Goal: Task Accomplishment & Management: Contribute content

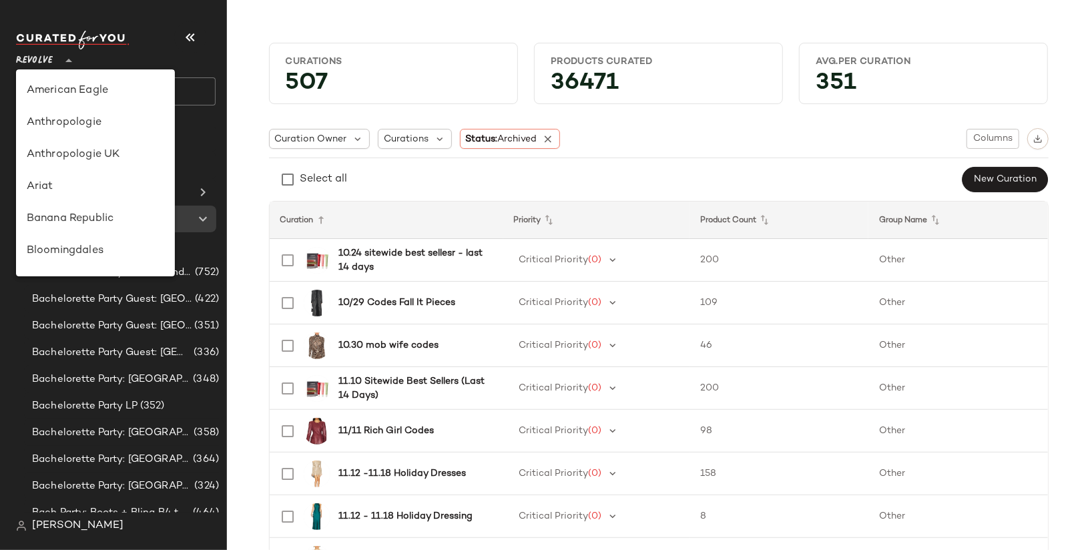
scroll to position [91, 0]
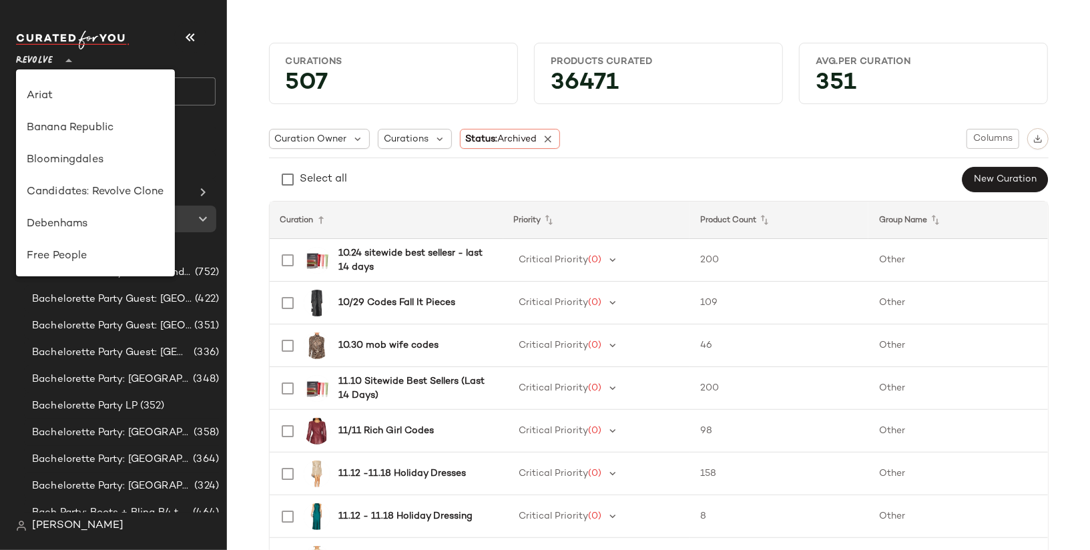
click at [119, 126] on div "Banana Republic" at bounding box center [96, 128] width 138 height 16
type input "**"
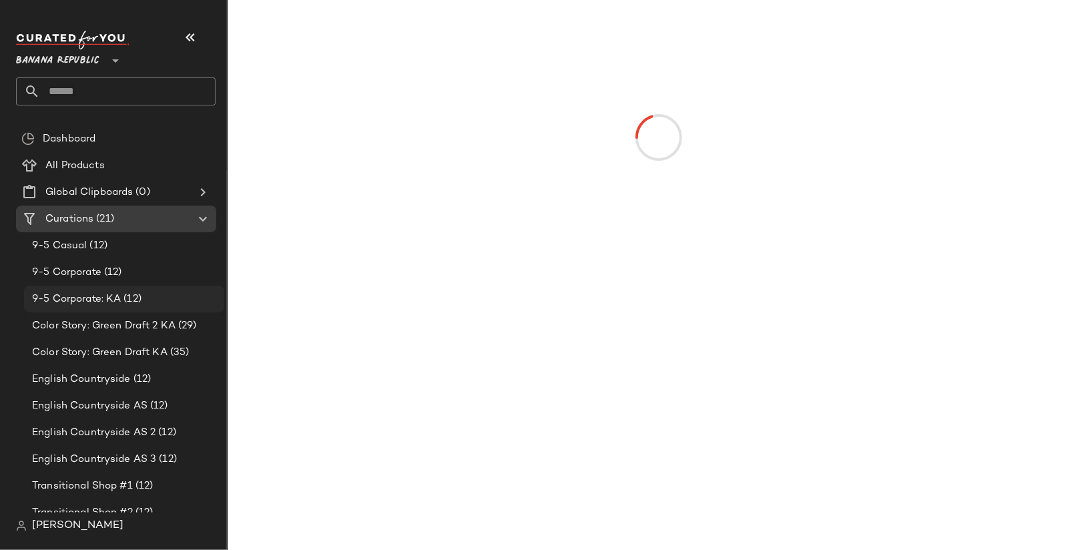
click at [87, 311] on div "9-5 Corporate: KA (12)" at bounding box center [124, 299] width 200 height 27
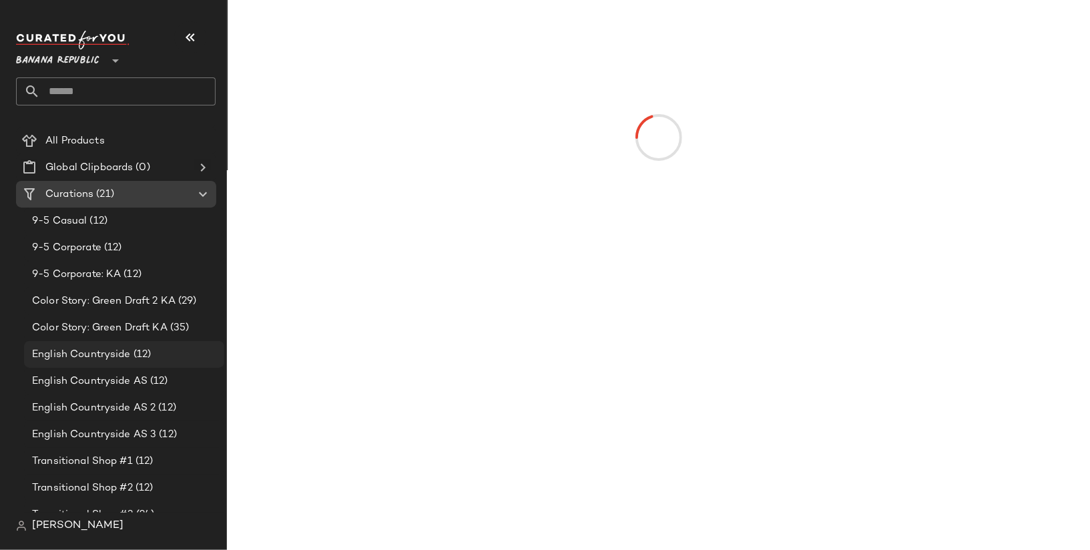
scroll to position [35, 0]
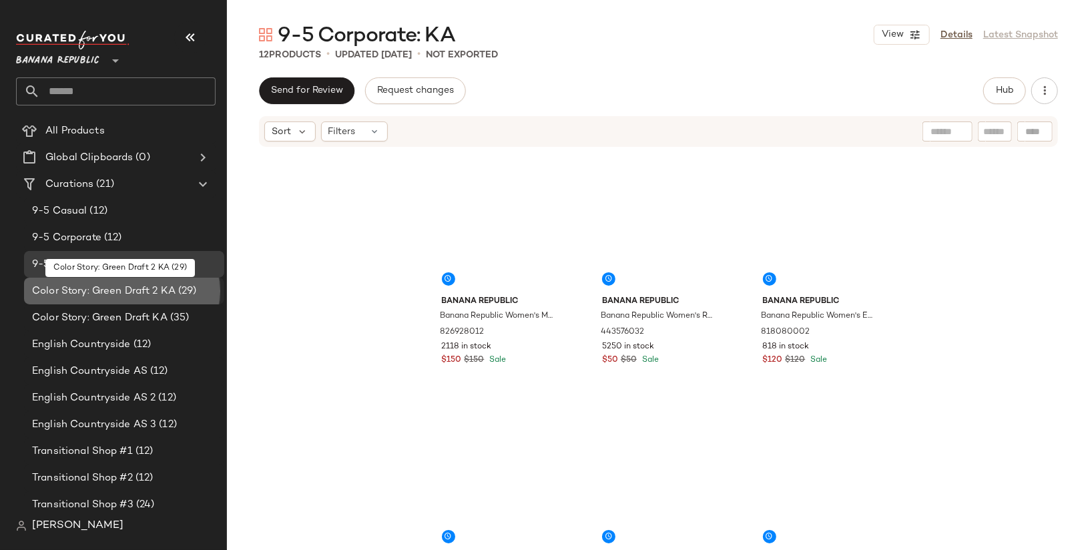
click at [143, 291] on span "Color Story: Green Draft 2 KA" at bounding box center [104, 291] width 144 height 15
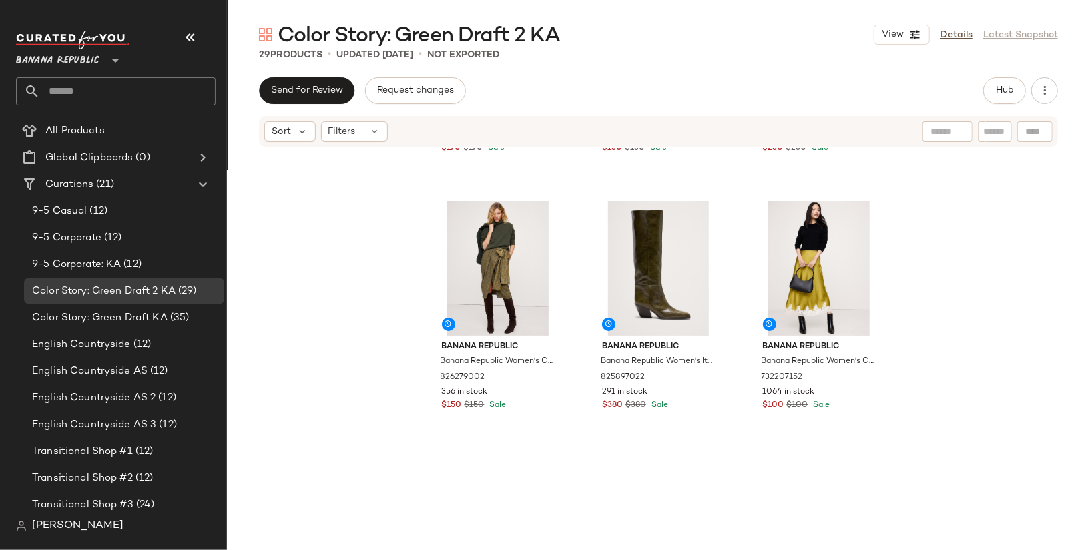
scroll to position [214, 0]
click at [958, 35] on link "Details" at bounding box center [957, 35] width 32 height 14
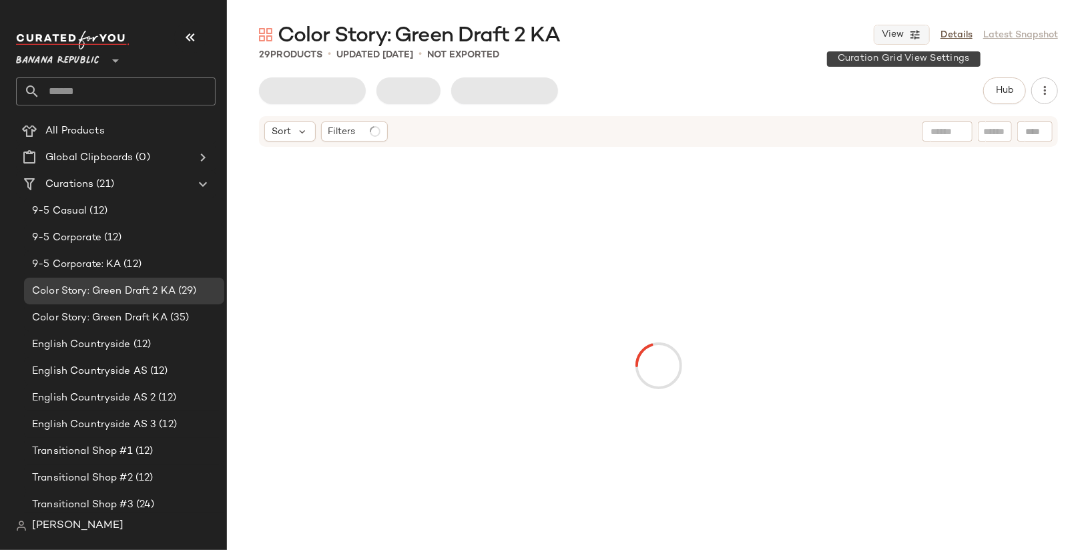
click at [896, 41] on button "View" at bounding box center [902, 35] width 56 height 20
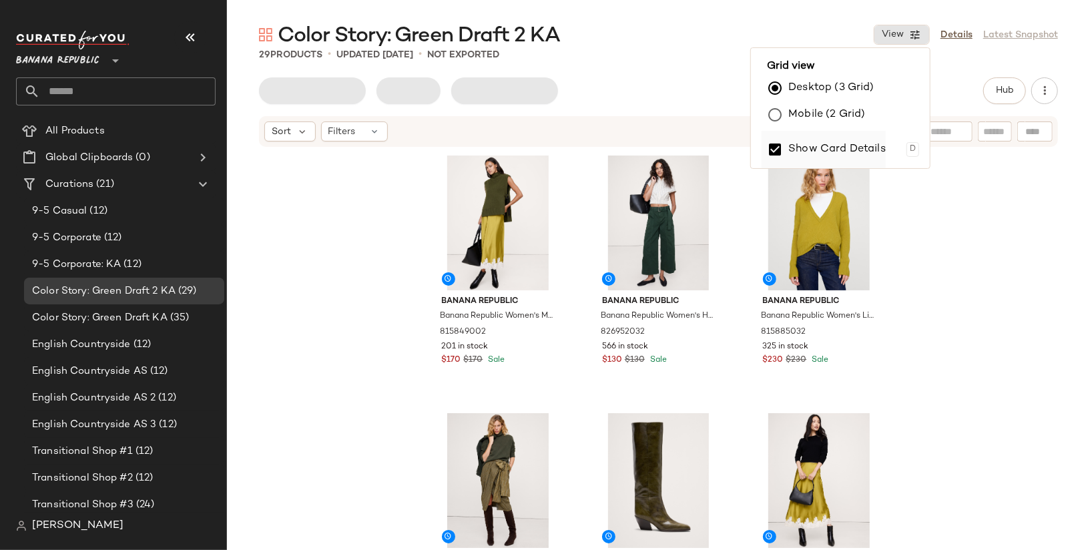
click at [847, 146] on label "Show Card Details" at bounding box center [837, 149] width 97 height 37
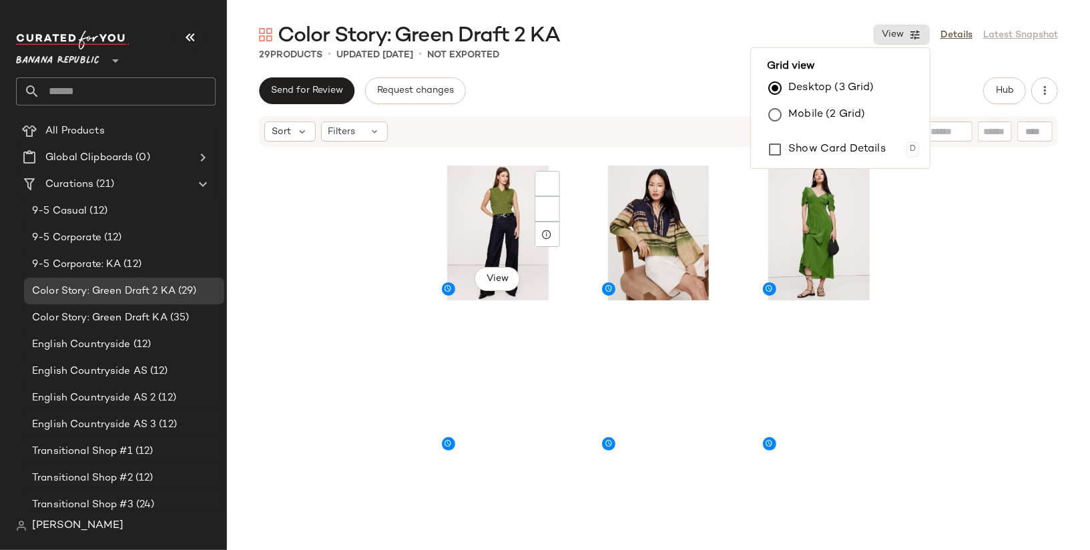
scroll to position [574, 0]
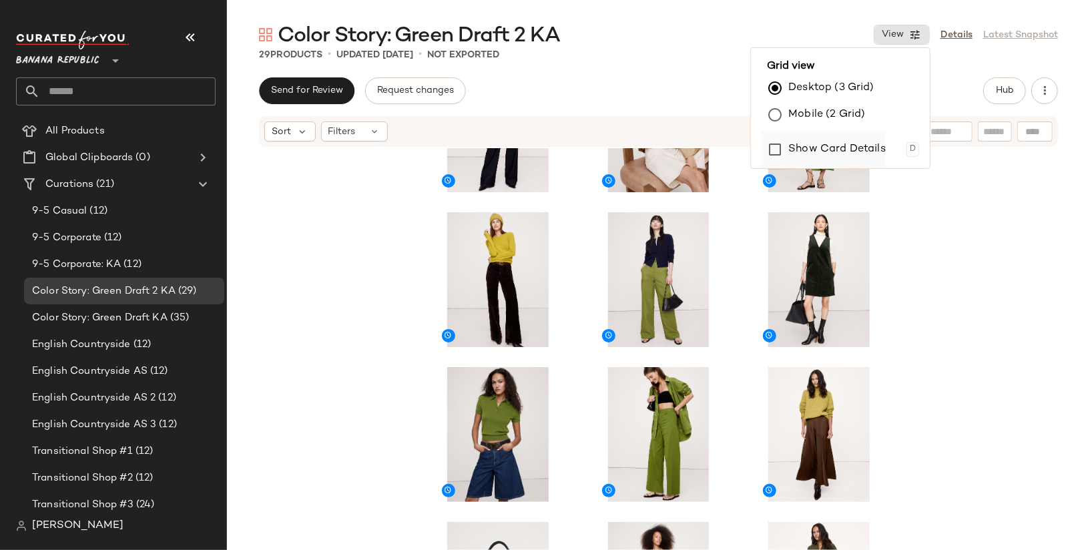
click at [812, 156] on label "Show Card Details" at bounding box center [837, 149] width 97 height 37
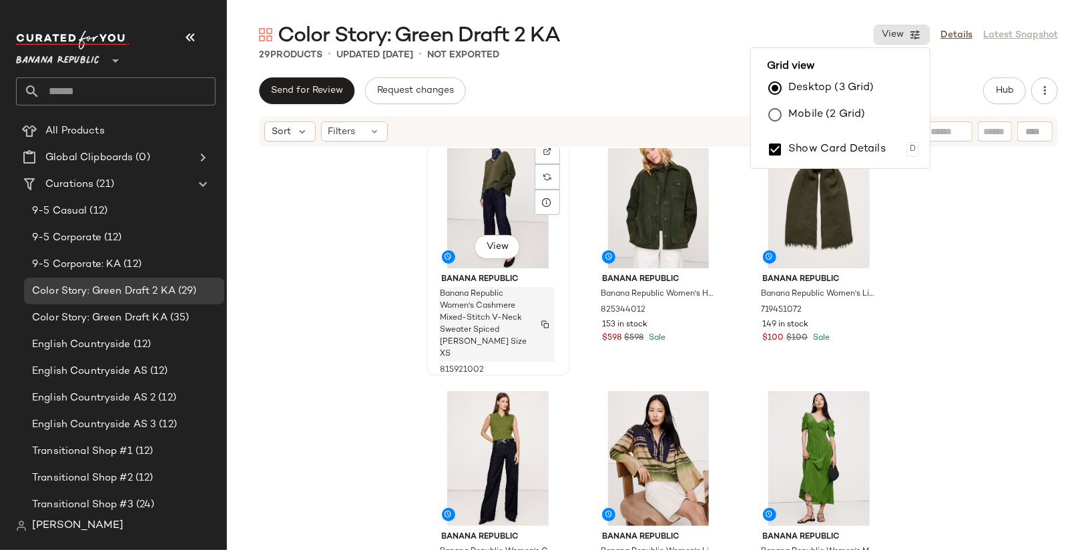
scroll to position [550, 0]
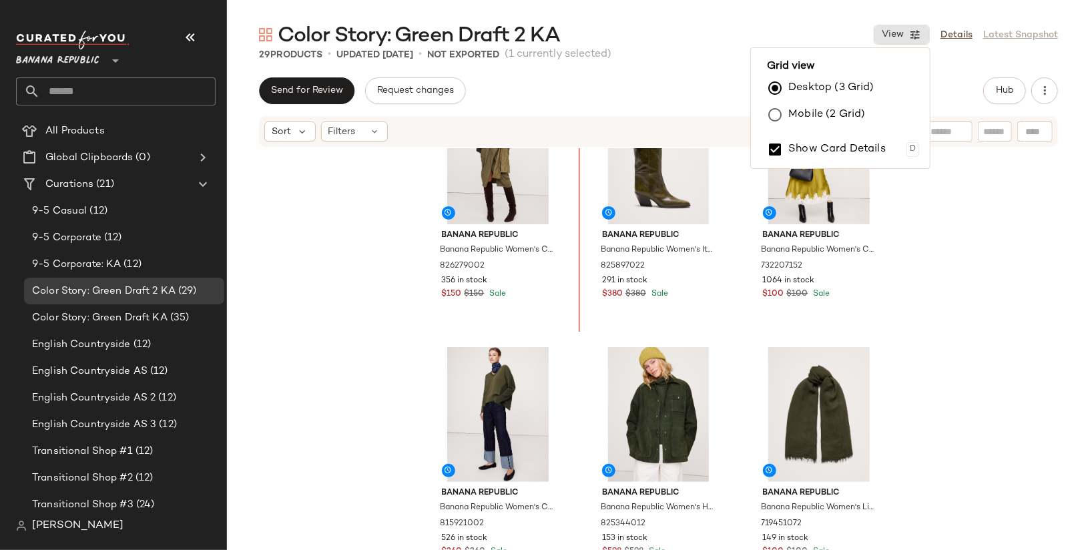
scroll to position [371, 0]
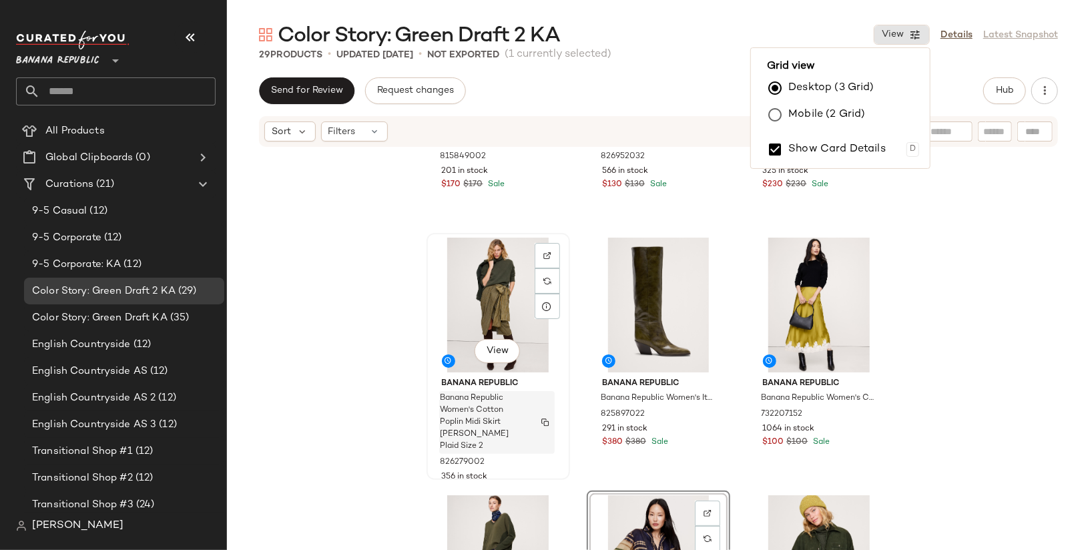
scroll to position [264, 0]
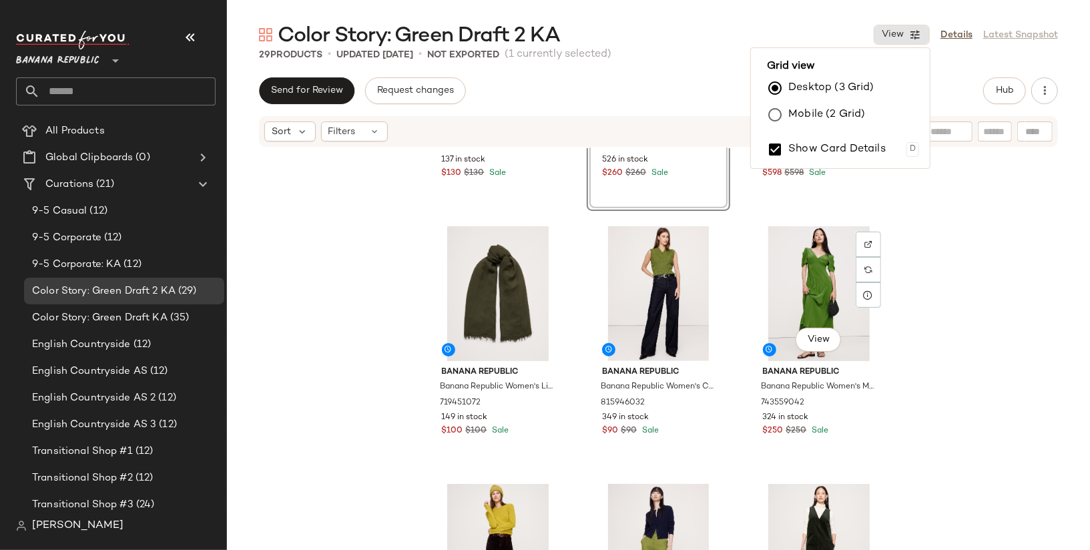
scroll to position [869, 0]
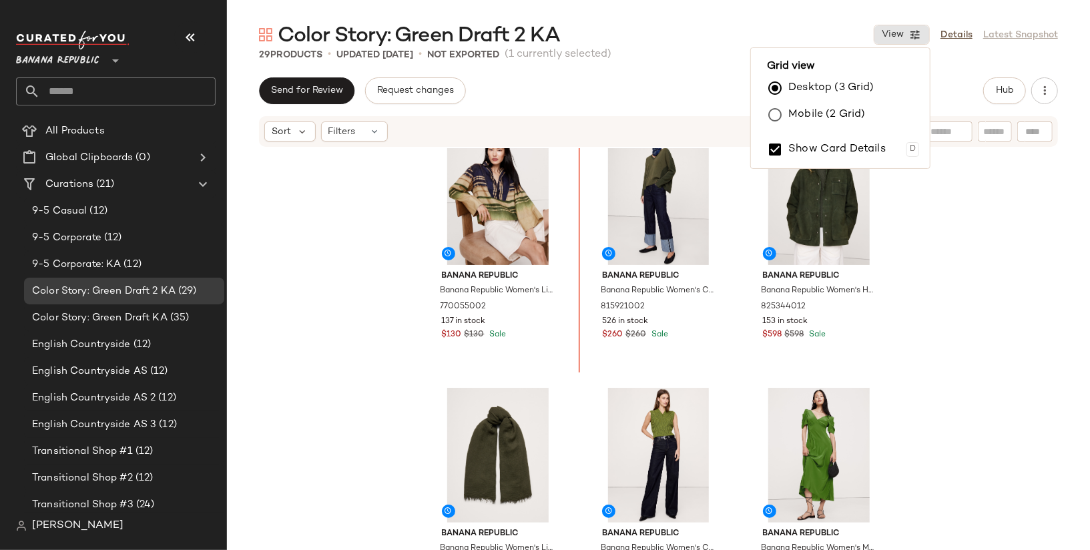
scroll to position [551, 0]
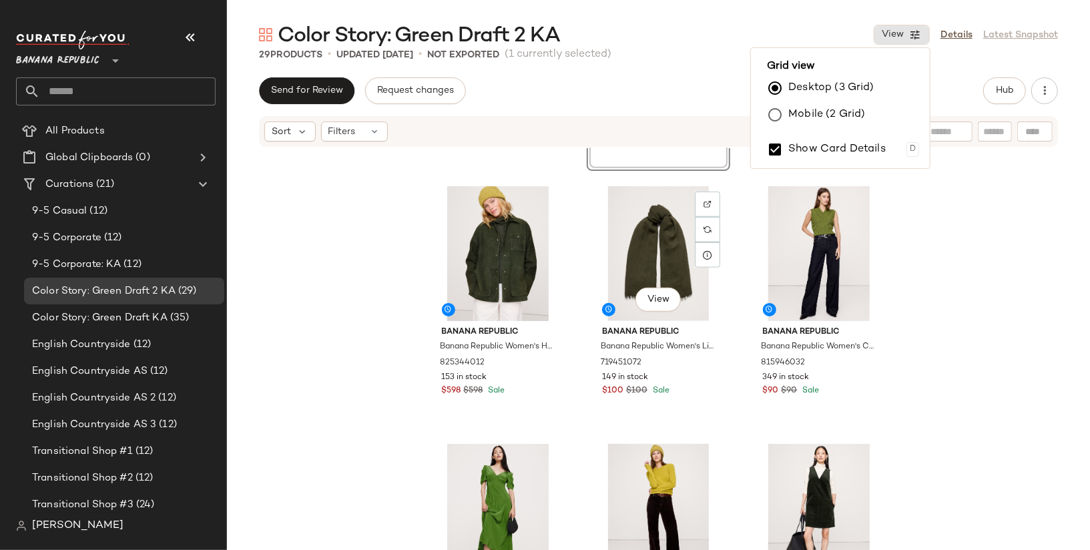
scroll to position [756, 0]
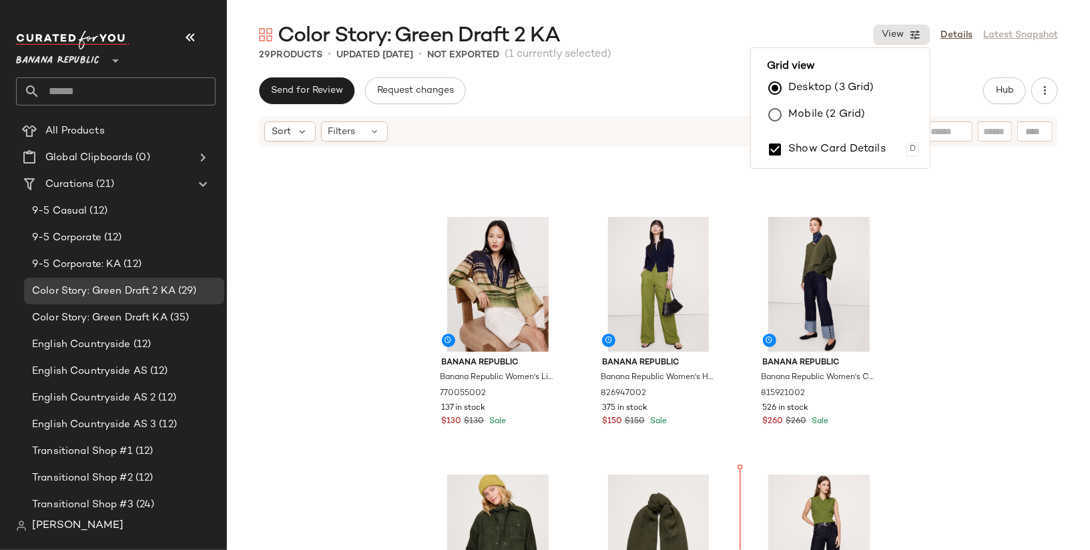
scroll to position [333, 0]
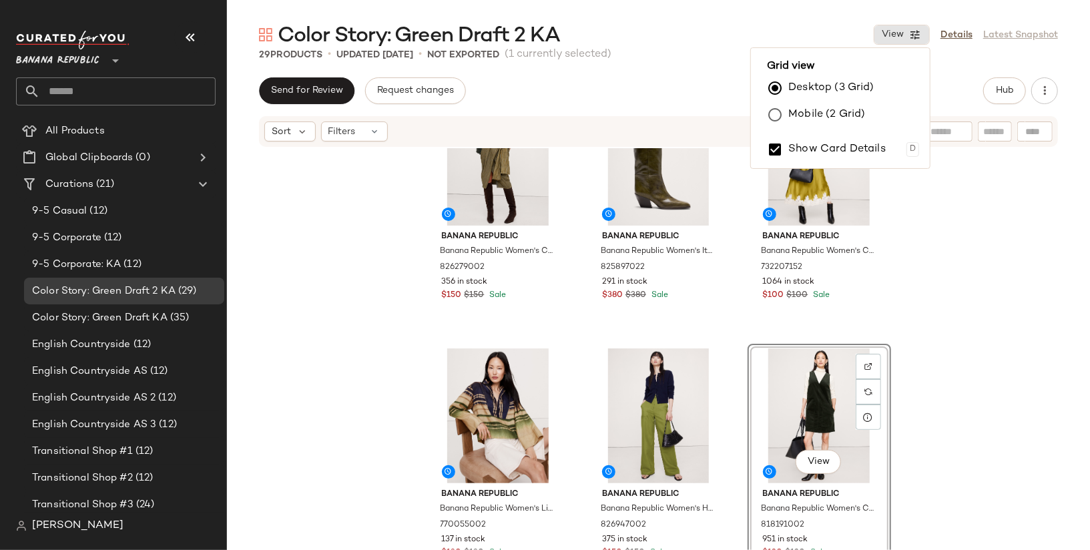
click at [998, 365] on div "Banana Republic Banana Republic Women's Cotton Poplin Midi Skirt Olive Green Pl…" at bounding box center [658, 369] width 863 height 442
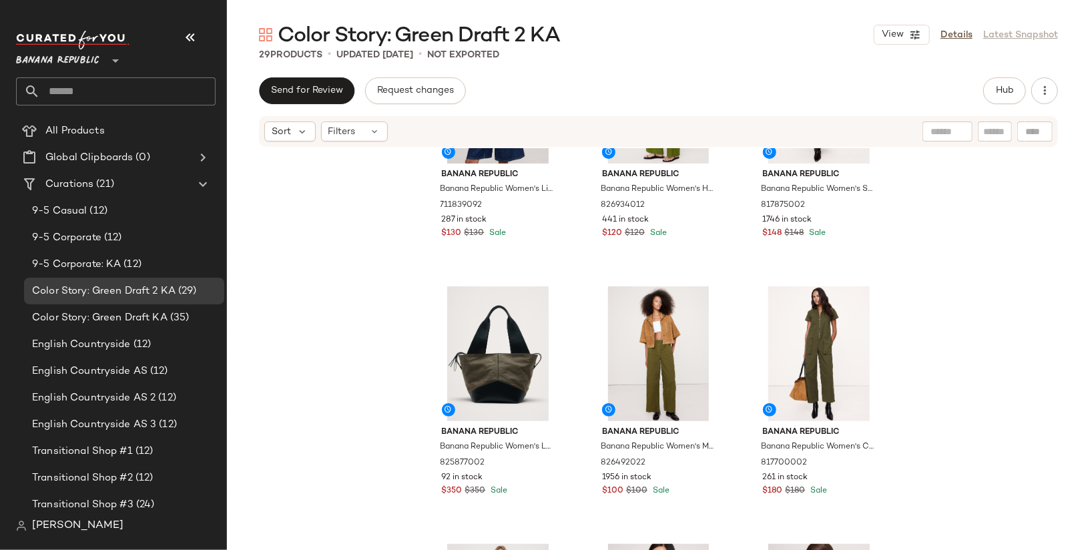
scroll to position [1434, 0]
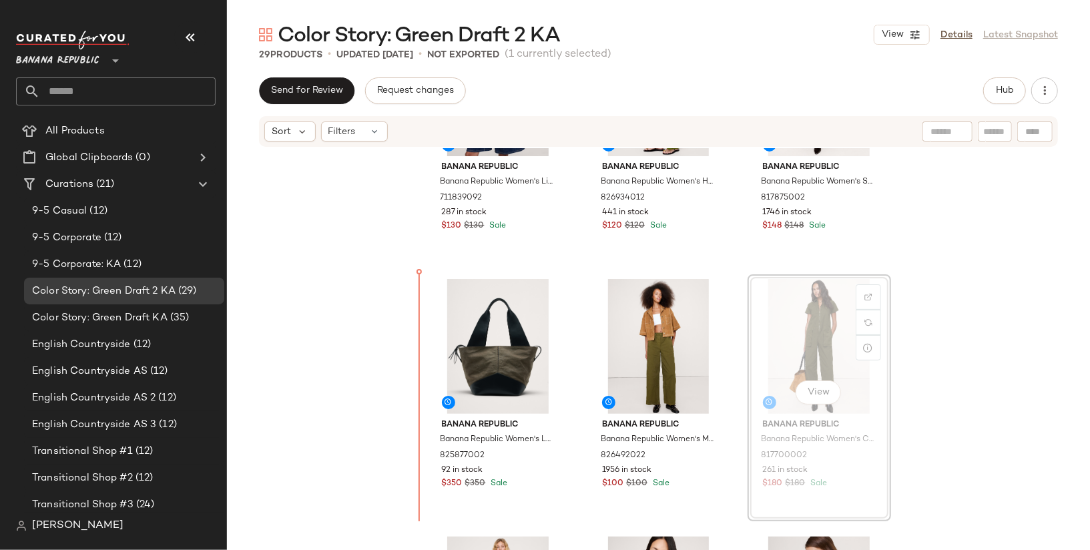
drag, startPoint x: 784, startPoint y: 338, endPoint x: 395, endPoint y: 353, distance: 388.9
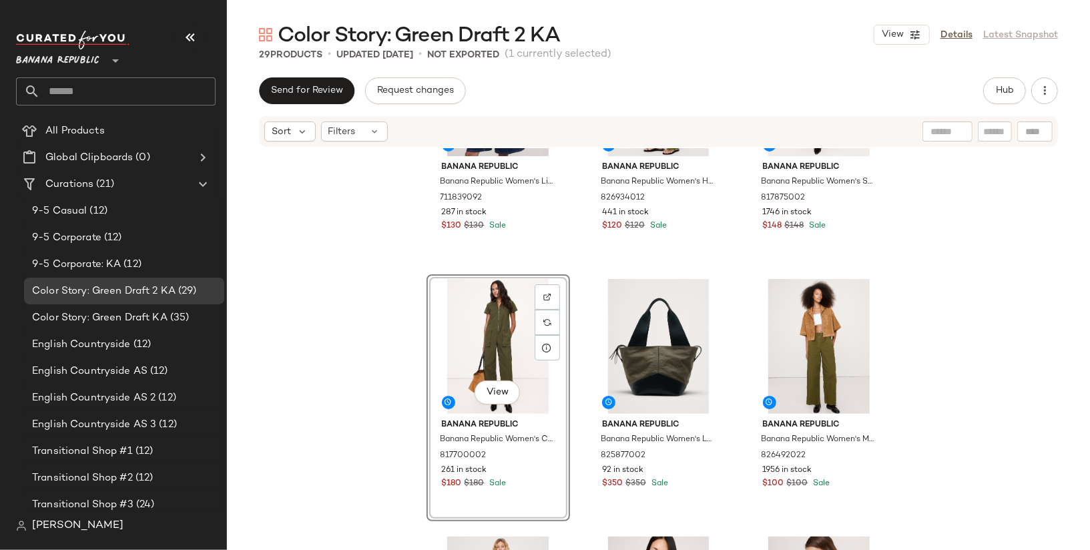
click at [966, 427] on div "Banana Republic Banana Republic Women's Lightweight Cashmere Short-Sleeve Sweat…" at bounding box center [658, 369] width 863 height 442
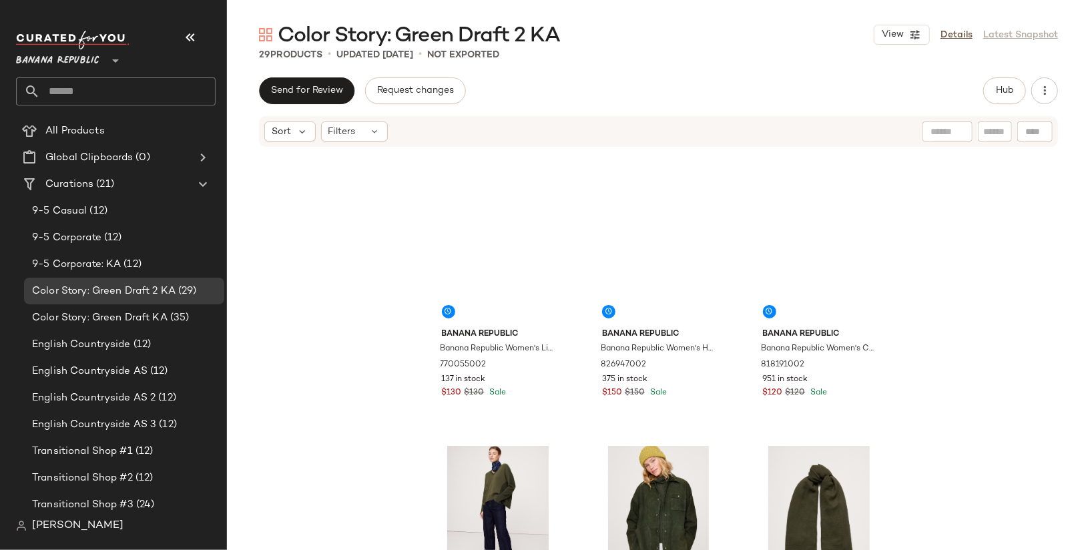
scroll to position [489, 0]
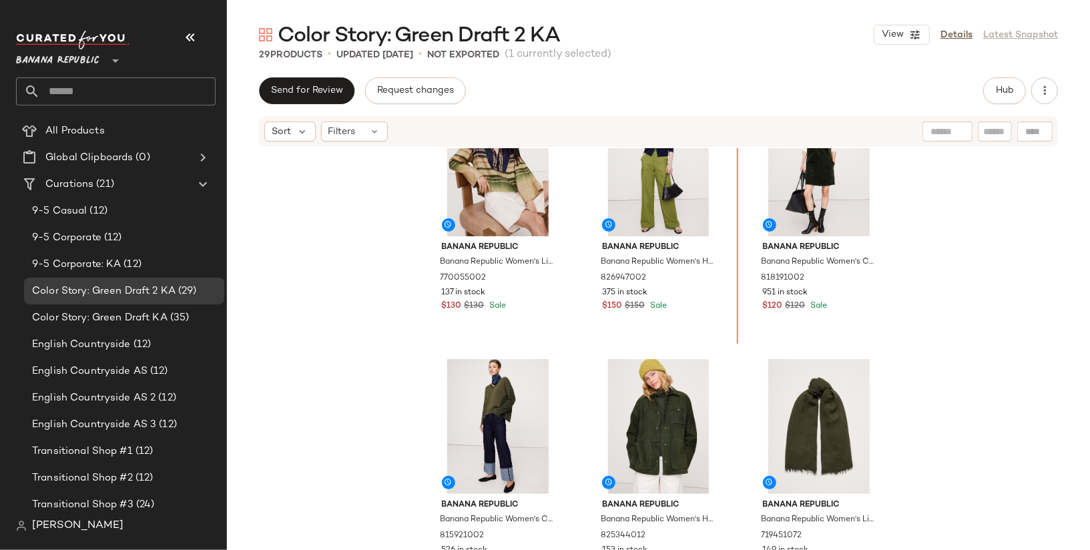
scroll to position [548, 0]
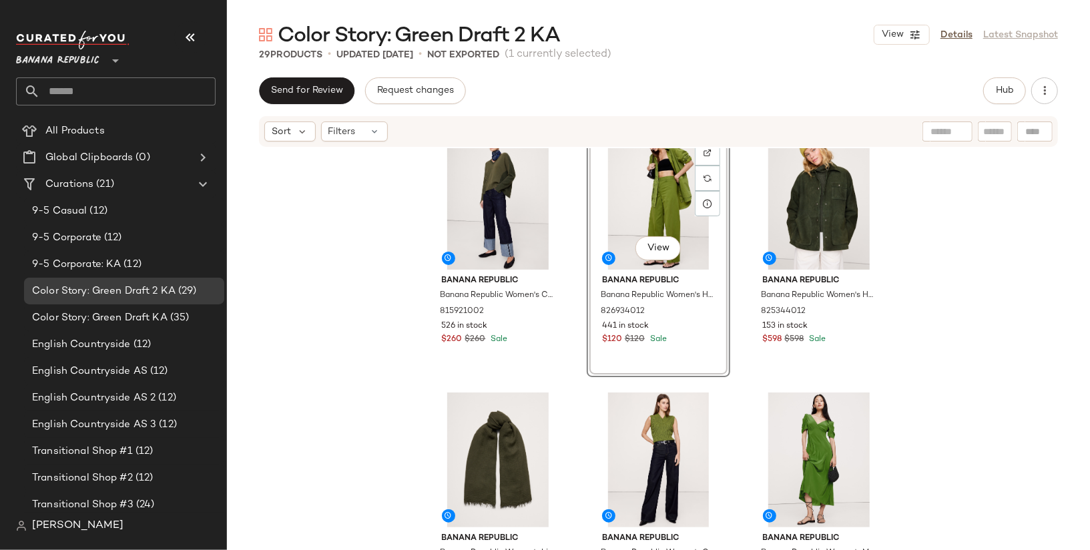
scroll to position [1126, 0]
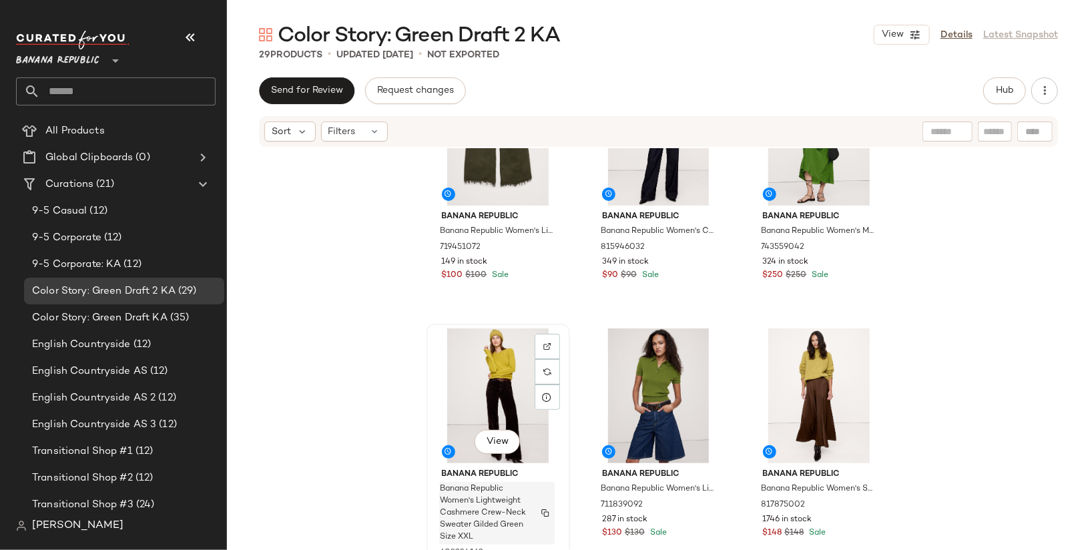
click at [523, 483] on span "Banana Republic Women's Lightweight Cashmere Crew-Neck Sweater Gilded Green Siz…" at bounding box center [484, 513] width 87 height 60
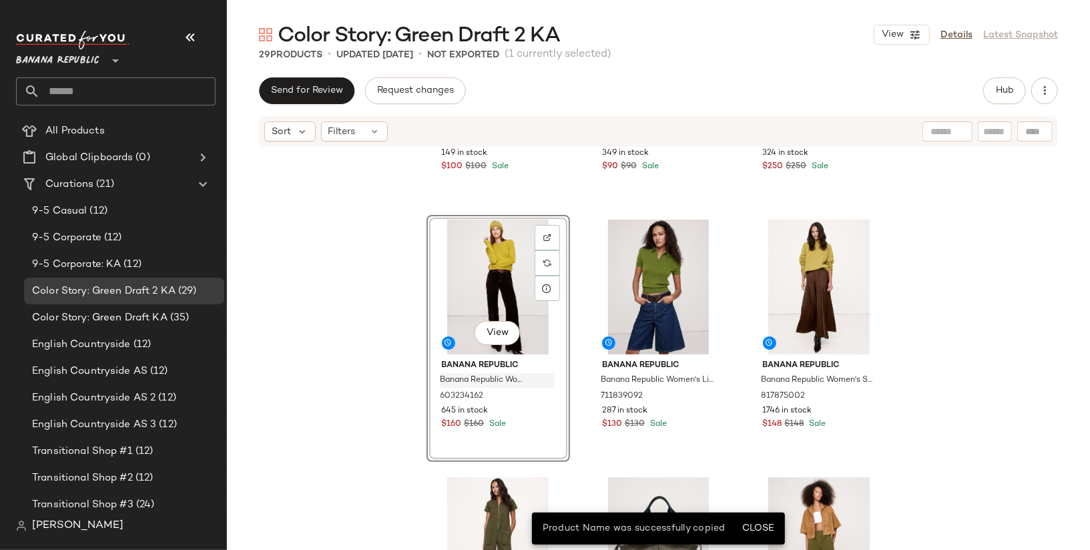
scroll to position [1236, 0]
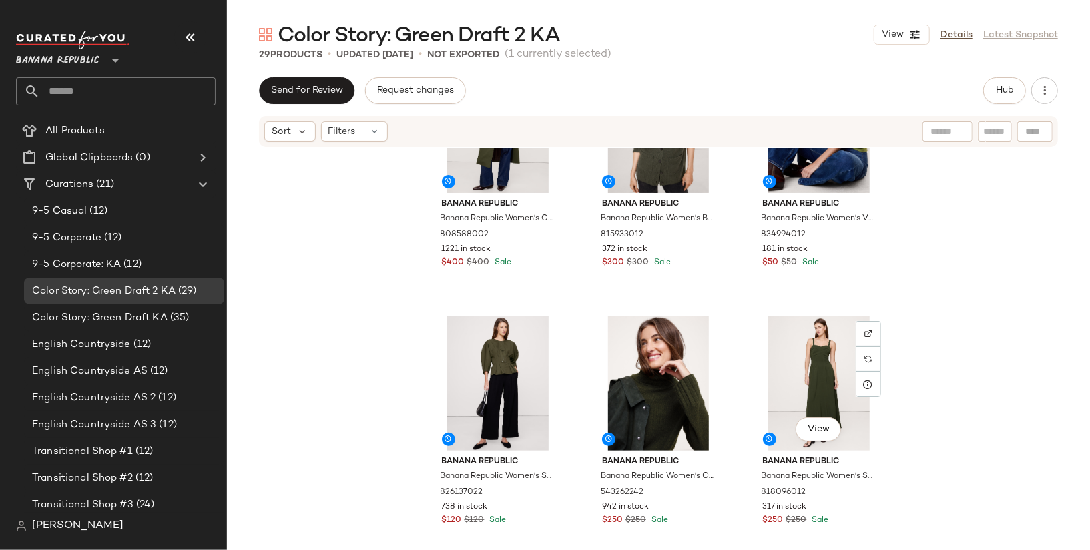
scroll to position [2137, 0]
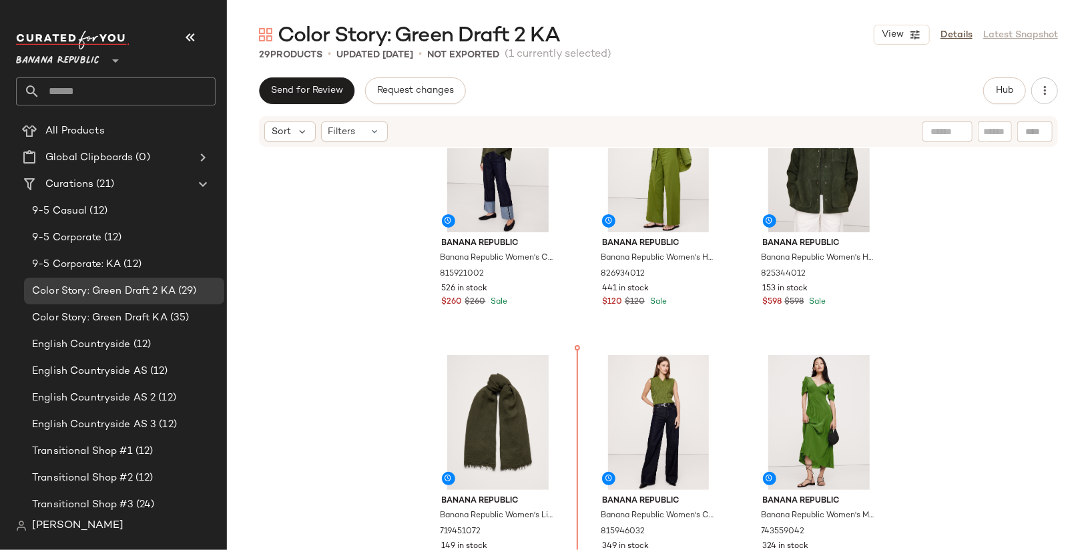
scroll to position [768, 0]
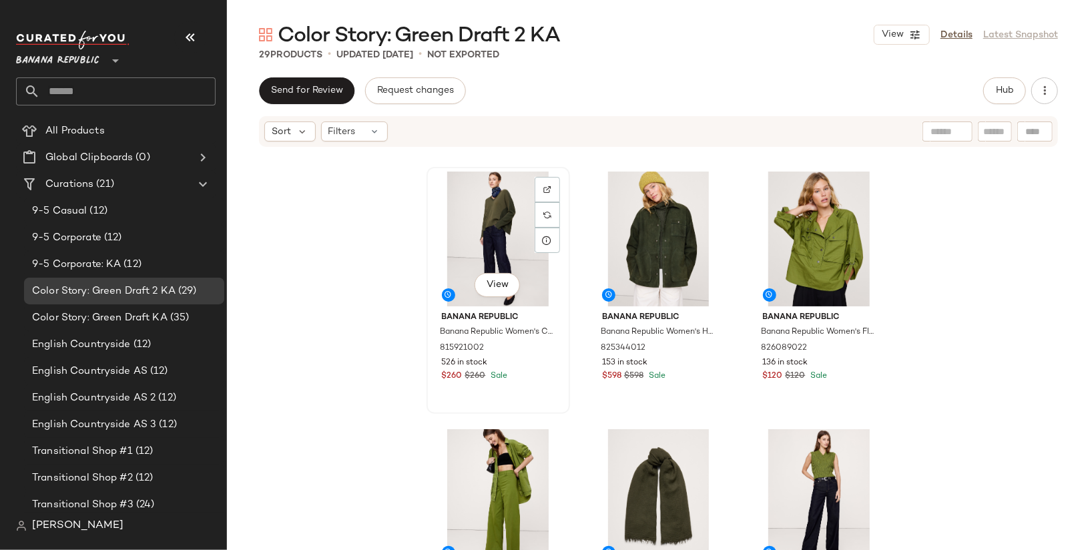
scroll to position [767, 0]
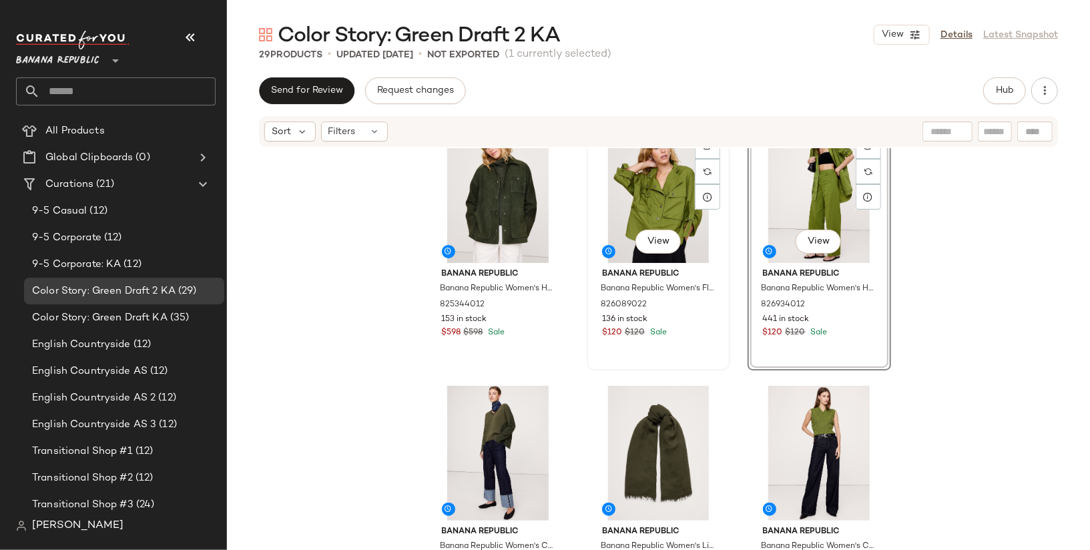
scroll to position [835, 0]
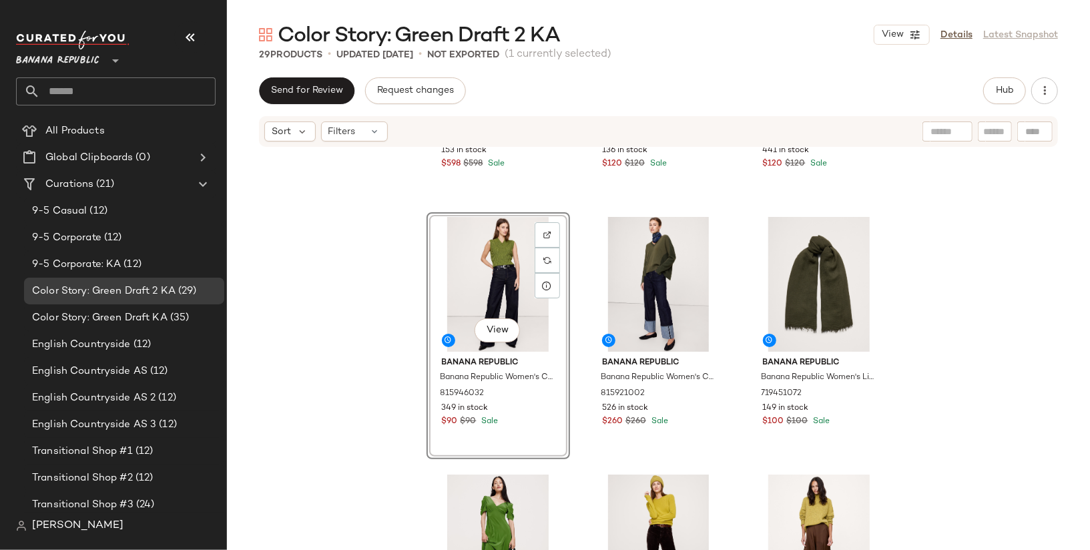
scroll to position [979, 0]
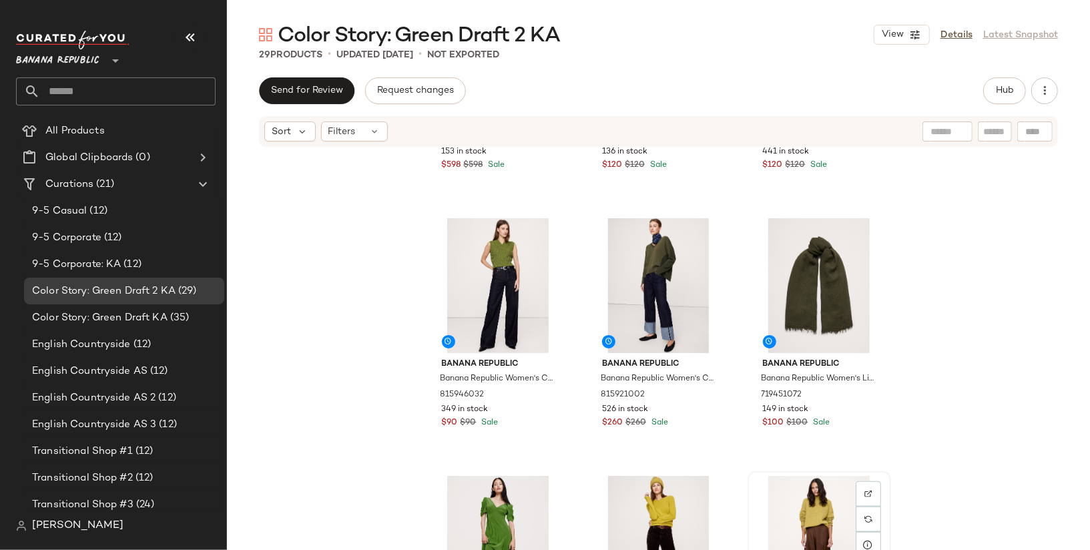
scroll to position [980, 0]
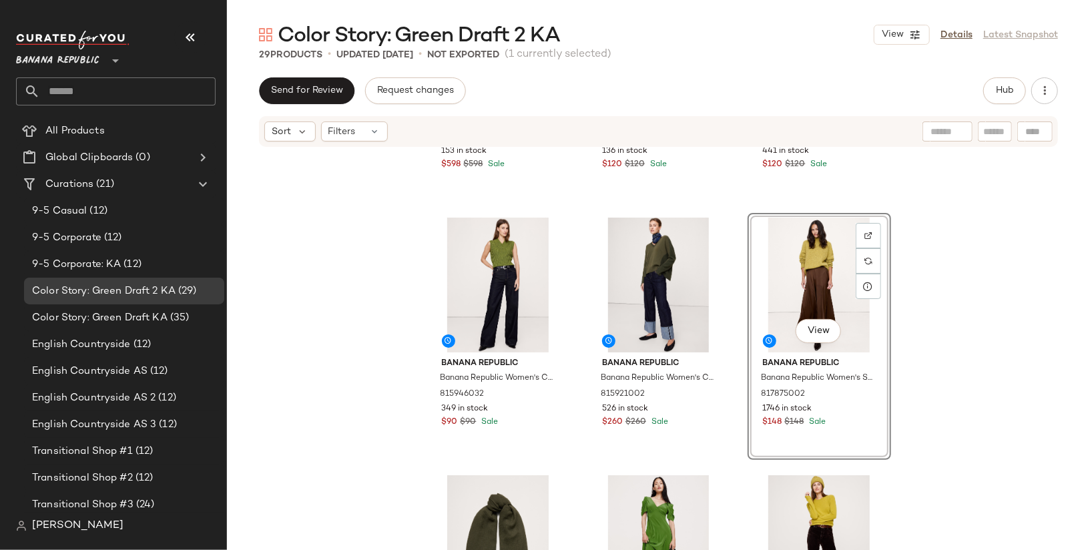
click at [992, 297] on div "Banana Republic Banana Republic Women's Heritage Suede Jacket Dark Trees Green …" at bounding box center [658, 369] width 863 height 442
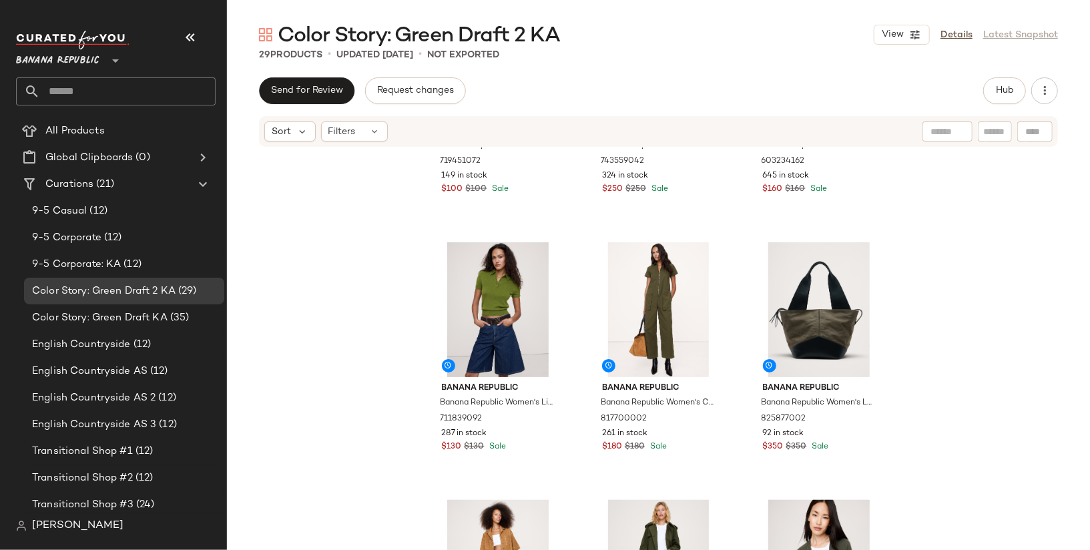
scroll to position [1551, 0]
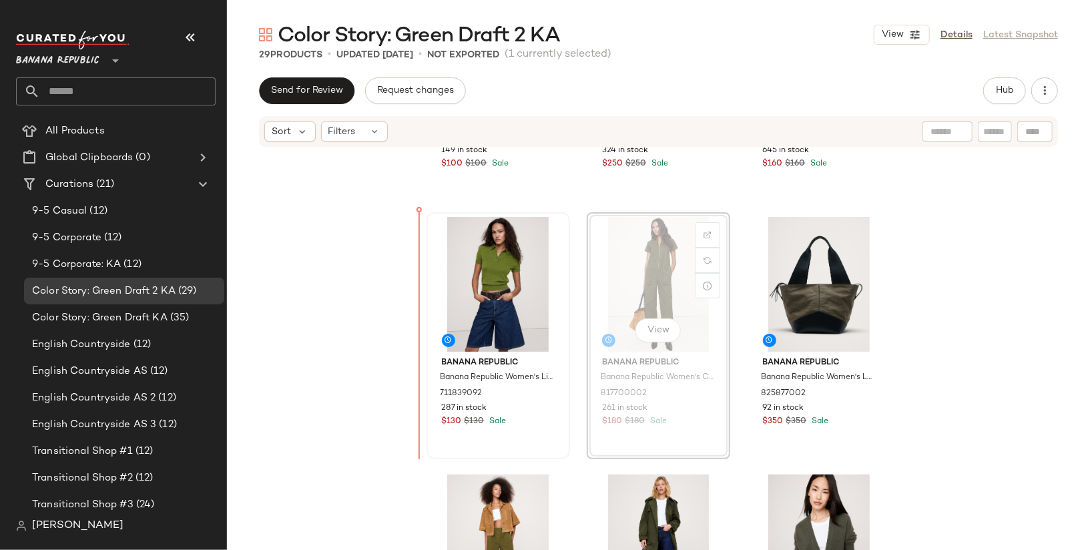
scroll to position [1486, 0]
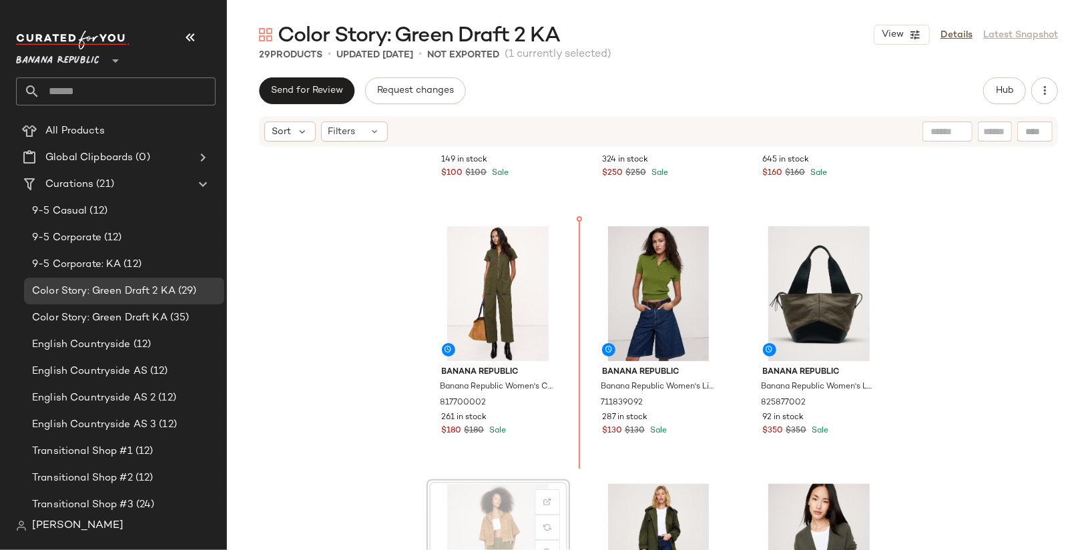
scroll to position [1487, 0]
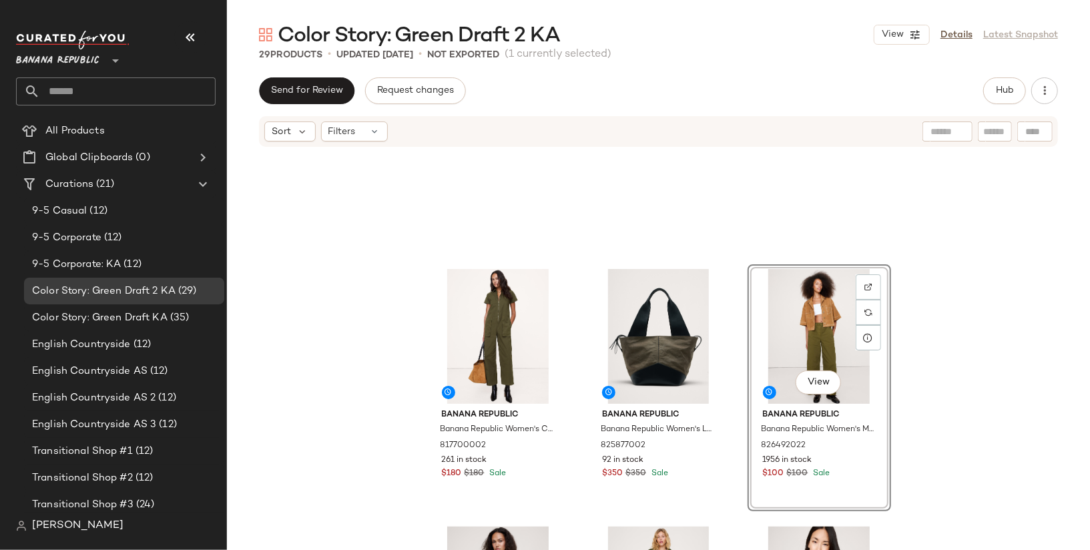
scroll to position [1443, 0]
click at [923, 359] on div "Banana Republic Banana Republic Women's Canvas Utility Jumpsuit Dark Trees Gree…" at bounding box center [658, 369] width 863 height 442
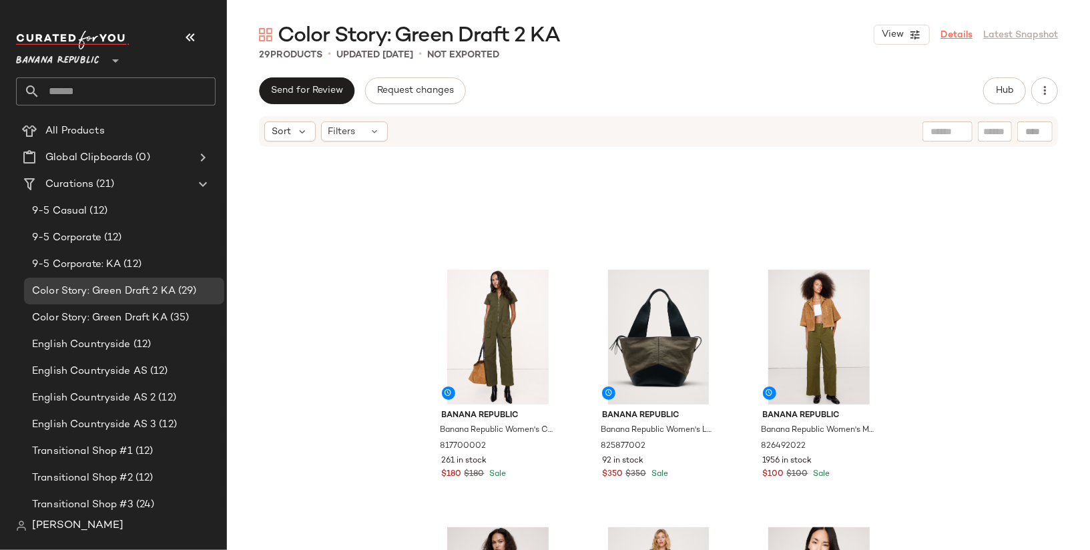
click at [972, 35] on link "Details" at bounding box center [957, 35] width 32 height 14
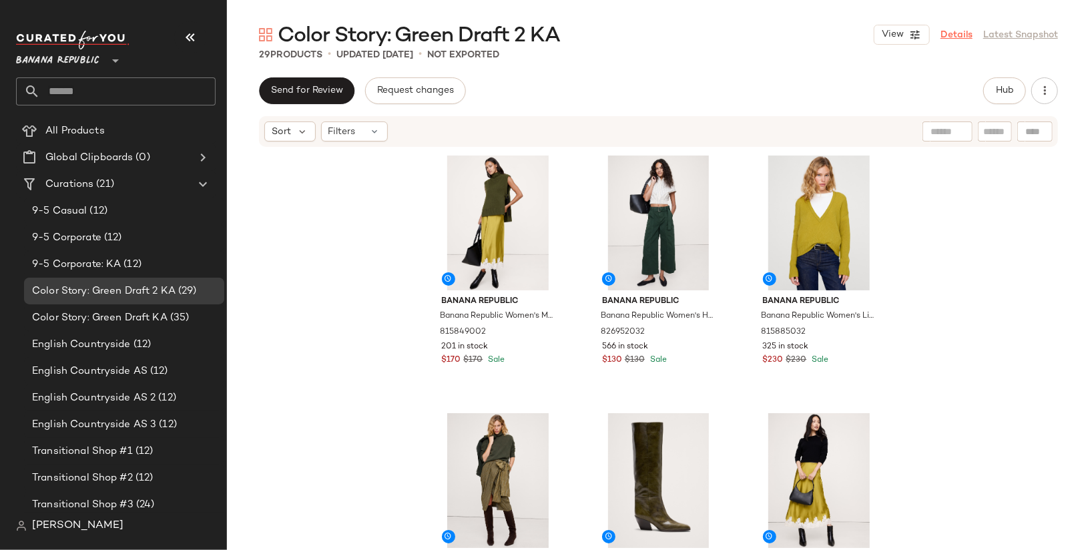
click at [958, 29] on link "Details" at bounding box center [957, 35] width 32 height 14
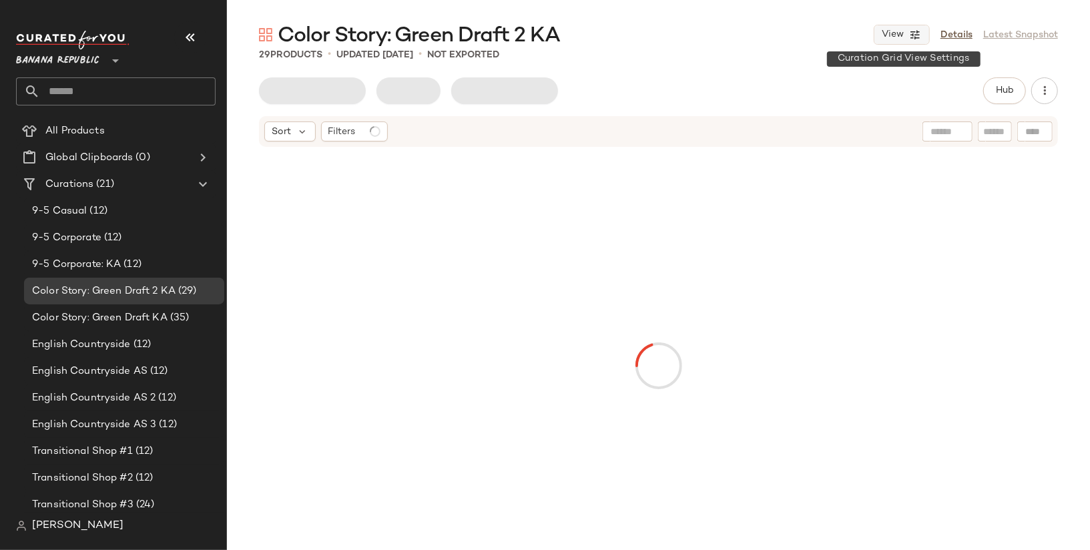
click at [905, 30] on button "View" at bounding box center [902, 35] width 56 height 20
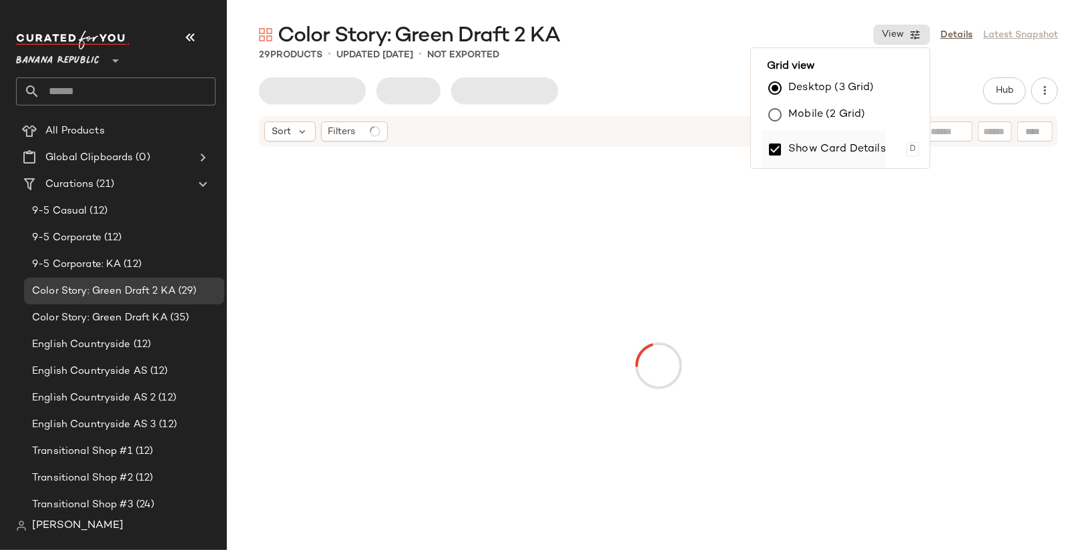
click at [849, 142] on label "Show Card Details" at bounding box center [837, 149] width 97 height 37
click at [831, 9] on main "Color Story: Green Draft 2 KA View Details Latest Snapshot 29 Products • update…" at bounding box center [545, 275] width 1090 height 550
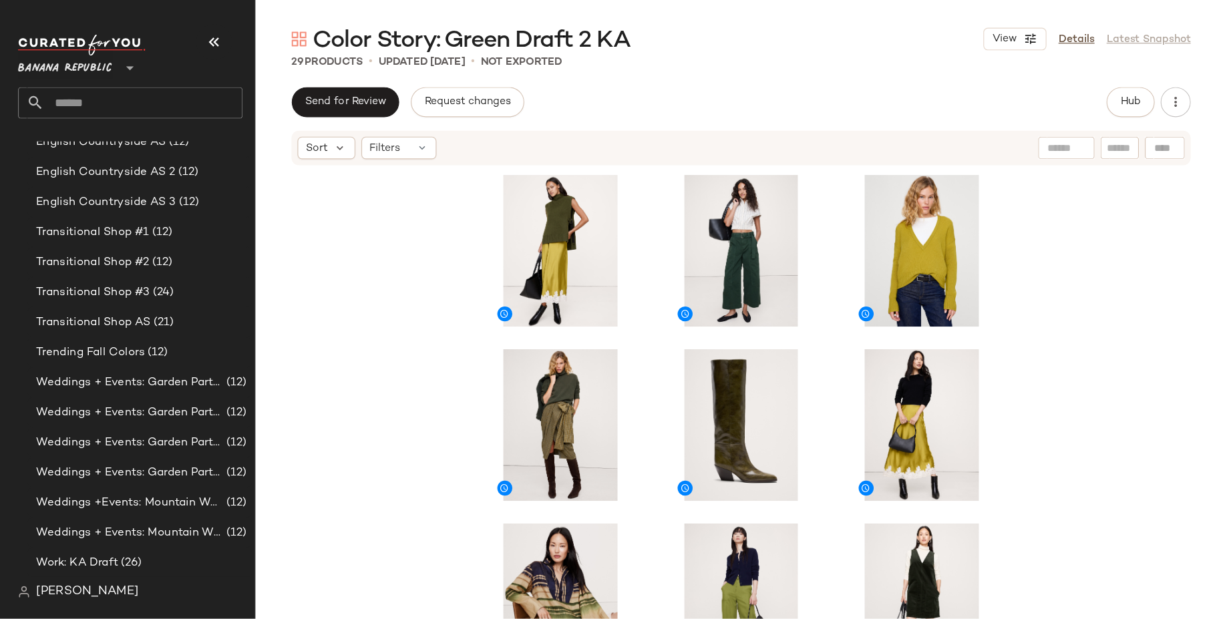
scroll to position [211, 0]
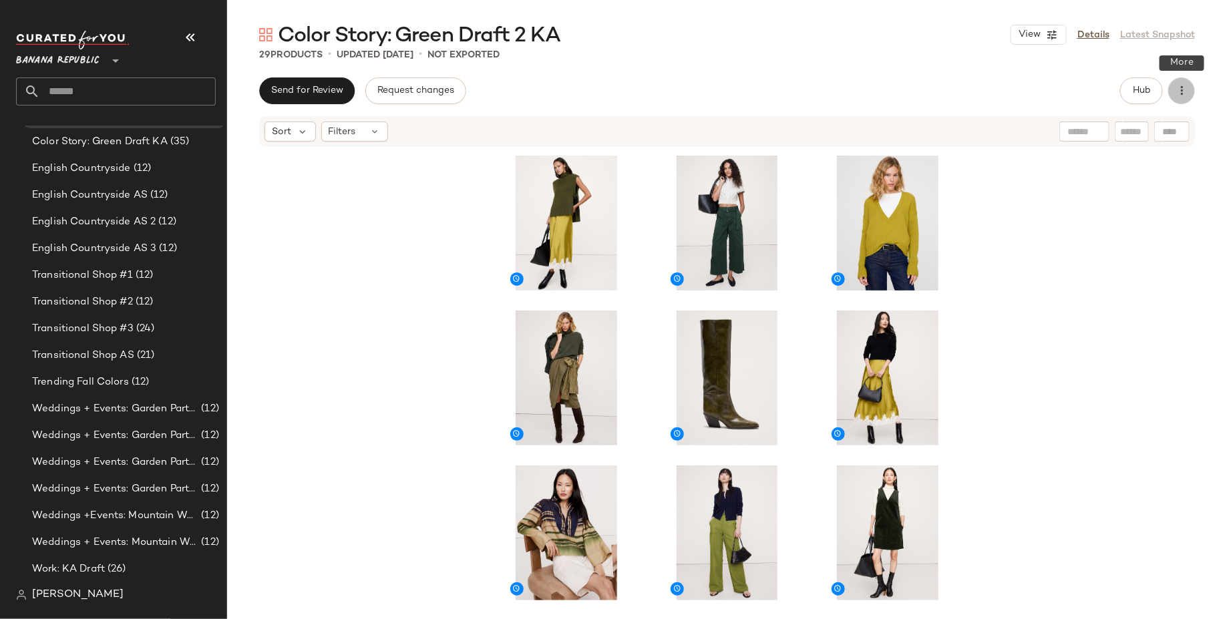
click at [1090, 81] on button "button" at bounding box center [1181, 90] width 27 height 27
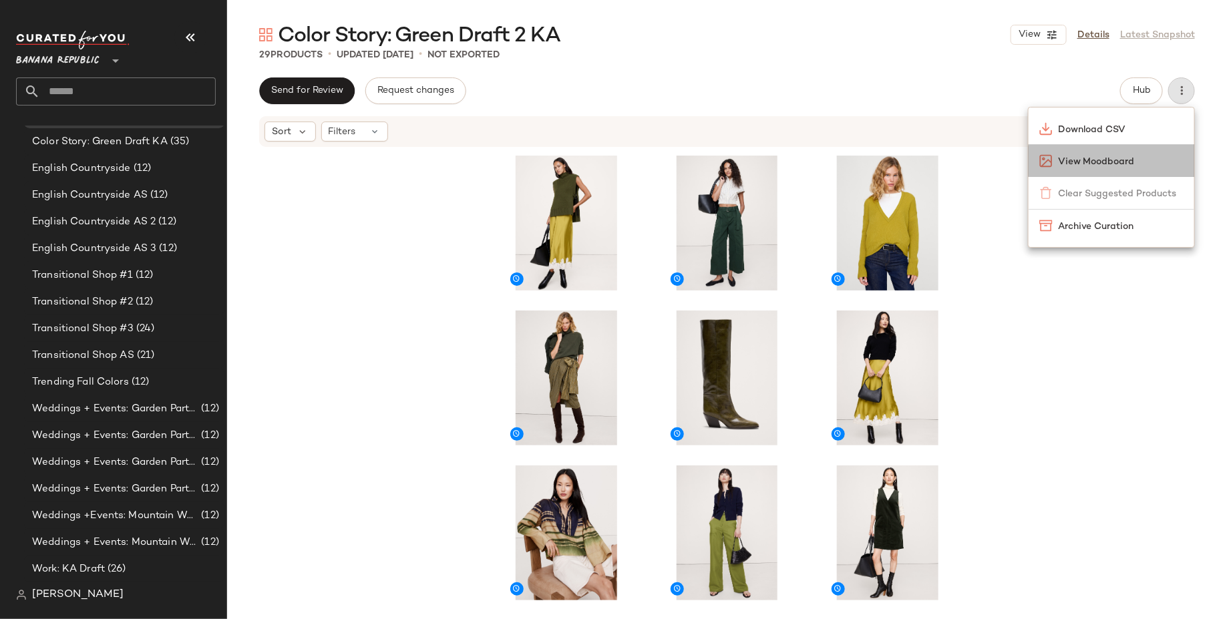
click at [1090, 166] on span "View Moodboard" at bounding box center [1121, 162] width 126 height 14
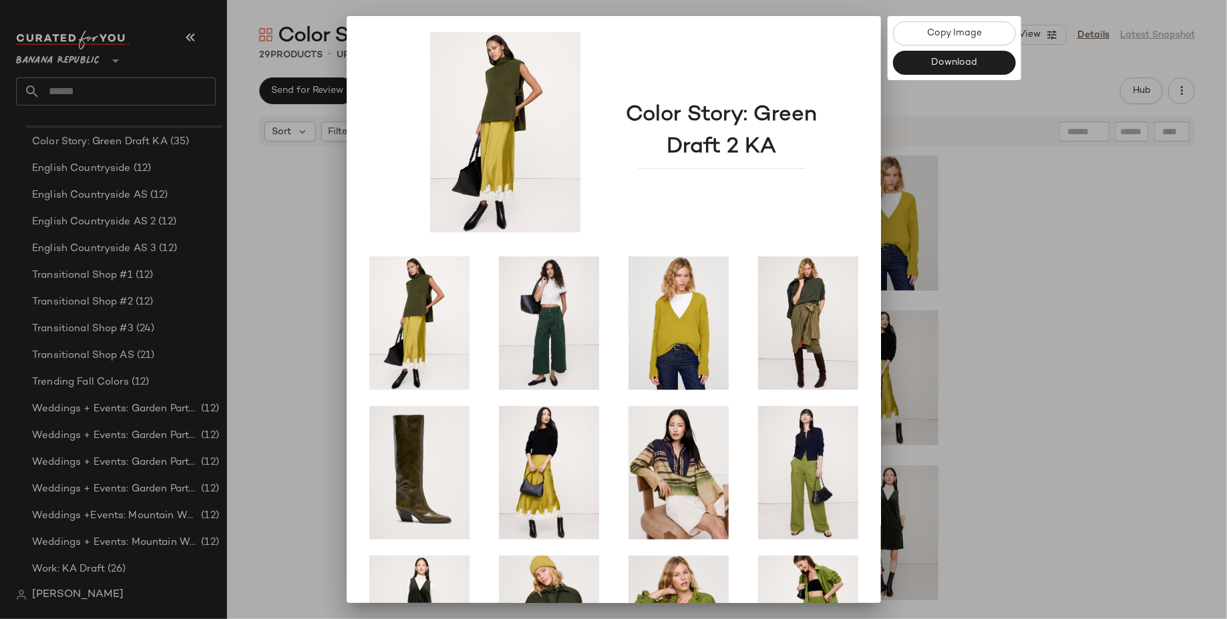
scroll to position [101, 0]
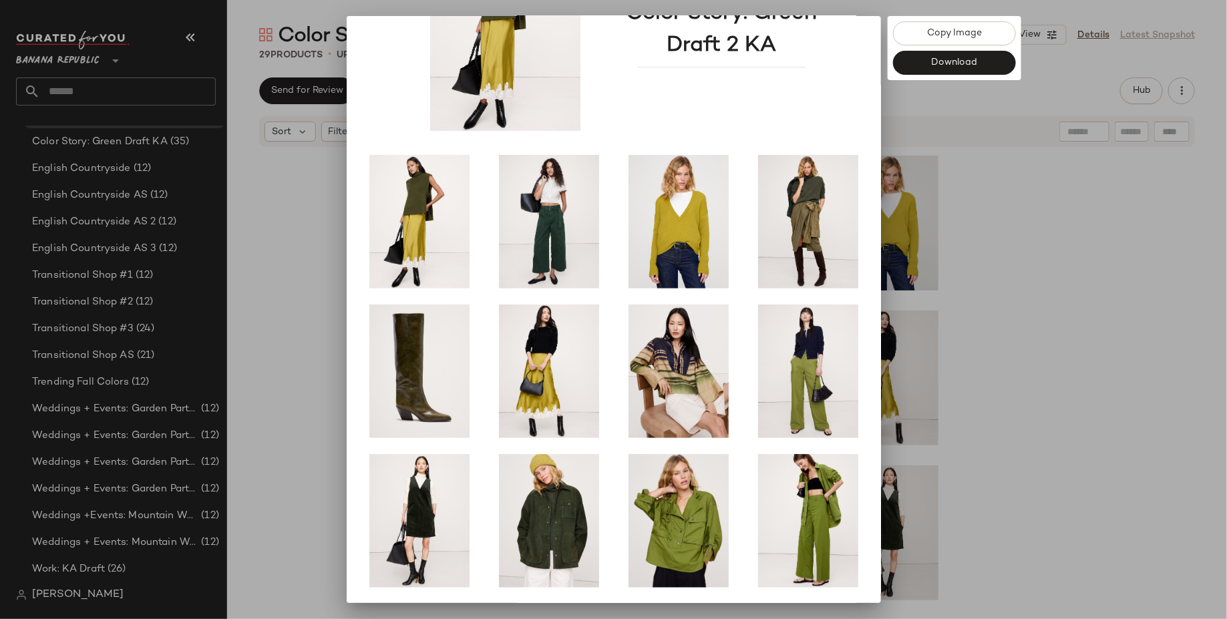
click at [1082, 314] on div at bounding box center [613, 309] width 1227 height 619
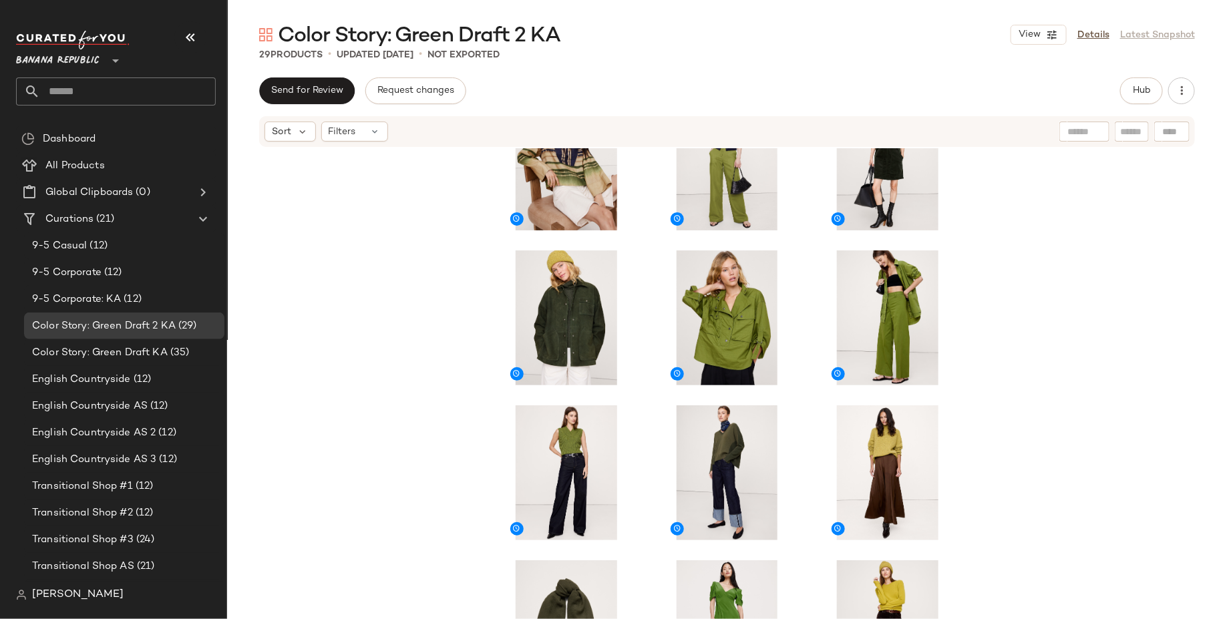
scroll to position [575, 0]
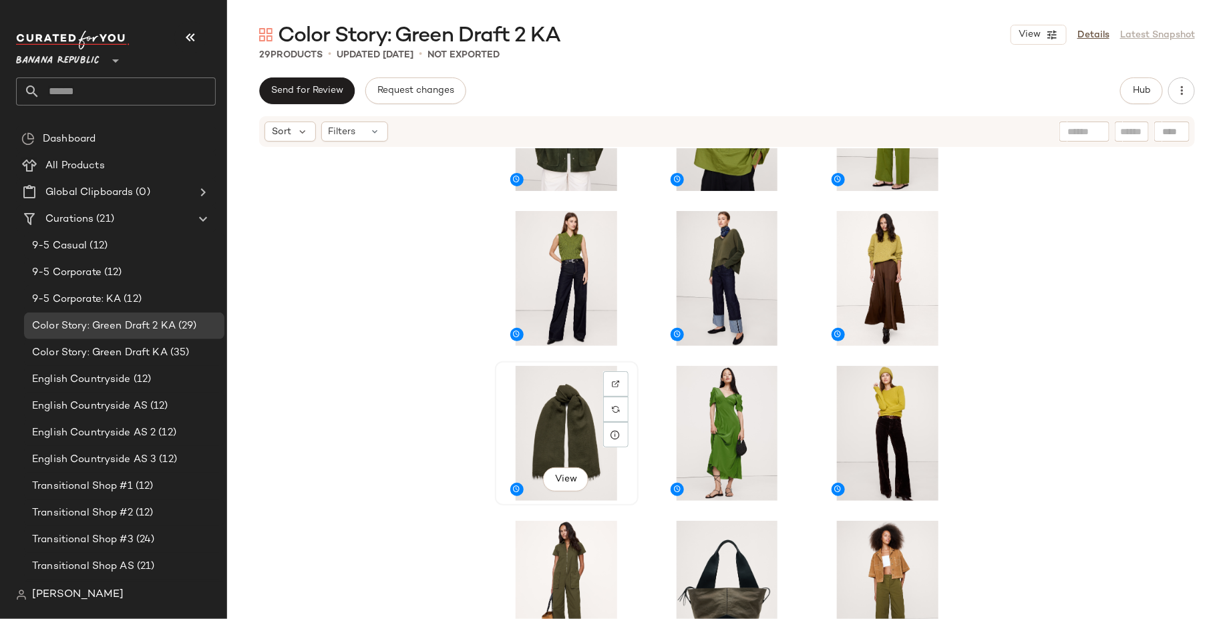
click at [563, 430] on div "View" at bounding box center [566, 433] width 134 height 135
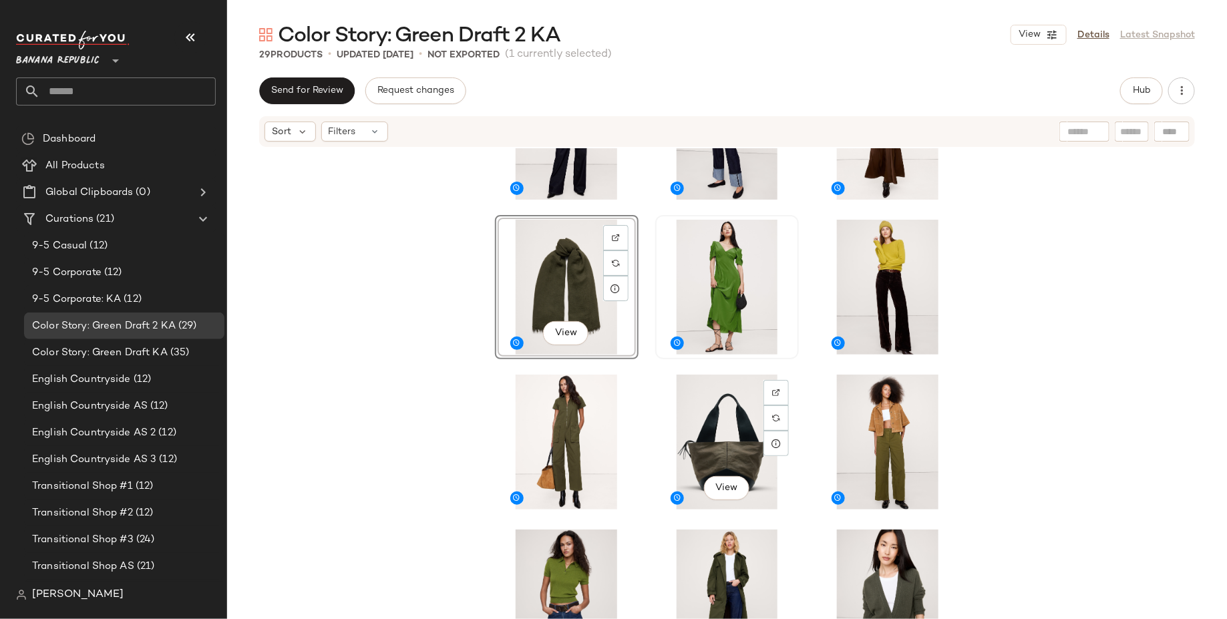
scroll to position [736, 0]
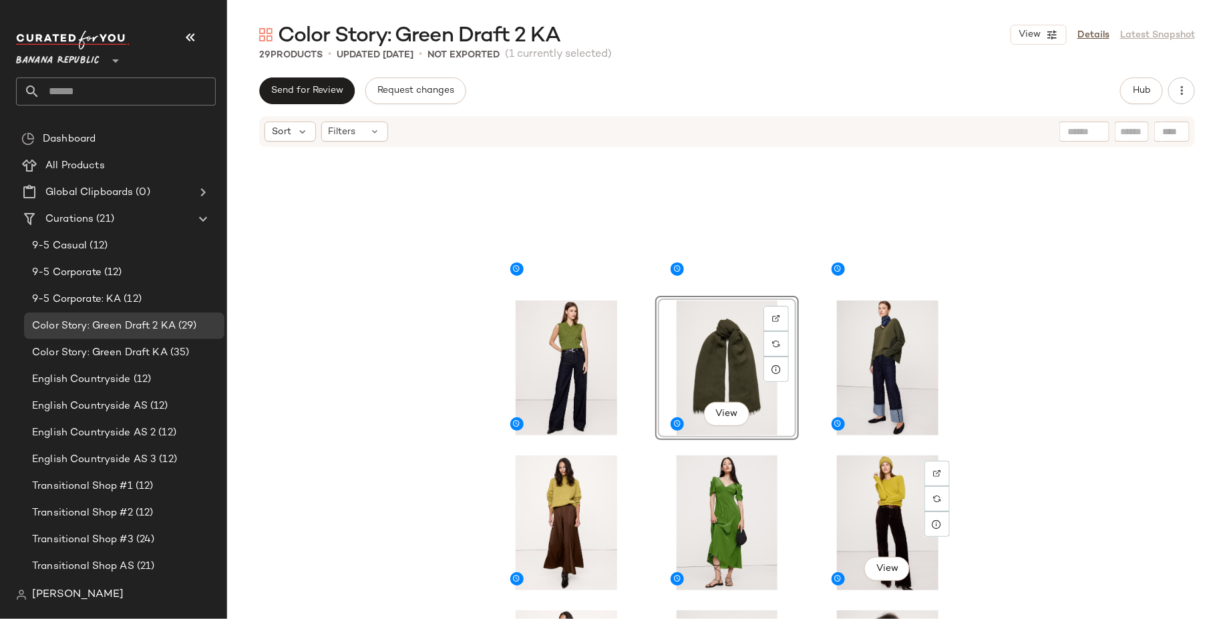
scroll to position [455, 0]
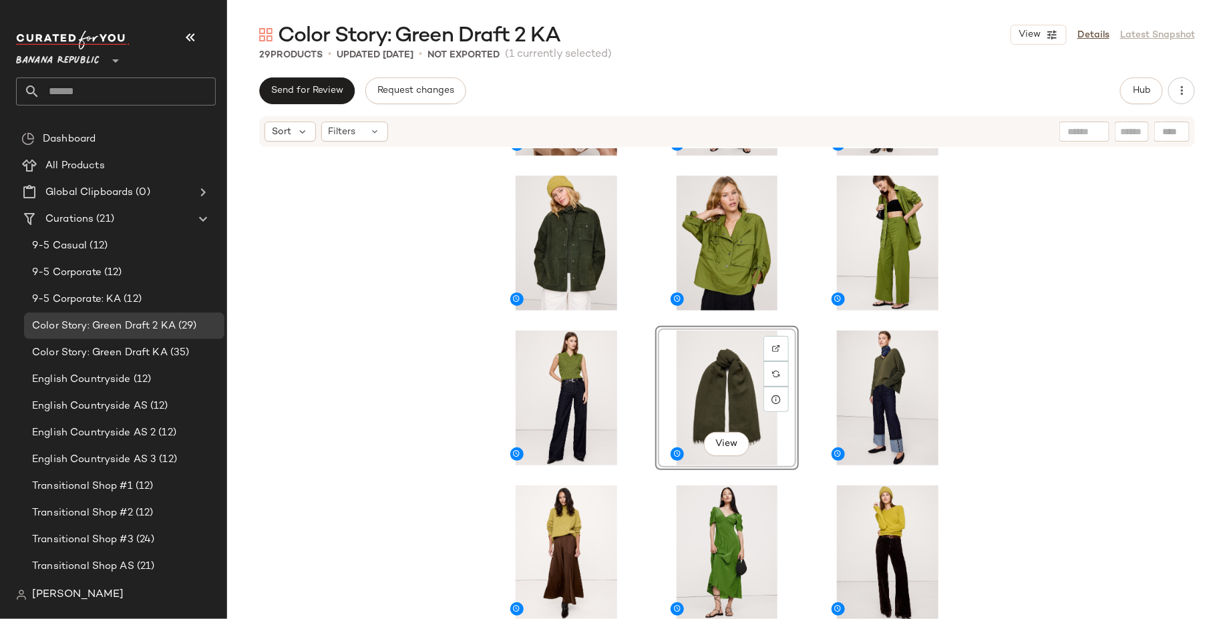
click at [1075, 387] on div "View" at bounding box center [727, 403] width 1000 height 511
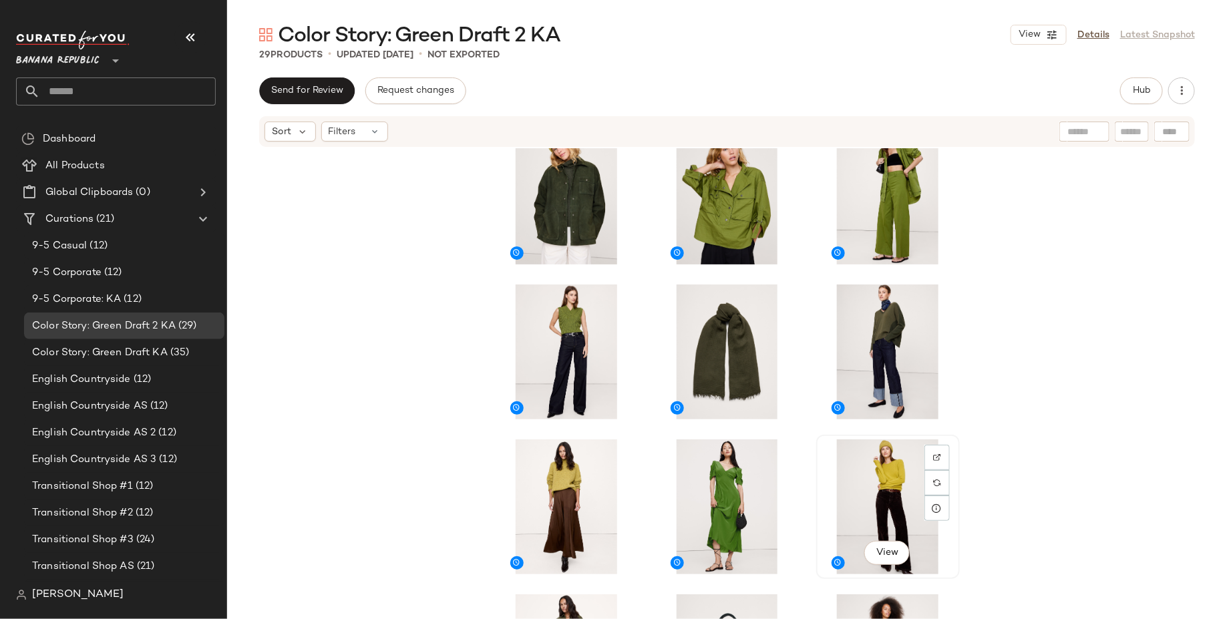
scroll to position [525, 0]
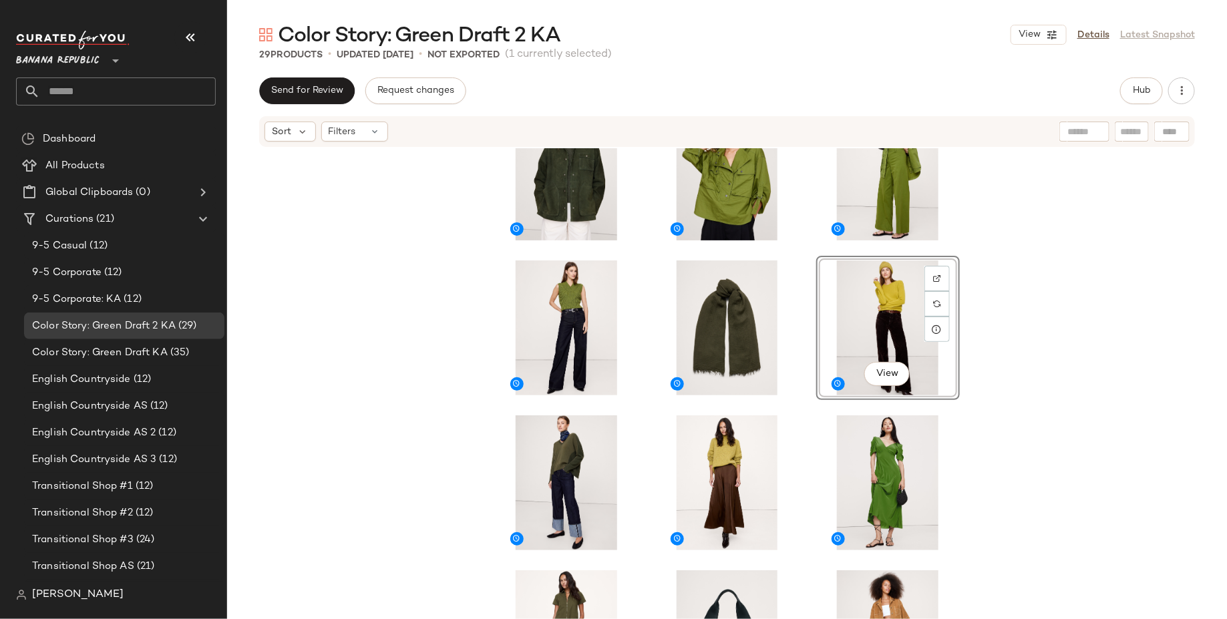
click at [1090, 449] on div "View" at bounding box center [727, 403] width 1000 height 511
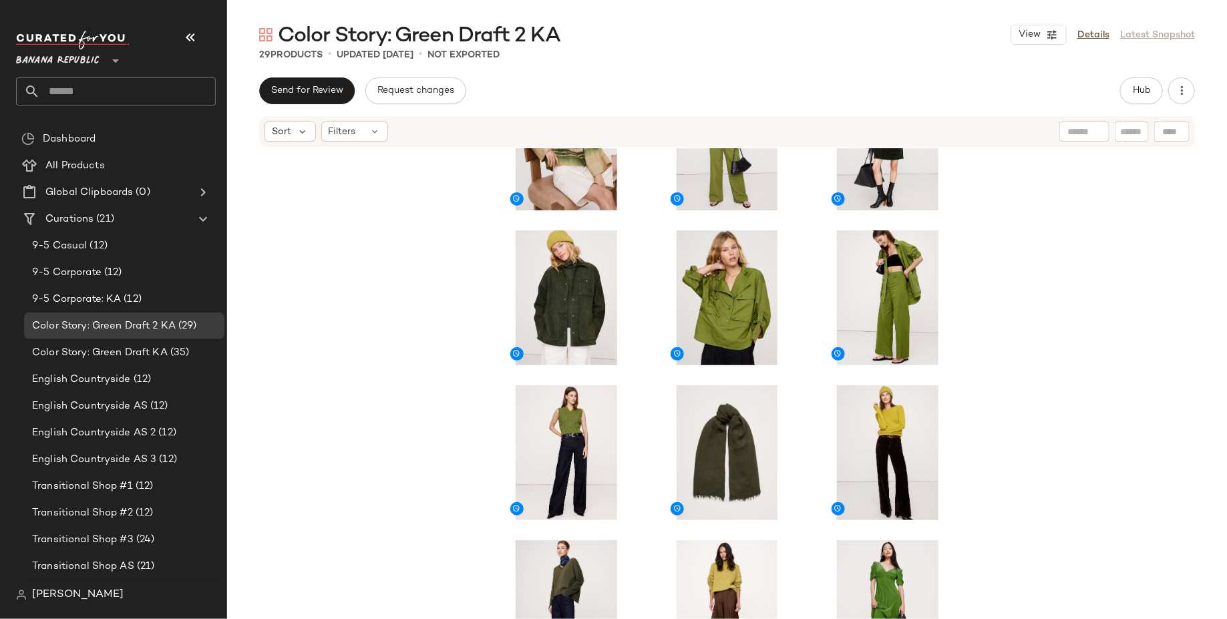
scroll to position [399, 0]
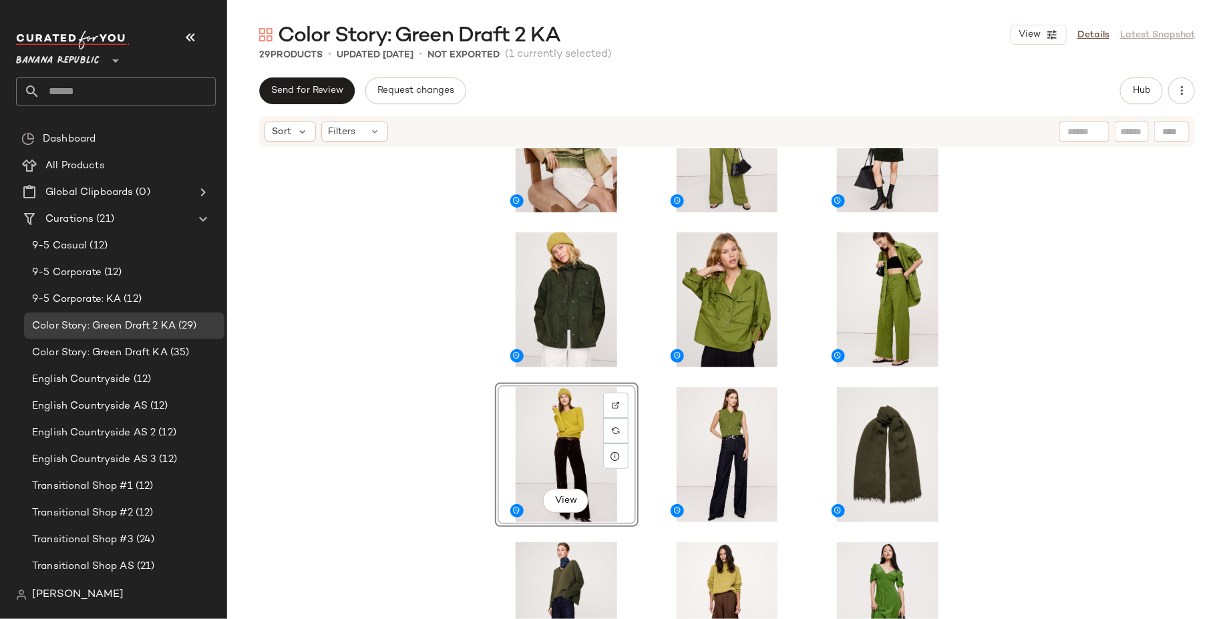
click at [395, 427] on div "View" at bounding box center [727, 403] width 1000 height 511
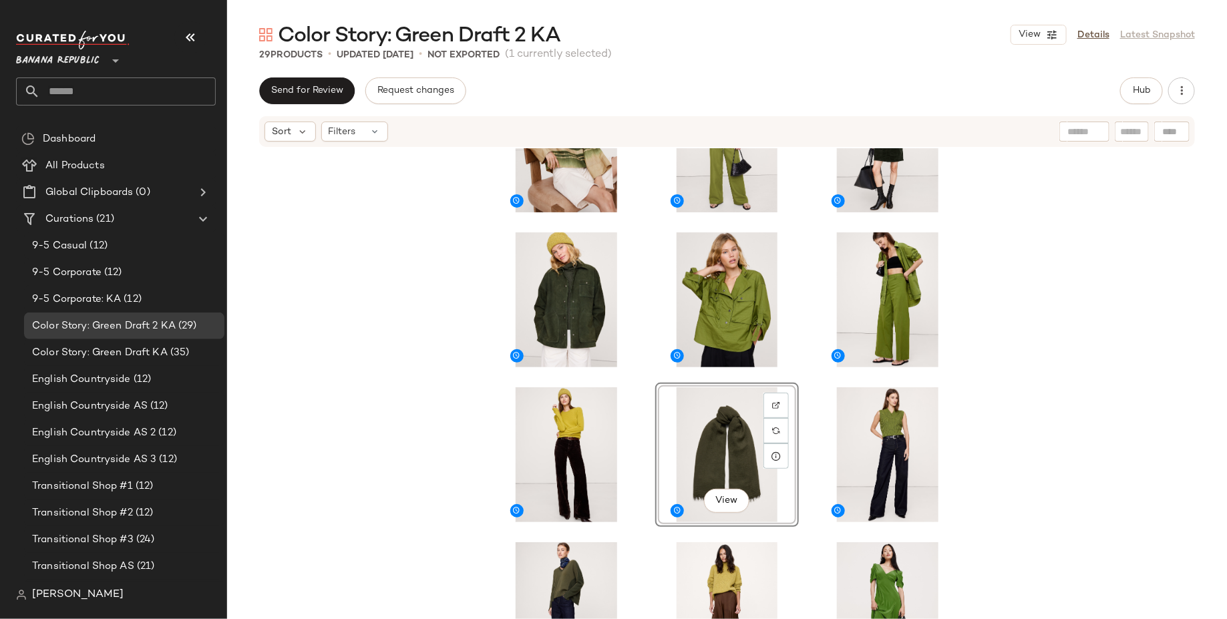
click at [1090, 377] on div "View" at bounding box center [727, 403] width 1000 height 511
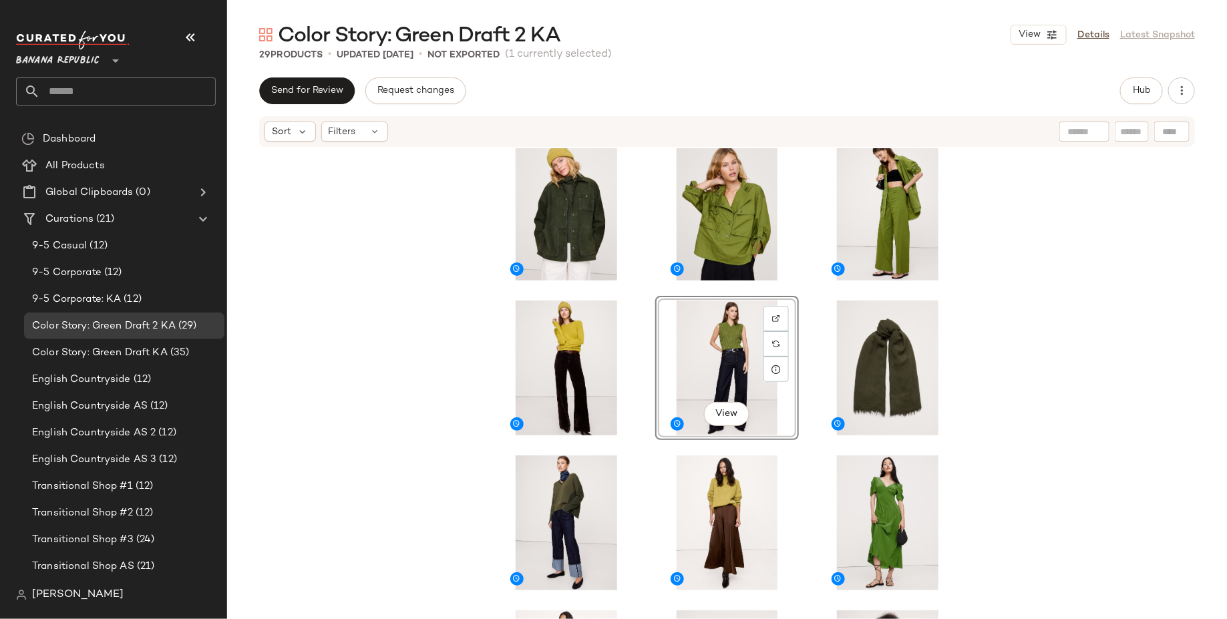
scroll to position [481, 0]
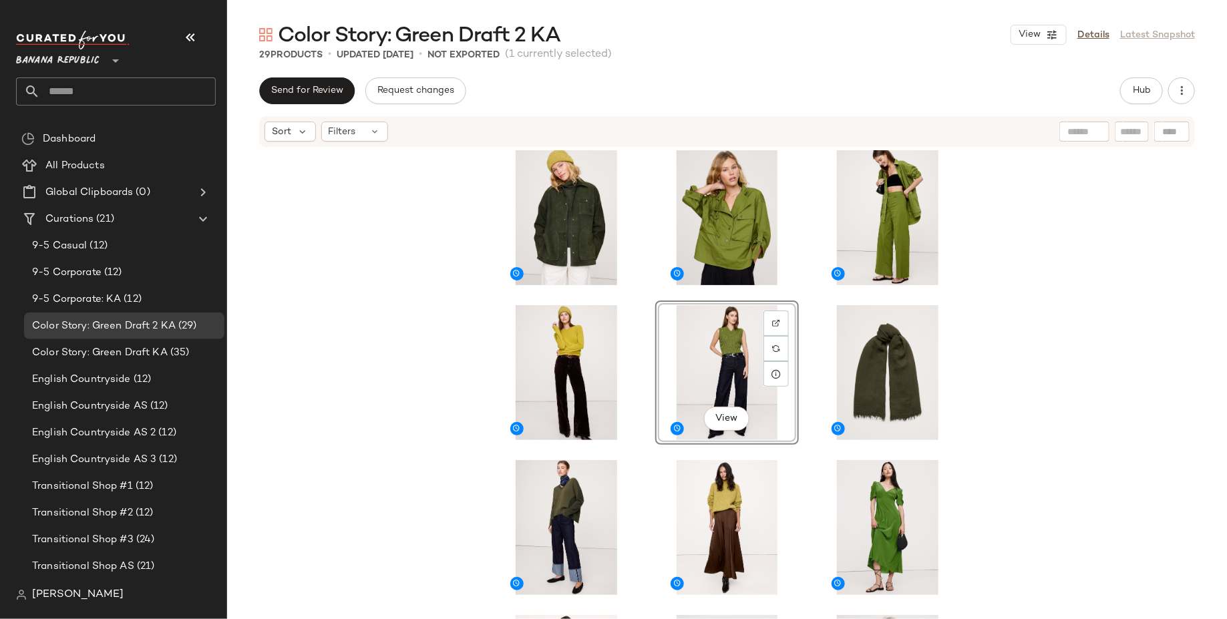
click at [1090, 365] on div "View" at bounding box center [727, 403] width 1000 height 511
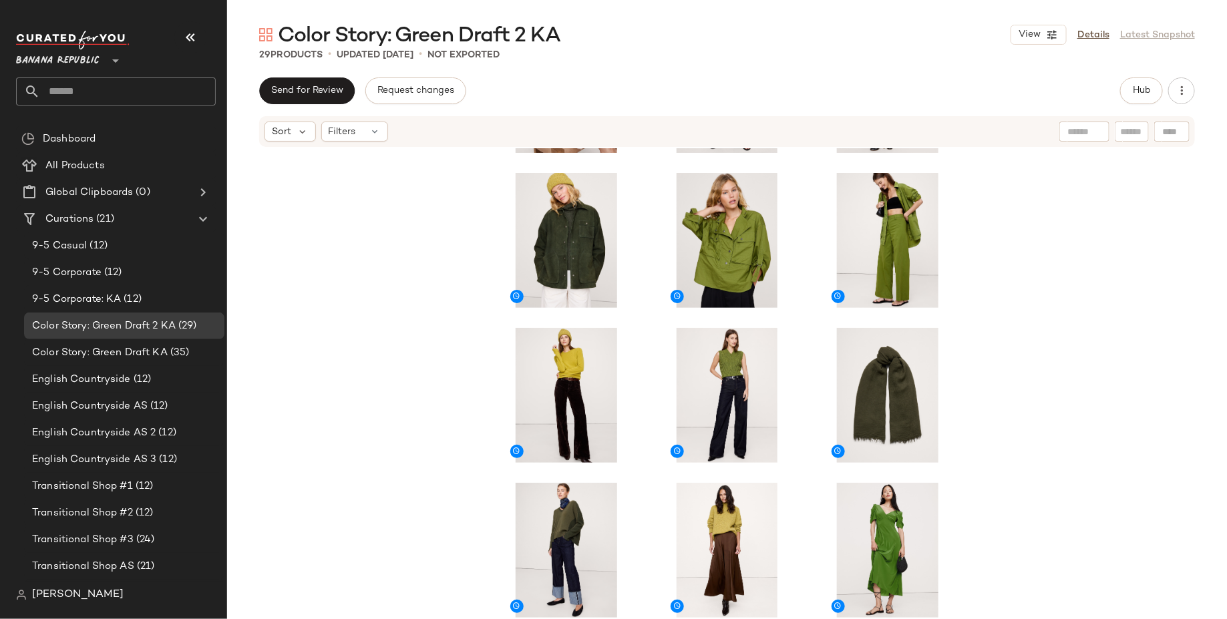
scroll to position [462, 0]
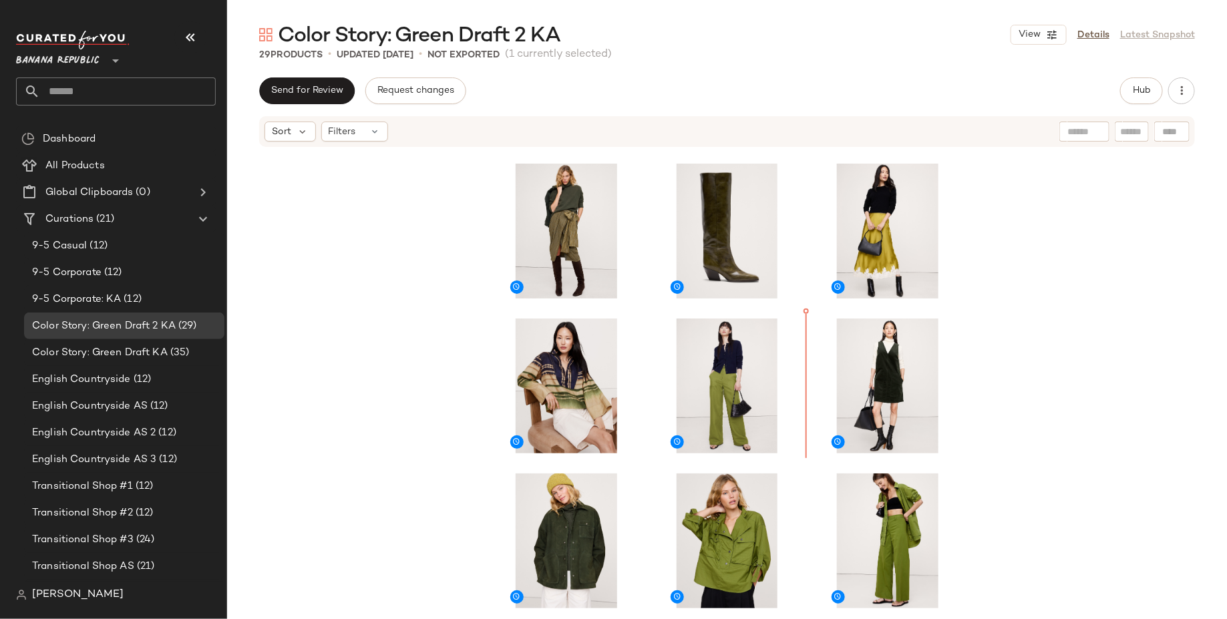
scroll to position [122, 0]
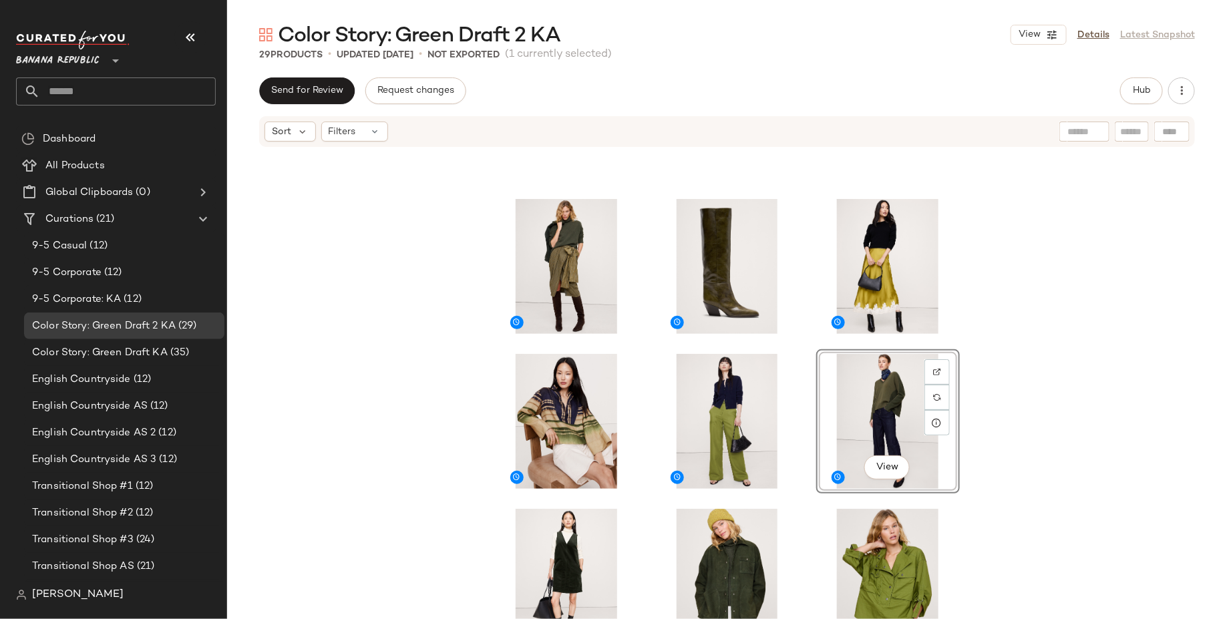
click at [1050, 394] on div "View" at bounding box center [727, 403] width 1000 height 511
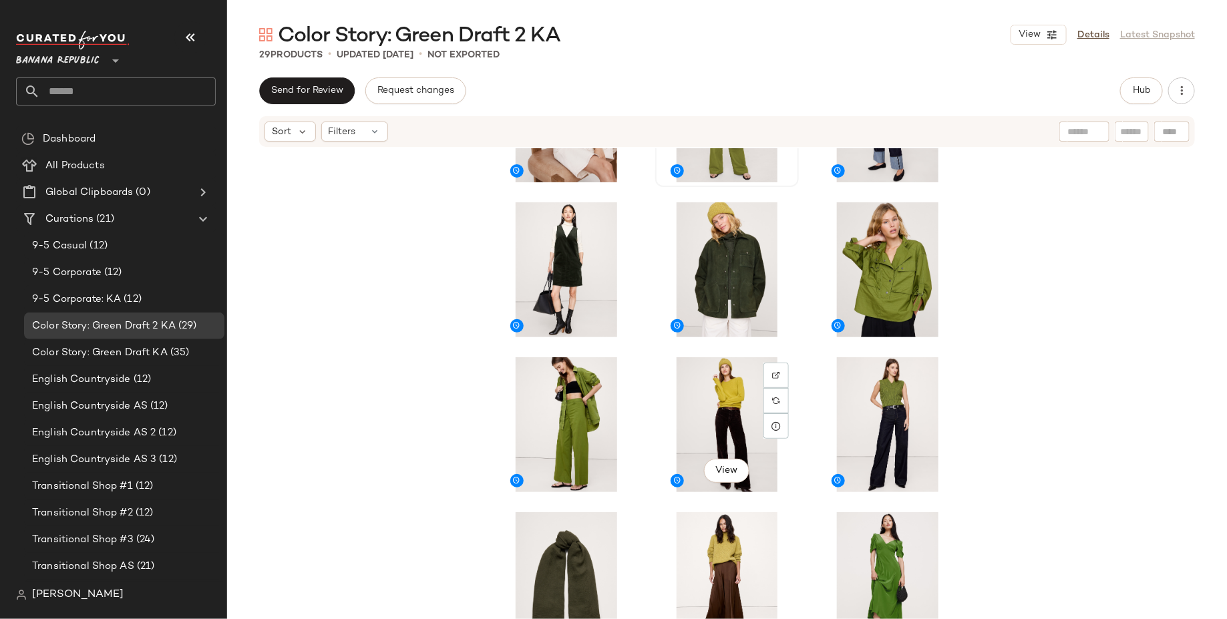
scroll to position [429, 0]
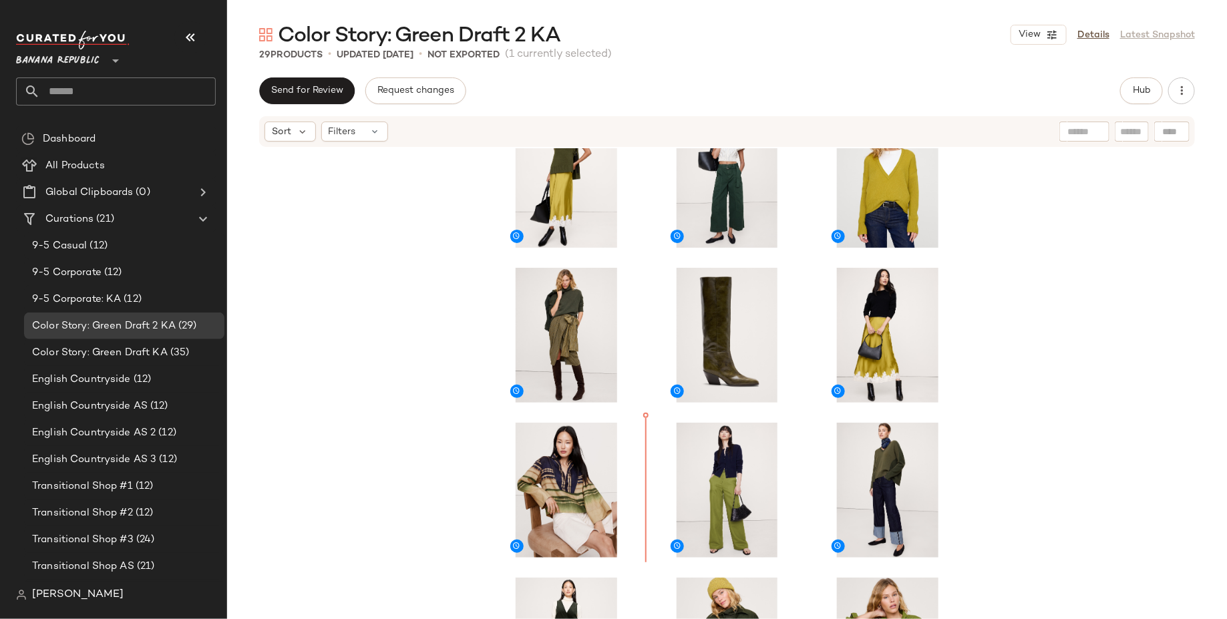
scroll to position [41, 0]
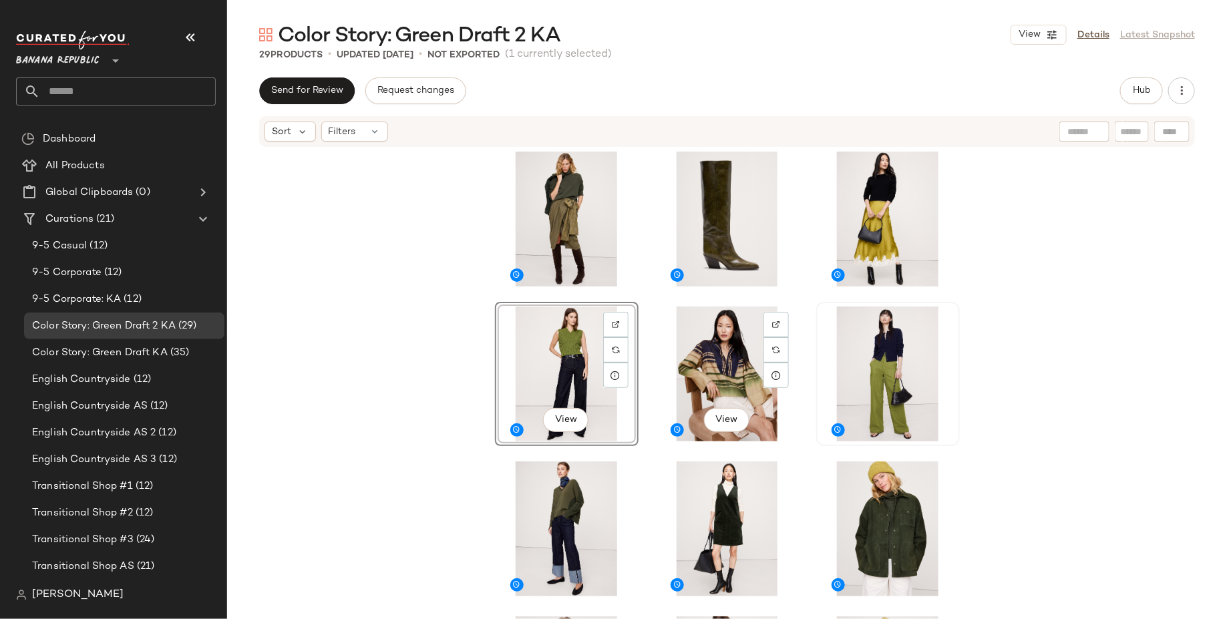
scroll to position [161, 0]
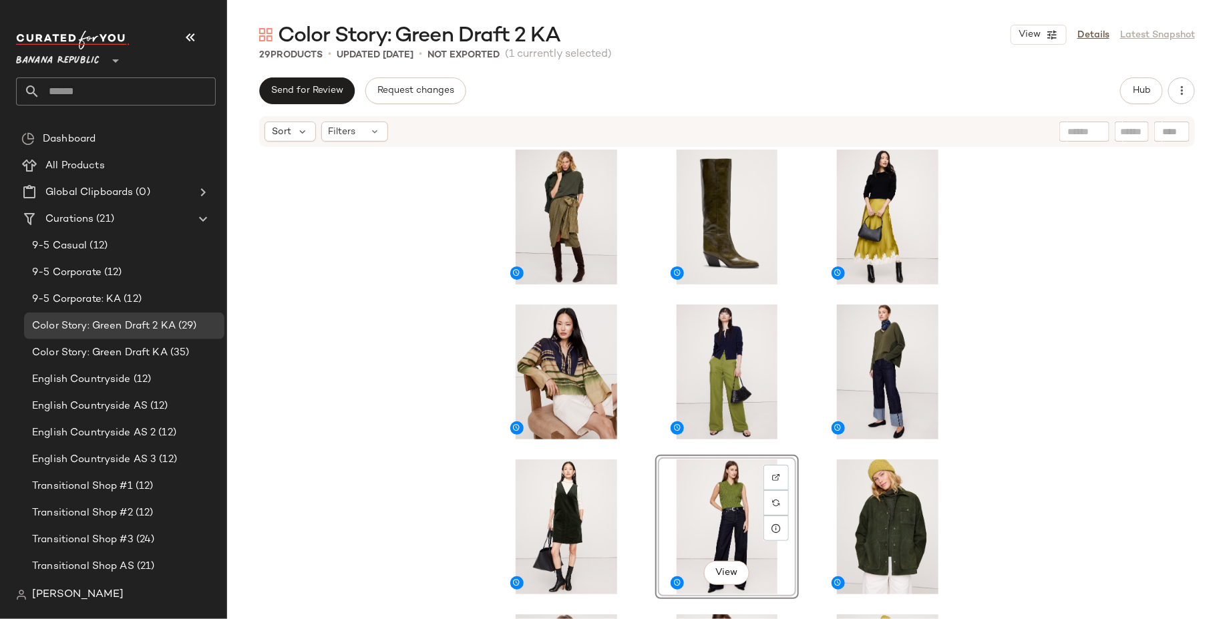
click at [1054, 435] on div "View" at bounding box center [727, 403] width 1000 height 511
click at [1090, 406] on div at bounding box center [727, 403] width 1000 height 511
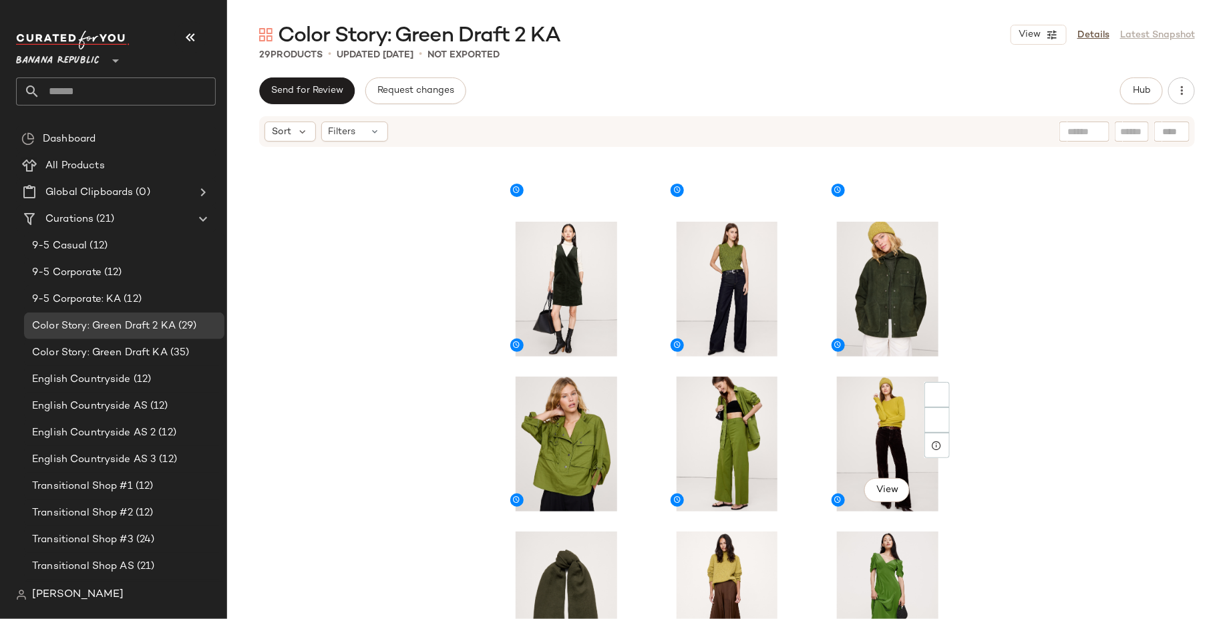
scroll to position [380, 0]
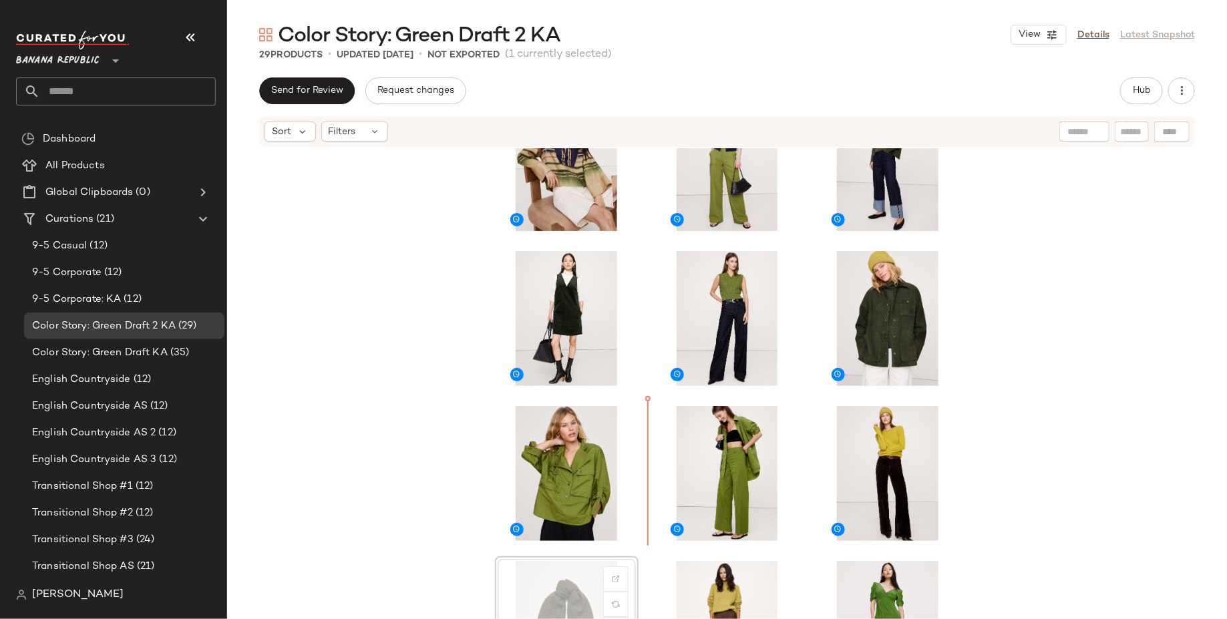
scroll to position [381, 0]
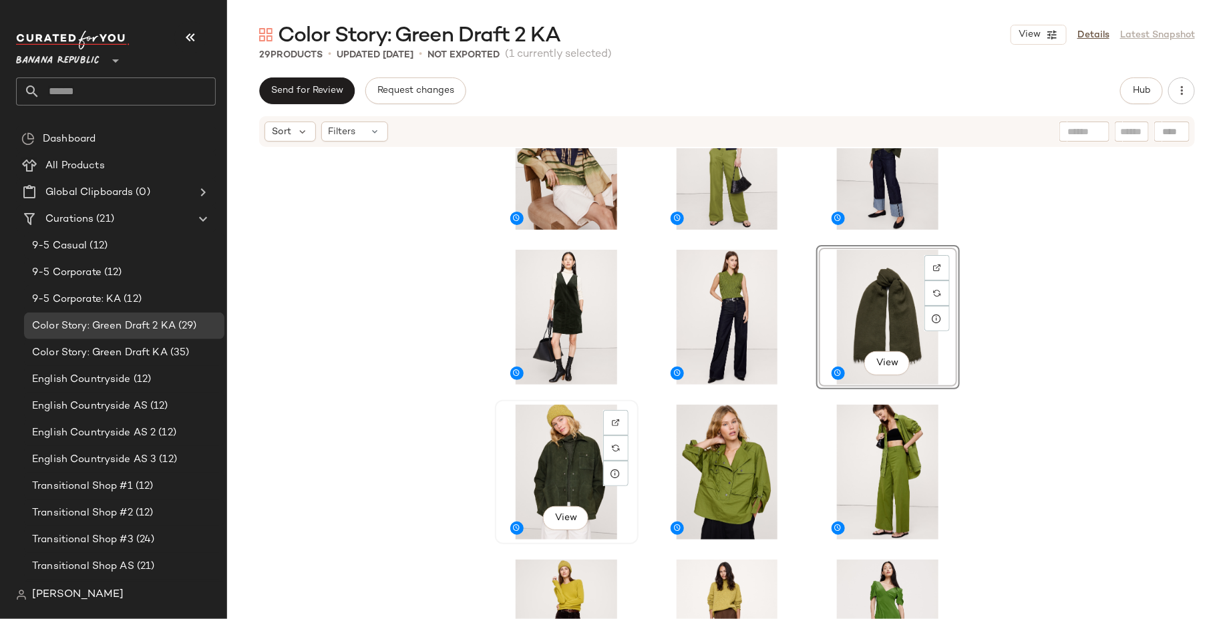
click at [588, 445] on div "View" at bounding box center [566, 472] width 134 height 135
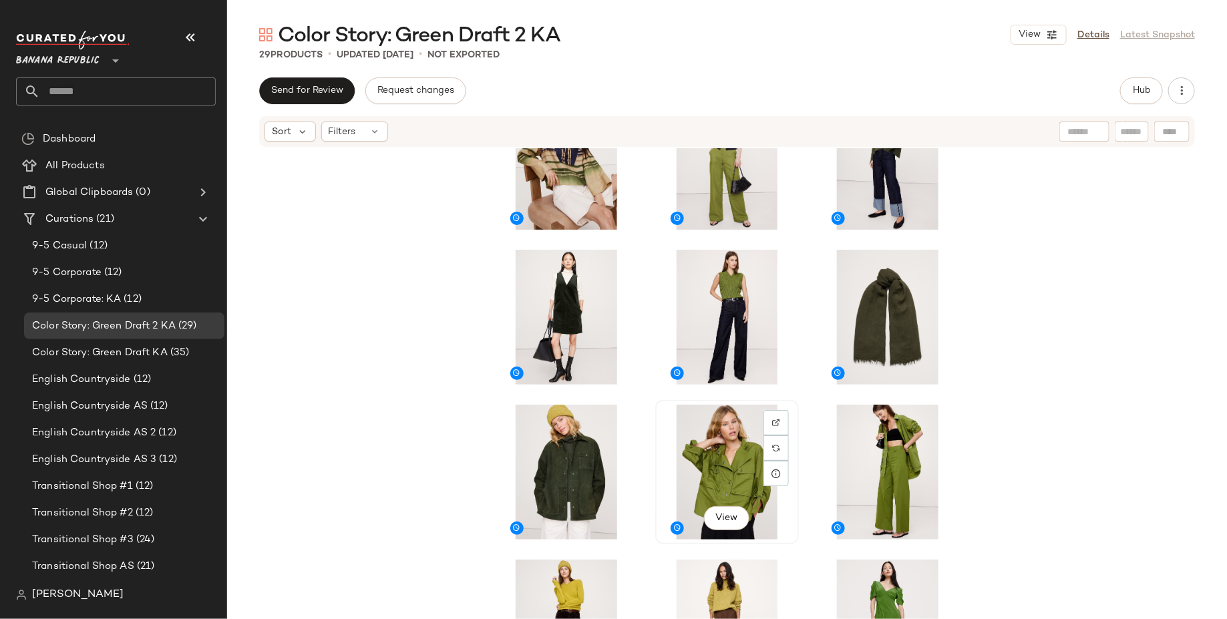
click at [754, 445] on div "View" at bounding box center [727, 472] width 134 height 135
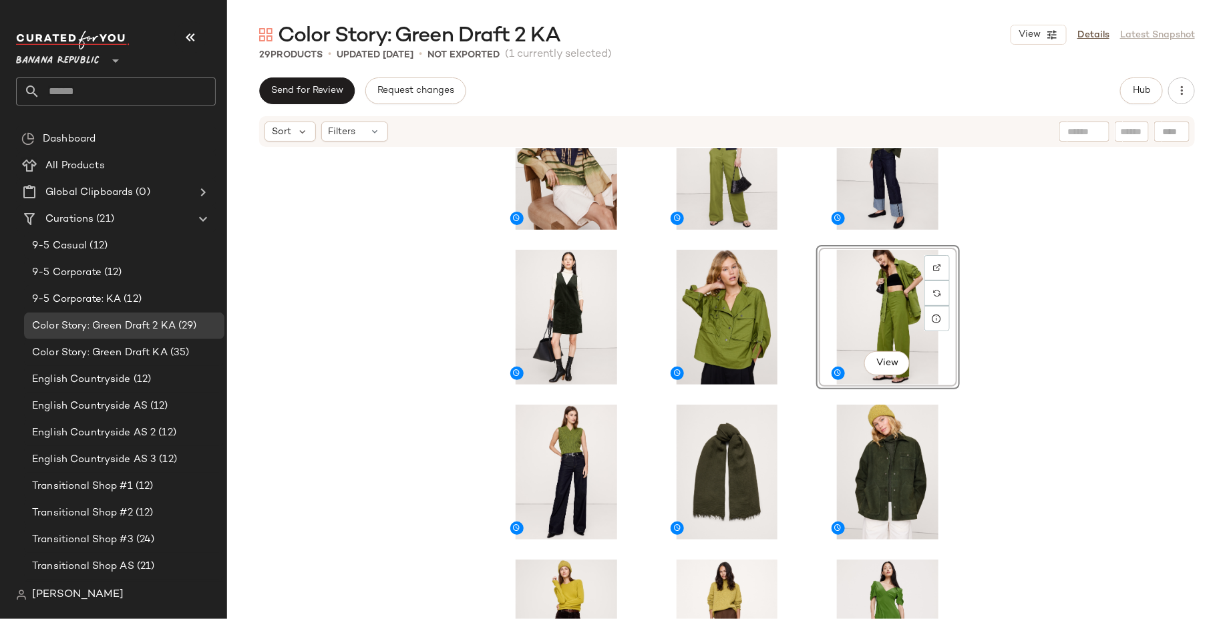
click at [1039, 435] on div "View" at bounding box center [727, 403] width 1000 height 511
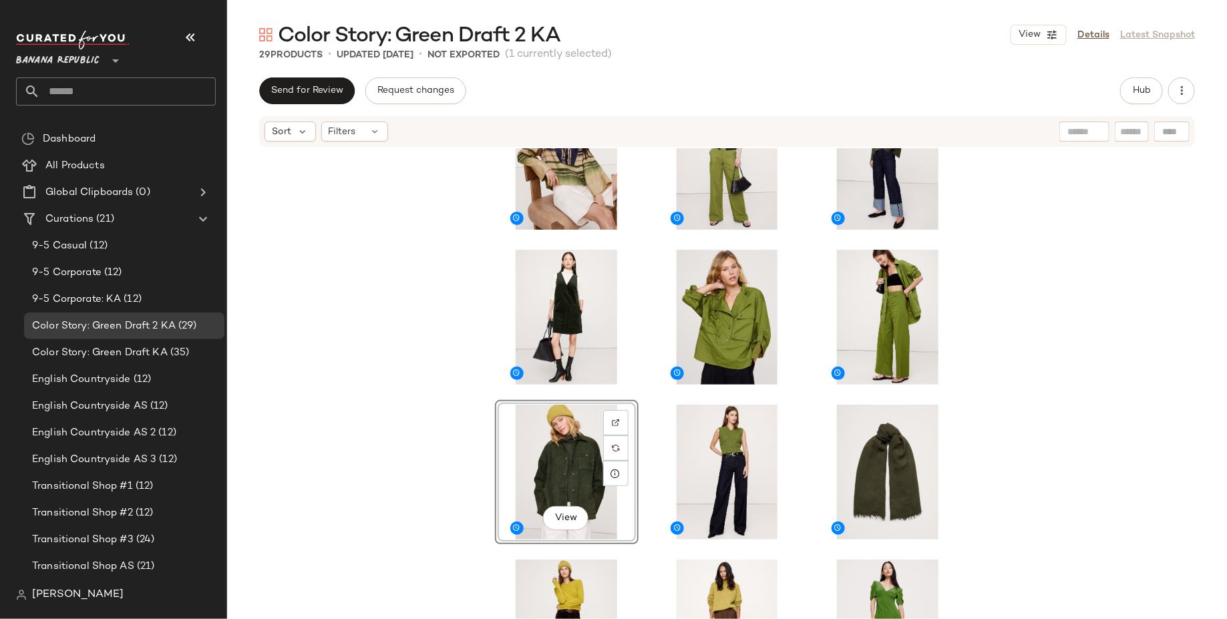
click at [1012, 397] on div "View" at bounding box center [727, 403] width 1000 height 511
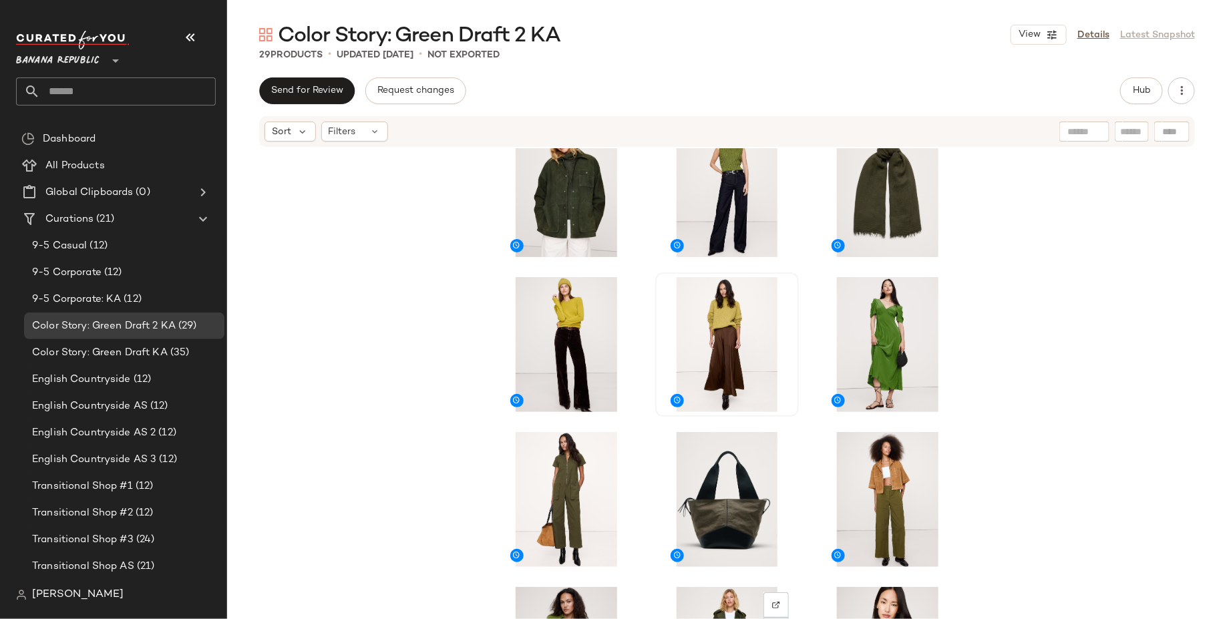
scroll to position [664, 0]
click at [861, 481] on div "View" at bounding box center [888, 498] width 134 height 135
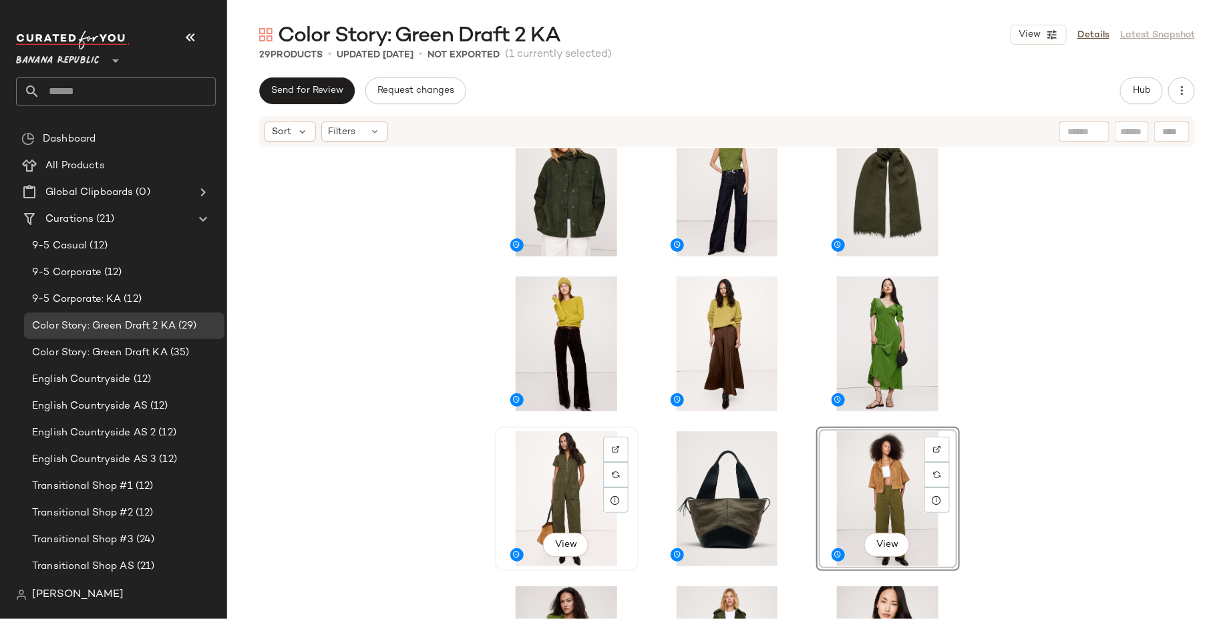
click at [547, 477] on div "View" at bounding box center [566, 498] width 134 height 135
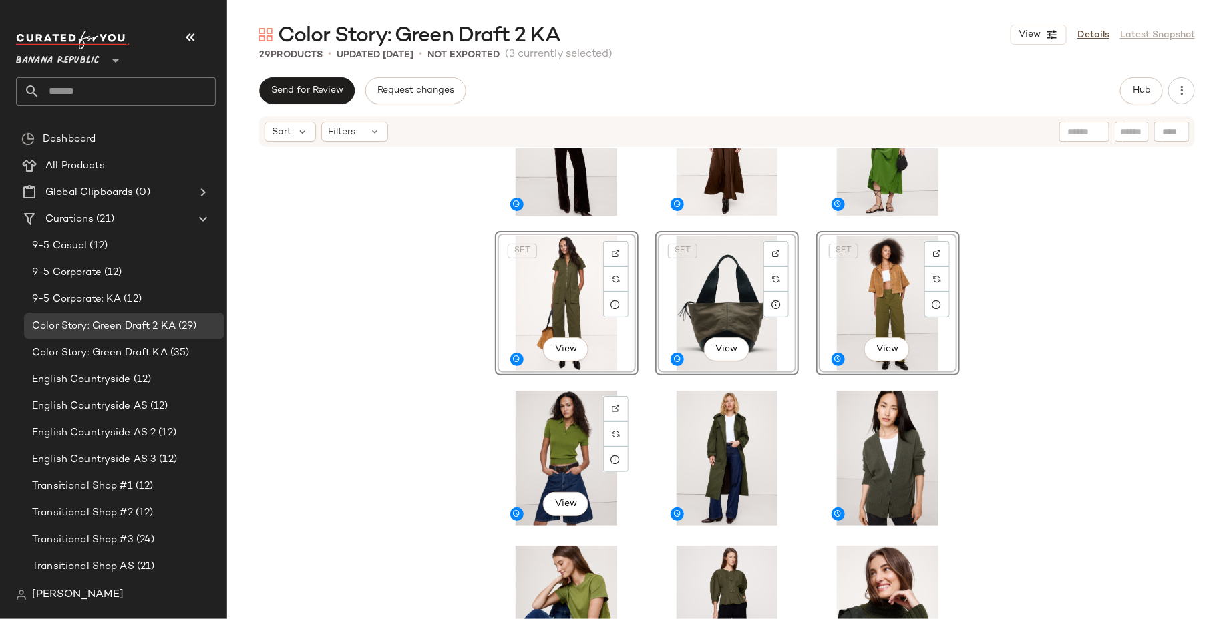
scroll to position [909, 0]
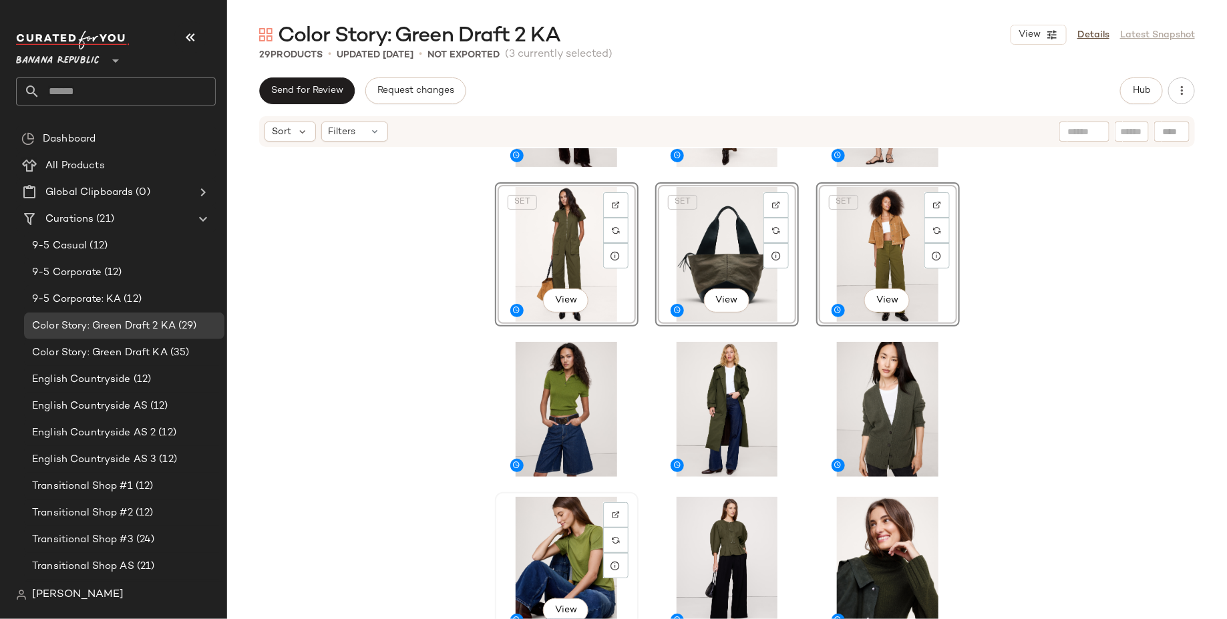
click at [554, 544] on div "View" at bounding box center [566, 564] width 134 height 135
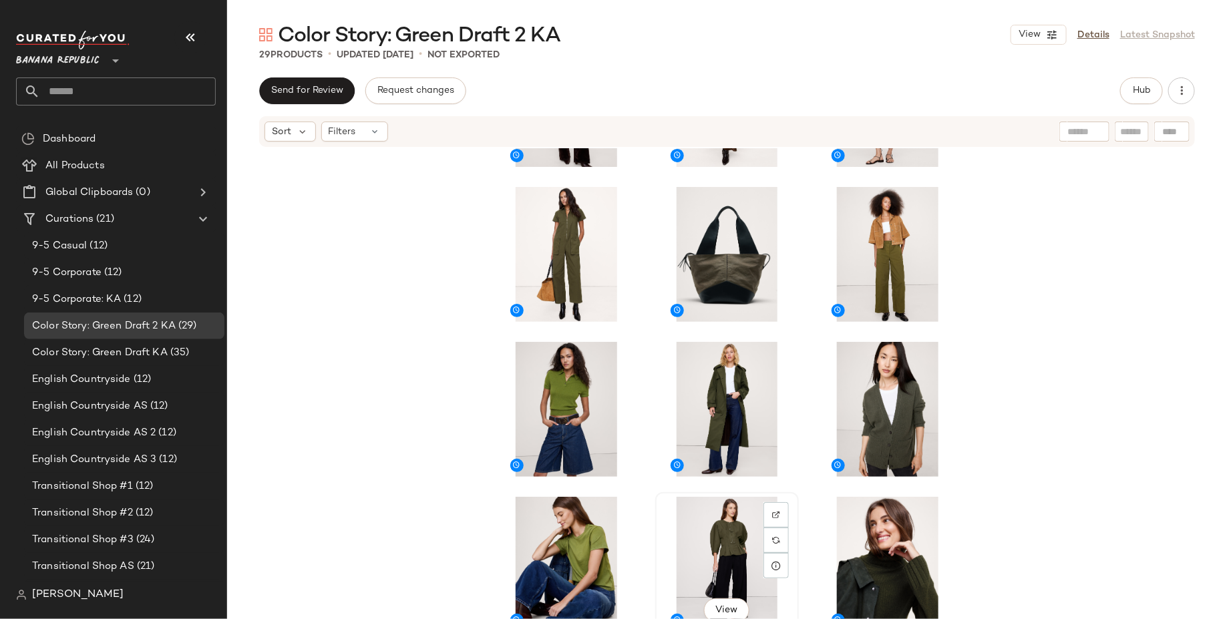
scroll to position [911, 0]
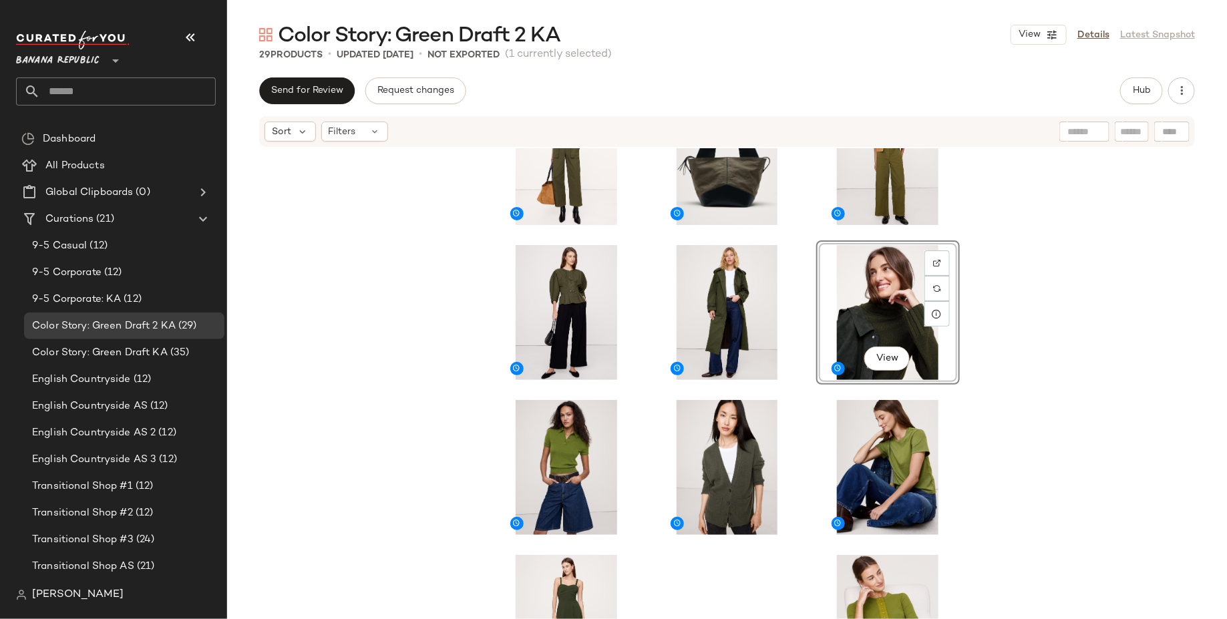
scroll to position [981, 0]
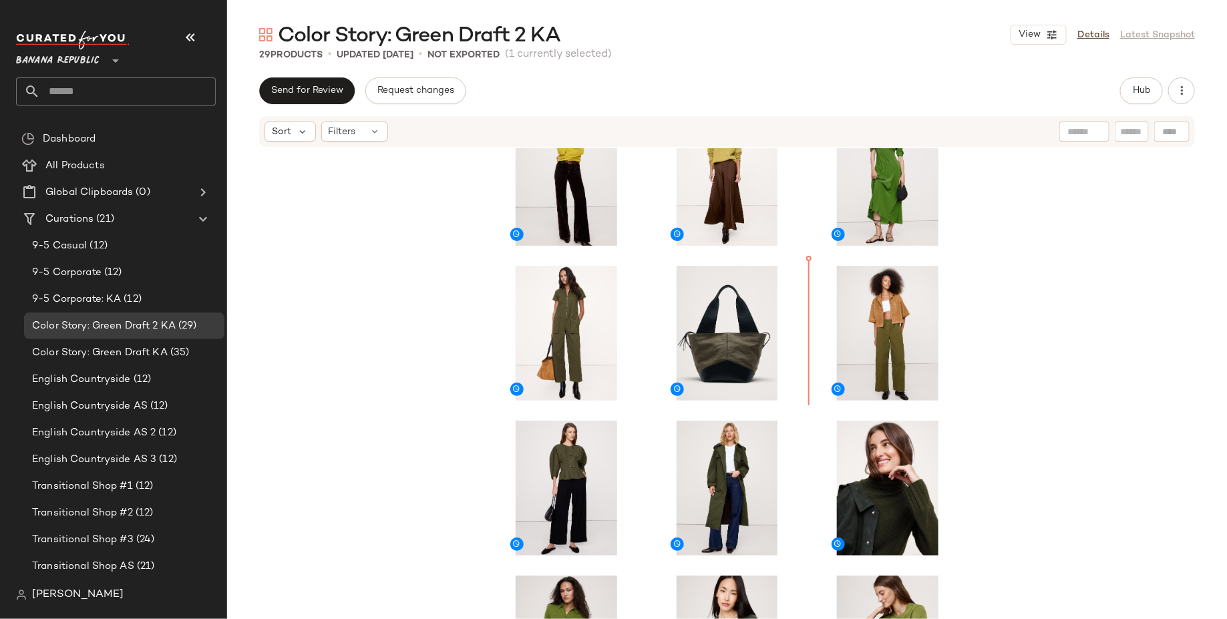
scroll to position [821, 0]
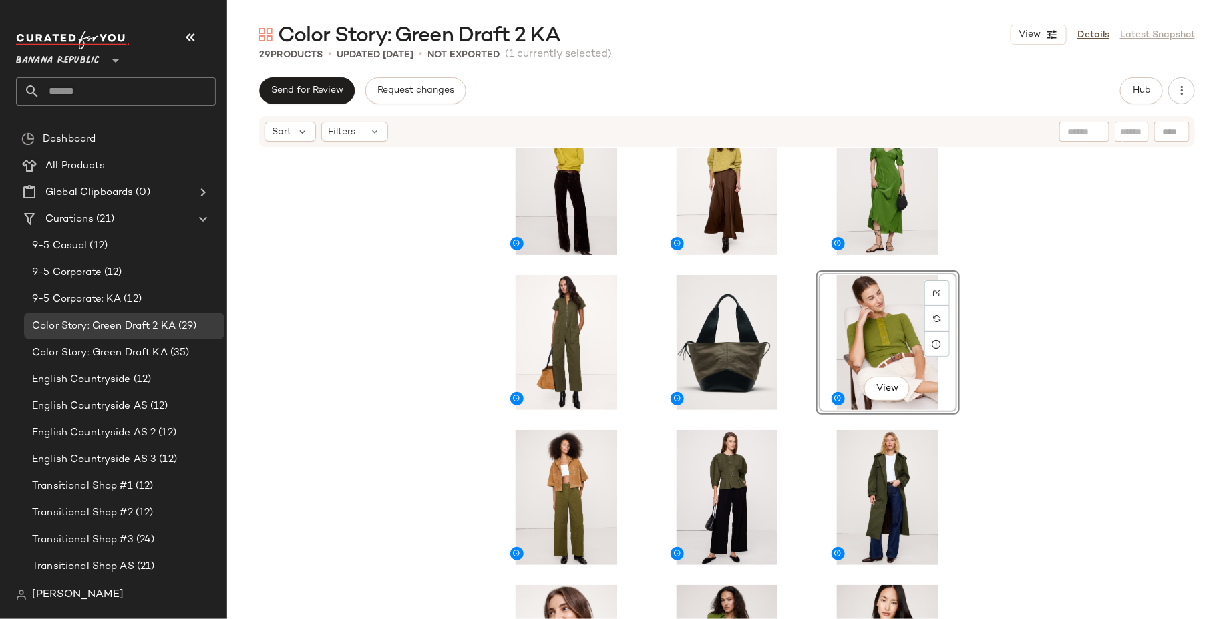
click at [1008, 420] on div "View" at bounding box center [727, 403] width 1000 height 511
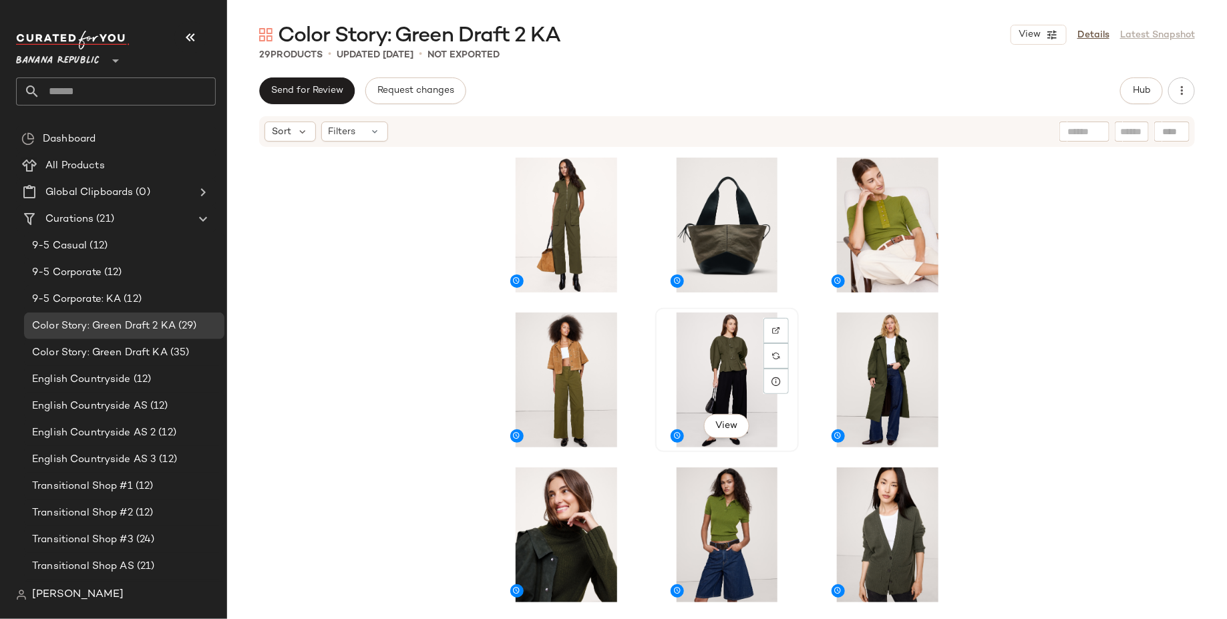
scroll to position [935, 0]
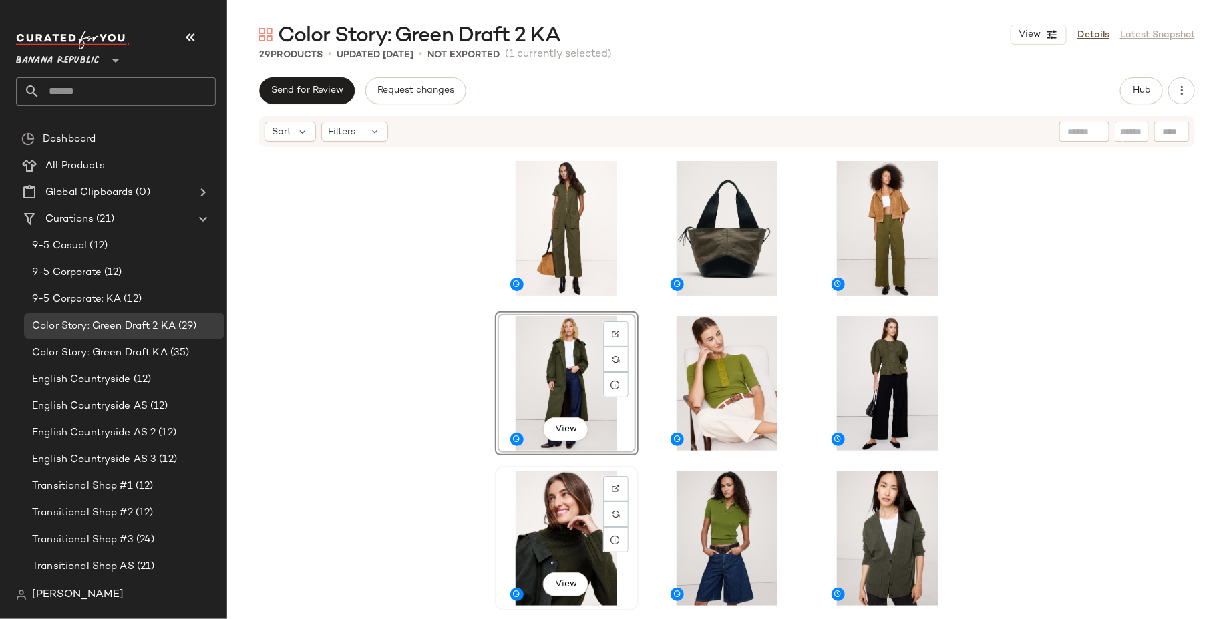
click at [596, 495] on div "View" at bounding box center [566, 538] width 134 height 135
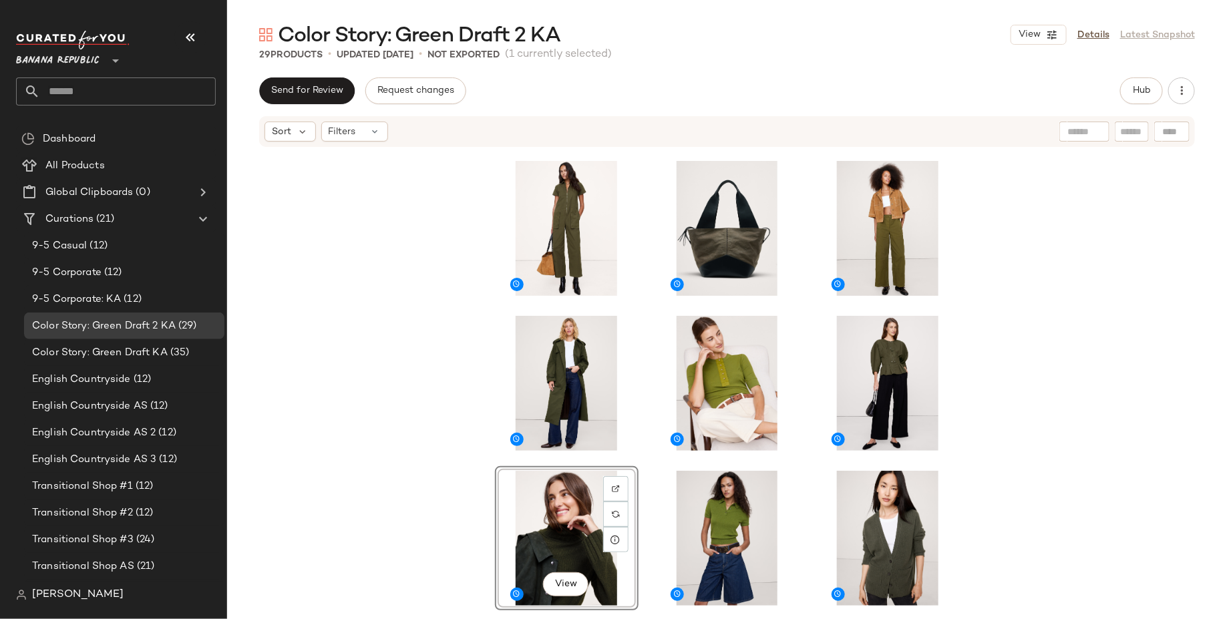
click at [580, 517] on div "View" at bounding box center [566, 538] width 134 height 135
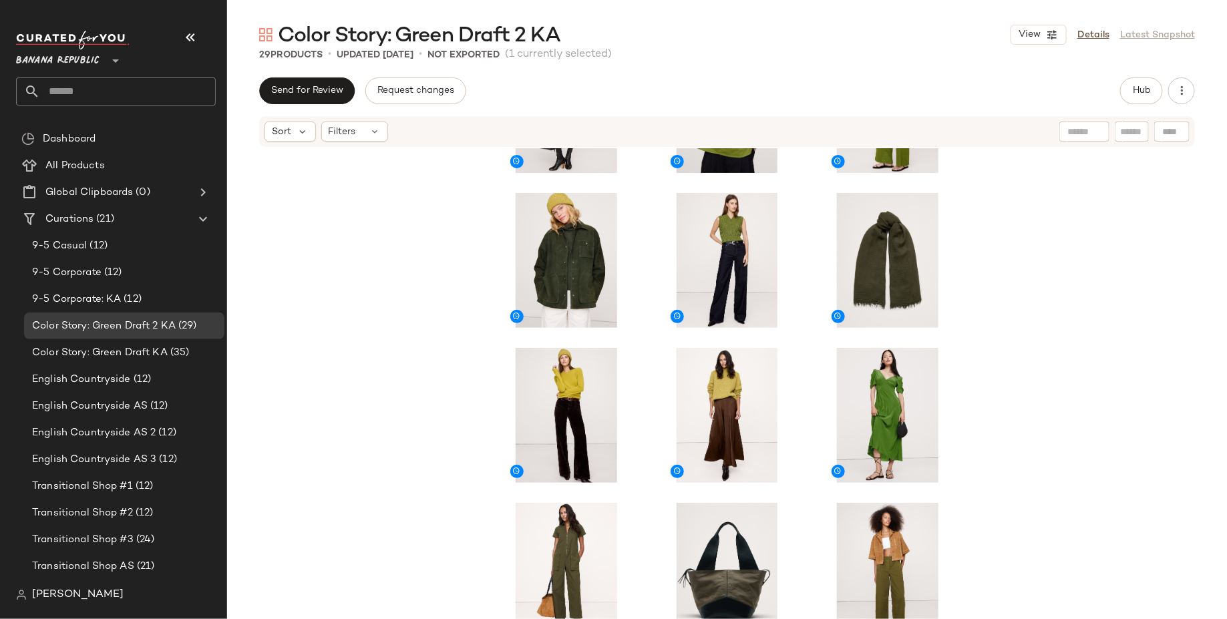
scroll to position [614, 0]
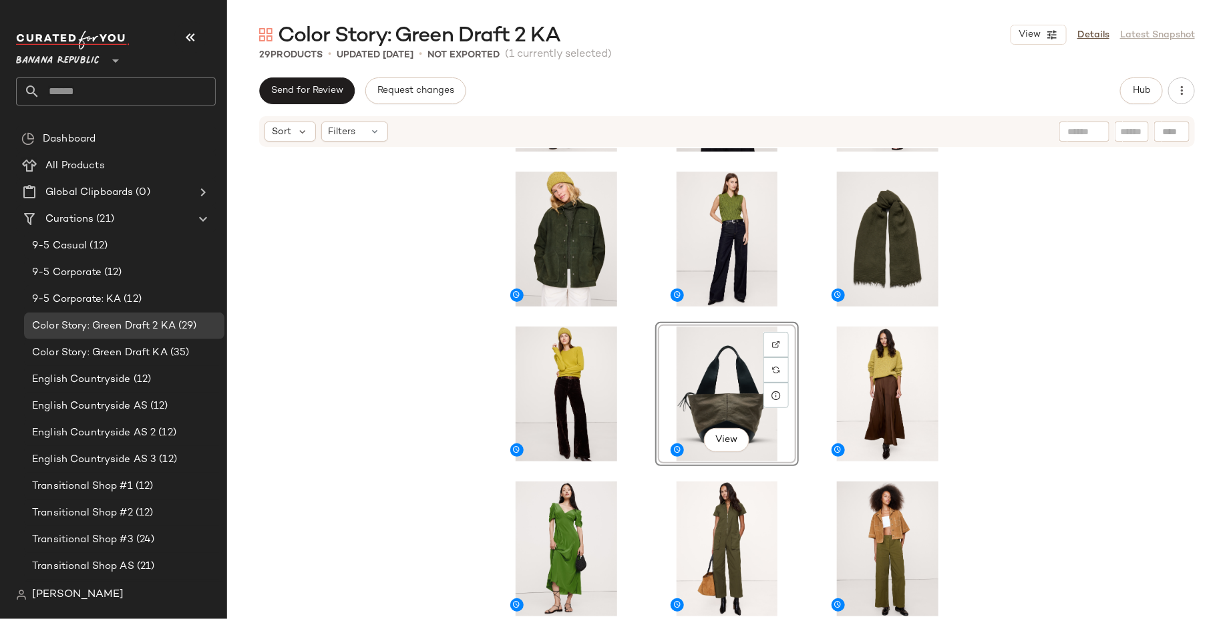
click at [332, 463] on div "View" at bounding box center [727, 403] width 1000 height 511
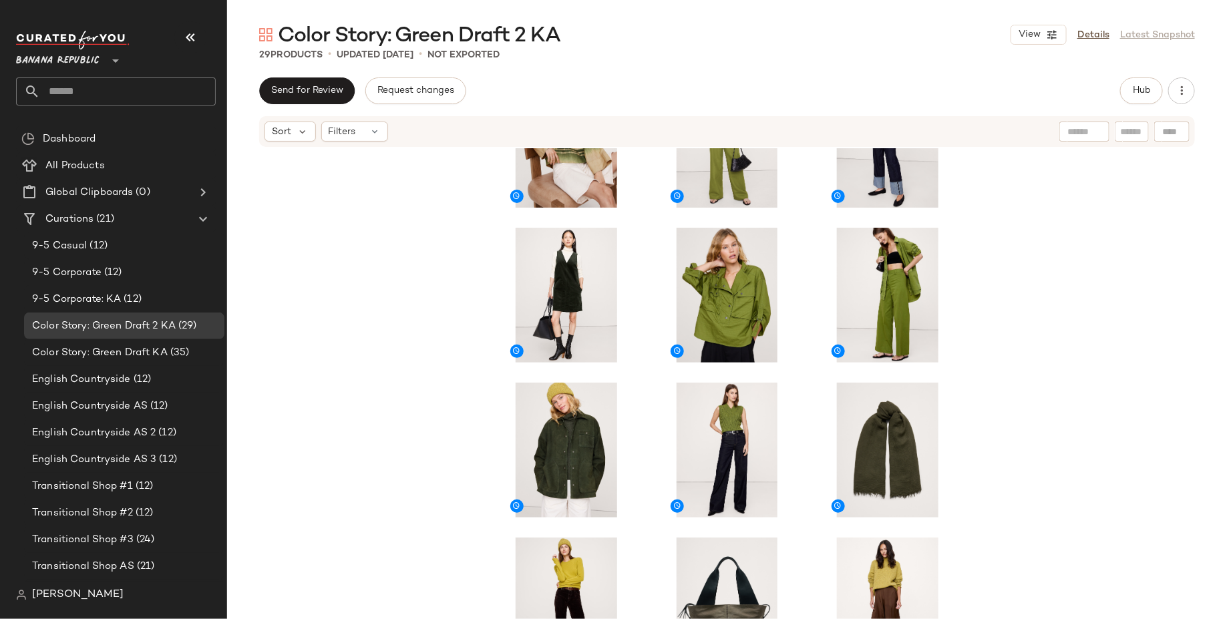
scroll to position [445, 0]
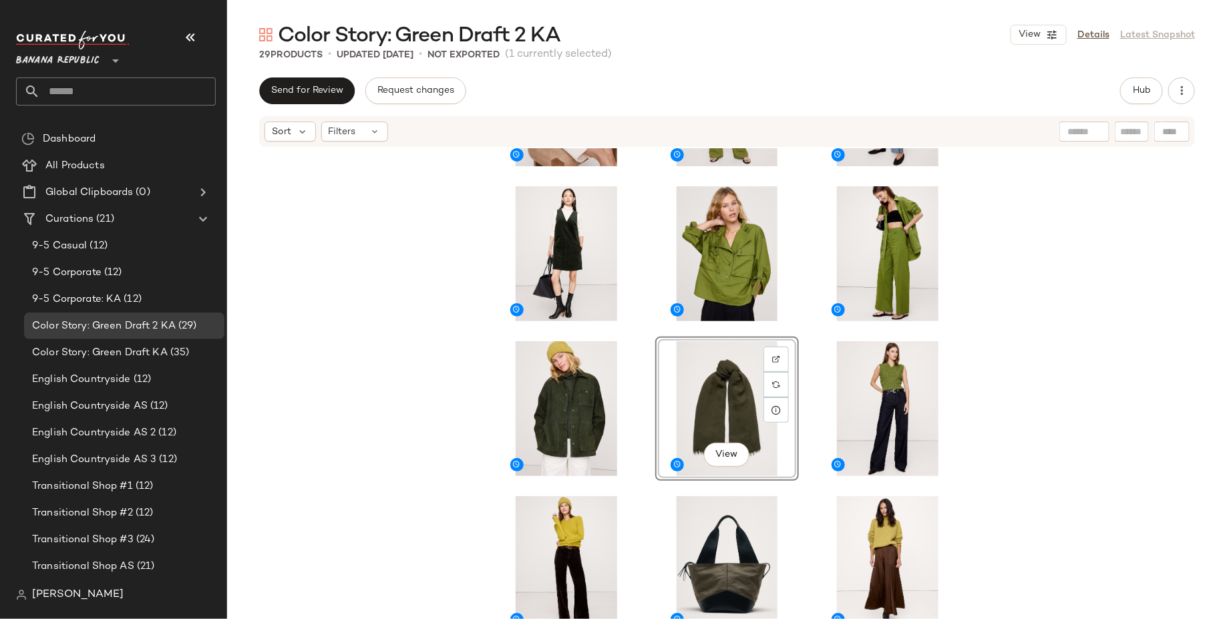
click at [1084, 457] on div "View" at bounding box center [727, 403] width 1000 height 511
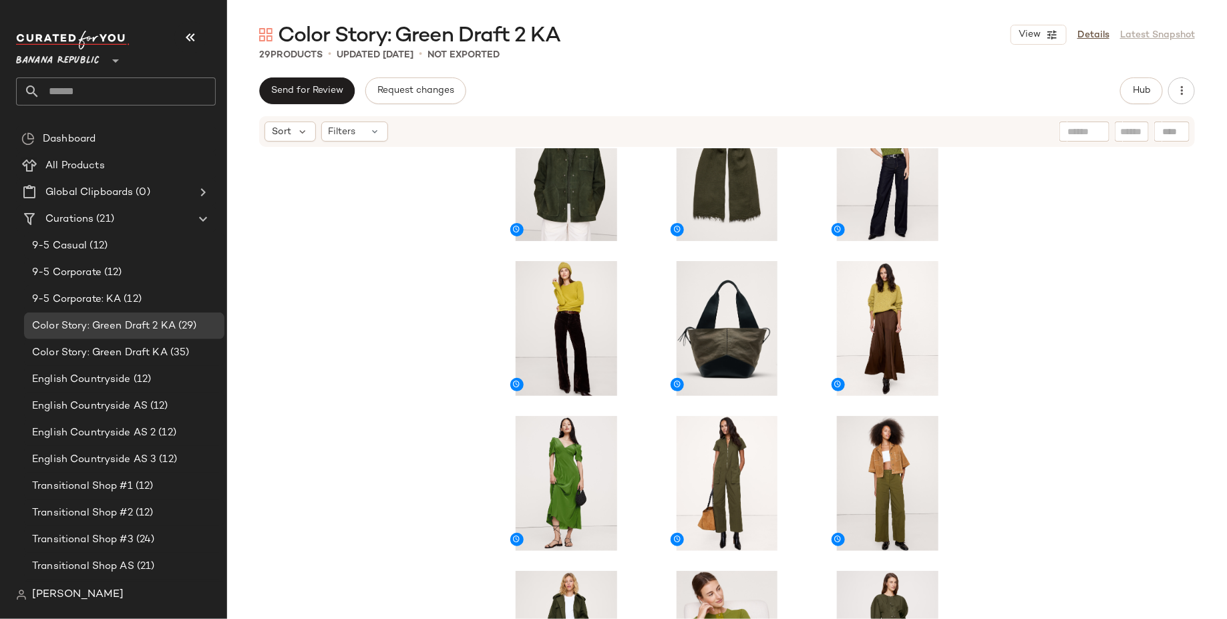
scroll to position [628, 0]
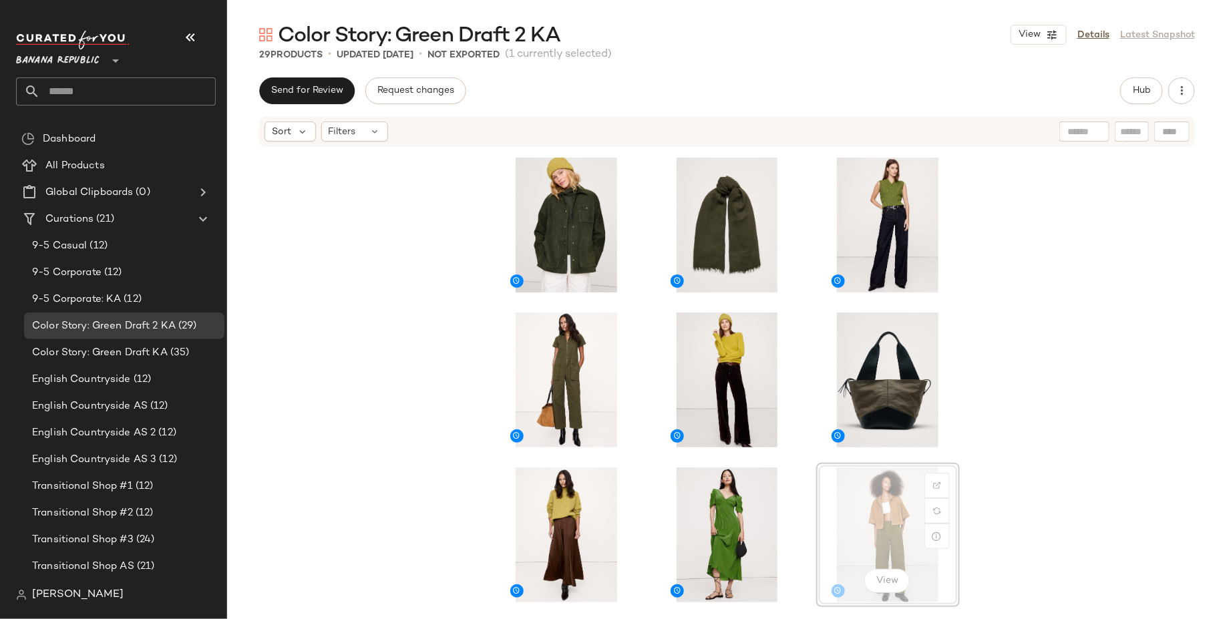
scroll to position [630, 0]
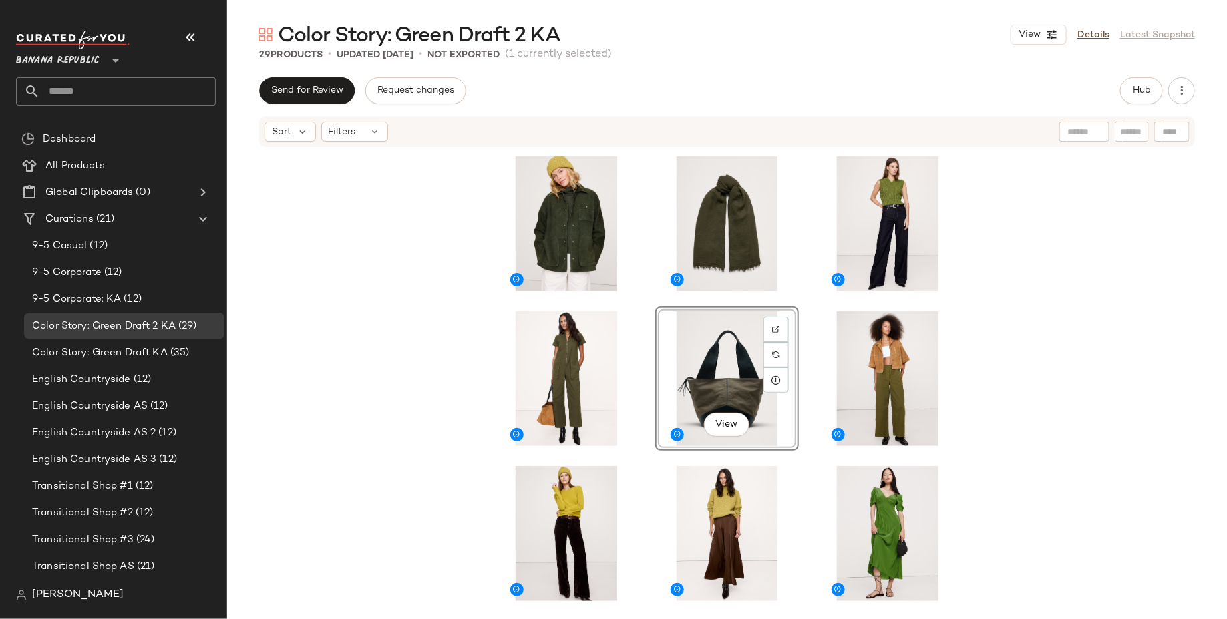
click at [408, 495] on div "View" at bounding box center [727, 403] width 1000 height 511
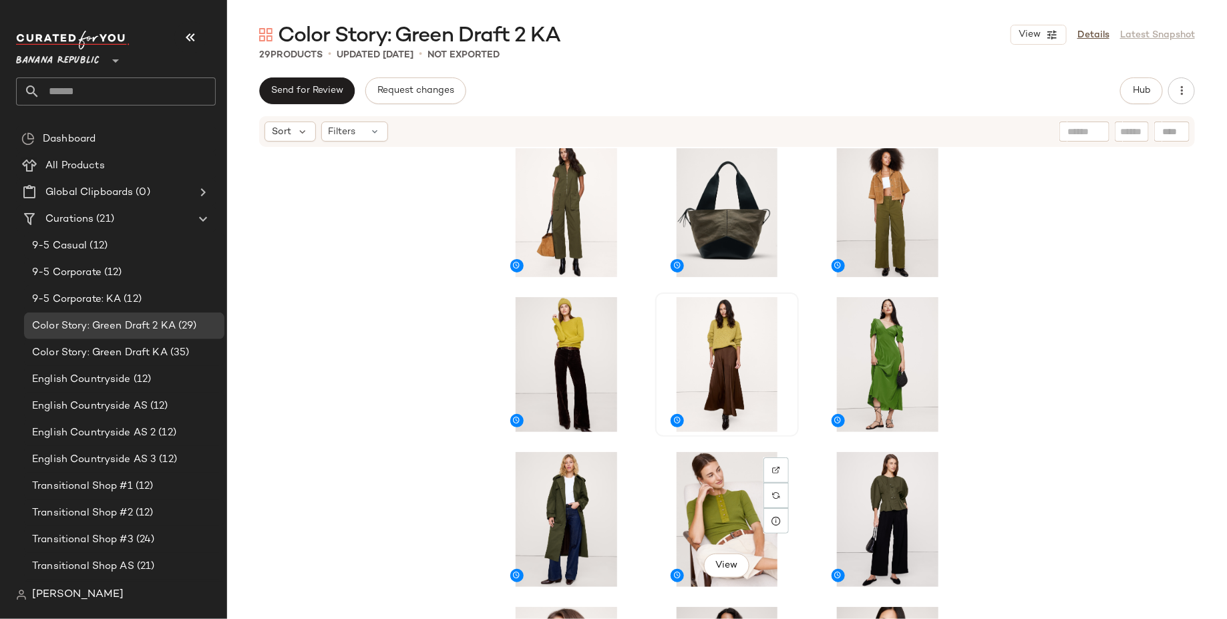
scroll to position [821, 0]
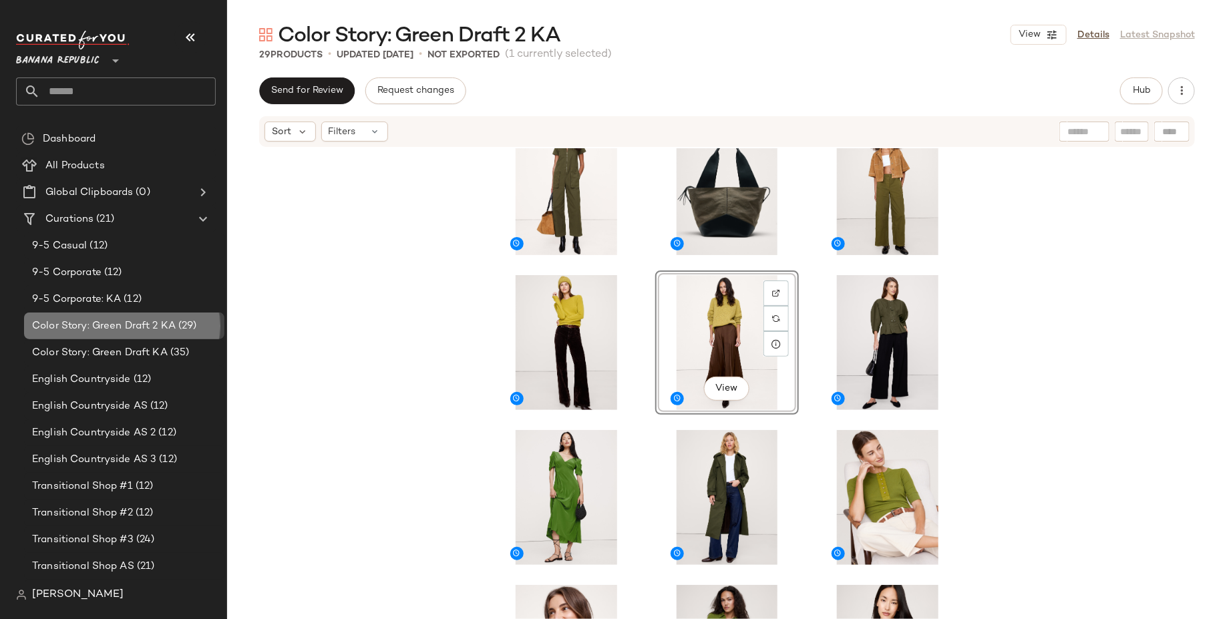
click at [167, 337] on div "Color Story: Green Draft 2 KA (29)" at bounding box center [124, 325] width 200 height 27
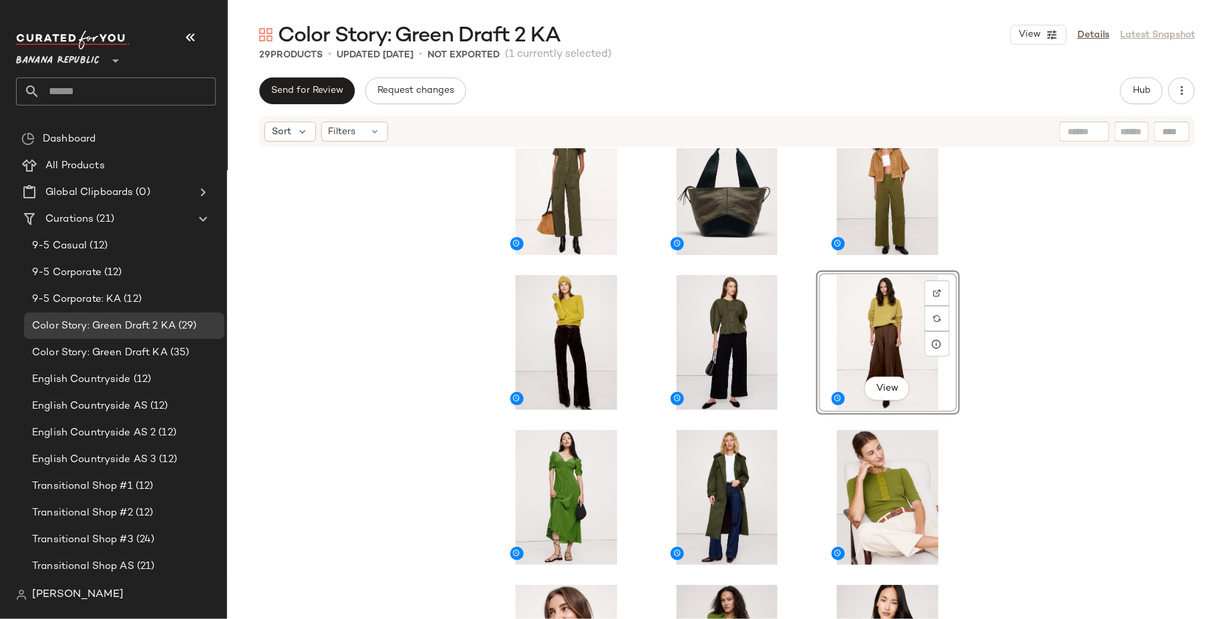
click at [483, 360] on div "View" at bounding box center [727, 403] width 1000 height 511
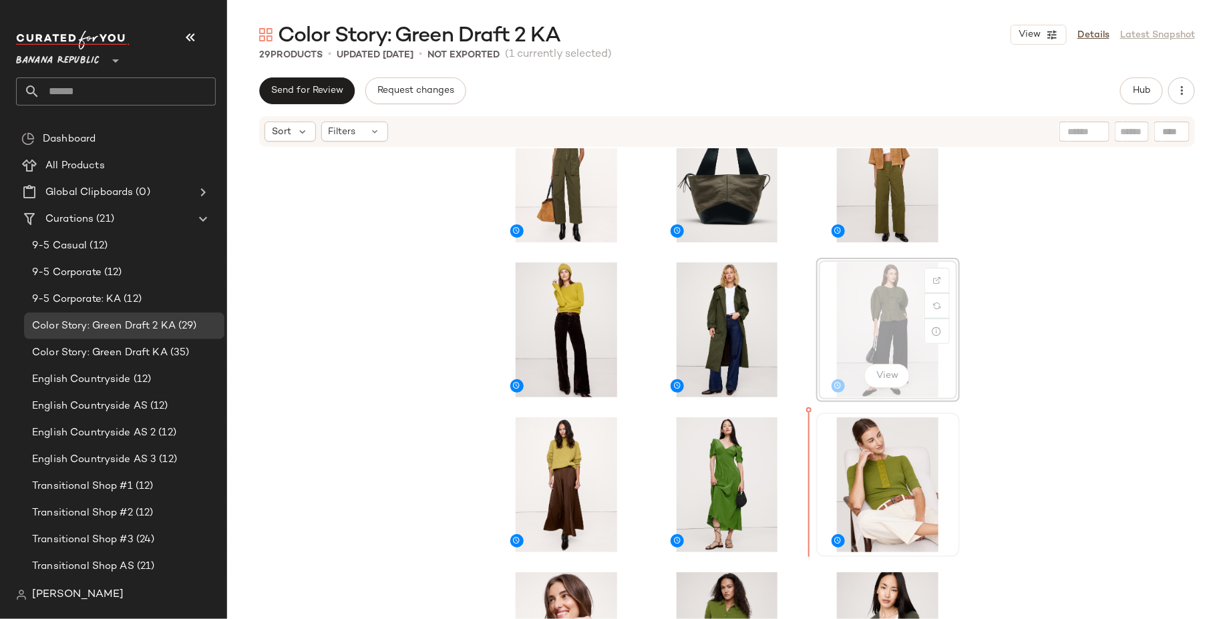
scroll to position [834, 0]
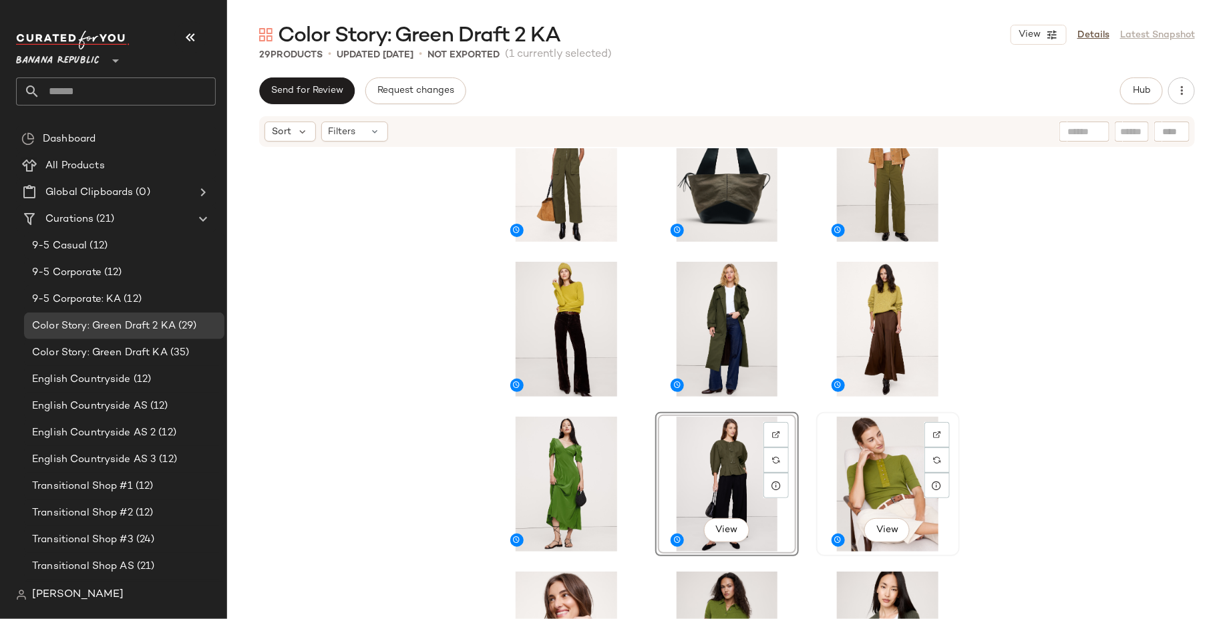
scroll to position [811, 0]
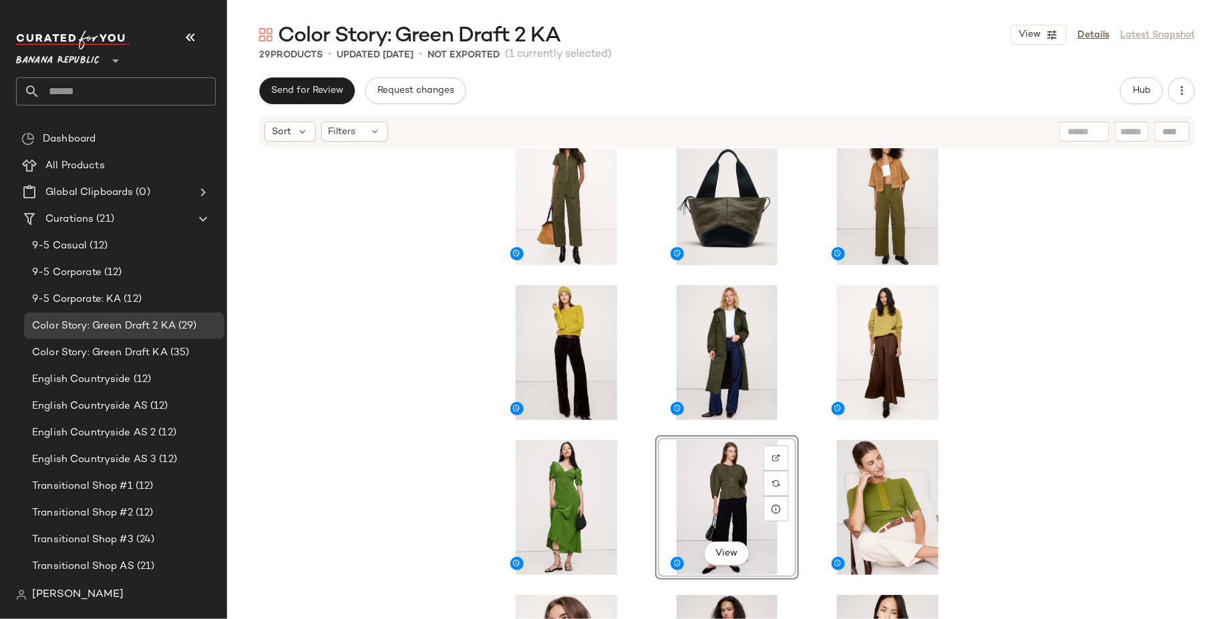
click at [1078, 427] on div "View" at bounding box center [727, 403] width 1000 height 511
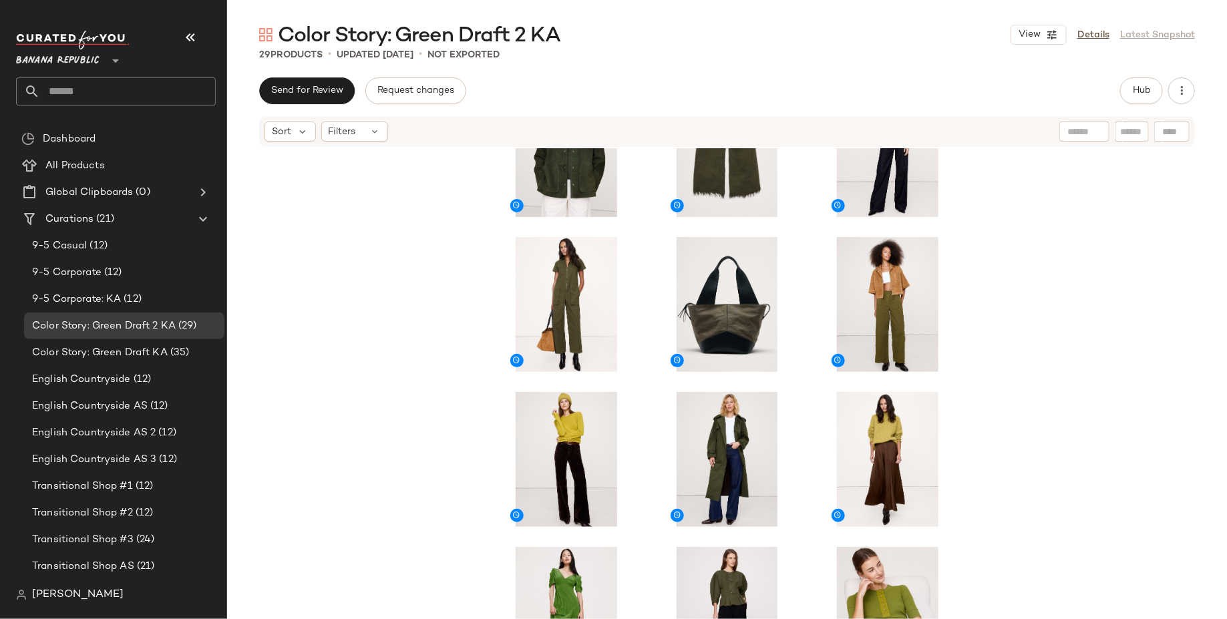
scroll to position [702, 0]
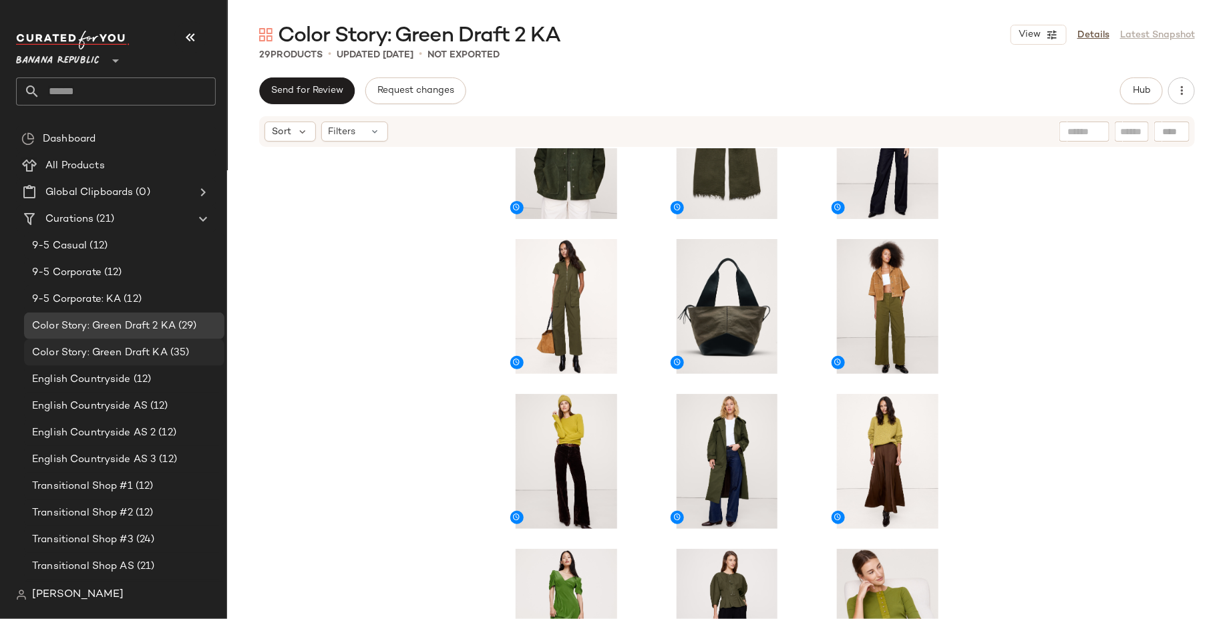
click at [164, 341] on div "Color Story: Green Draft KA (35)" at bounding box center [124, 352] width 200 height 27
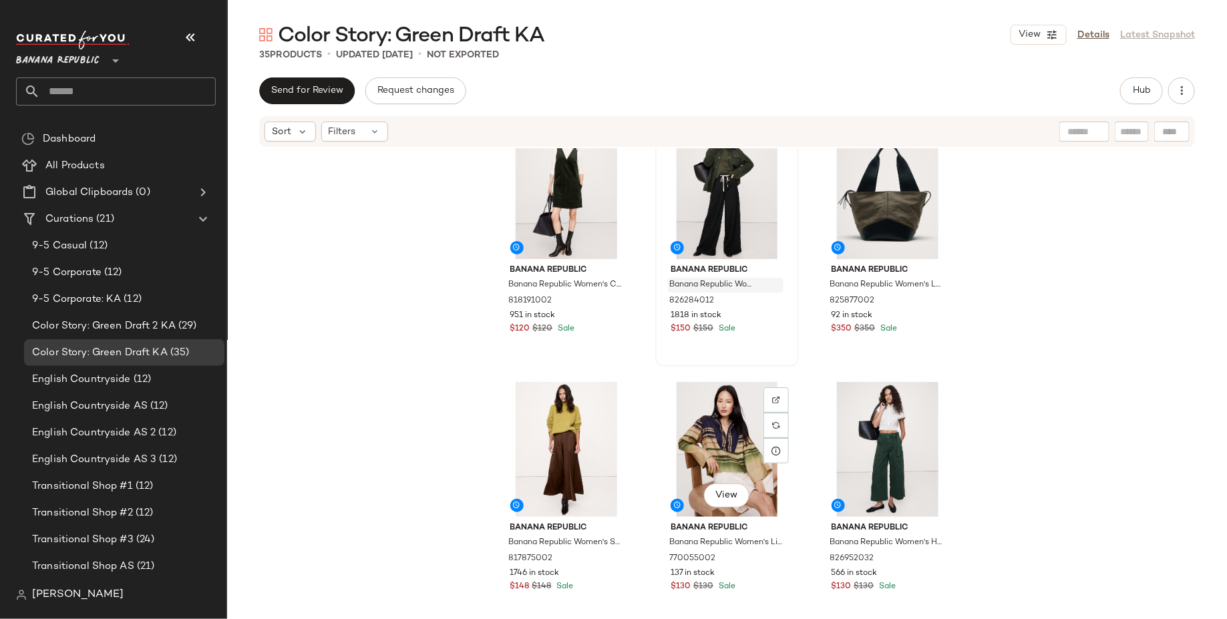
scroll to position [2584, 0]
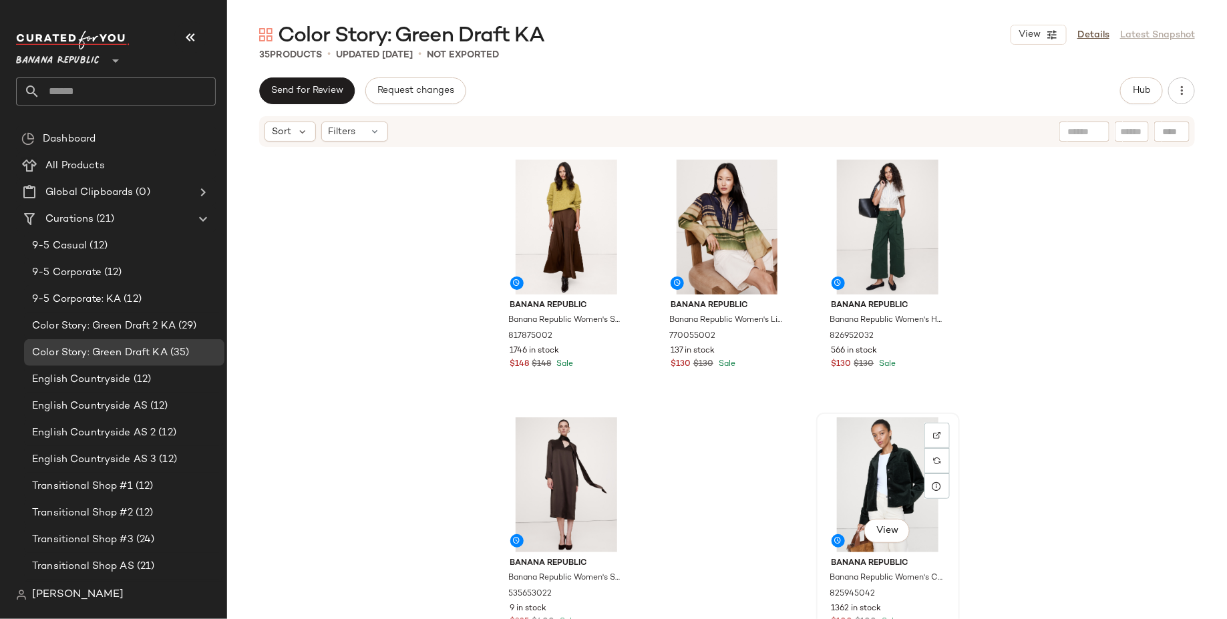
click at [883, 457] on div "View" at bounding box center [888, 484] width 134 height 135
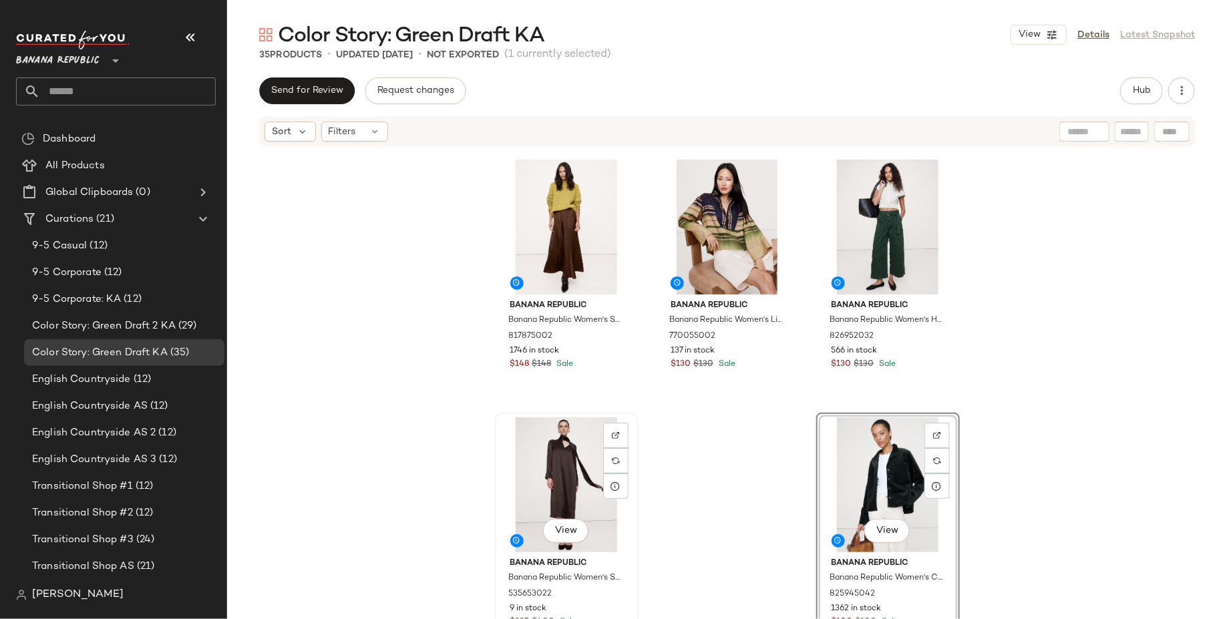
click at [538, 462] on div "View" at bounding box center [566, 484] width 134 height 135
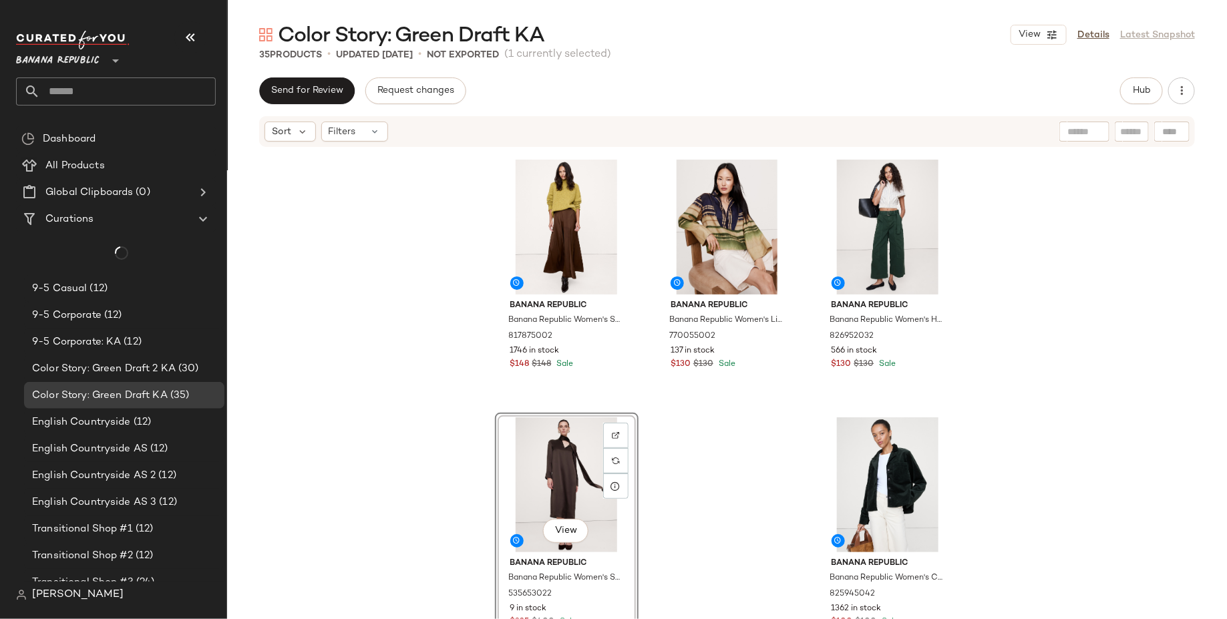
click at [784, 469] on div "Banana Republic Banana Republic Women's Corduroy Shift Dress Beyond The Pines G…" at bounding box center [727, 403] width 1000 height 511
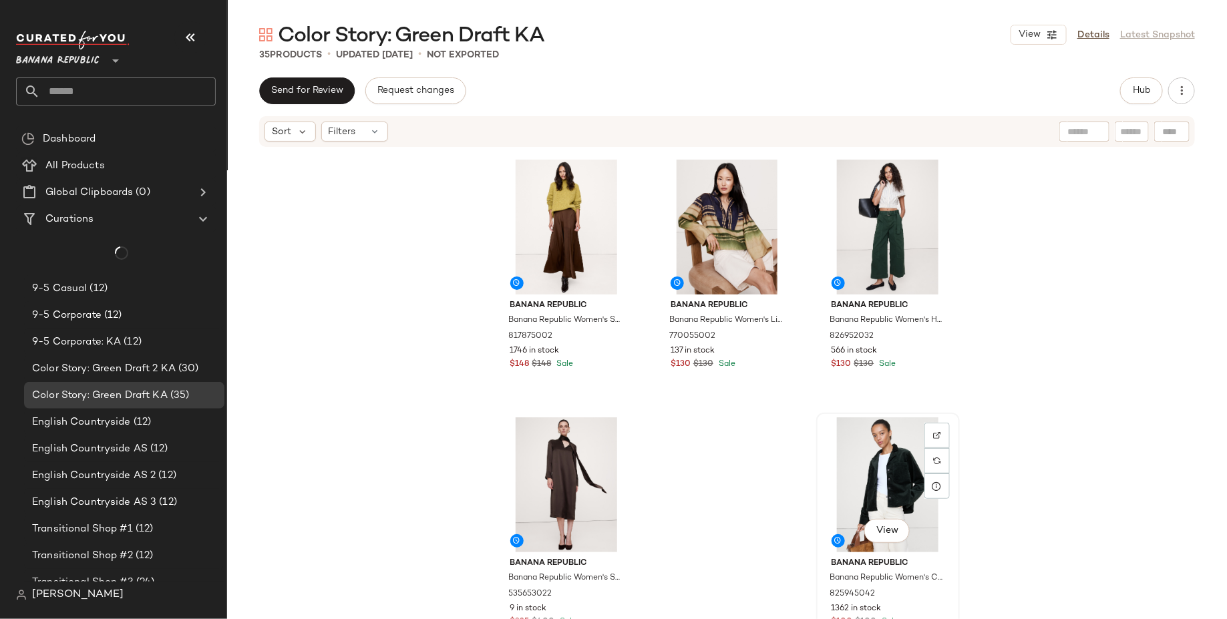
click at [877, 459] on div "View" at bounding box center [888, 484] width 134 height 135
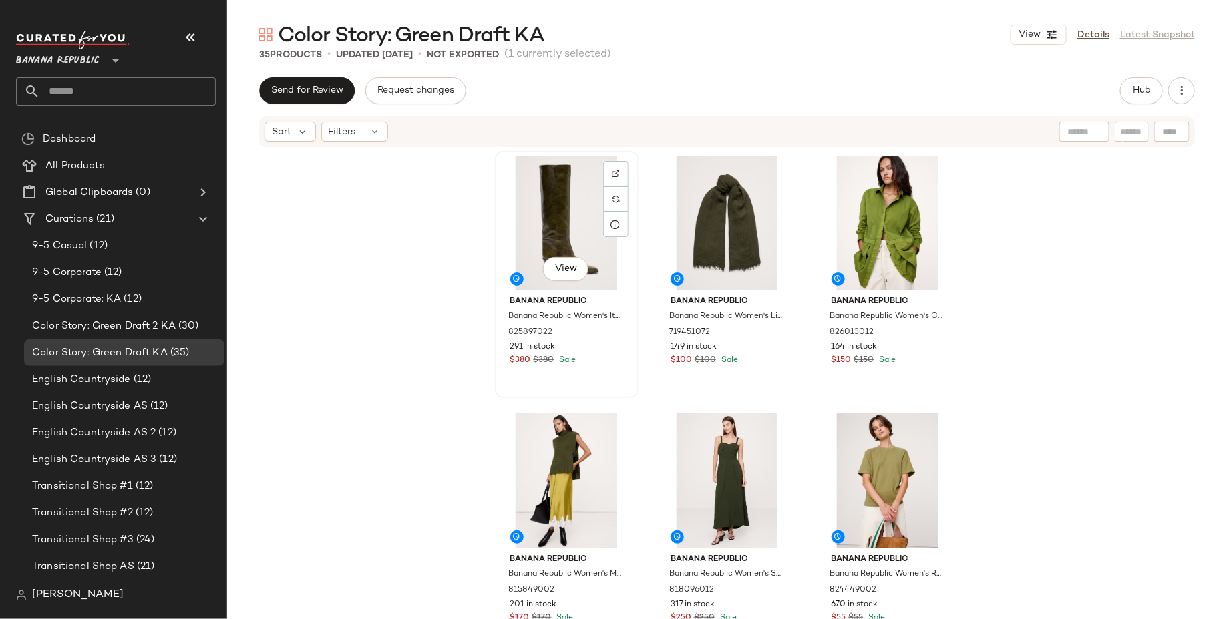
click at [531, 195] on div "View" at bounding box center [566, 223] width 134 height 135
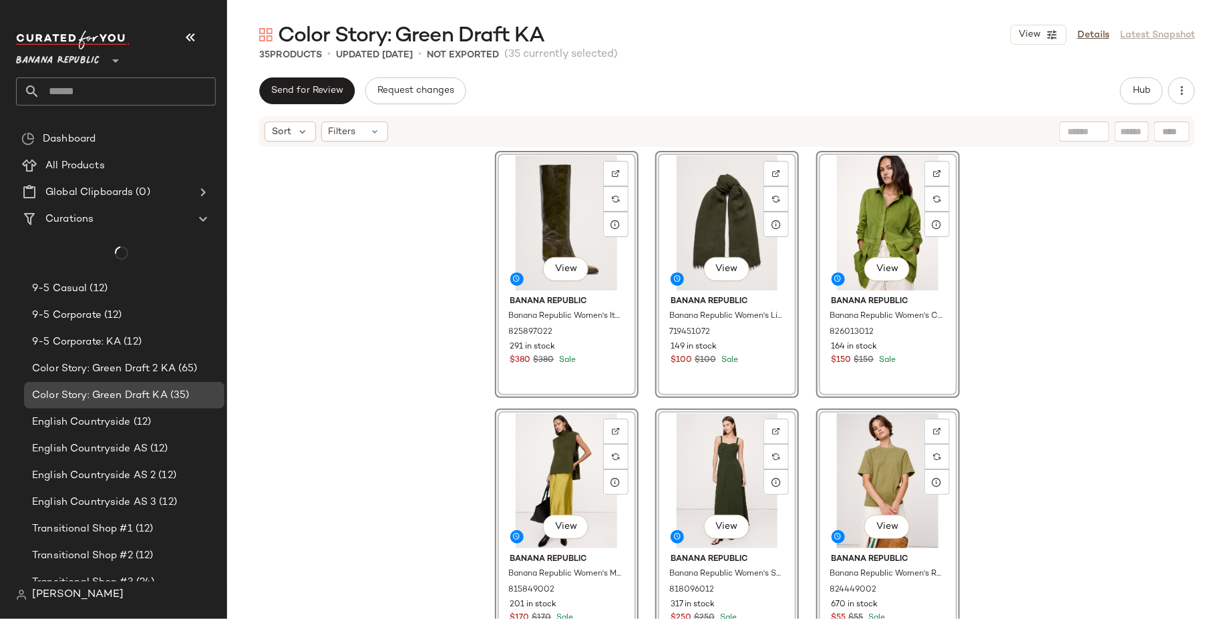
click at [172, 397] on span "(35)" at bounding box center [179, 395] width 22 height 15
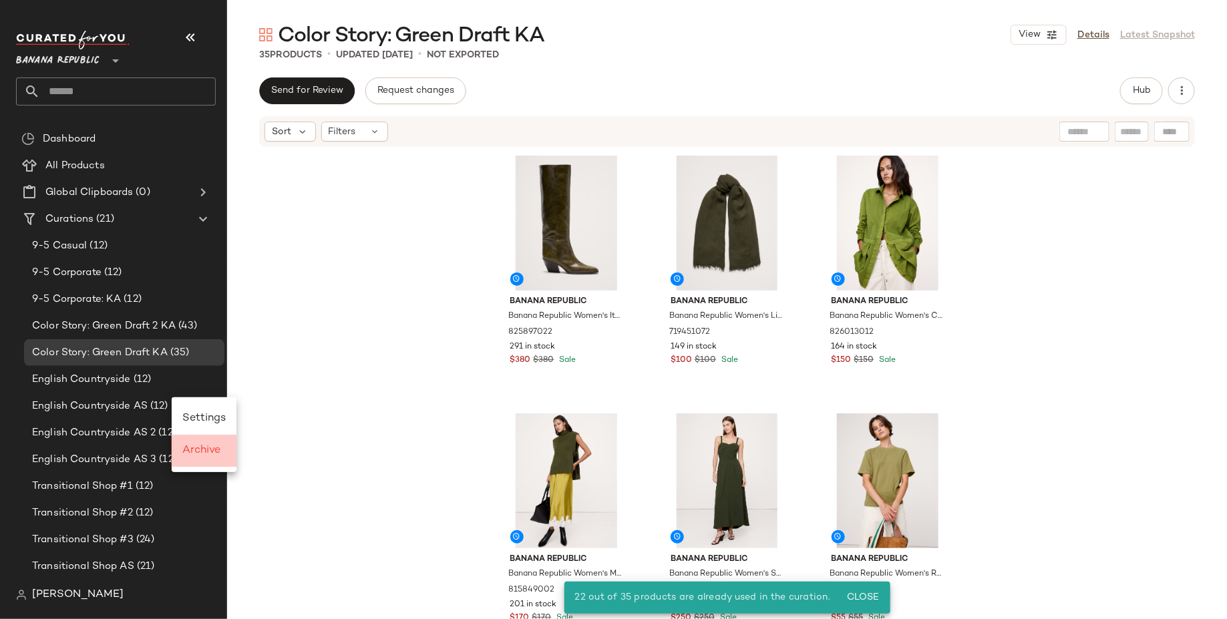
click at [192, 451] on span "Archive" at bounding box center [201, 450] width 38 height 11
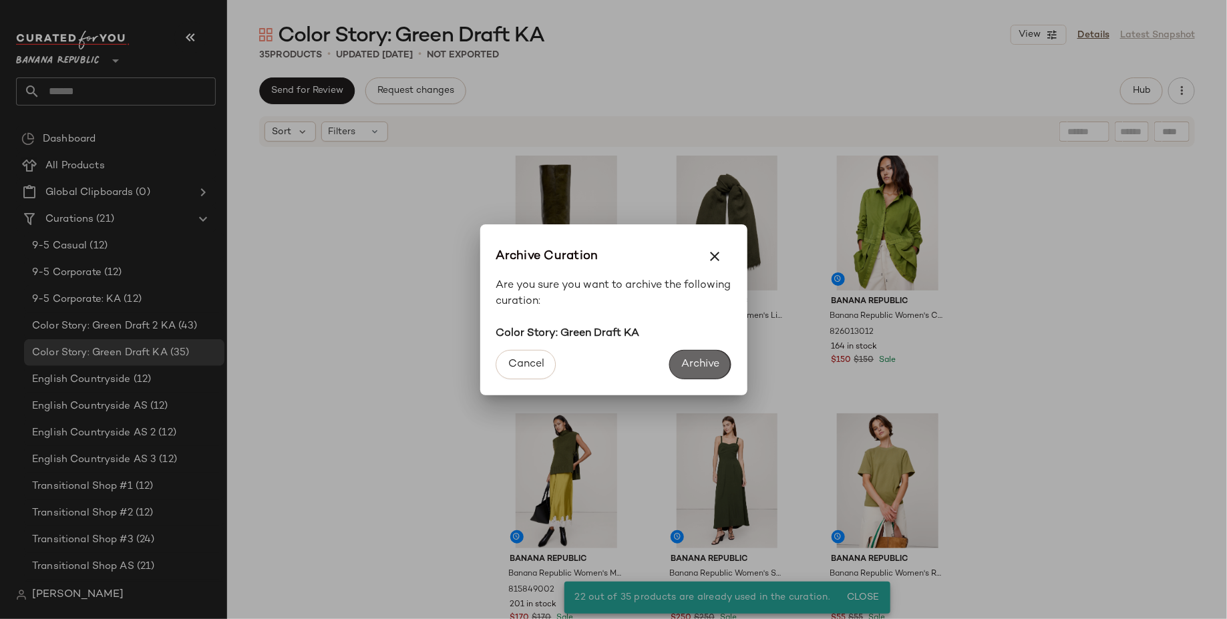
click at [691, 354] on button "Archive" at bounding box center [699, 364] width 61 height 29
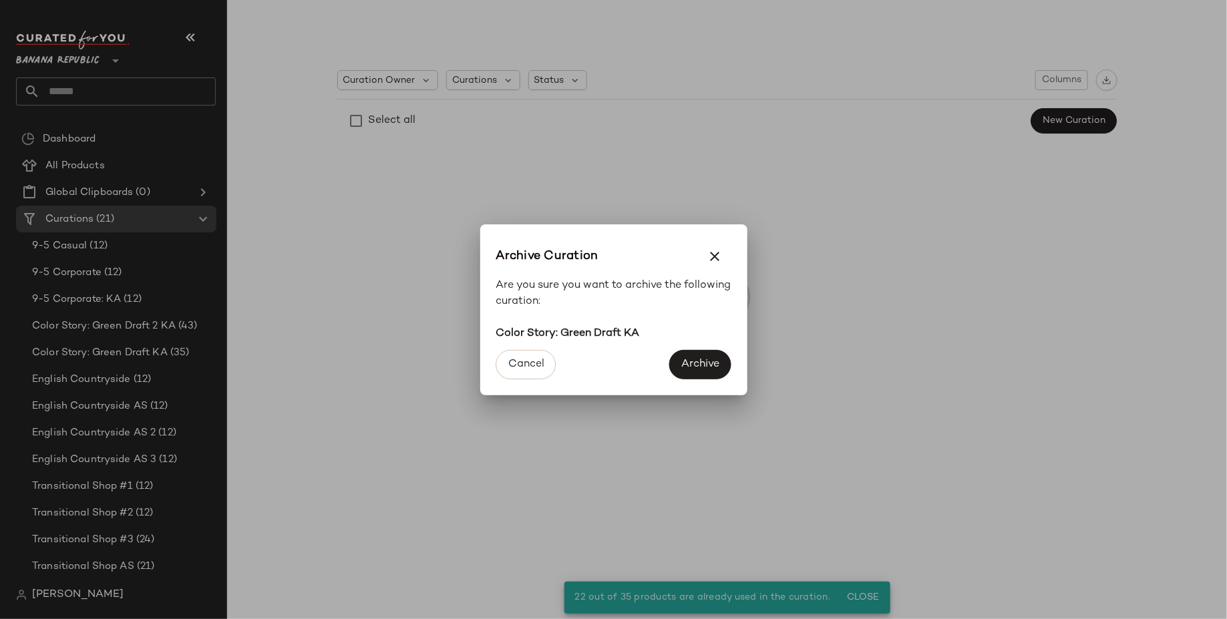
click at [176, 320] on div at bounding box center [613, 309] width 1227 height 619
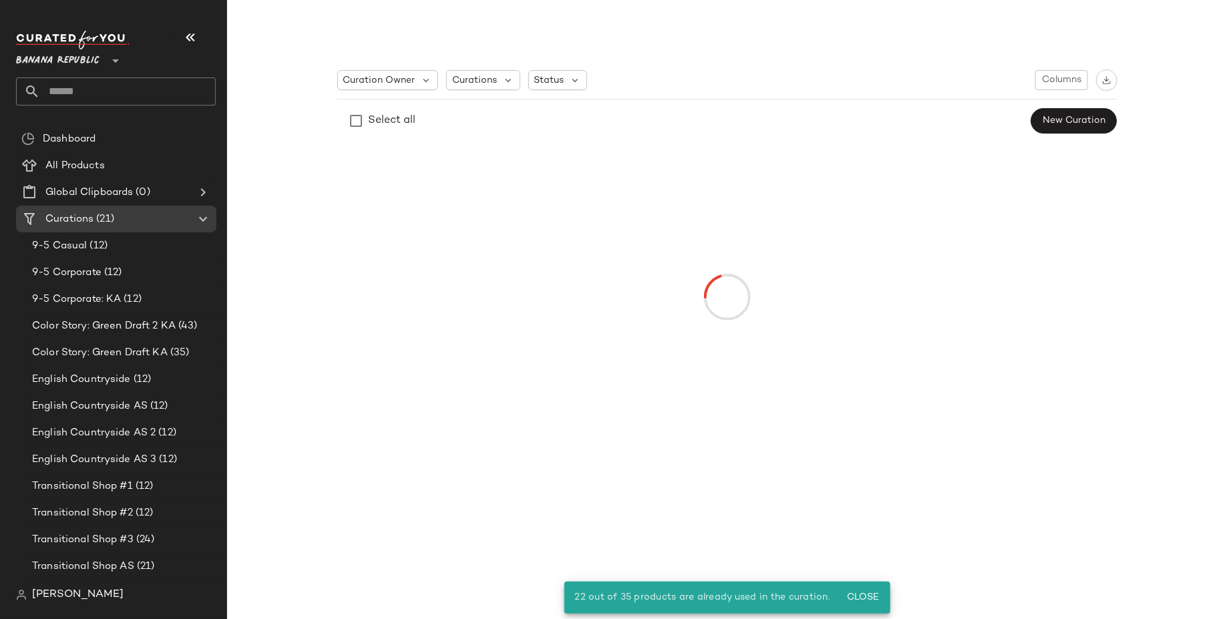
click at [176, 320] on span "(43)" at bounding box center [187, 326] width 22 height 15
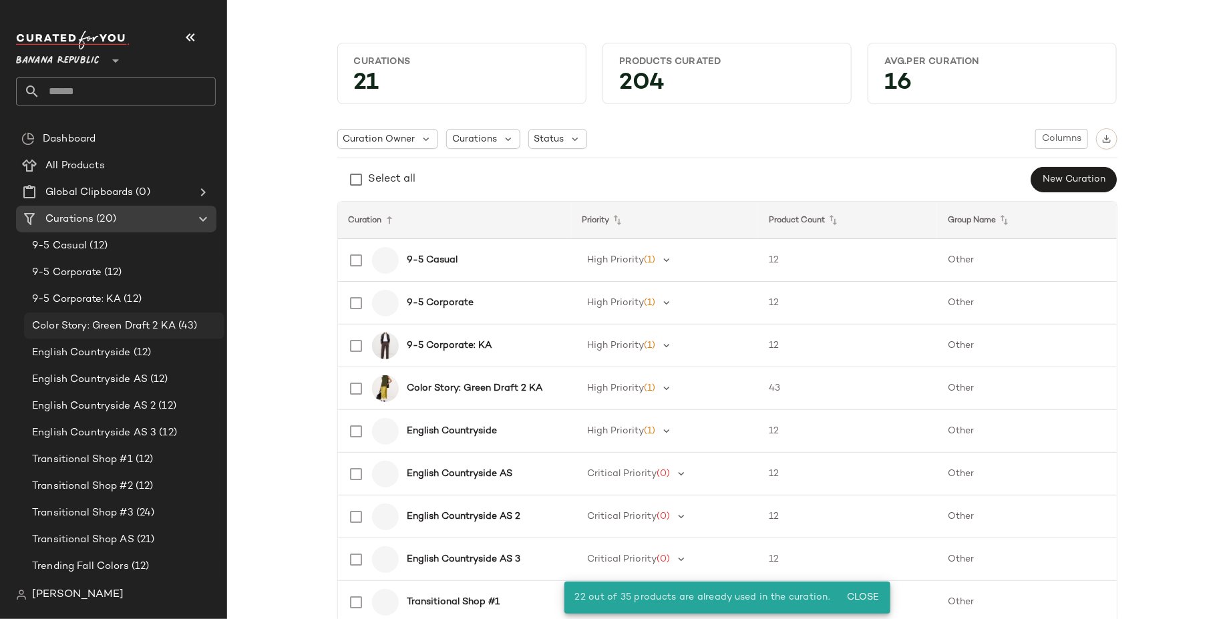
click at [184, 322] on span "(43)" at bounding box center [187, 326] width 22 height 15
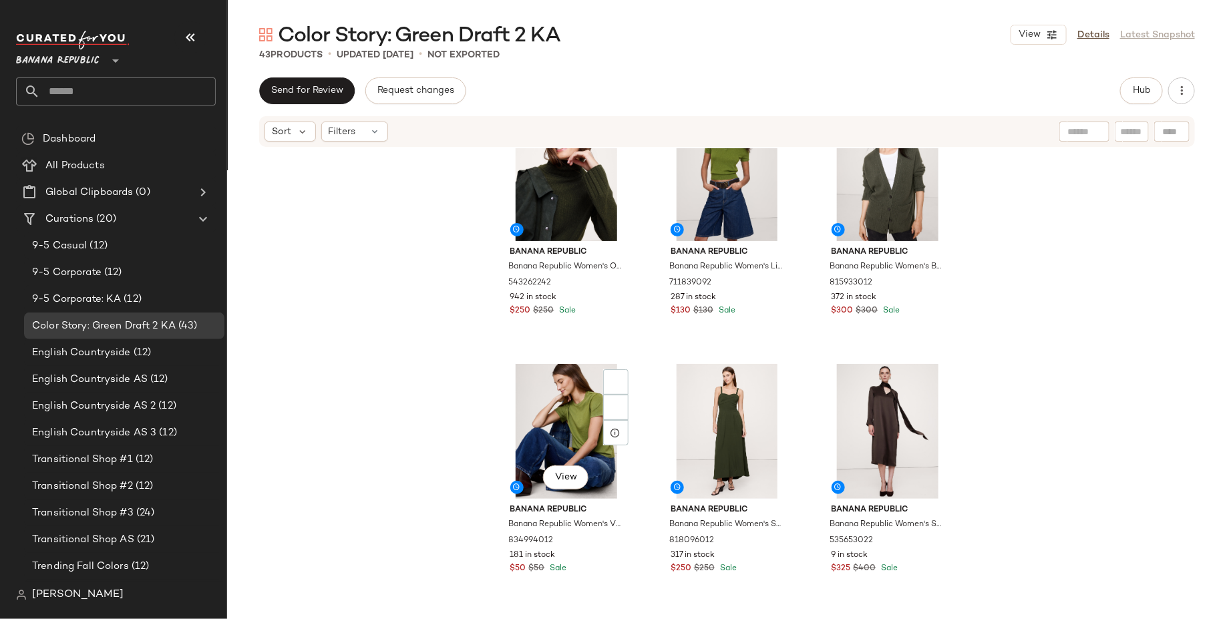
scroll to position [2187, 0]
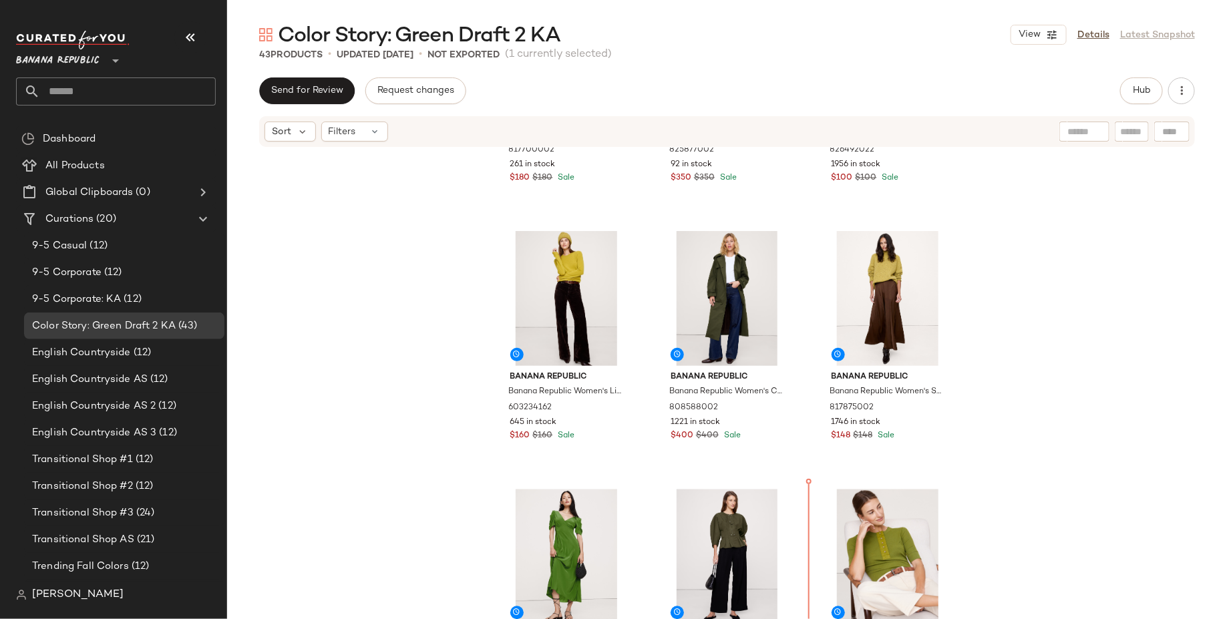
scroll to position [1486, 0]
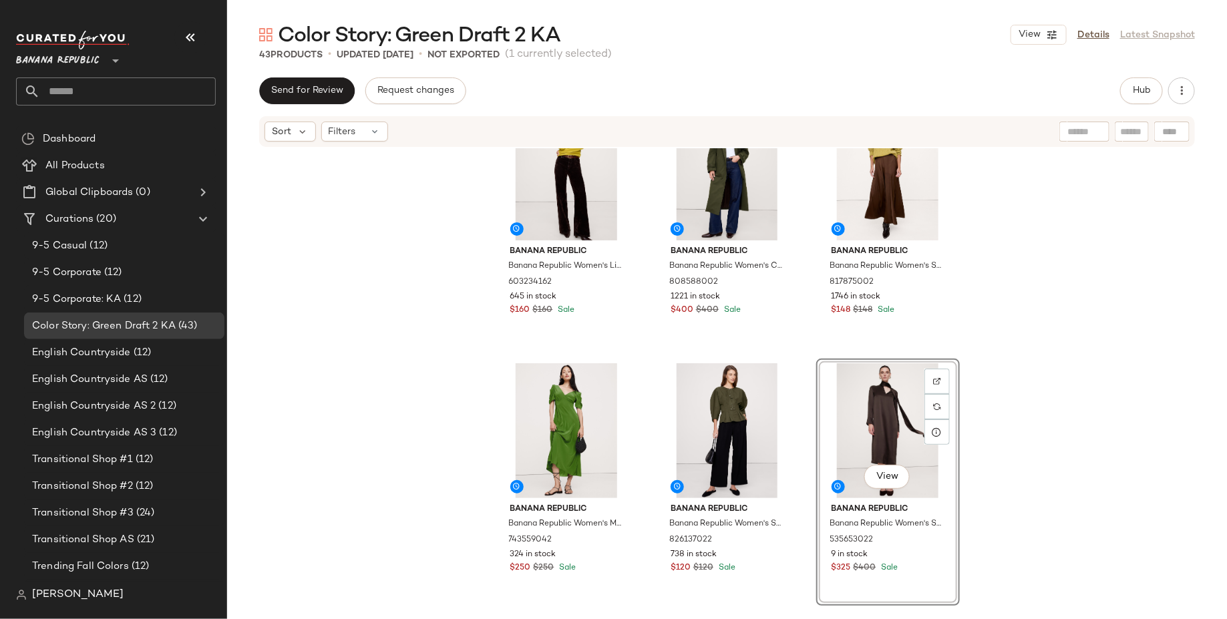
scroll to position [1617, 0]
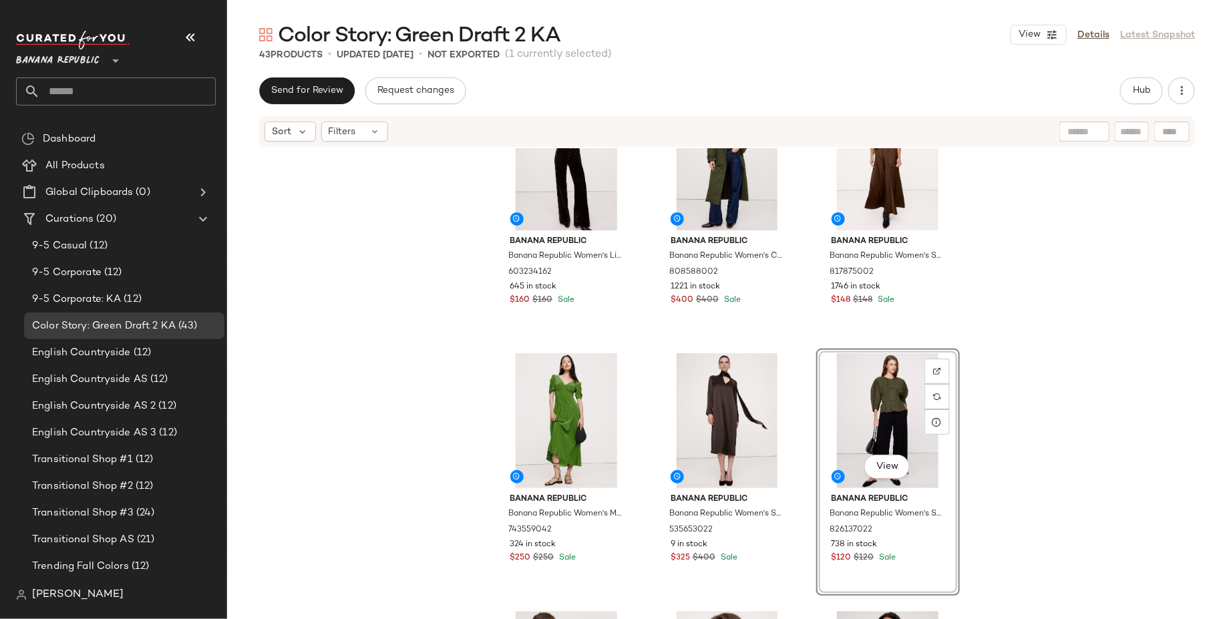
scroll to position [1797, 0]
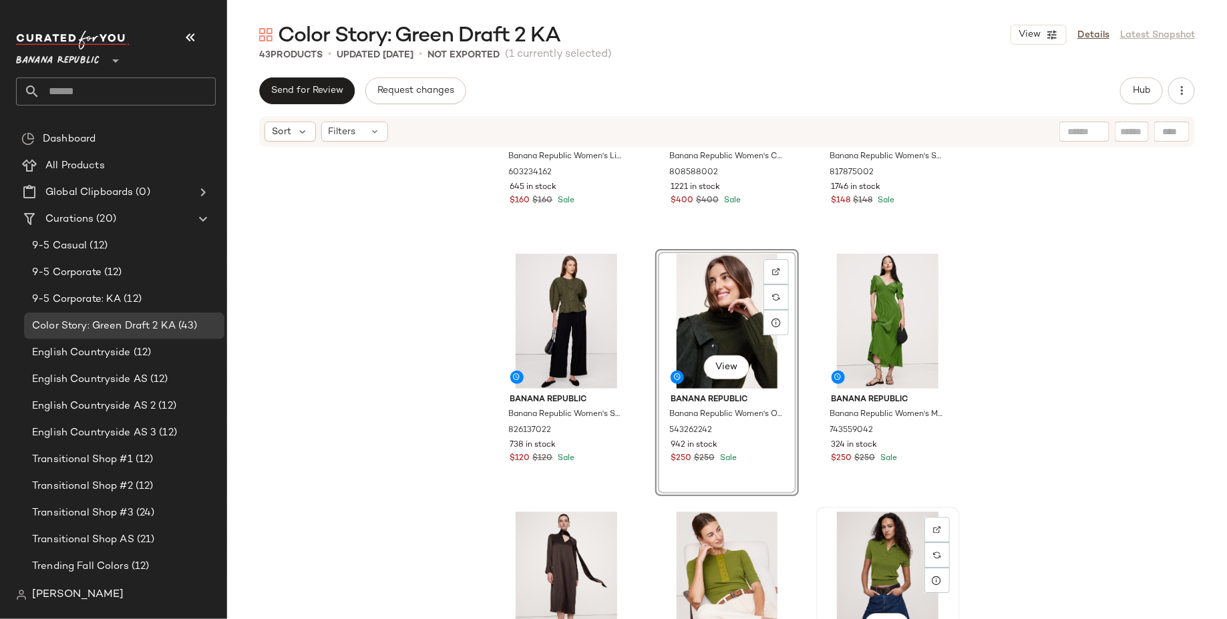
scroll to position [1741, 0]
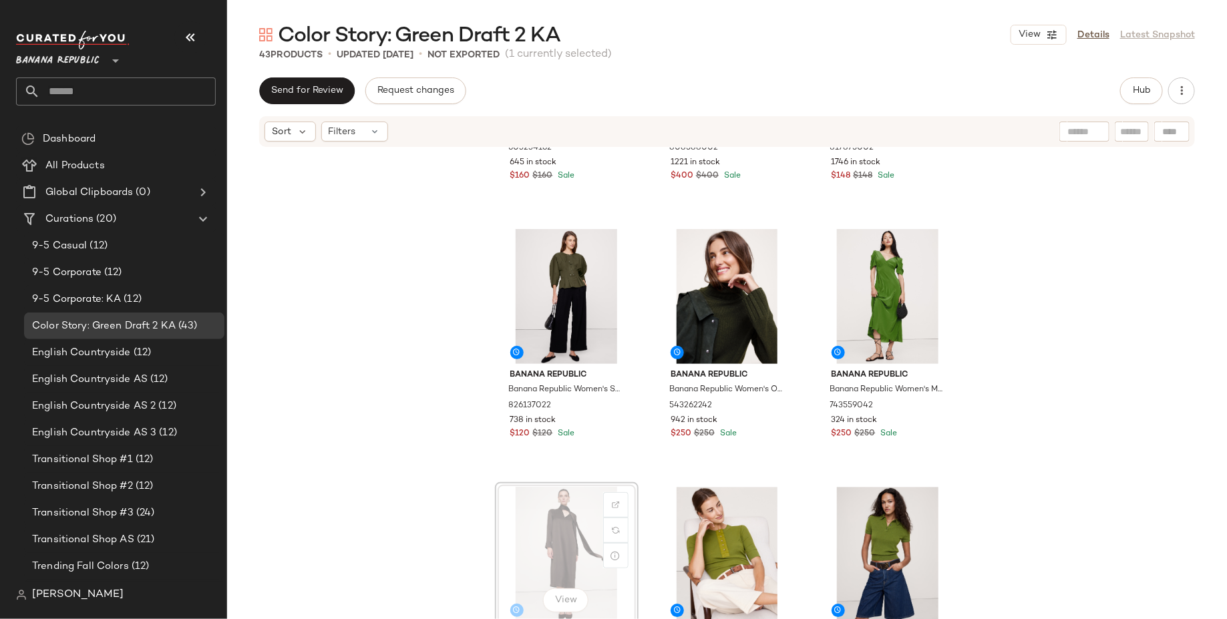
scroll to position [1743, 0]
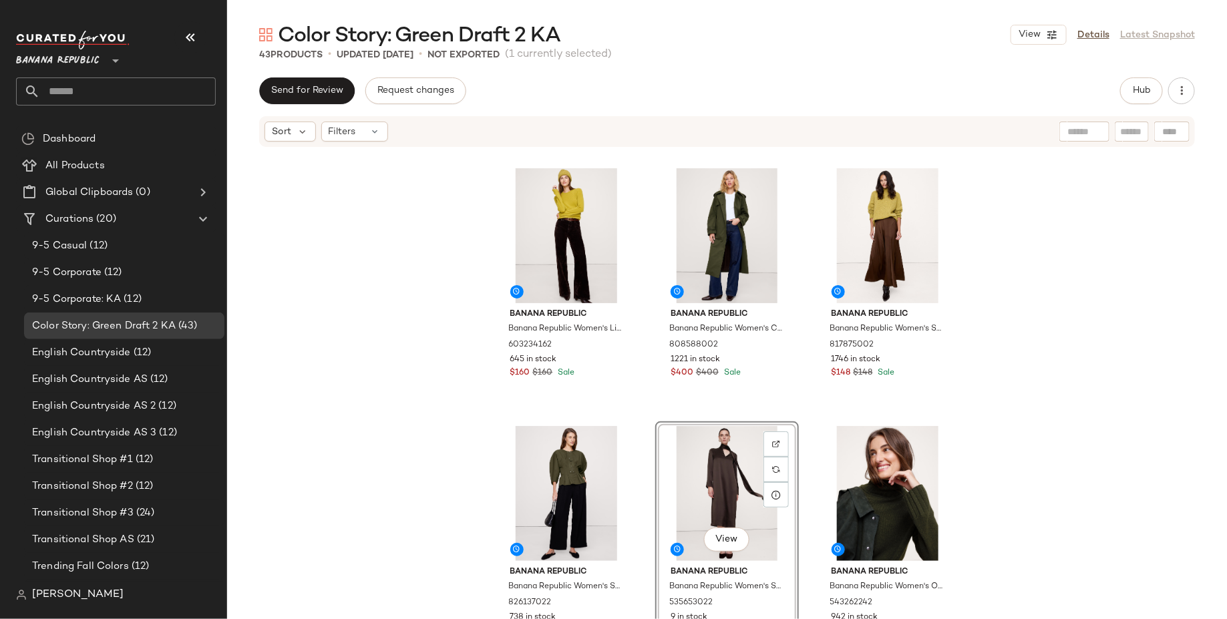
scroll to position [1550, 0]
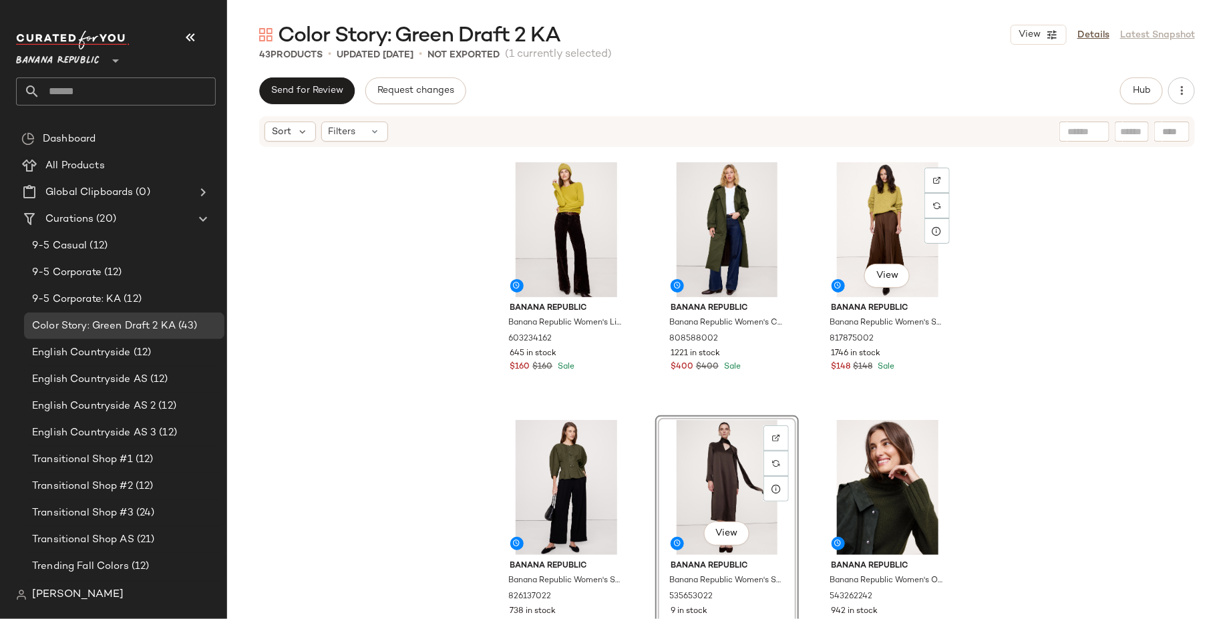
click at [975, 379] on div "Banana Republic Banana Republic Women's Lightweight Cashmere Crew-Neck Sweater …" at bounding box center [727, 403] width 1000 height 511
click at [716, 442] on div "View" at bounding box center [727, 487] width 134 height 135
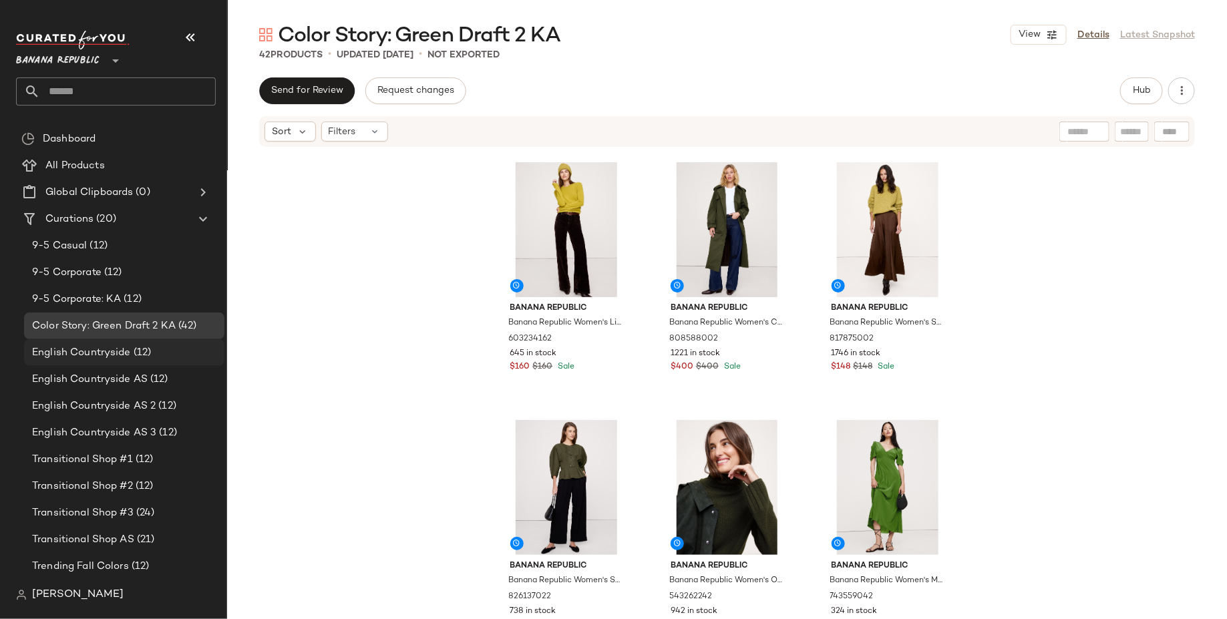
click at [172, 347] on div "English Countryside (12)" at bounding box center [123, 352] width 191 height 15
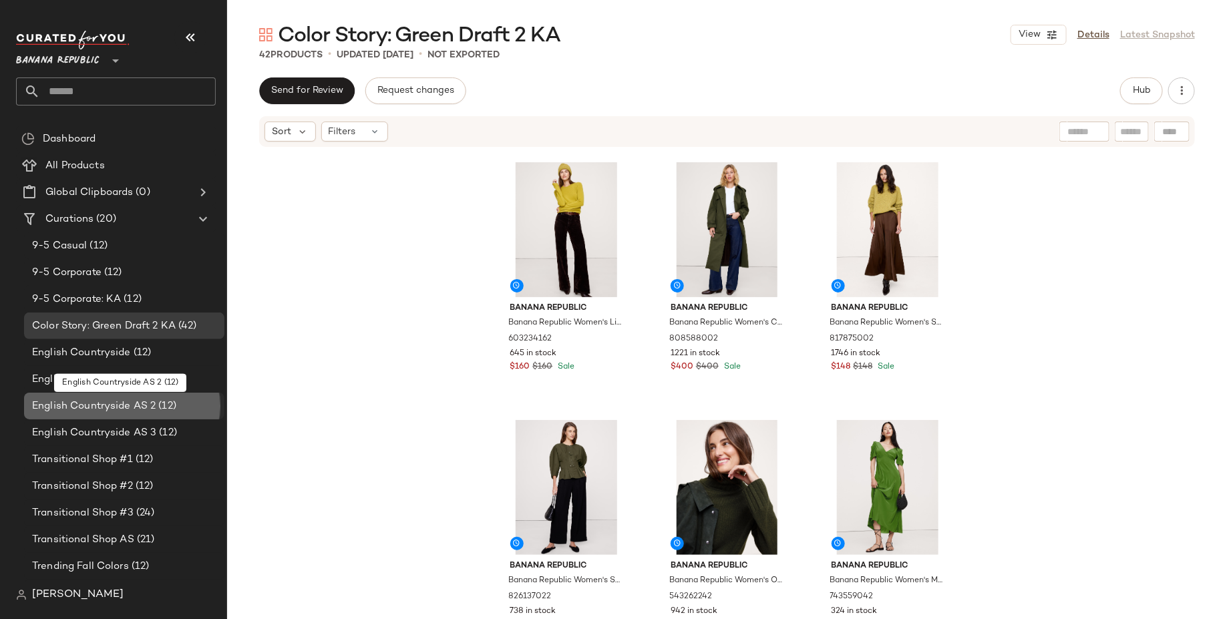
click at [165, 410] on span "(12)" at bounding box center [166, 406] width 21 height 15
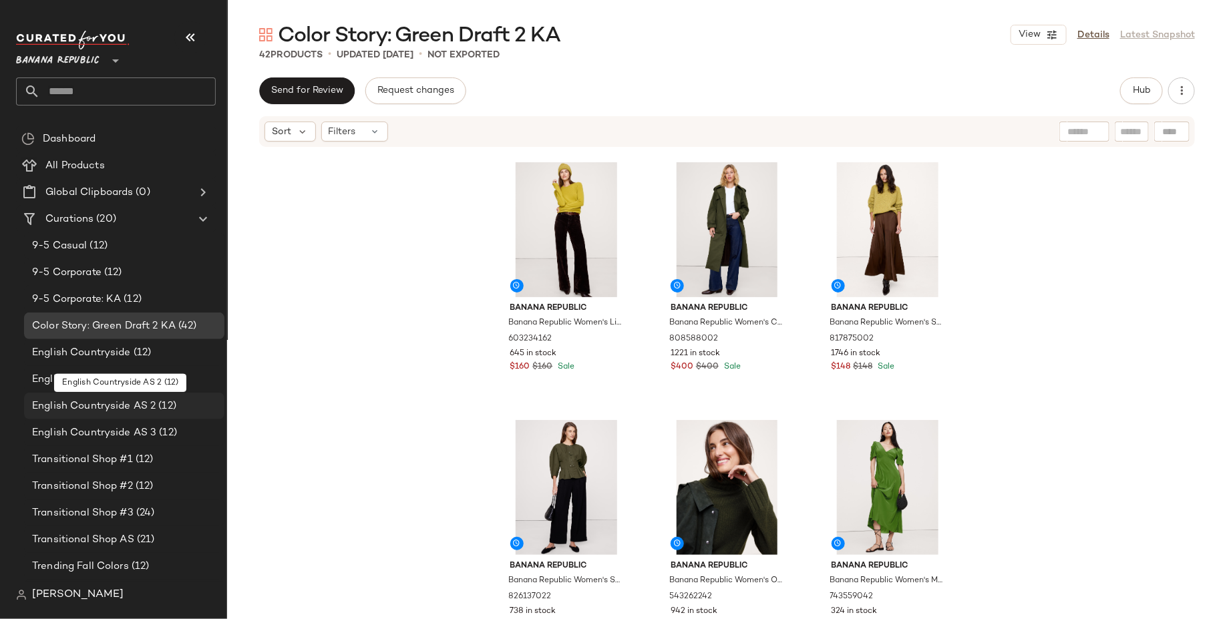
click at [165, 410] on span "(12)" at bounding box center [166, 406] width 21 height 15
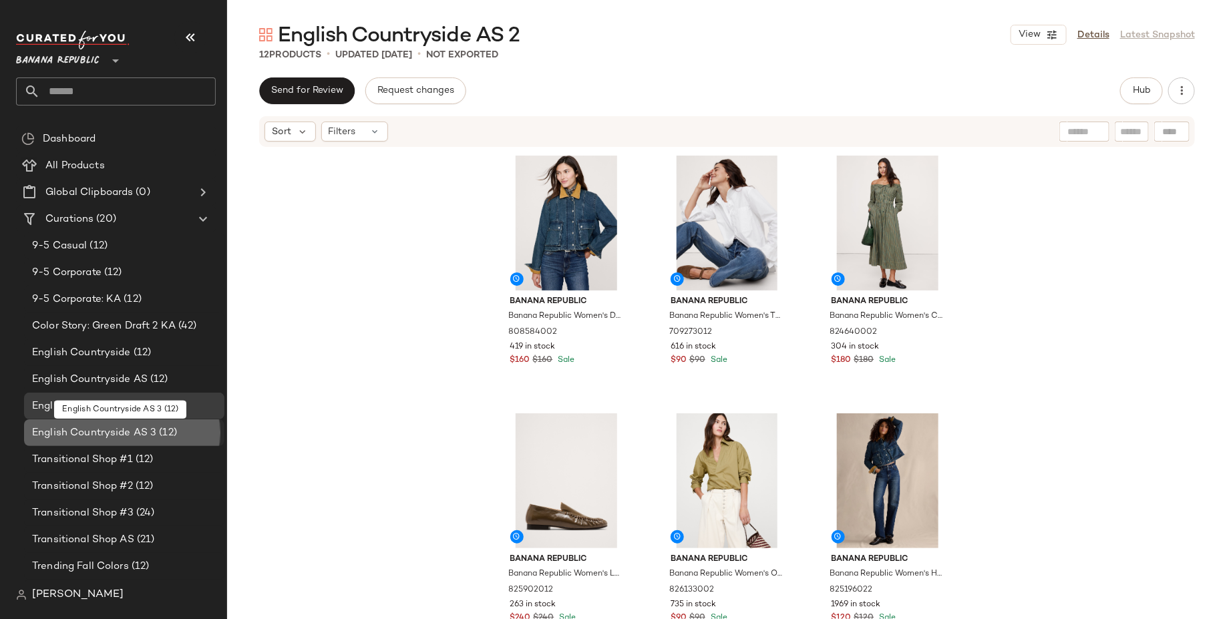
click at [116, 433] on span "English Countryside AS 3" at bounding box center [94, 432] width 124 height 15
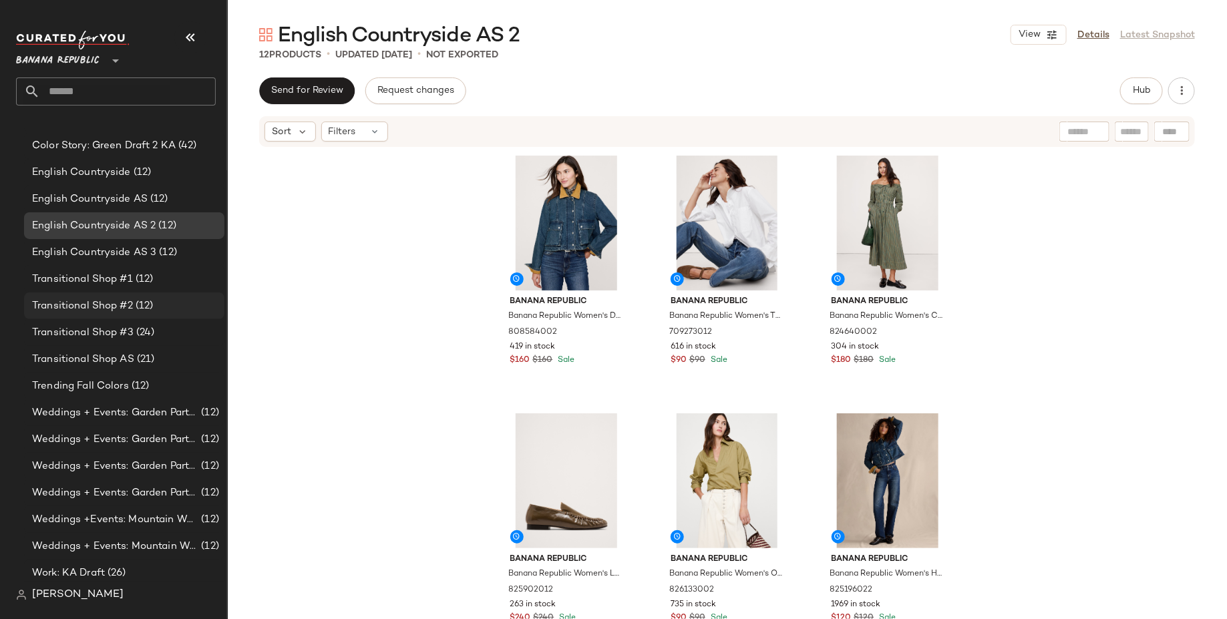
scroll to position [184, 0]
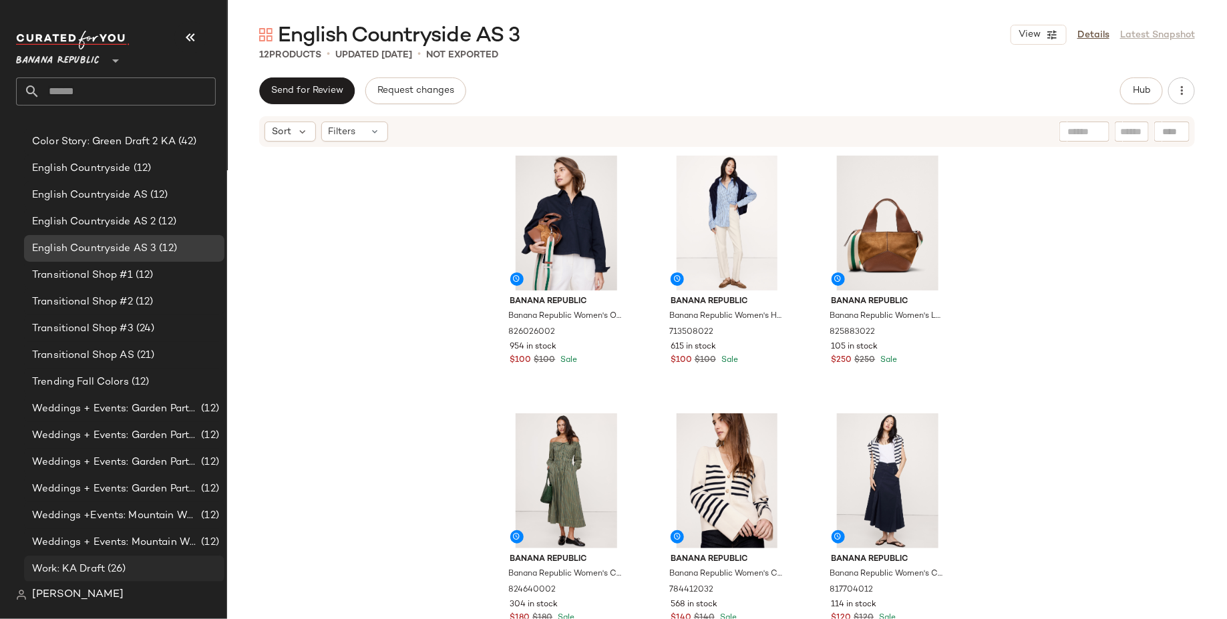
click at [112, 550] on span "(26)" at bounding box center [115, 569] width 21 height 15
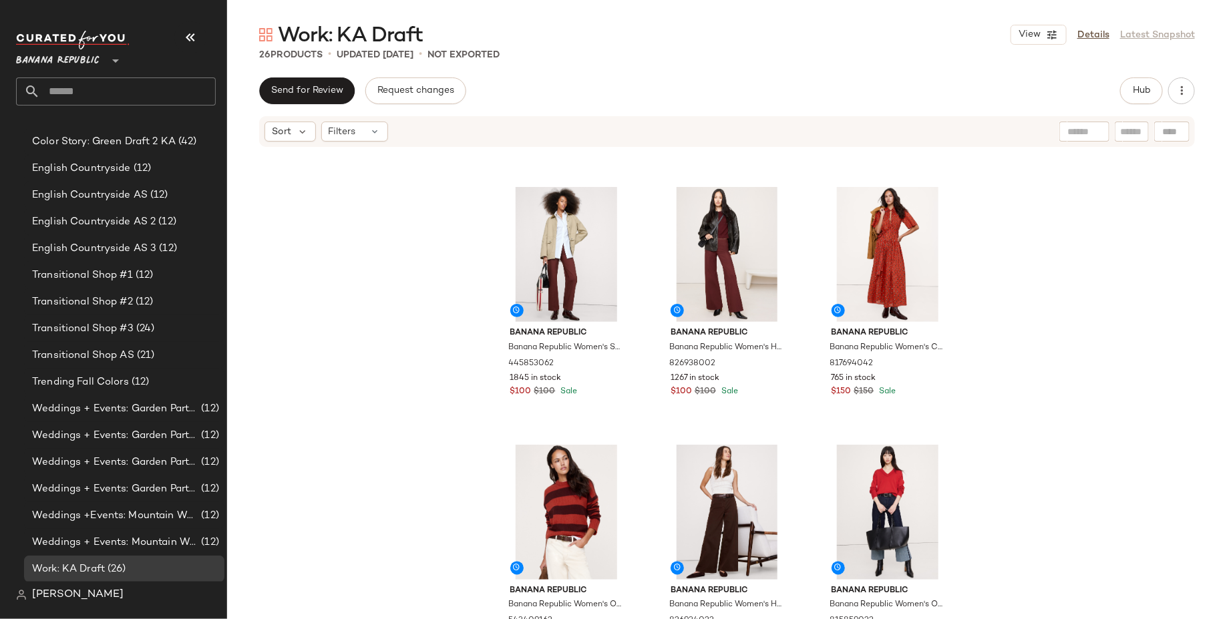
scroll to position [1012, 0]
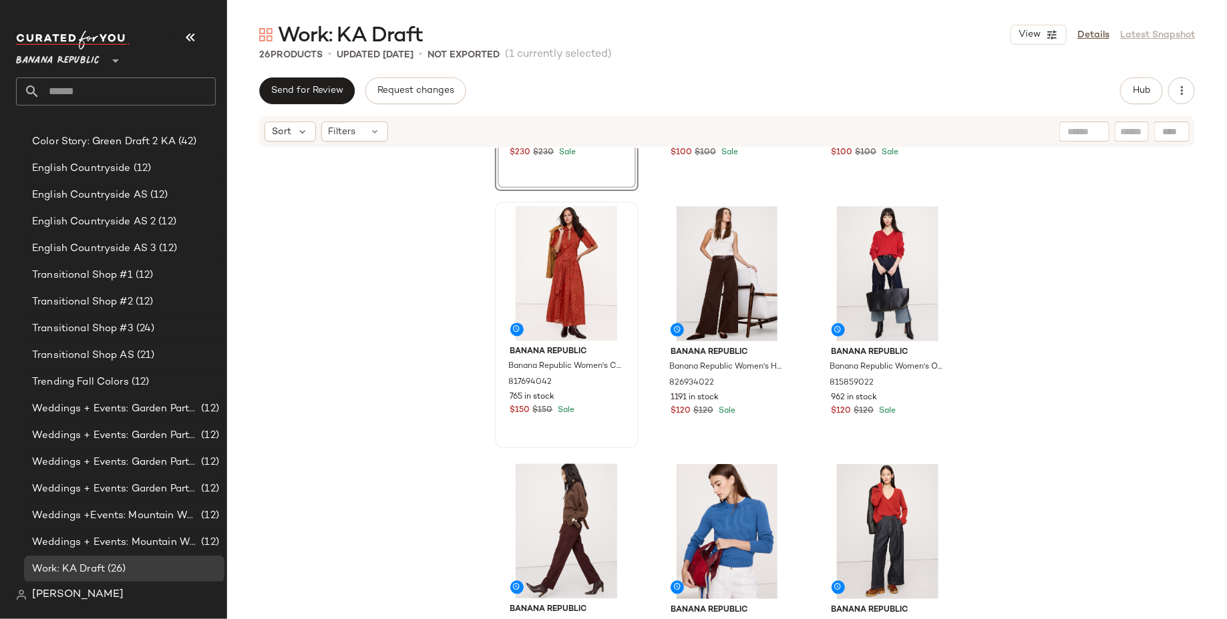
scroll to position [1253, 0]
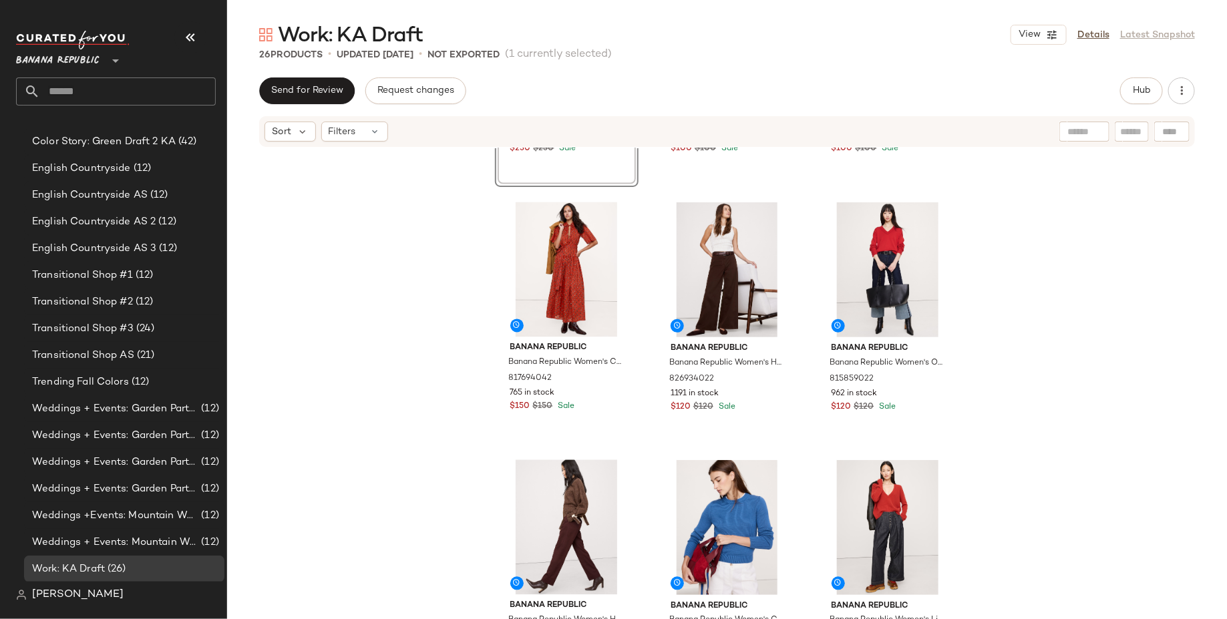
click at [413, 453] on div "View Banana Republic Banana Republic Women's Oversized Midweight Cashmere Crew-…" at bounding box center [727, 403] width 1000 height 511
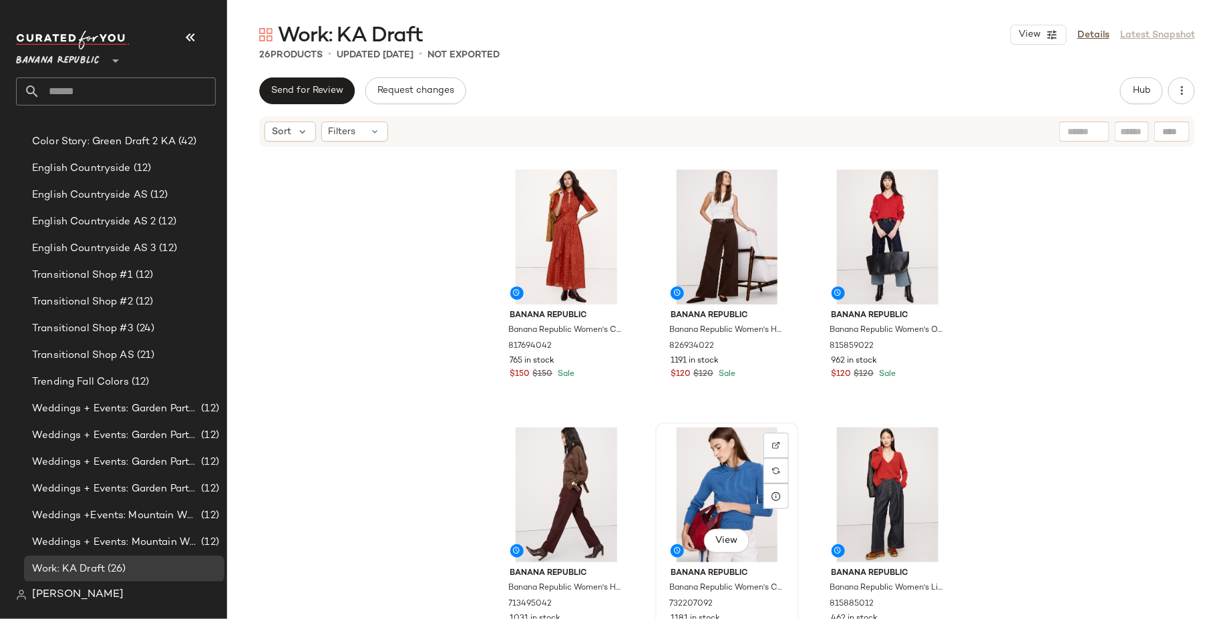
scroll to position [1284, 0]
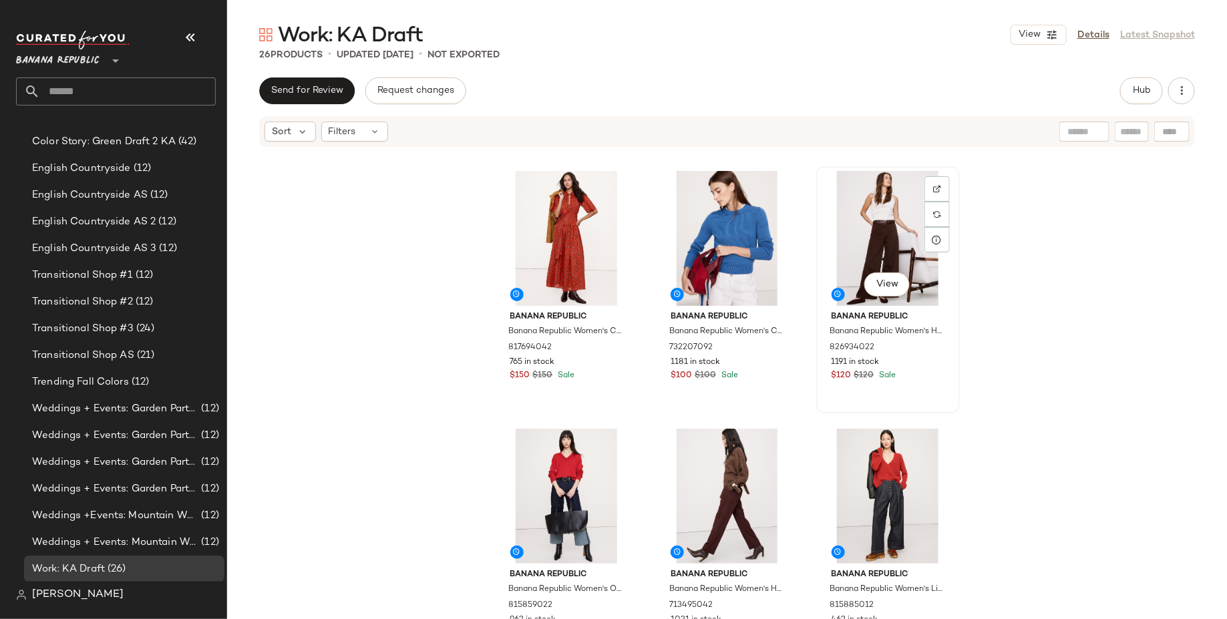
scroll to position [1280, 0]
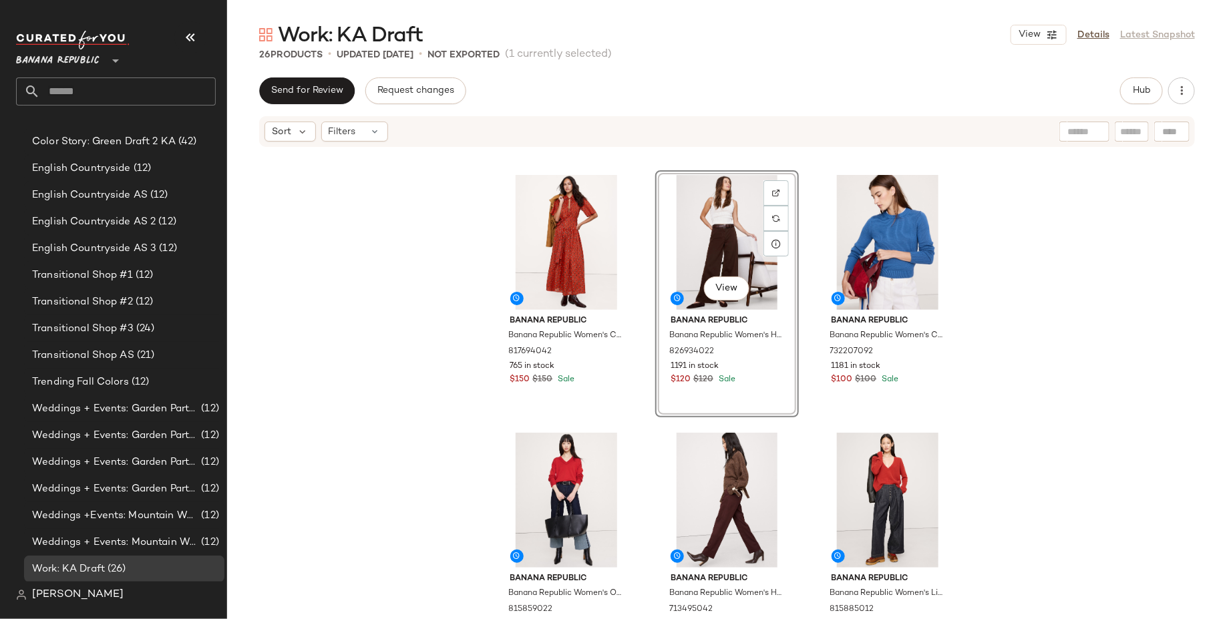
click at [1050, 337] on div "Banana Republic Banana Republic Women's Oversized Midweight Cashmere Crew-Neck …" at bounding box center [727, 403] width 1000 height 511
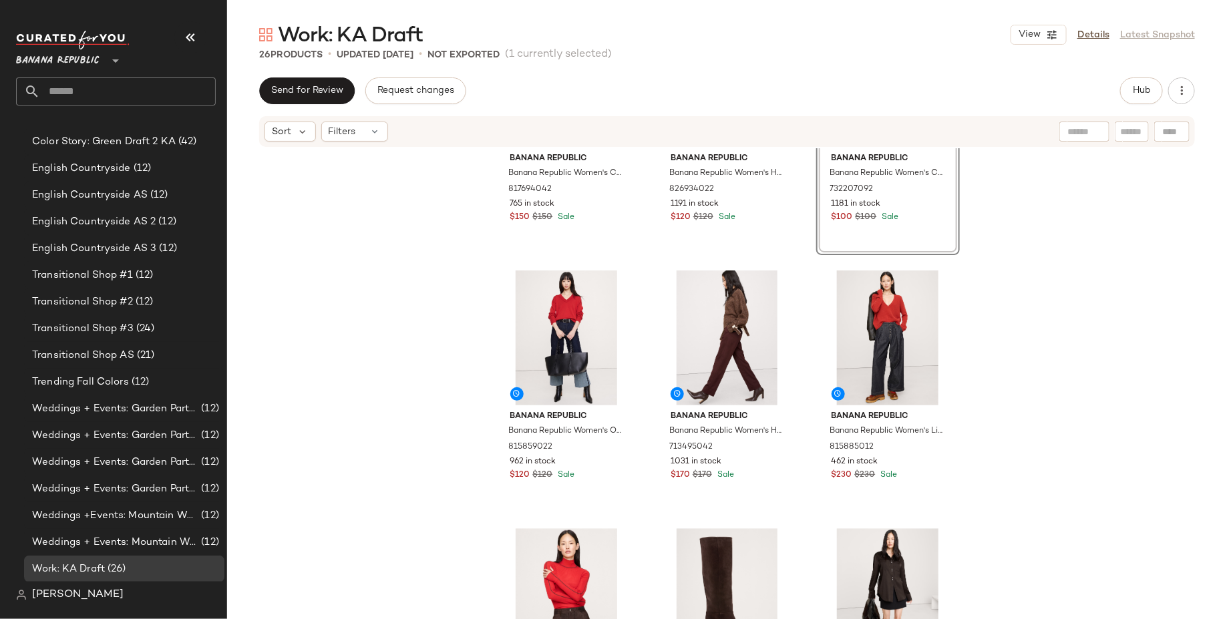
scroll to position [1446, 0]
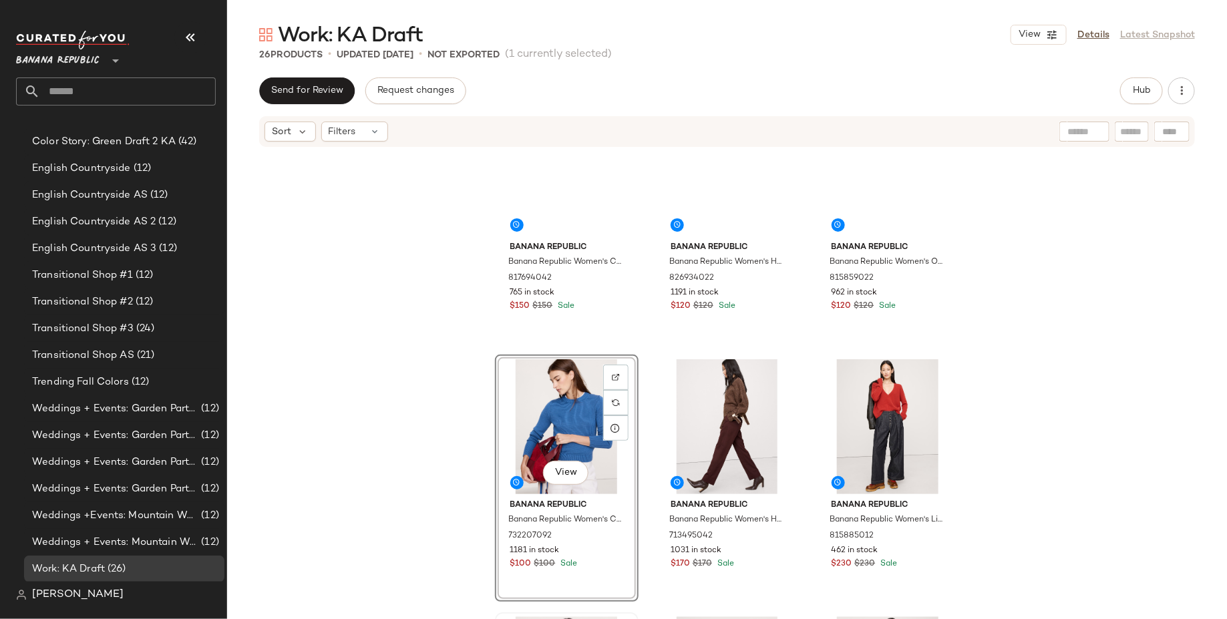
scroll to position [1350, 0]
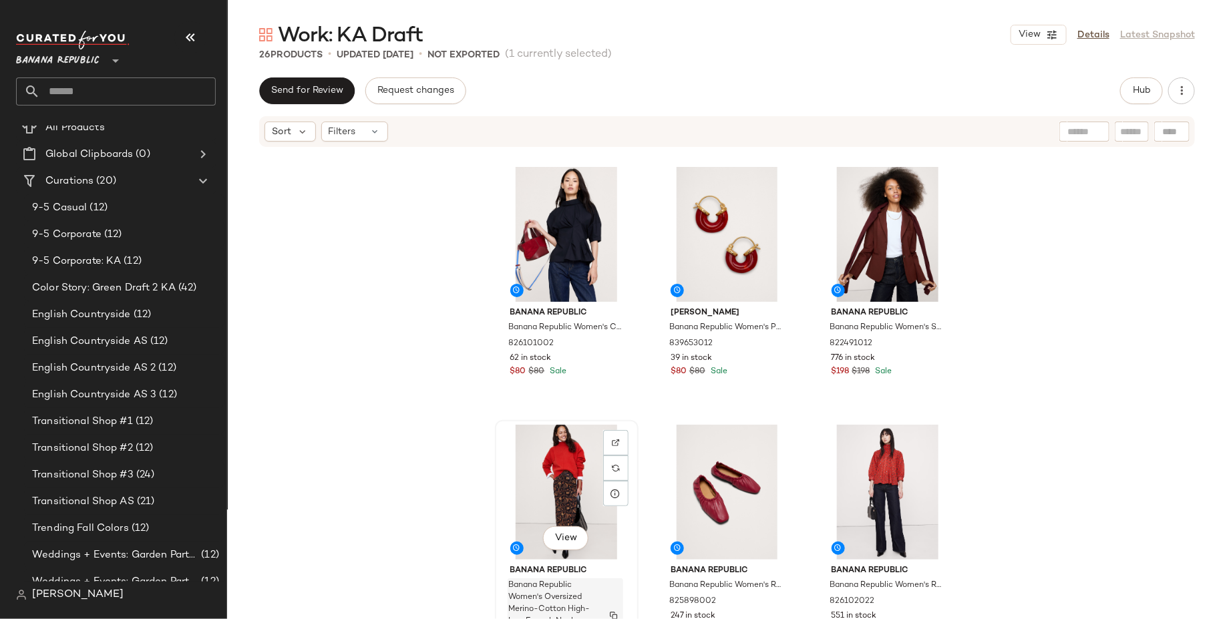
scroll to position [556, 0]
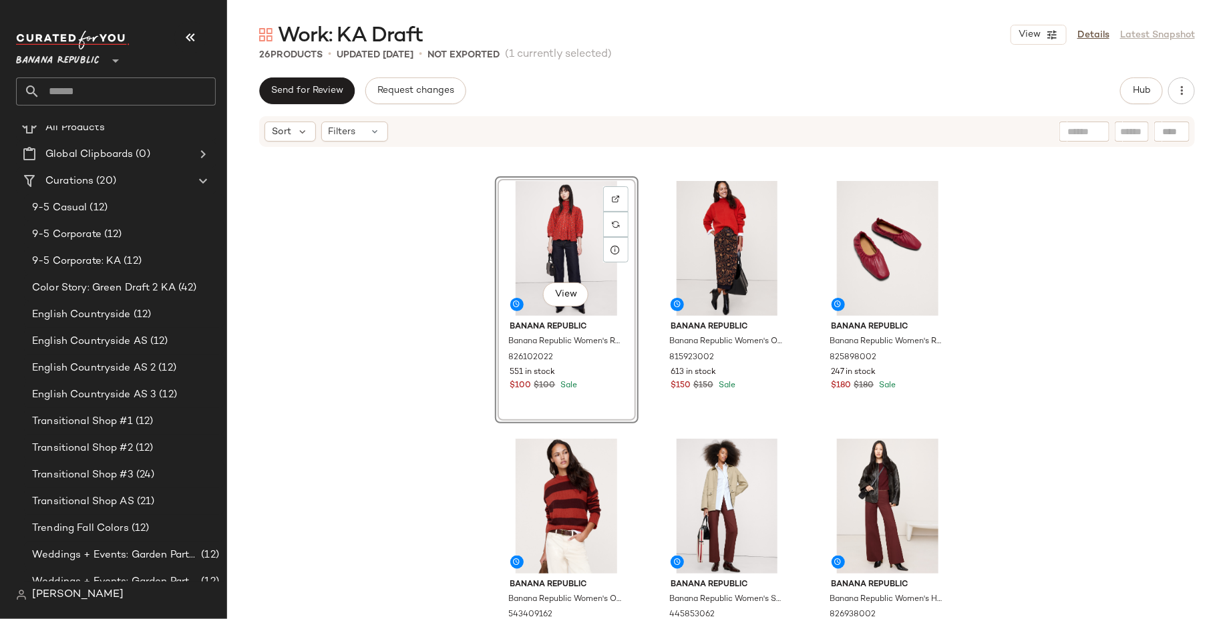
scroll to position [845, 0]
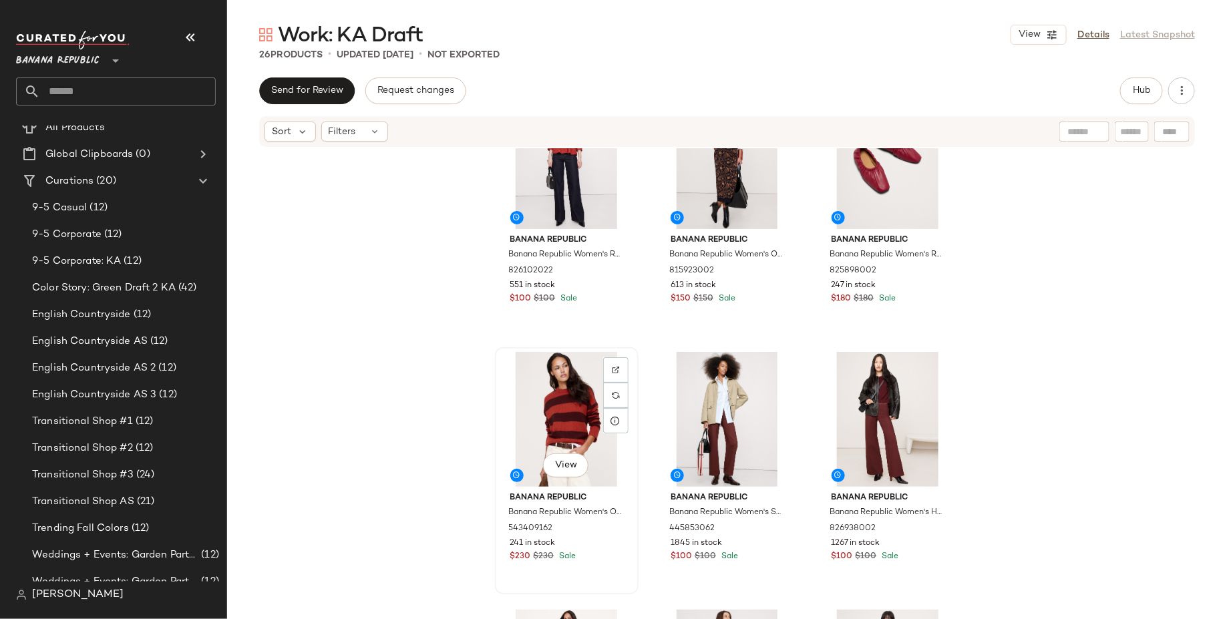
click at [571, 385] on div "View" at bounding box center [566, 419] width 134 height 135
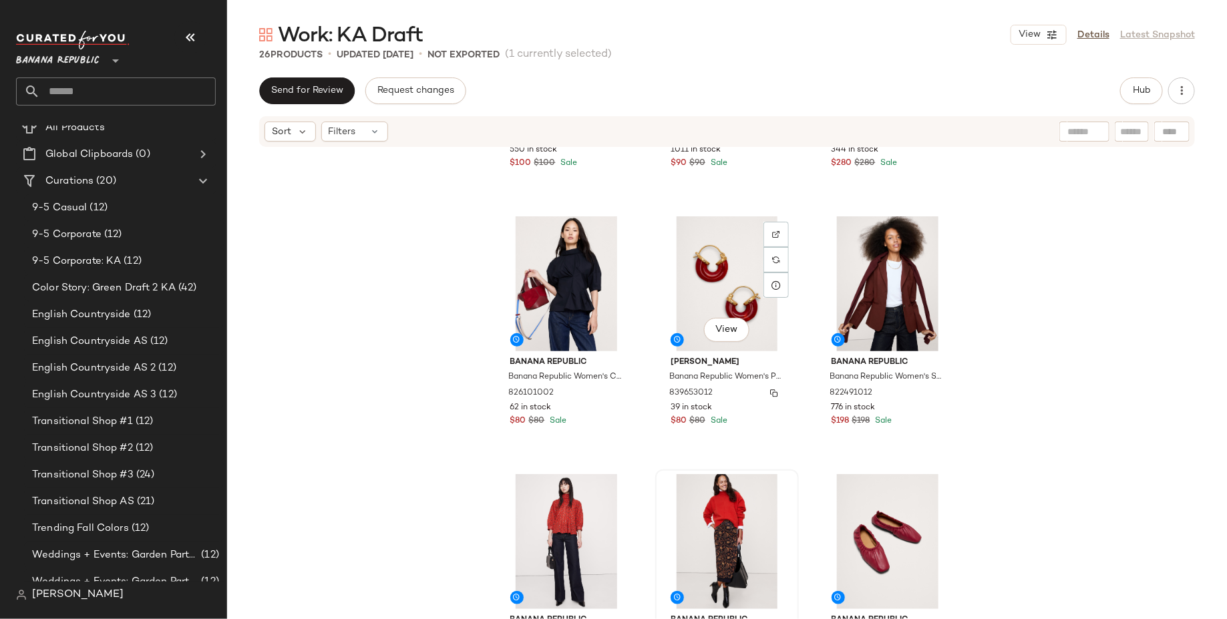
scroll to position [465, 0]
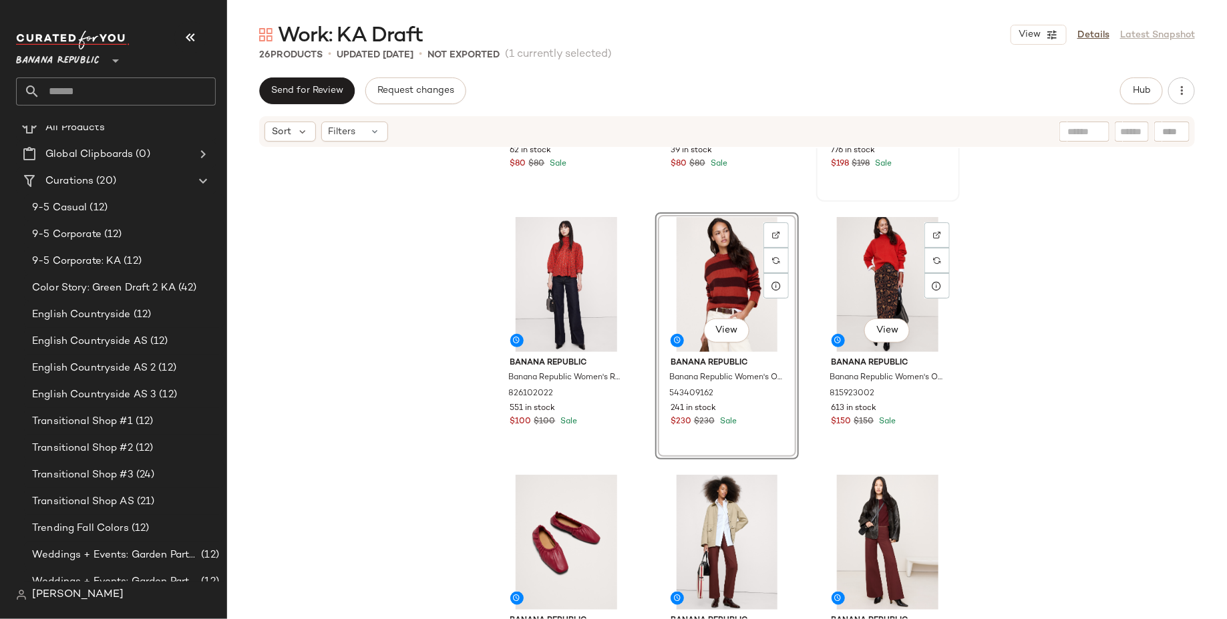
scroll to position [724, 0]
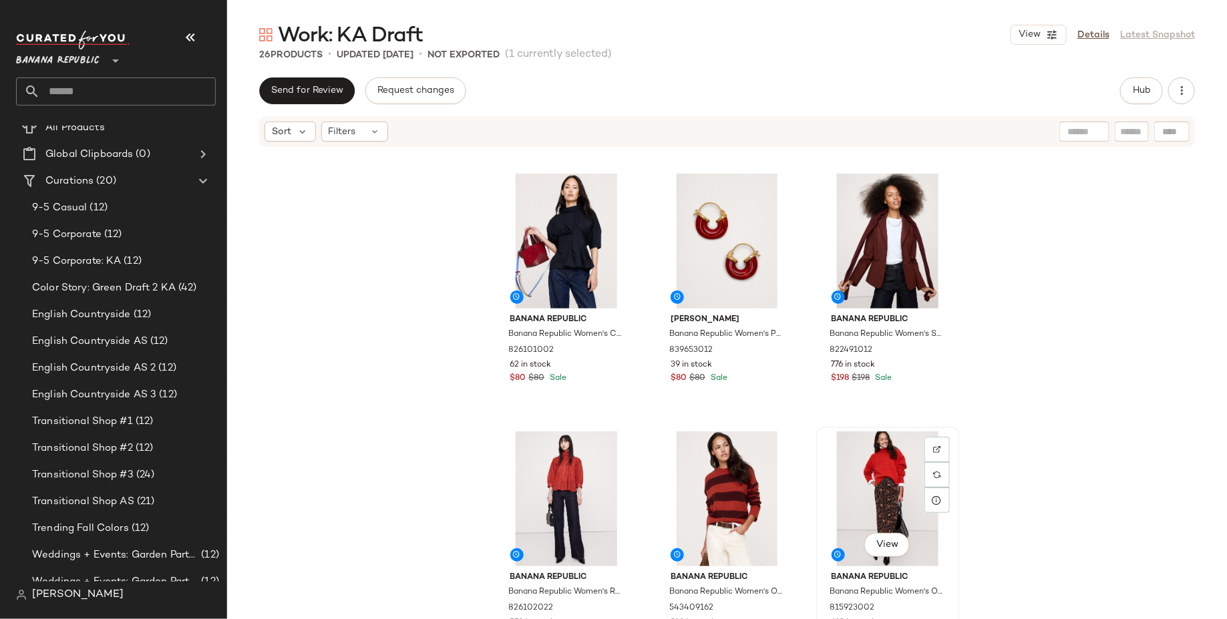
scroll to position [506, 0]
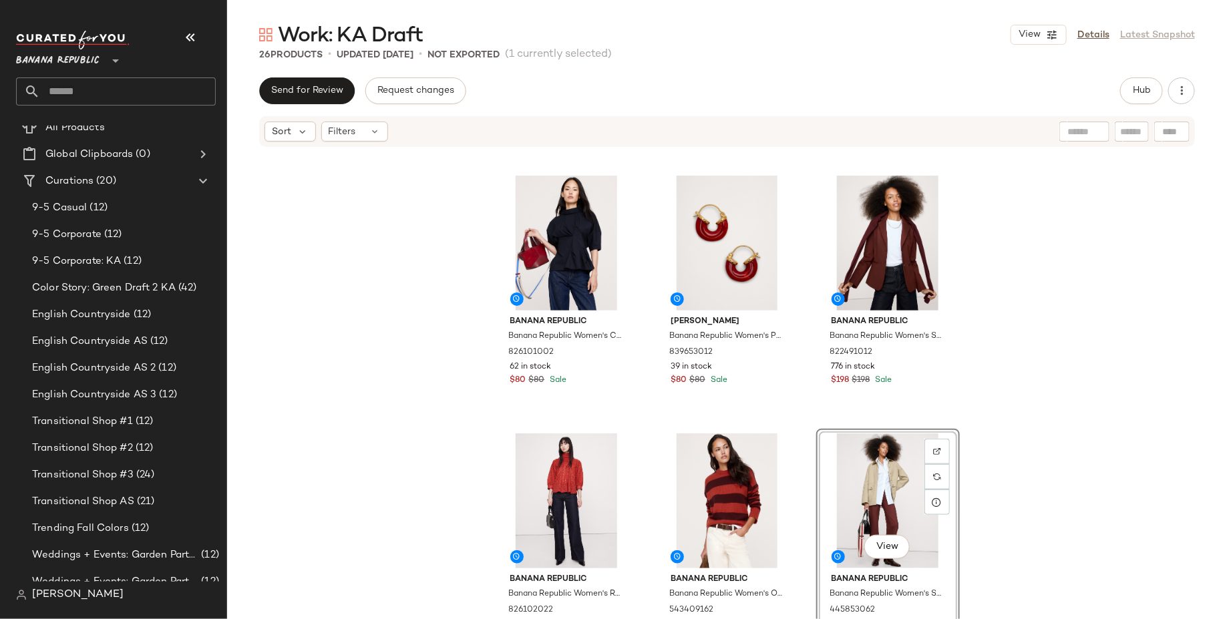
click at [1023, 409] on div "Banana Republic Banana Republic Women's Cotton Poplin Twisted Top Navy Blue Siz…" at bounding box center [727, 403] width 1000 height 511
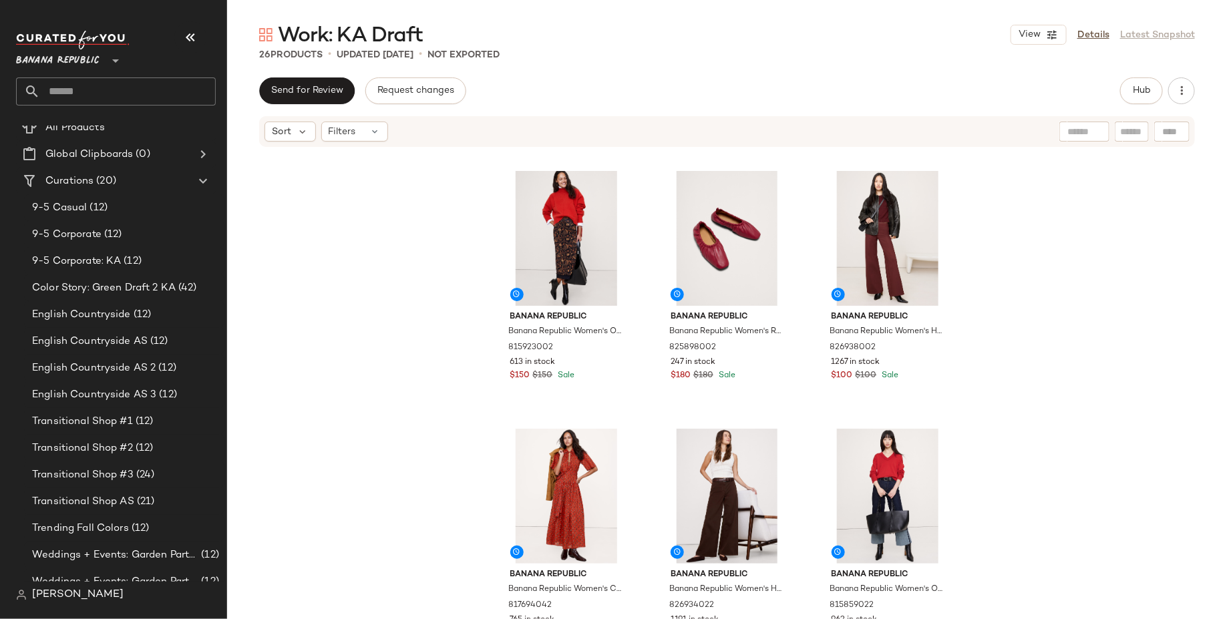
scroll to position [1007, 0]
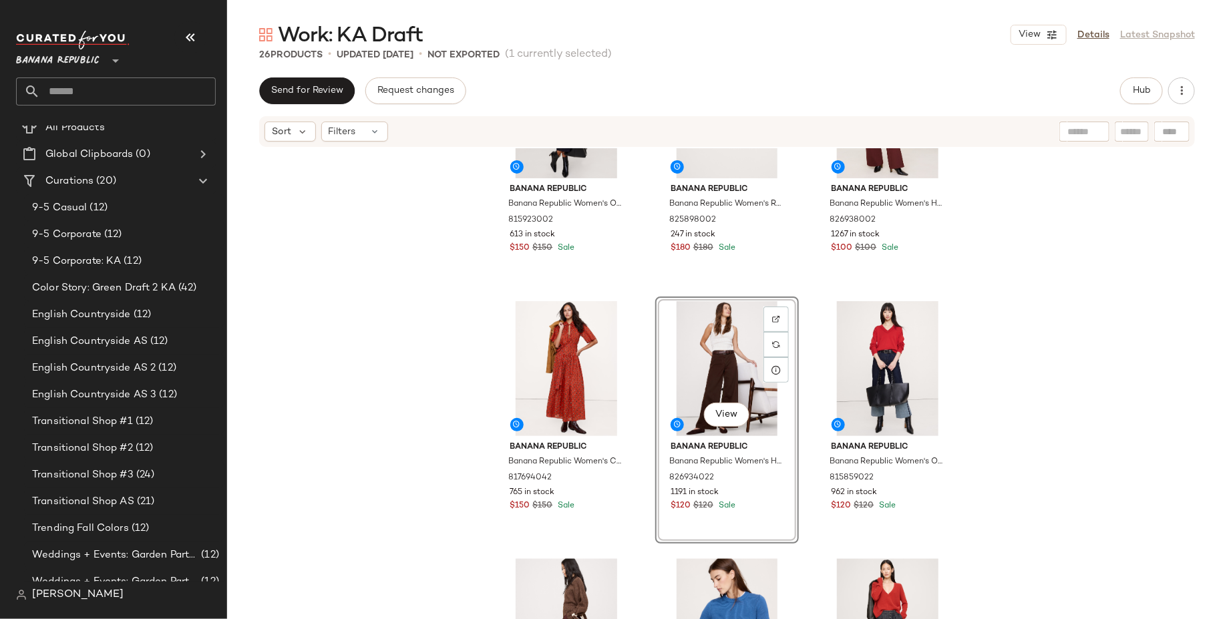
scroll to position [1195, 0]
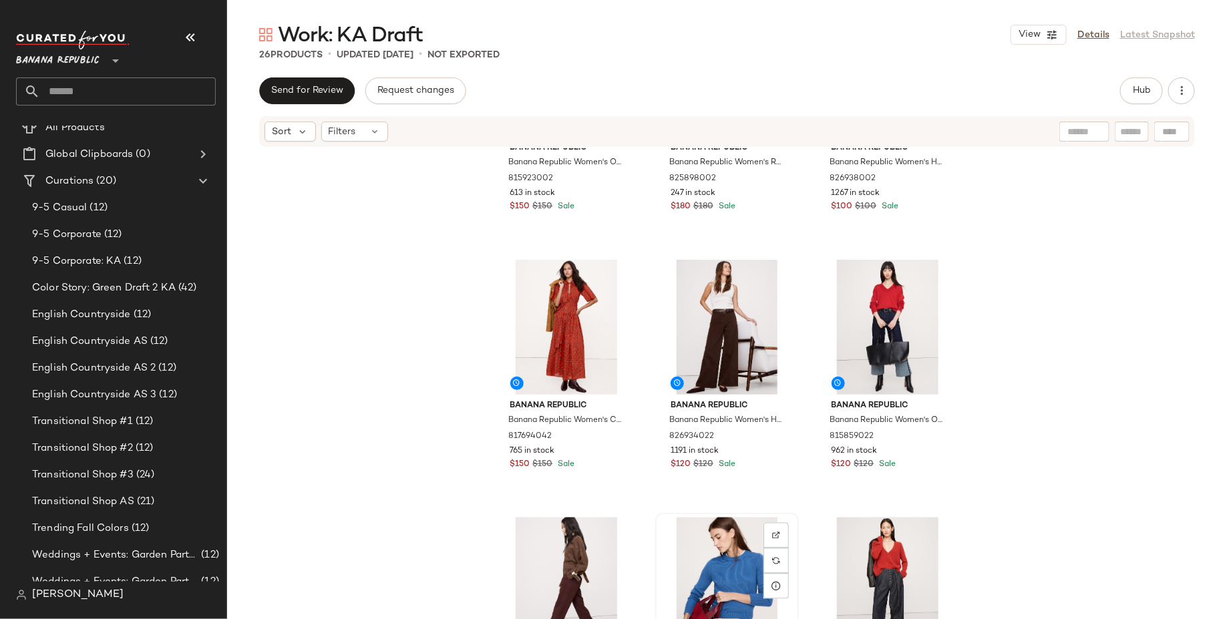
scroll to position [1201, 0]
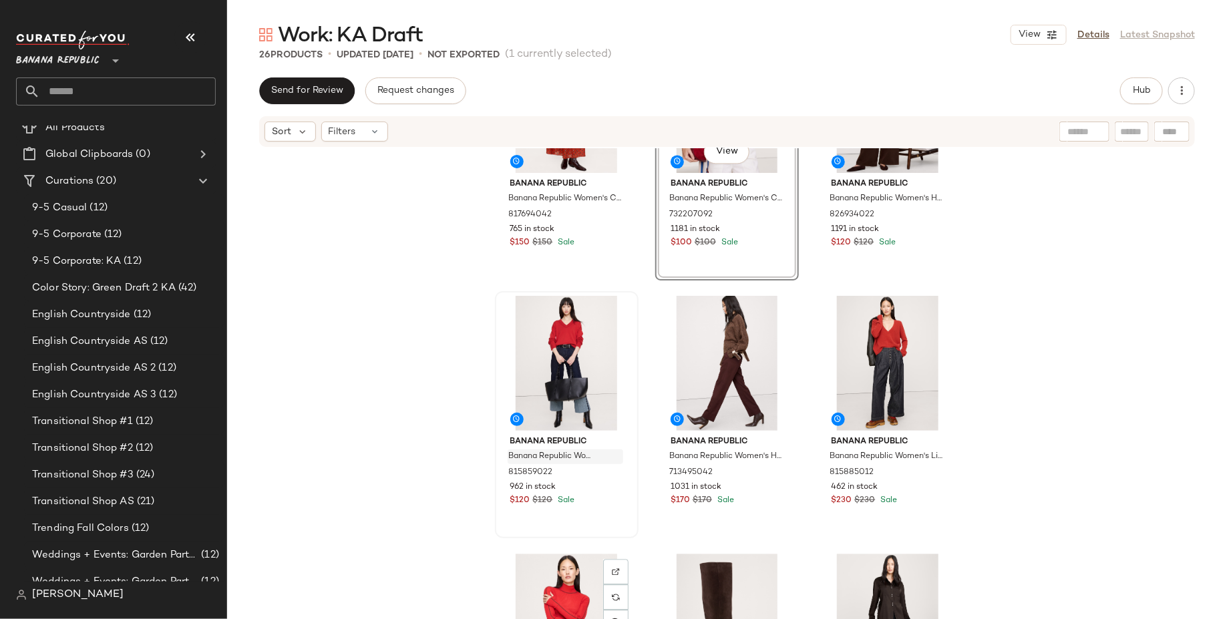
scroll to position [1418, 0]
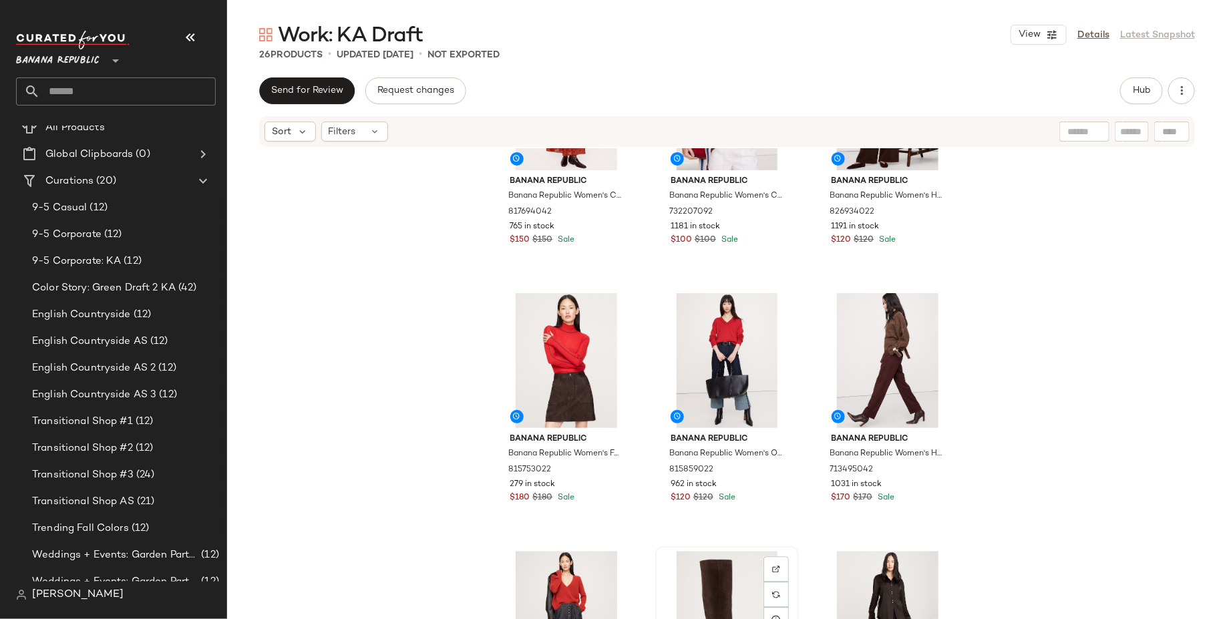
scroll to position [1421, 0]
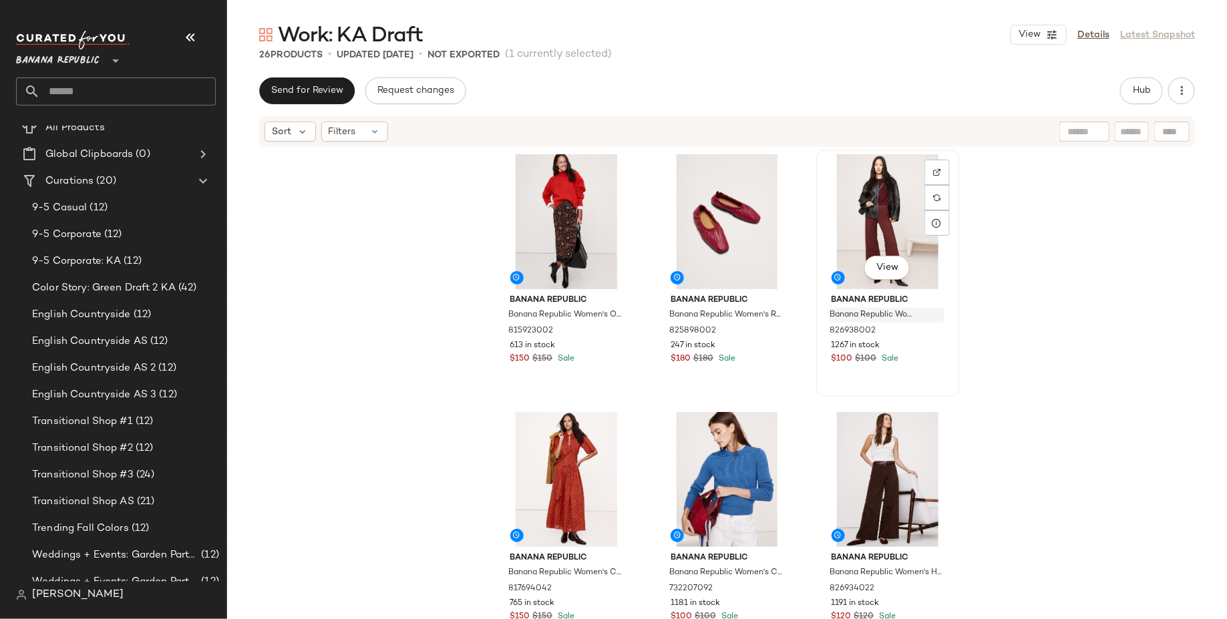
scroll to position [1078, 0]
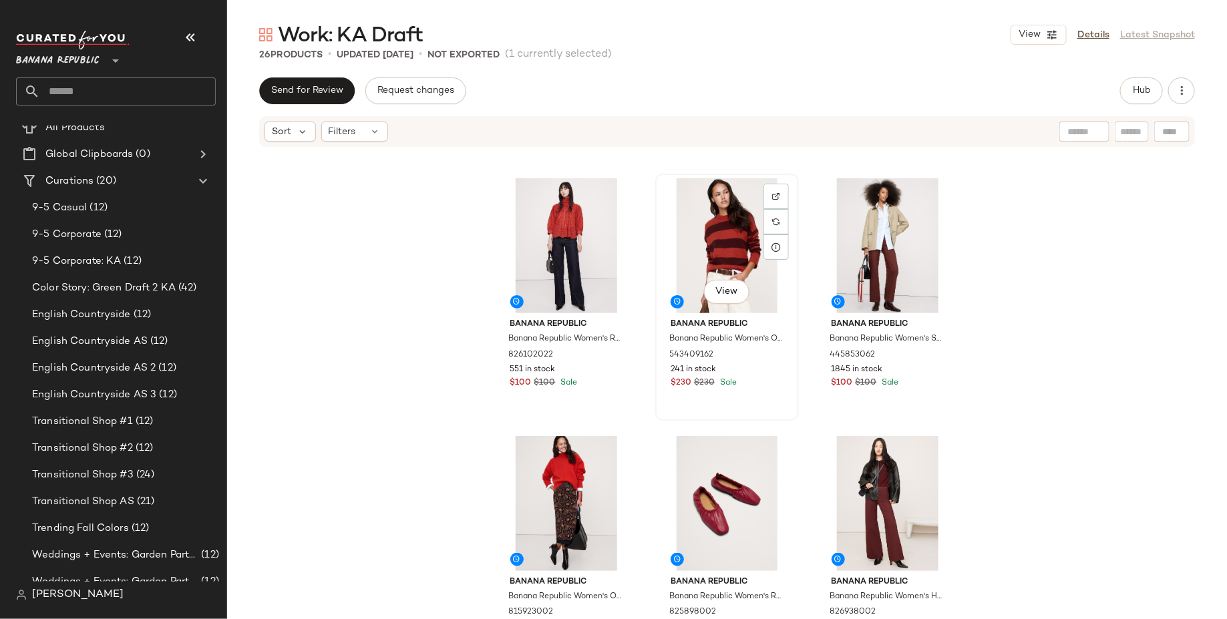
scroll to position [759, 0]
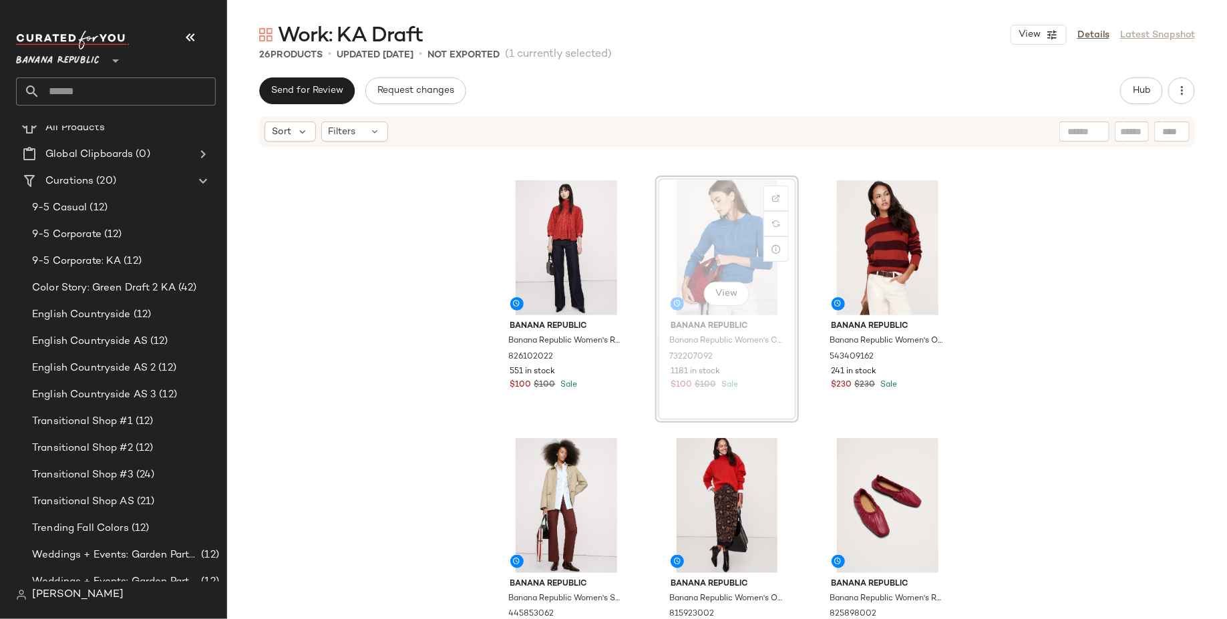
scroll to position [759, 0]
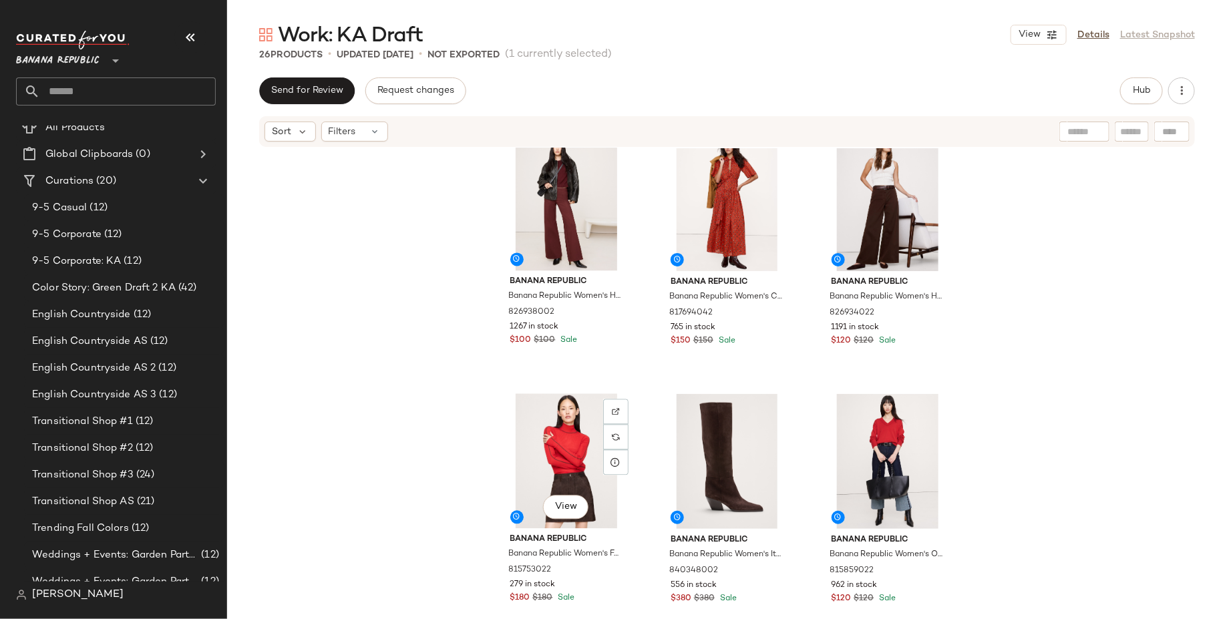
scroll to position [1321, 0]
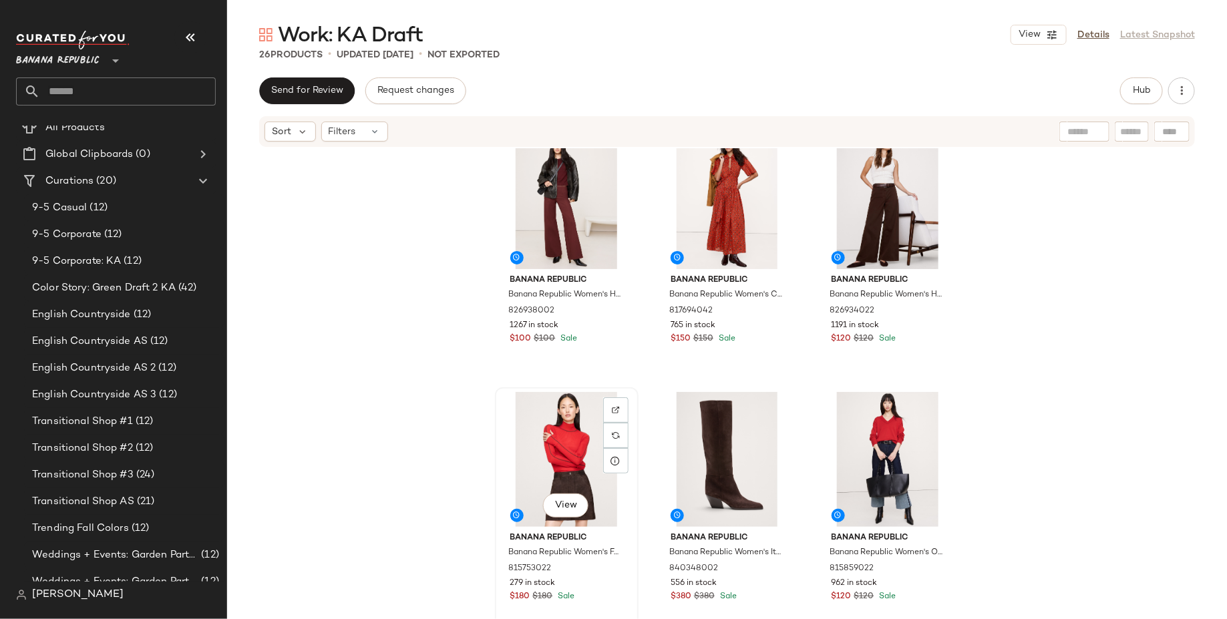
click at [538, 458] on div "View" at bounding box center [566, 459] width 134 height 135
click at [728, 445] on div "View" at bounding box center [727, 459] width 134 height 135
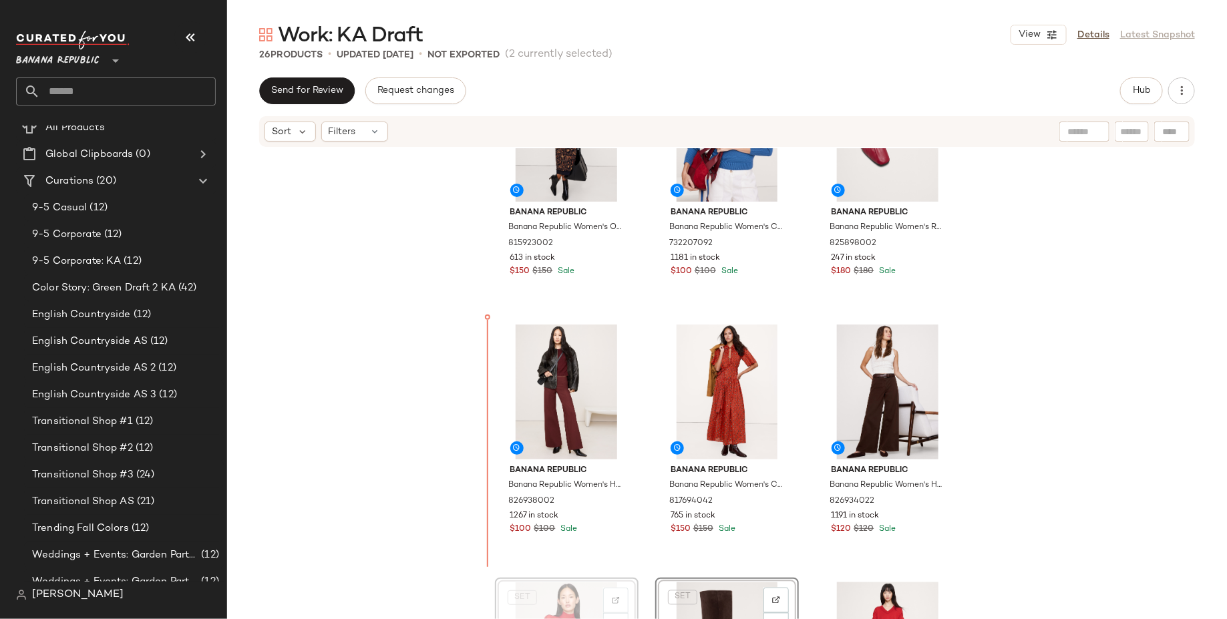
scroll to position [1057, 0]
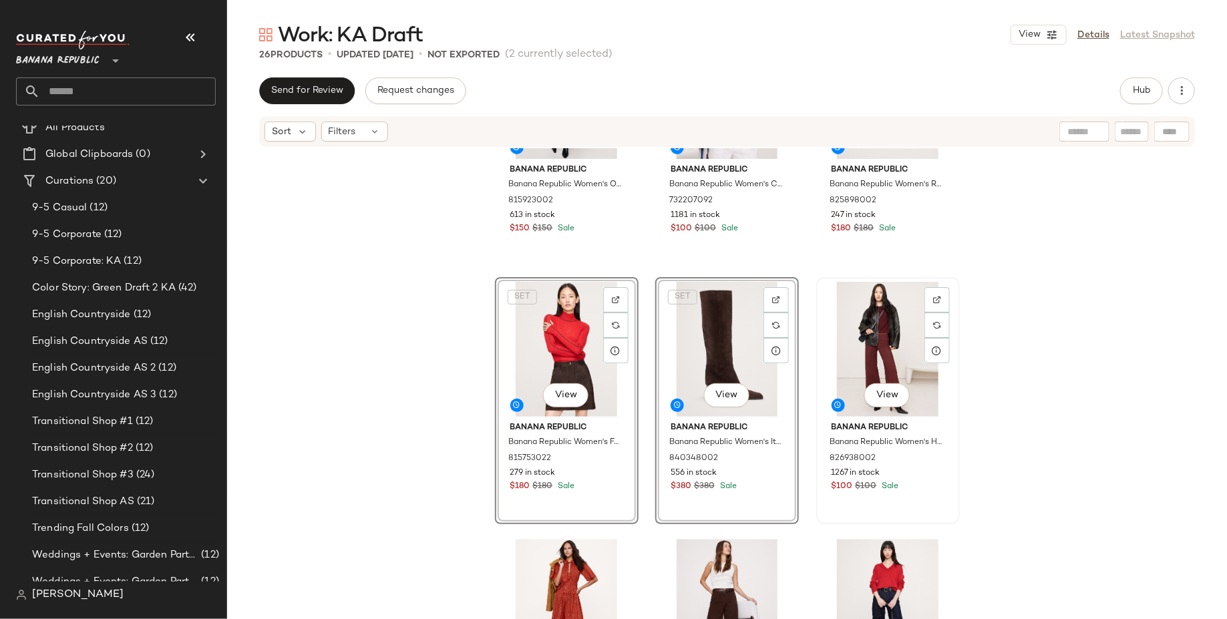
scroll to position [1176, 0]
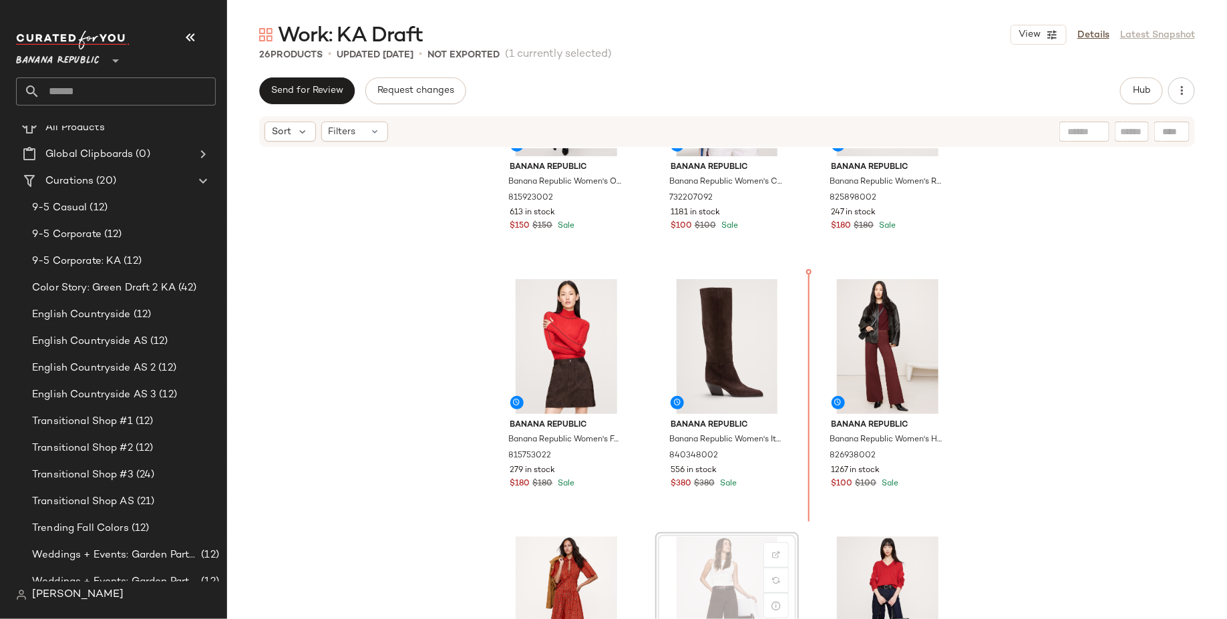
scroll to position [1177, 0]
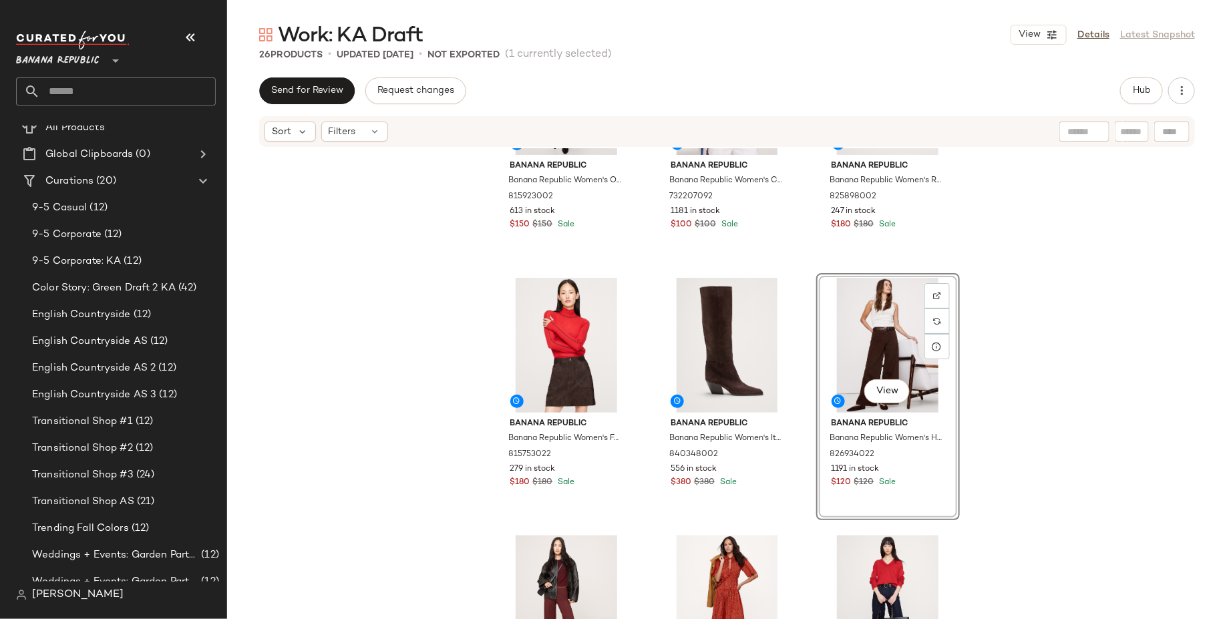
click at [1072, 319] on div "Banana Republic Banana Republic Women's Oversized Merino-Cotton High-Low Funnel…" at bounding box center [727, 403] width 1000 height 511
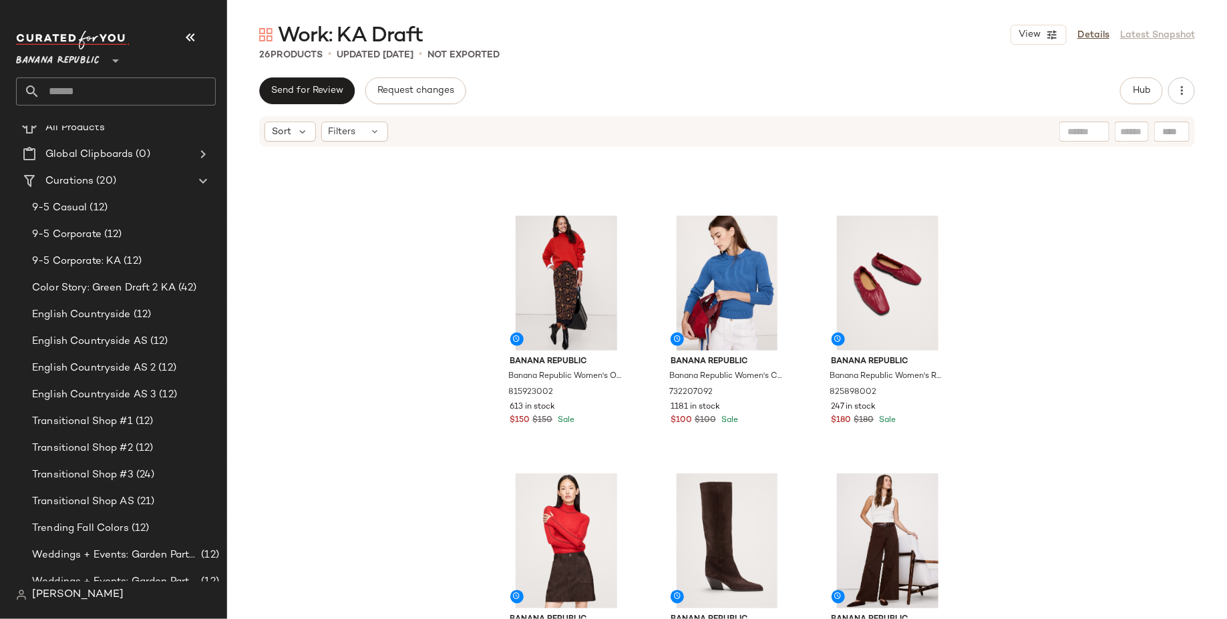
scroll to position [980, 0]
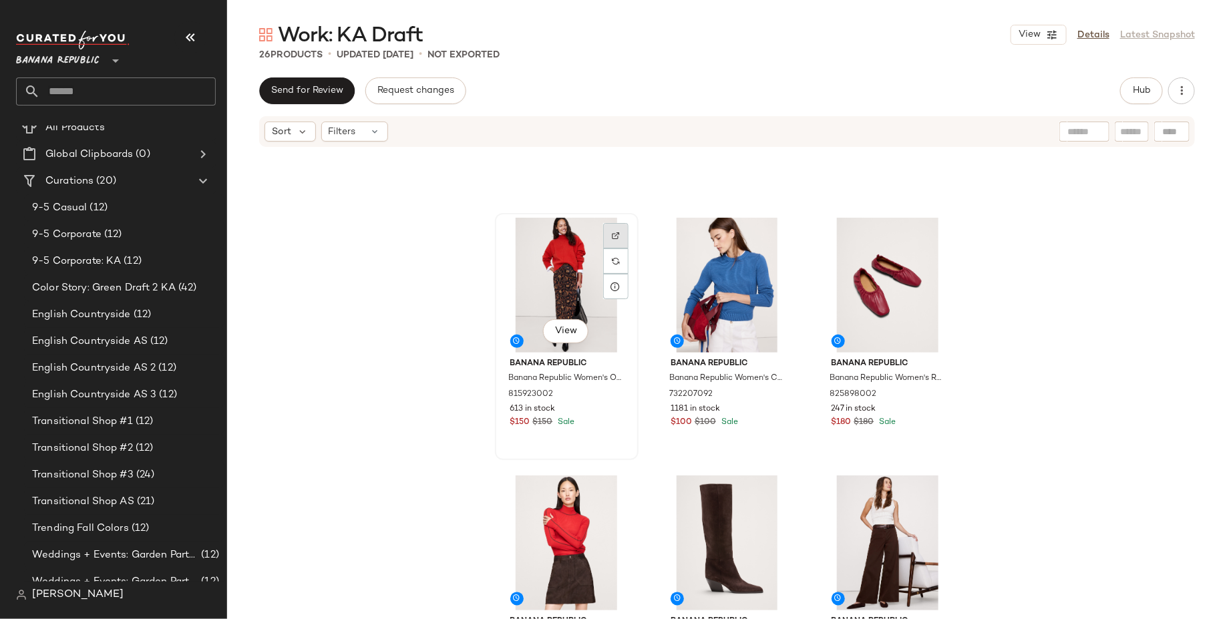
click at [617, 248] on div at bounding box center [615, 260] width 25 height 25
click at [1090, 93] on span "Hub" at bounding box center [1141, 90] width 19 height 11
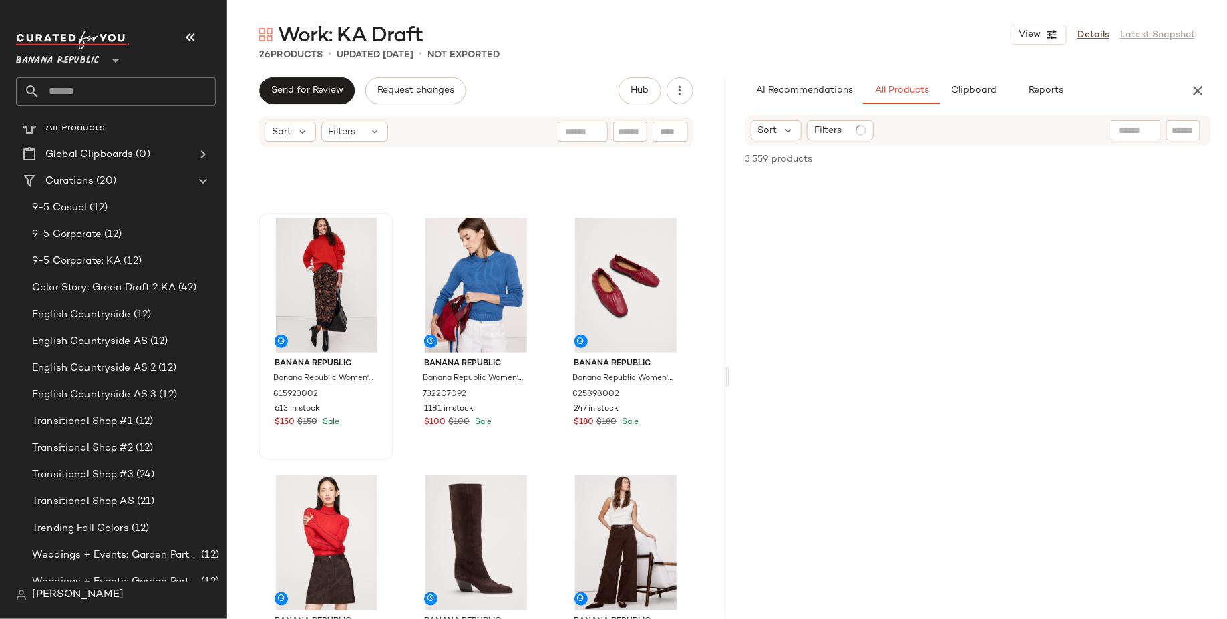
click at [1090, 124] on input "text" at bounding box center [1135, 131] width 34 height 14
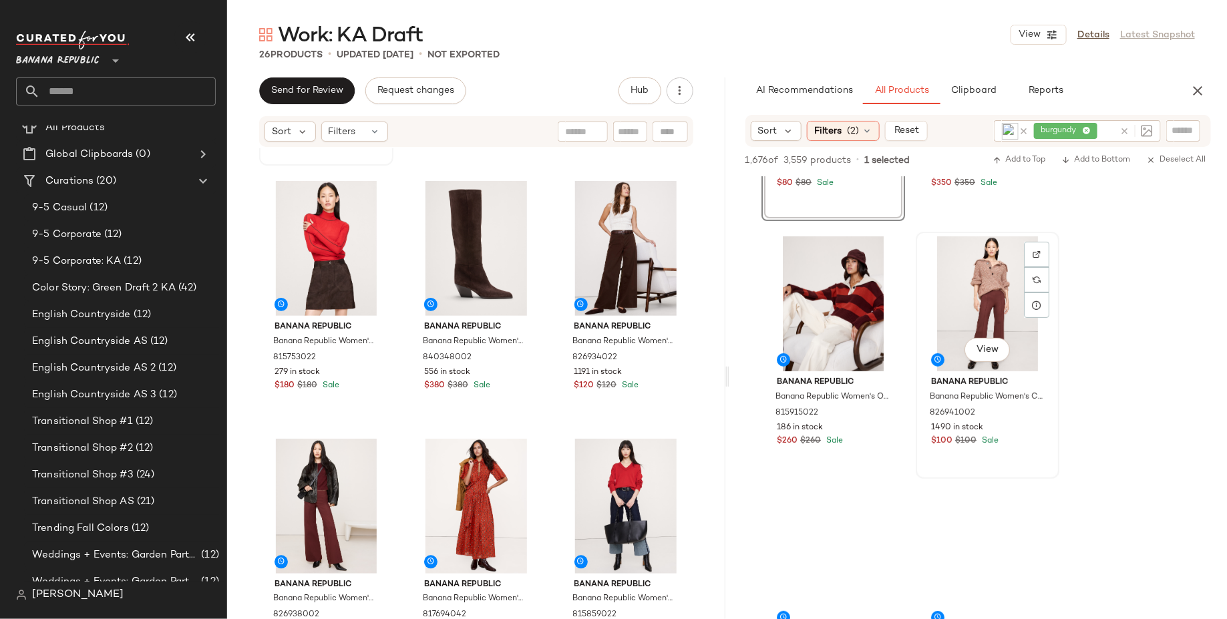
scroll to position [214, 0]
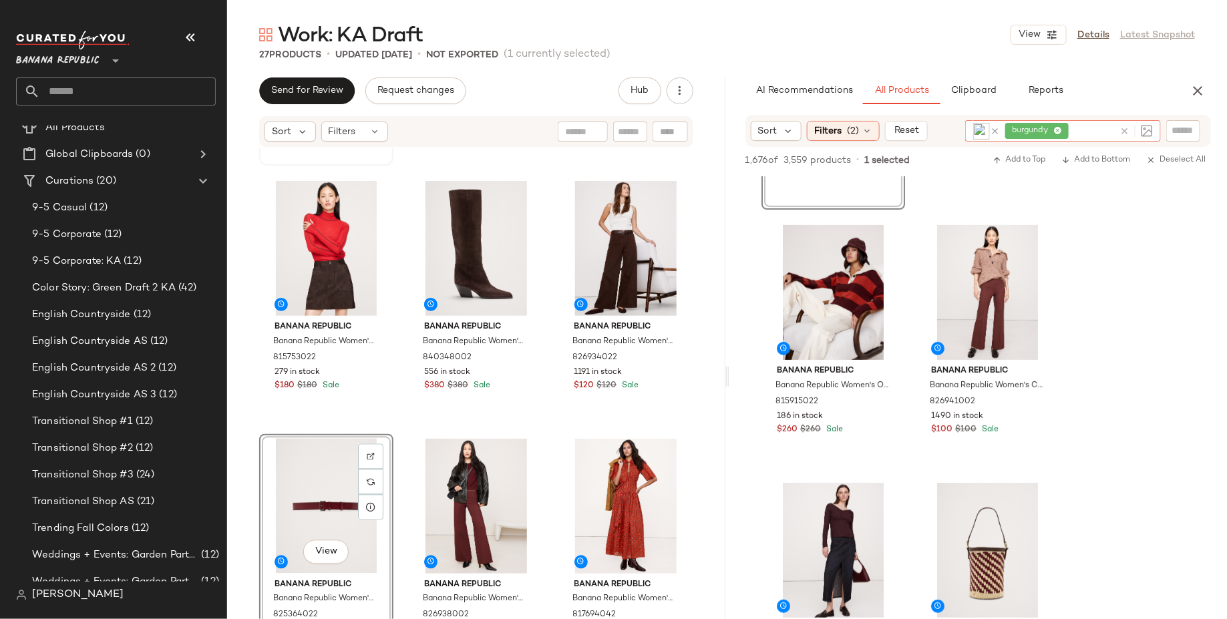
click at [1088, 129] on div "burgundy" at bounding box center [1059, 130] width 109 height 21
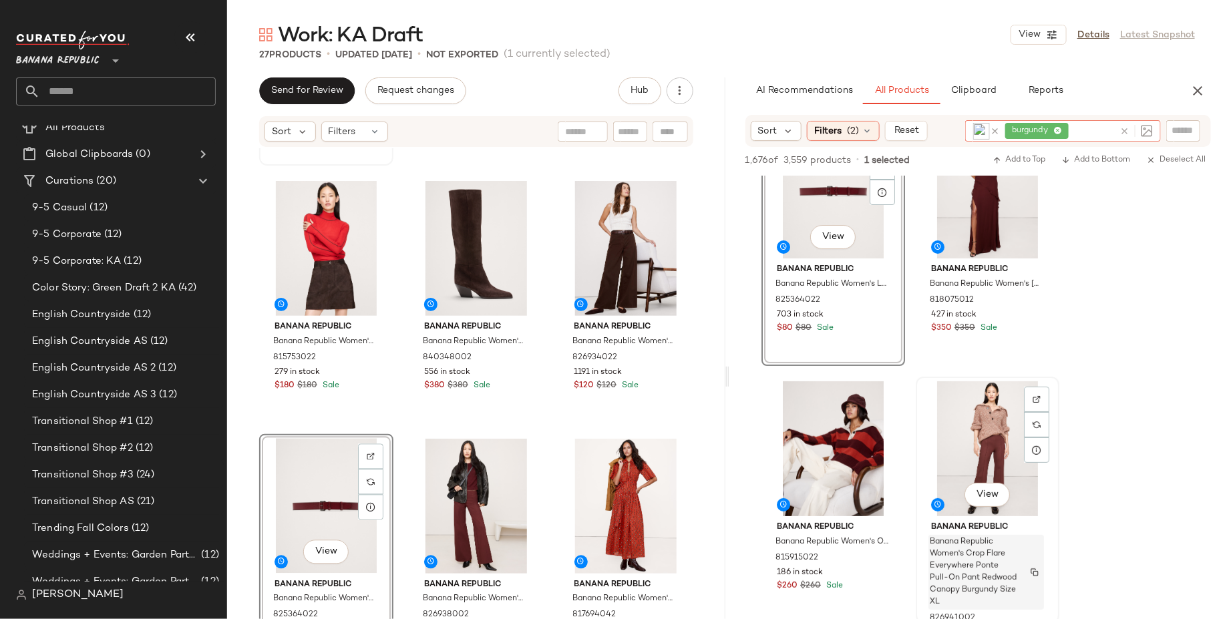
scroll to position [0, 0]
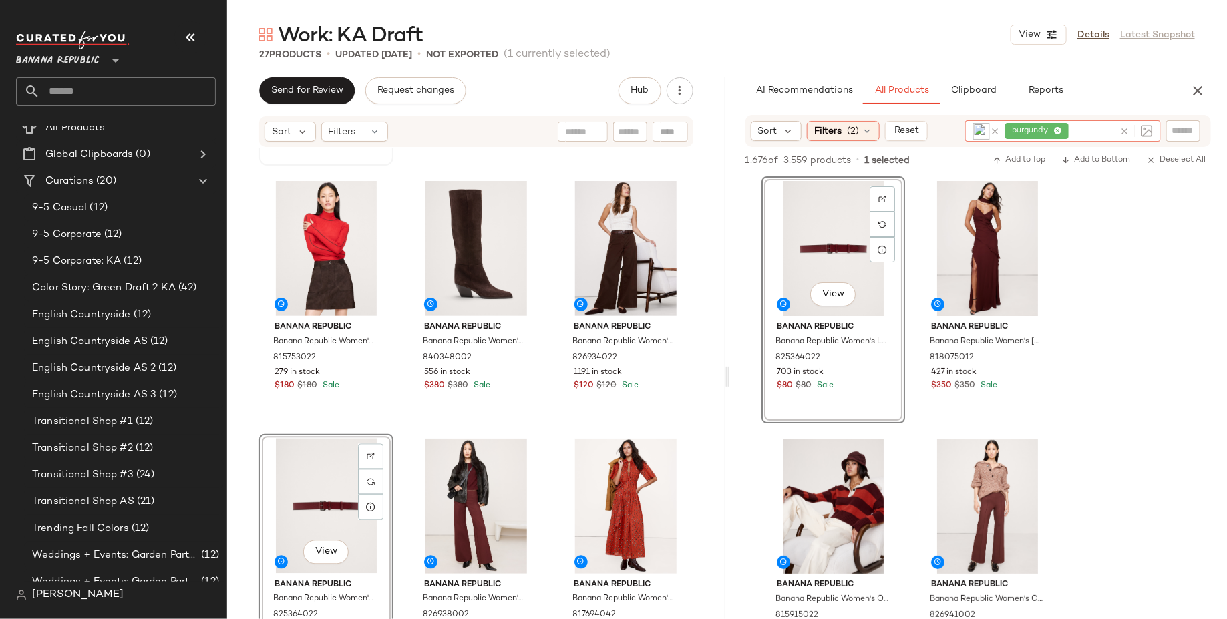
click at [1056, 132] on icon at bounding box center [1057, 131] width 9 height 9
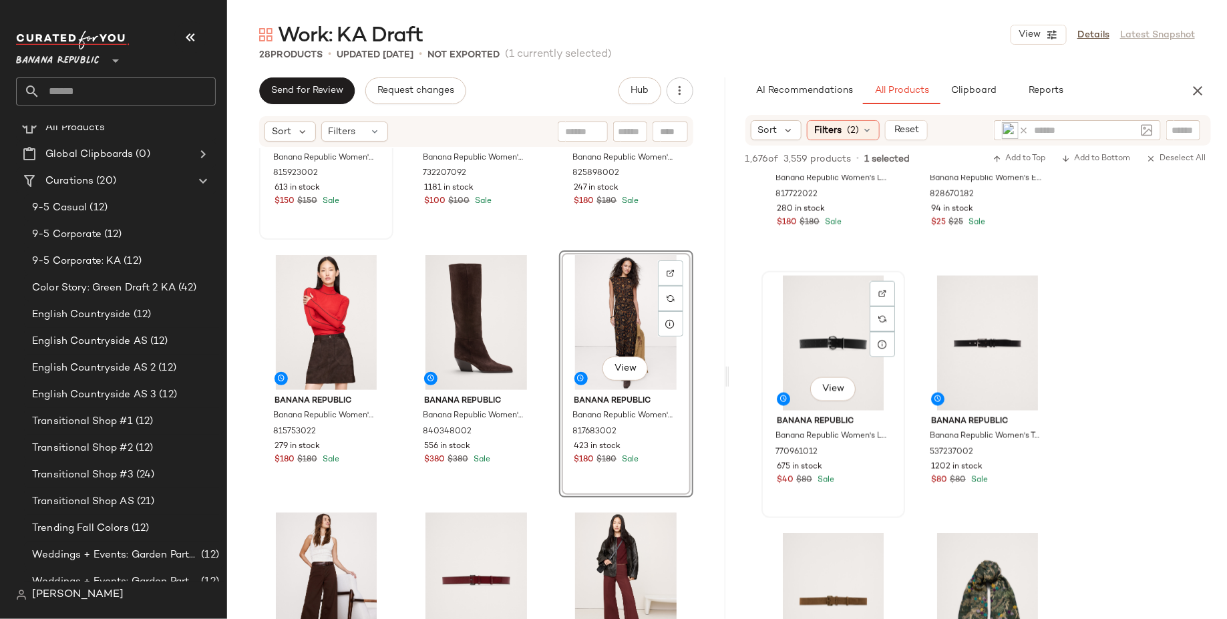
scroll to position [1319, 0]
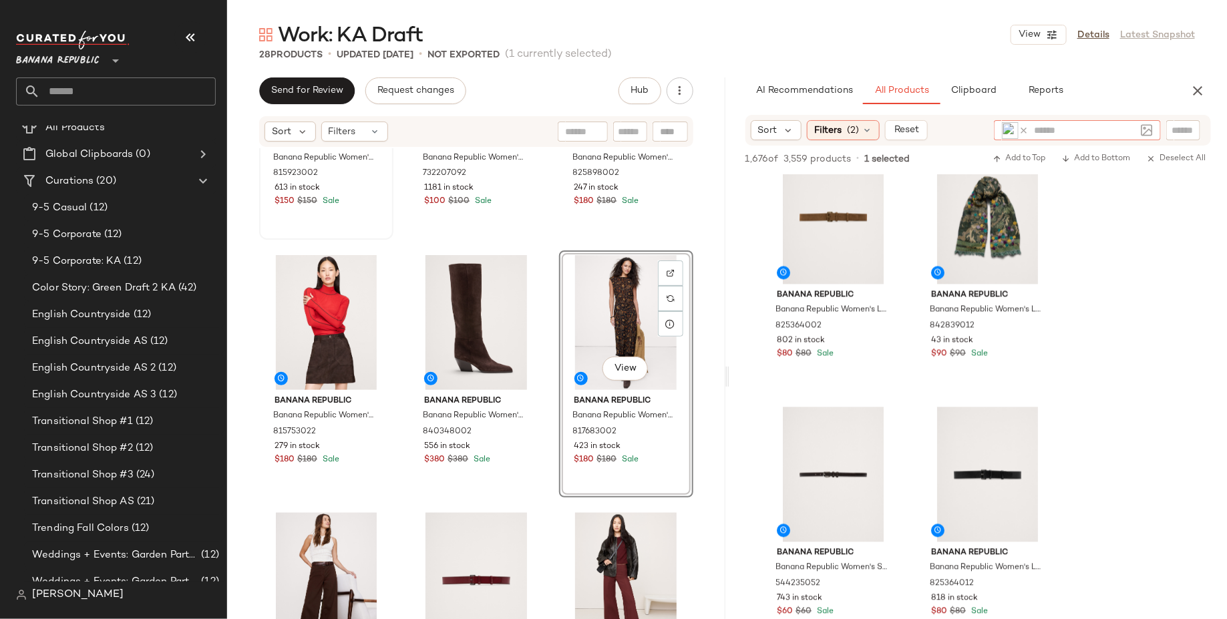
click at [1026, 126] on icon at bounding box center [1023, 131] width 10 height 10
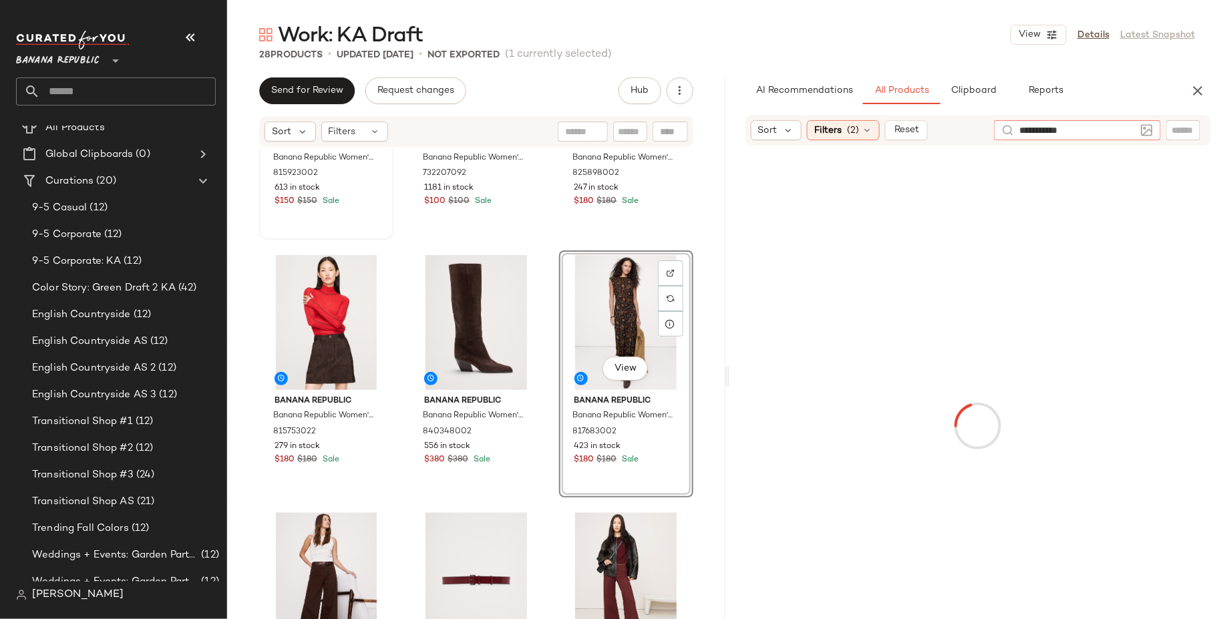
type input "**********"
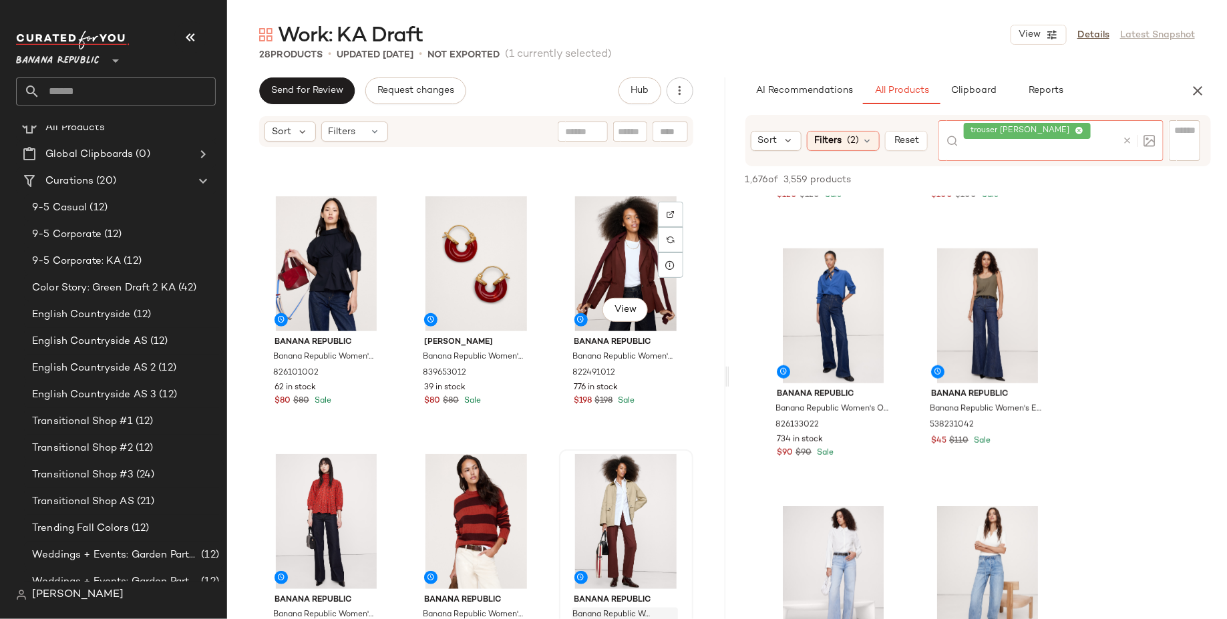
scroll to position [475, 0]
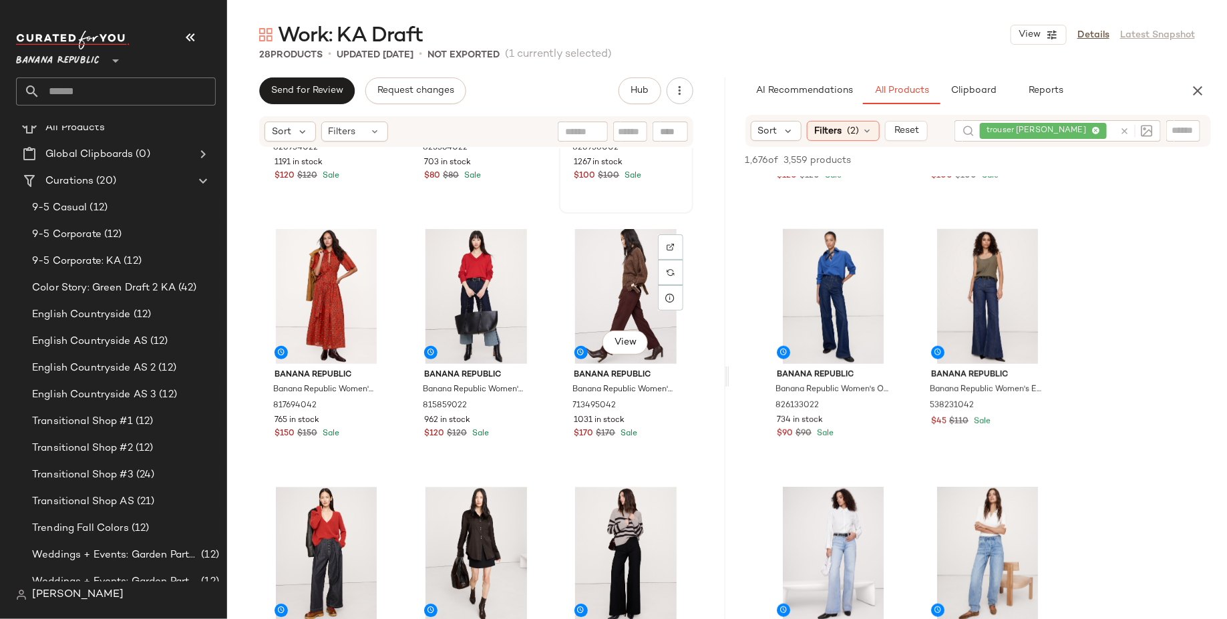
scroll to position [1743, 0]
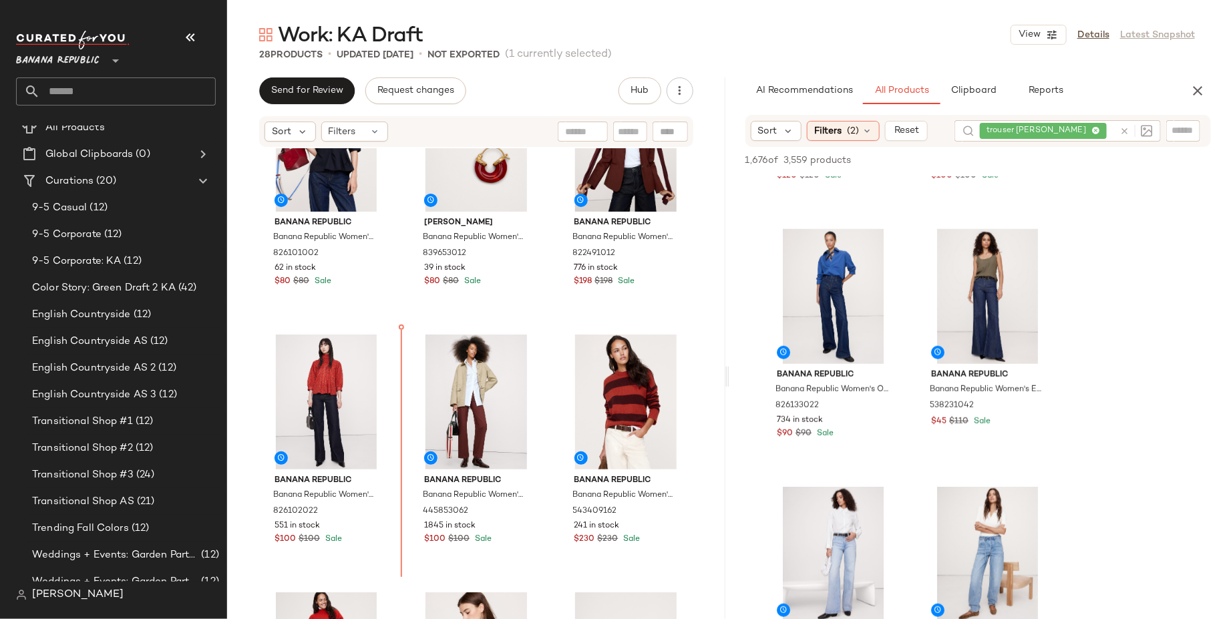
scroll to position [452, 0]
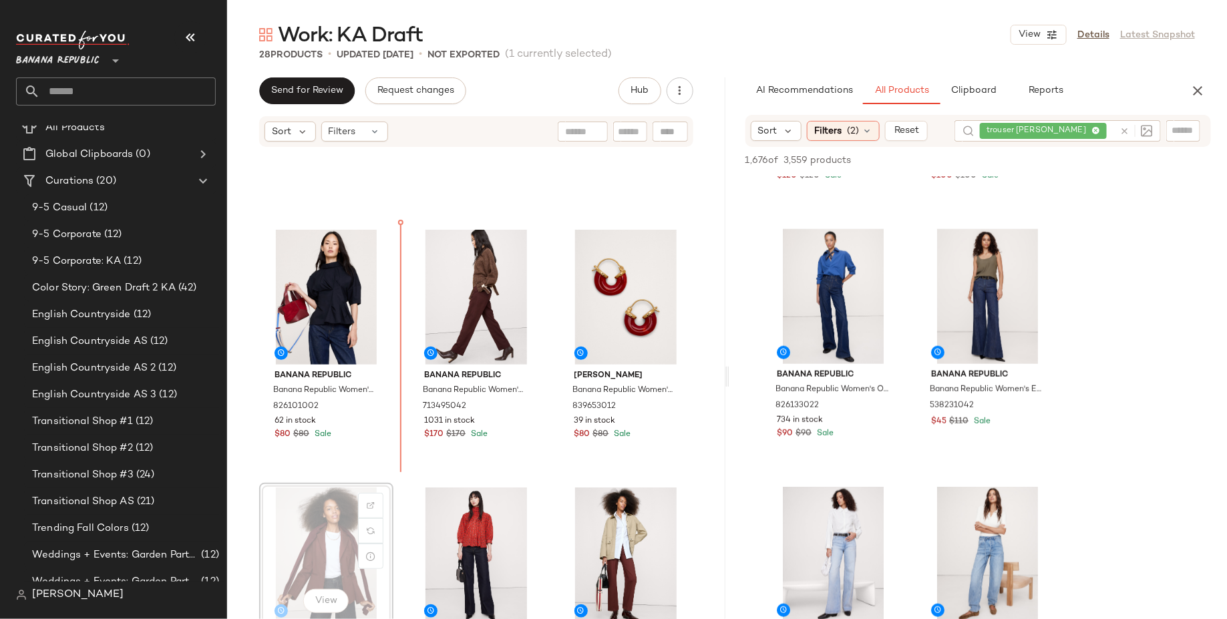
scroll to position [454, 0]
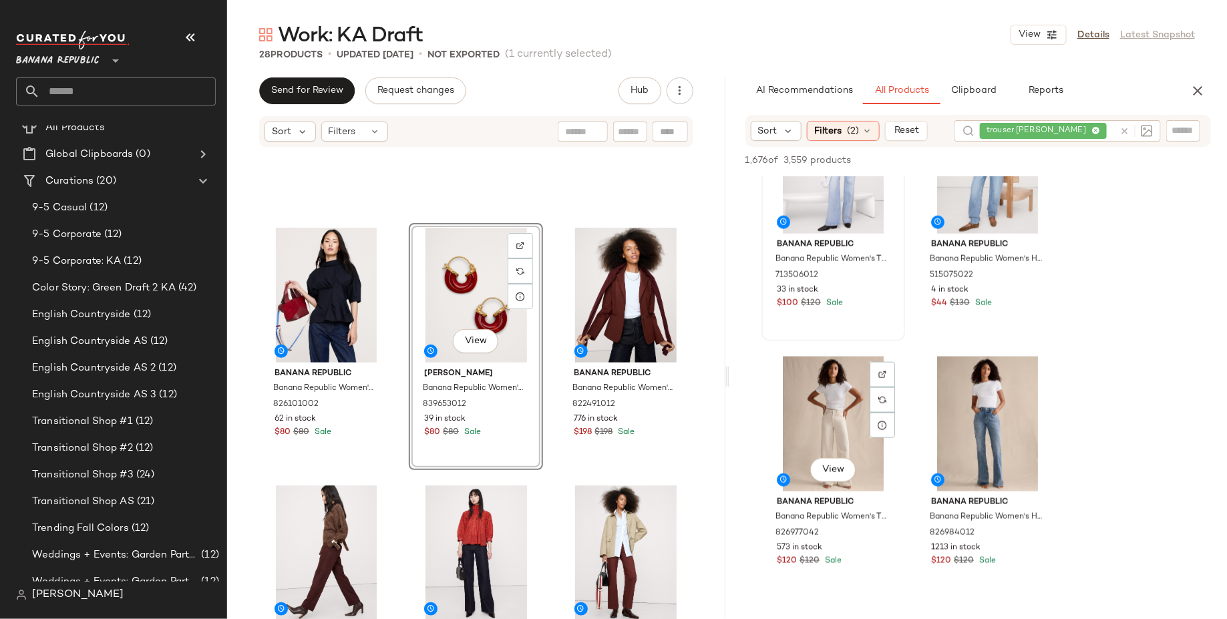
scroll to position [857, 0]
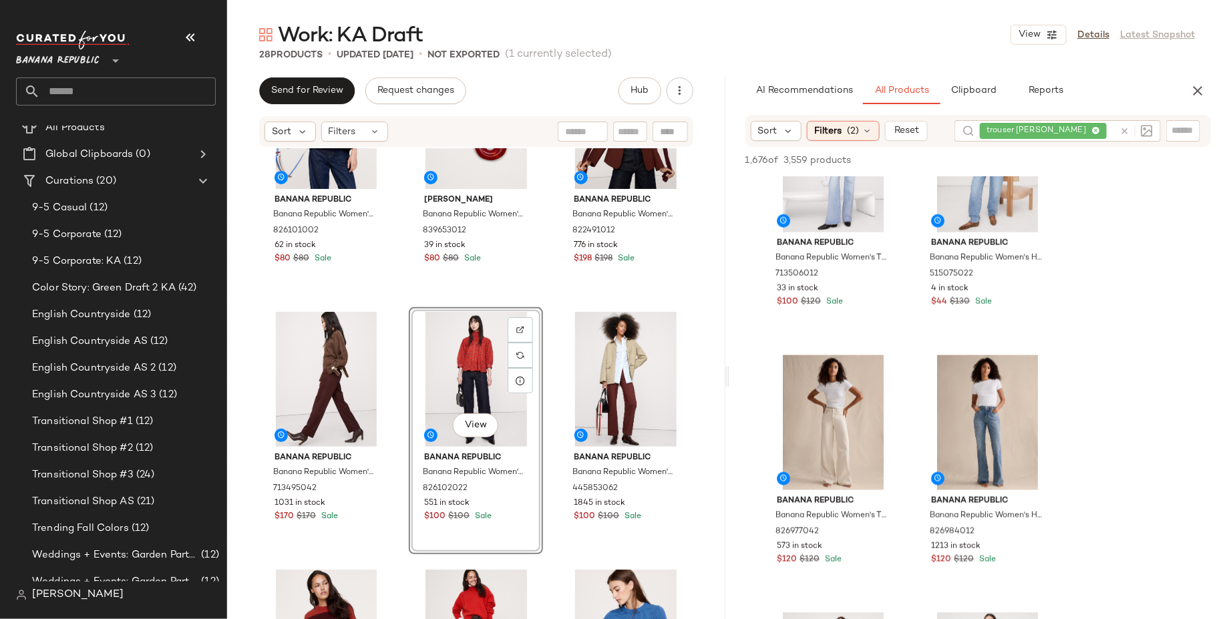
scroll to position [683, 0]
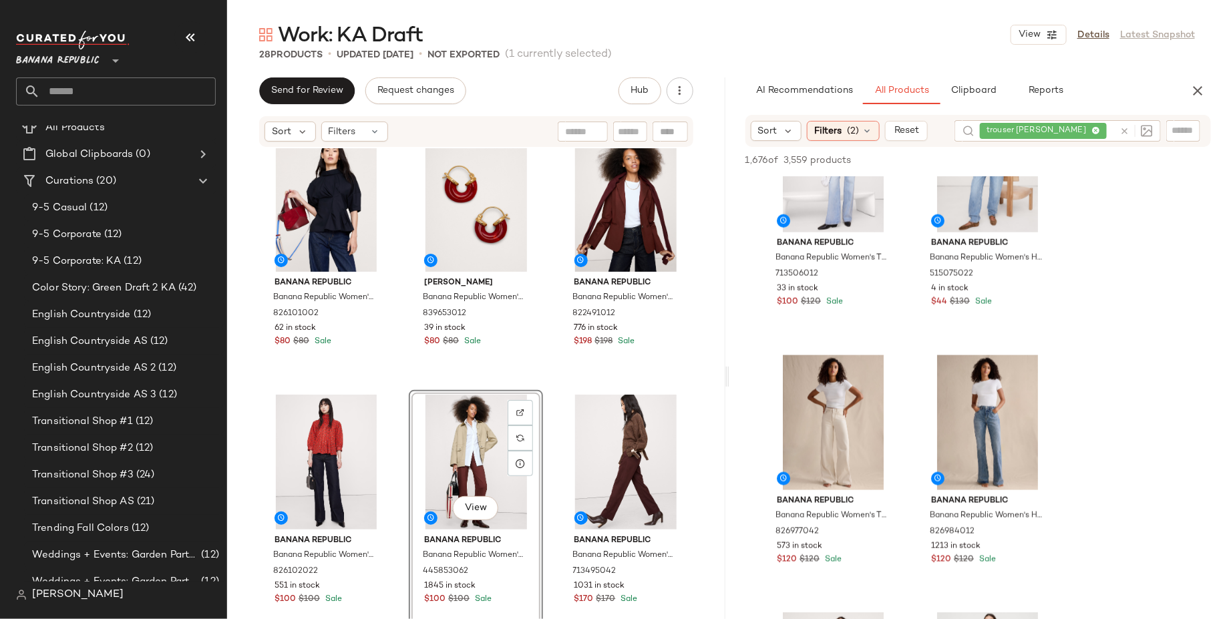
scroll to position [539, 0]
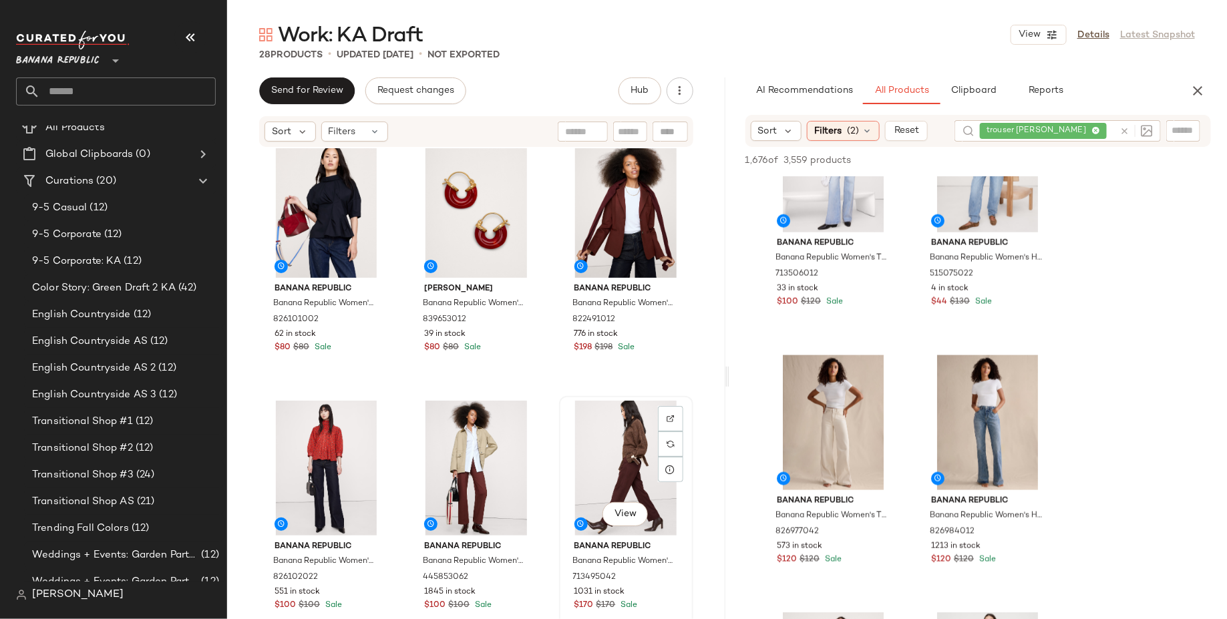
click at [564, 523] on div at bounding box center [576, 523] width 24 height 13
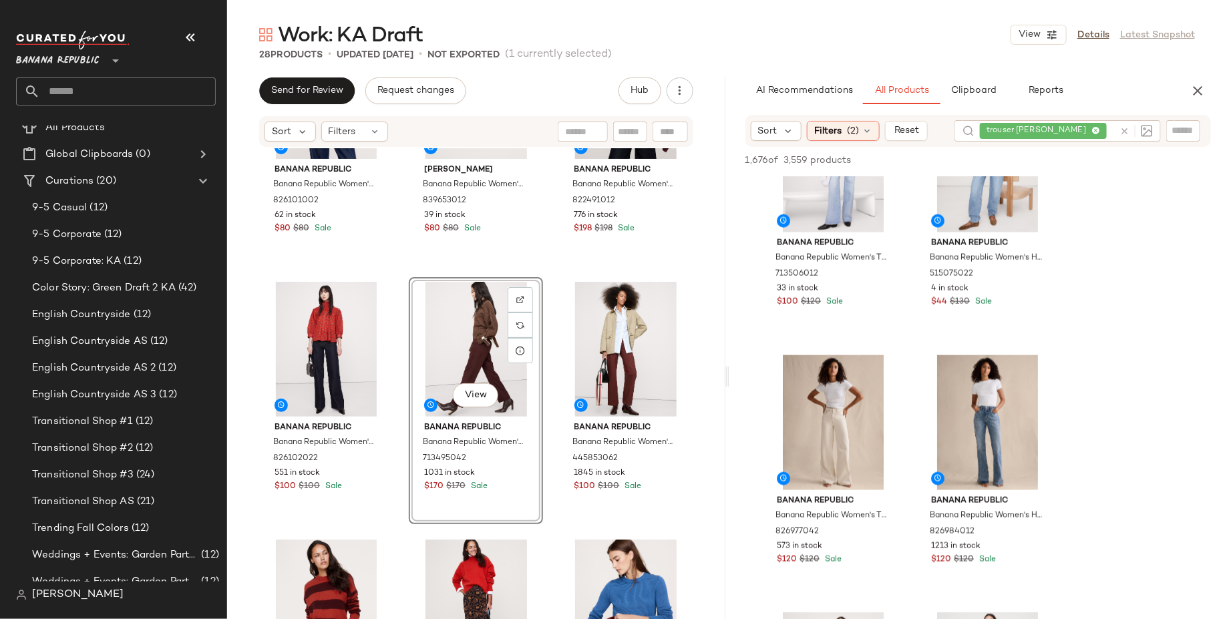
scroll to position [681, 0]
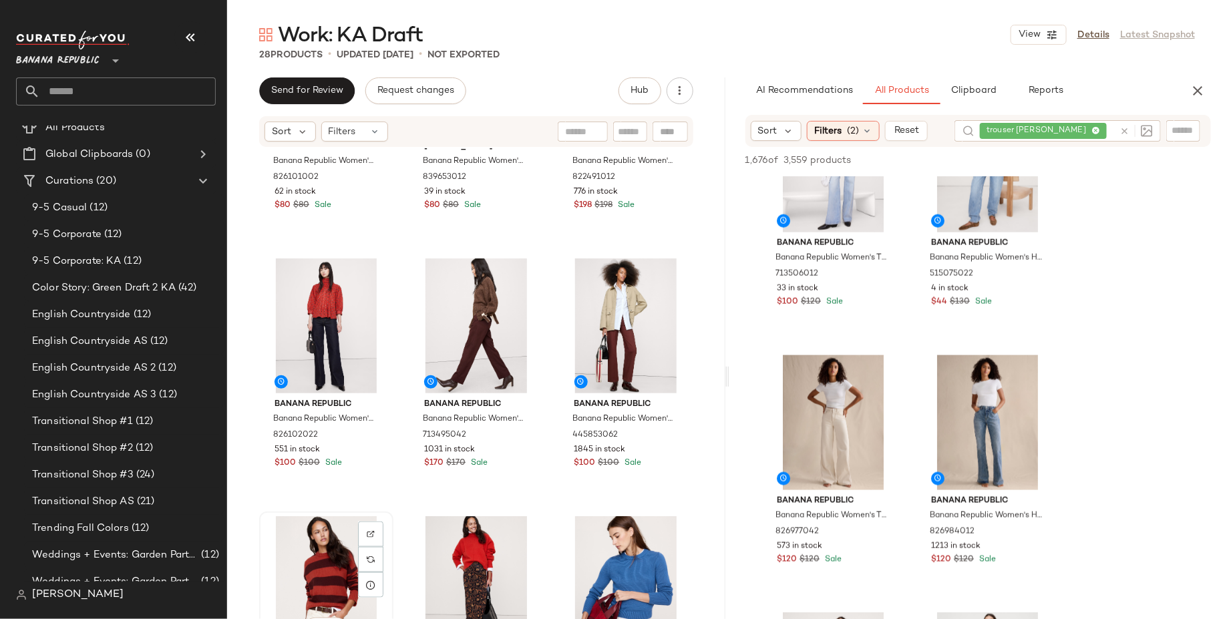
scroll to position [682, 0]
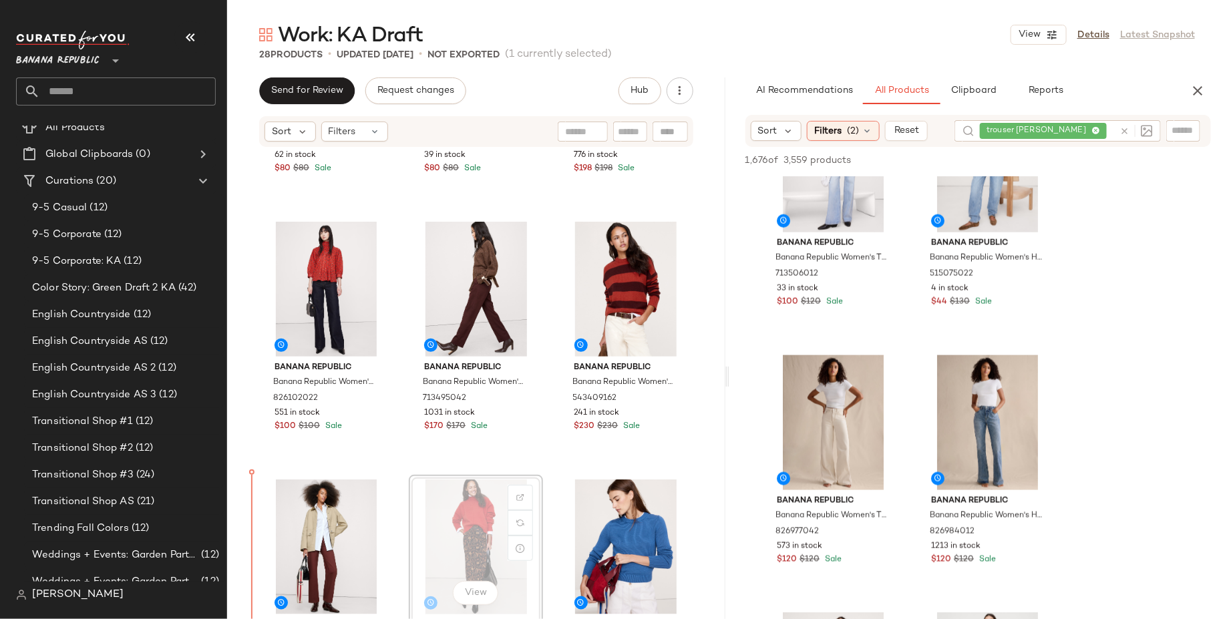
scroll to position [720, 0]
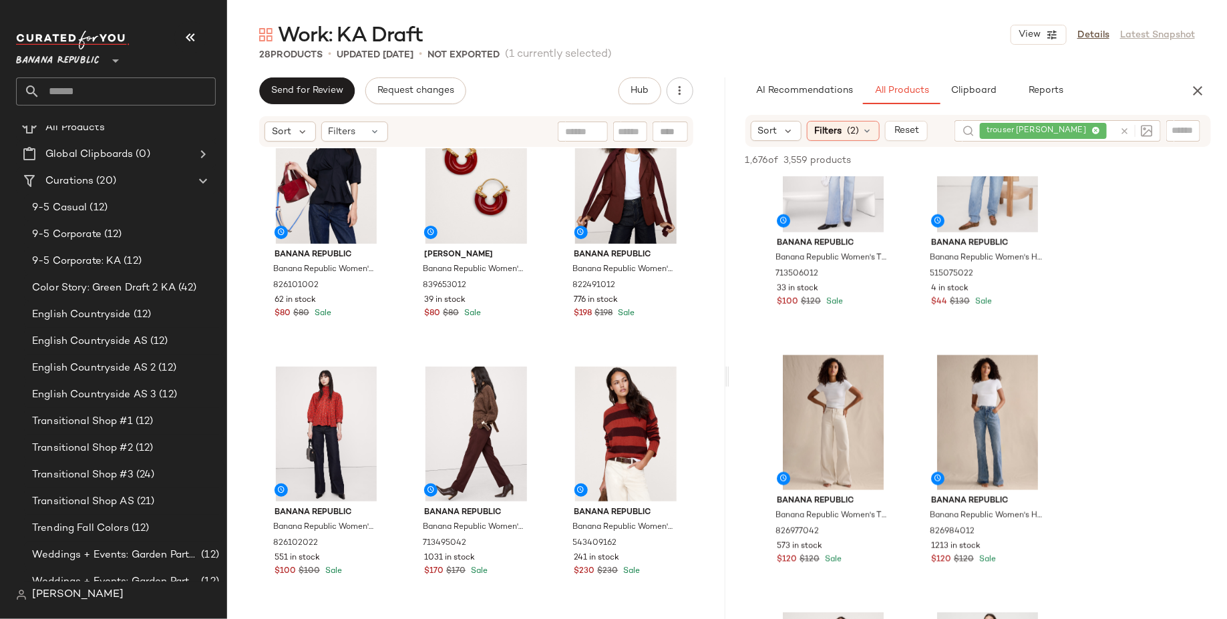
scroll to position [568, 0]
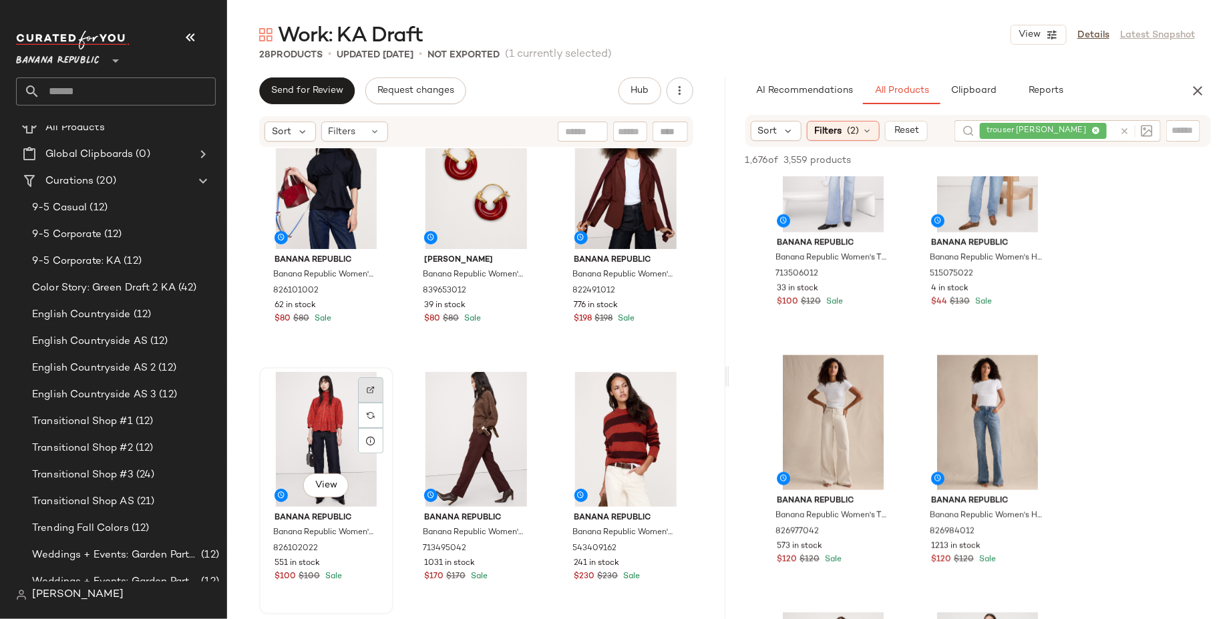
click at [371, 386] on img at bounding box center [371, 390] width 8 height 8
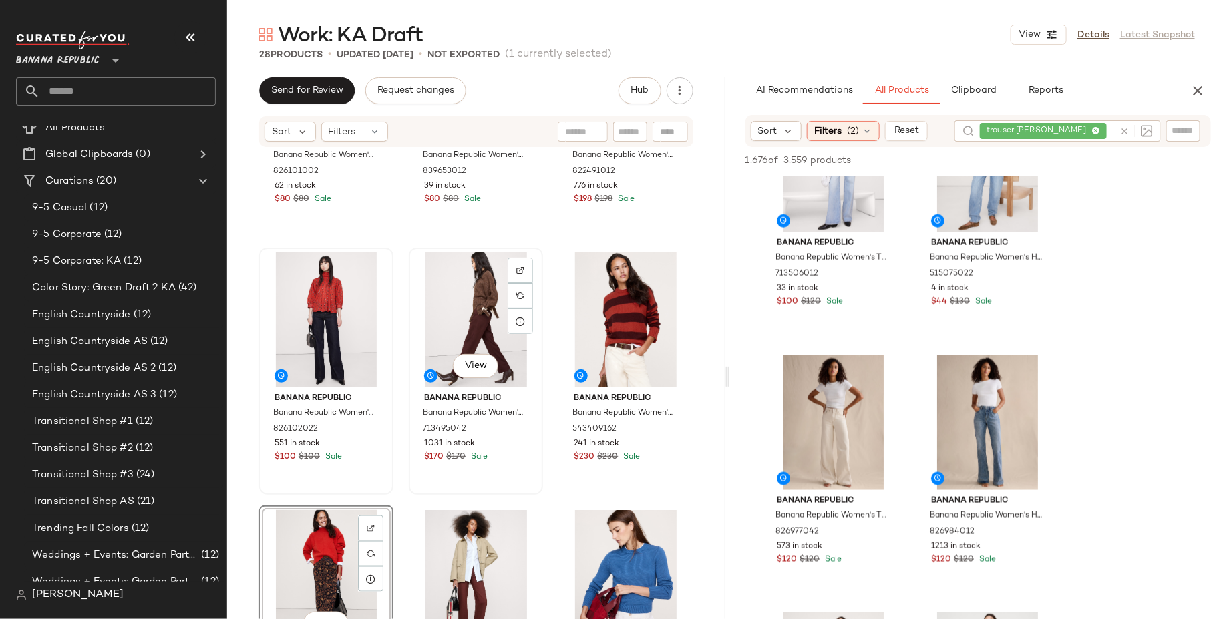
scroll to position [761, 0]
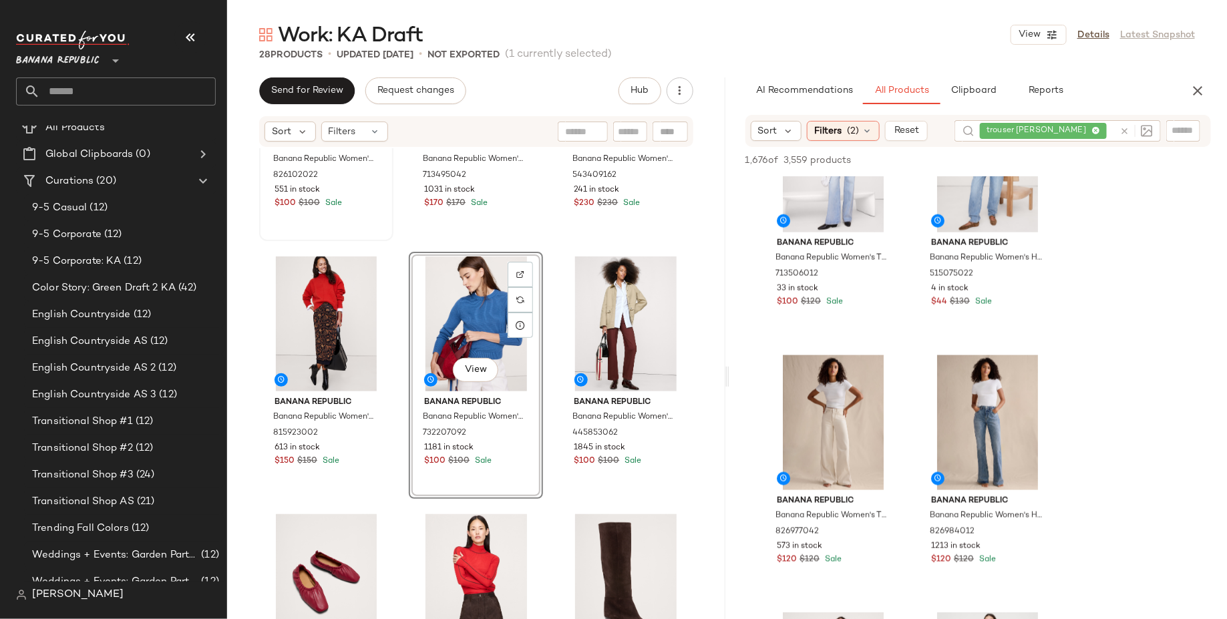
scroll to position [945, 0]
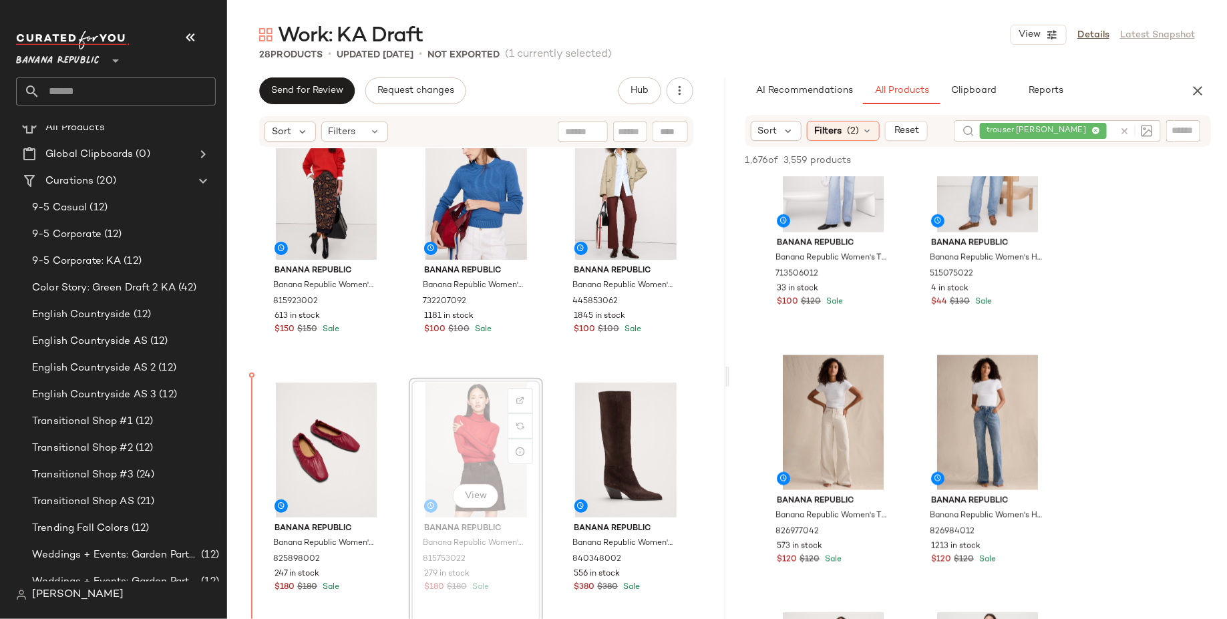
scroll to position [1116, 0]
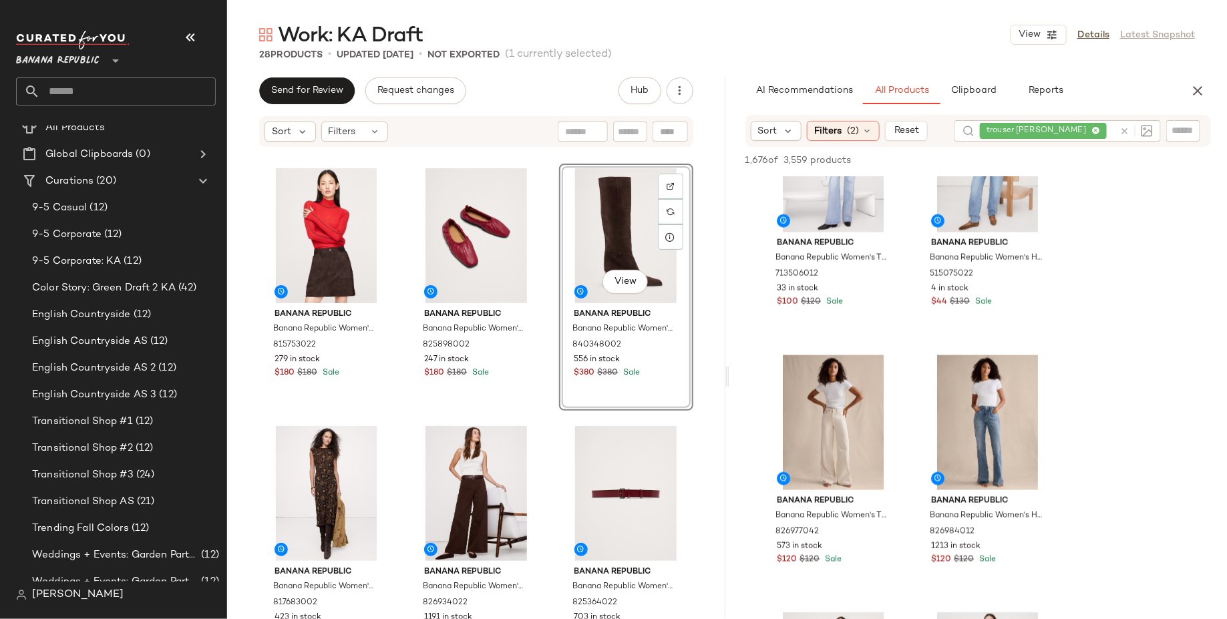
scroll to position [1304, 0]
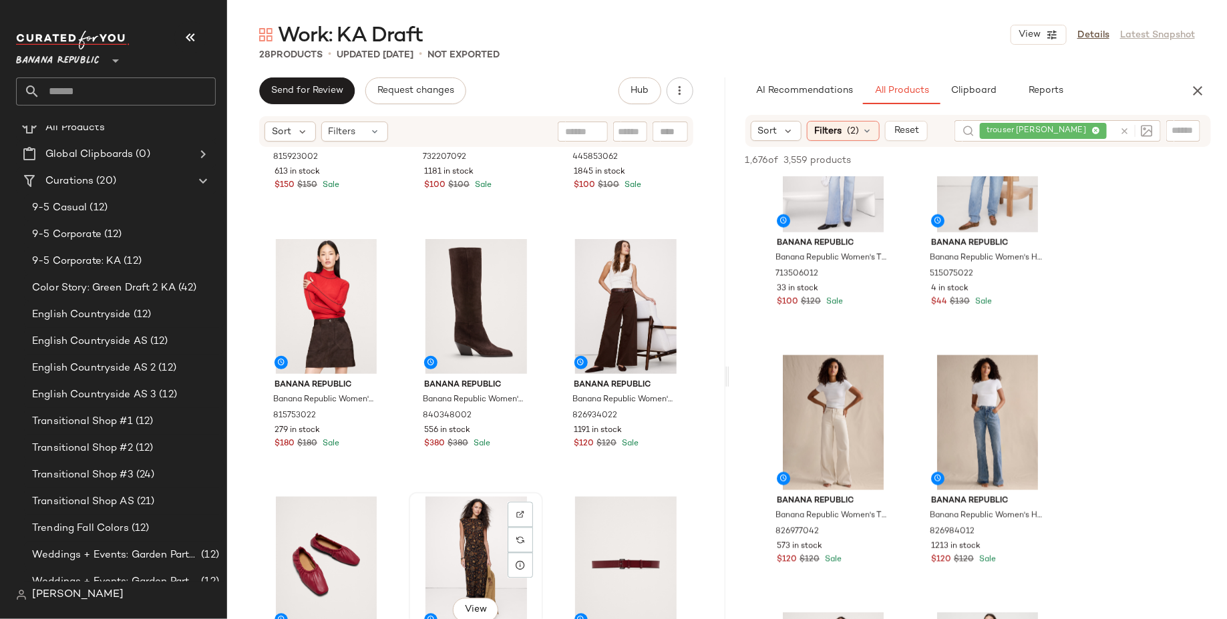
scroll to position [1217, 0]
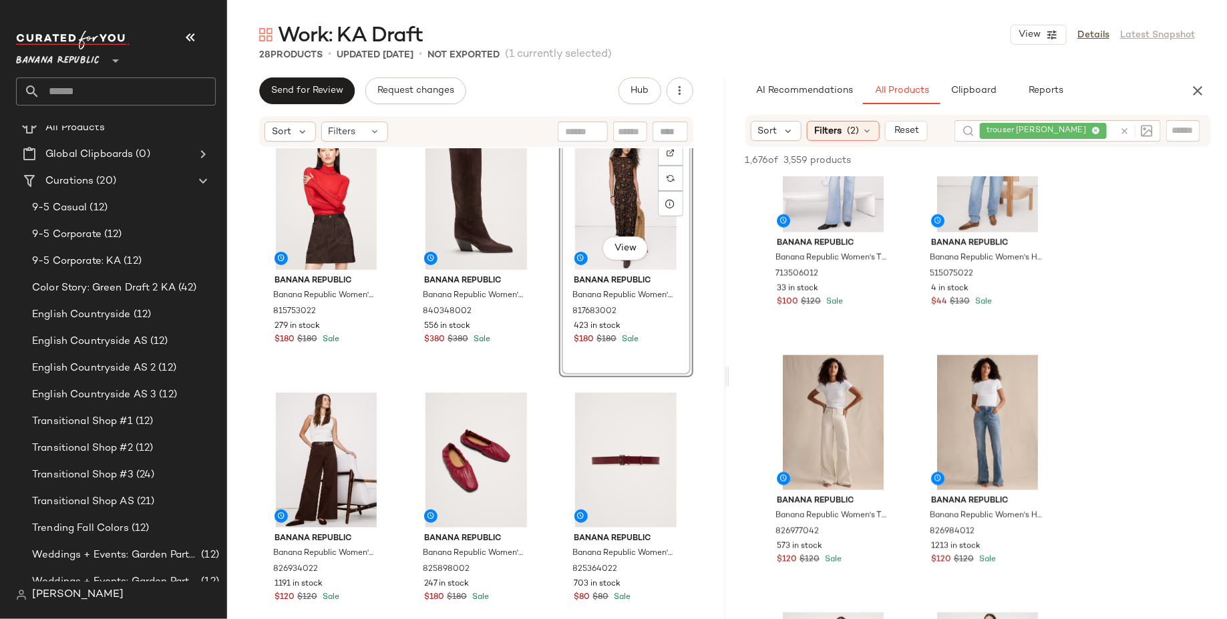
scroll to position [1470, 0]
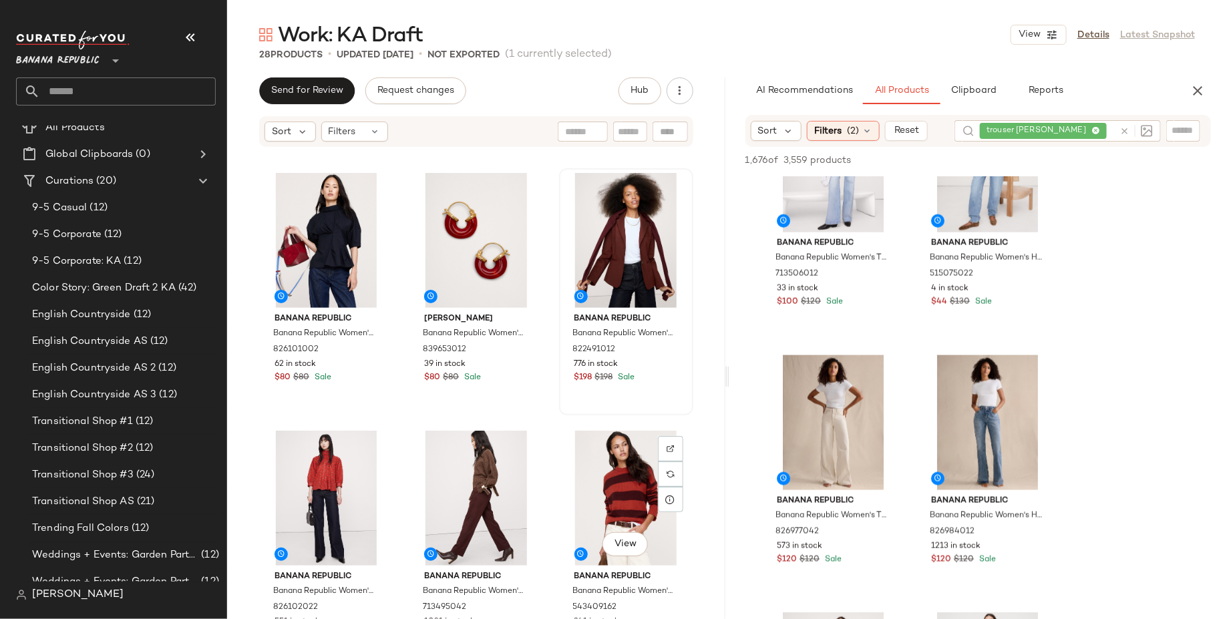
scroll to position [505, 0]
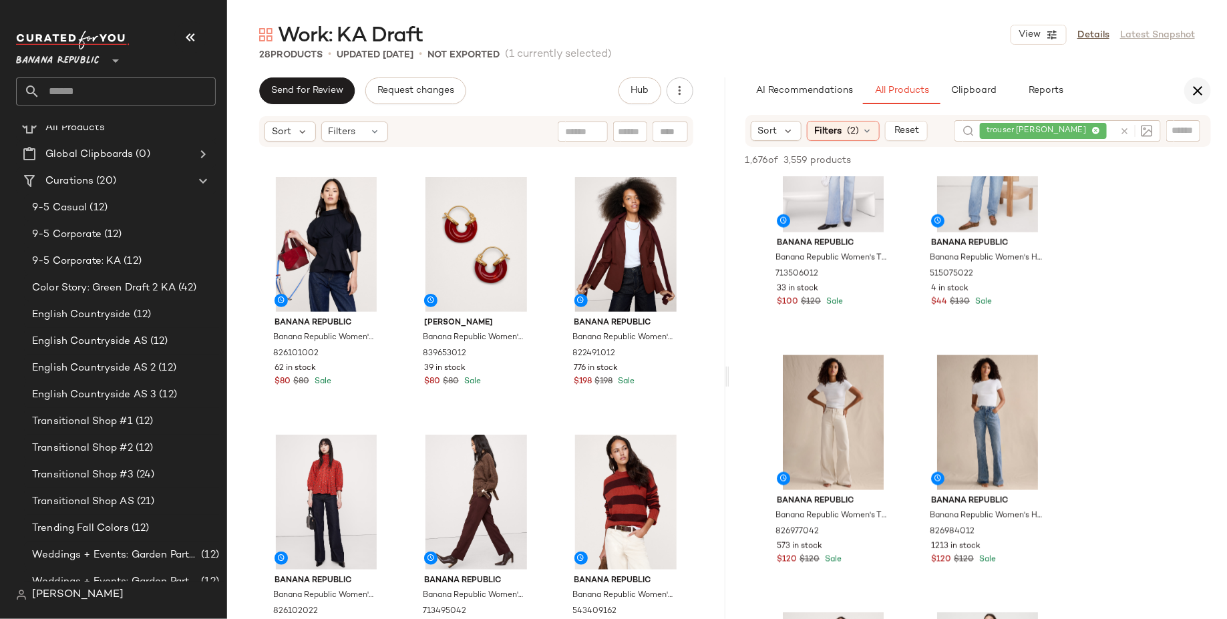
click at [1090, 88] on icon "button" at bounding box center [1197, 91] width 16 height 16
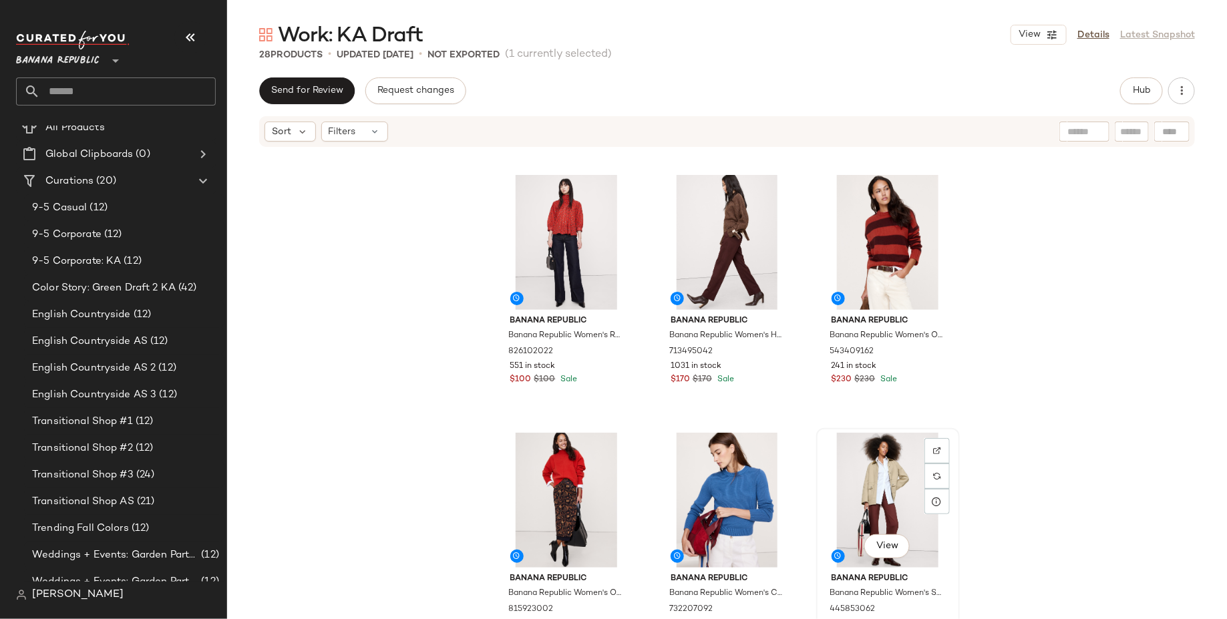
scroll to position [763, 0]
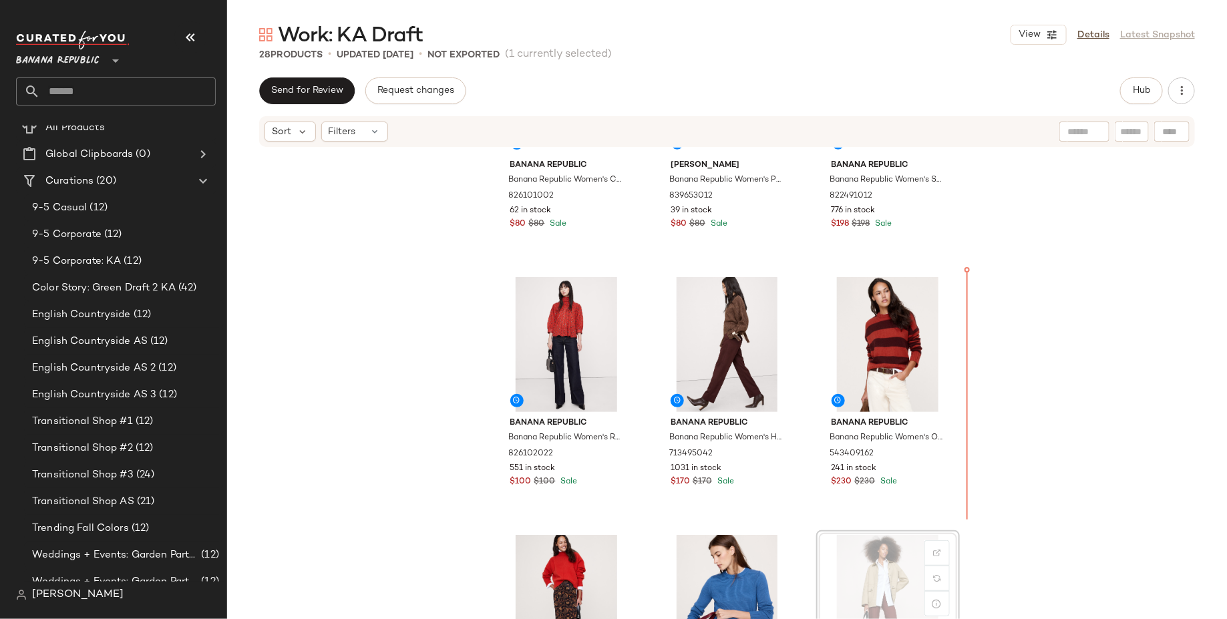
scroll to position [505, 0]
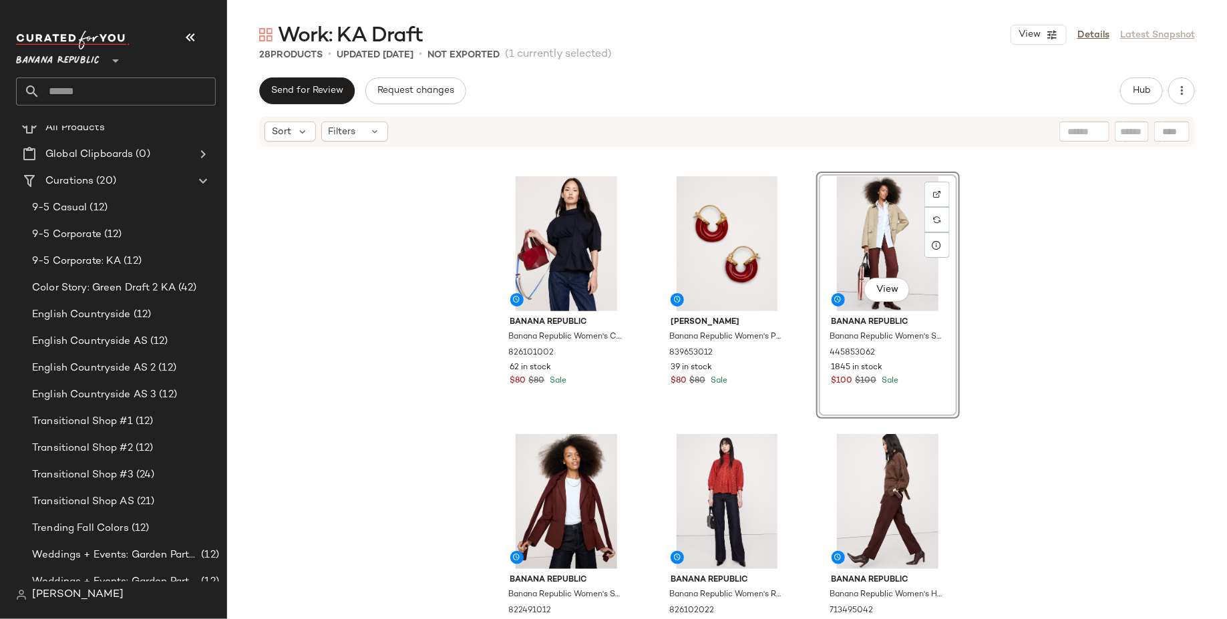
click at [1030, 409] on div "Banana Republic Banana Republic Women's Cotton Poplin Twisted Top Navy Blue Siz…" at bounding box center [727, 403] width 1000 height 511
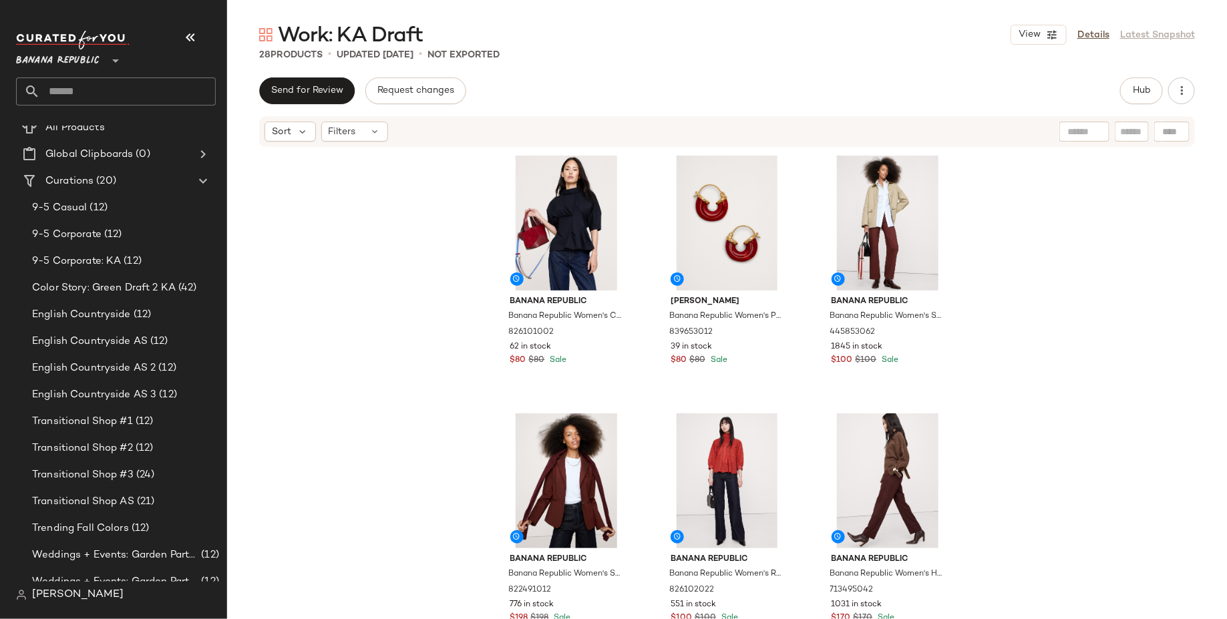
scroll to position [582, 0]
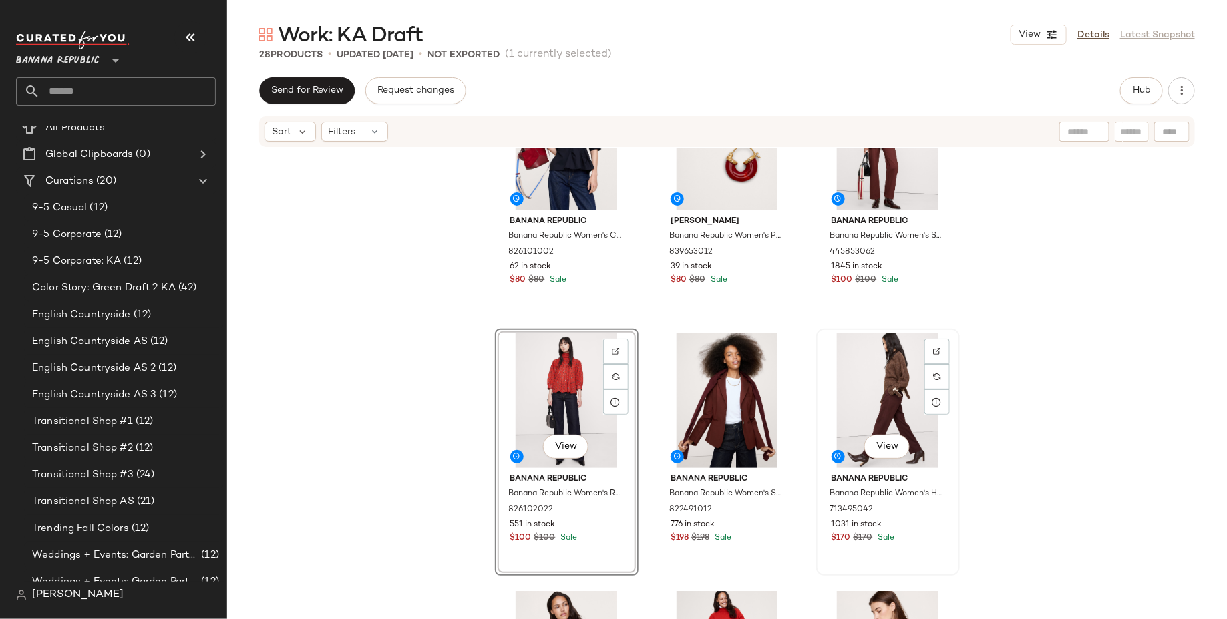
scroll to position [682, 0]
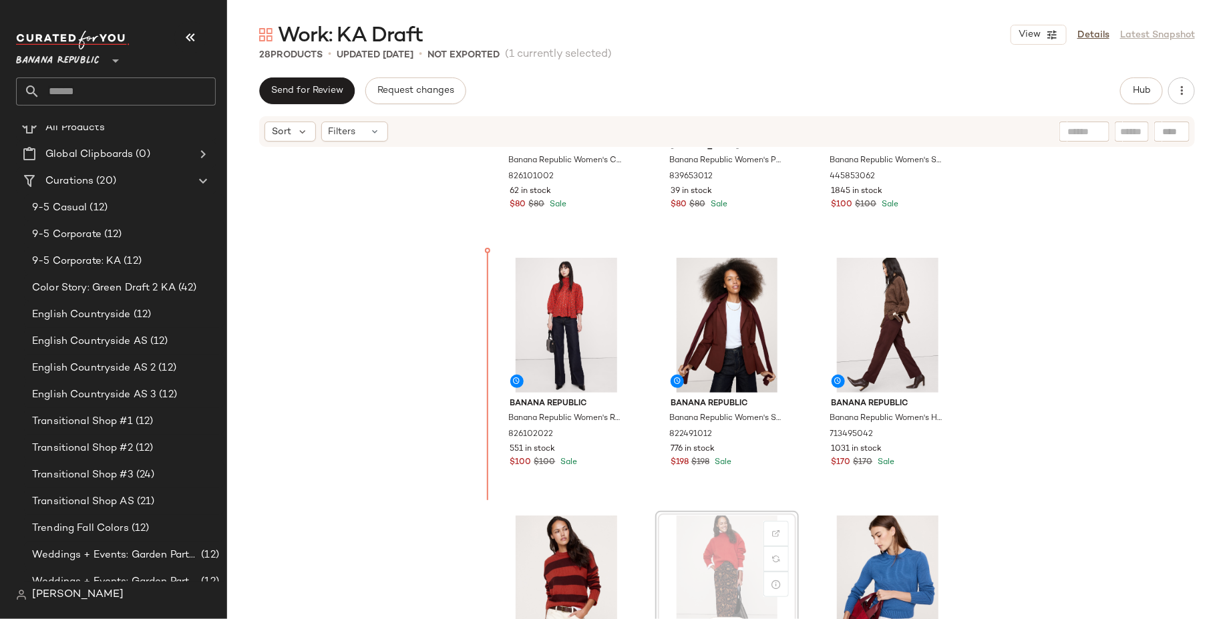
scroll to position [683, 0]
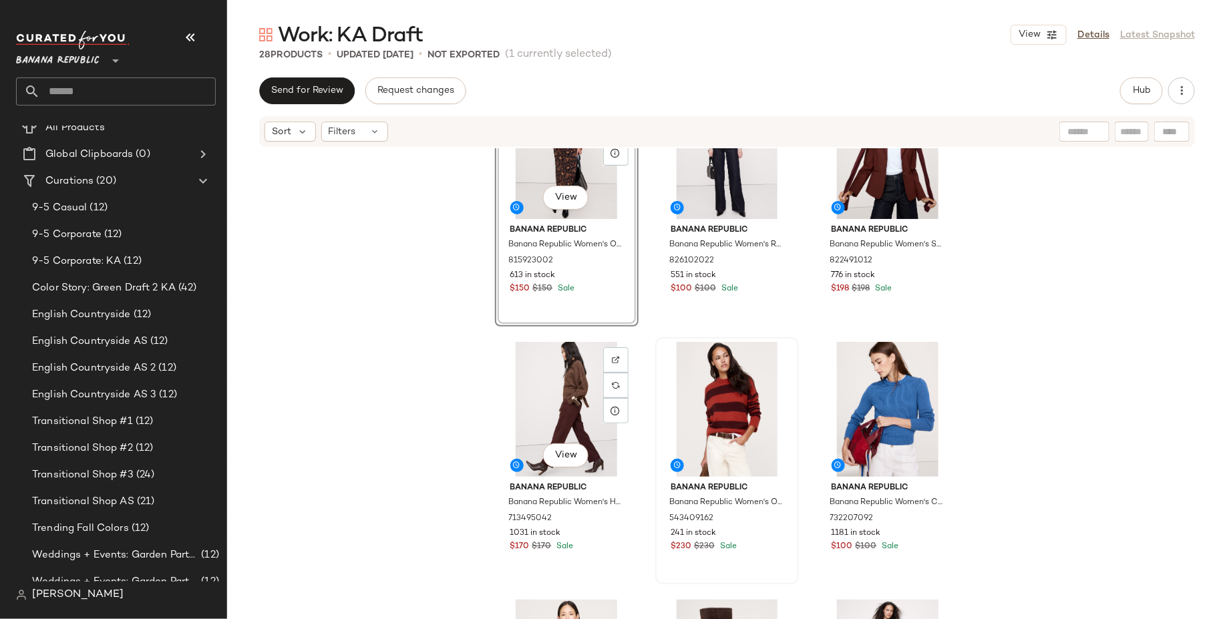
scroll to position [857, 0]
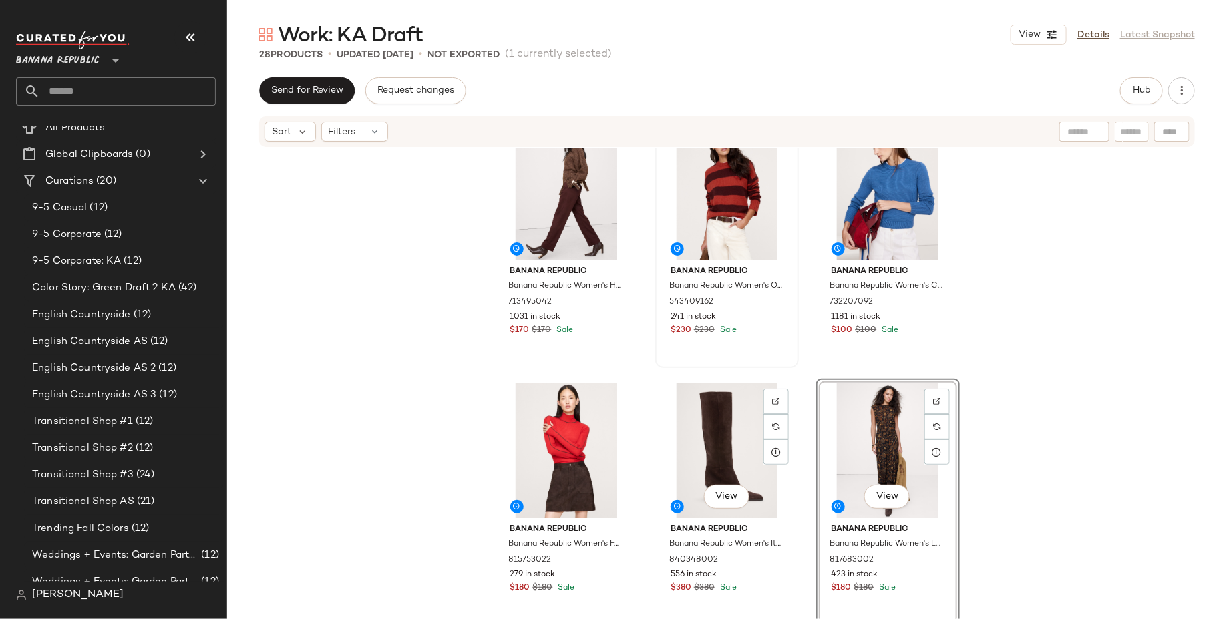
scroll to position [1070, 0]
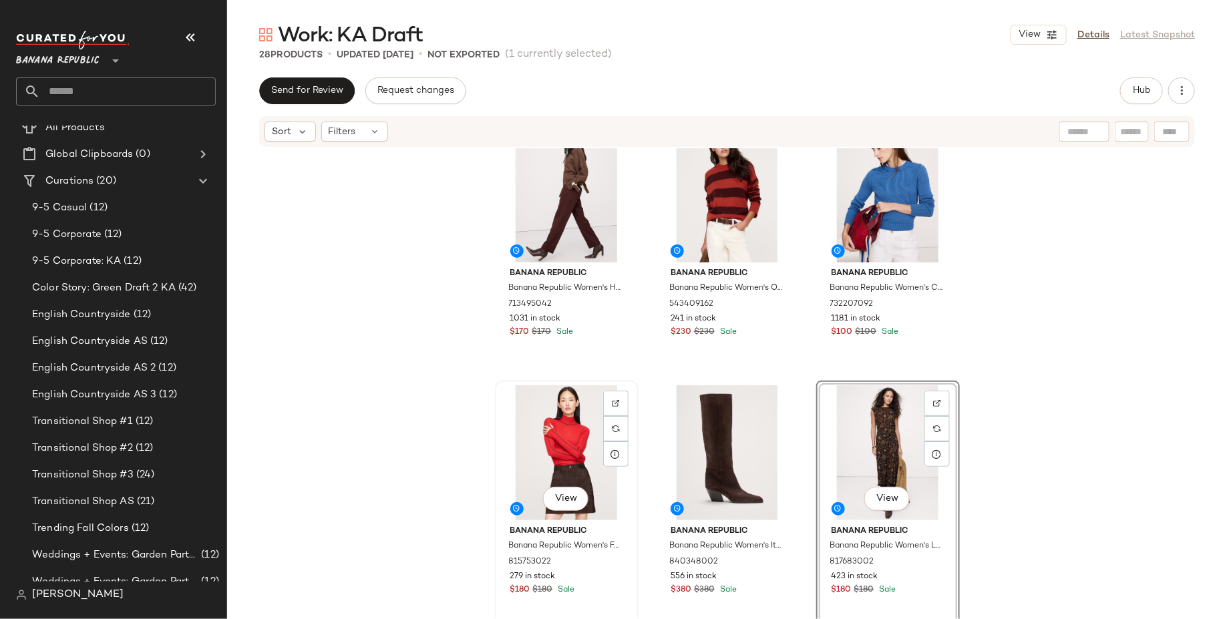
click at [529, 456] on div "View" at bounding box center [566, 452] width 134 height 135
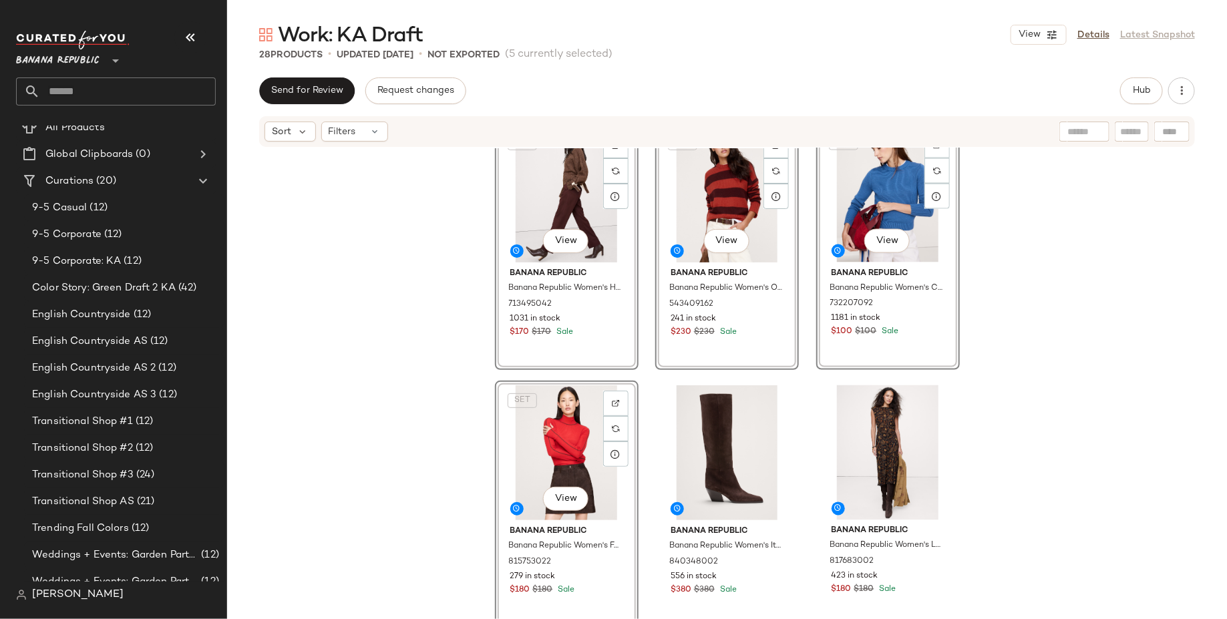
click at [529, 456] on div "SET View" at bounding box center [566, 452] width 134 height 135
click at [375, 452] on div "Banana Republic Banana Republic Women's Oversized Merino-Cotton High-Low Funnel…" at bounding box center [727, 403] width 1000 height 511
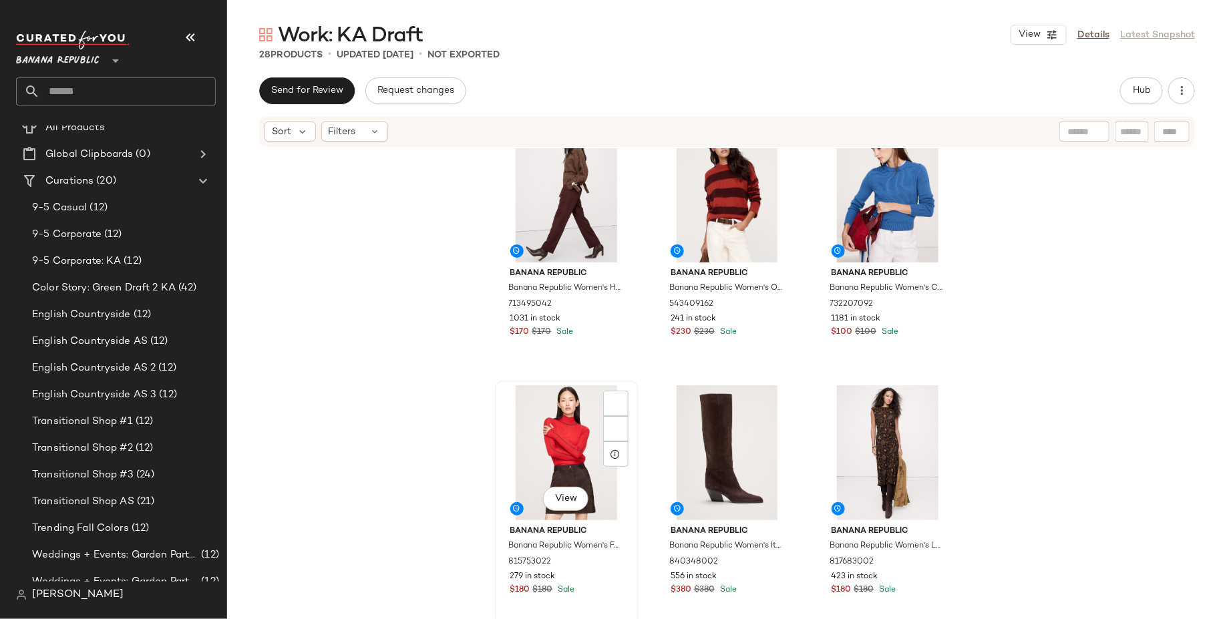
click at [533, 449] on div "View" at bounding box center [566, 452] width 134 height 135
click at [849, 445] on div "View" at bounding box center [888, 452] width 134 height 135
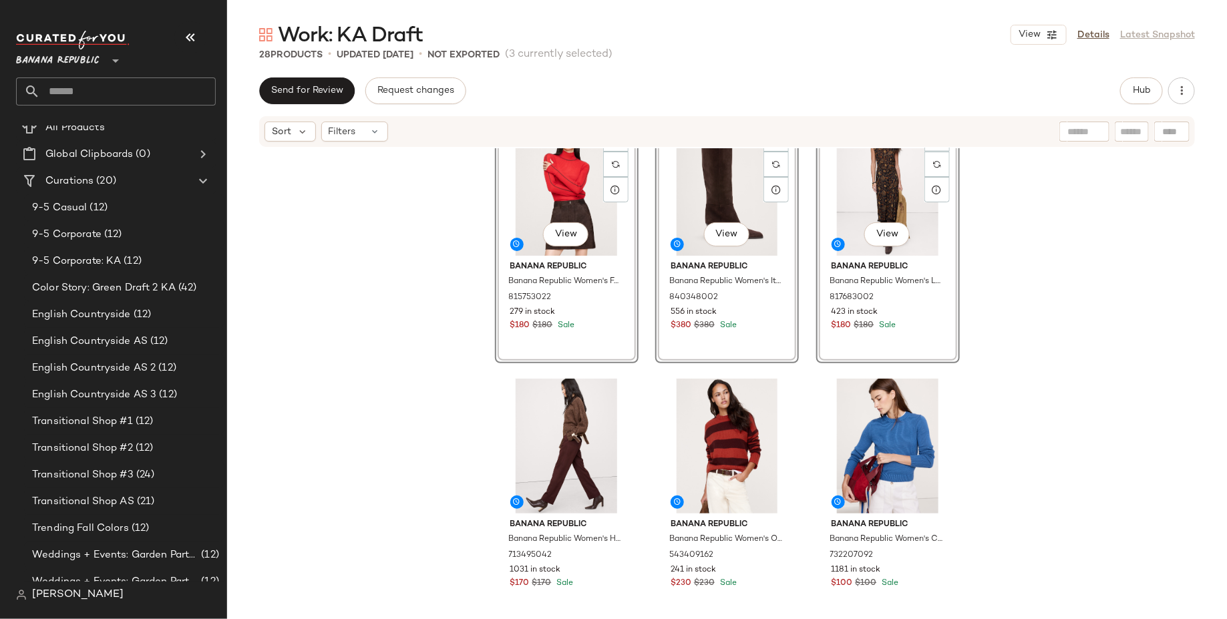
scroll to position [1010, 0]
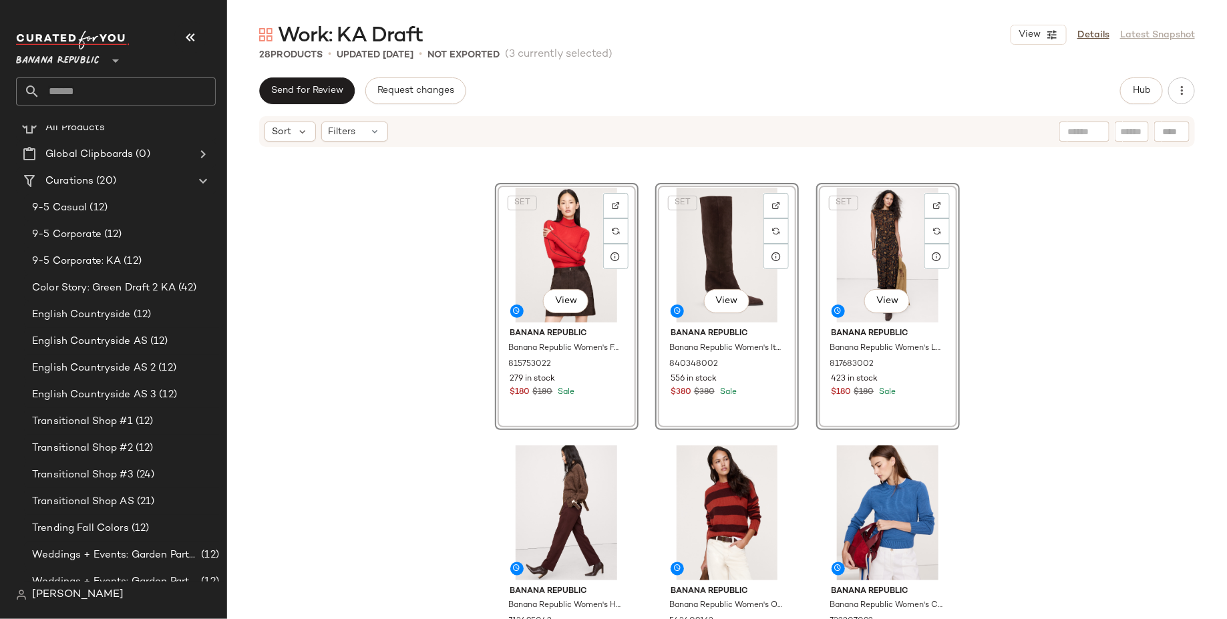
click at [393, 393] on div "SET View Banana Republic Banana Republic Women's Featherweight Cashmere Turtlen…" at bounding box center [727, 403] width 1000 height 511
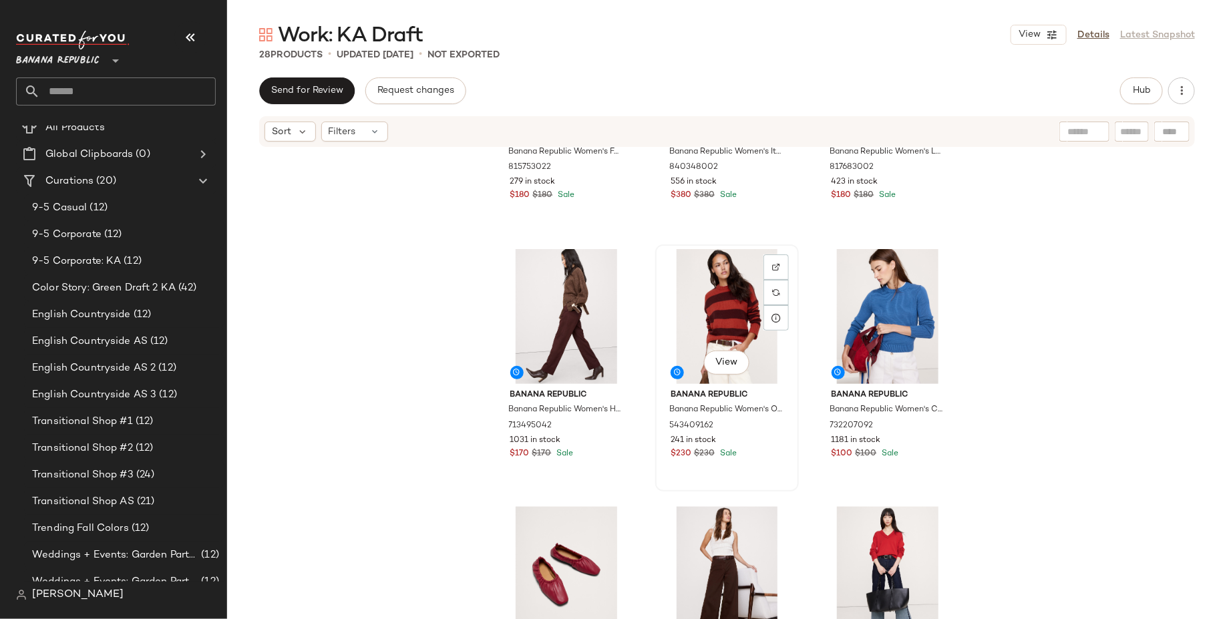
scroll to position [1207, 0]
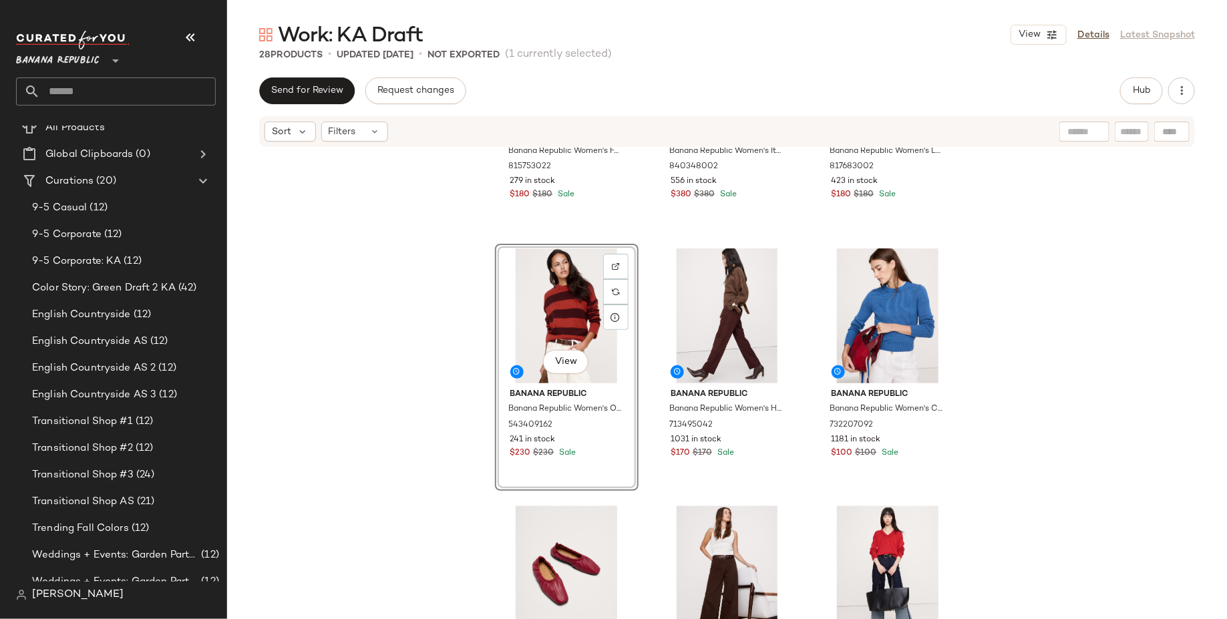
click at [1071, 384] on div "Banana Republic Banana Republic Women's Featherweight Cashmere Turtleneck Pompe…" at bounding box center [727, 403] width 1000 height 511
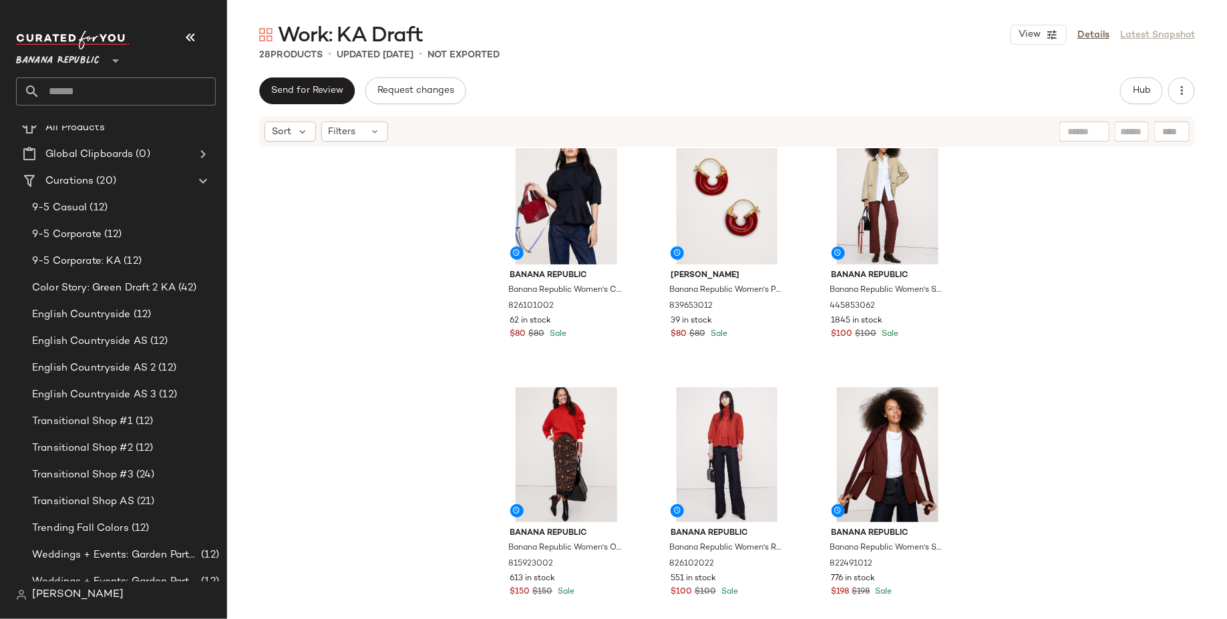
scroll to position [546, 0]
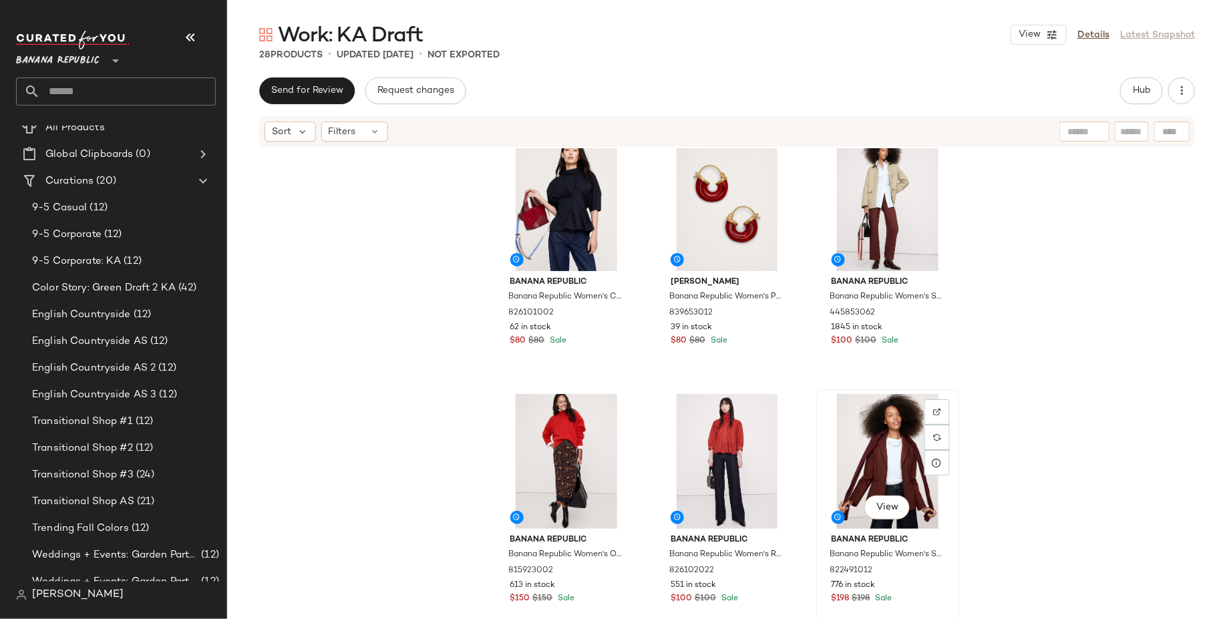
click at [903, 433] on div "View" at bounding box center [888, 461] width 134 height 135
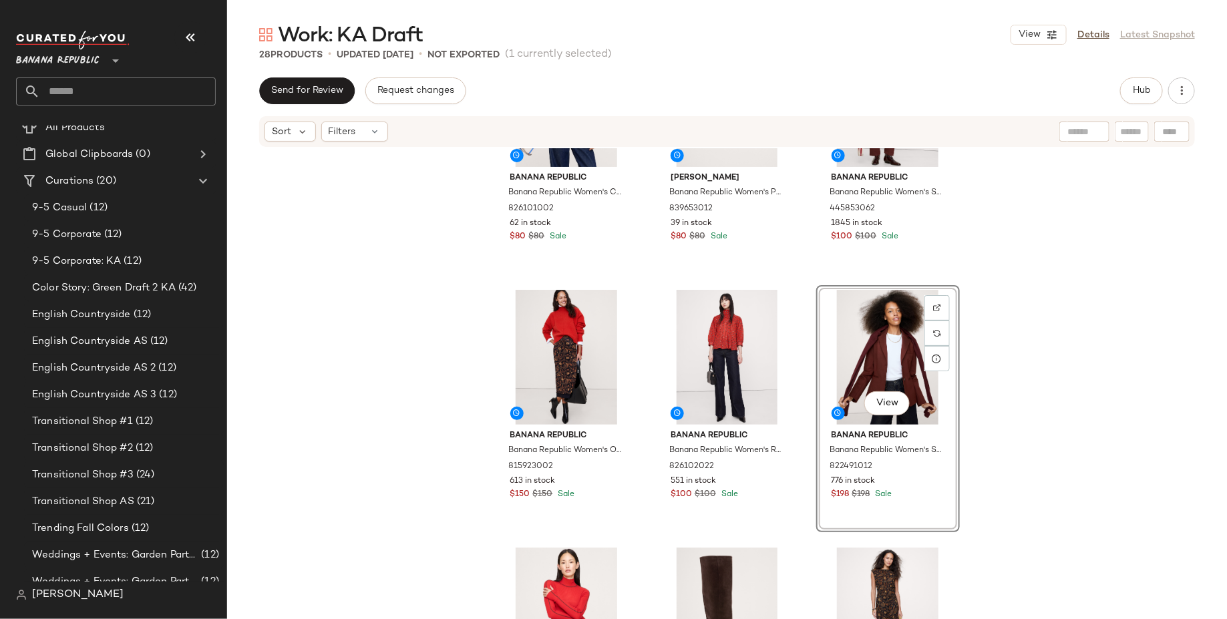
scroll to position [679, 0]
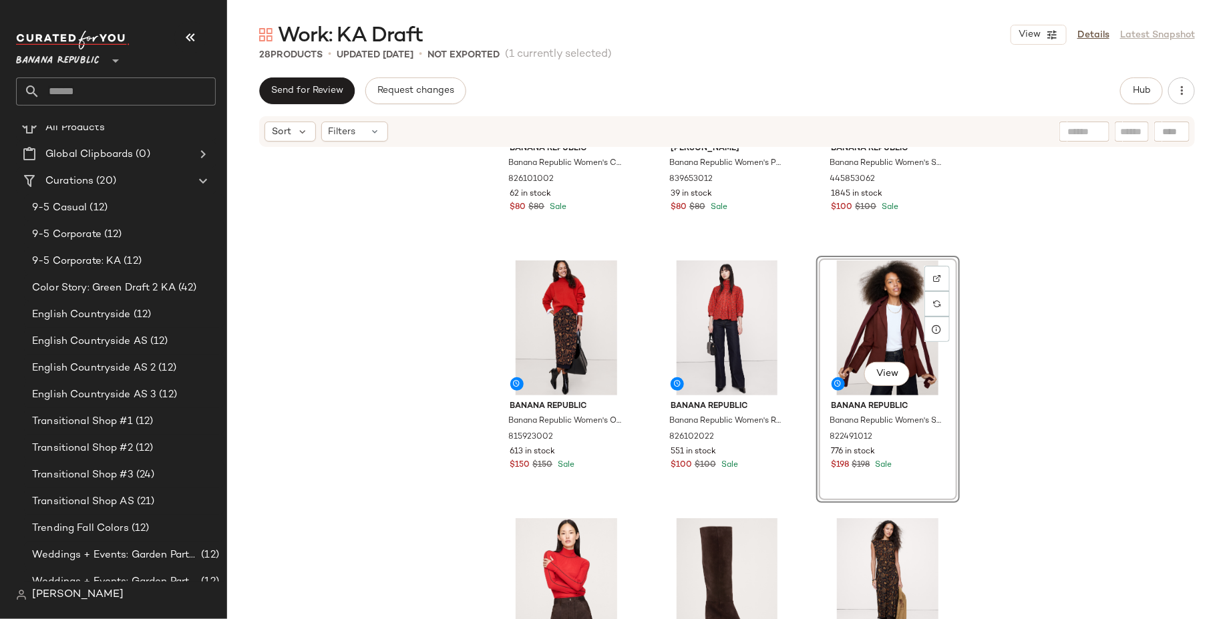
click at [1090, 463] on div "Banana Republic Banana Republic Women's Cotton Poplin Twisted Top Navy Blue Siz…" at bounding box center [727, 403] width 1000 height 511
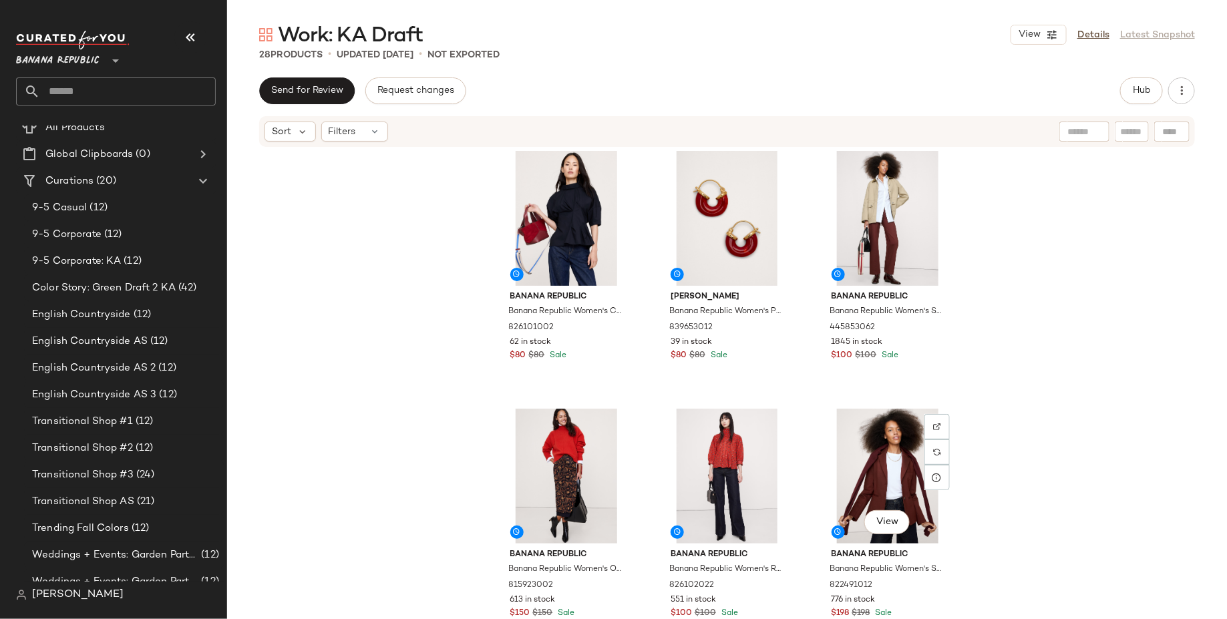
scroll to position [528, 0]
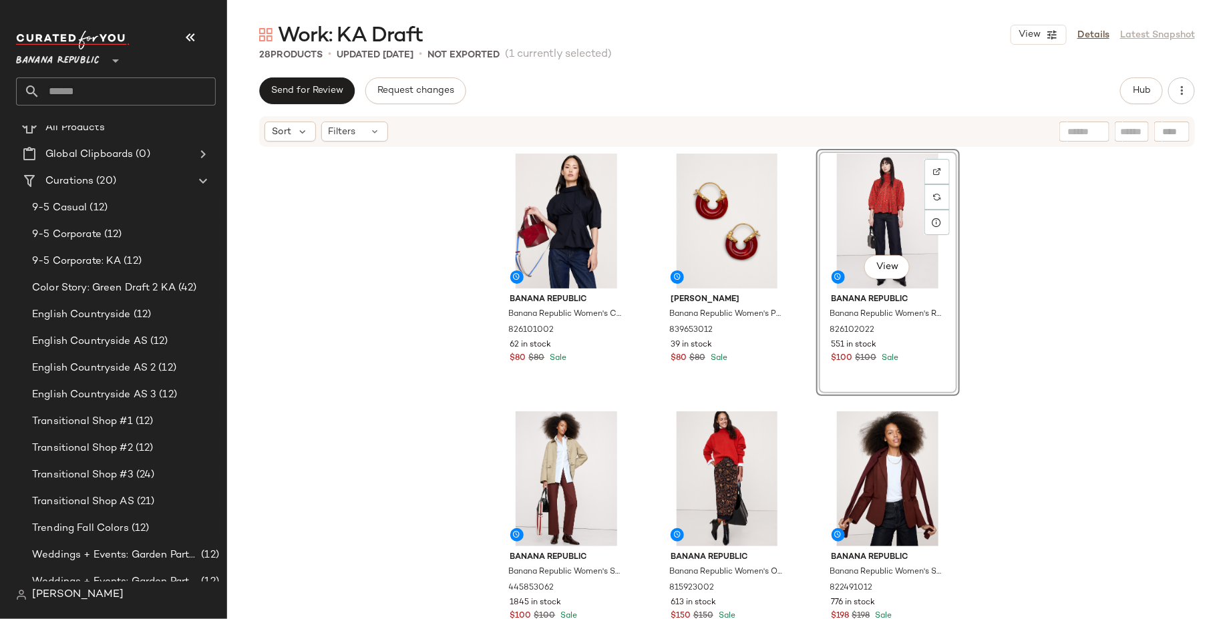
click at [1054, 284] on div "Banana Republic Banana Republic Women's Cotton Poplin Twisted Top Navy Blue Siz…" at bounding box center [727, 403] width 1000 height 511
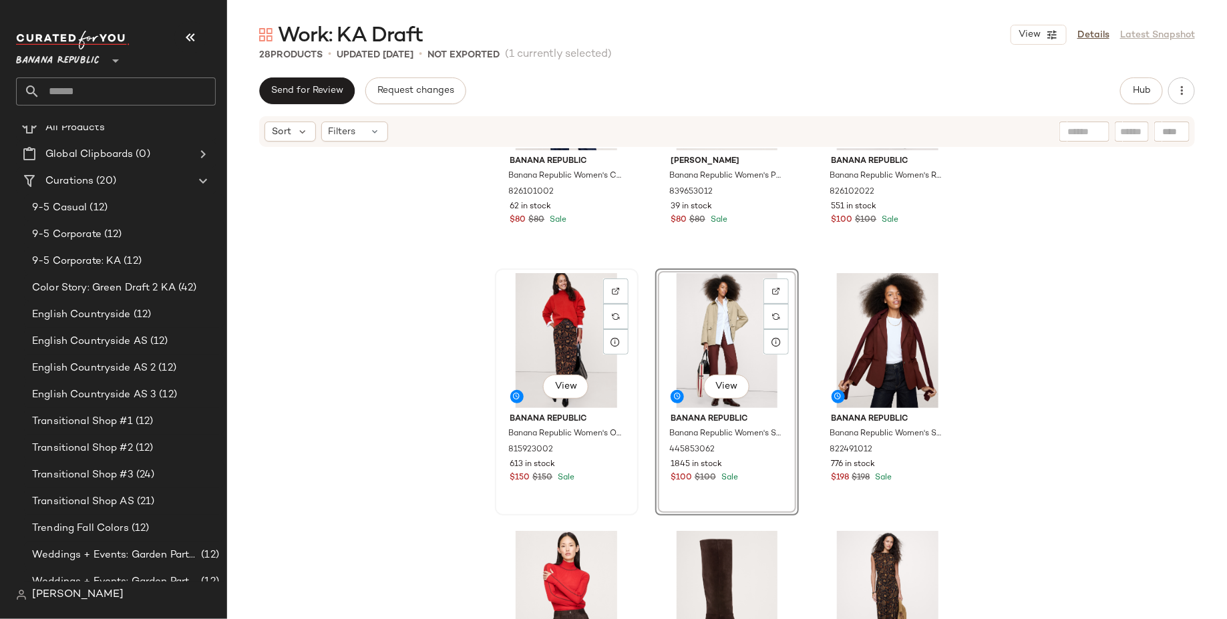
scroll to position [668, 0]
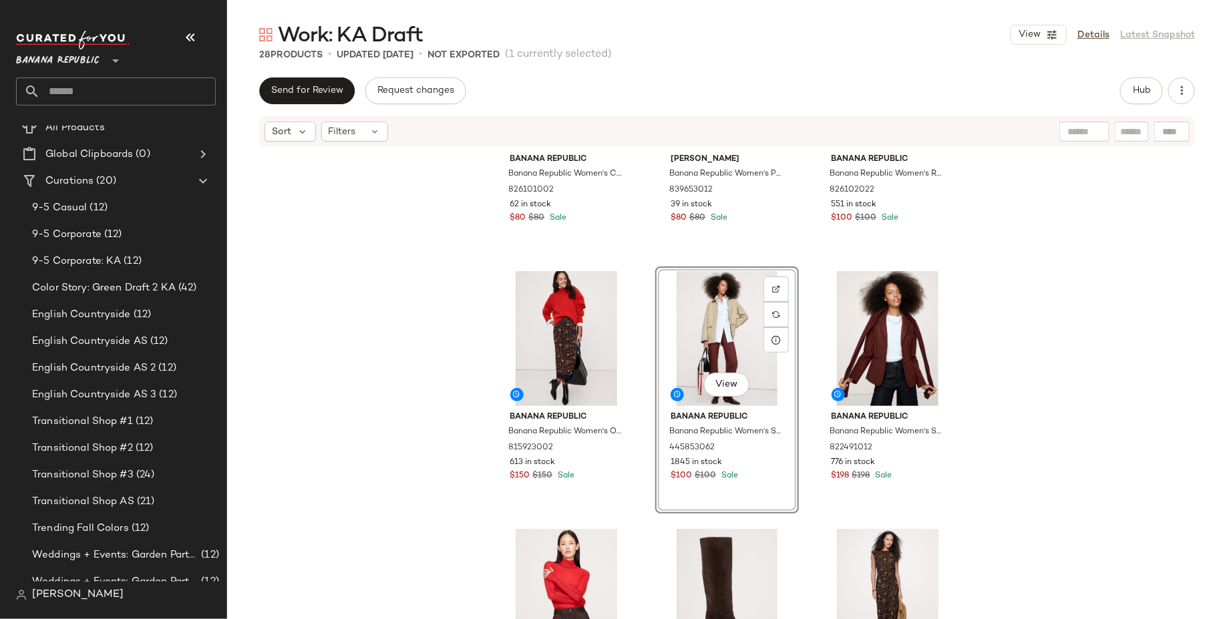
click at [992, 478] on div "Banana Republic Banana Republic Women's Cotton Poplin Twisted Top Navy Blue Siz…" at bounding box center [727, 403] width 1000 height 511
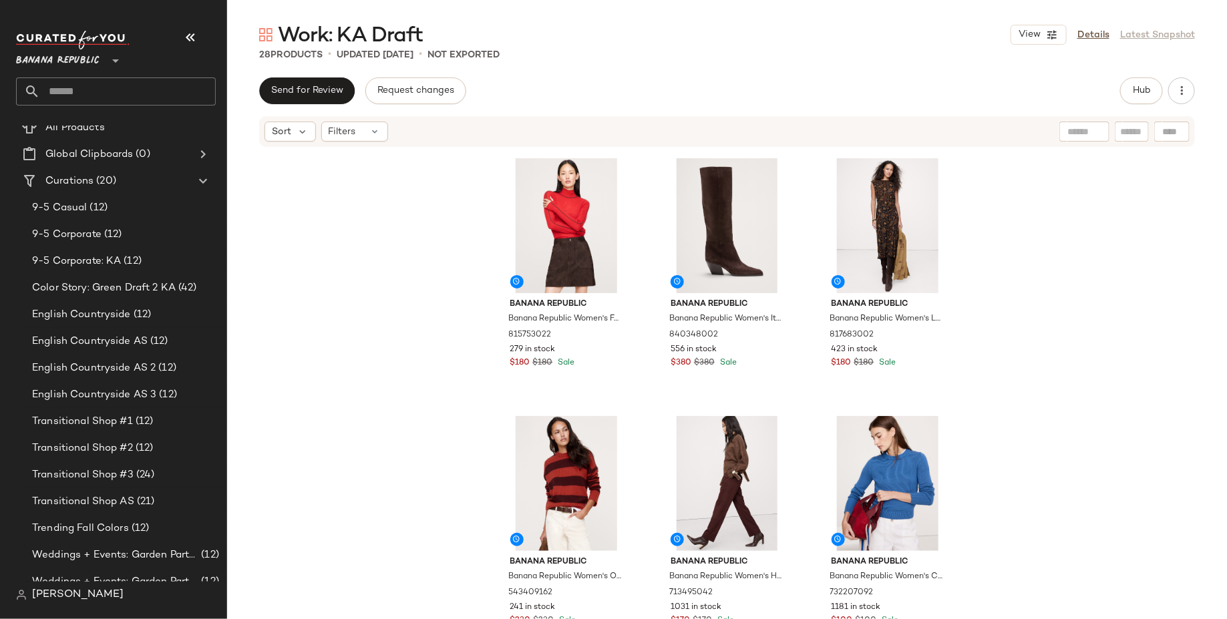
scroll to position [1040, 0]
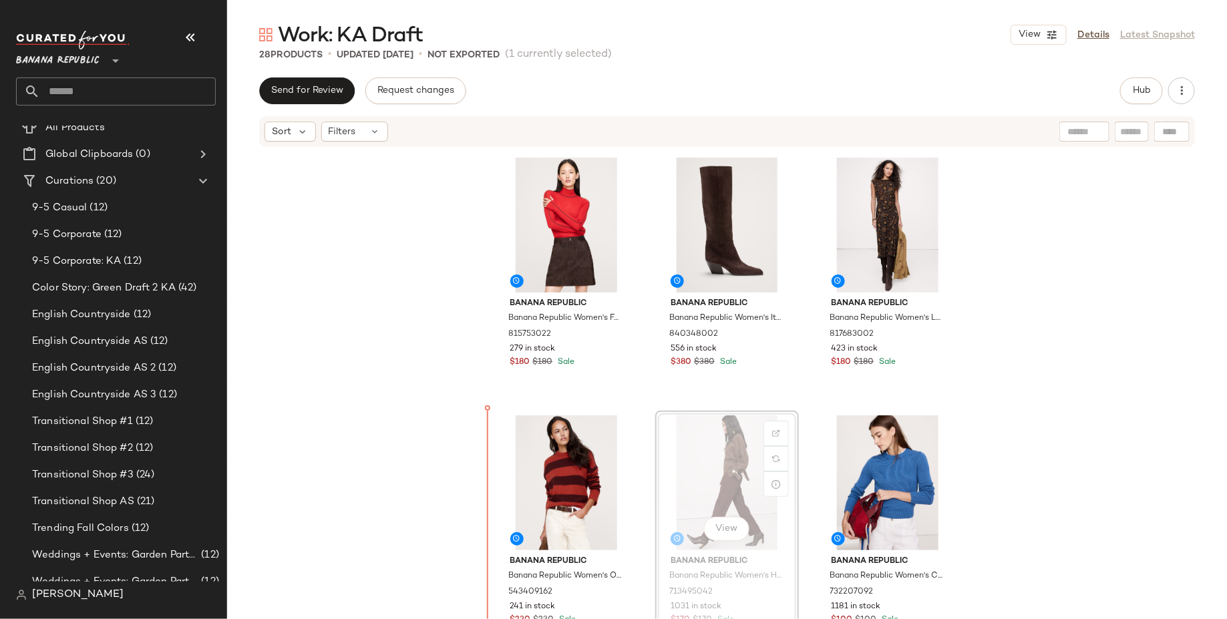
drag, startPoint x: 698, startPoint y: 458, endPoint x: 675, endPoint y: 458, distance: 23.4
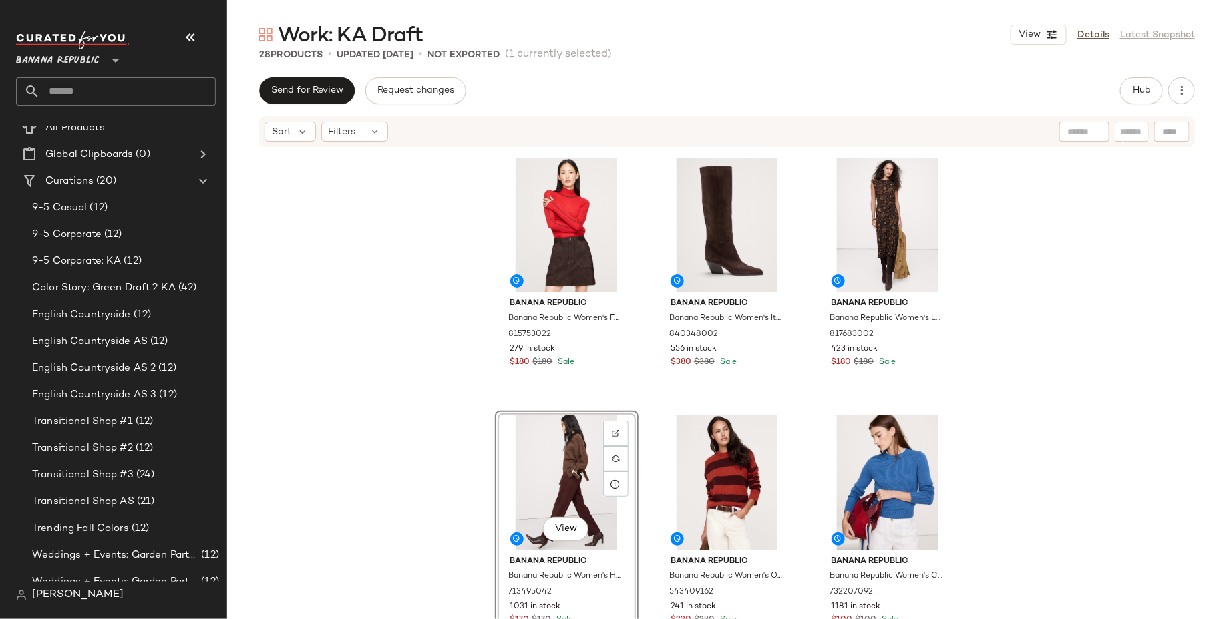
click at [395, 483] on div "Banana Republic Banana Republic Women's Oversized Merino-Cotton High-Low Funnel…" at bounding box center [727, 403] width 1000 height 511
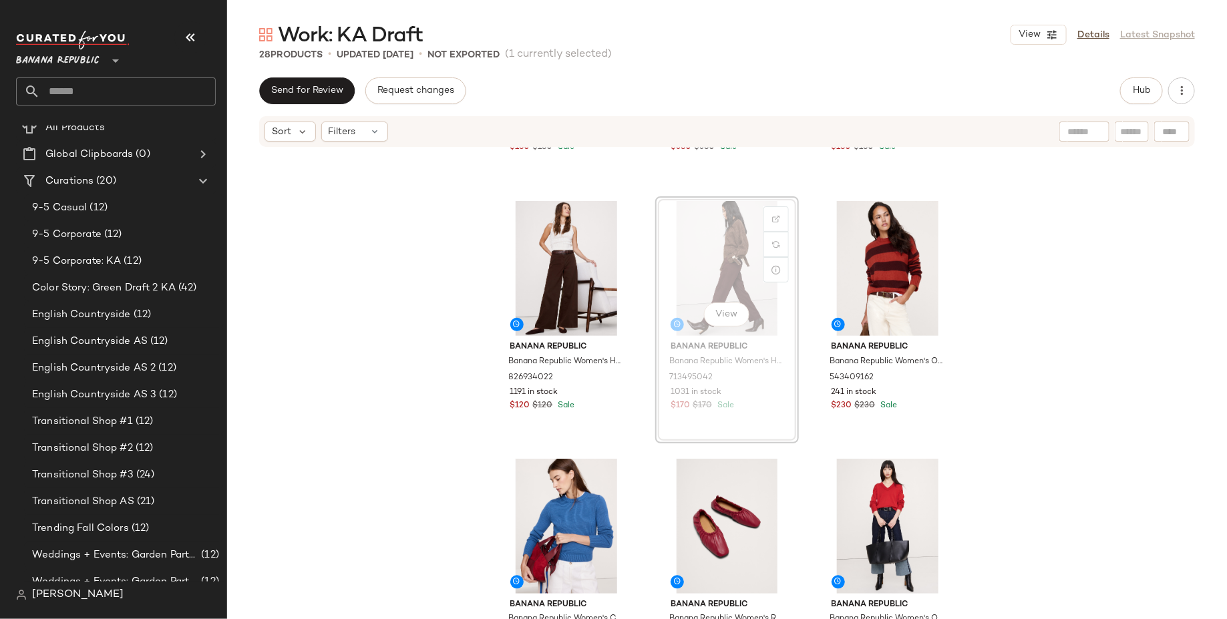
scroll to position [1253, 0]
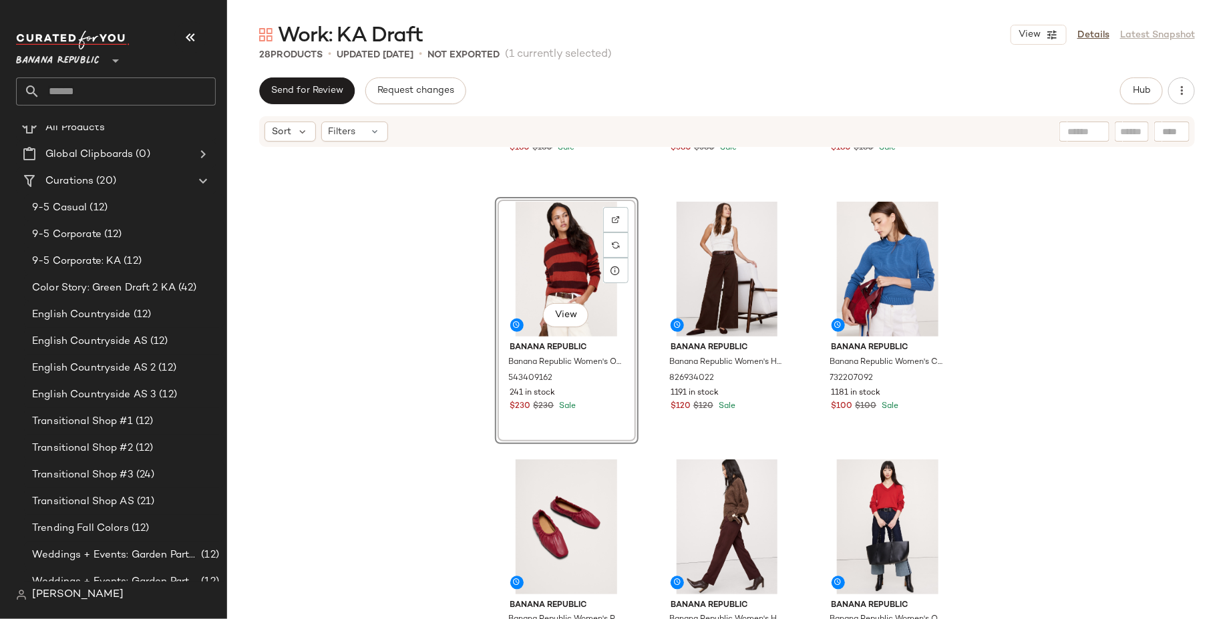
click at [399, 476] on div "Banana Republic Banana Republic Women's Featherweight Cashmere Turtleneck Pompe…" at bounding box center [727, 403] width 1000 height 511
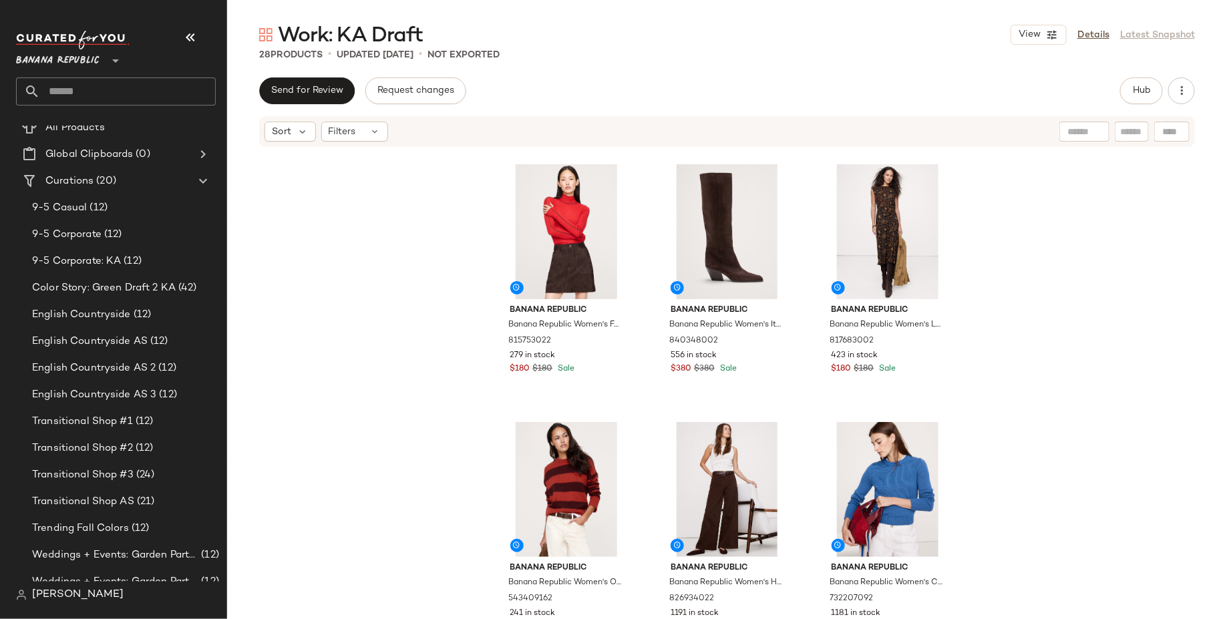
scroll to position [1032, 0]
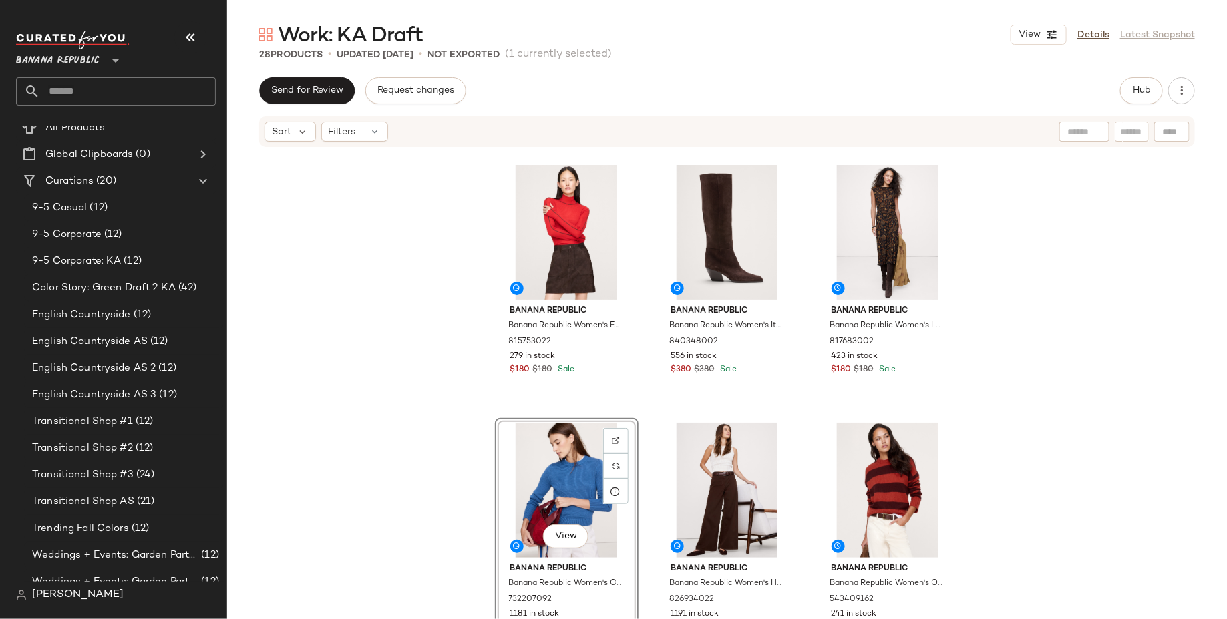
click at [403, 475] on div "Banana Republic Banana Republic Women's Featherweight Cashmere Turtleneck Pompe…" at bounding box center [727, 403] width 1000 height 511
click at [405, 465] on div "Banana Republic Banana Republic Women's Featherweight Cashmere Turtleneck Pompe…" at bounding box center [727, 403] width 1000 height 511
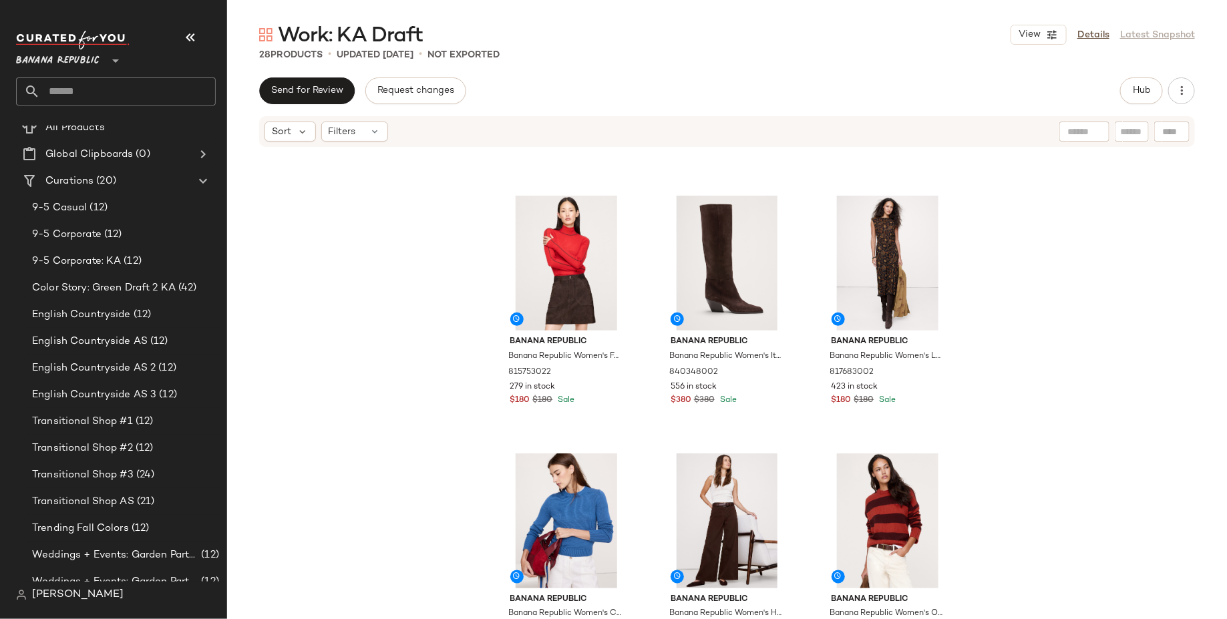
scroll to position [1049, 0]
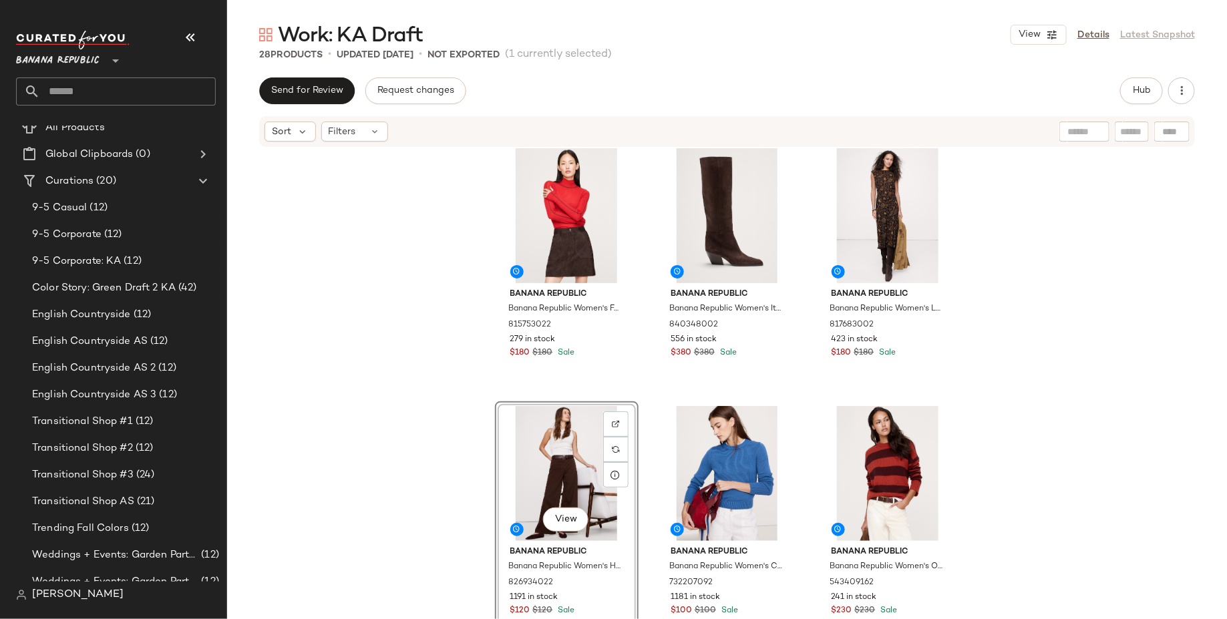
click at [389, 457] on div "Banana Republic Banana Republic Women's Oversized Merino-Cotton High-Low Funnel…" at bounding box center [727, 403] width 1000 height 511
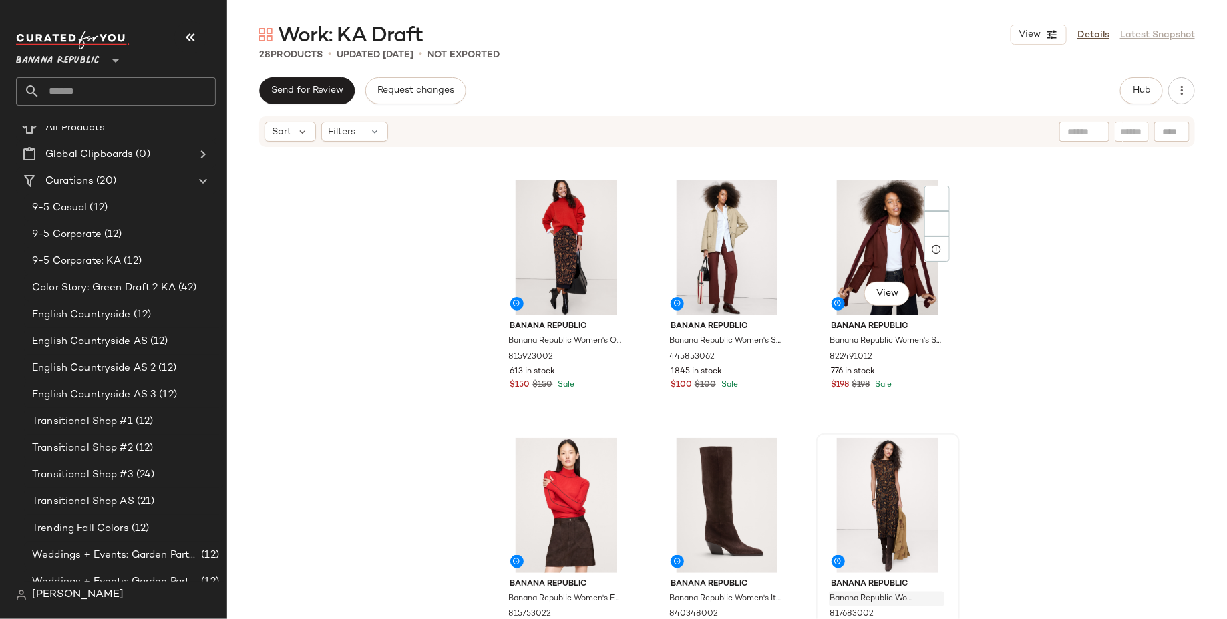
scroll to position [759, 0]
click at [1045, 38] on button "View" at bounding box center [1038, 35] width 56 height 20
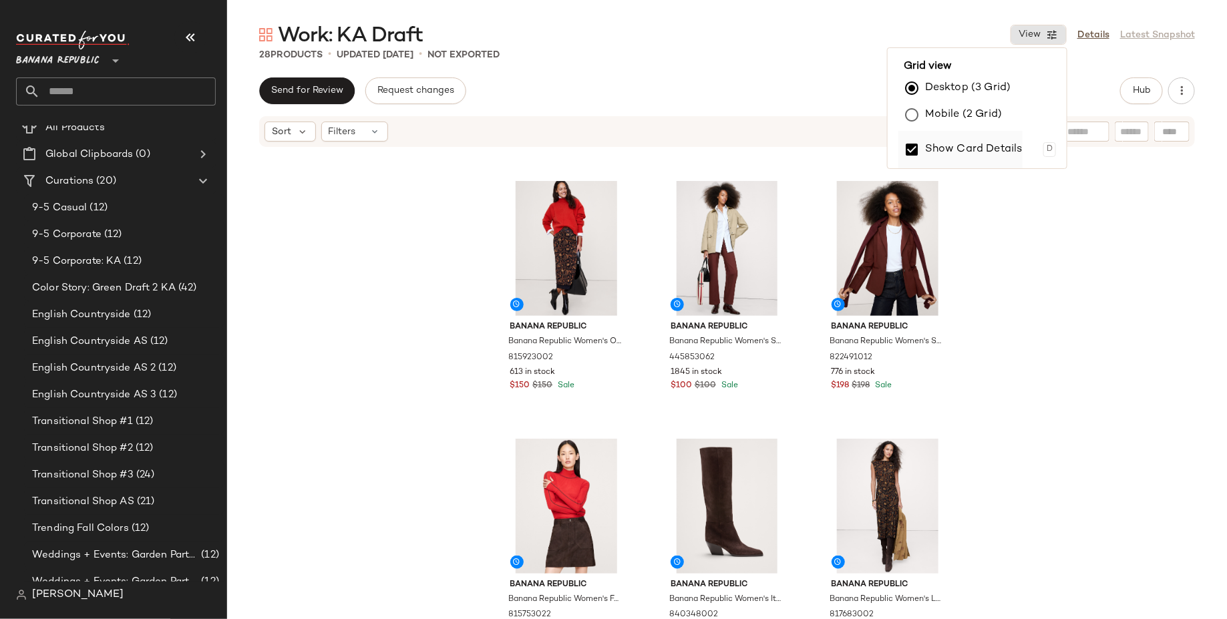
click at [958, 151] on label "Show Card Details" at bounding box center [973, 149] width 97 height 37
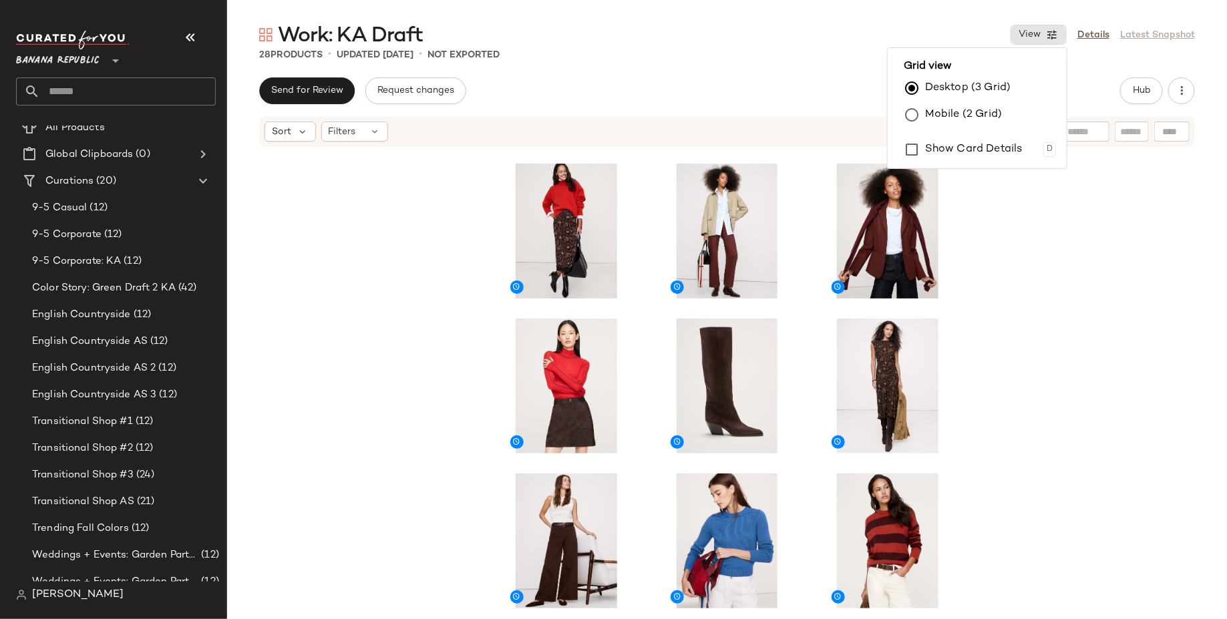
scroll to position [466, 0]
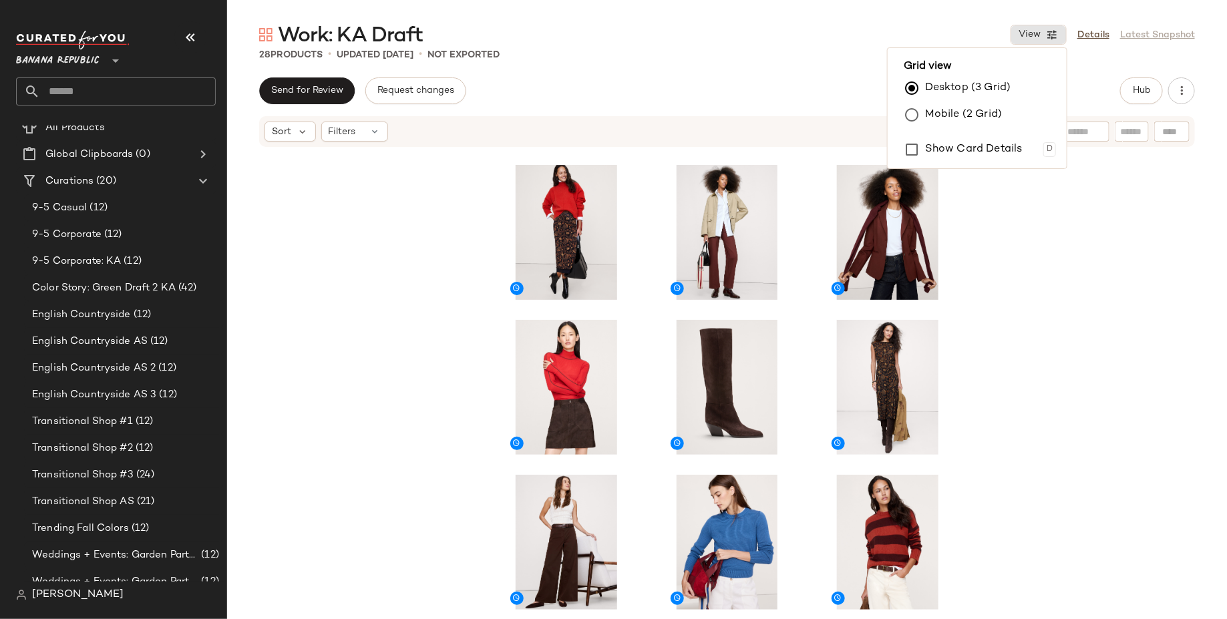
click at [1059, 339] on div at bounding box center [727, 403] width 1000 height 511
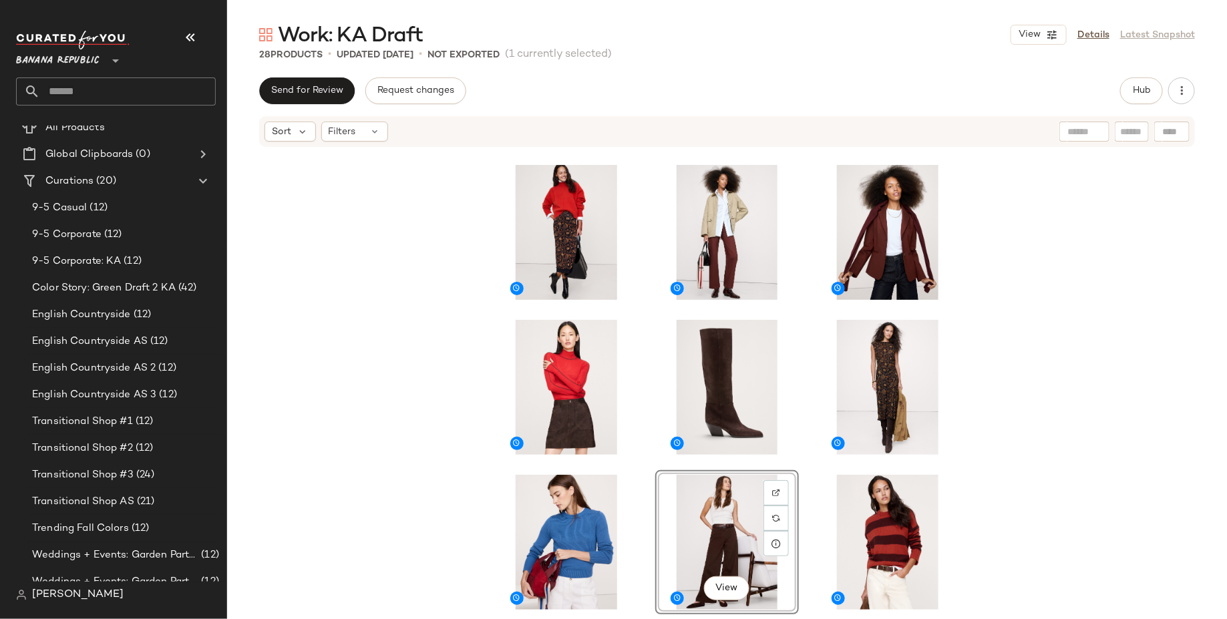
click at [994, 501] on div "View" at bounding box center [727, 403] width 1000 height 511
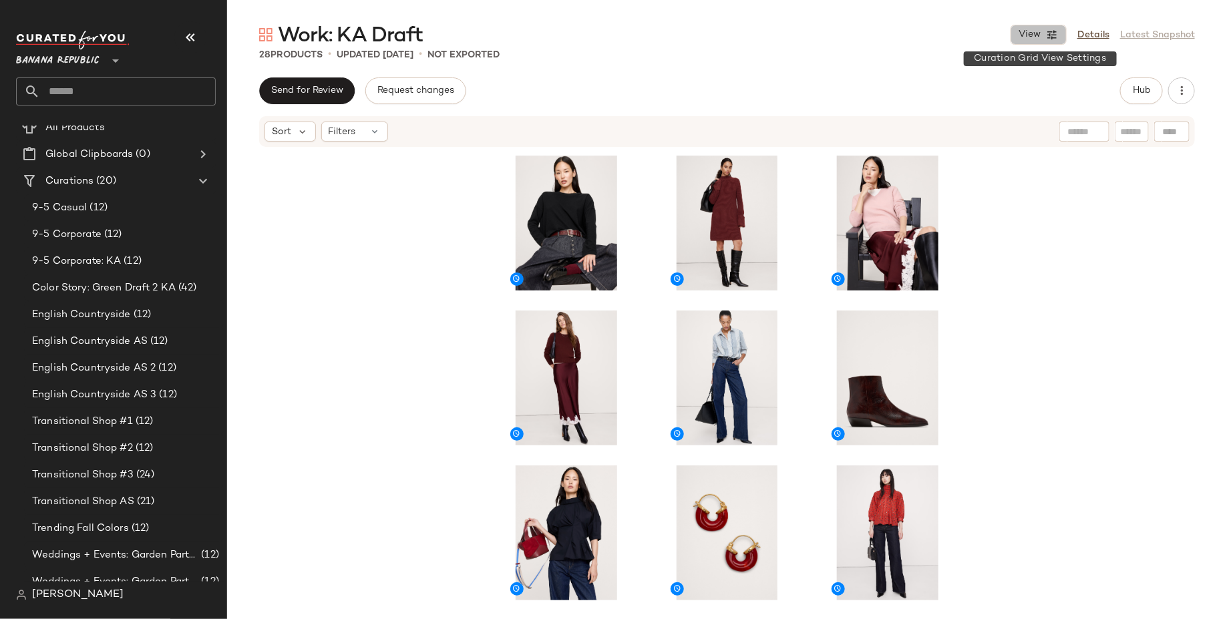
click at [1046, 29] on button "View" at bounding box center [1038, 35] width 56 height 20
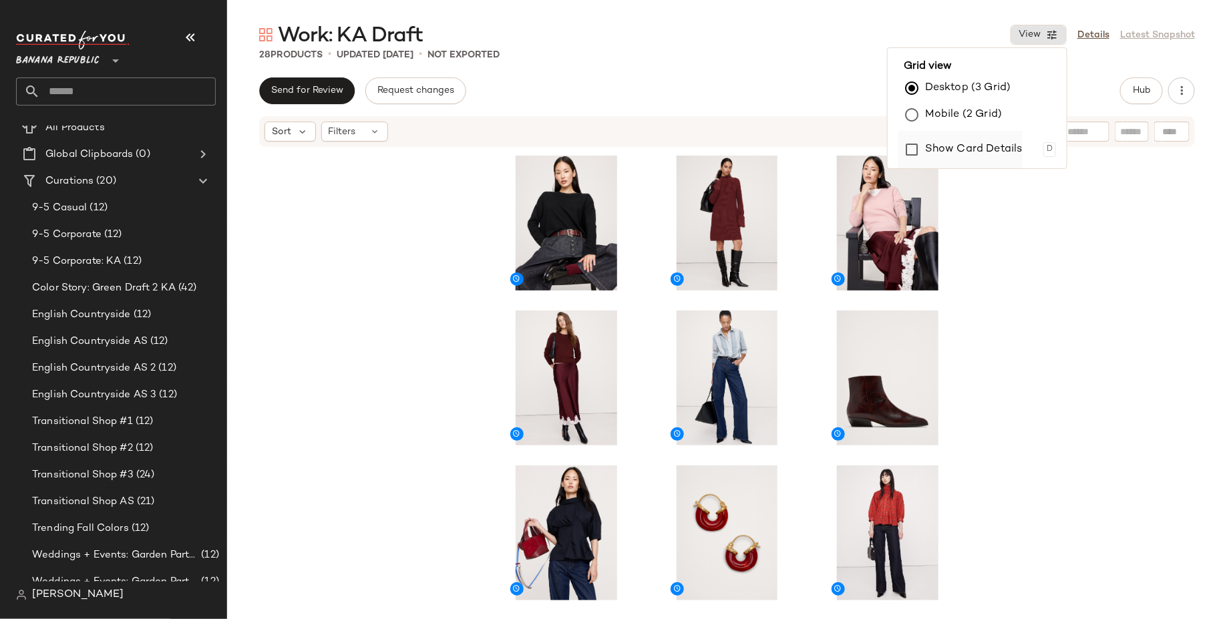
click at [956, 152] on label "Show Card Details" at bounding box center [973, 149] width 97 height 37
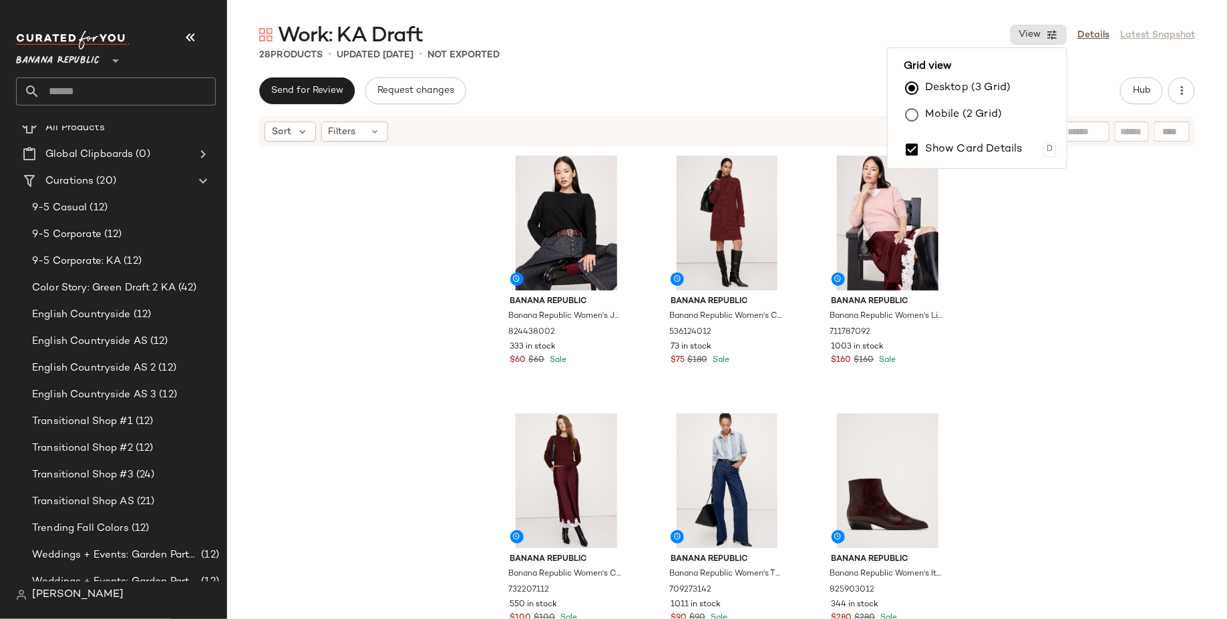
click at [996, 253] on div "Banana Republic Banana Republic Women's Jersey Cotton Cropped T-Shirt Black Siz…" at bounding box center [727, 403] width 1000 height 511
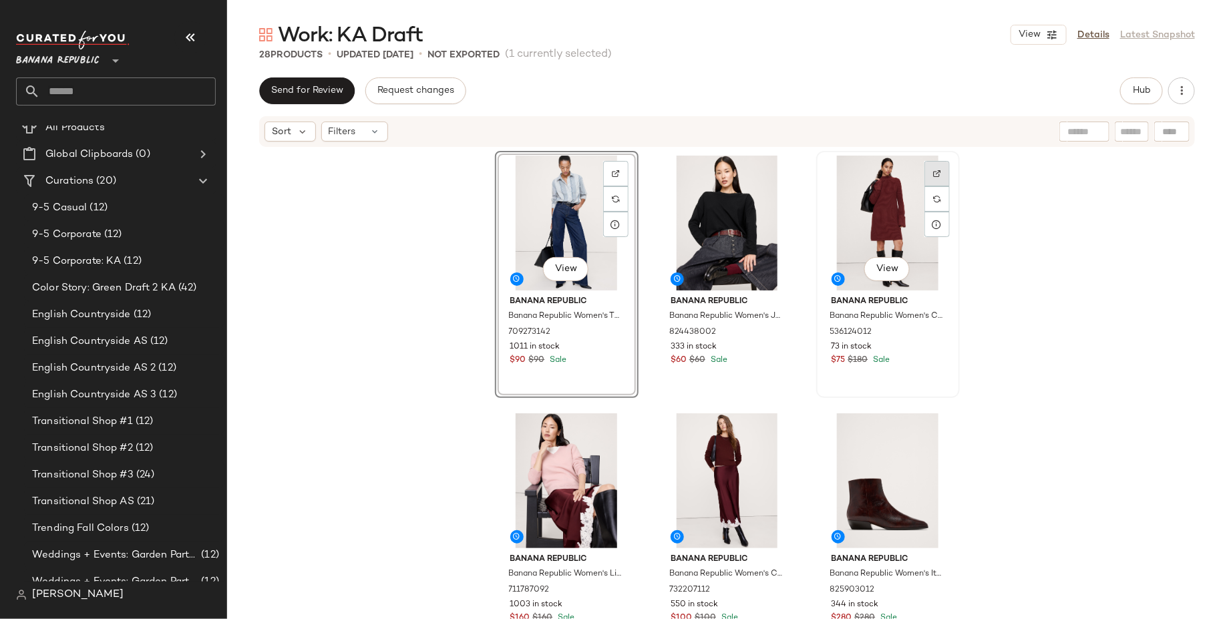
click at [925, 186] on div at bounding box center [936, 198] width 25 height 25
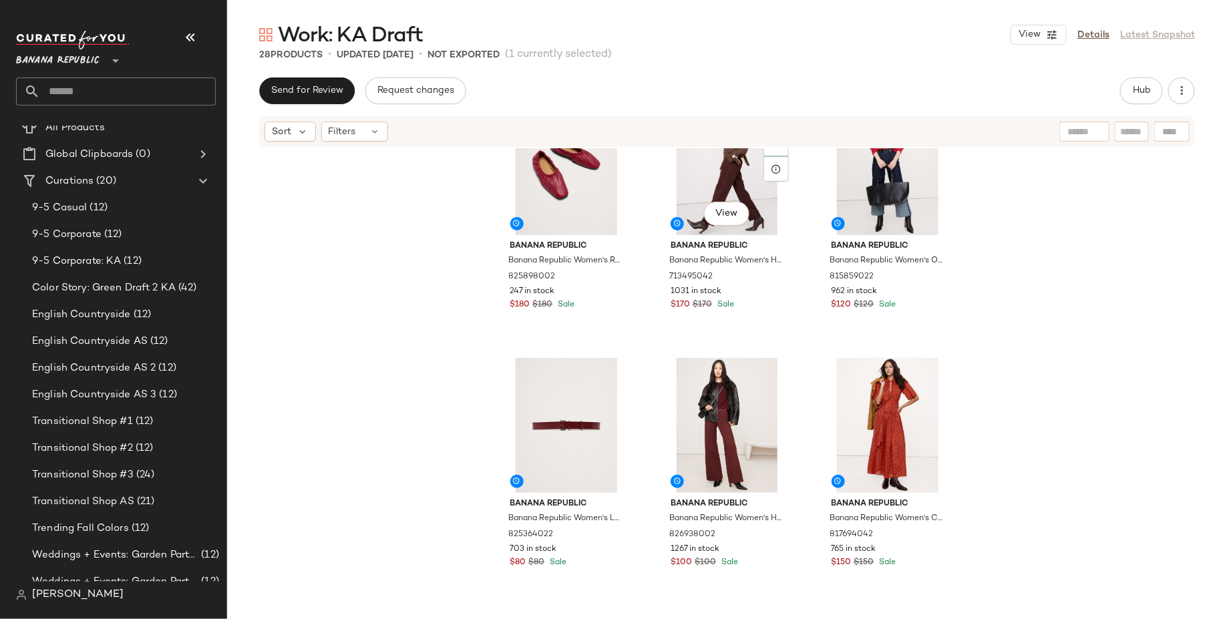
scroll to position [1673, 0]
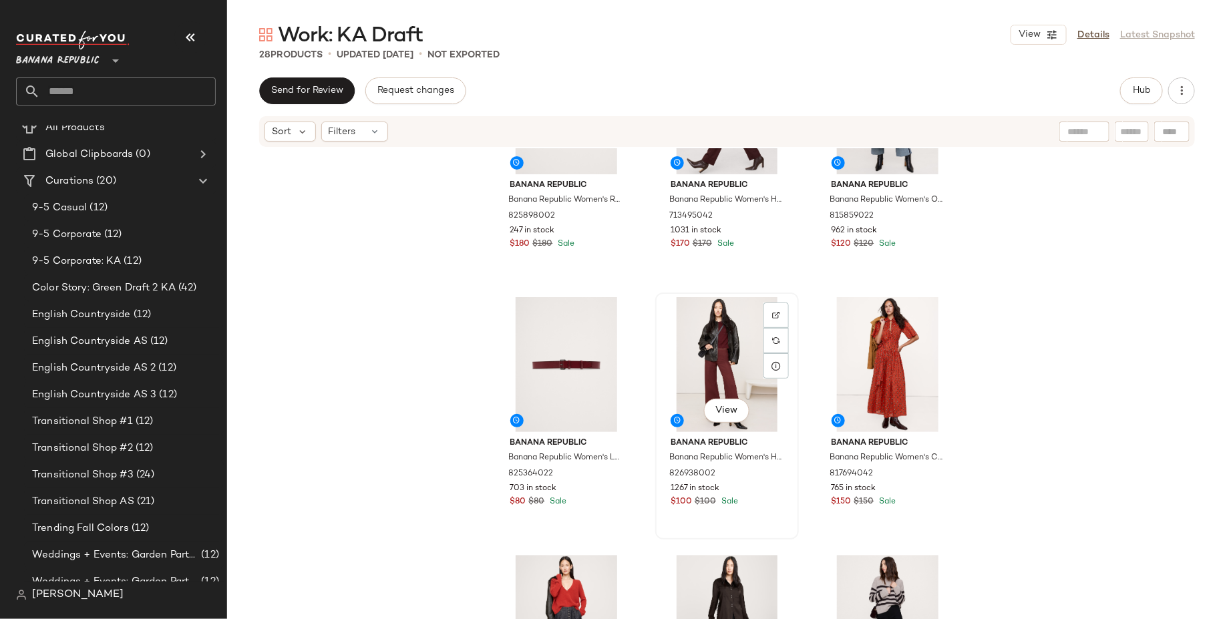
click at [714, 327] on div "View" at bounding box center [727, 364] width 134 height 135
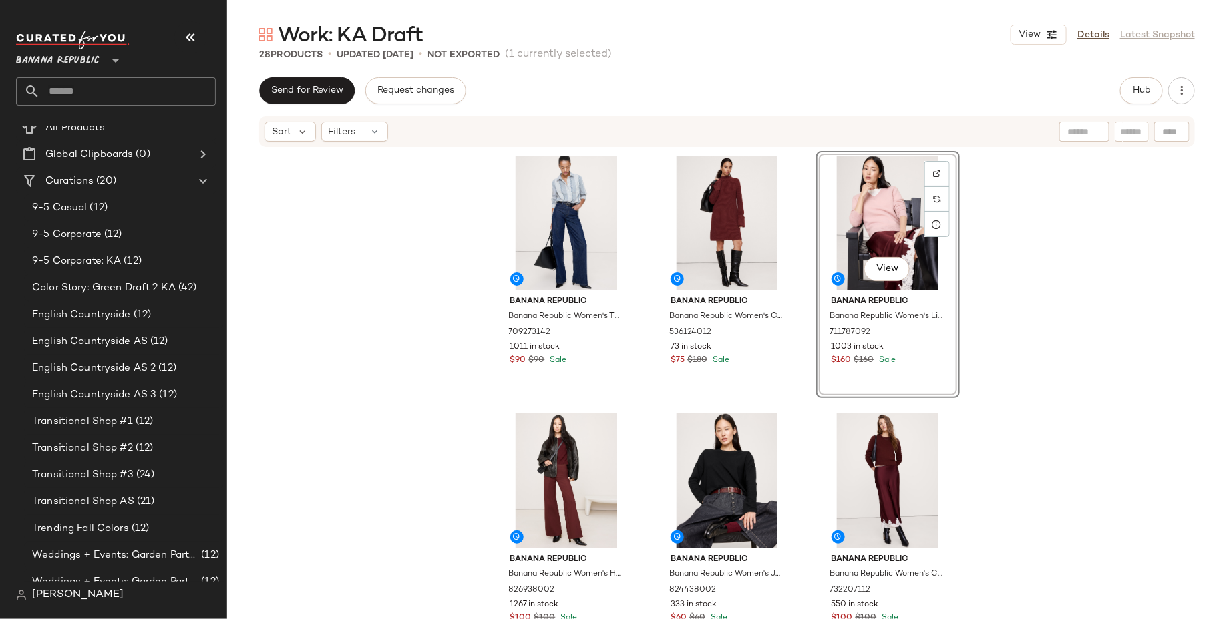
click at [1030, 261] on div "Banana Republic Banana Republic Women's The Oversized Shirt Navy Blue Mini Stri…" at bounding box center [727, 403] width 1000 height 511
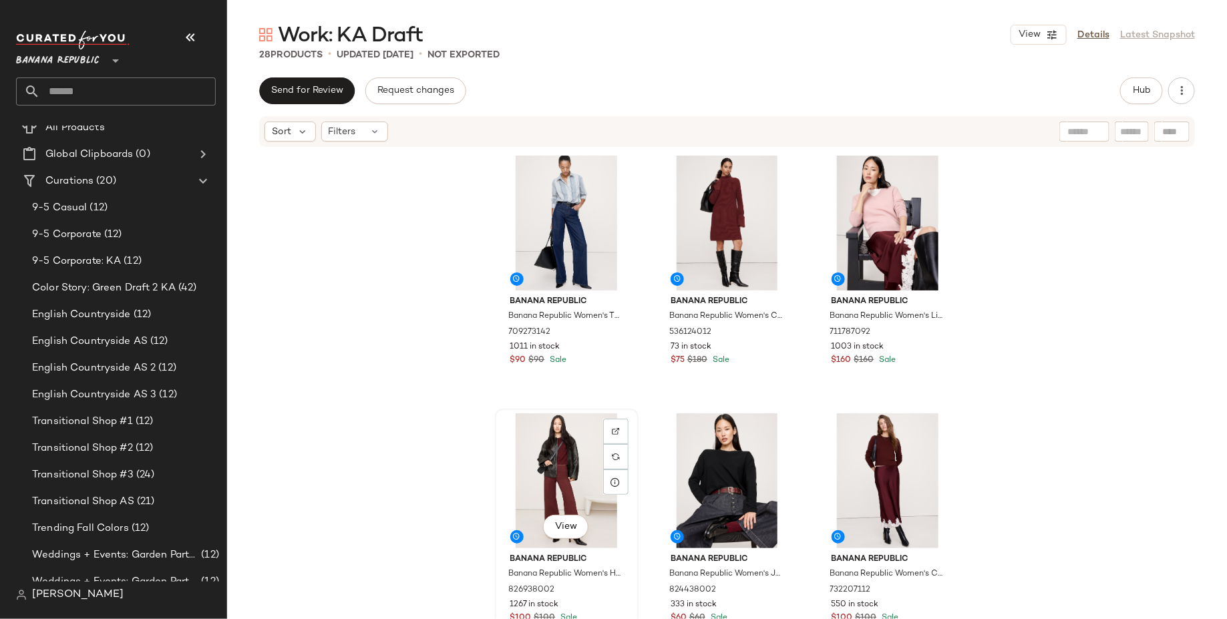
click at [544, 481] on div "View" at bounding box center [566, 480] width 134 height 135
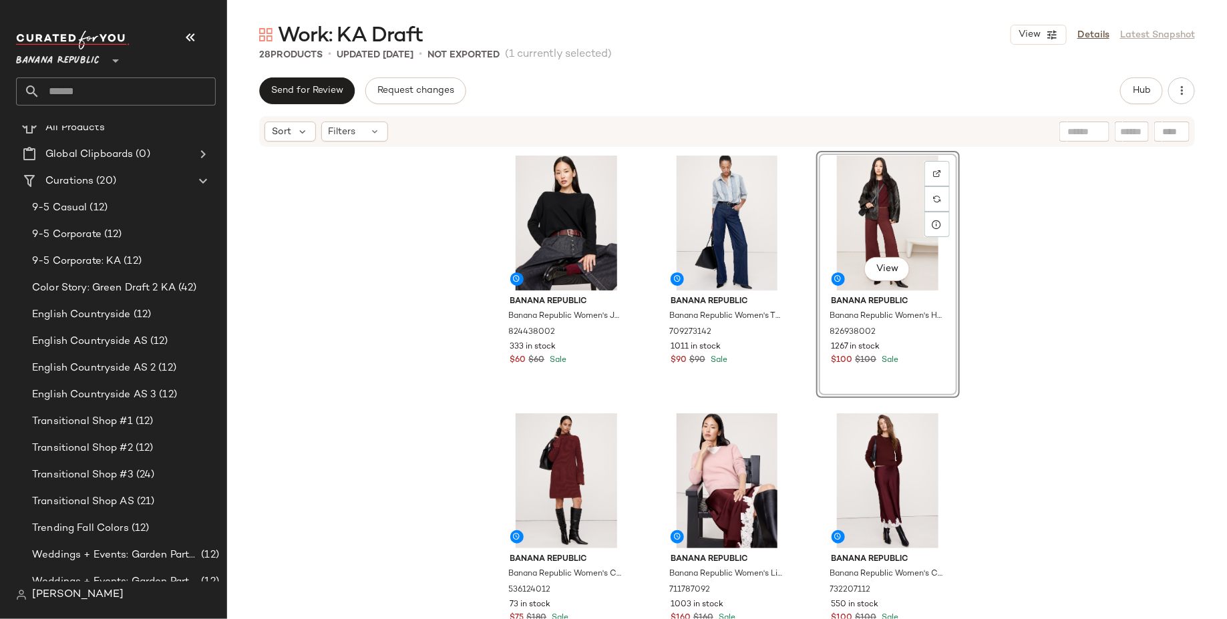
click at [867, 252] on div "View" at bounding box center [888, 223] width 134 height 135
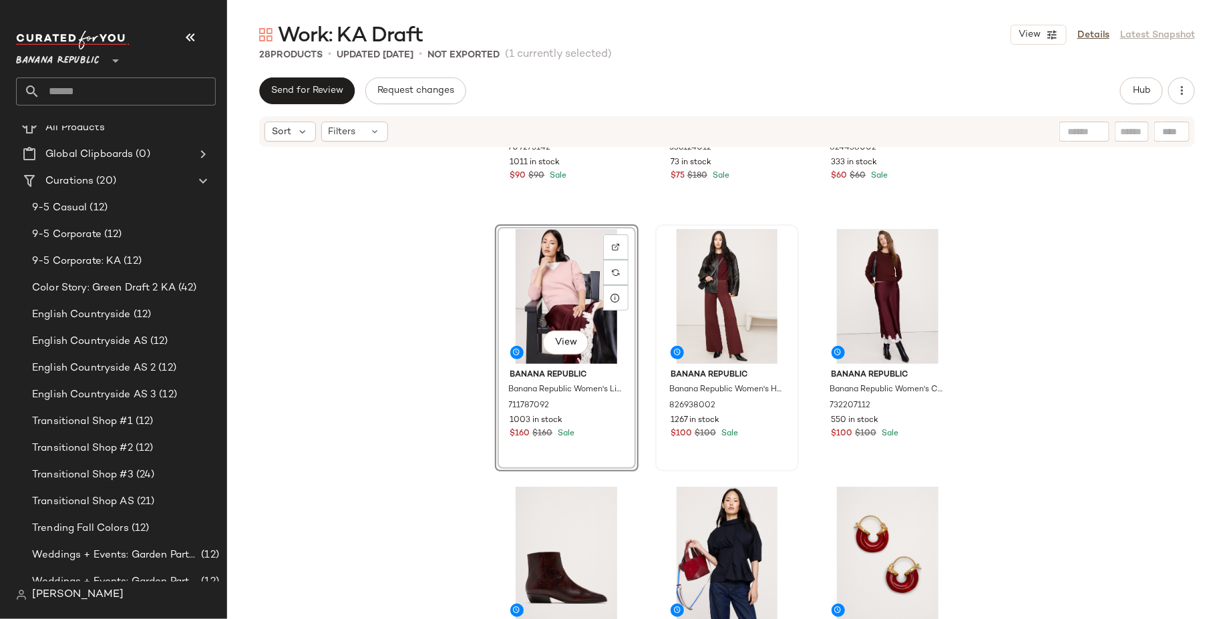
scroll to position [188, 0]
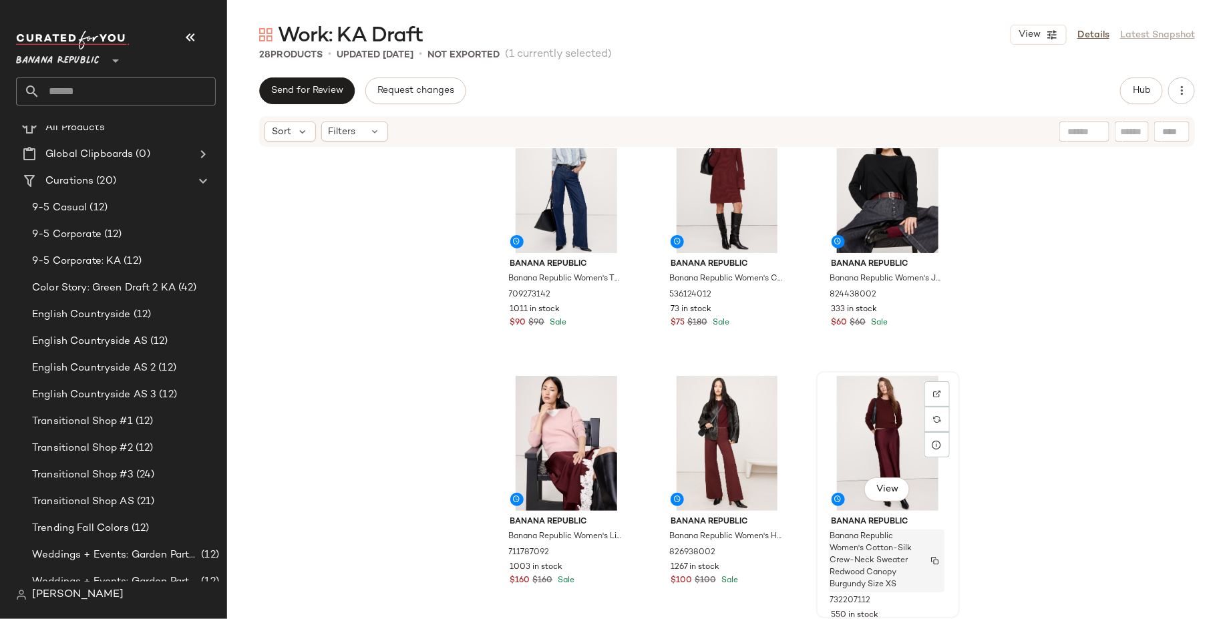
scroll to position [37, 0]
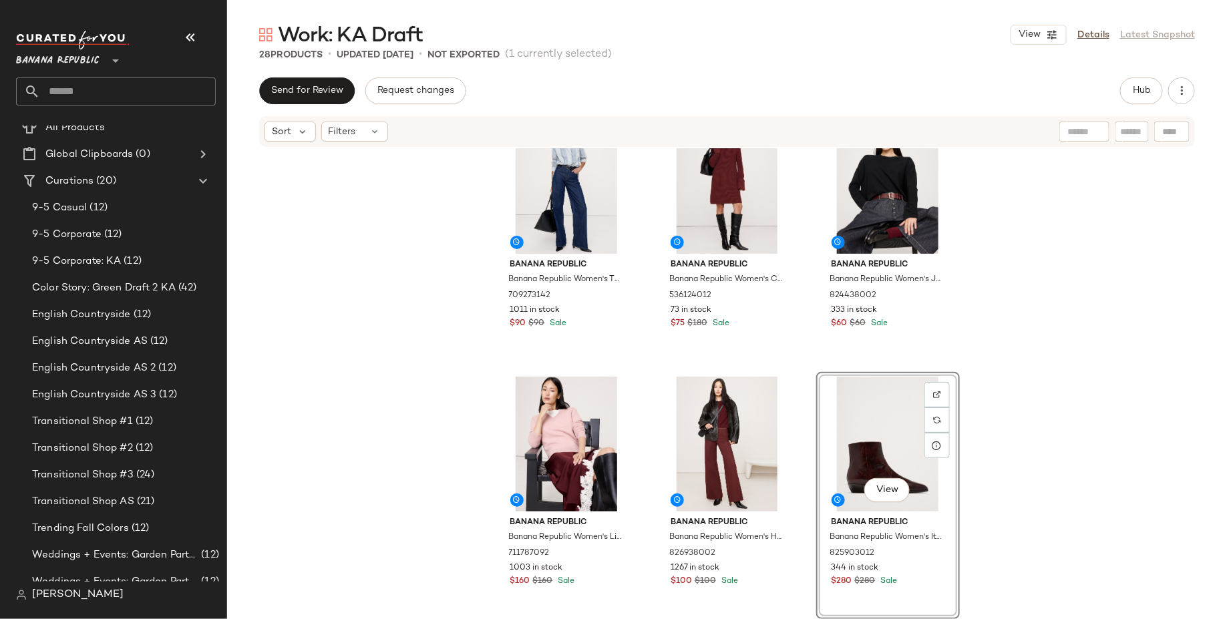
click at [1029, 407] on div "Banana Republic Banana Republic Women's The Oversized Shirt Navy Blue Mini Stri…" at bounding box center [727, 403] width 1000 height 511
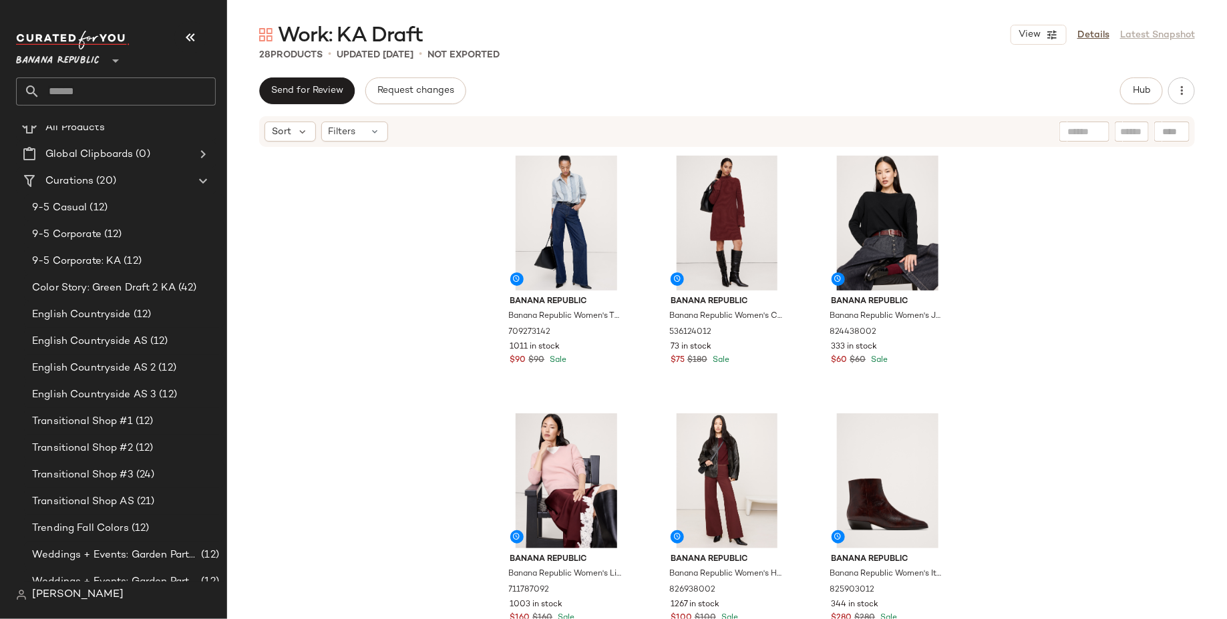
click at [1100, 404] on div "Banana Republic Banana Republic Women's The Oversized Shirt Navy Blue Mini Stri…" at bounding box center [727, 403] width 1000 height 511
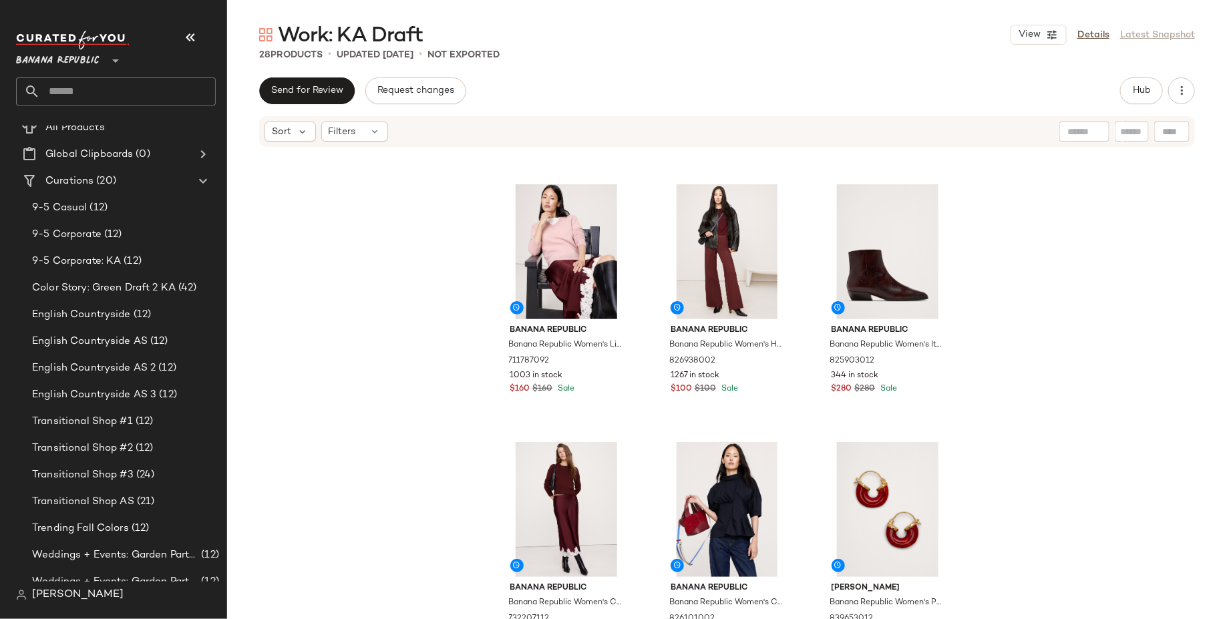
scroll to position [232, 0]
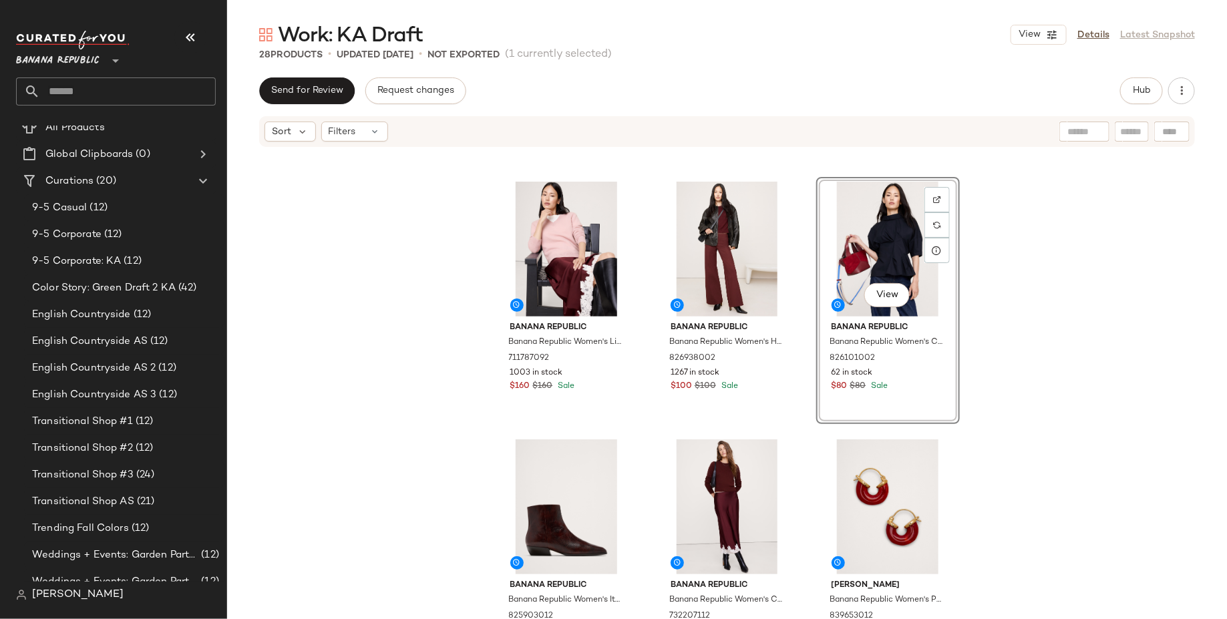
click at [1046, 310] on div "Banana Republic Banana Republic Women's The Oversized Shirt Navy Blue Mini Stri…" at bounding box center [727, 403] width 1000 height 511
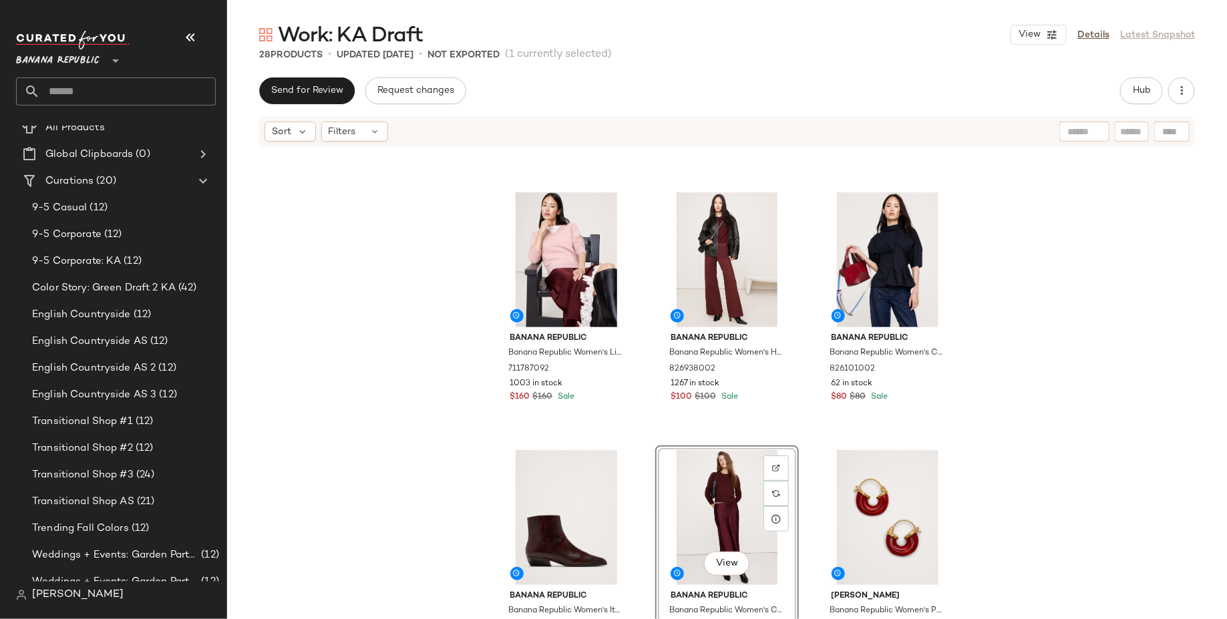
scroll to position [586, 0]
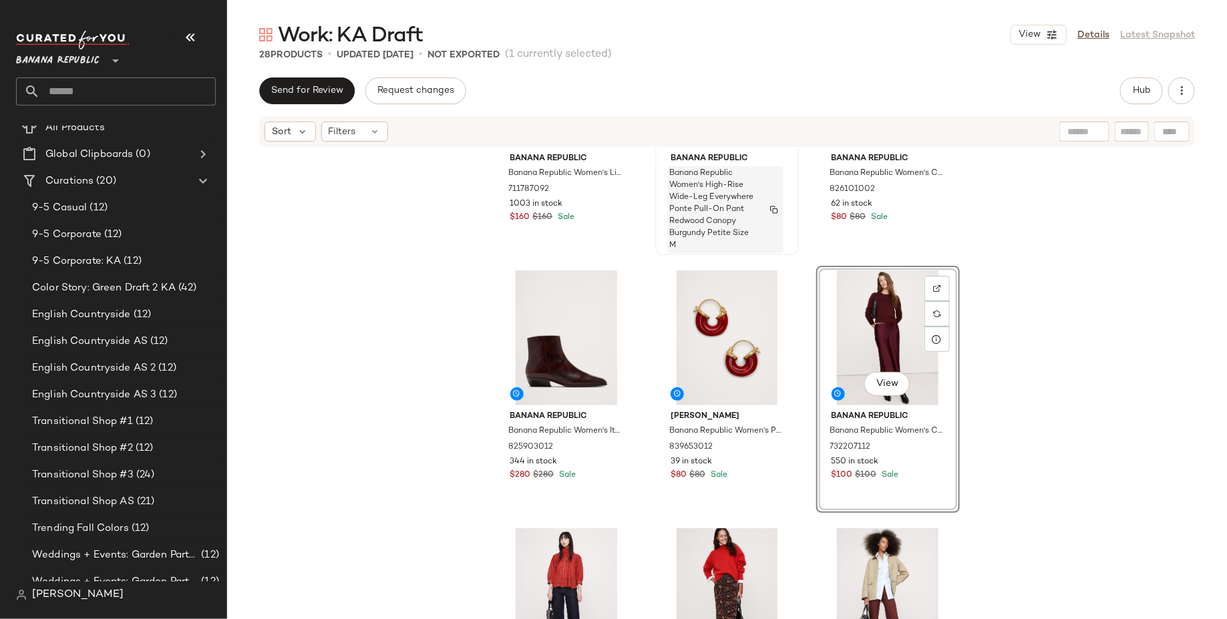
scroll to position [455, 0]
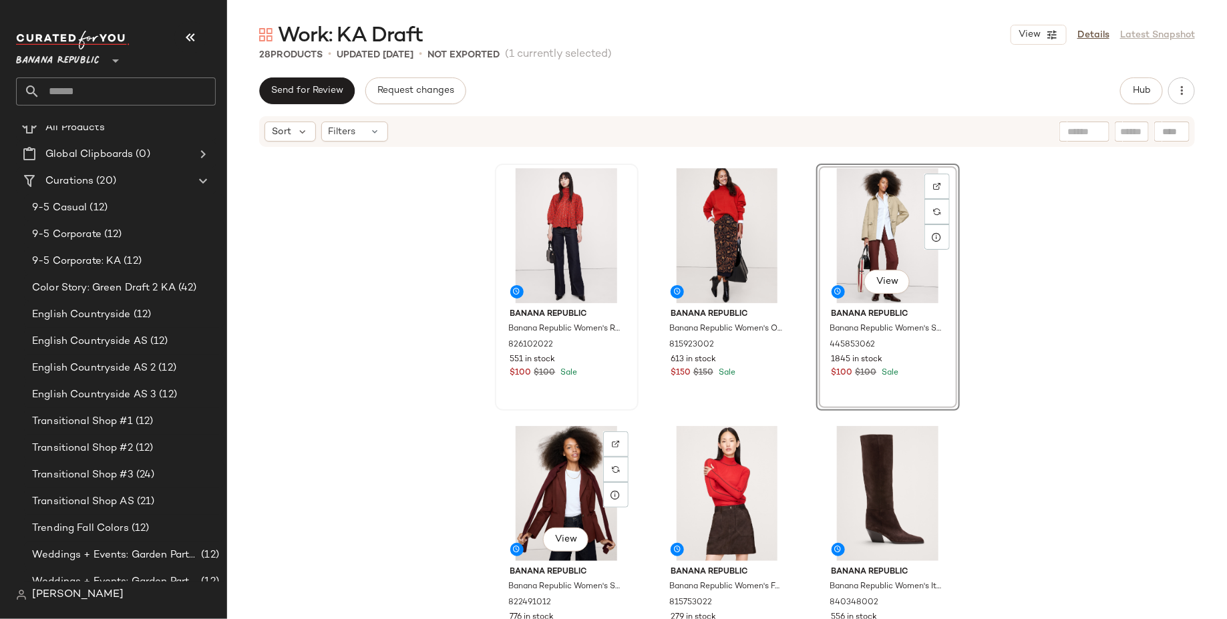
scroll to position [816, 0]
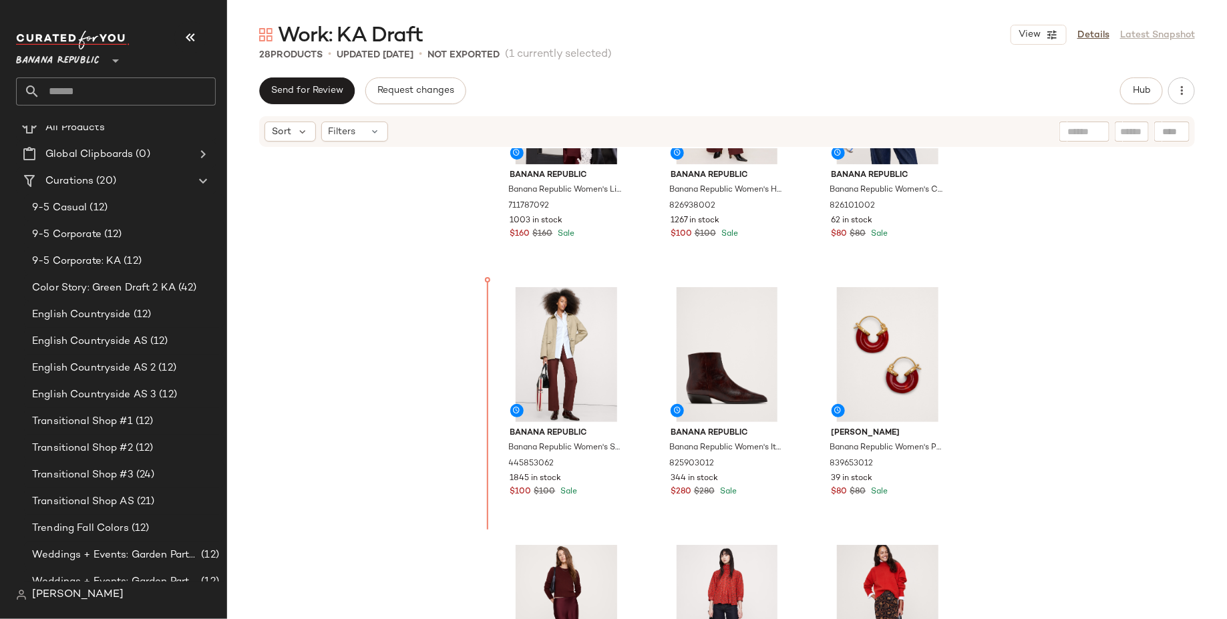
scroll to position [394, 0]
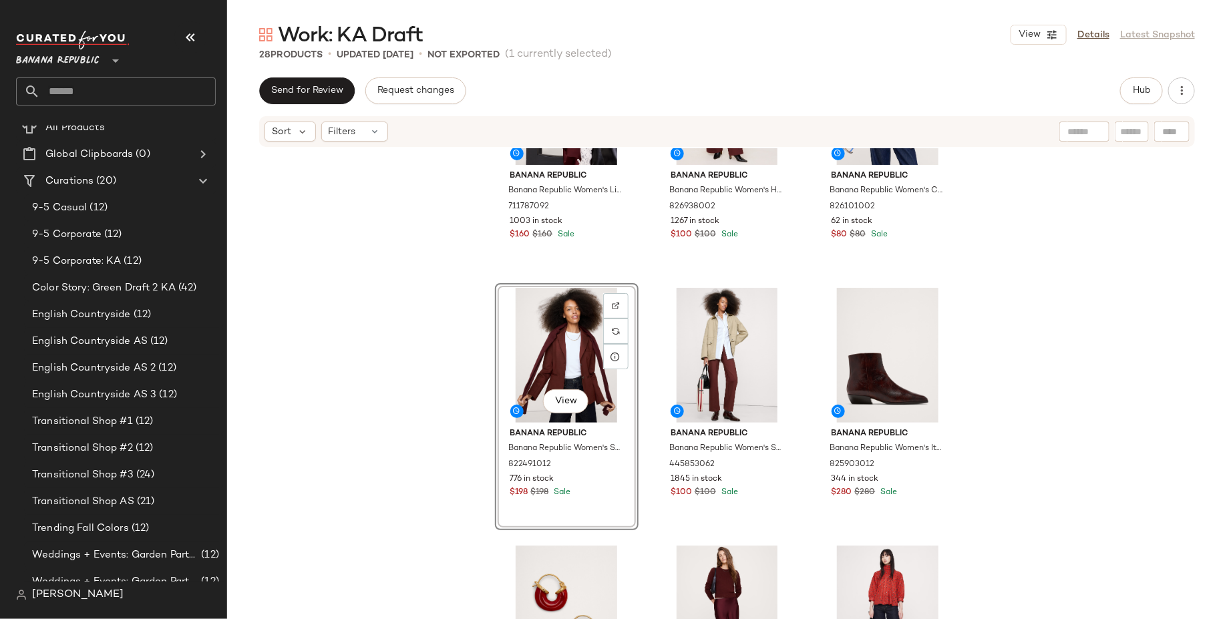
click at [425, 396] on div "Banana Republic Banana Republic Women's Lightweight Cashmere V-Neck Sweater [PE…" at bounding box center [727, 403] width 1000 height 511
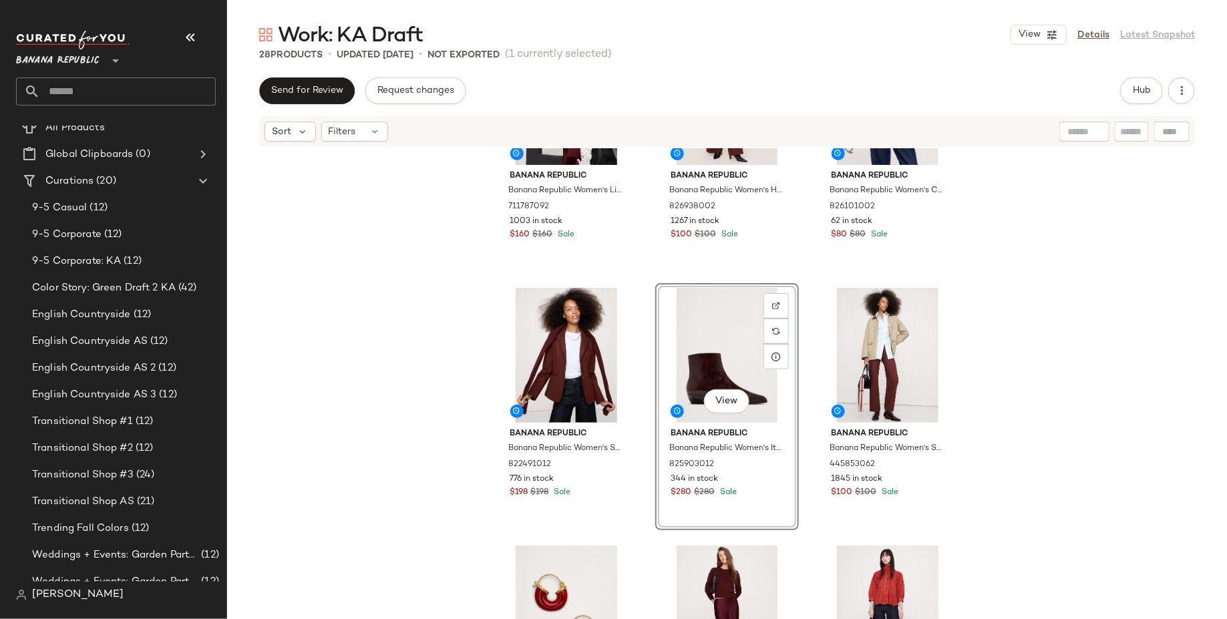
click at [1116, 347] on div "Banana Republic Banana Republic Women's Lightweight Cashmere V-Neck Sweater [PE…" at bounding box center [727, 403] width 1000 height 511
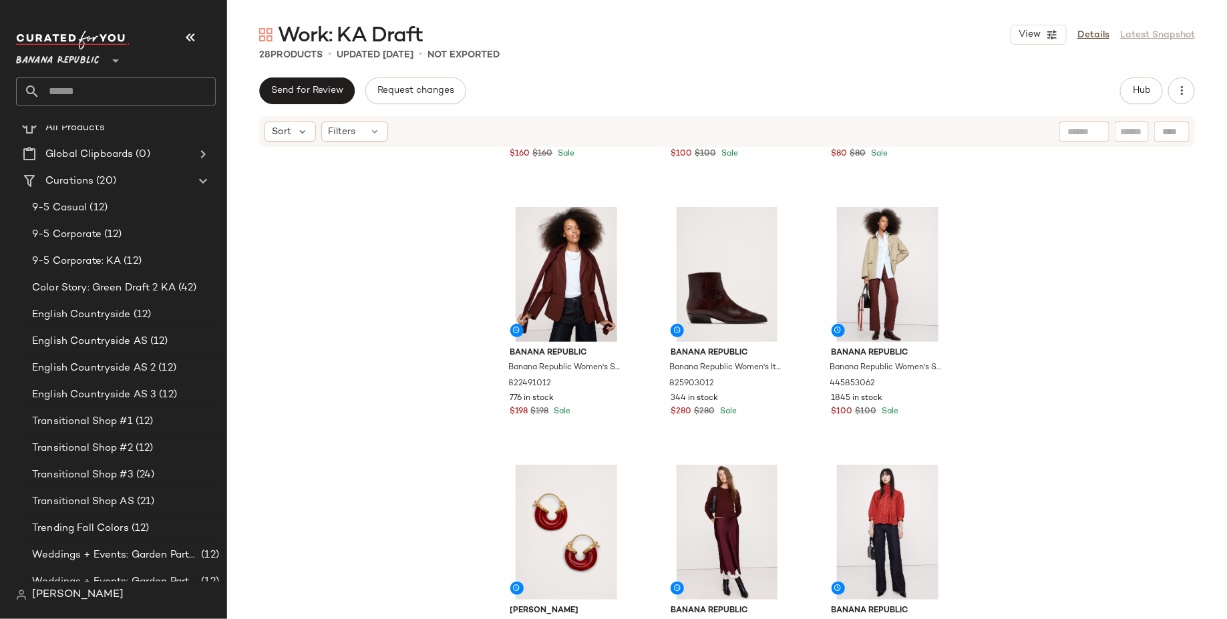
scroll to position [497, 0]
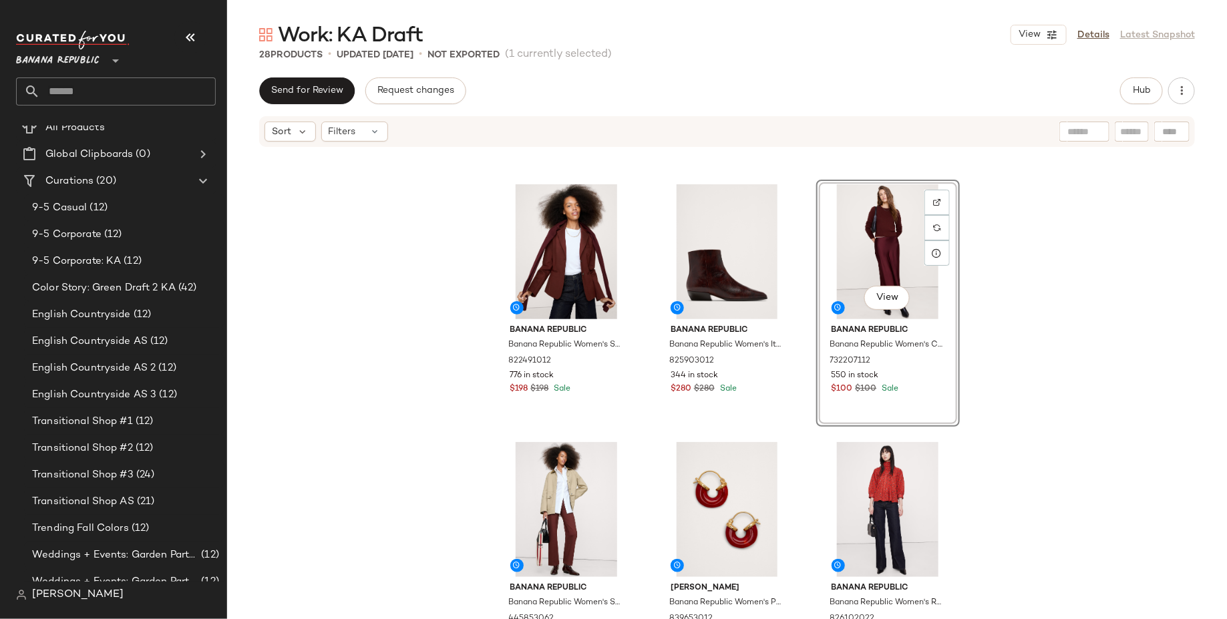
click at [1022, 365] on div "Banana Republic Banana Republic Women's Lightweight Cashmere V-Neck Sweater [PE…" at bounding box center [727, 403] width 1000 height 511
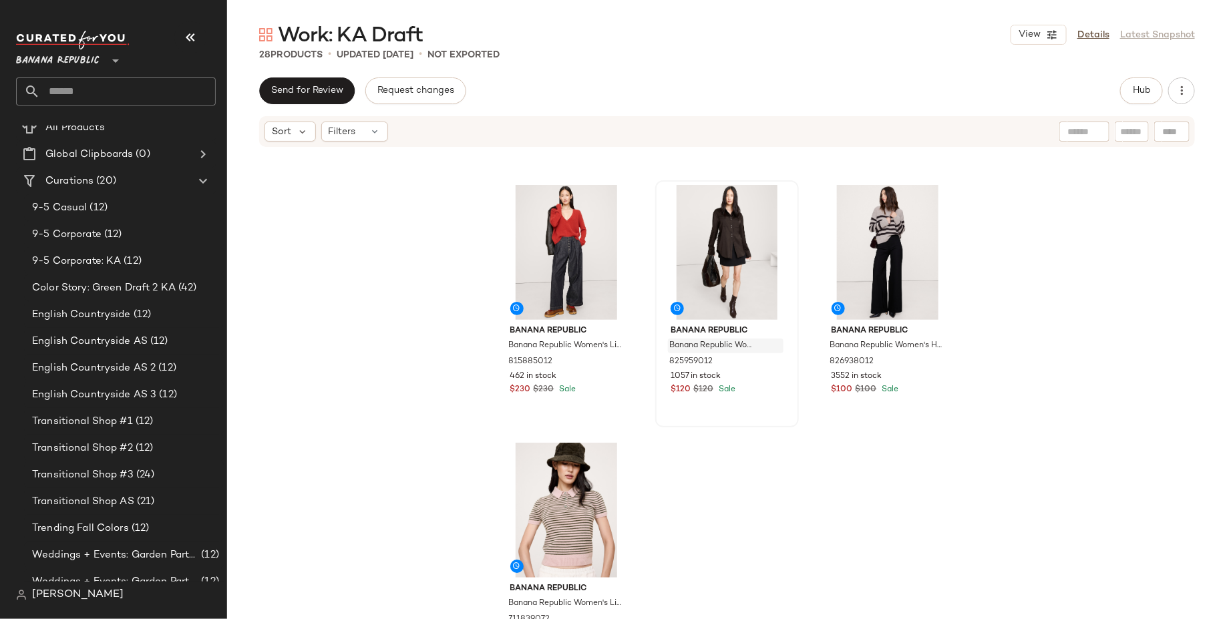
scroll to position [2069, 0]
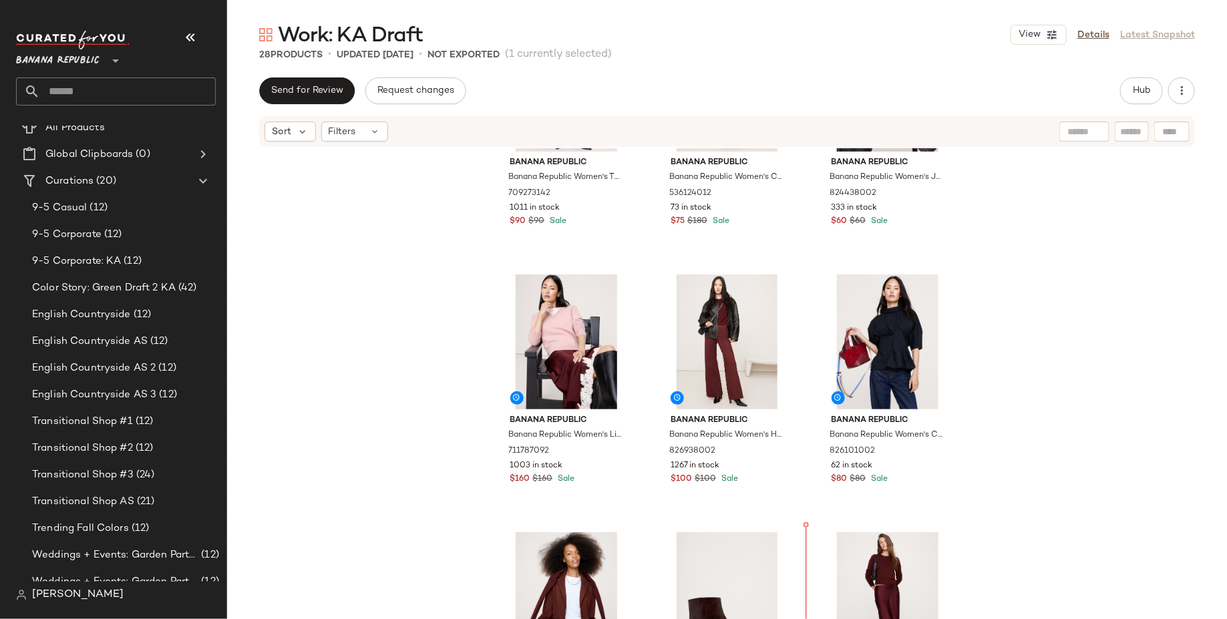
scroll to position [138, 0]
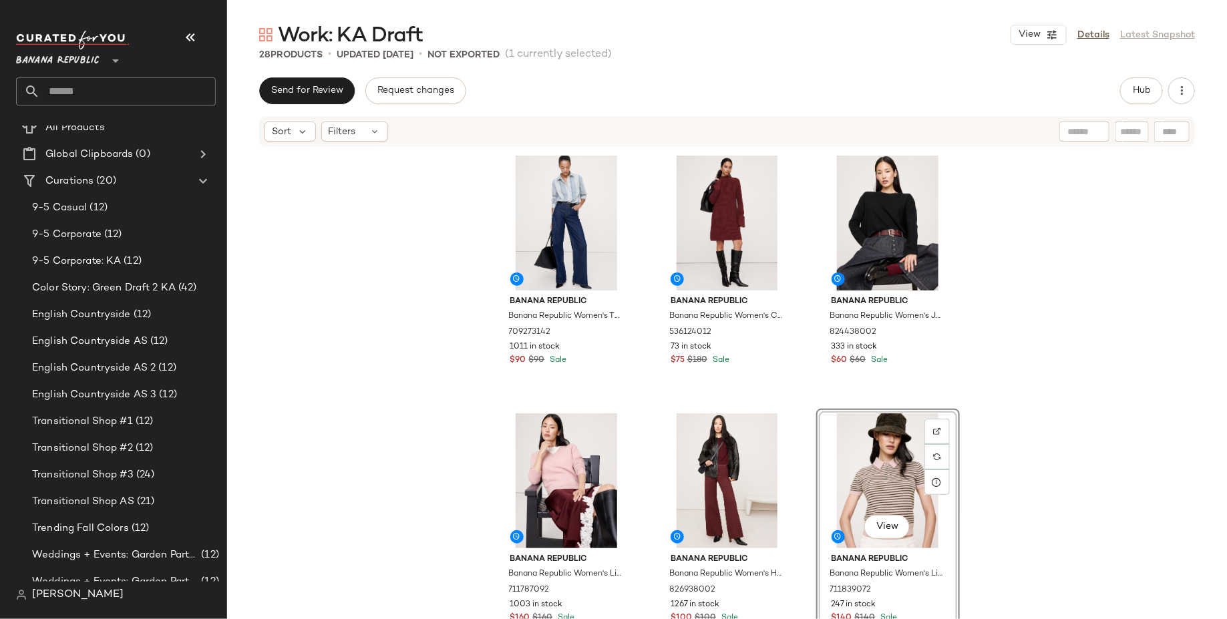
click at [1076, 405] on div "Banana Republic Banana Republic Women's The Oversized Shirt Navy Blue Mini Stri…" at bounding box center [727, 403] width 1000 height 511
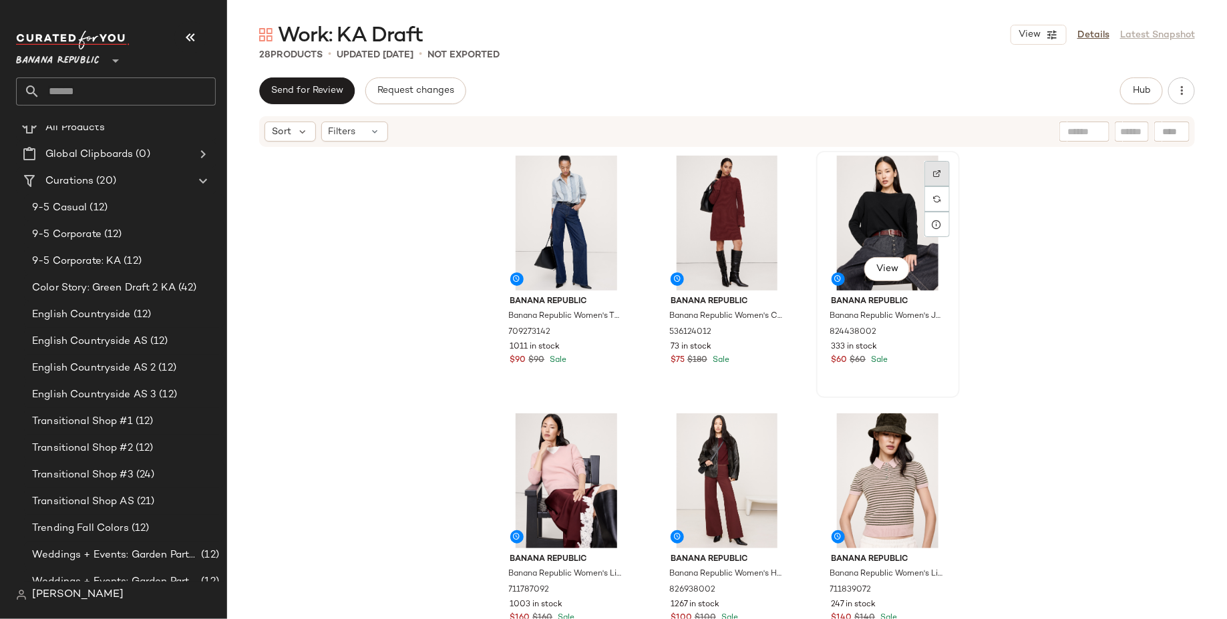
click at [936, 186] on div at bounding box center [936, 198] width 25 height 25
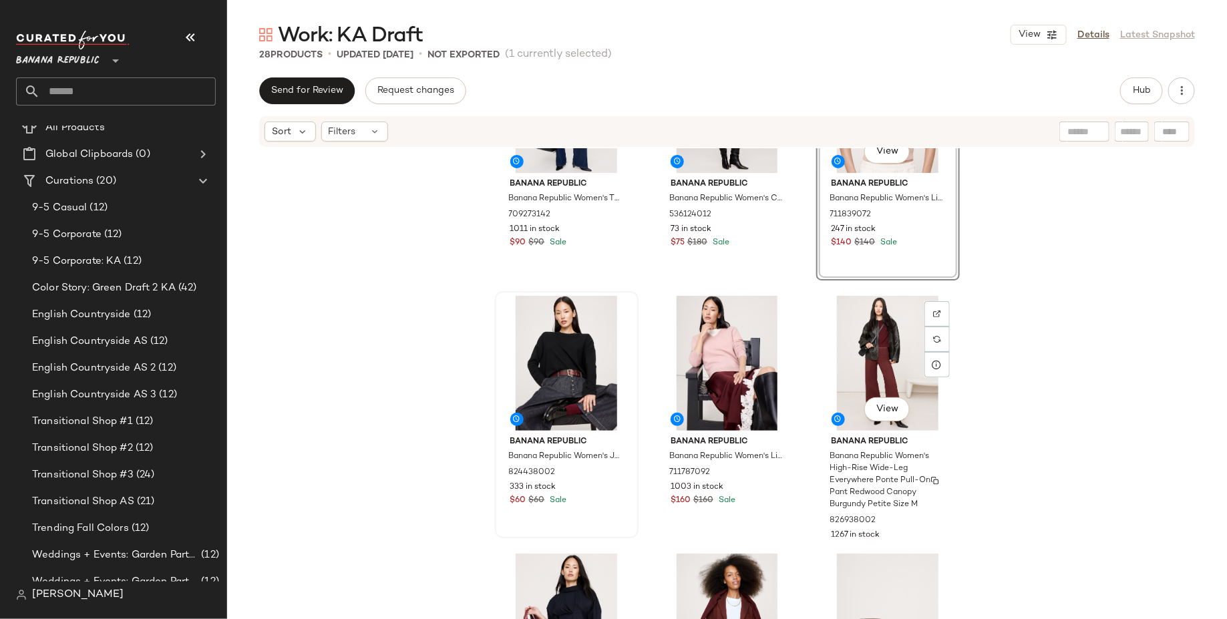
scroll to position [120, 0]
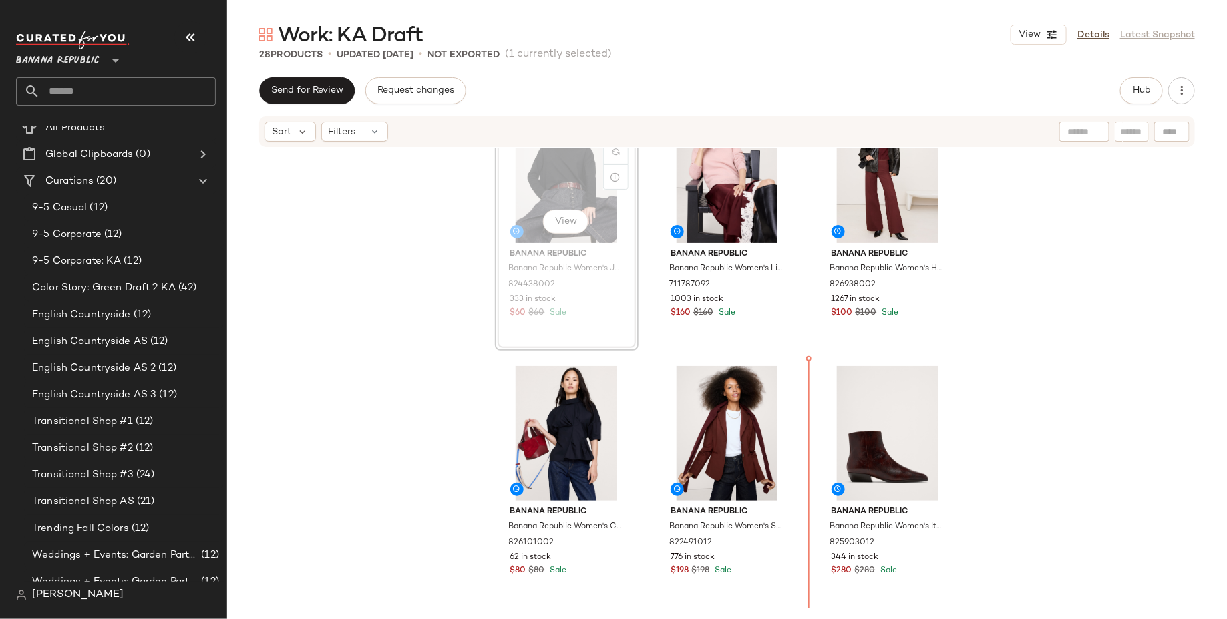
scroll to position [321, 0]
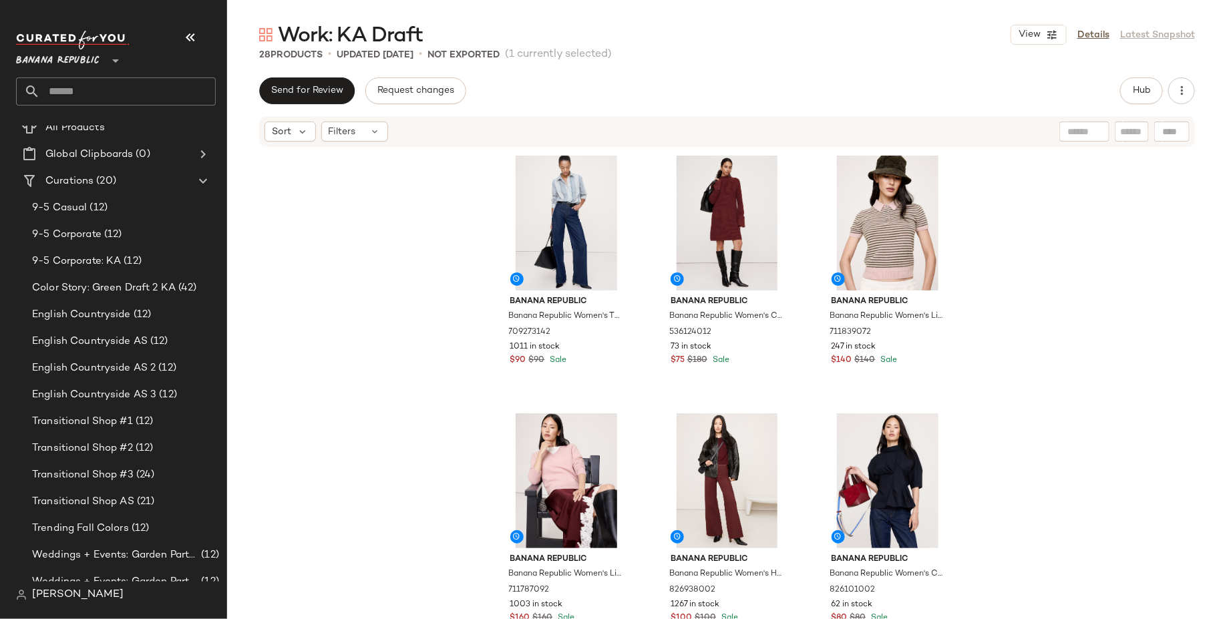
click at [1072, 405] on div "Banana Republic Banana Republic Women's The Oversized Shirt Navy Blue Mini Stri…" at bounding box center [727, 403] width 1000 height 511
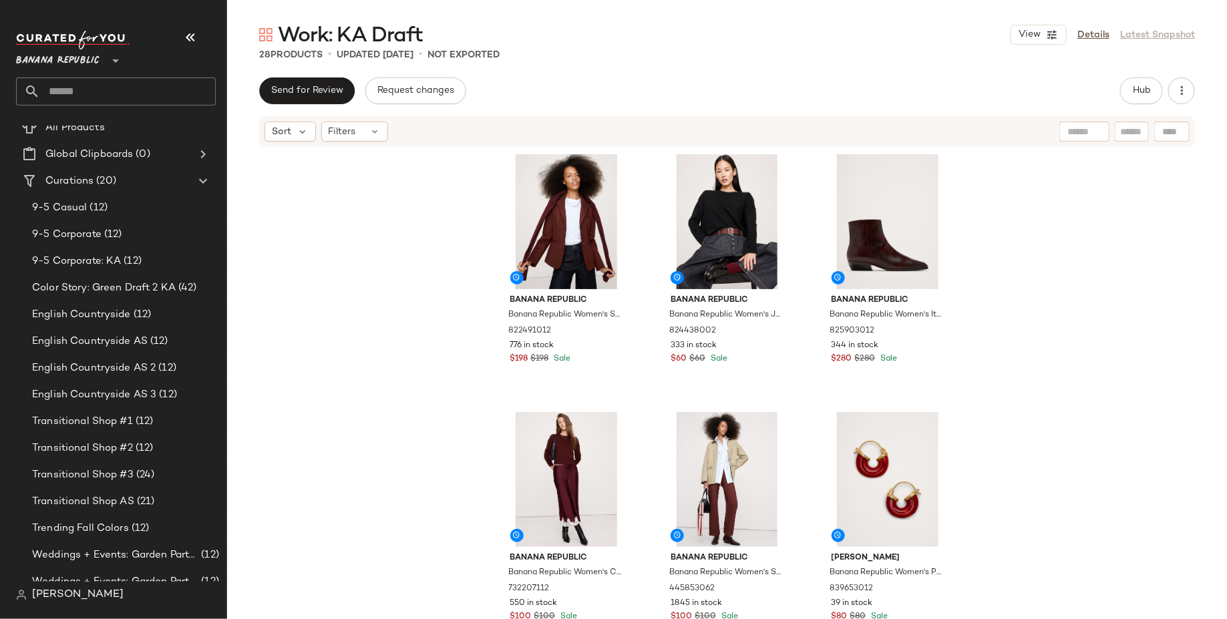
scroll to position [532, 0]
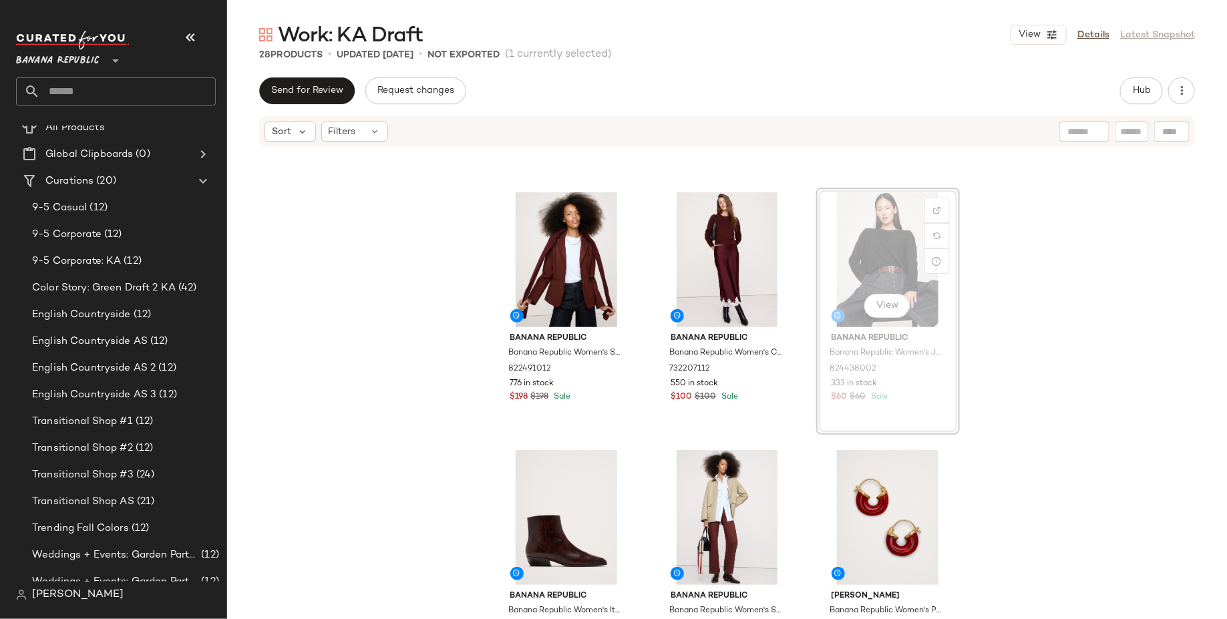
scroll to position [449, 0]
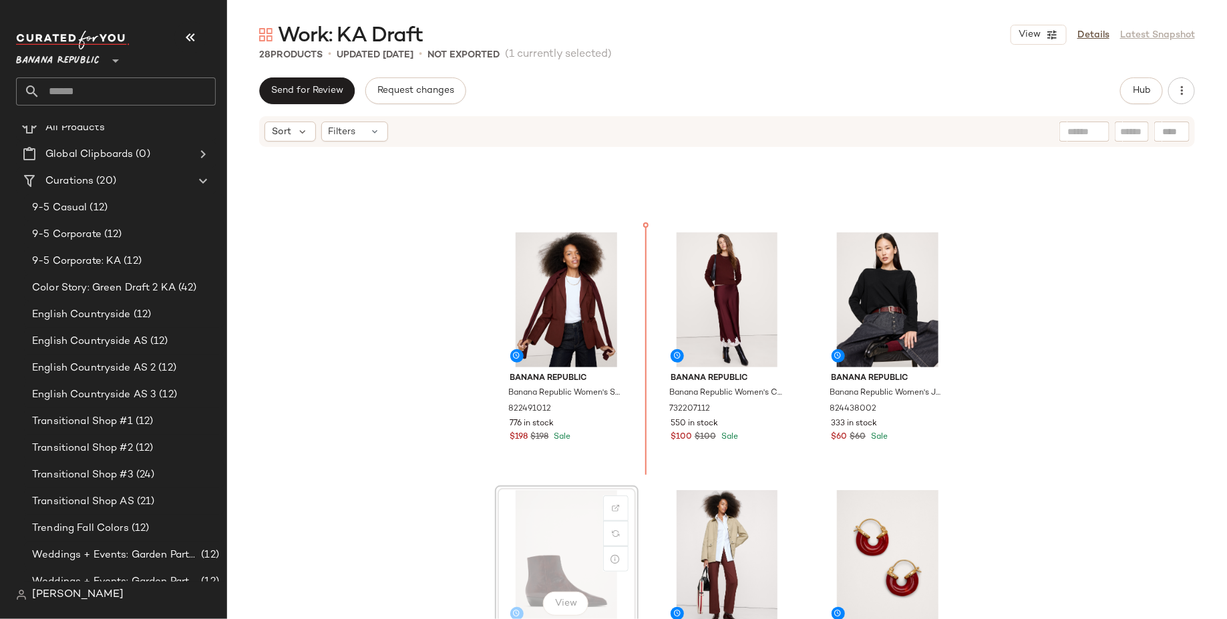
scroll to position [450, 0]
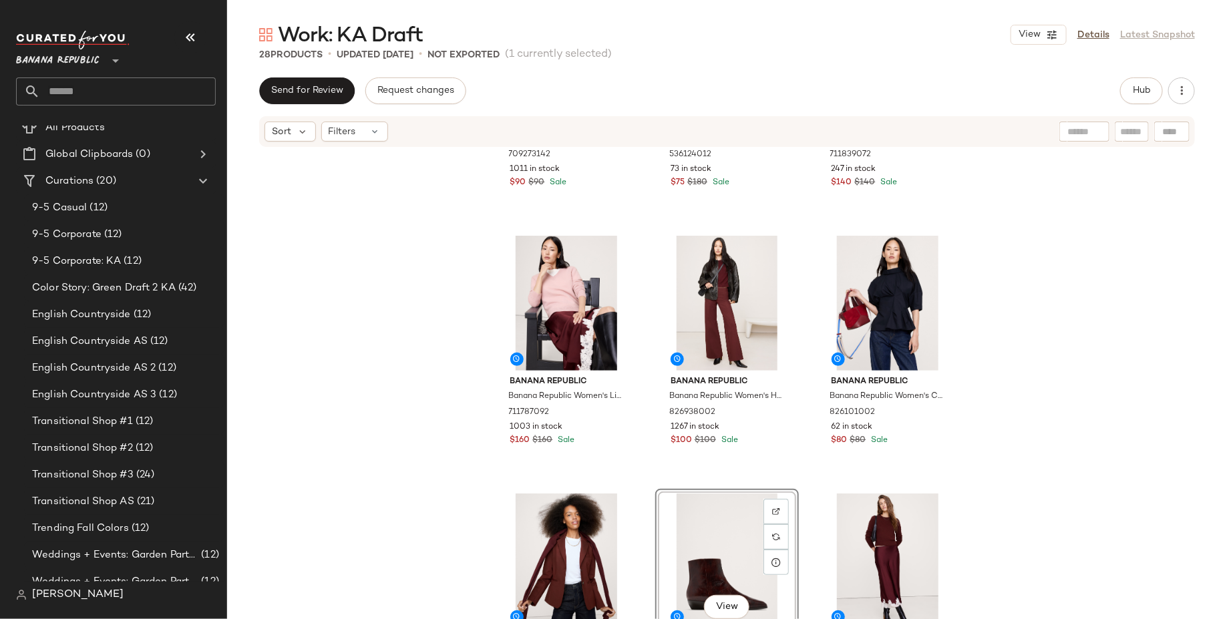
scroll to position [171, 0]
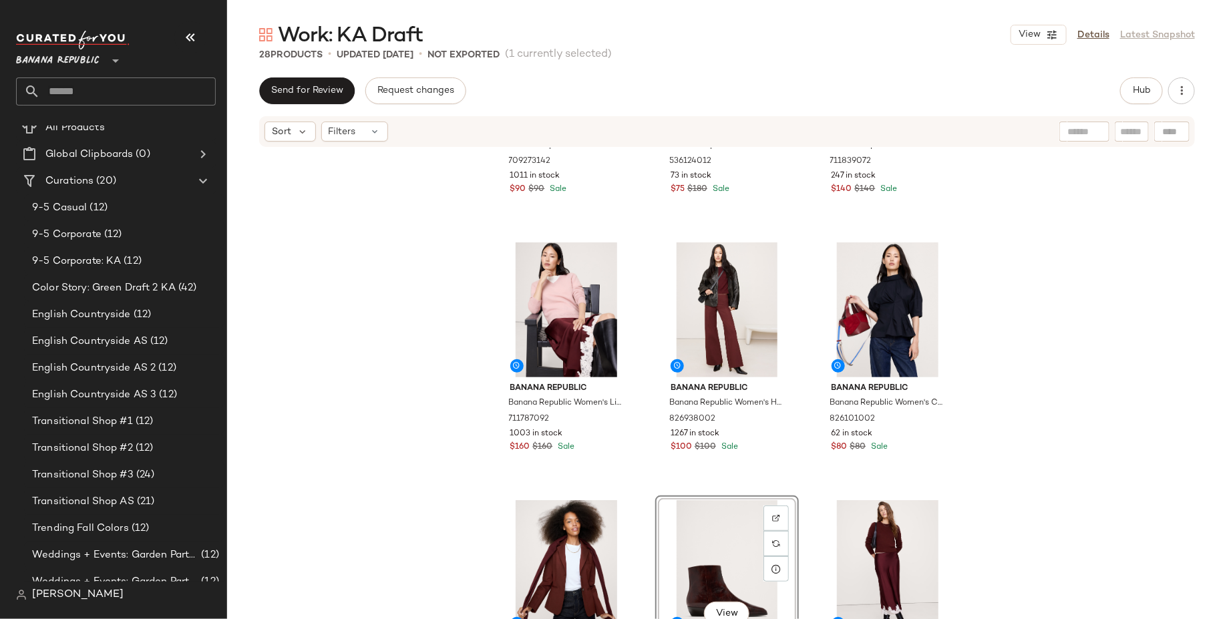
click at [1077, 457] on div "Banana Republic Banana Republic Women's The Oversized Shirt Navy Blue Mini Stri…" at bounding box center [727, 403] width 1000 height 511
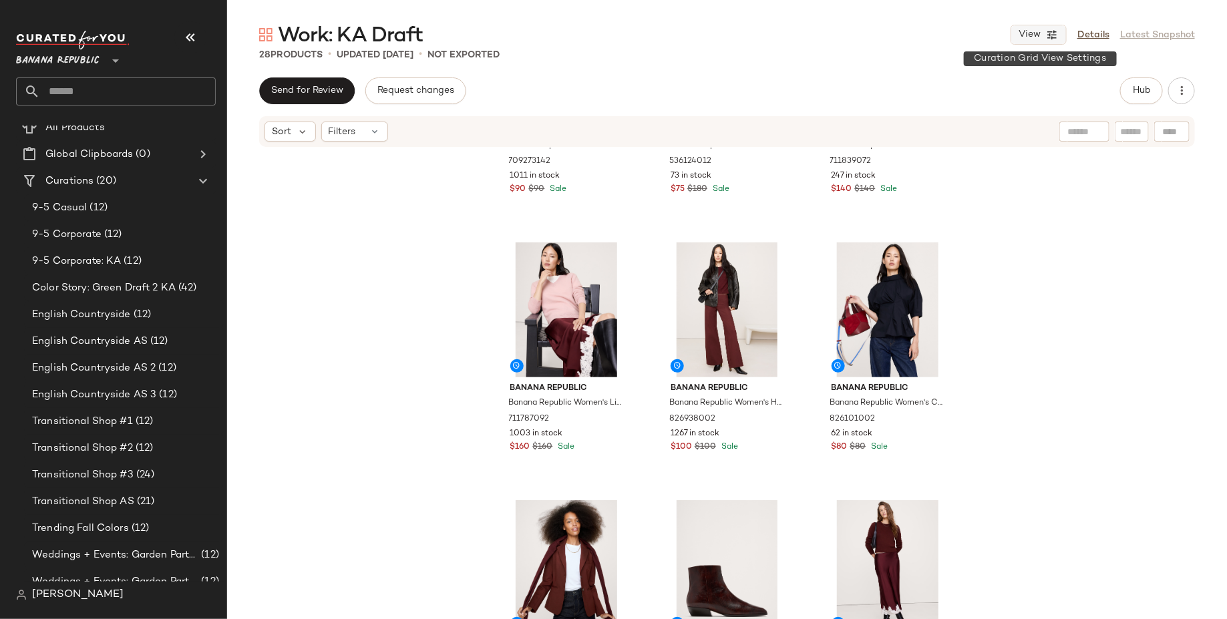
click at [1044, 33] on button "View" at bounding box center [1038, 35] width 56 height 20
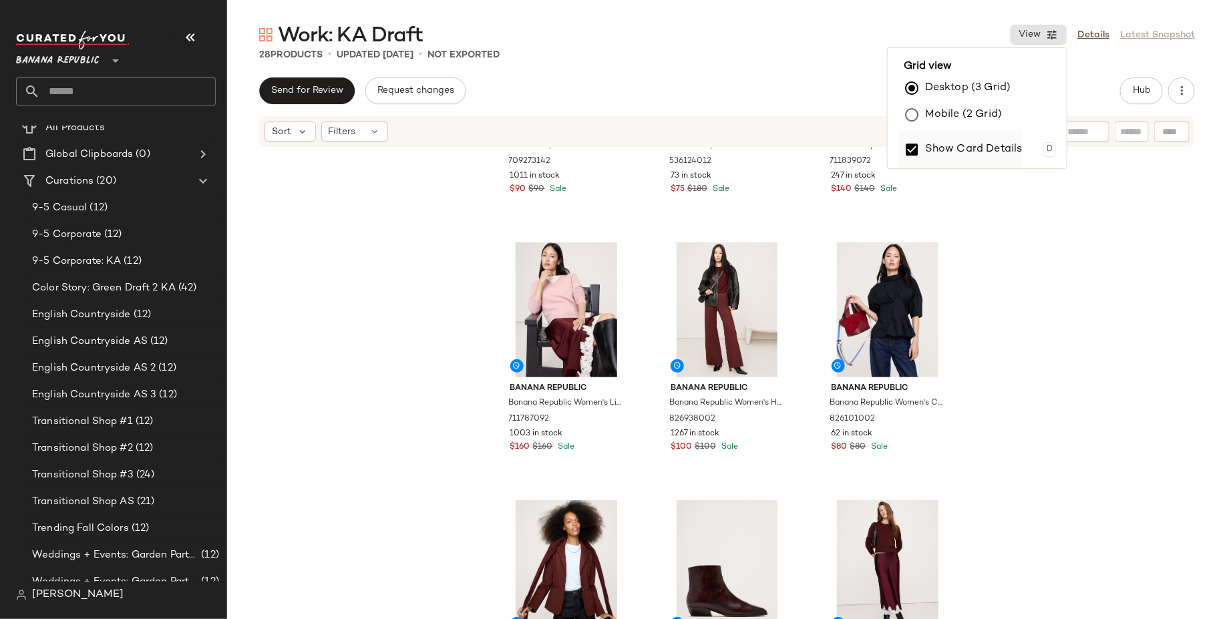
click at [995, 152] on label "Show Card Details" at bounding box center [973, 149] width 97 height 37
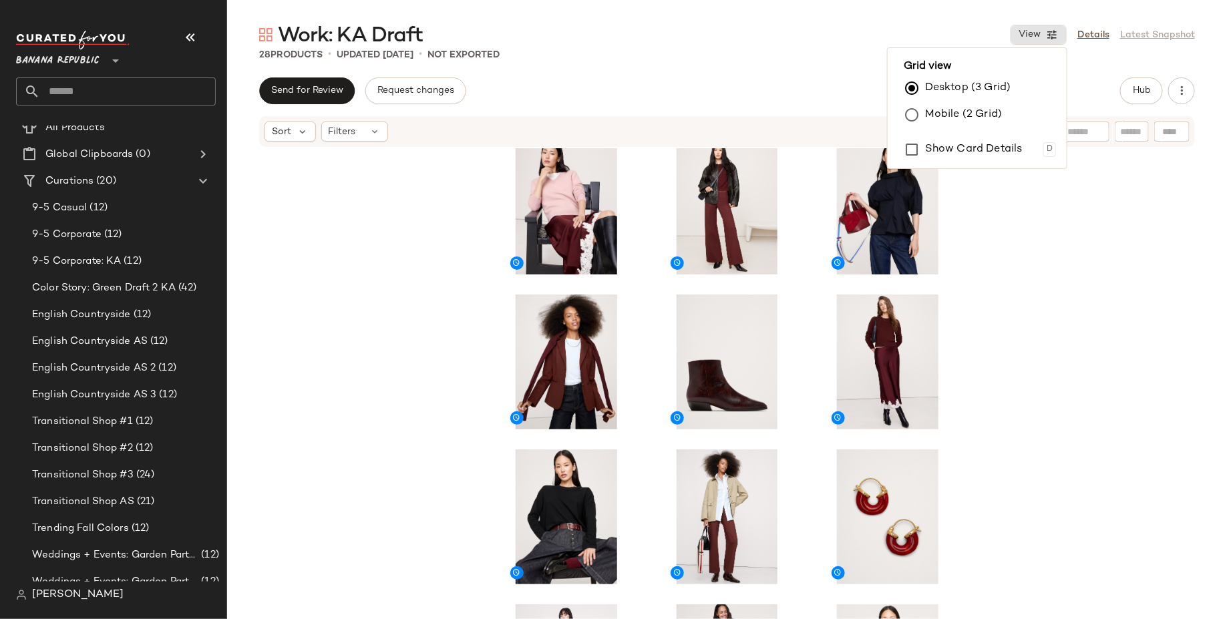
scroll to position [0, 0]
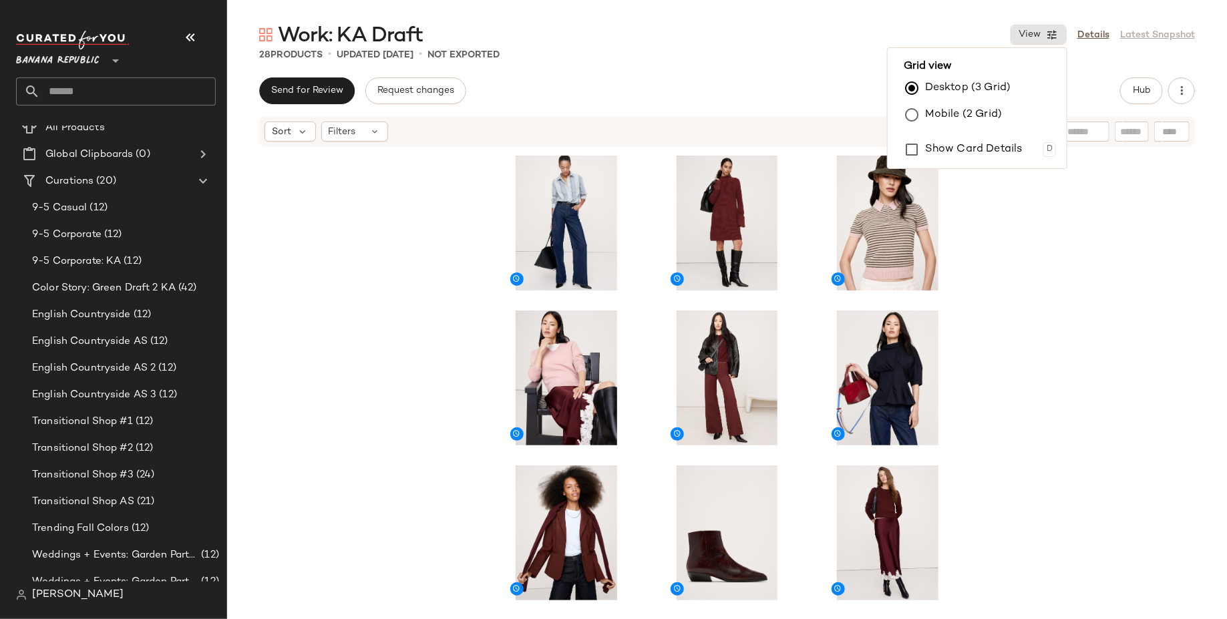
click at [995, 309] on div at bounding box center [727, 403] width 1000 height 511
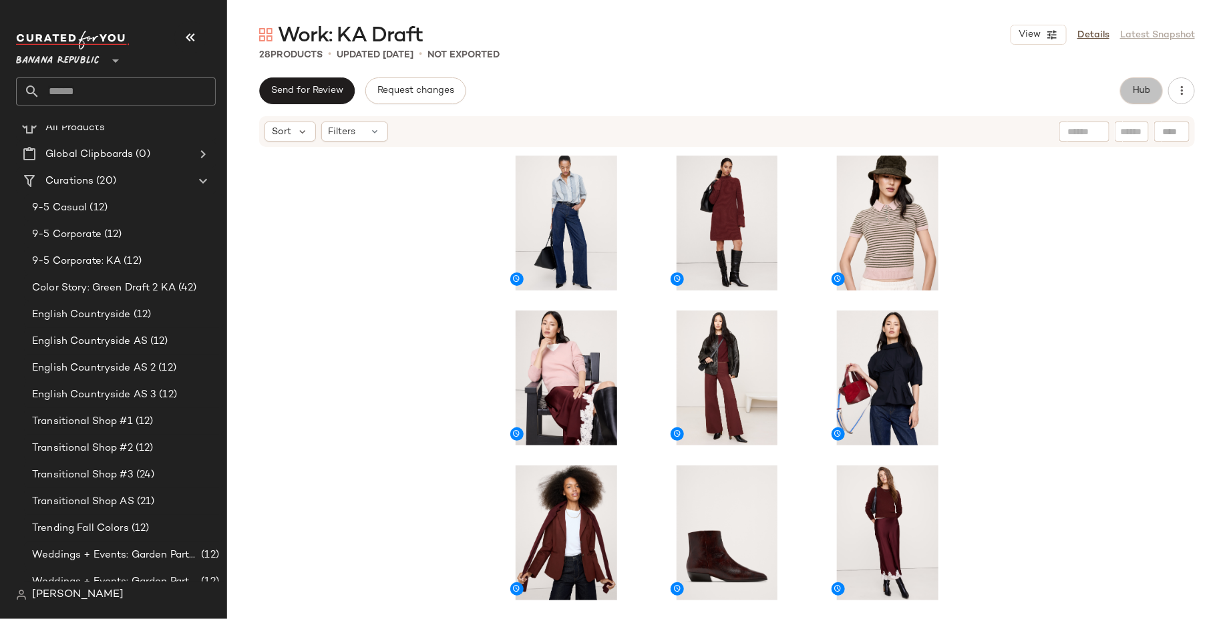
click at [1130, 94] on button "Hub" at bounding box center [1141, 90] width 43 height 27
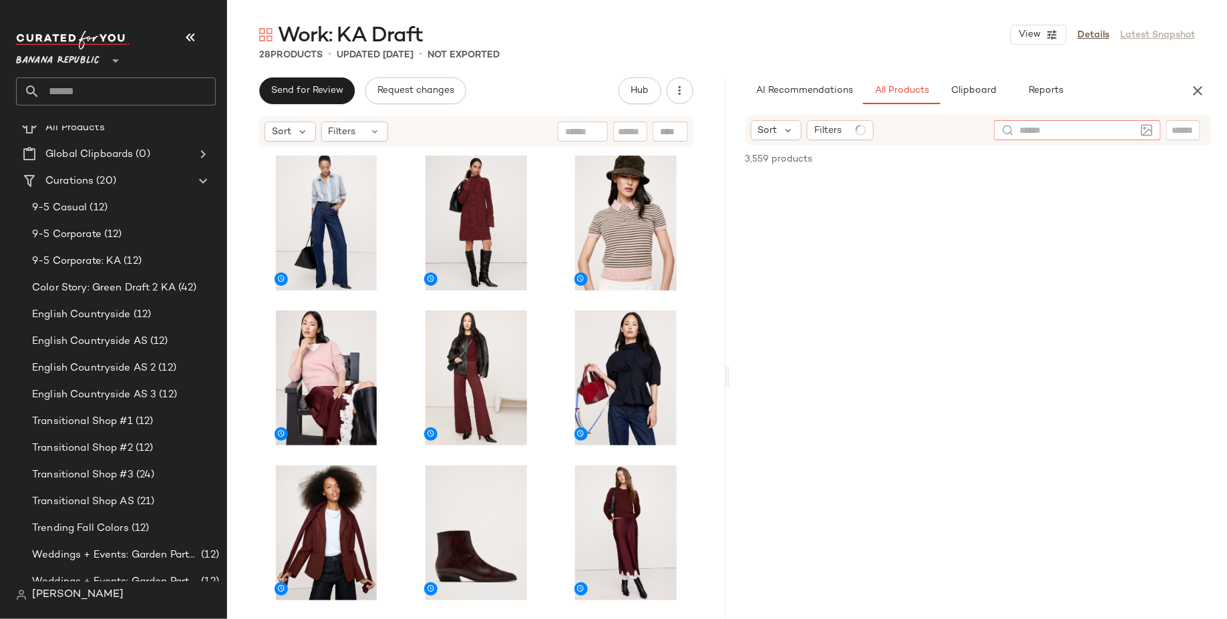
click at [1135, 132] on div at bounding box center [1077, 130] width 167 height 20
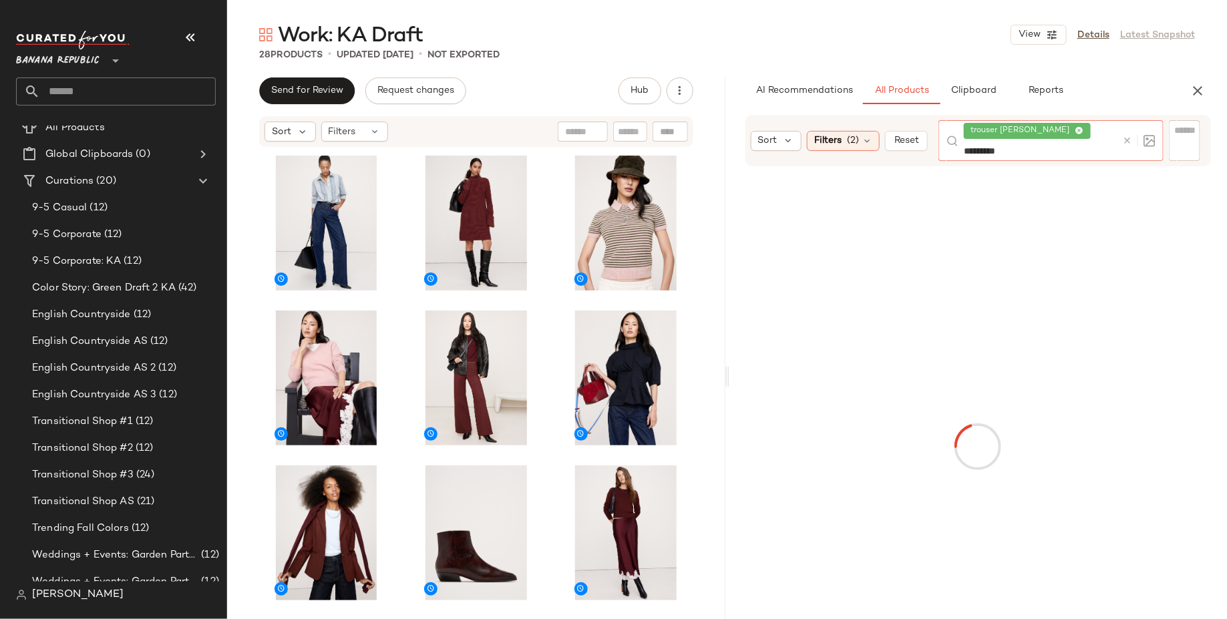
type input "**********"
click at [1075, 130] on icon at bounding box center [1079, 131] width 9 height 9
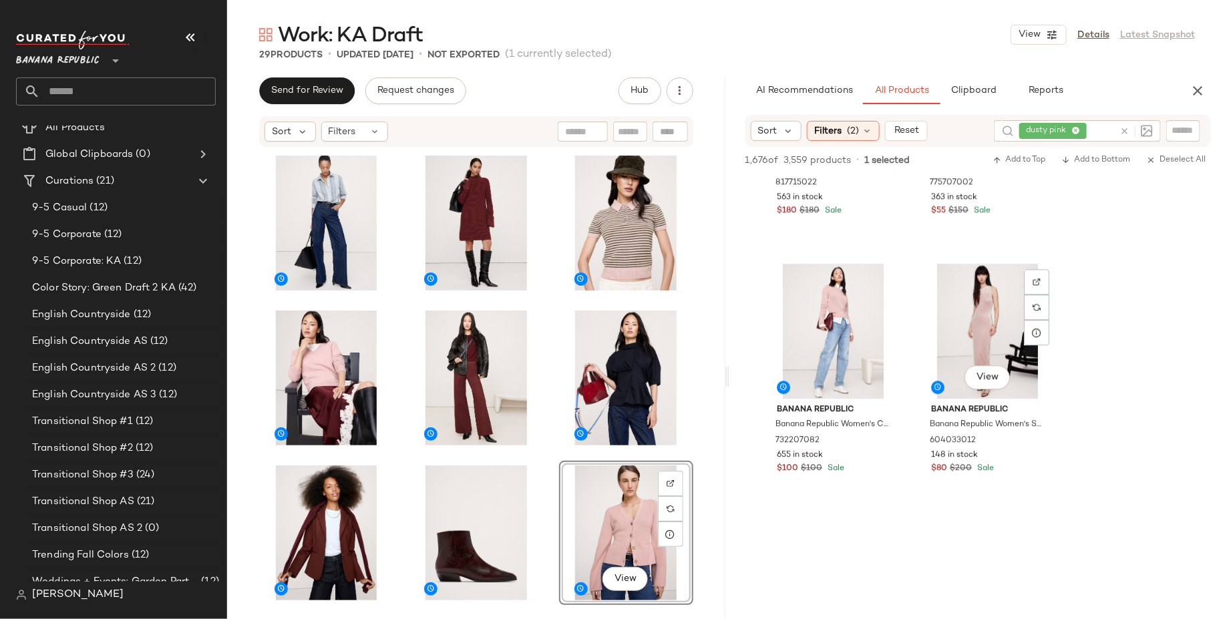
scroll to position [1723, 0]
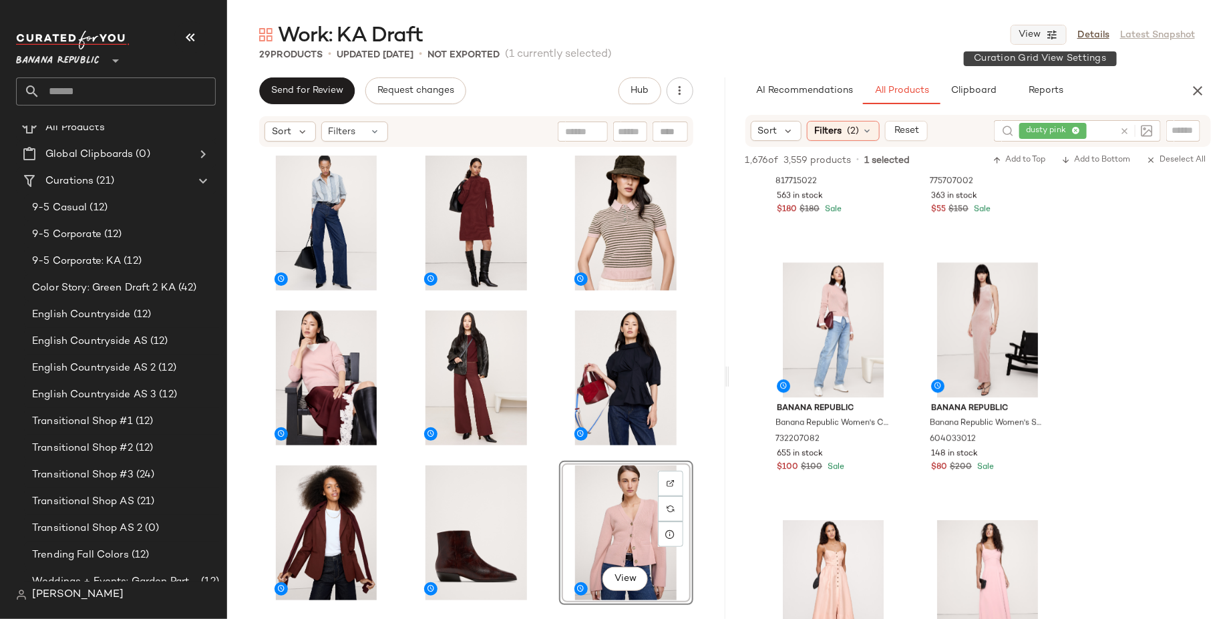
click at [1023, 43] on button "View" at bounding box center [1038, 35] width 56 height 20
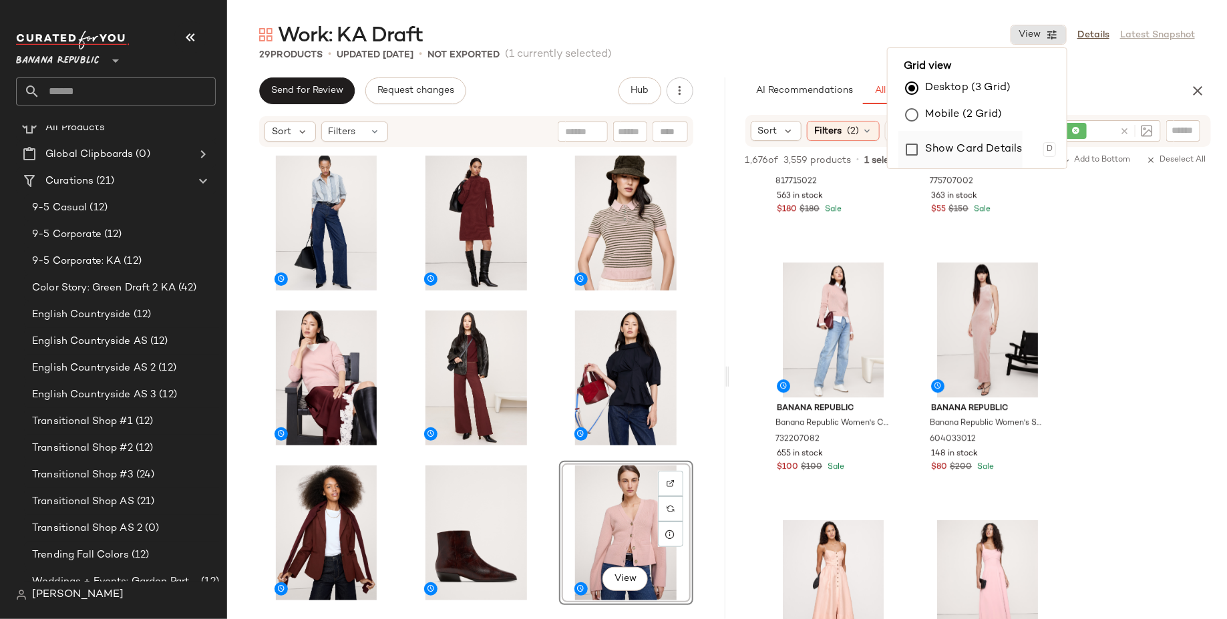
click at [968, 149] on label "Show Card Details" at bounding box center [973, 149] width 97 height 37
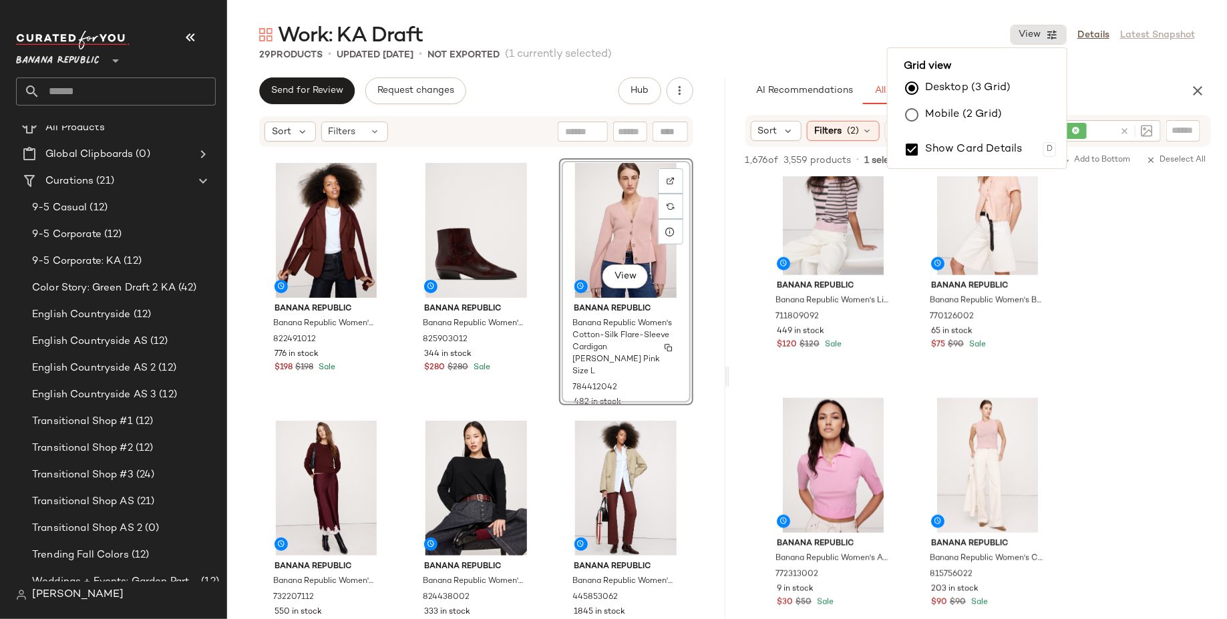
scroll to position [521, 0]
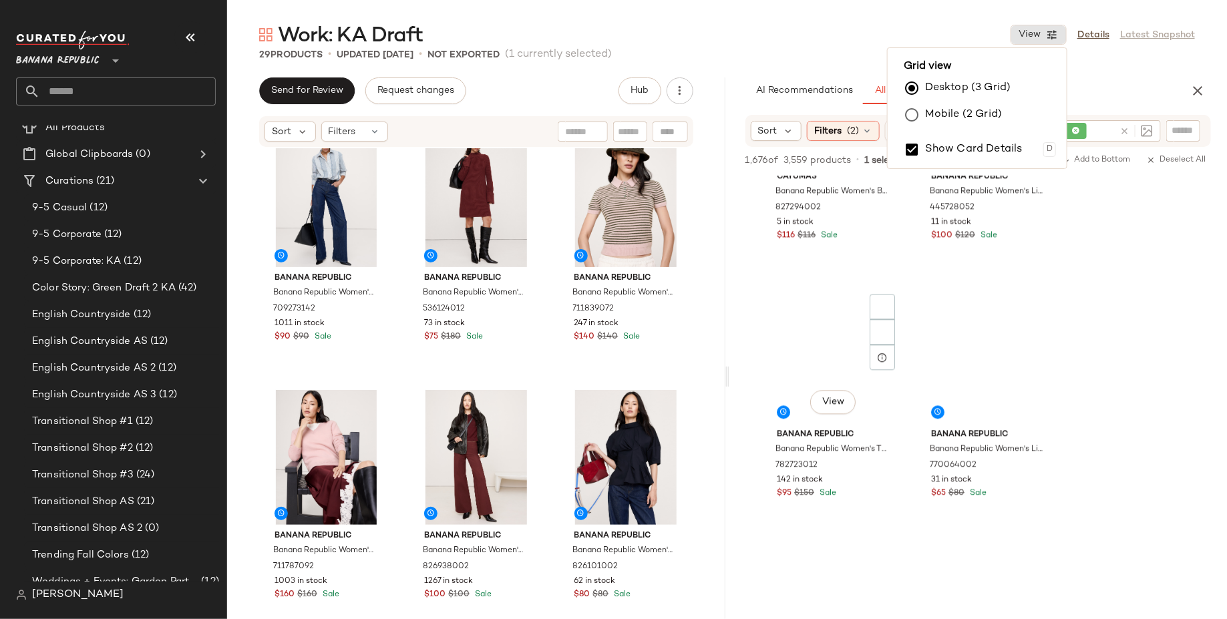
scroll to position [4115, 0]
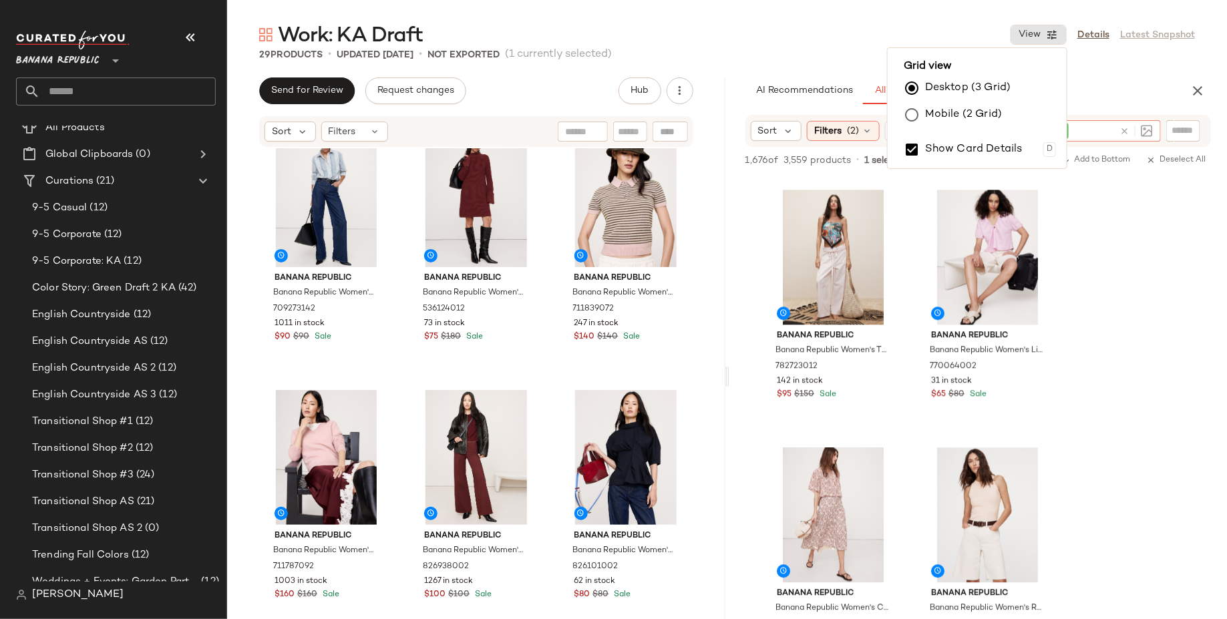
click at [1074, 131] on div "dusty pink" at bounding box center [1057, 130] width 113 height 21
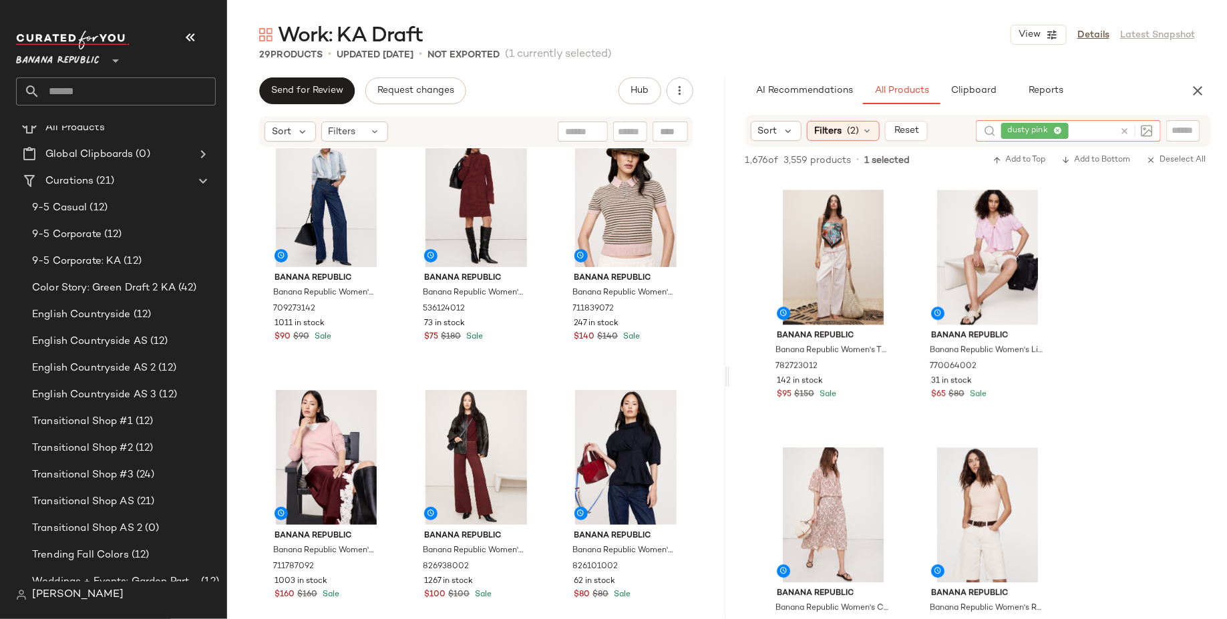
click at [1056, 131] on icon at bounding box center [1057, 131] width 9 height 9
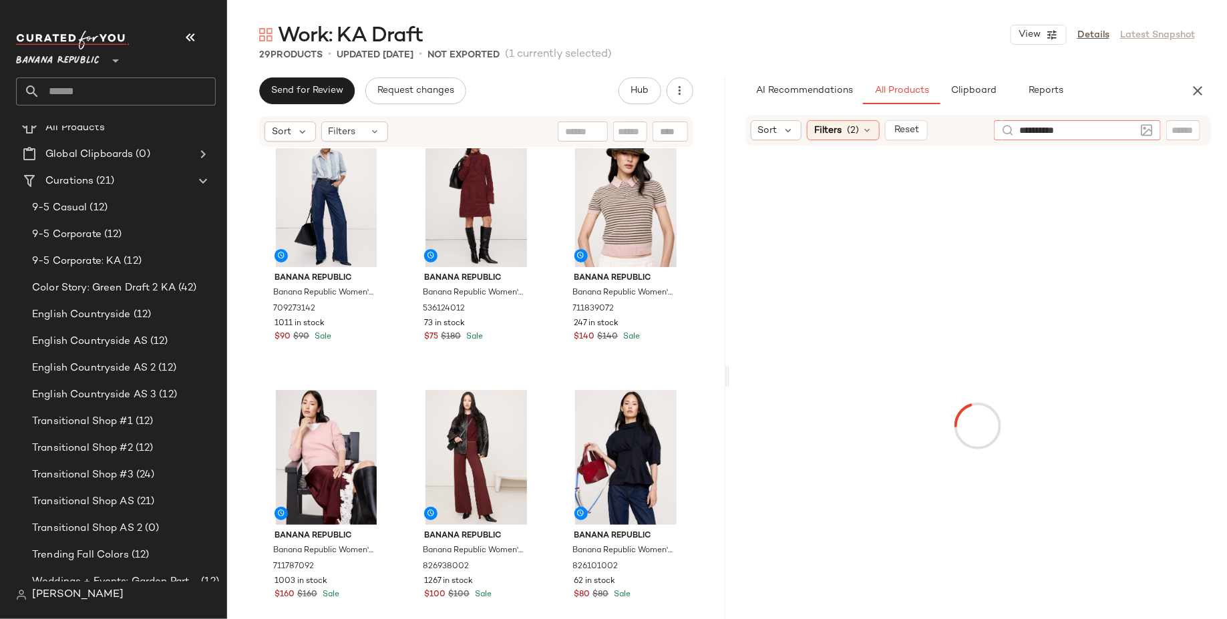
type input "**********"
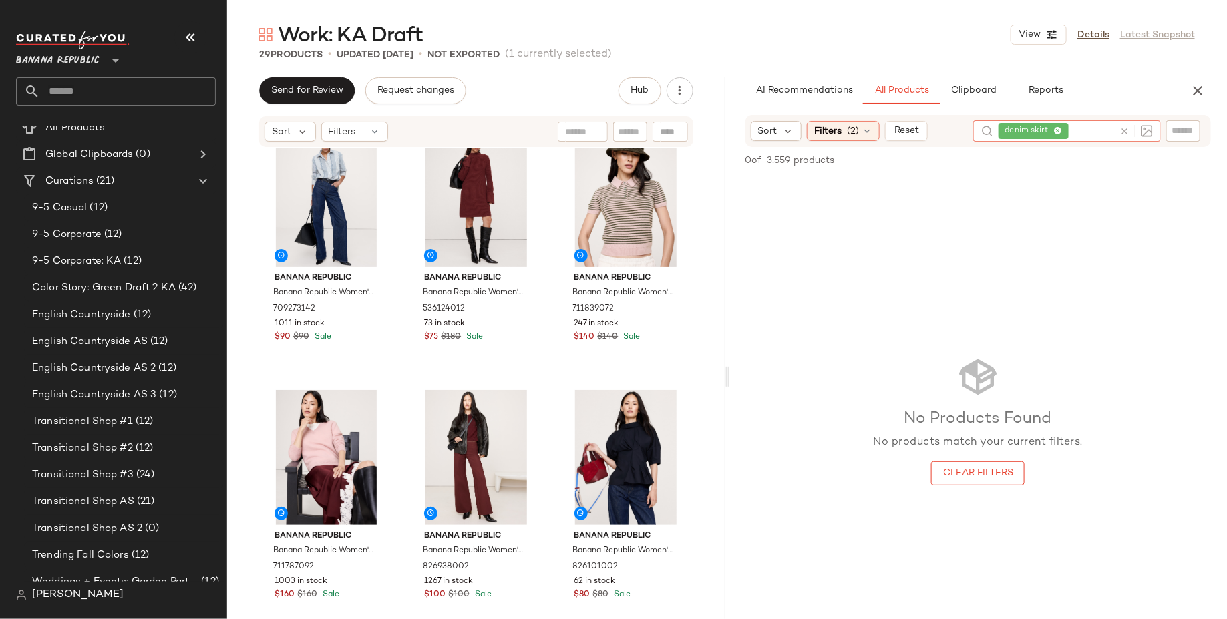
click at [1056, 132] on icon at bounding box center [1057, 131] width 9 height 9
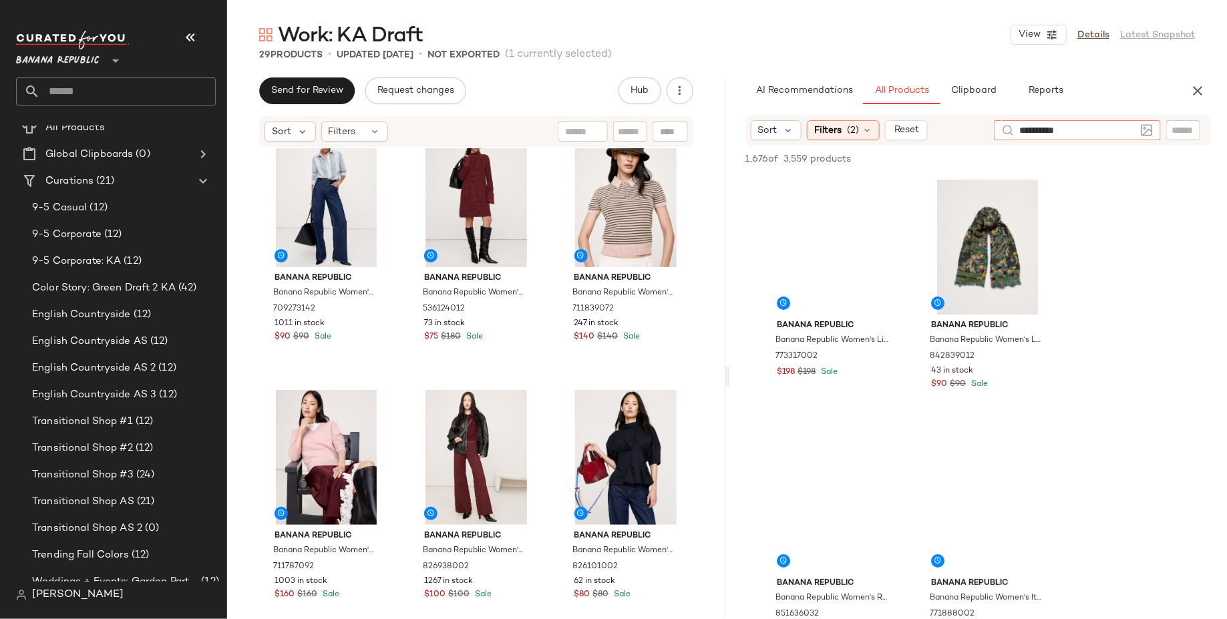
type input "**********"
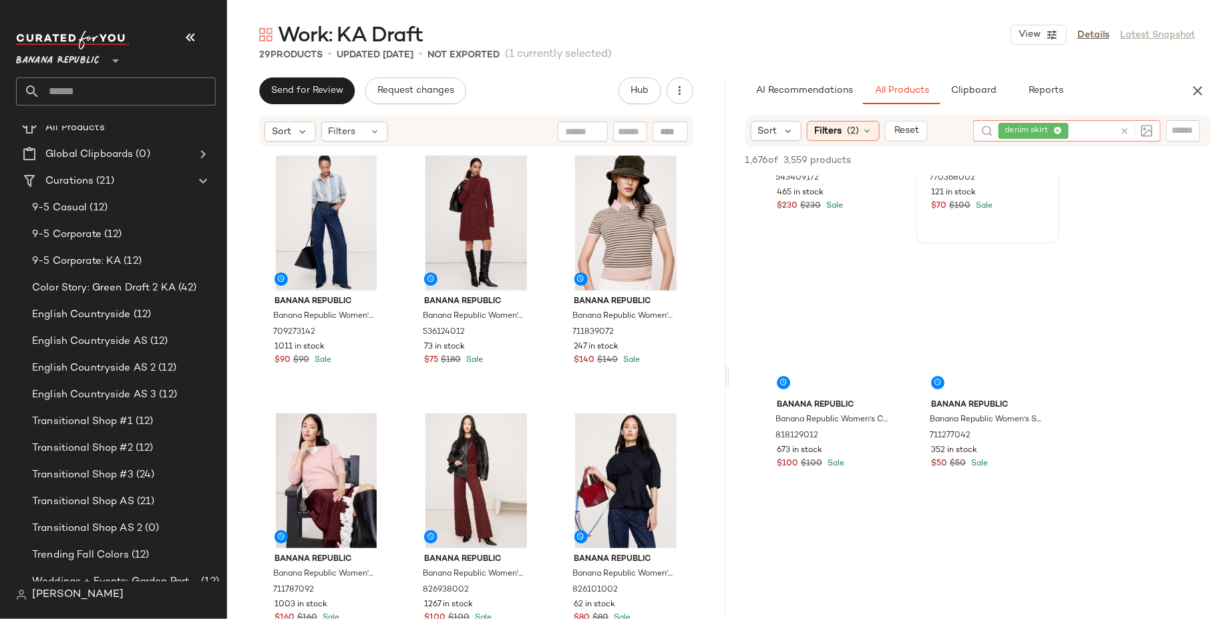
scroll to position [2274, 0]
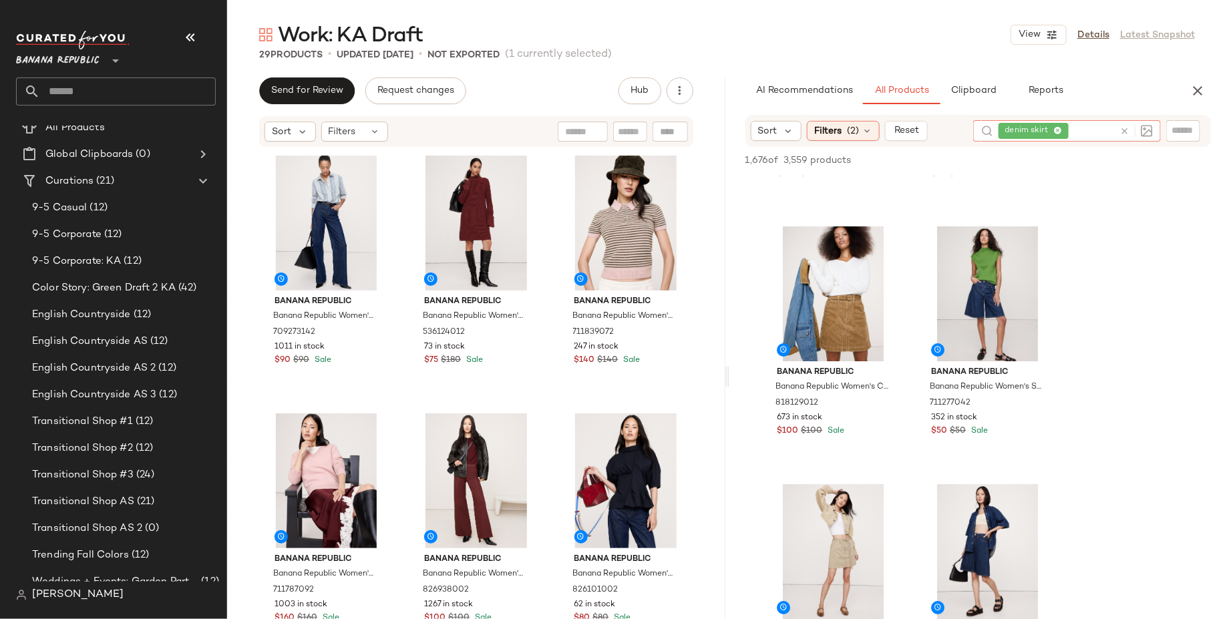
click at [1056, 129] on icon at bounding box center [1057, 131] width 9 height 9
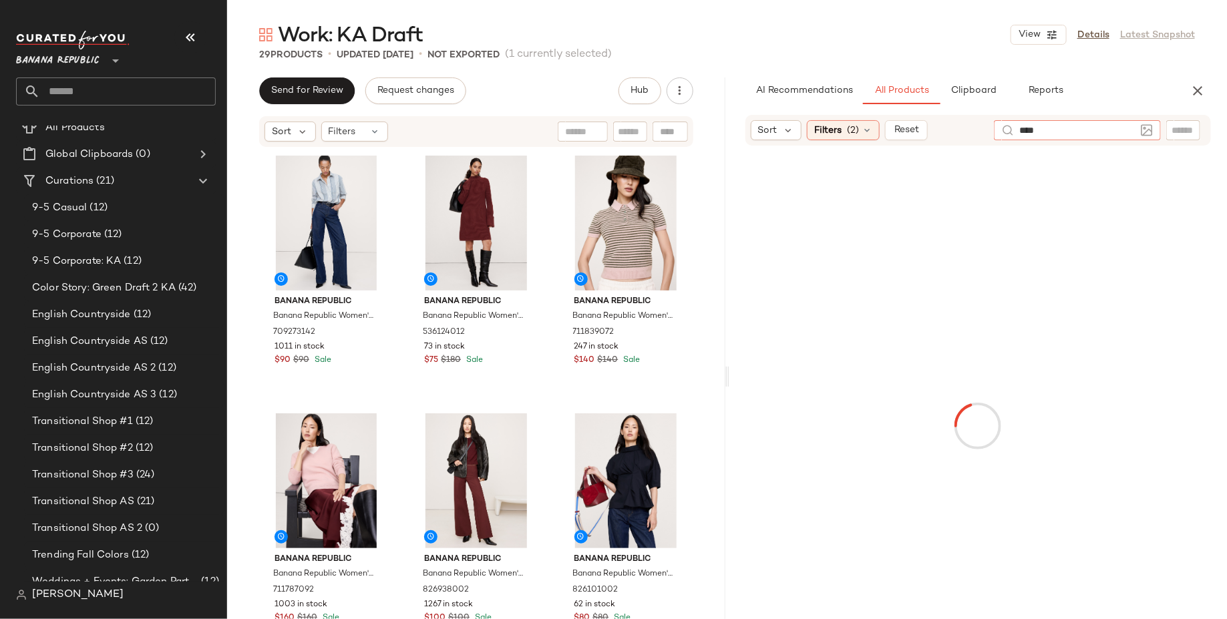
type input "*****"
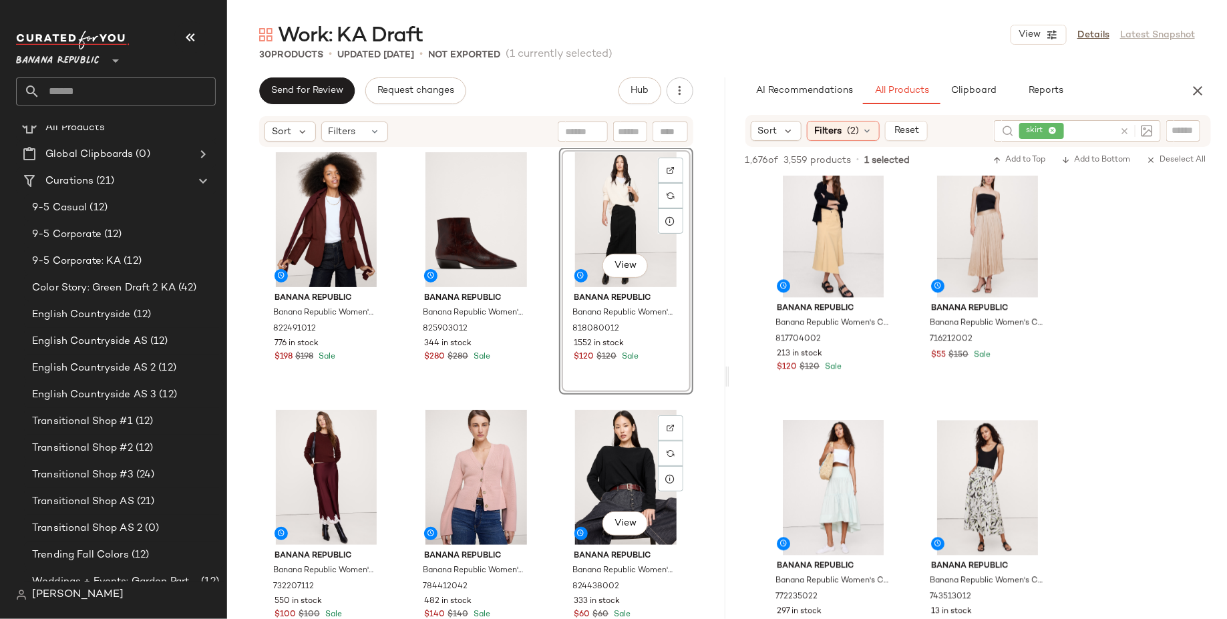
scroll to position [521, 0]
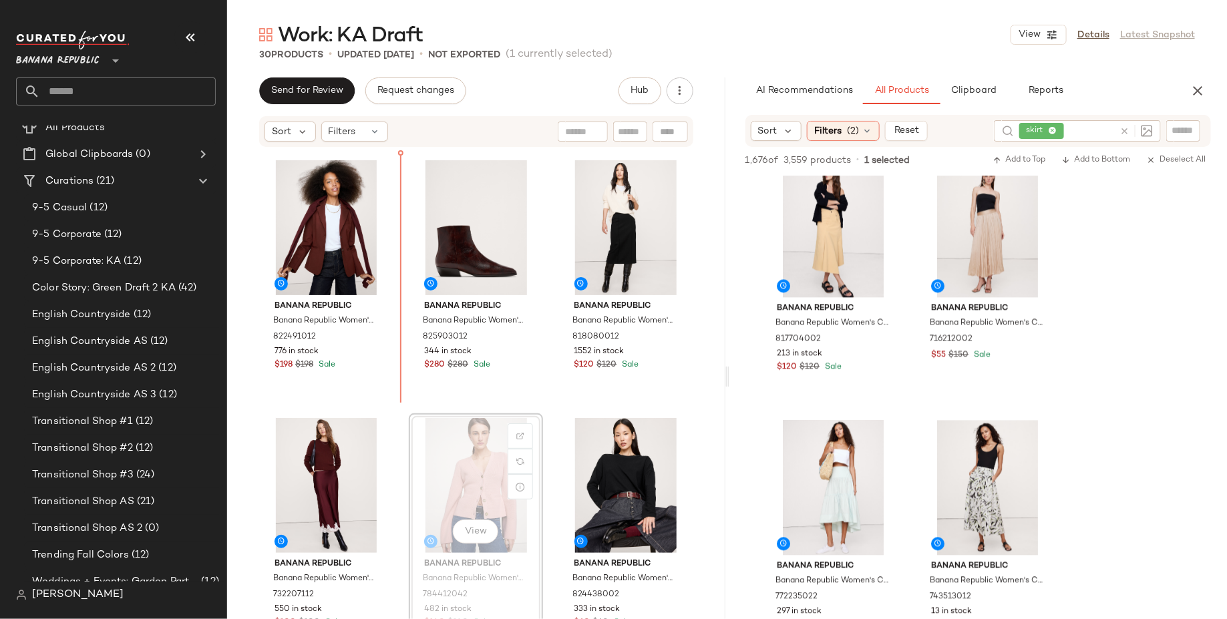
drag, startPoint x: 460, startPoint y: 476, endPoint x: 445, endPoint y: 463, distance: 19.4
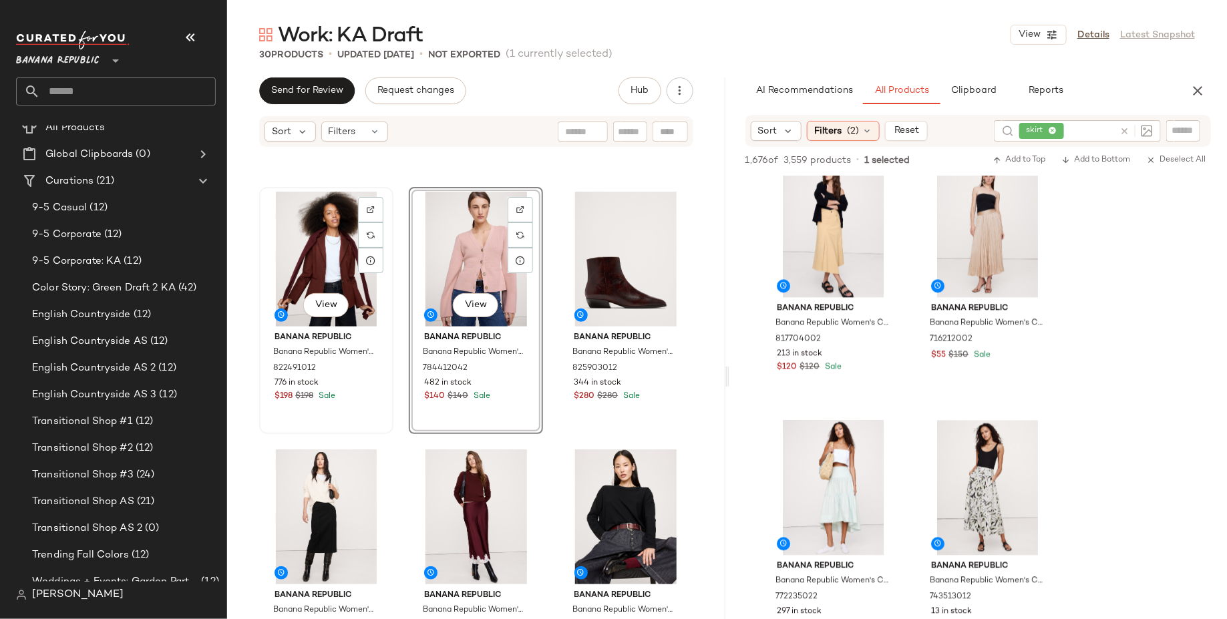
scroll to position [491, 0]
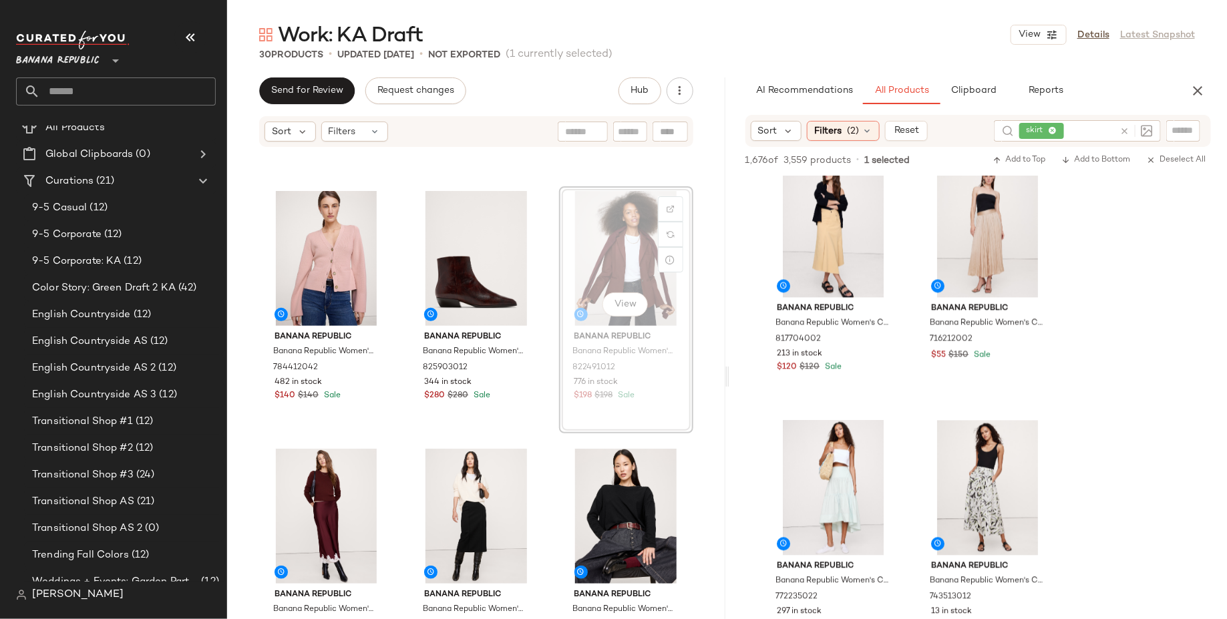
scroll to position [488, 0]
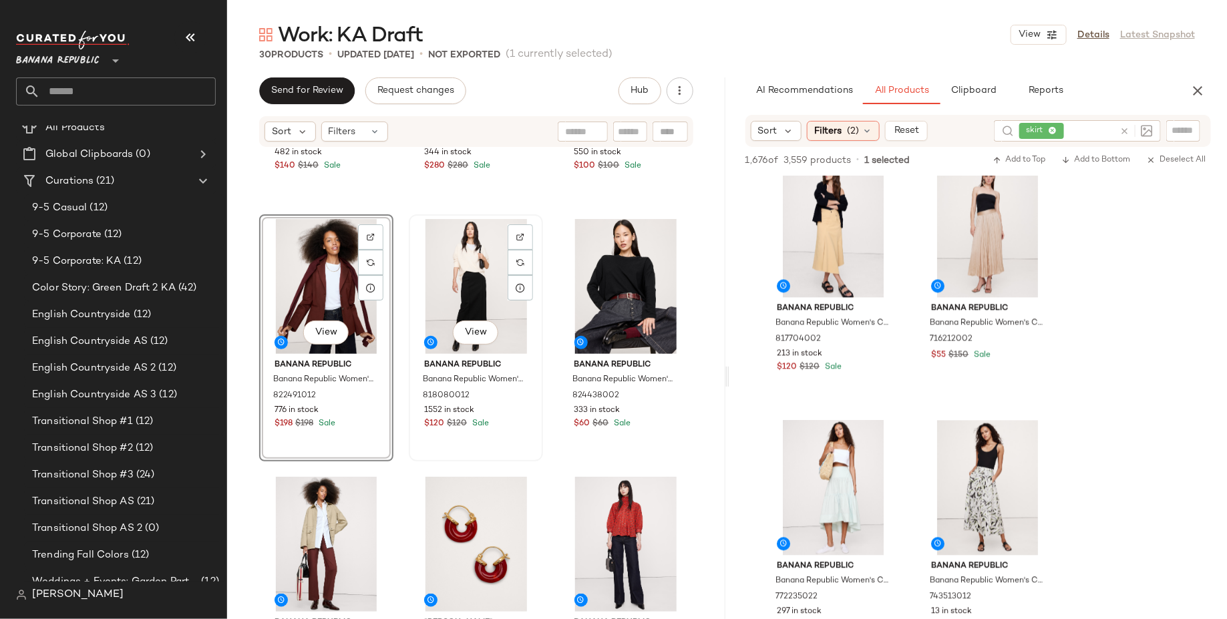
scroll to position [722, 0]
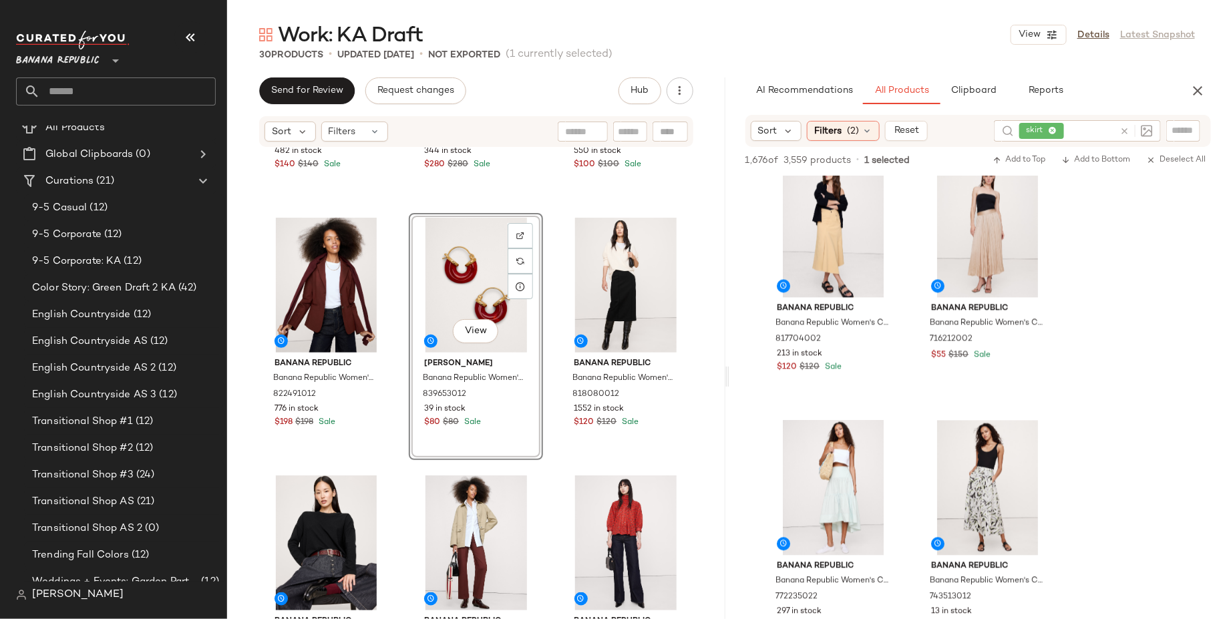
click at [398, 477] on div "Banana Republic Banana Republic Women's Cotton-Silk Flare-Sleeve Cardigan [PERS…" at bounding box center [476, 403] width 498 height 511
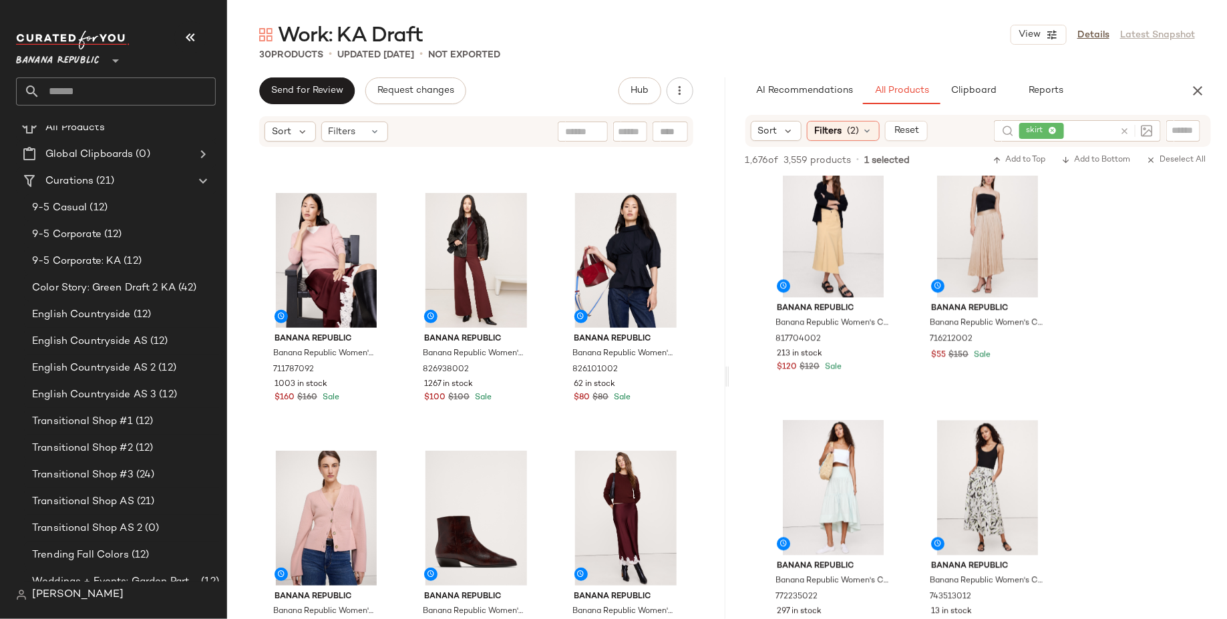
scroll to position [276, 0]
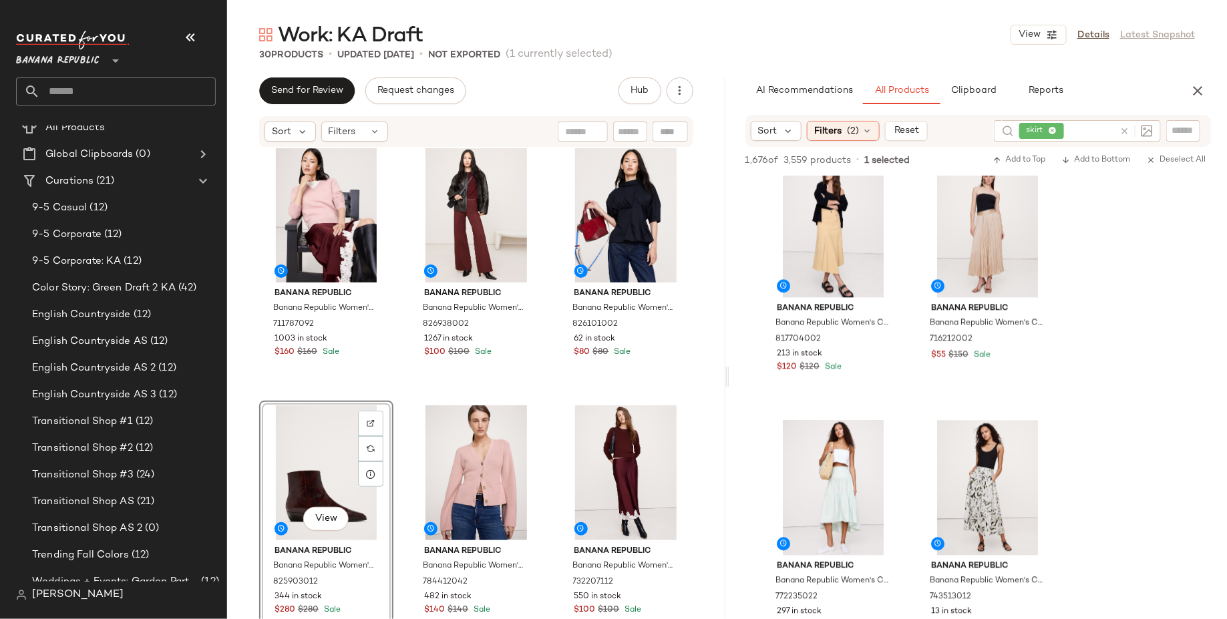
click at [399, 469] on div "Banana Republic Banana Republic Women's Lightweight Cashmere V-Neck Sweater [PE…" at bounding box center [476, 403] width 498 height 511
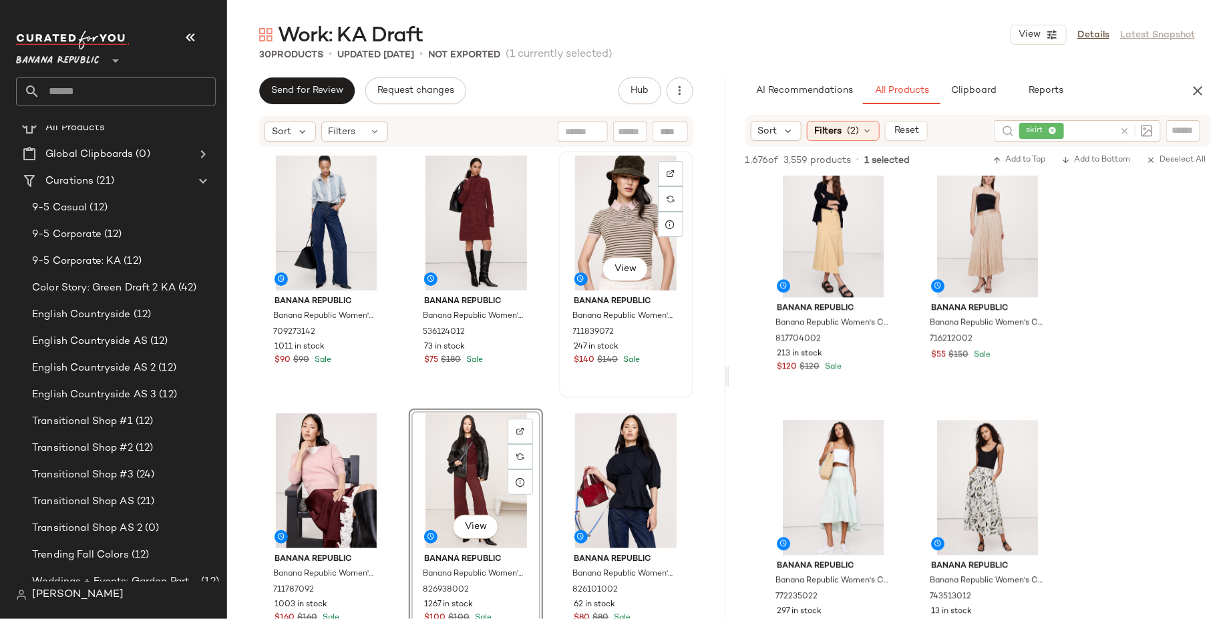
click at [584, 216] on div "View" at bounding box center [626, 223] width 125 height 135
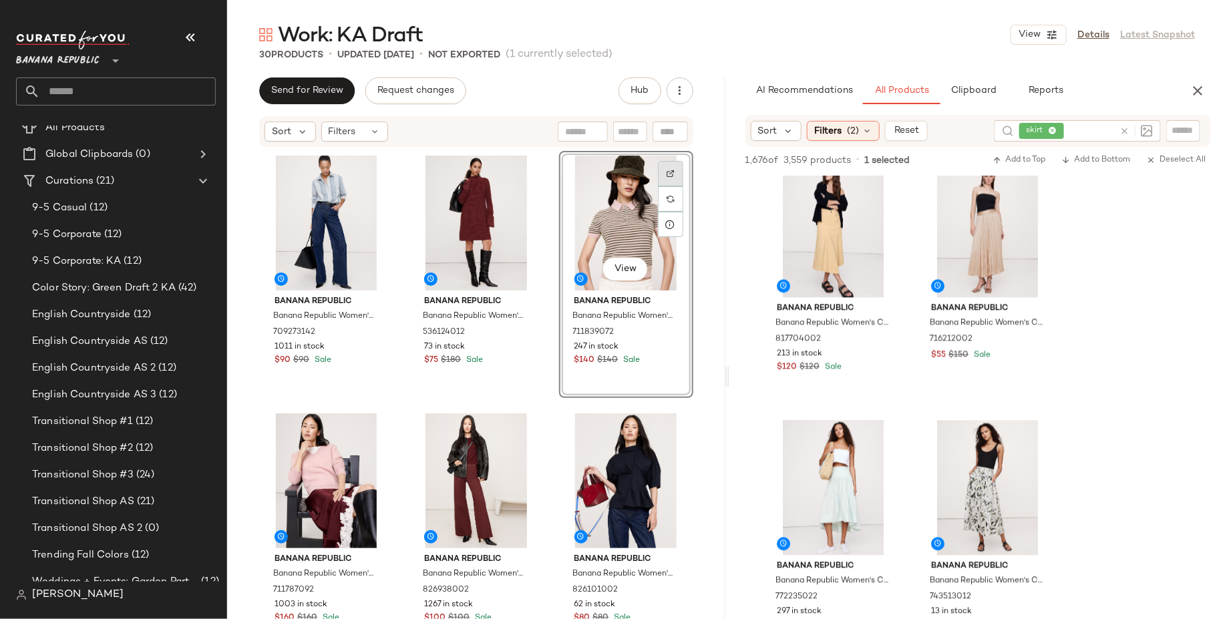
click at [666, 172] on img at bounding box center [670, 174] width 8 height 8
click at [1056, 128] on icon at bounding box center [1052, 131] width 9 height 9
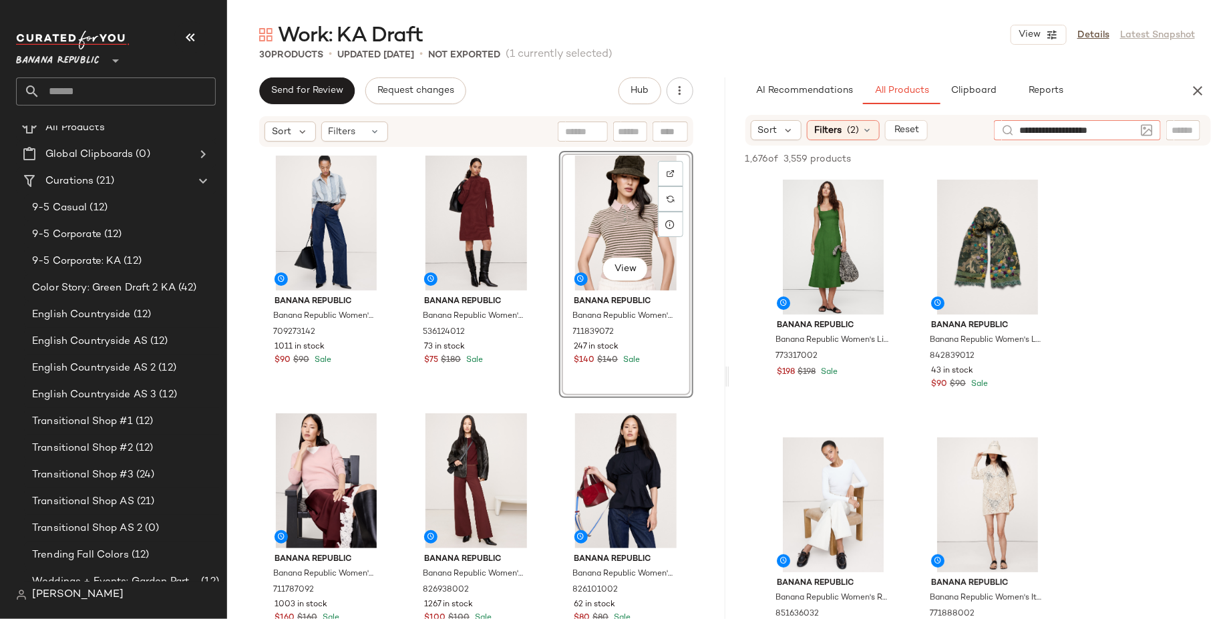
type input "**********"
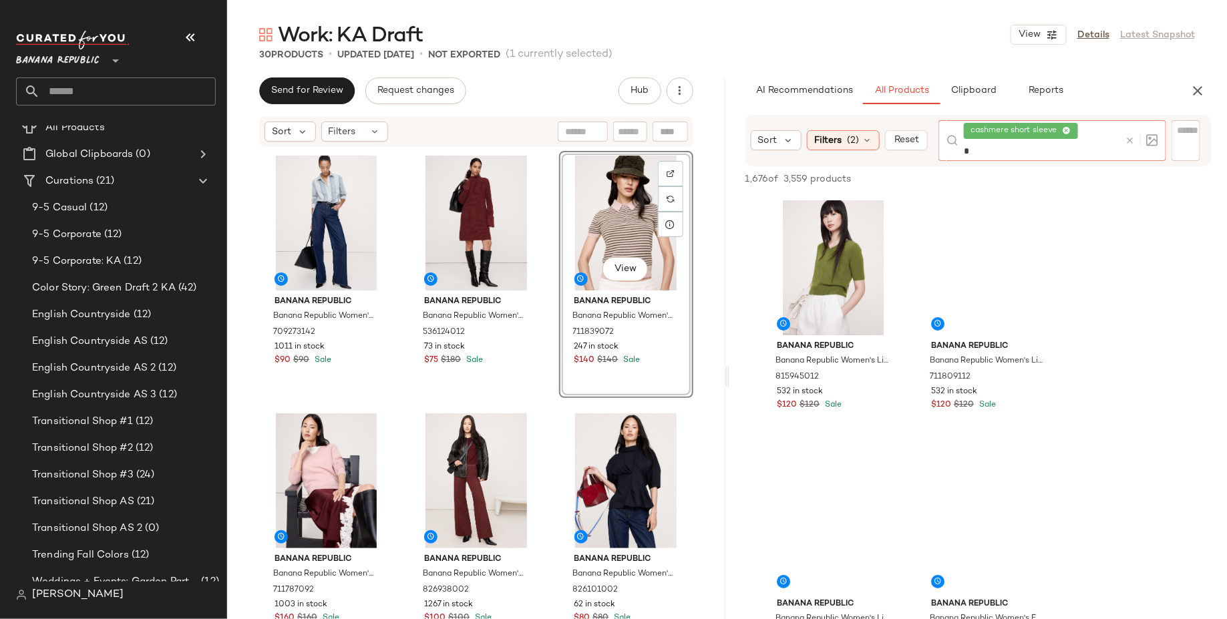
type input "*"
click at [594, 214] on div "View" at bounding box center [626, 223] width 125 height 135
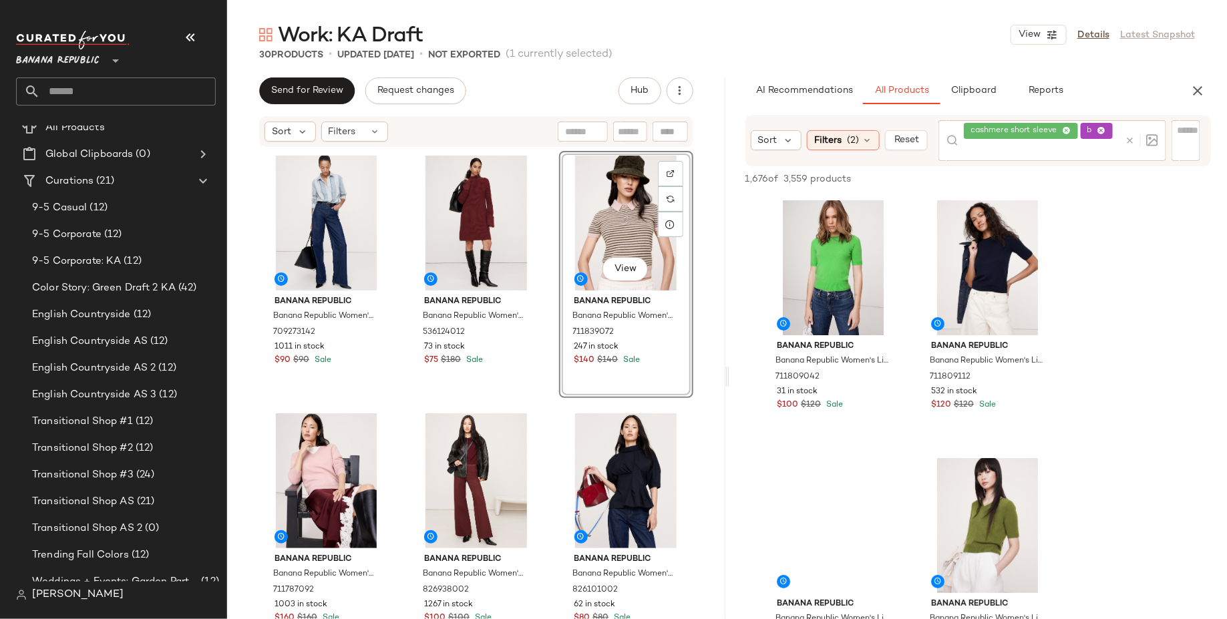
click at [1101, 131] on icon at bounding box center [1101, 131] width 9 height 9
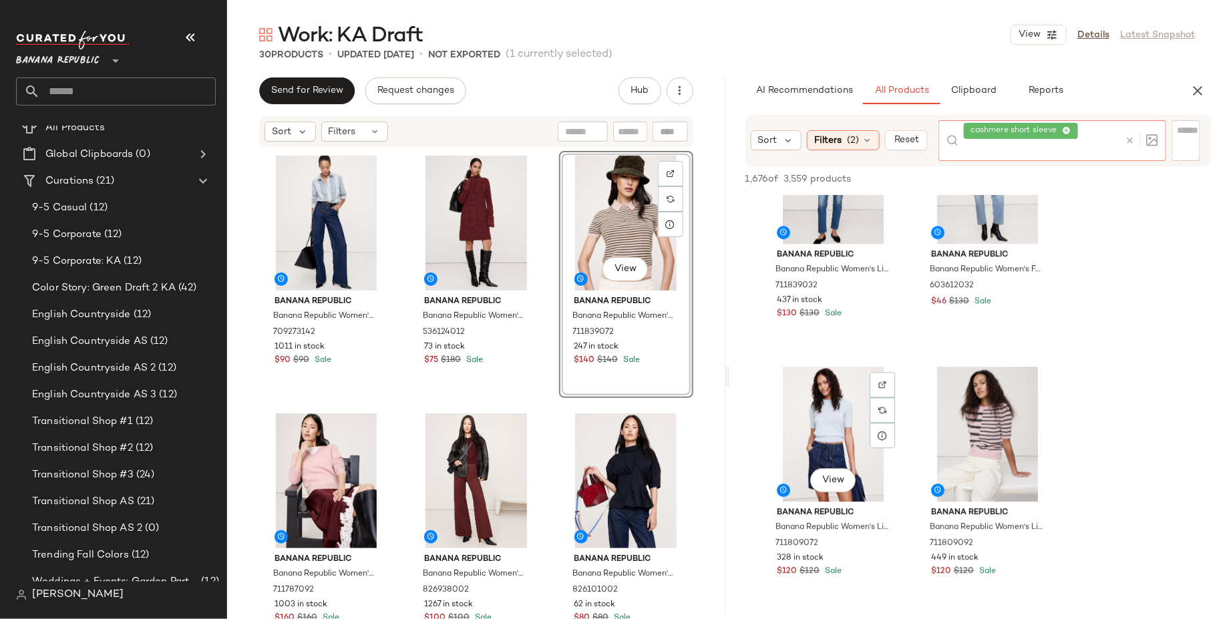
scroll to position [1640, 0]
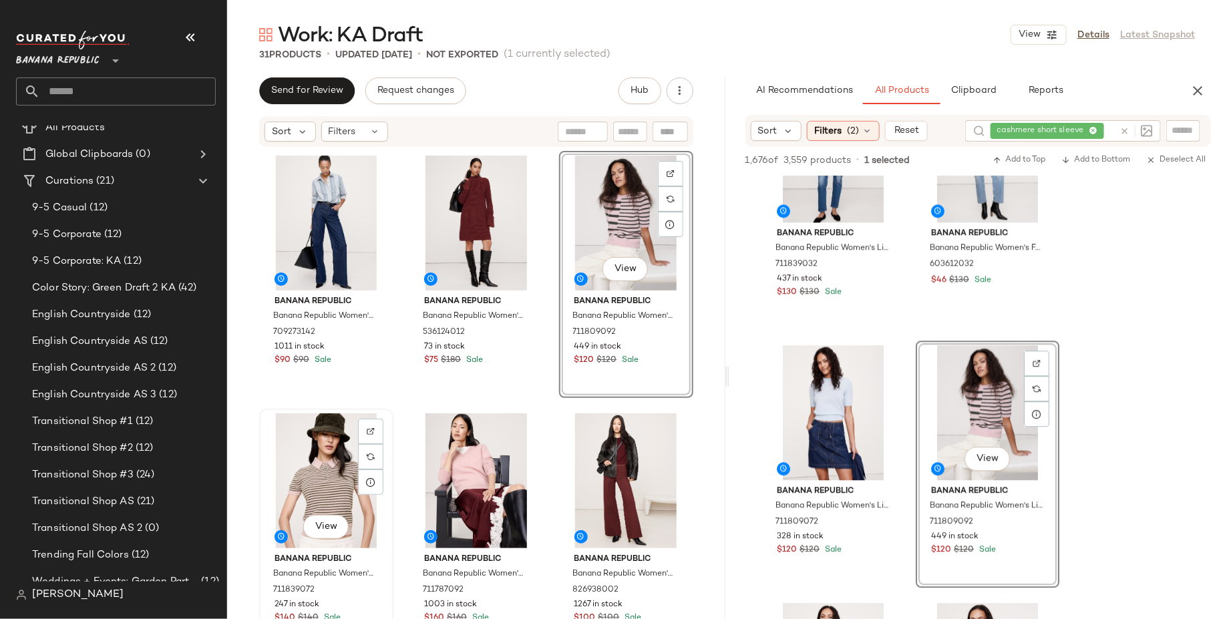
click at [306, 475] on div "View" at bounding box center [326, 480] width 125 height 135
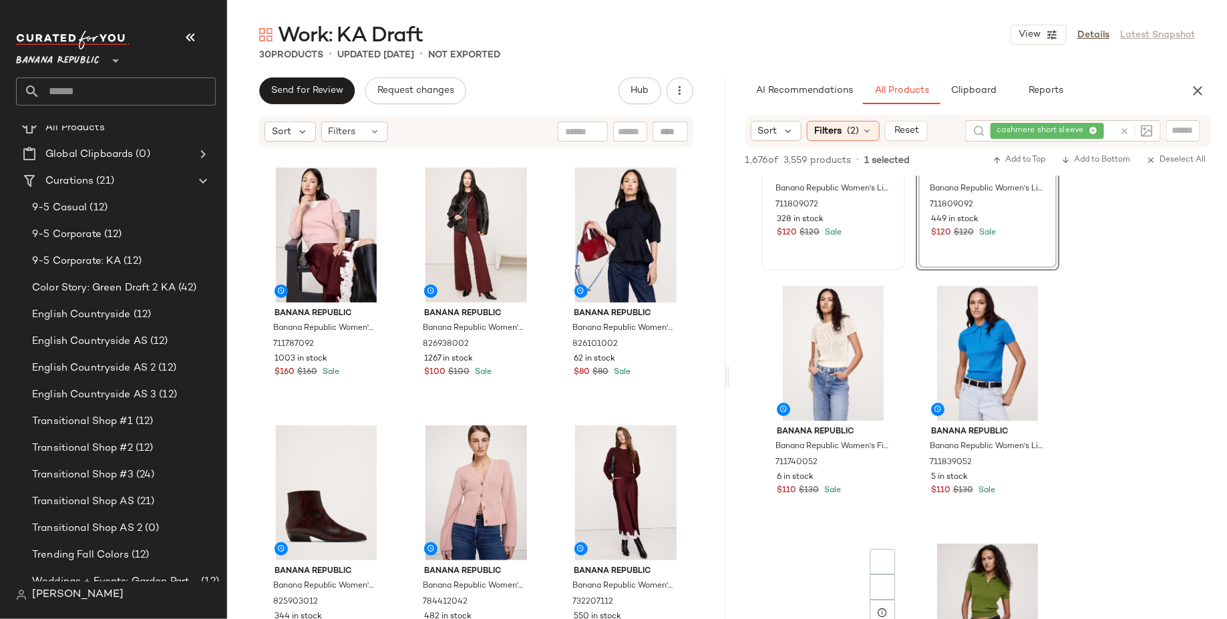
scroll to position [2091, 0]
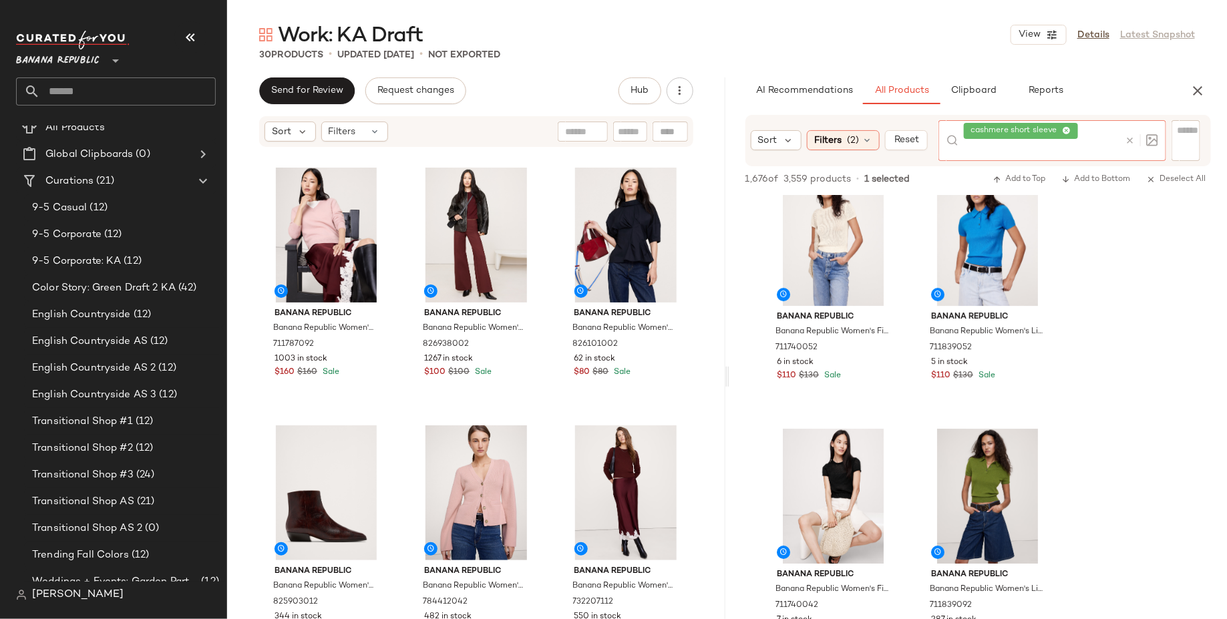
click at [1095, 130] on div "cashmere short sleeve" at bounding box center [1042, 140] width 156 height 41
click at [1066, 131] on icon at bounding box center [1066, 131] width 9 height 9
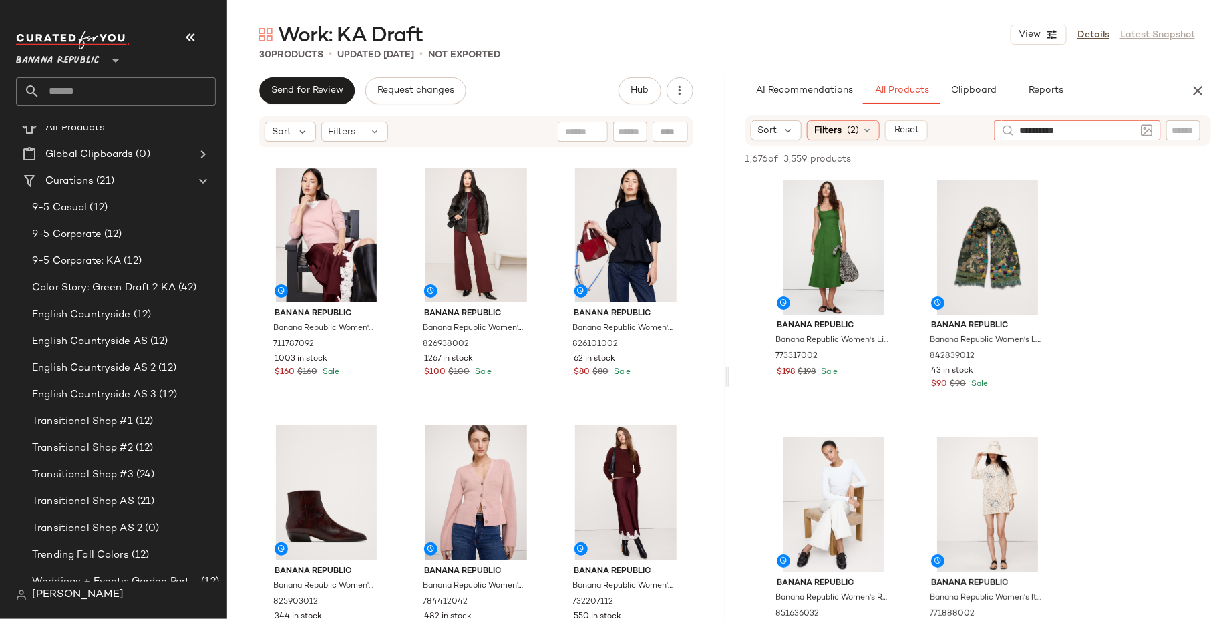
type input "**********"
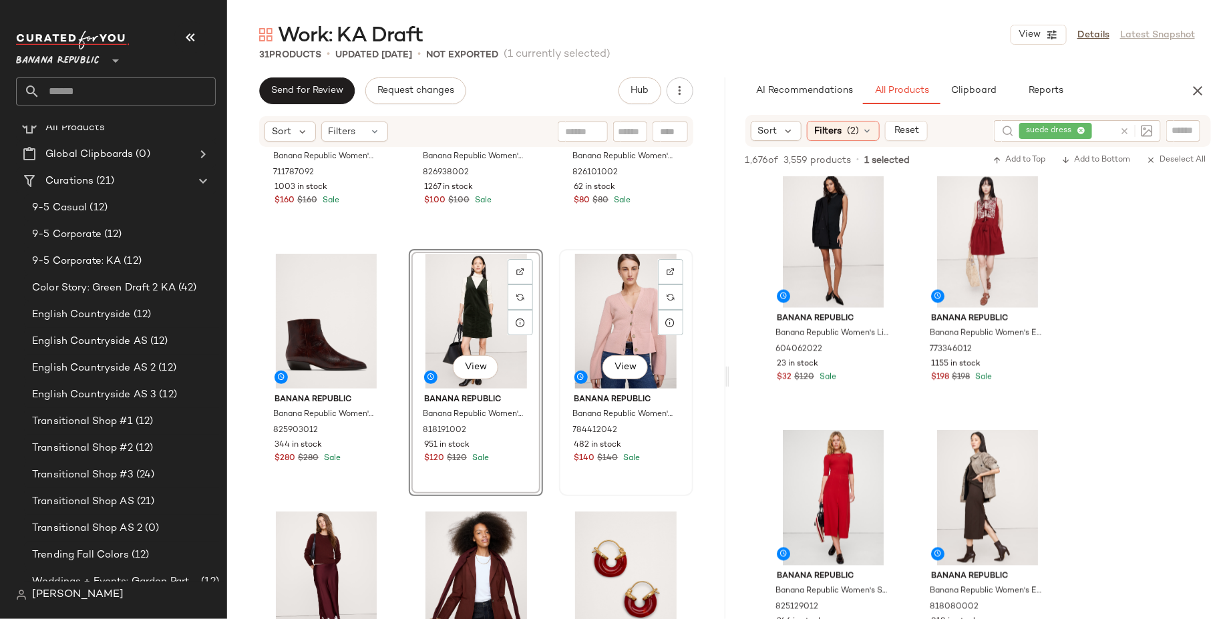
scroll to position [431, 0]
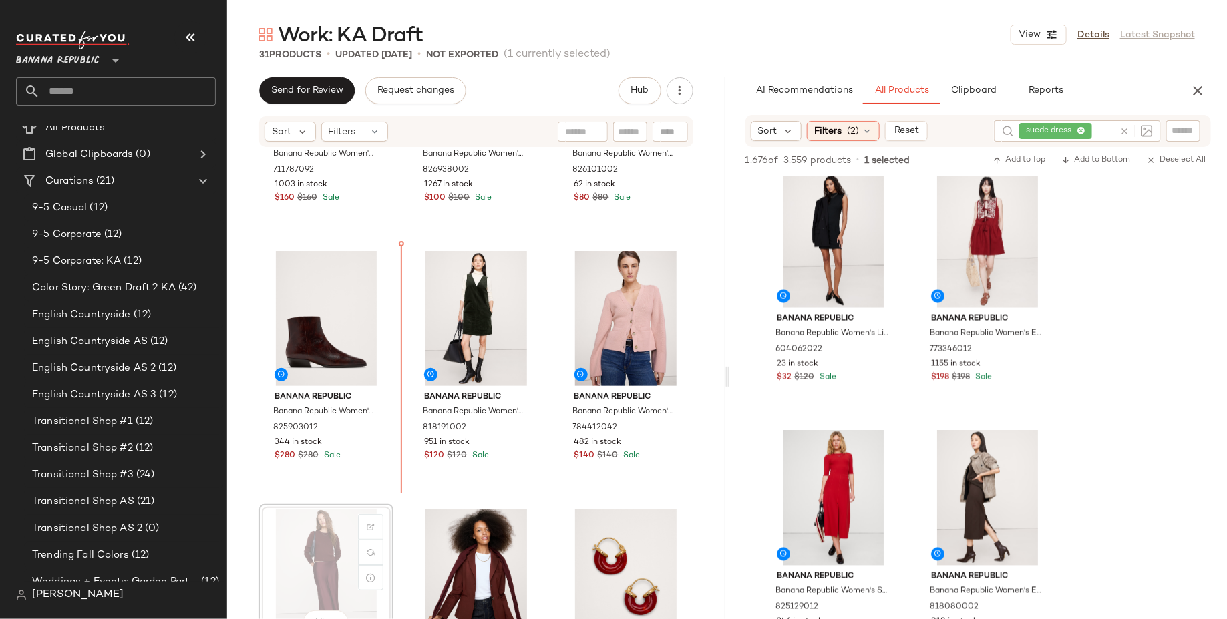
scroll to position [432, 0]
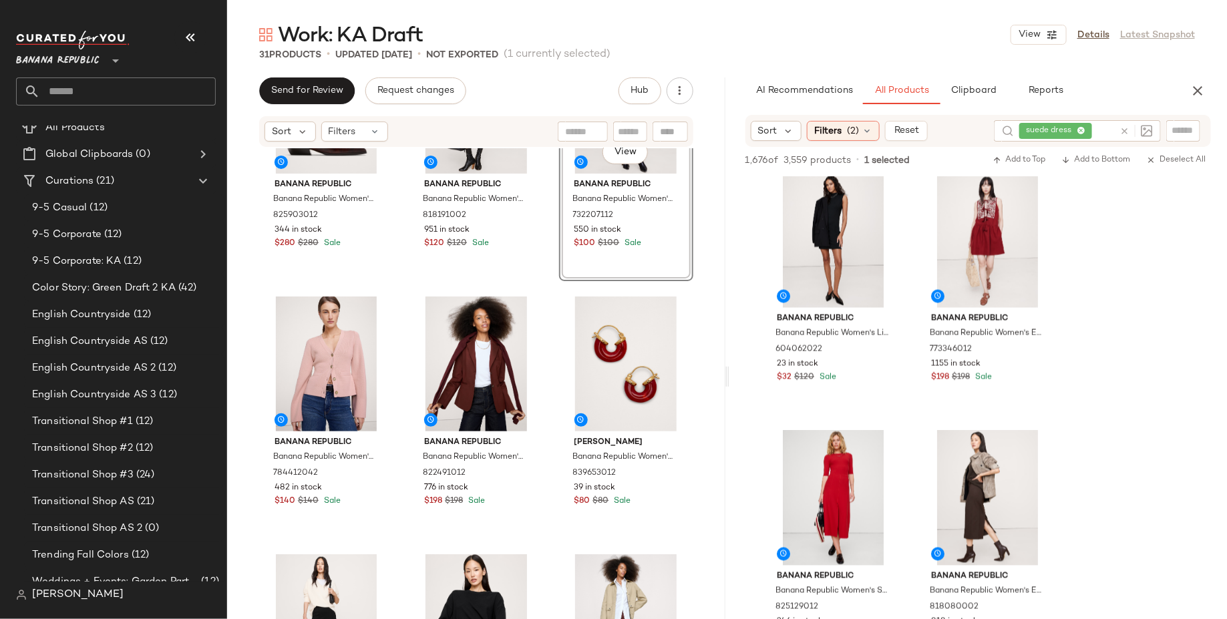
scroll to position [646, 0]
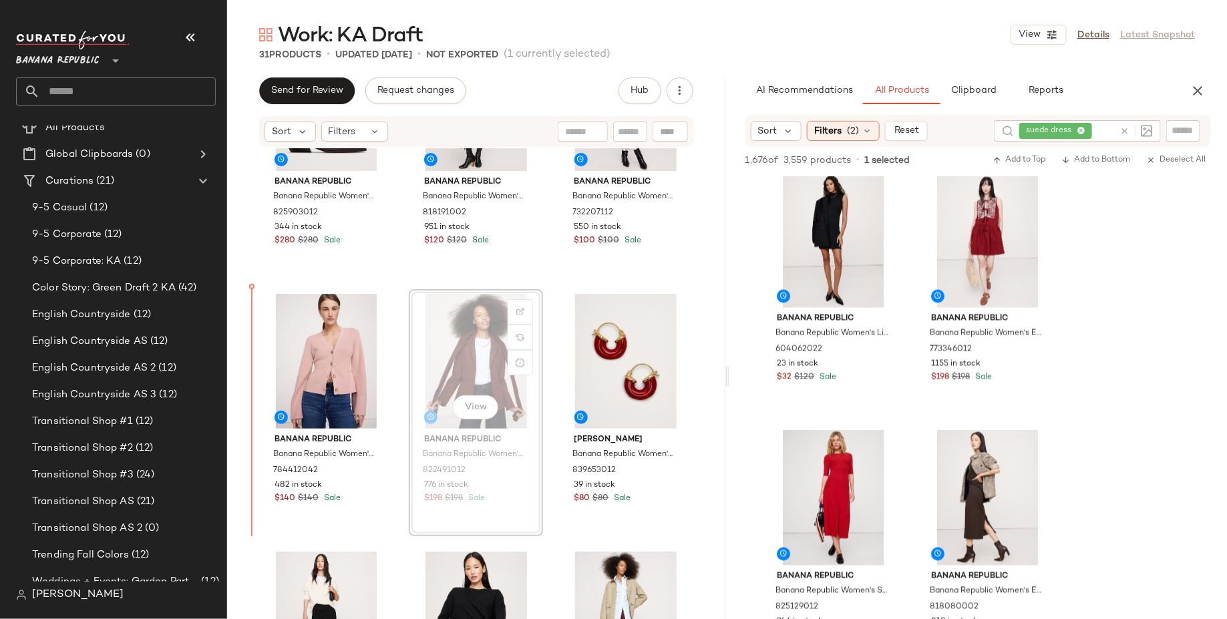
drag, startPoint x: 450, startPoint y: 352, endPoint x: 438, endPoint y: 352, distance: 12.0
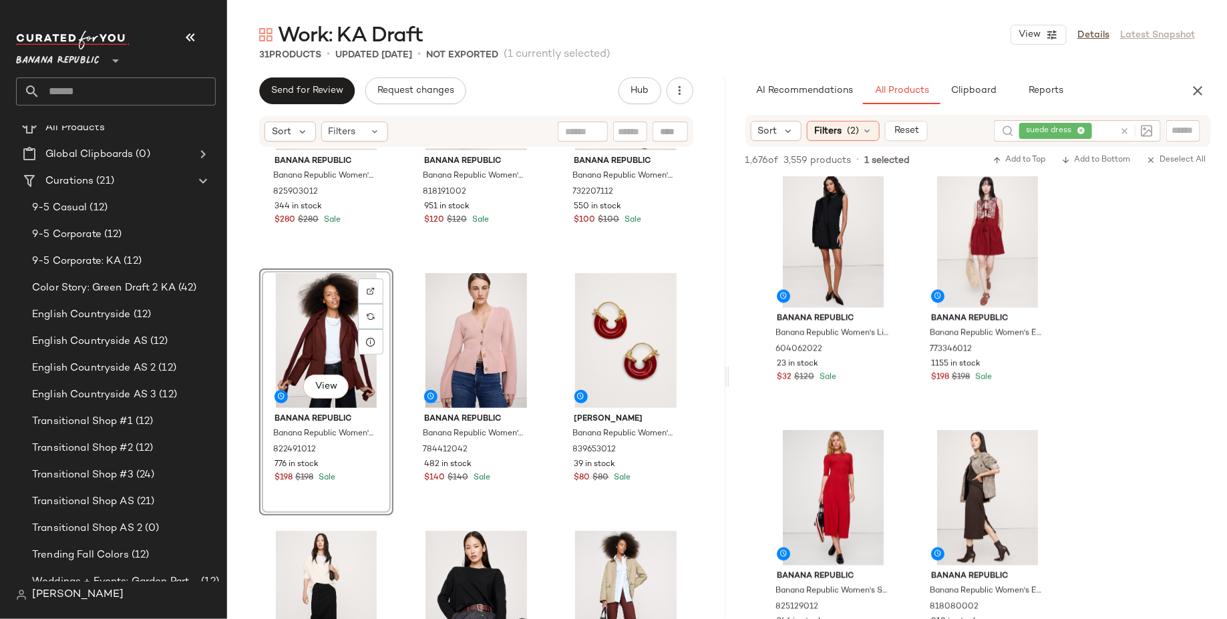
scroll to position [668, 0]
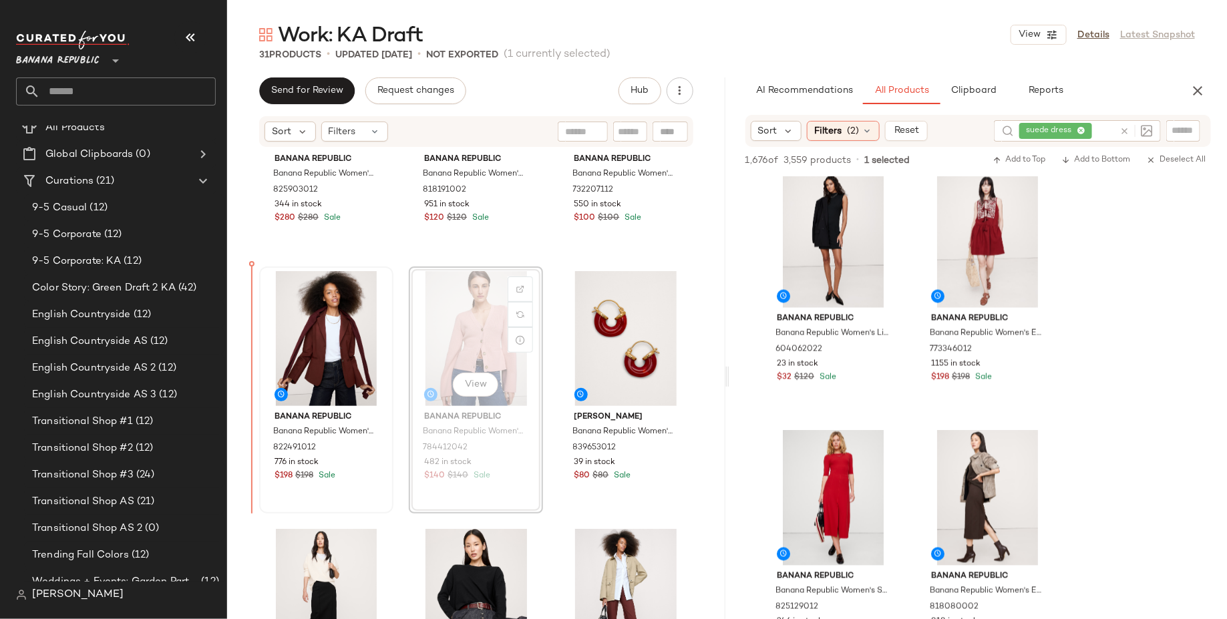
drag, startPoint x: 427, startPoint y: 355, endPoint x: 271, endPoint y: 357, distance: 156.3
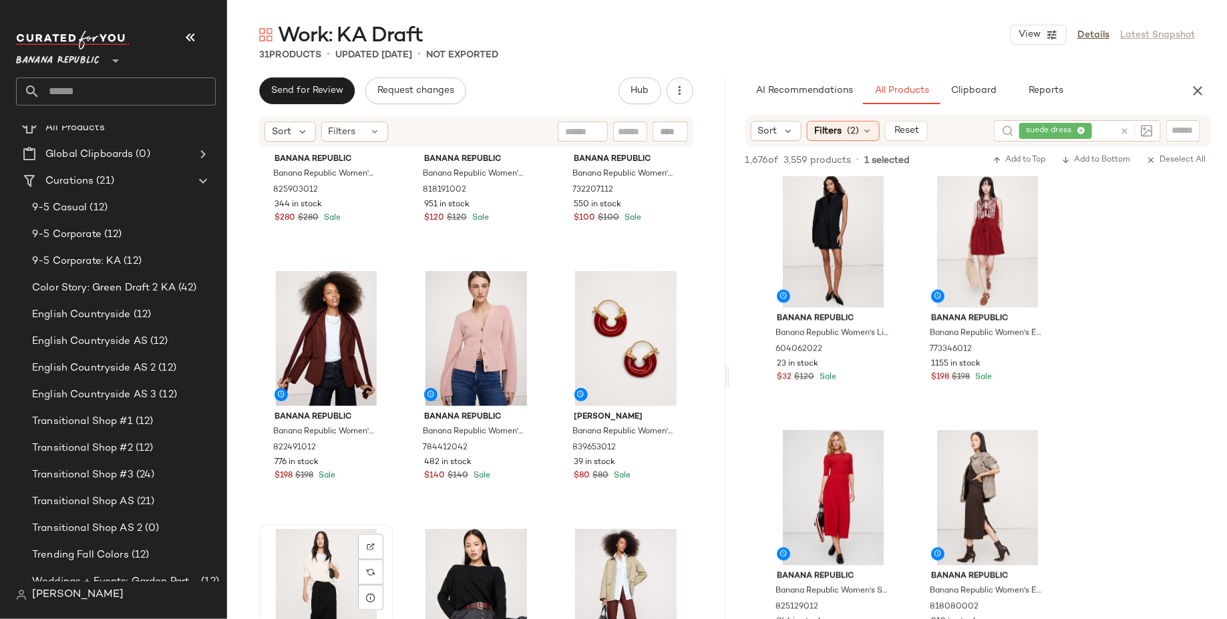
scroll to position [670, 0]
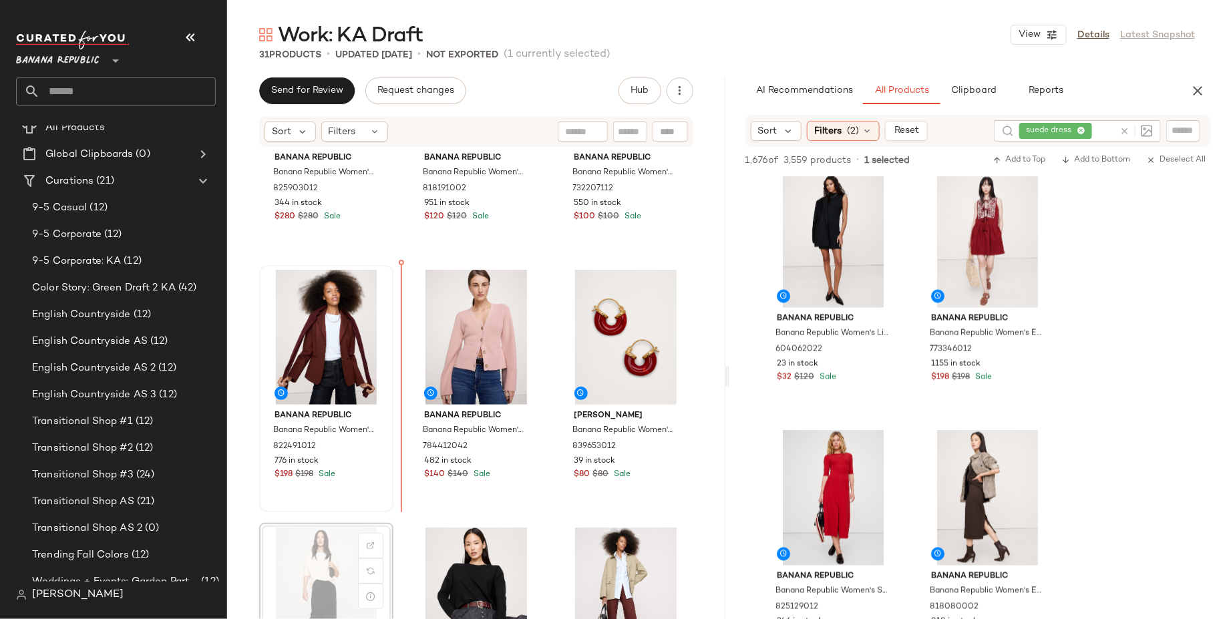
drag, startPoint x: 308, startPoint y: 566, endPoint x: 409, endPoint y: 427, distance: 170.7
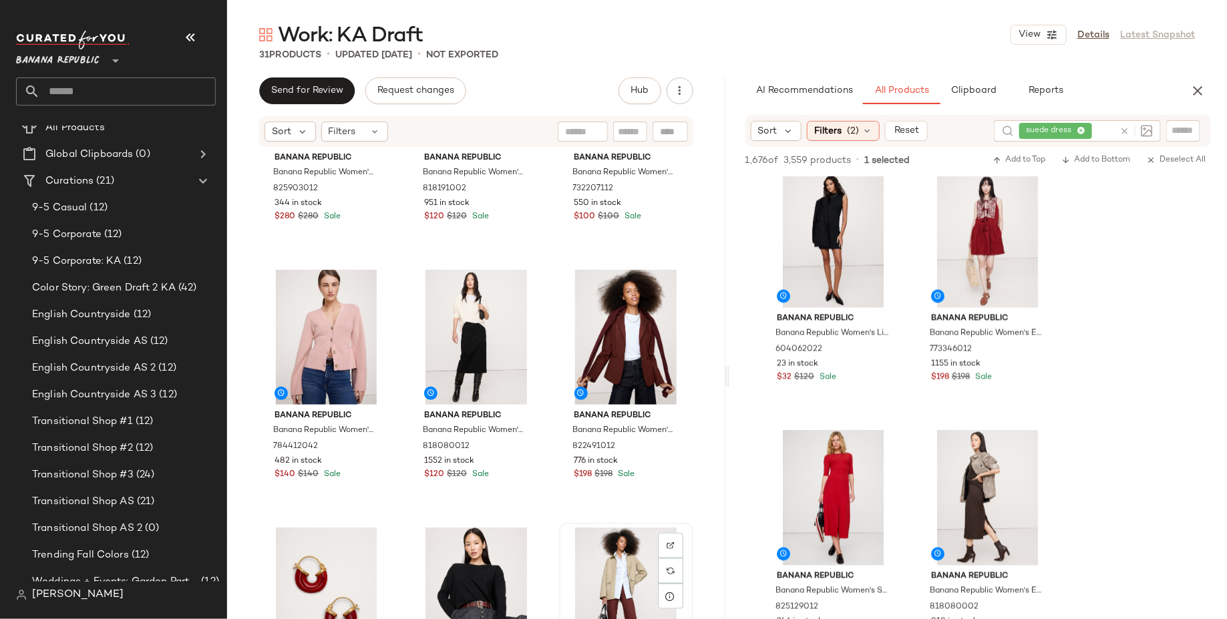
scroll to position [672, 0]
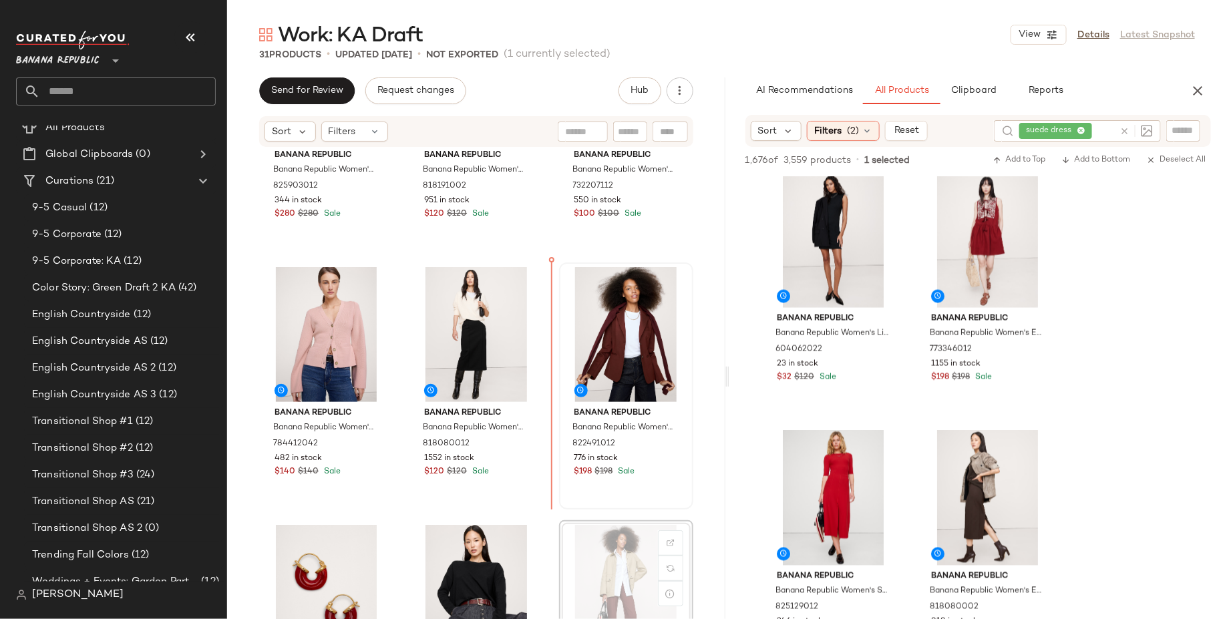
drag, startPoint x: 589, startPoint y: 560, endPoint x: 575, endPoint y: 457, distance: 103.1
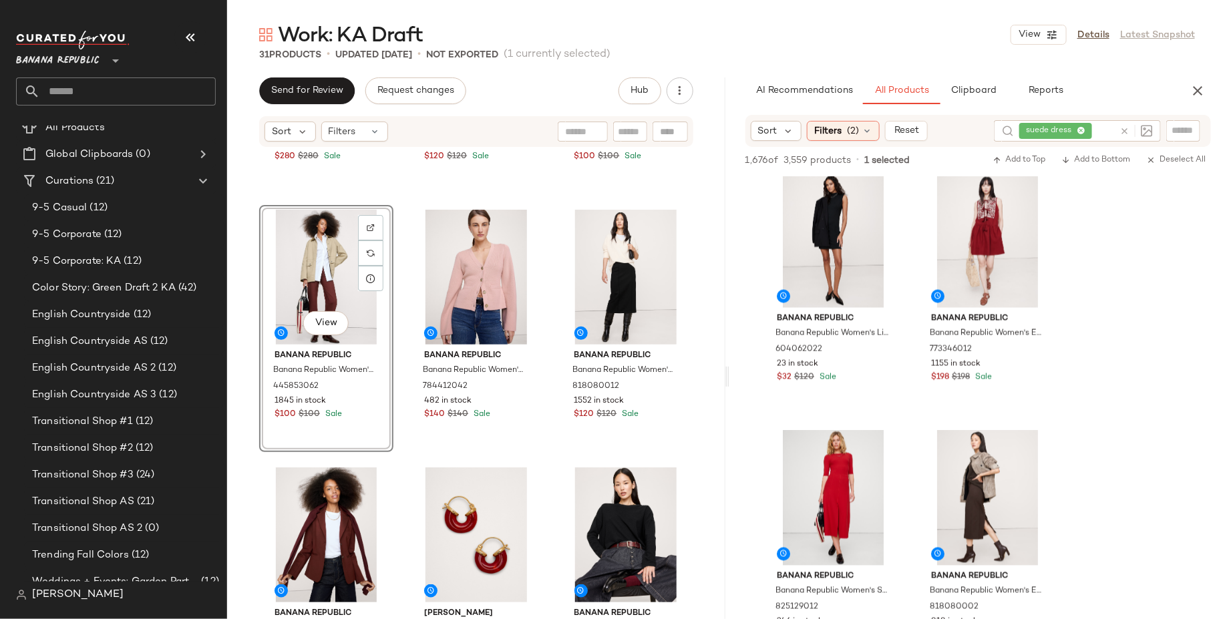
scroll to position [728, 0]
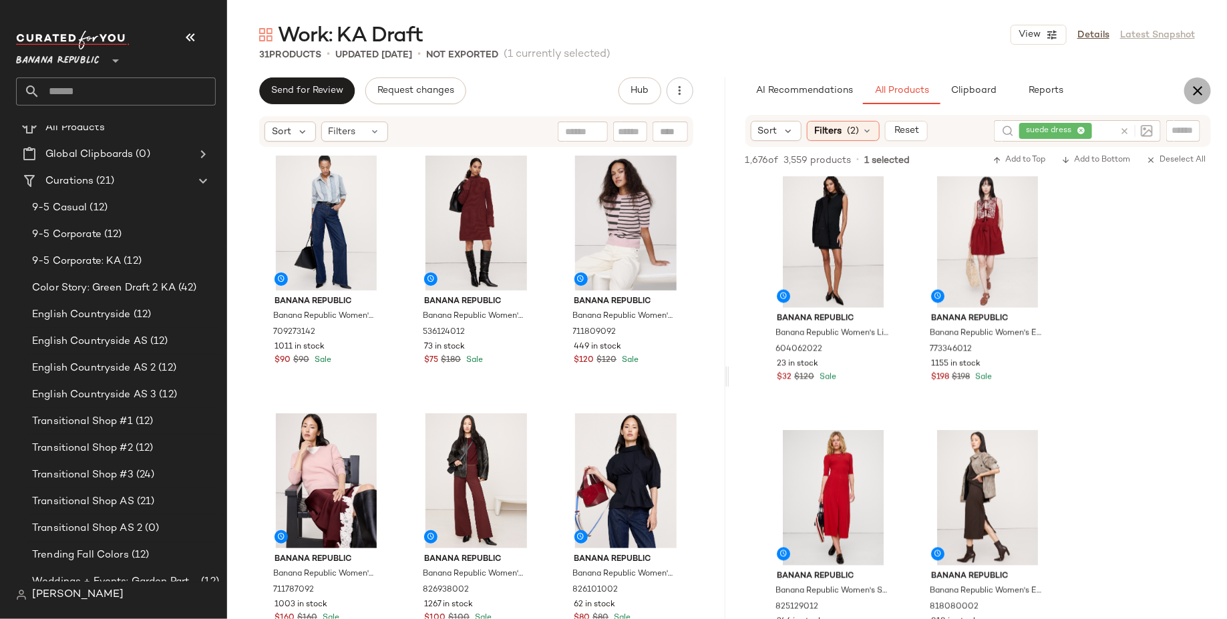
click at [1195, 87] on icon "button" at bounding box center [1197, 91] width 16 height 16
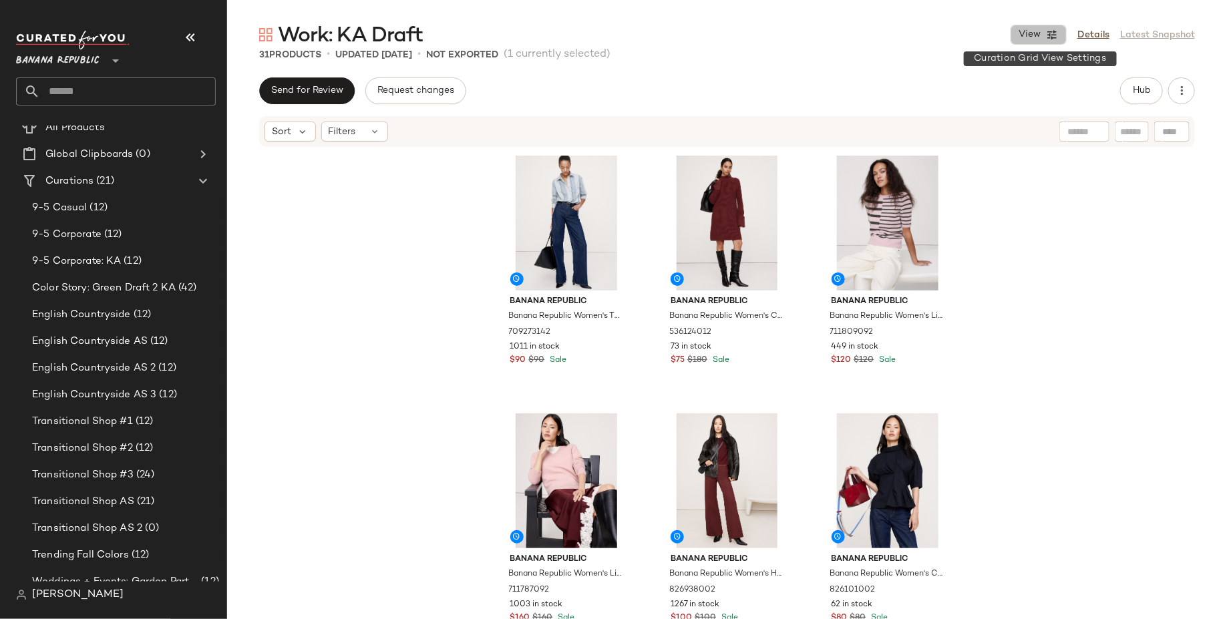
click at [1039, 41] on button "View" at bounding box center [1038, 35] width 56 height 20
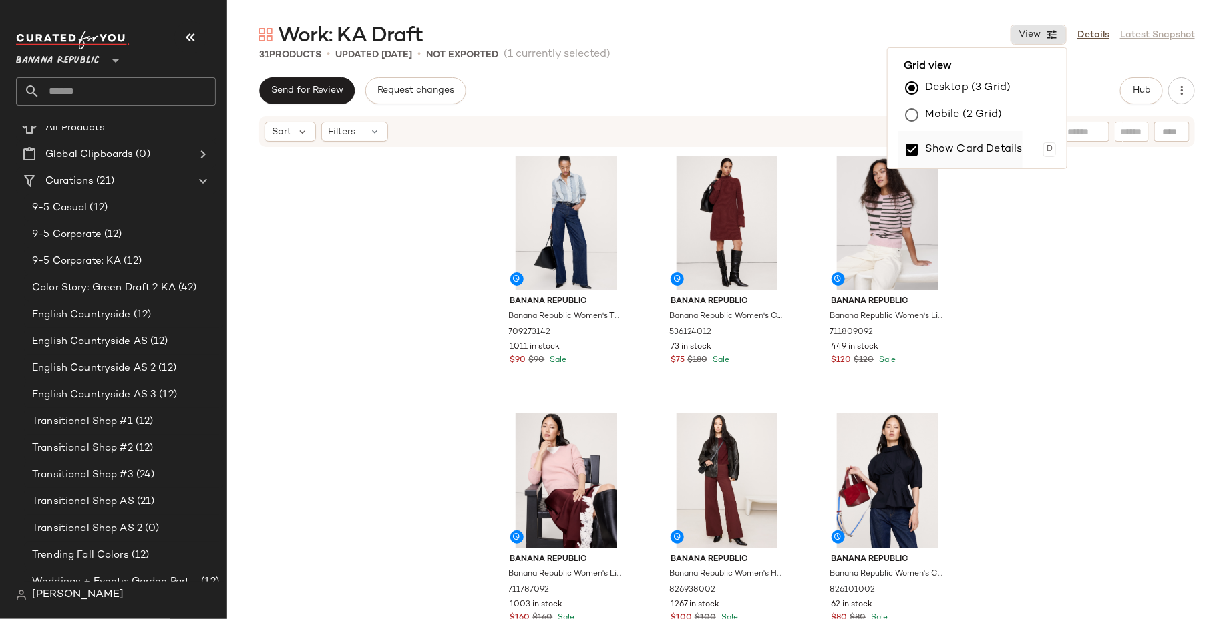
click at [974, 146] on label "Show Card Details" at bounding box center [973, 149] width 97 height 37
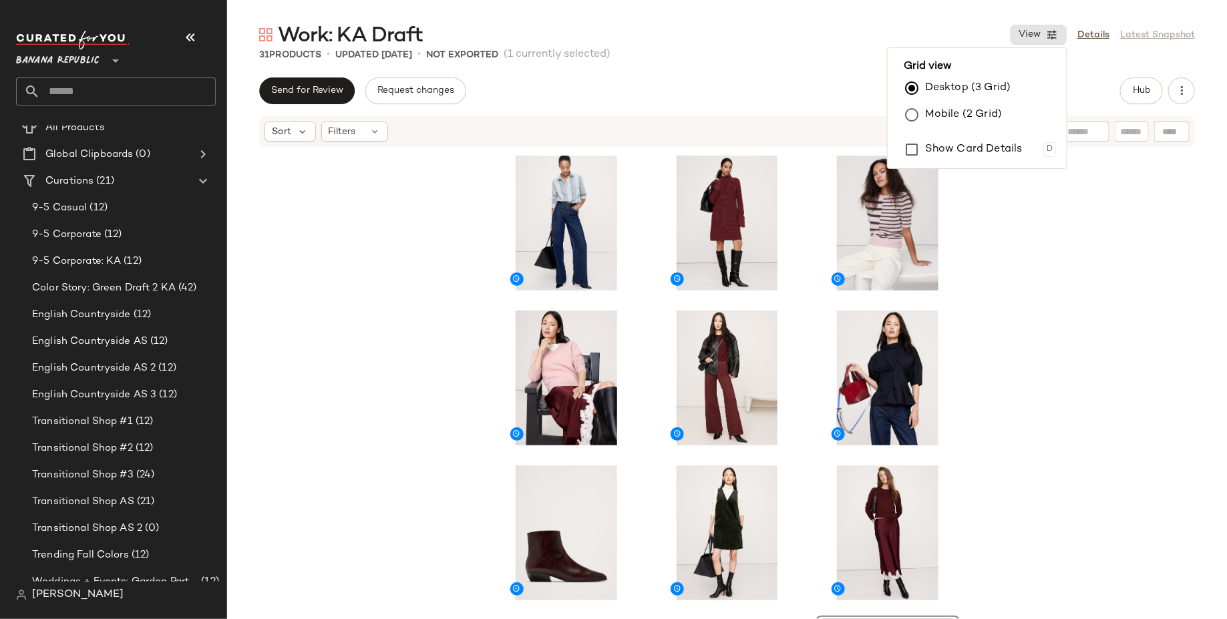
click at [999, 270] on div "View" at bounding box center [727, 403] width 1000 height 511
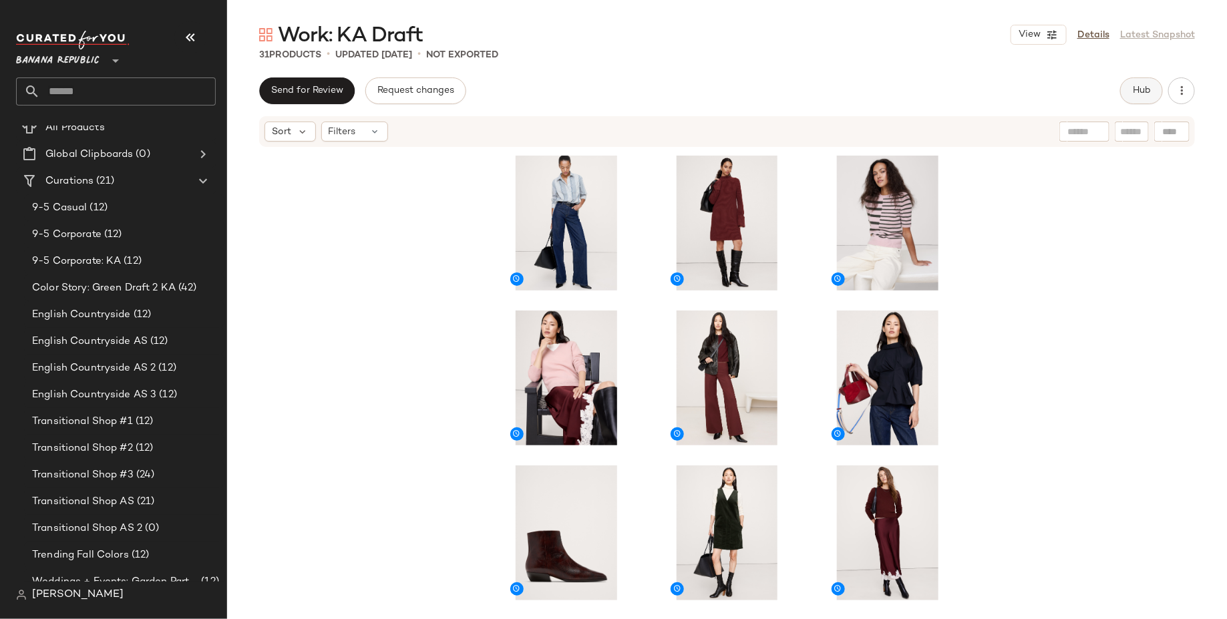
click at [1145, 99] on button "Hub" at bounding box center [1141, 90] width 43 height 27
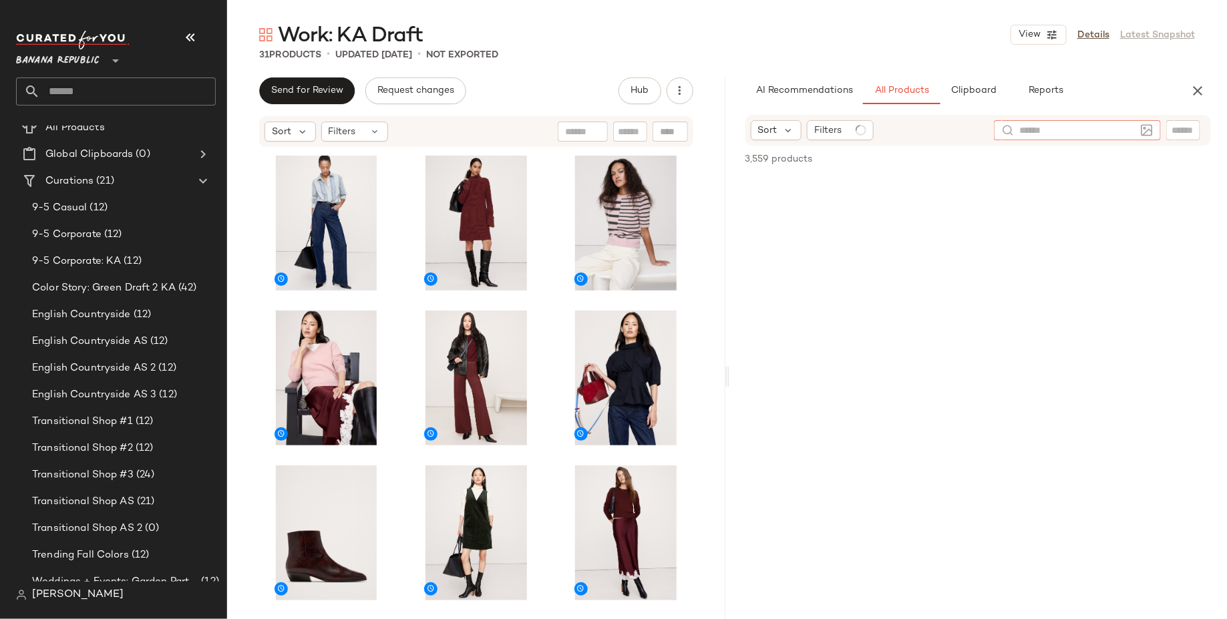
click at [1142, 136] on div at bounding box center [1077, 130] width 167 height 20
click at [1060, 130] on icon at bounding box center [1057, 131] width 9 height 9
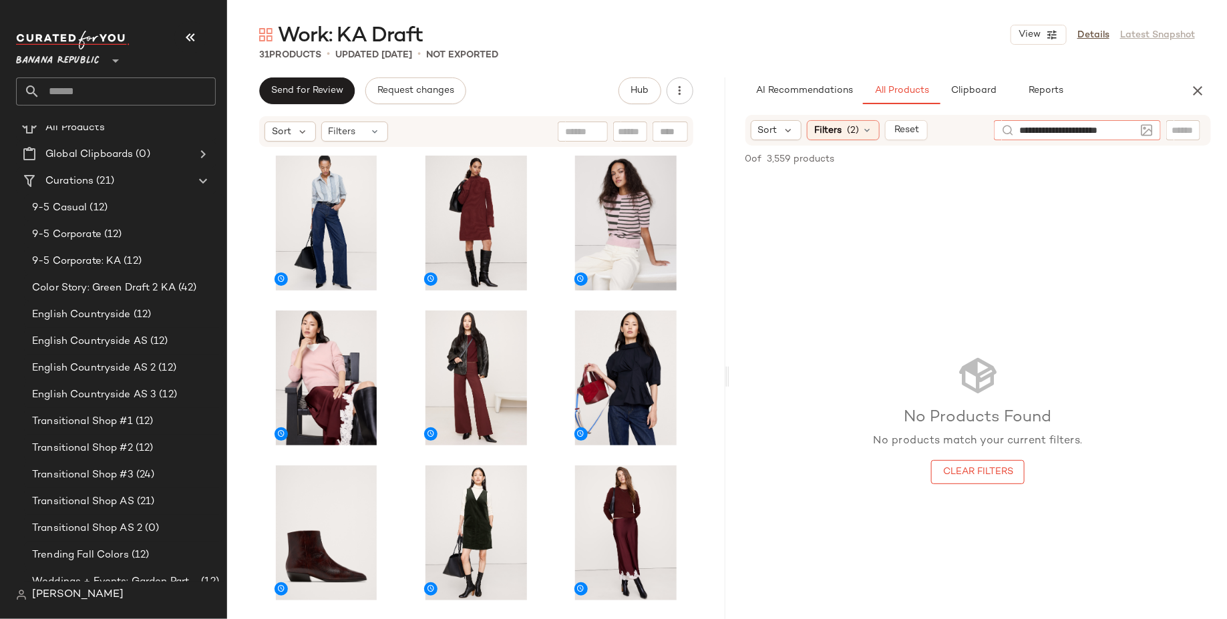
type input "**********"
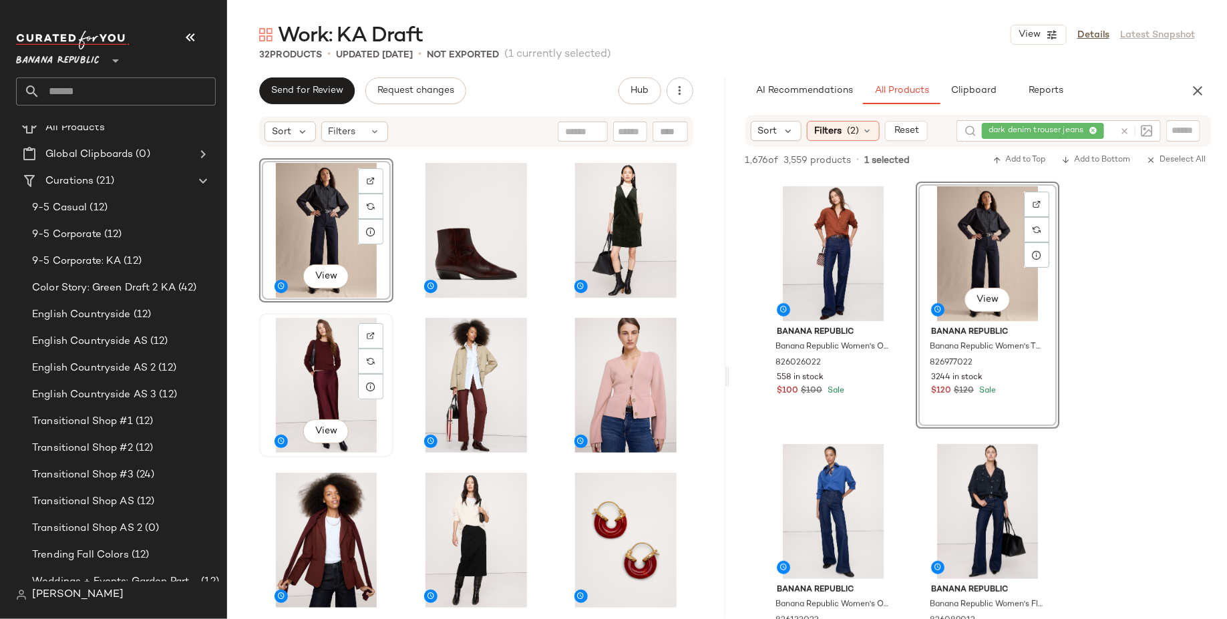
scroll to position [314, 0]
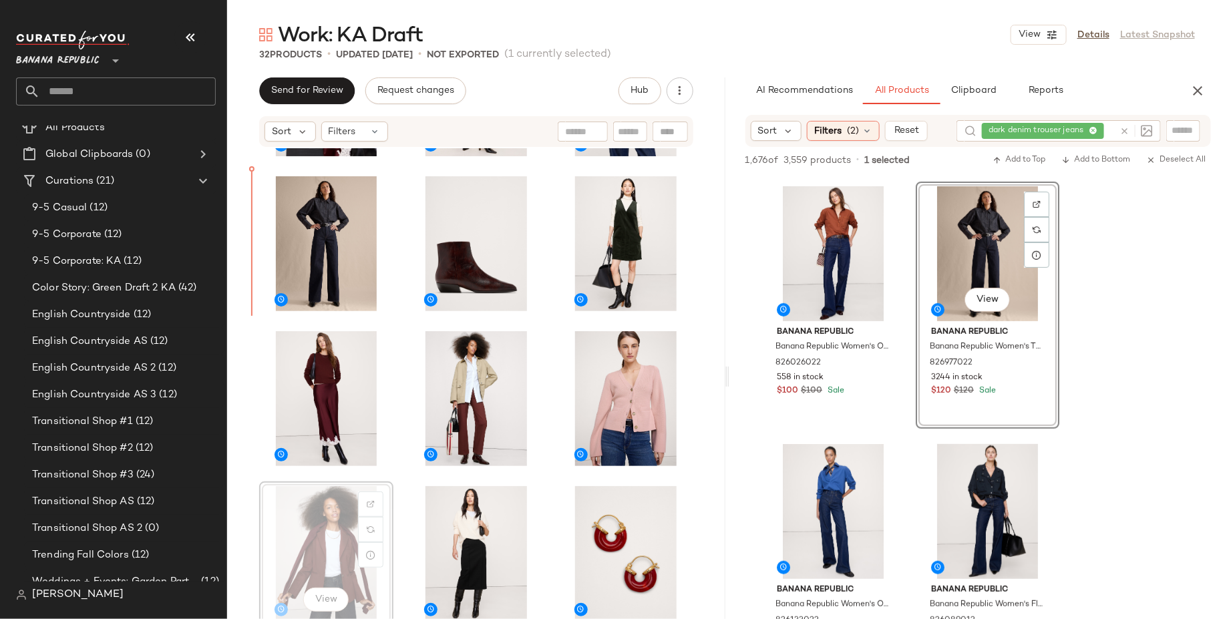
scroll to position [292, 0]
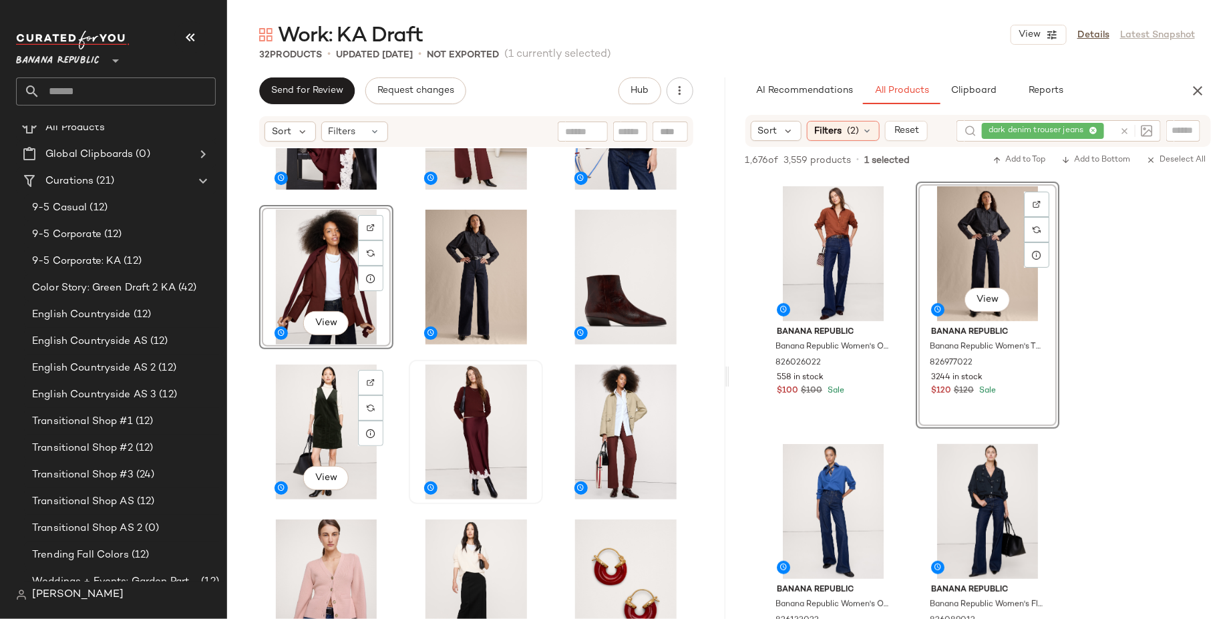
scroll to position [260, 0]
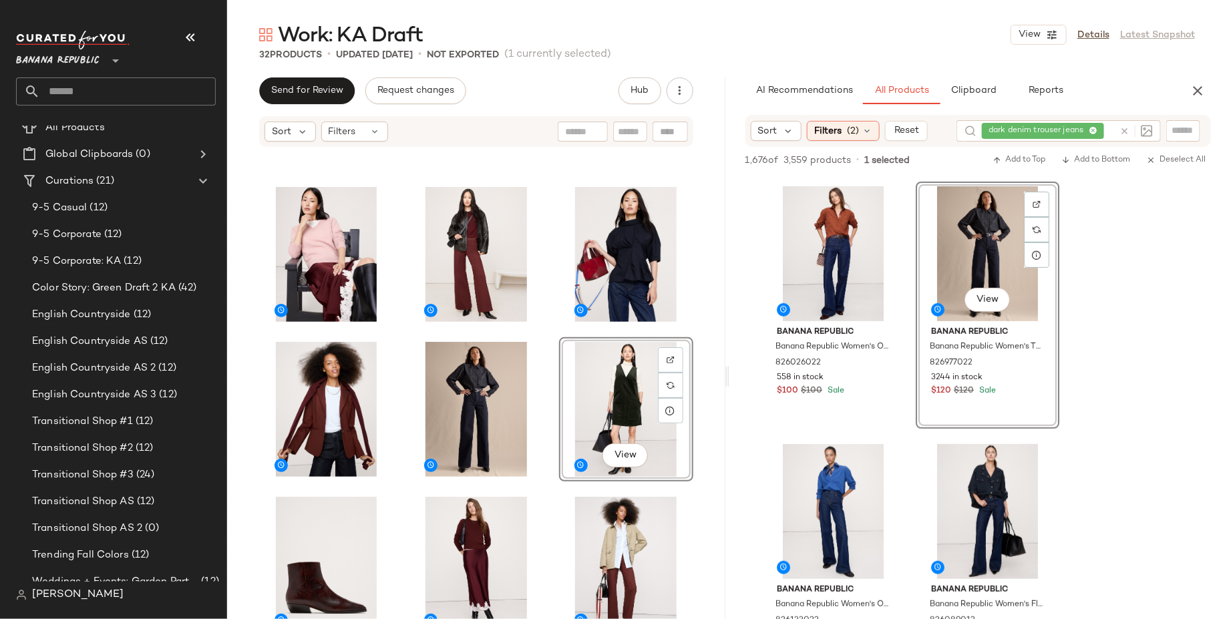
scroll to position [127, 0]
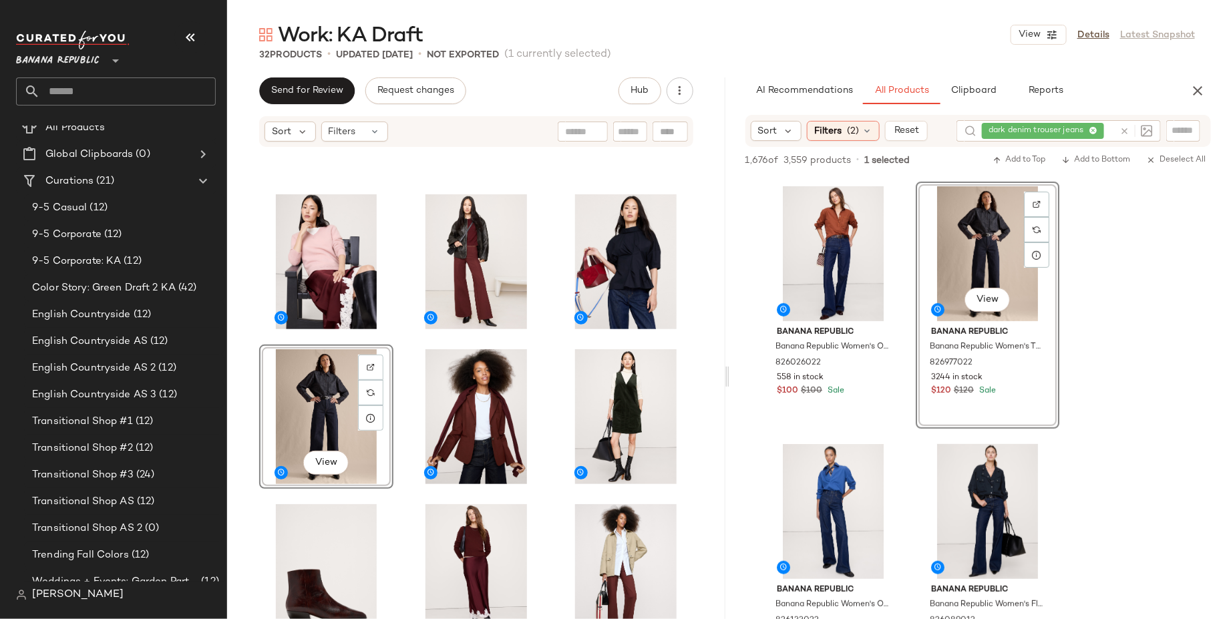
click at [728, 383] on div at bounding box center [726, 376] width 5 height 598
click at [716, 385] on div "View" at bounding box center [476, 403] width 498 height 511
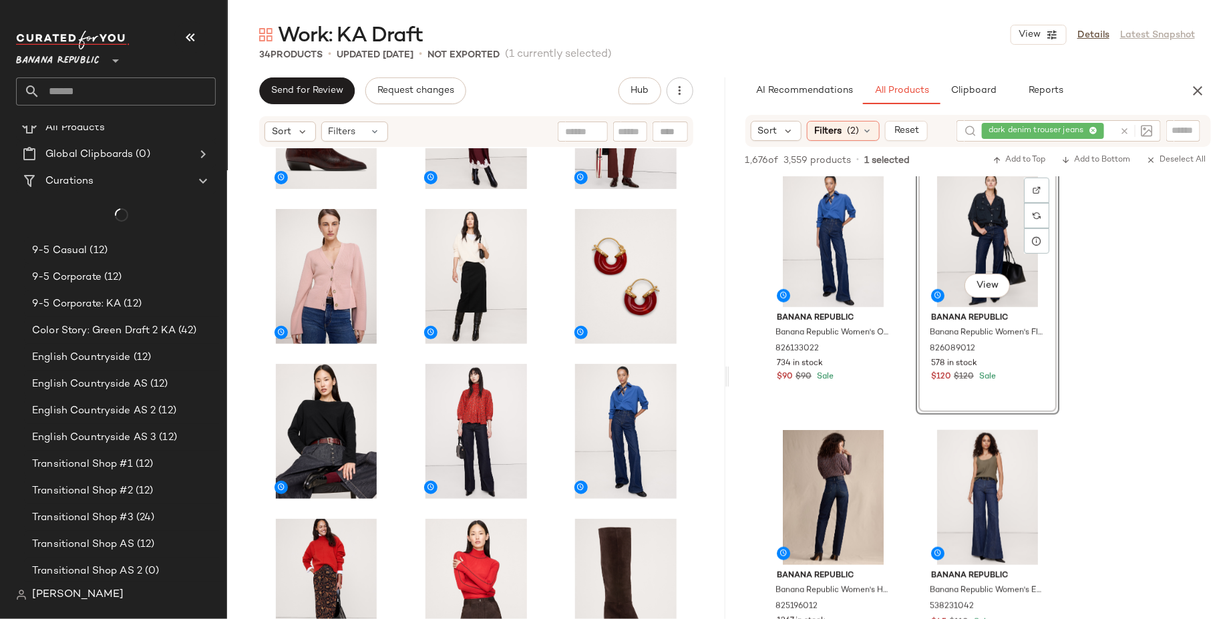
scroll to position [812, 0]
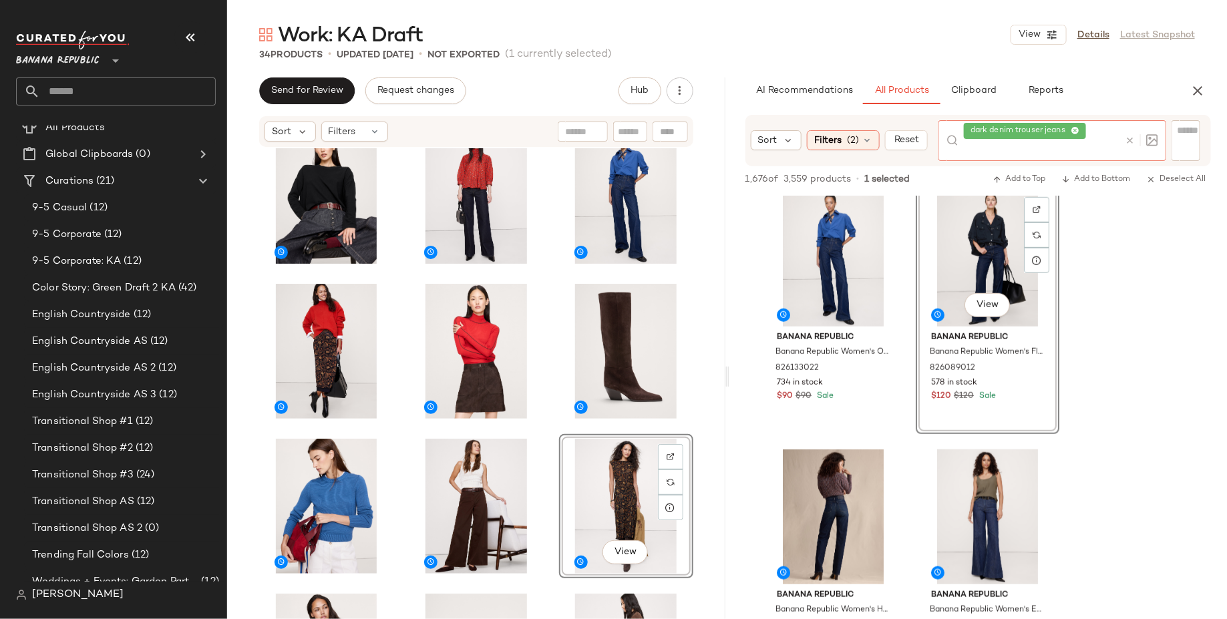
click at [1095, 131] on div "dark denim trouser jeans" at bounding box center [1042, 140] width 156 height 41
click at [1075, 130] on icon at bounding box center [1074, 131] width 9 height 9
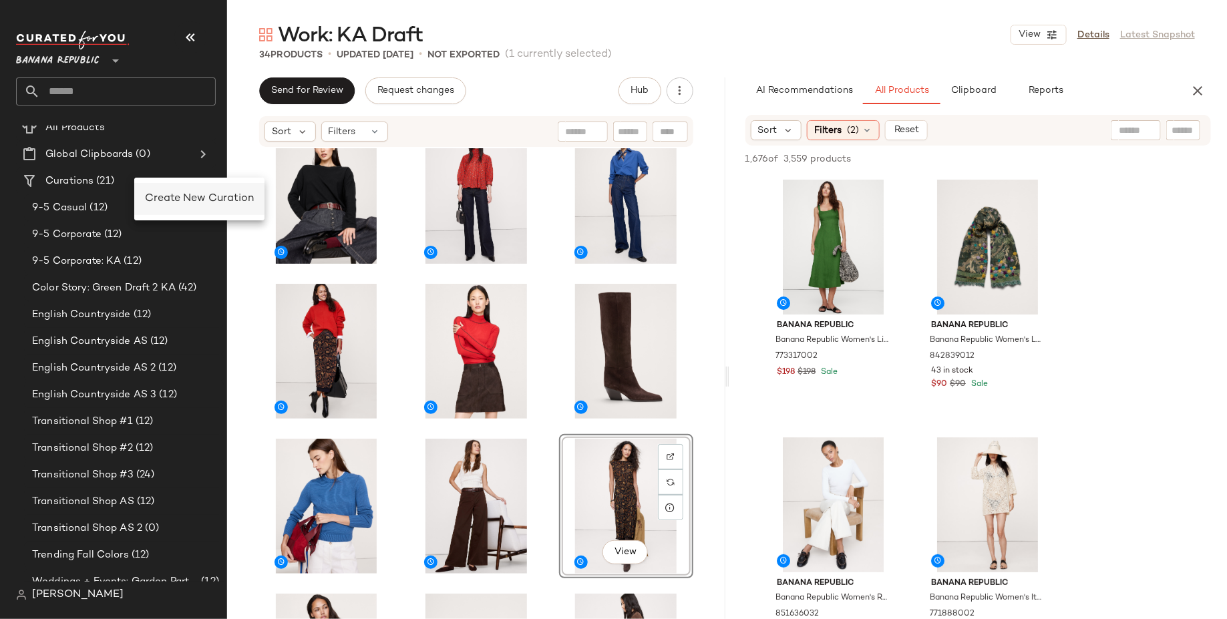
click at [172, 197] on span "Create New Curation" at bounding box center [199, 198] width 109 height 11
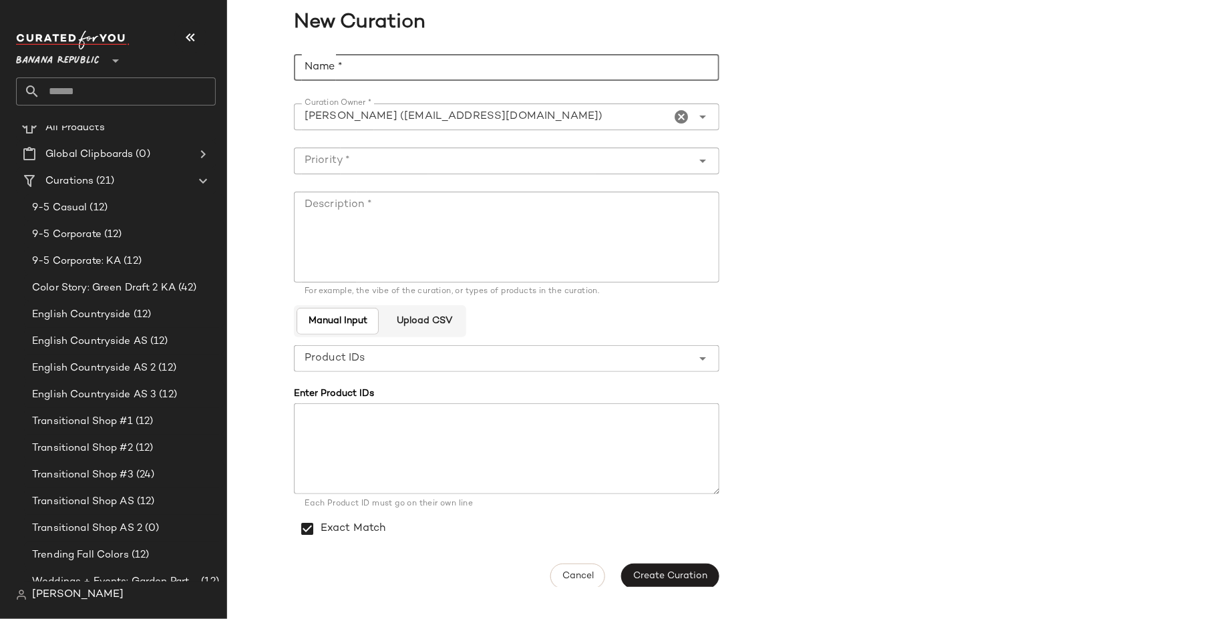
click at [550, 62] on input "Name *" at bounding box center [506, 67] width 425 height 27
type input "*"
click at [304, 61] on input "**********" at bounding box center [506, 67] width 425 height 27
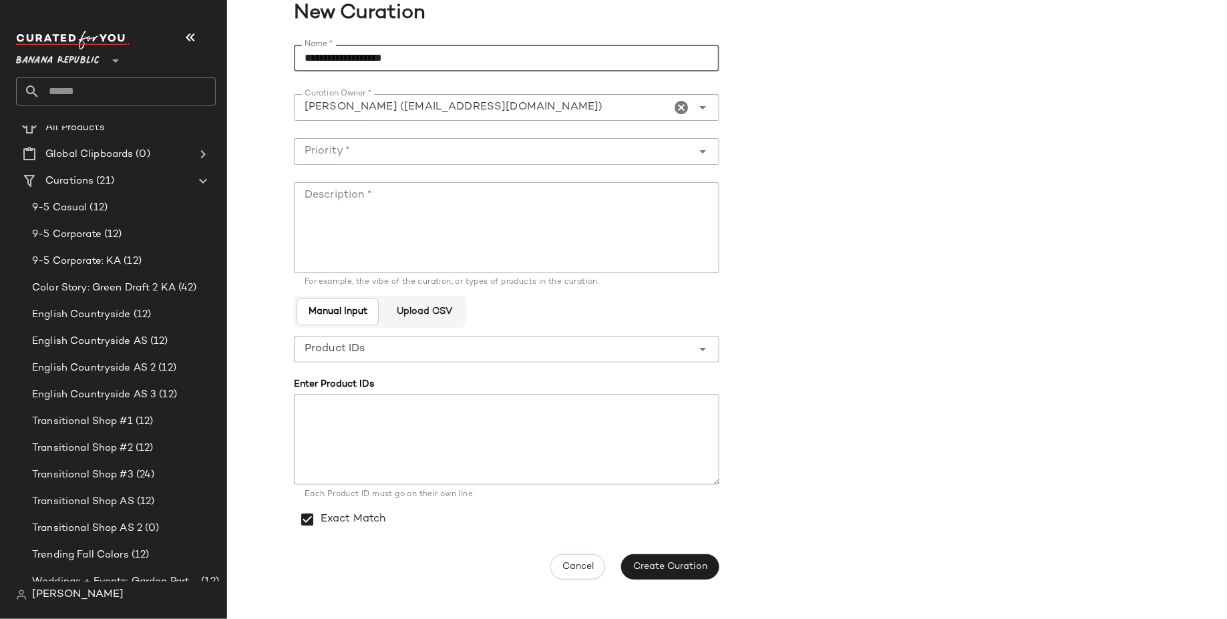
type input "**********"
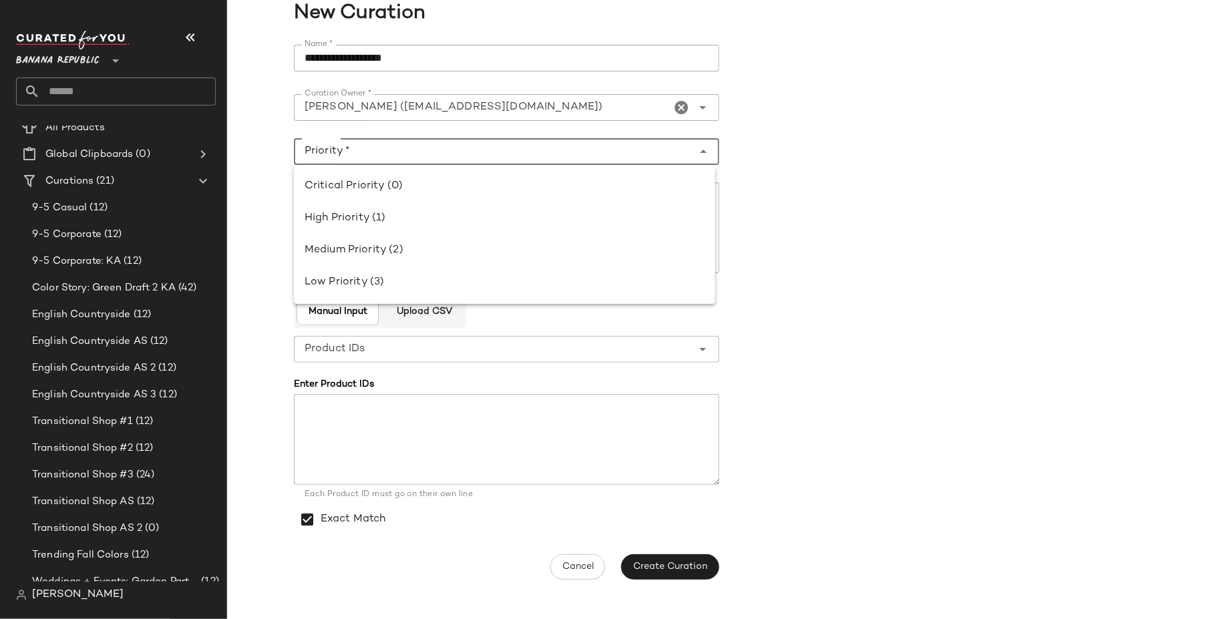
click at [526, 148] on input "Priority *" at bounding box center [493, 152] width 399 height 16
click at [511, 222] on div "High Priority (1)" at bounding box center [504, 218] width 400 height 16
type input "**********"
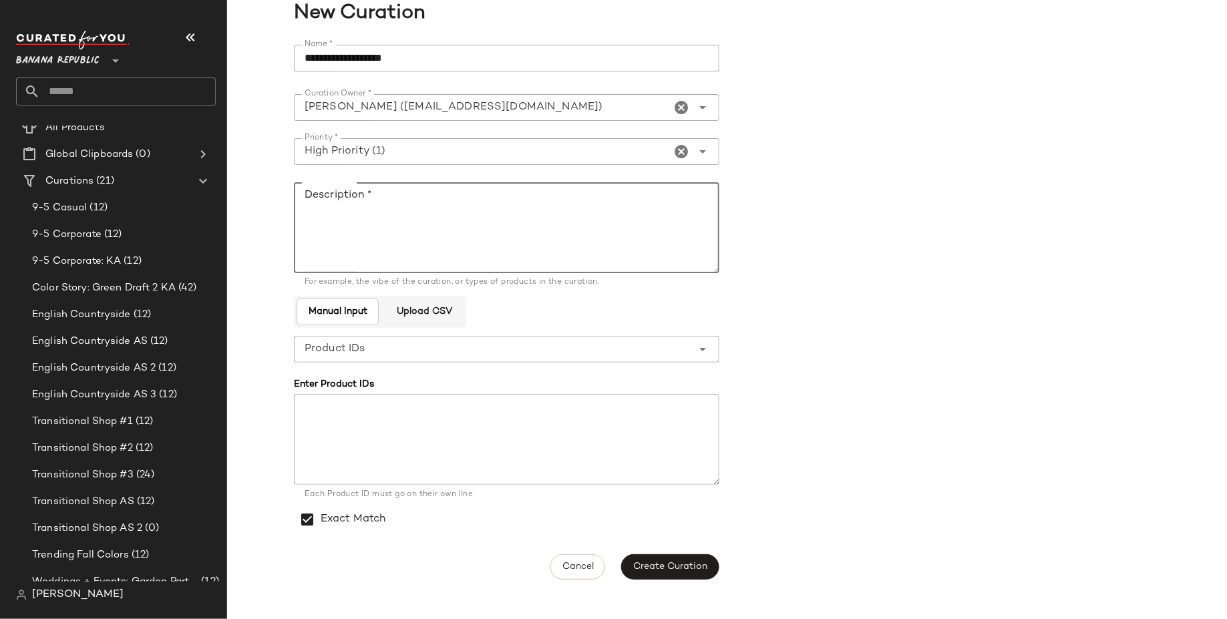
click at [511, 222] on textarea "Description *" at bounding box center [506, 227] width 425 height 91
type textarea "**"
click at [472, 56] on input "**********" at bounding box center [506, 58] width 425 height 27
type input "**********"
click at [395, 457] on textarea at bounding box center [506, 439] width 425 height 91
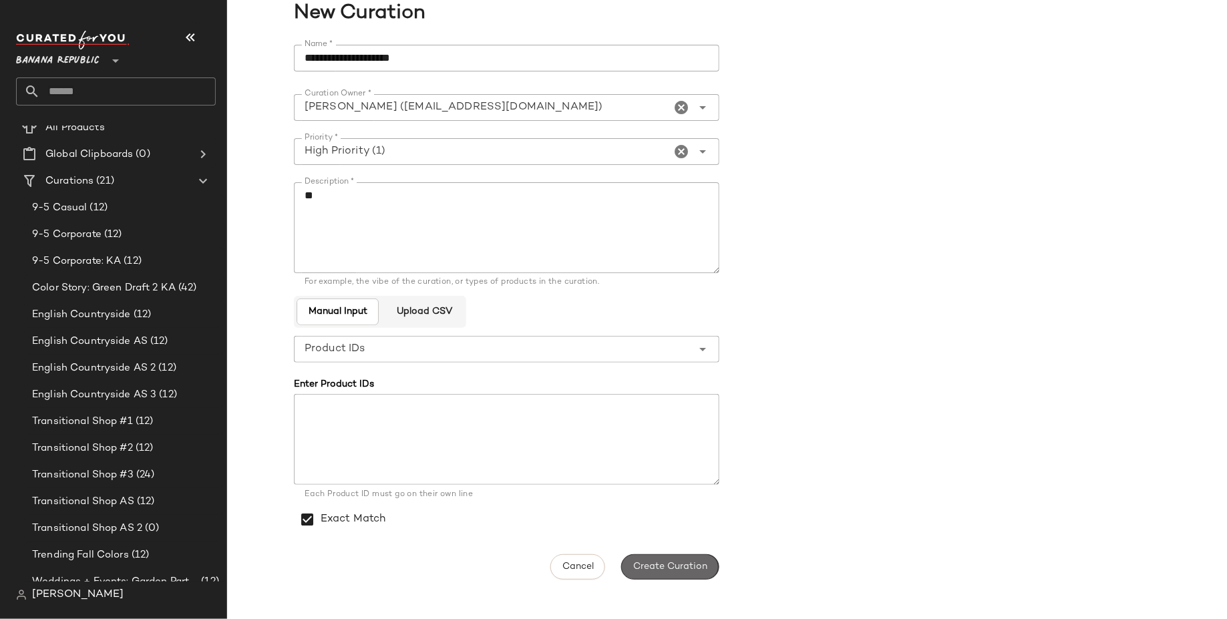
click at [676, 562] on span "Create Curation" at bounding box center [669, 567] width 75 height 11
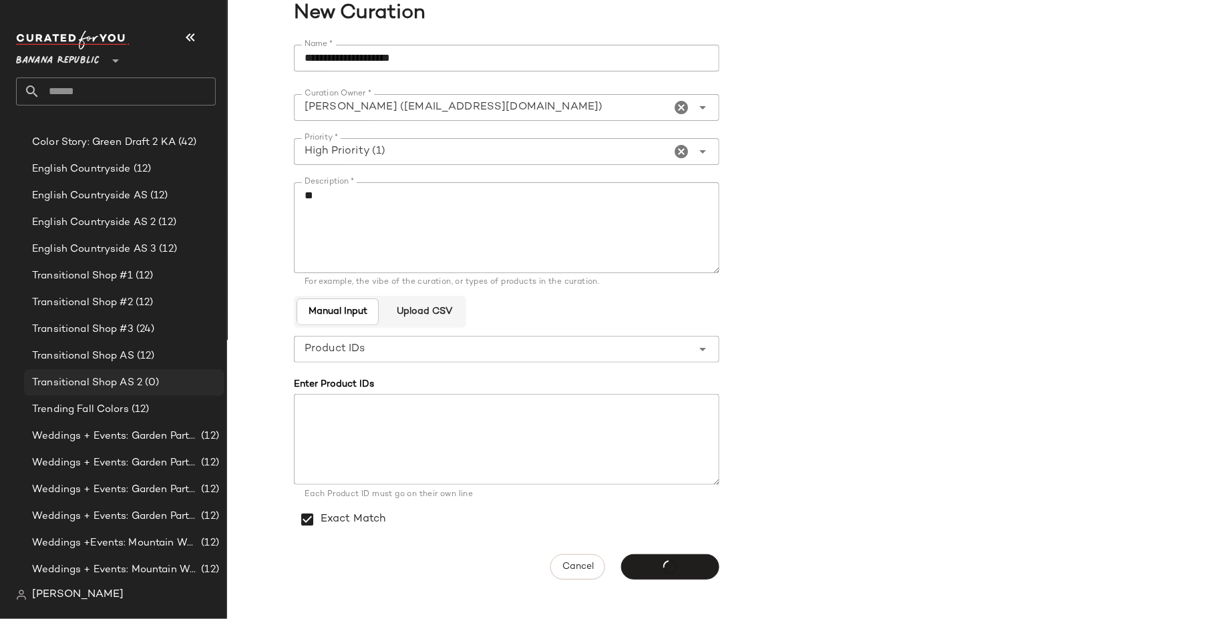
scroll to position [211, 0]
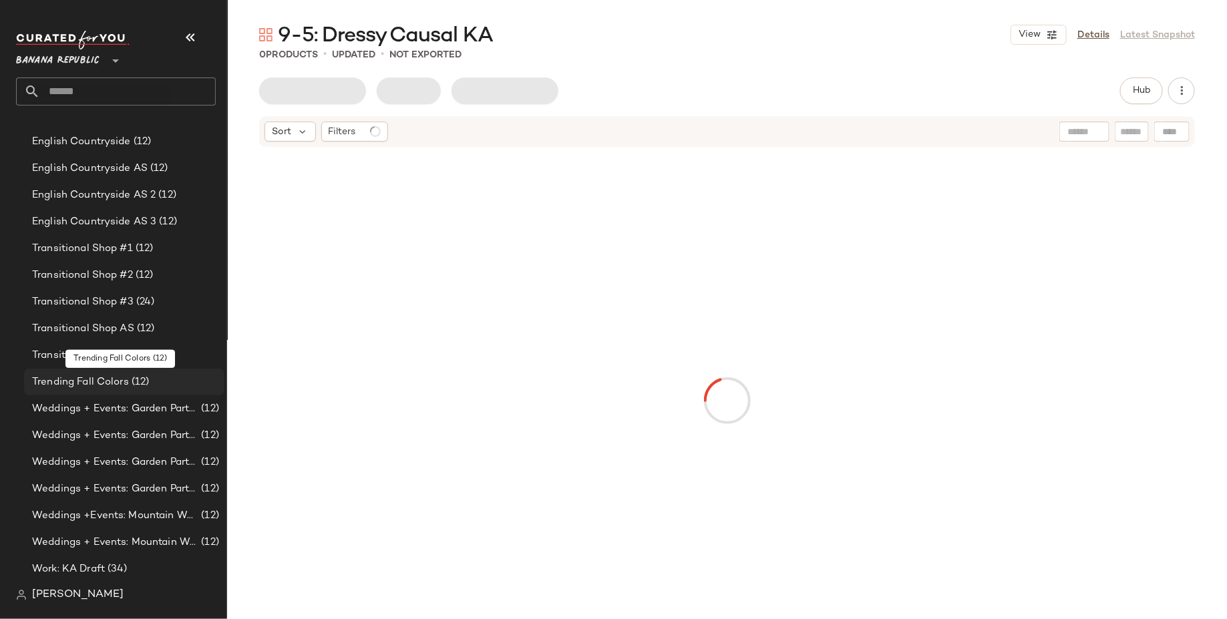
scroll to position [238, 0]
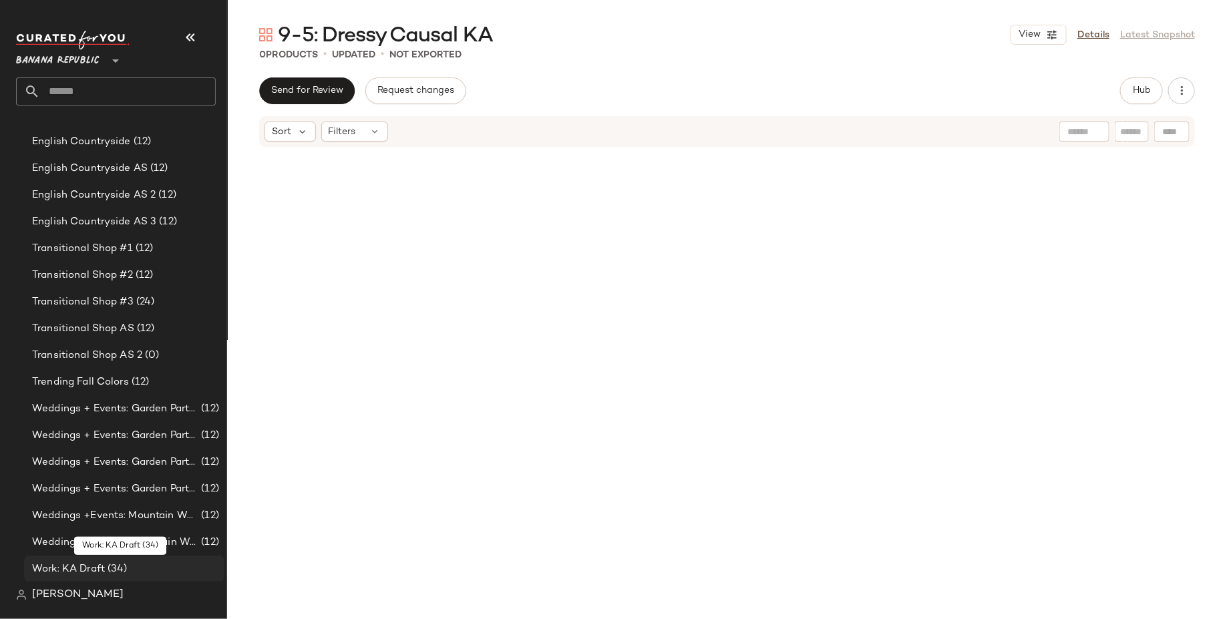
click at [132, 564] on div "Work: KA Draft (34)" at bounding box center [123, 569] width 191 height 15
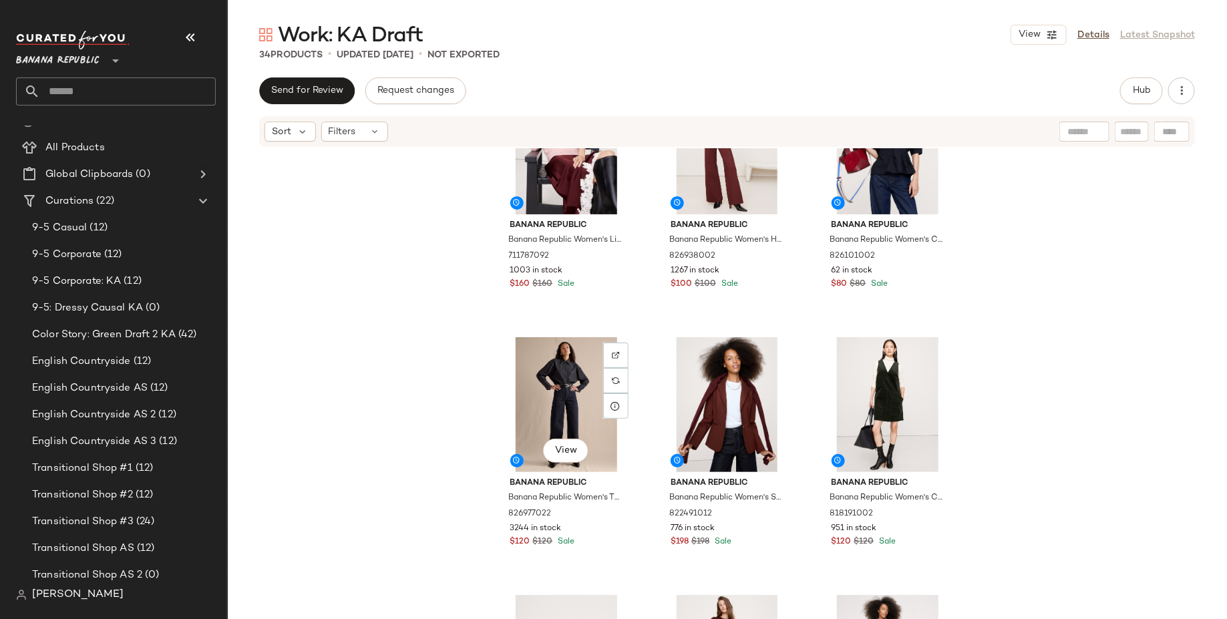
scroll to position [238, 0]
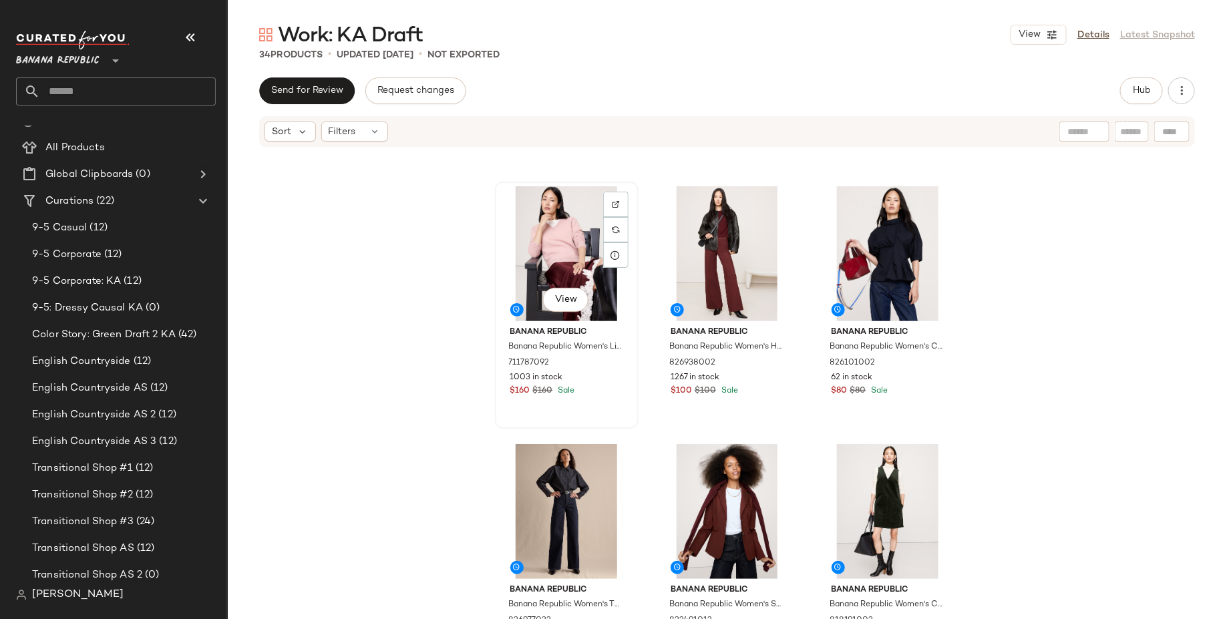
click at [549, 216] on div "View" at bounding box center [566, 253] width 134 height 135
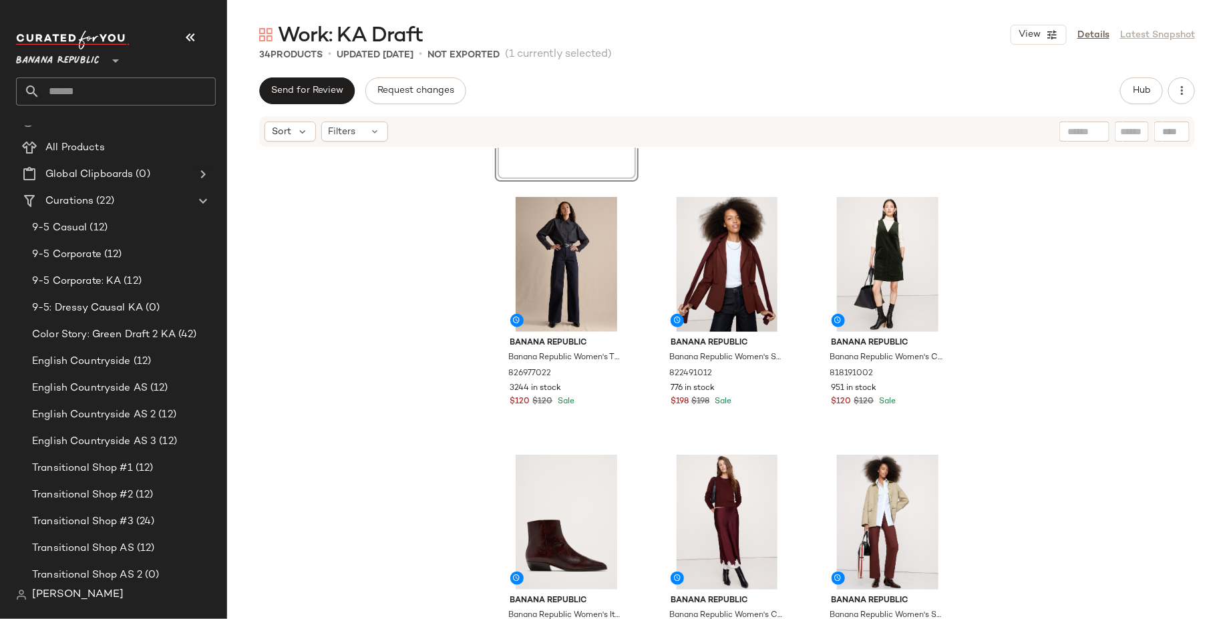
scroll to position [482, 0]
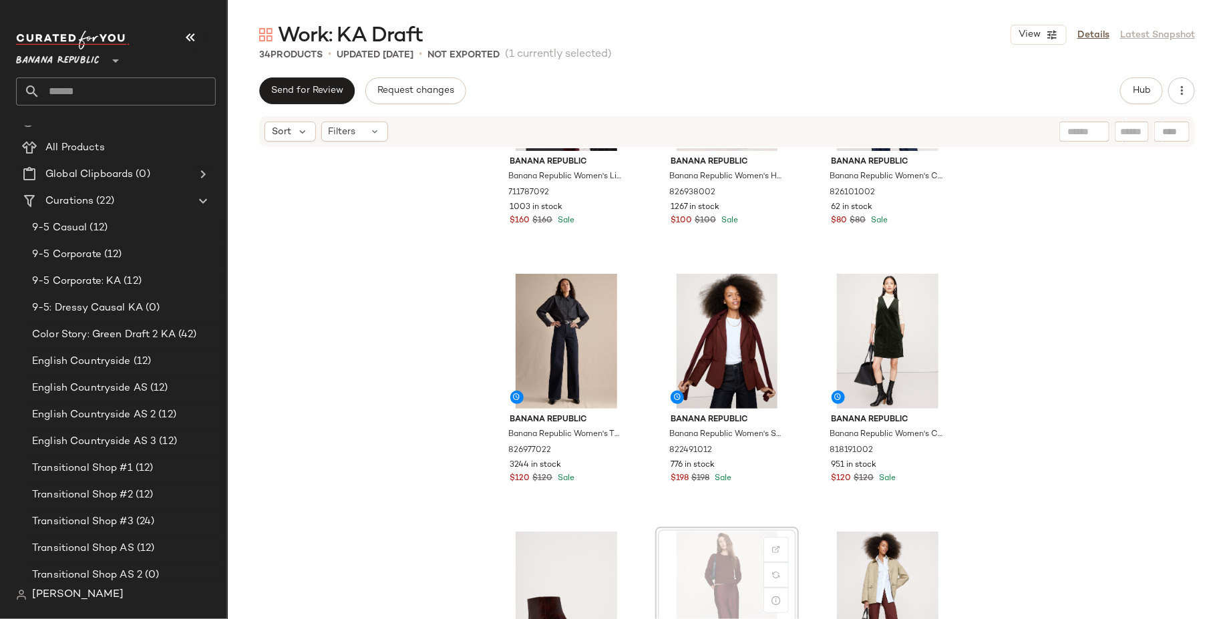
scroll to position [417, 0]
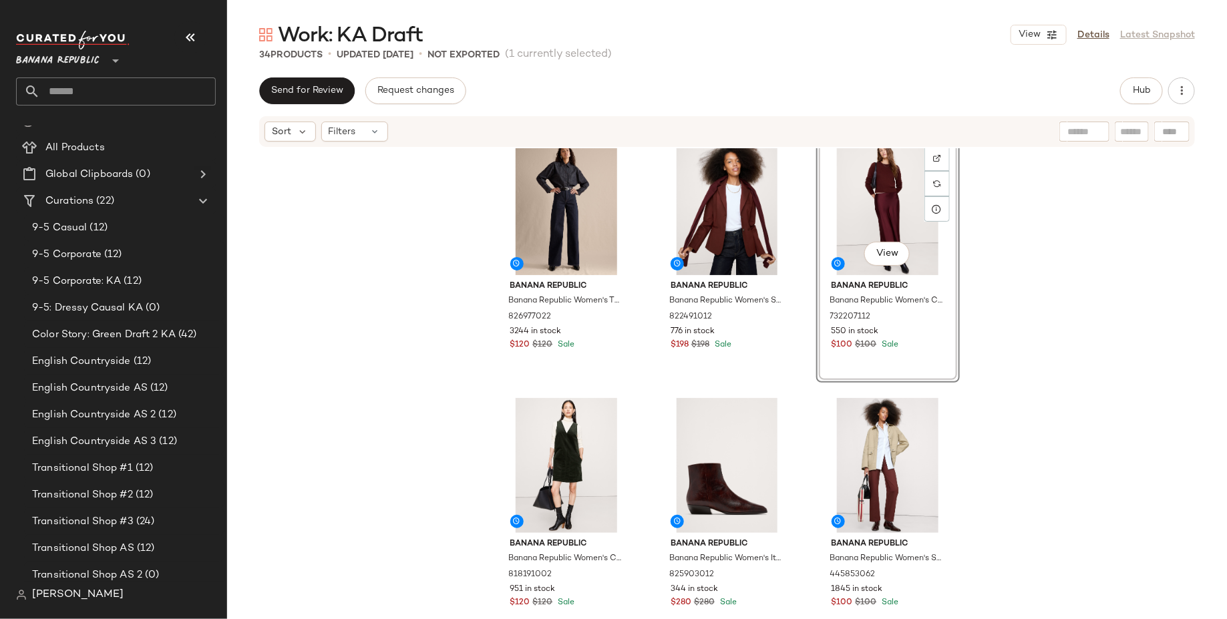
scroll to position [540, 0]
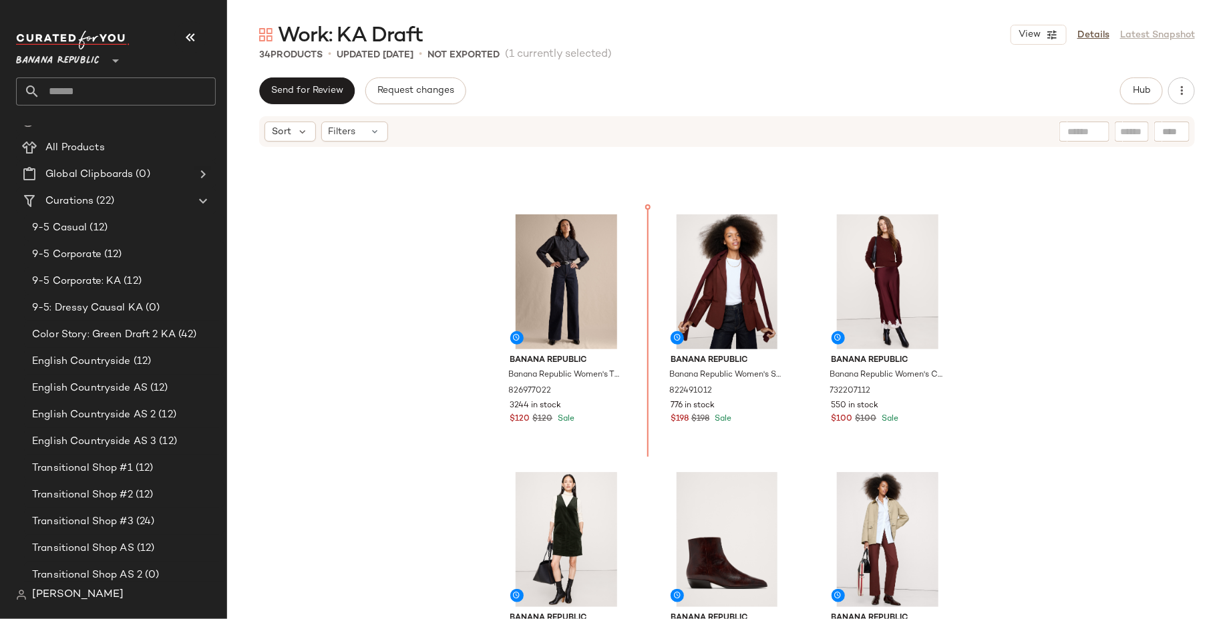
scroll to position [461, 0]
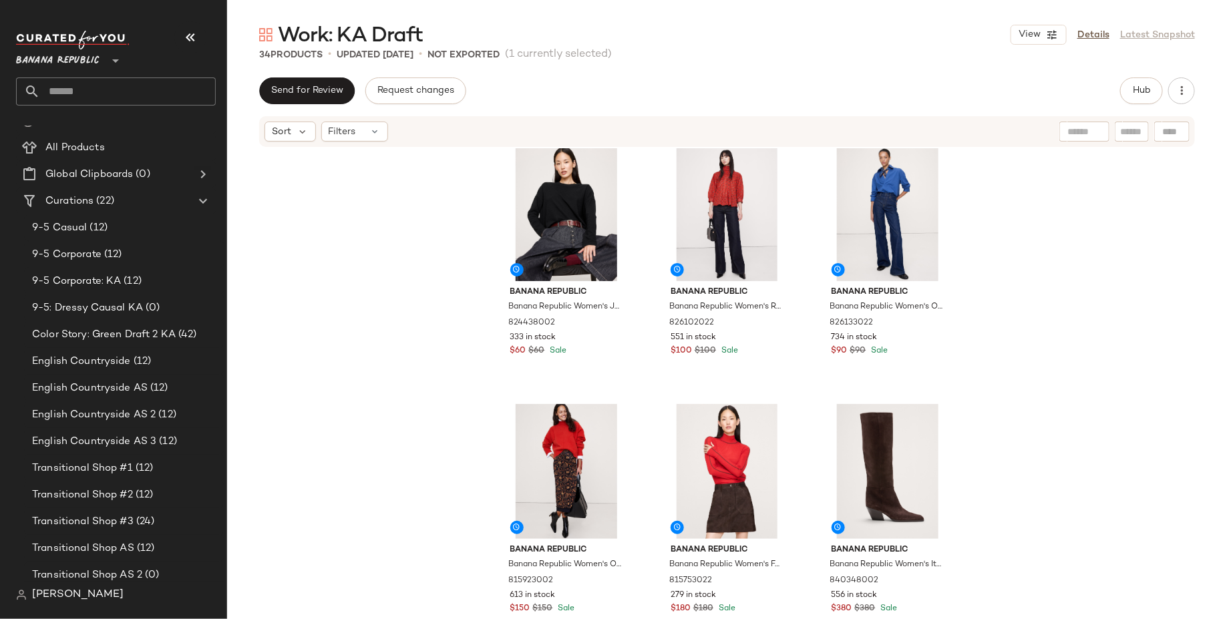
scroll to position [1309, 0]
click at [552, 467] on div "View" at bounding box center [566, 470] width 134 height 135
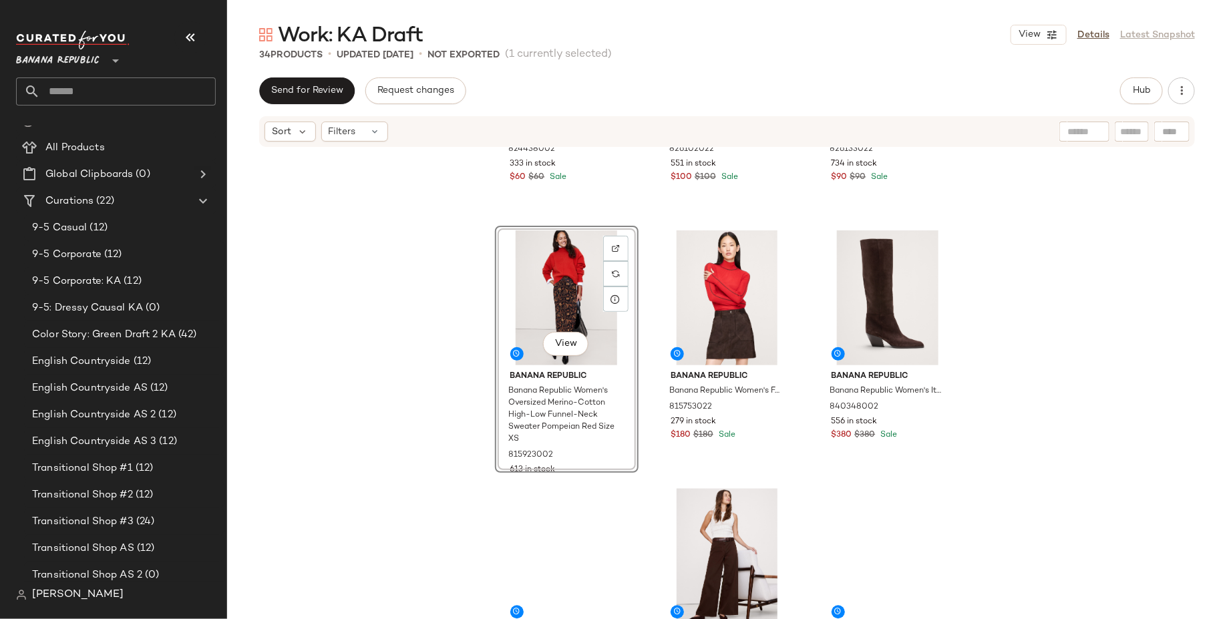
scroll to position [1484, 0]
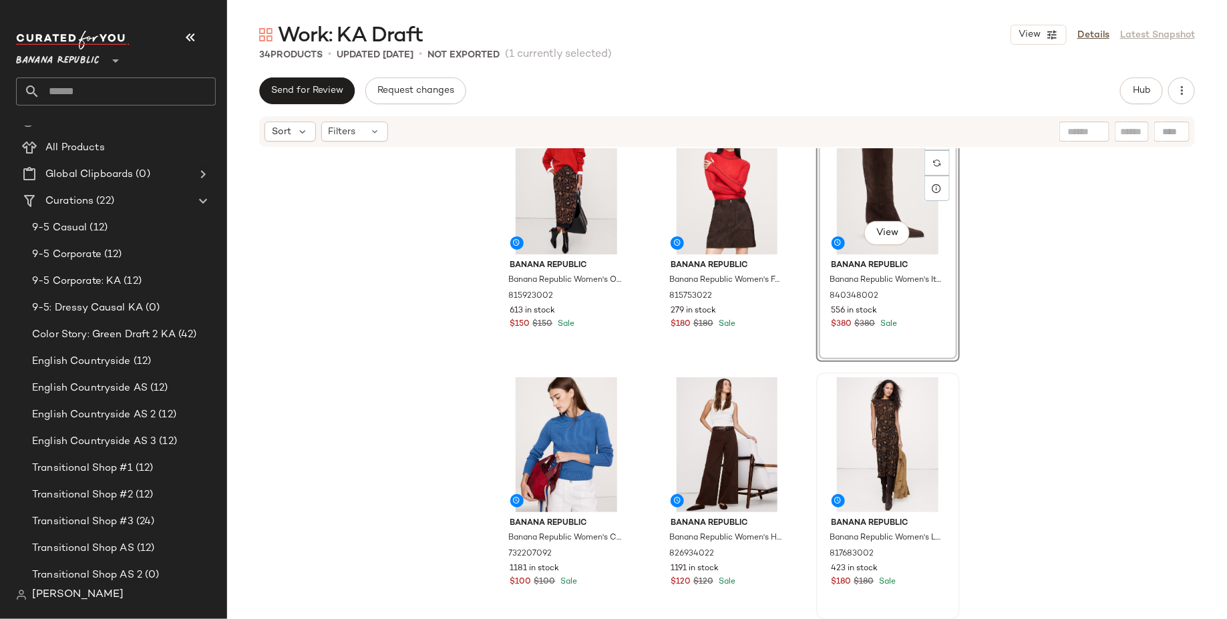
scroll to position [1592, 0]
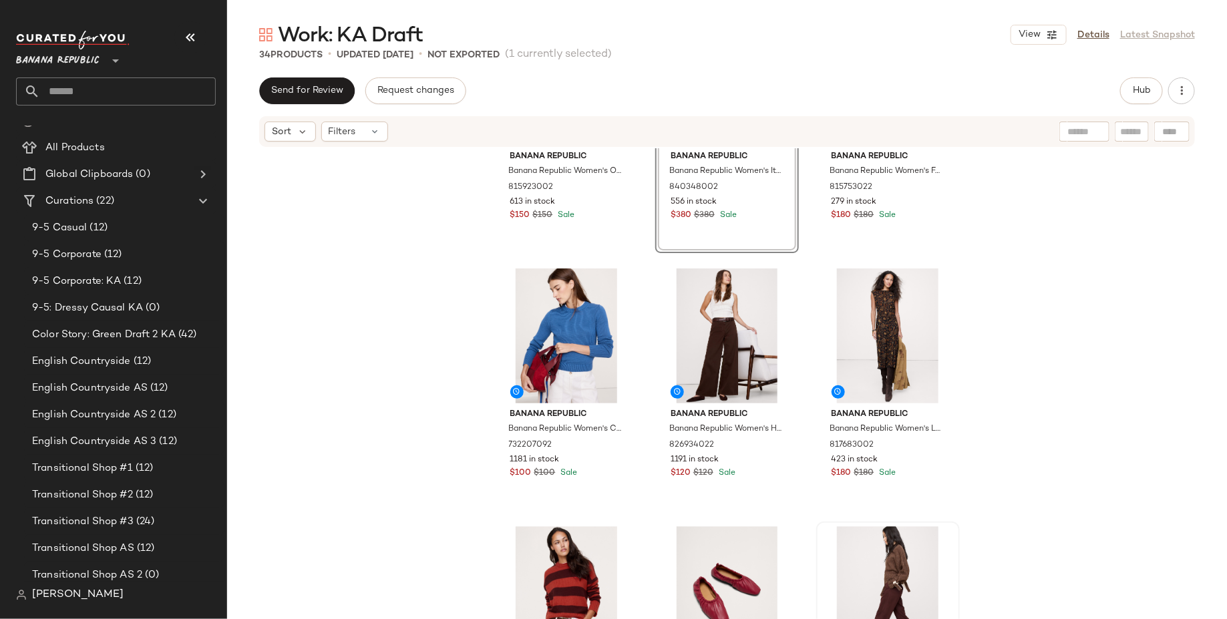
scroll to position [1703, 0]
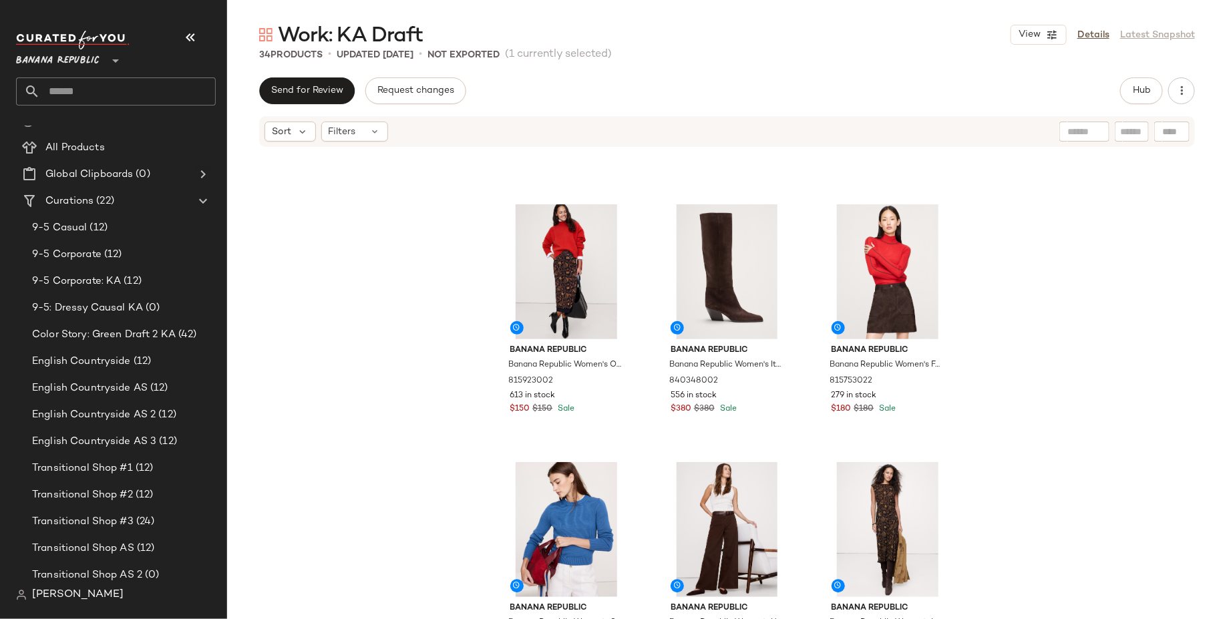
scroll to position [1503, 0]
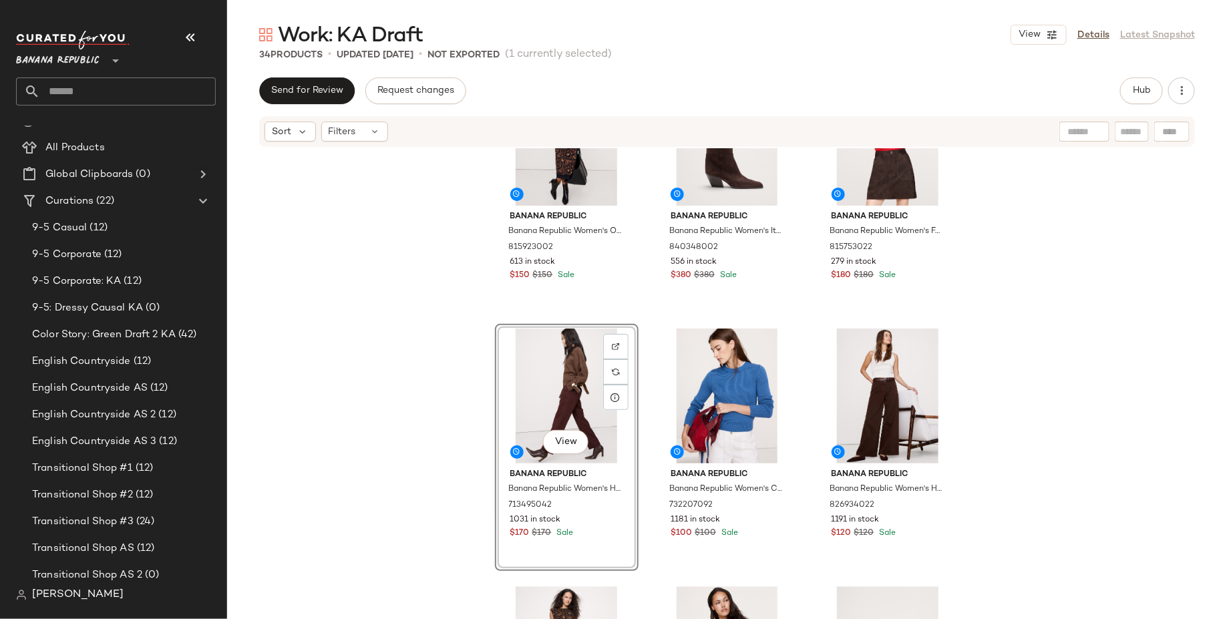
scroll to position [1645, 0]
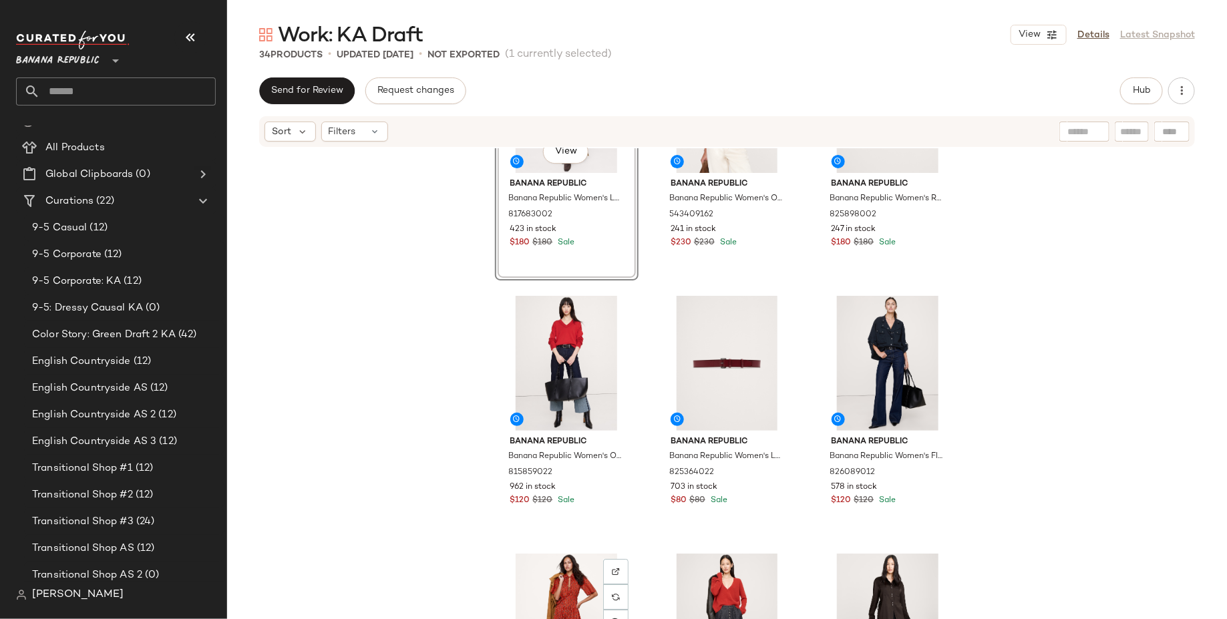
scroll to position [2193, 0]
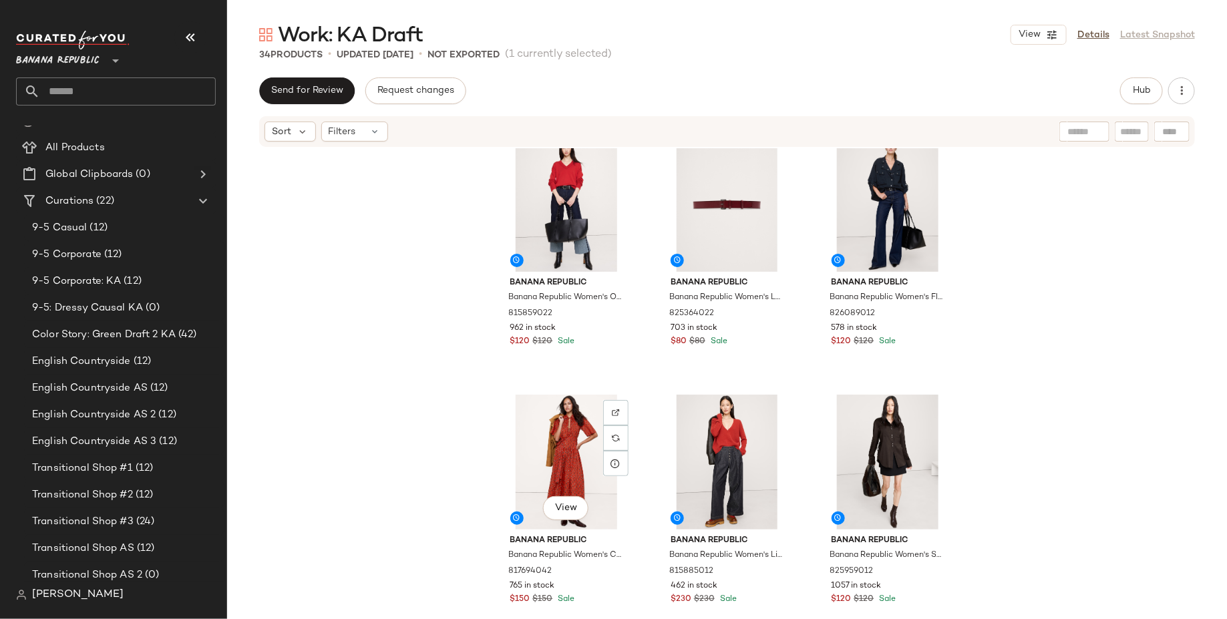
scroll to position [2350, 0]
click at [860, 437] on div "View" at bounding box center [888, 461] width 134 height 135
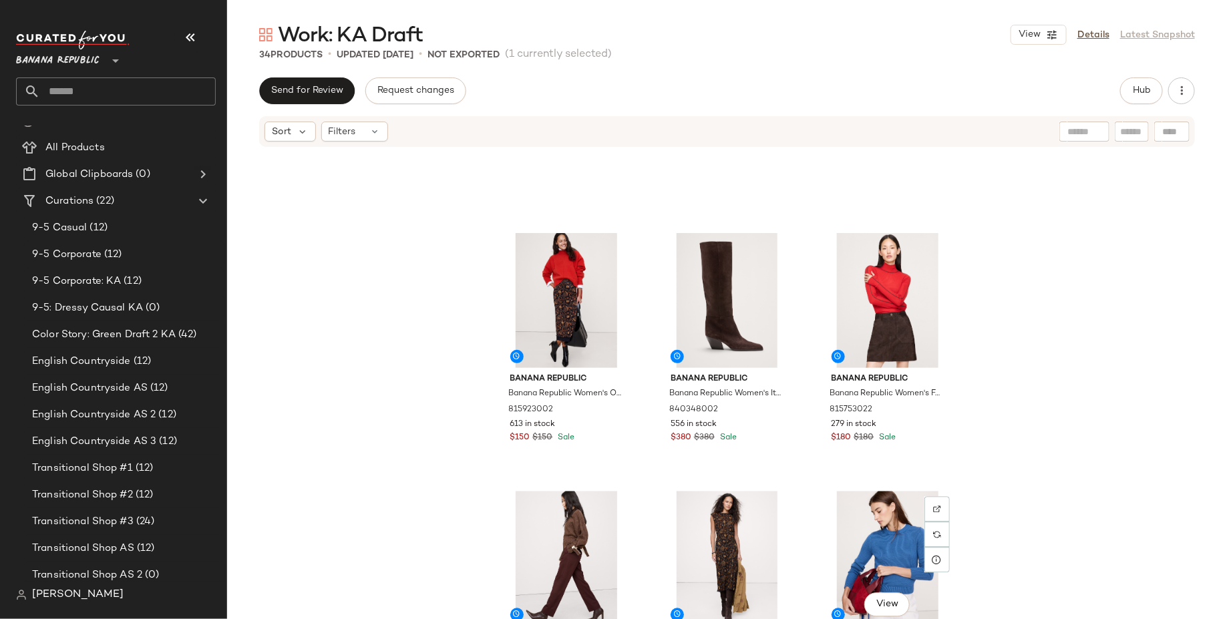
scroll to position [1472, 0]
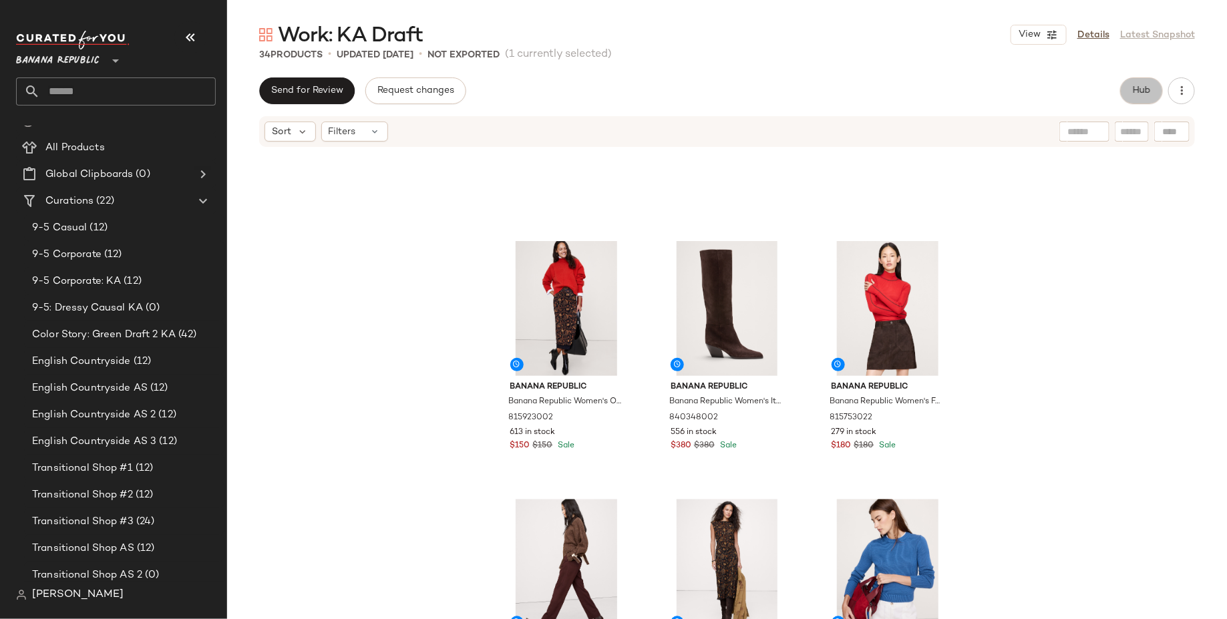
click at [1139, 86] on span "Hub" at bounding box center [1141, 90] width 19 height 11
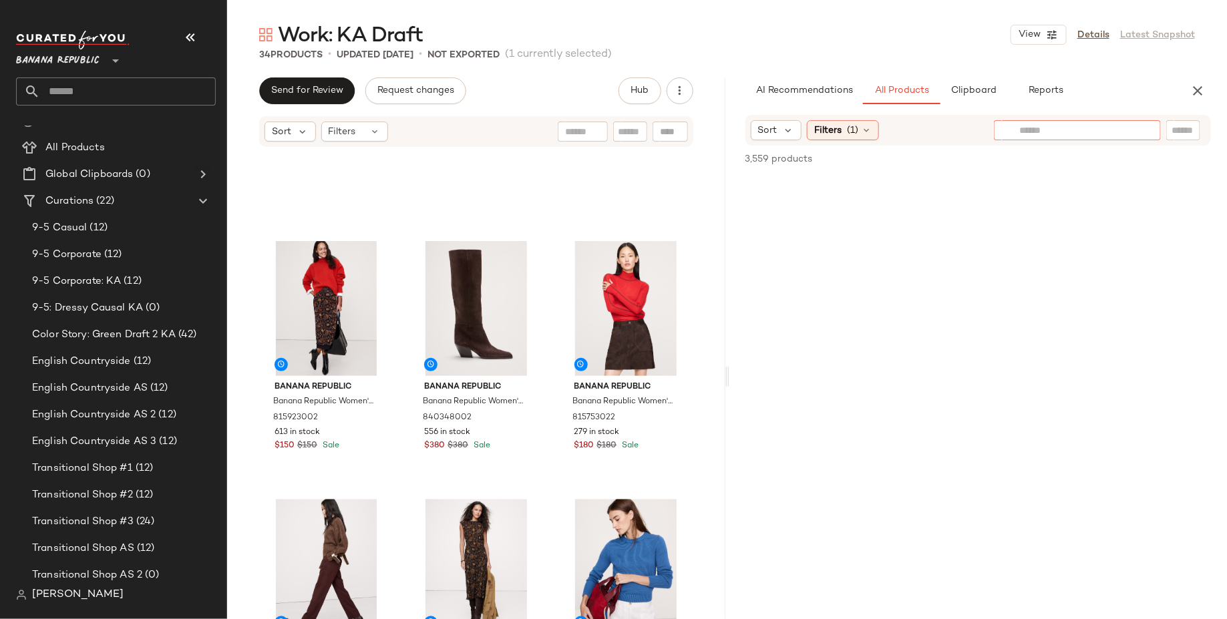
click at [1119, 129] on input "text" at bounding box center [1077, 131] width 116 height 14
type input "**********"
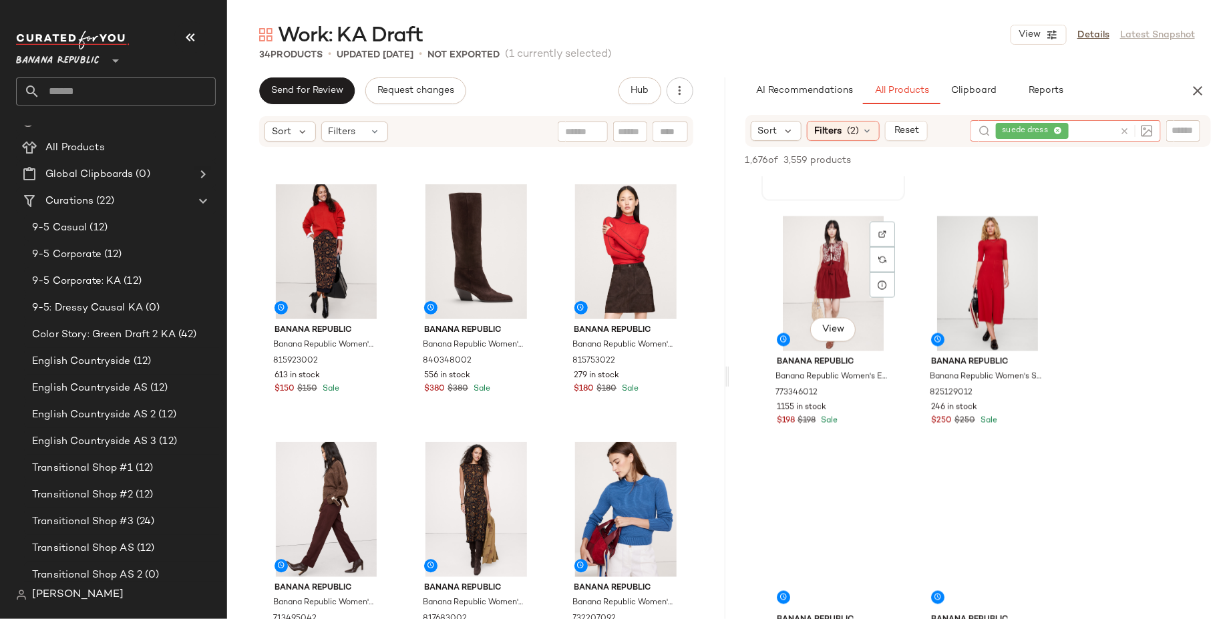
scroll to position [1003, 0]
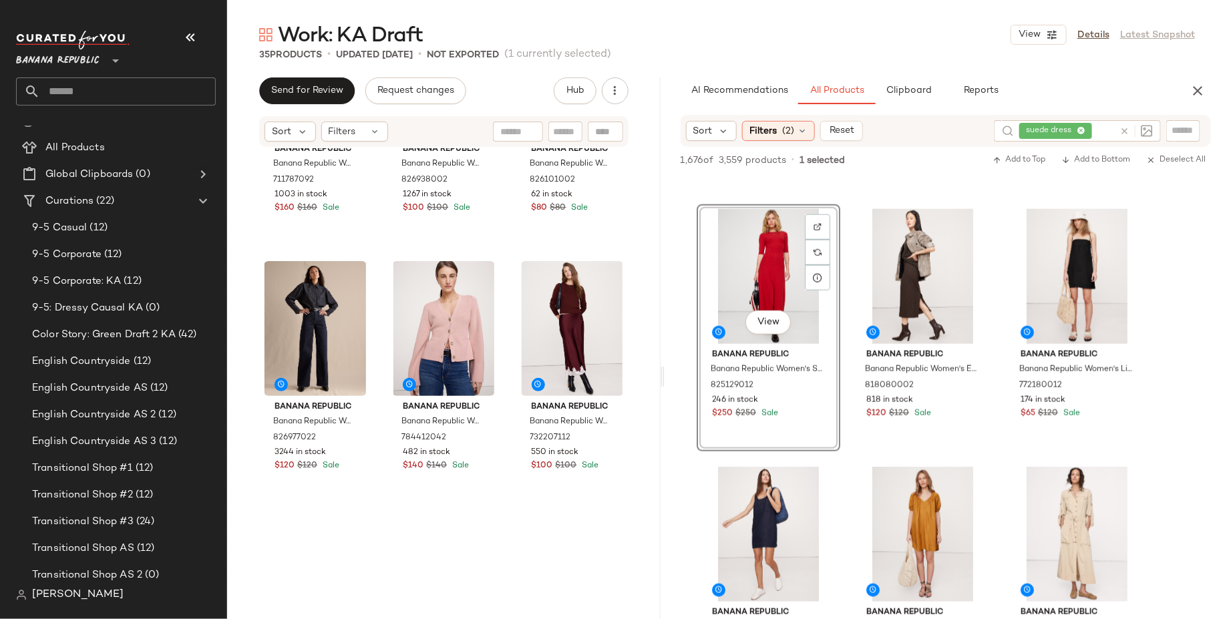
scroll to position [258, 0]
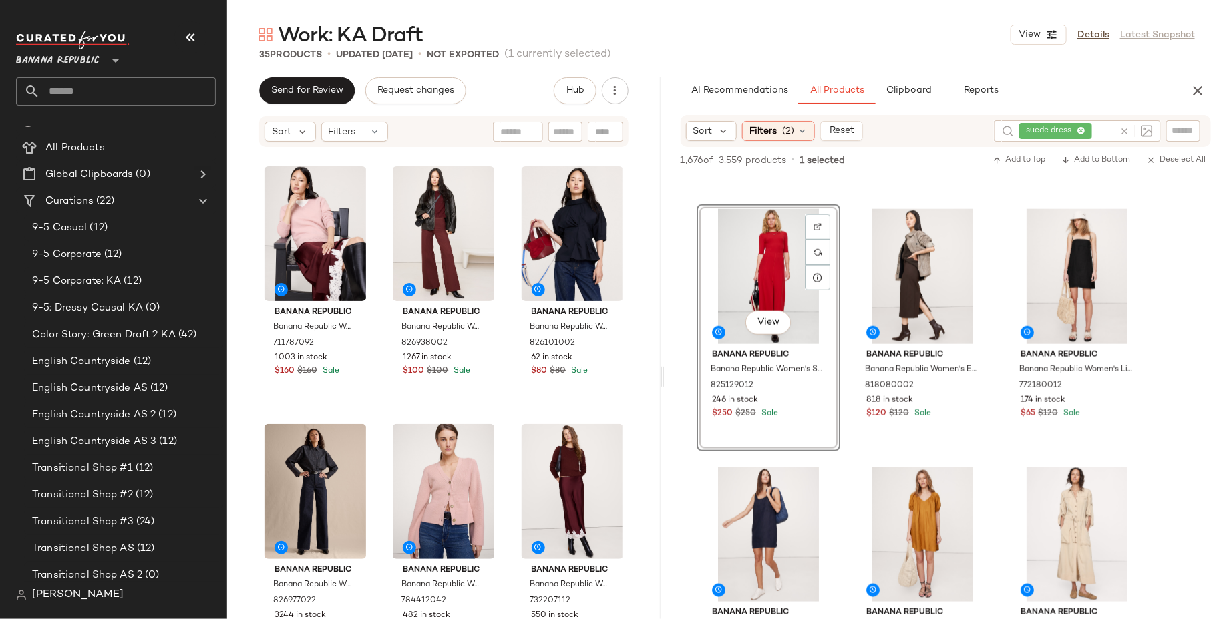
drag, startPoint x: 726, startPoint y: 412, endPoint x: 664, endPoint y: 439, distance: 67.9
click at [664, 439] on div "Work: KA Draft View Details Latest Snapshot 35 Products • updated Sep 1st • Not…" at bounding box center [727, 320] width 1000 height 598
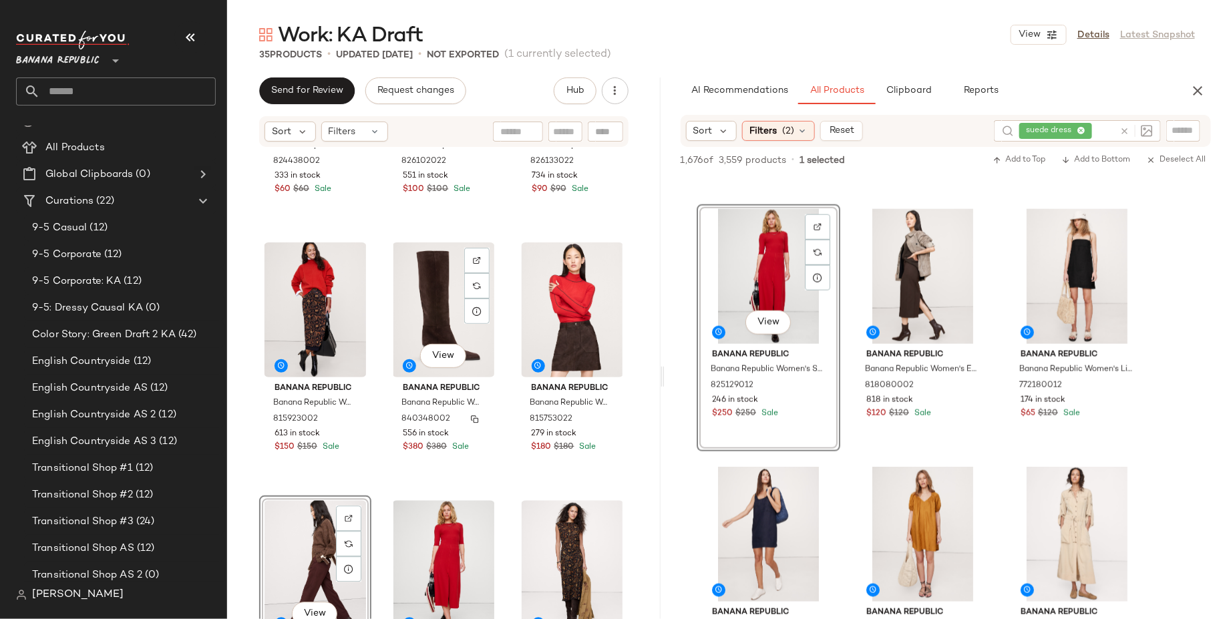
scroll to position [1536, 0]
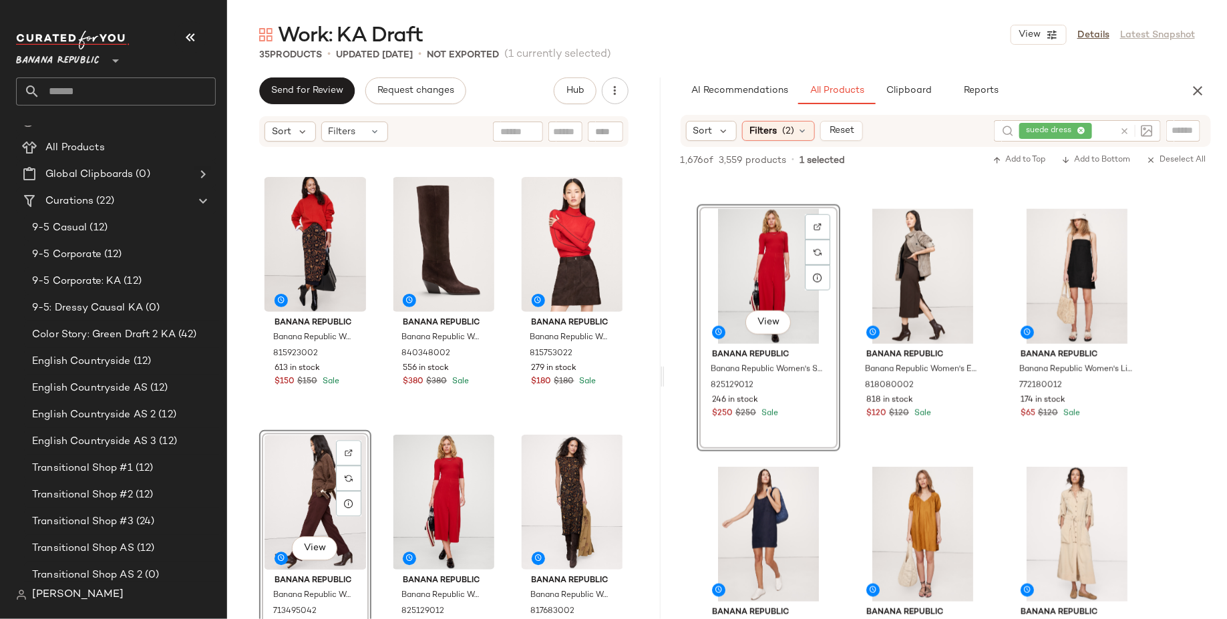
click at [628, 429] on div "Banana Republic Banana Republic Women's Jersey Cotton Cropped T-Shirt Black Siz…" at bounding box center [443, 403] width 433 height 511
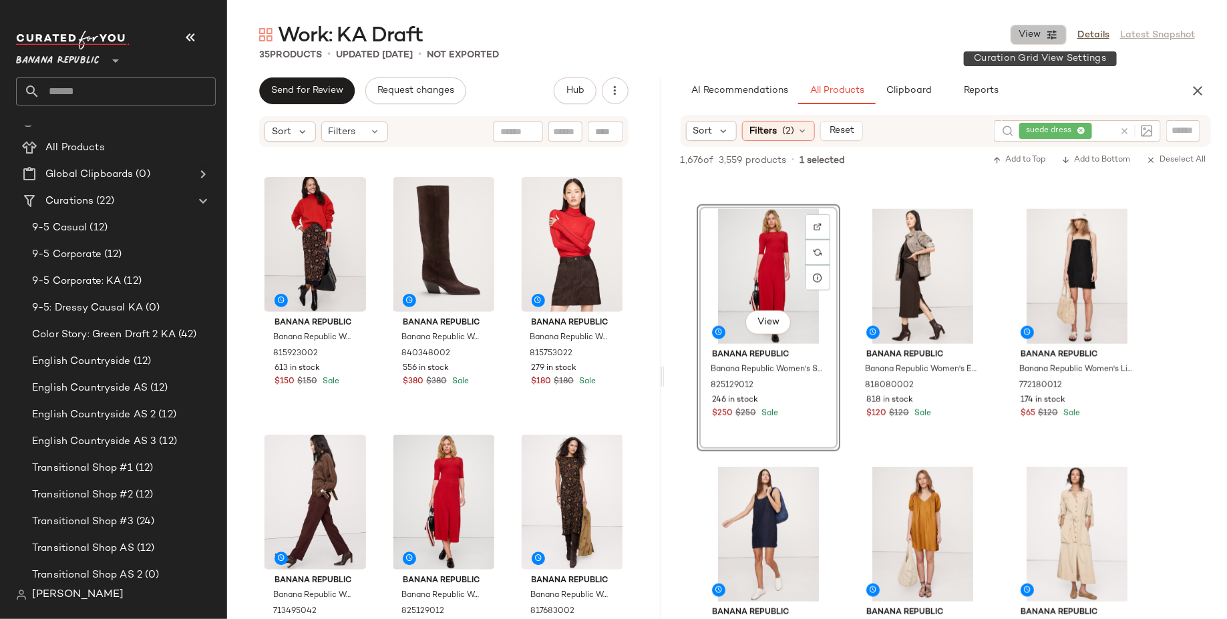
click at [1056, 37] on icon "button" at bounding box center [1052, 35] width 12 height 12
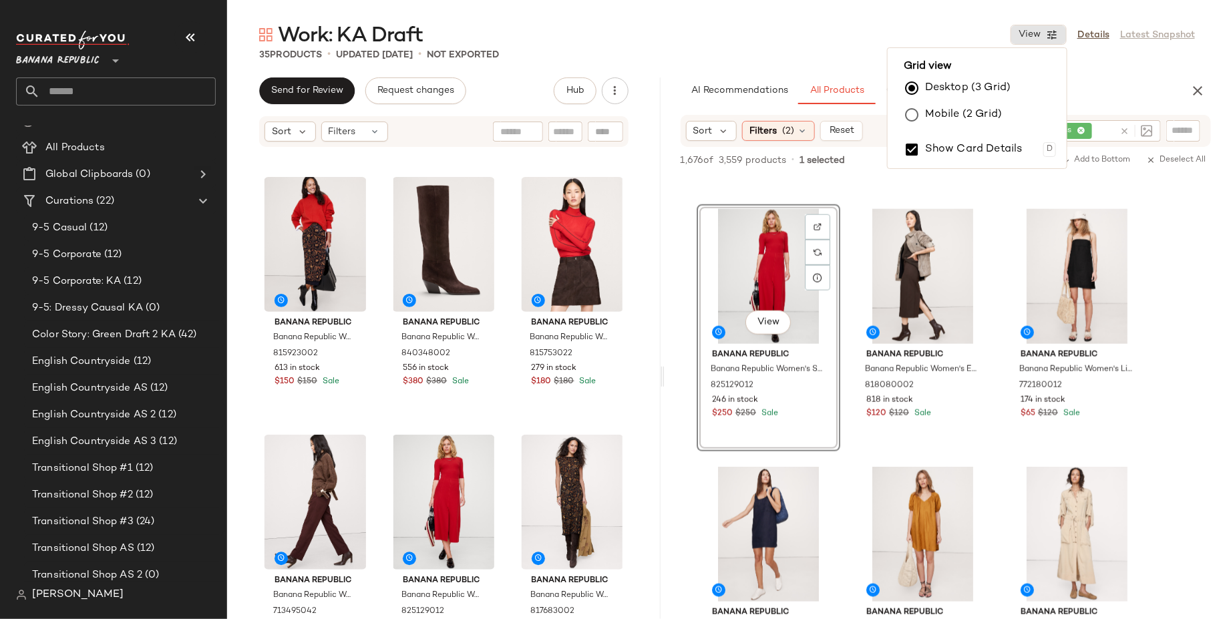
click at [975, 114] on label "Mobile (2 Grid)" at bounding box center [963, 114] width 77 height 27
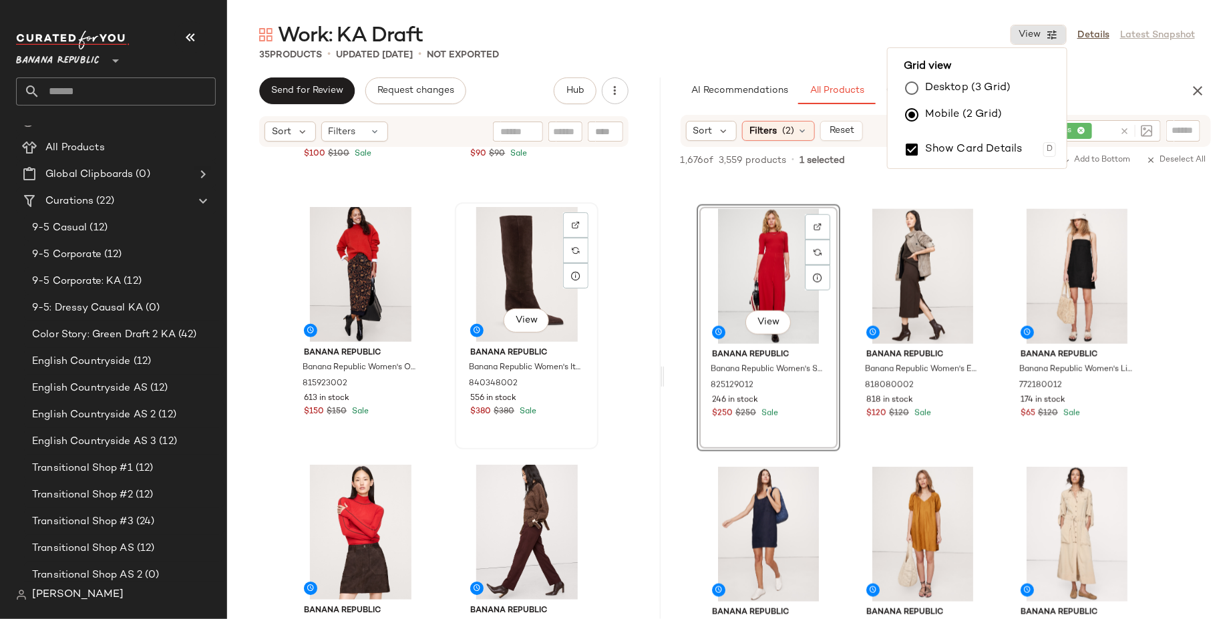
scroll to position [2286, 0]
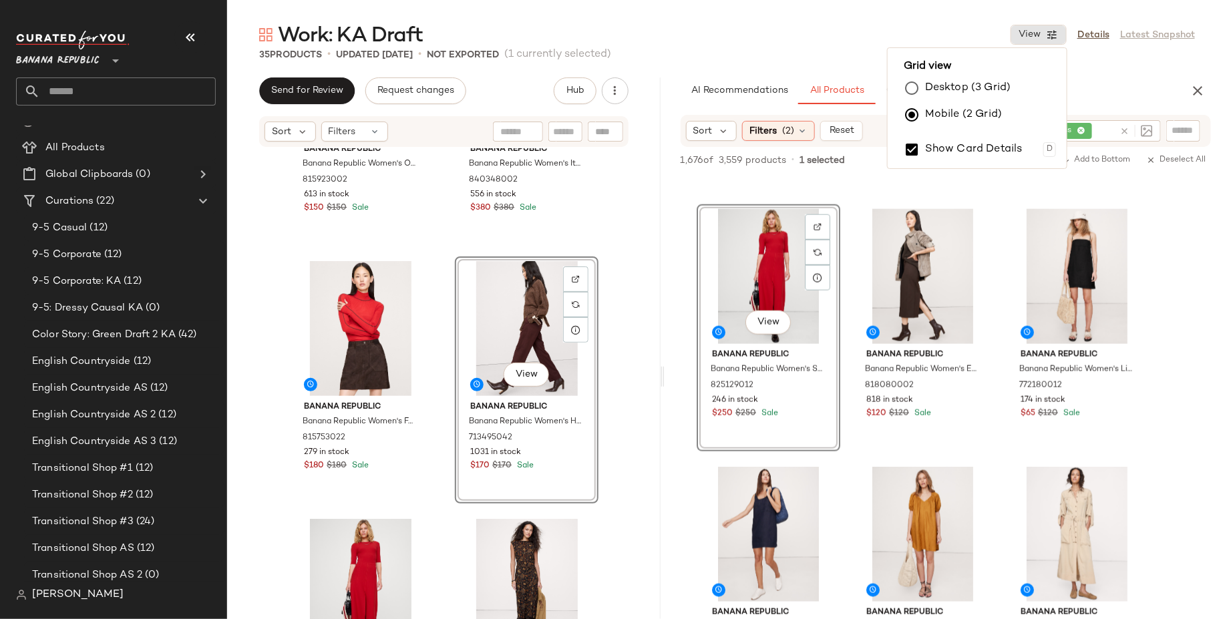
scroll to position [2483, 0]
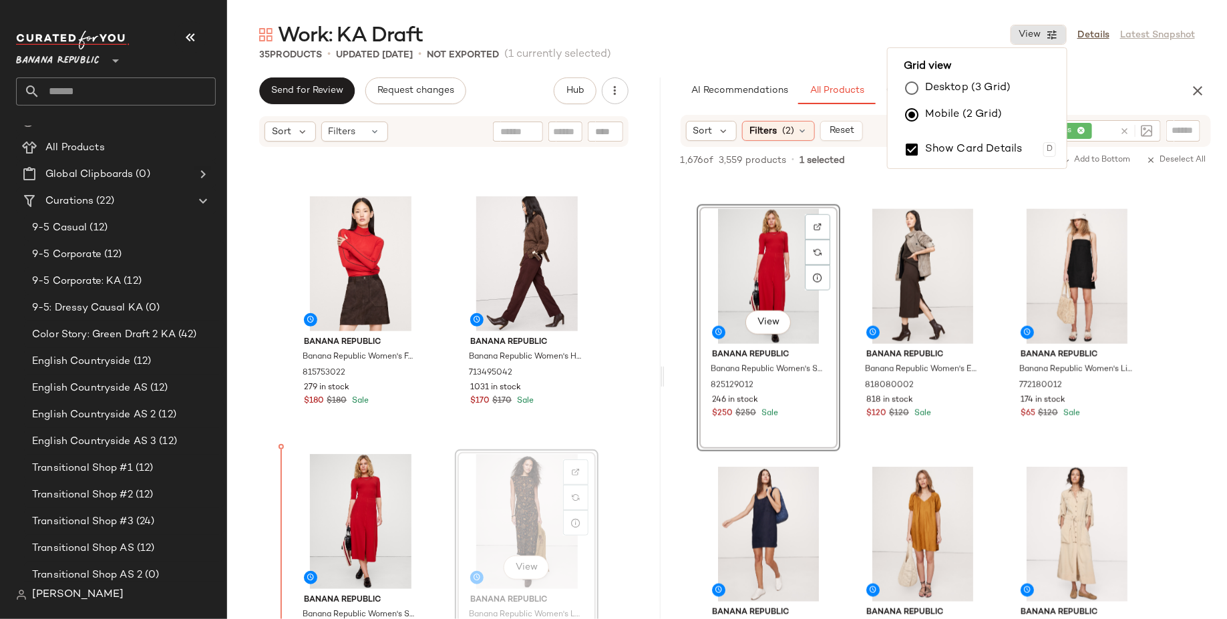
scroll to position [2547, 0]
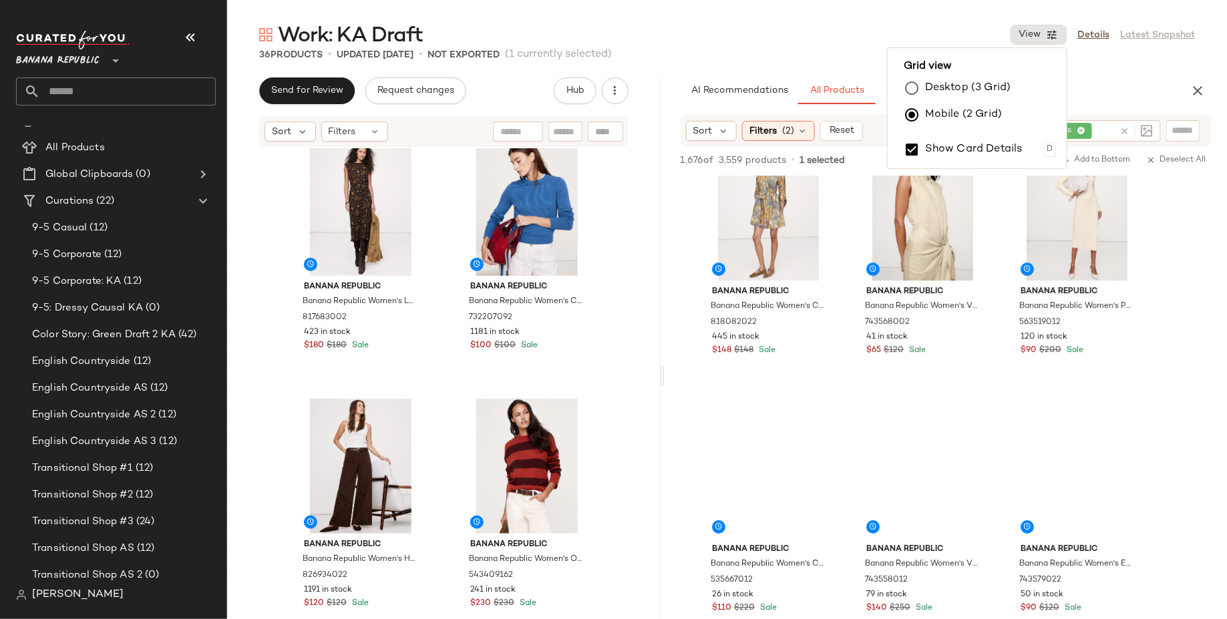
scroll to position [4424, 0]
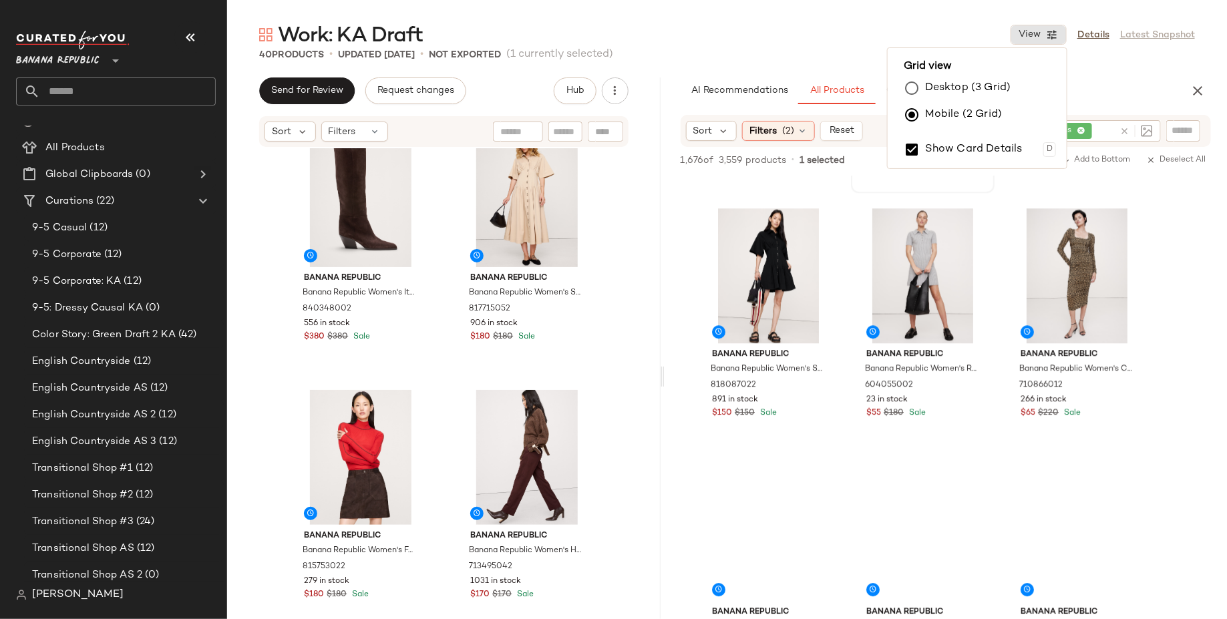
scroll to position [6675, 0]
click at [1195, 91] on icon "button" at bounding box center [1197, 91] width 16 height 16
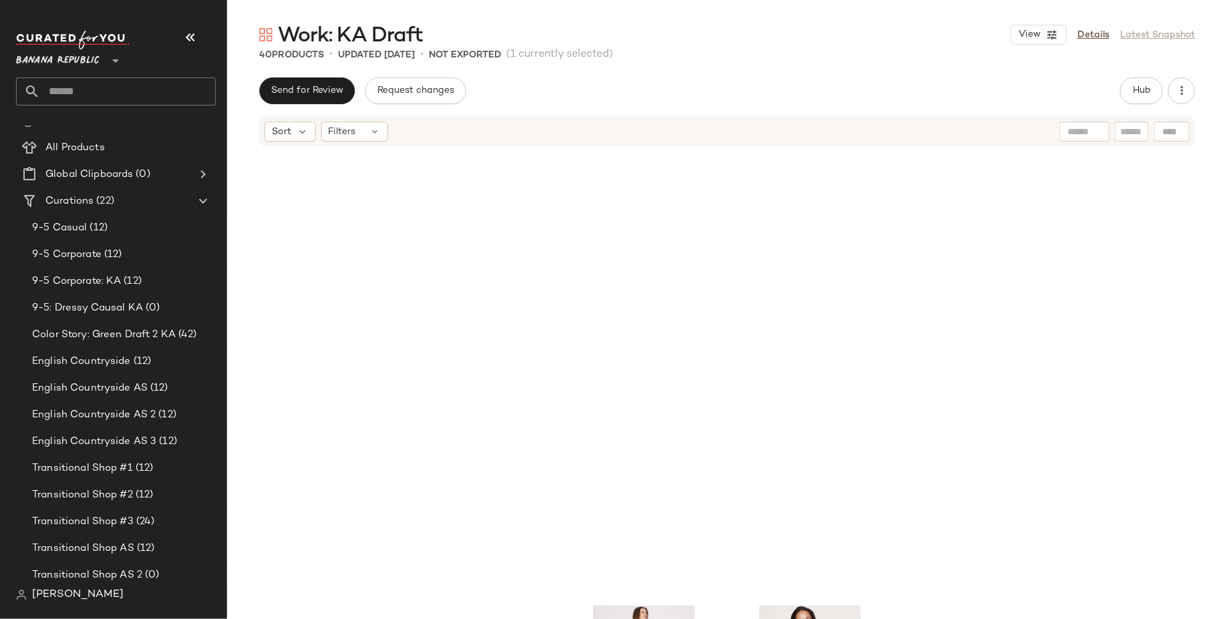
scroll to position [4528, 0]
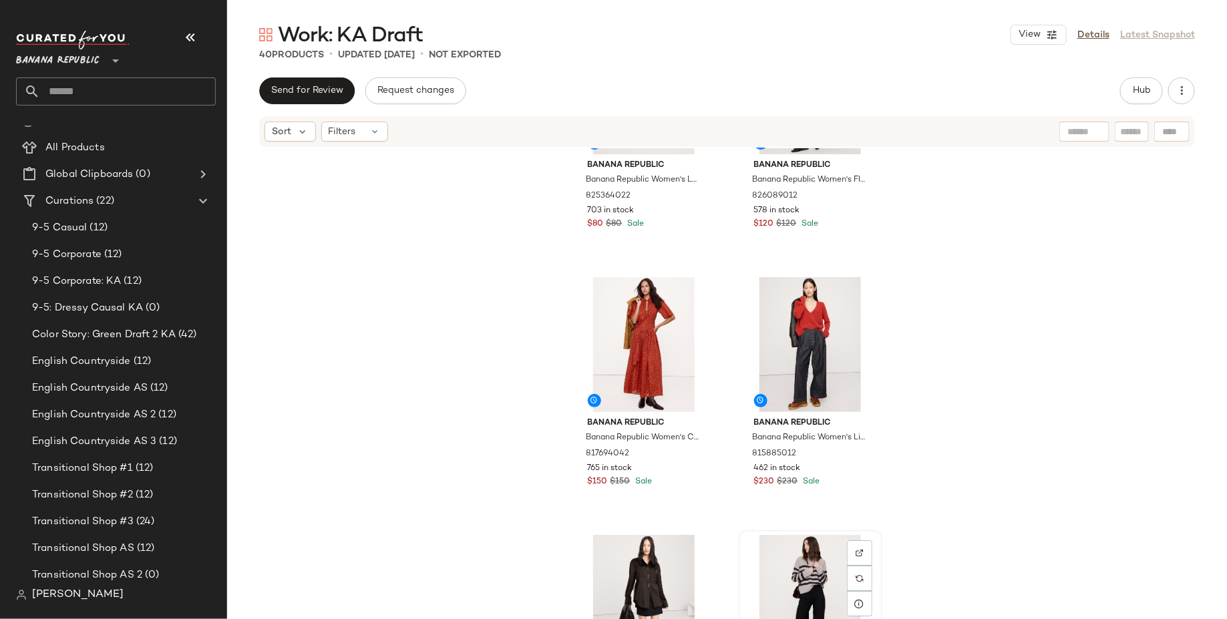
click at [785, 546] on div "View" at bounding box center [810, 602] width 134 height 135
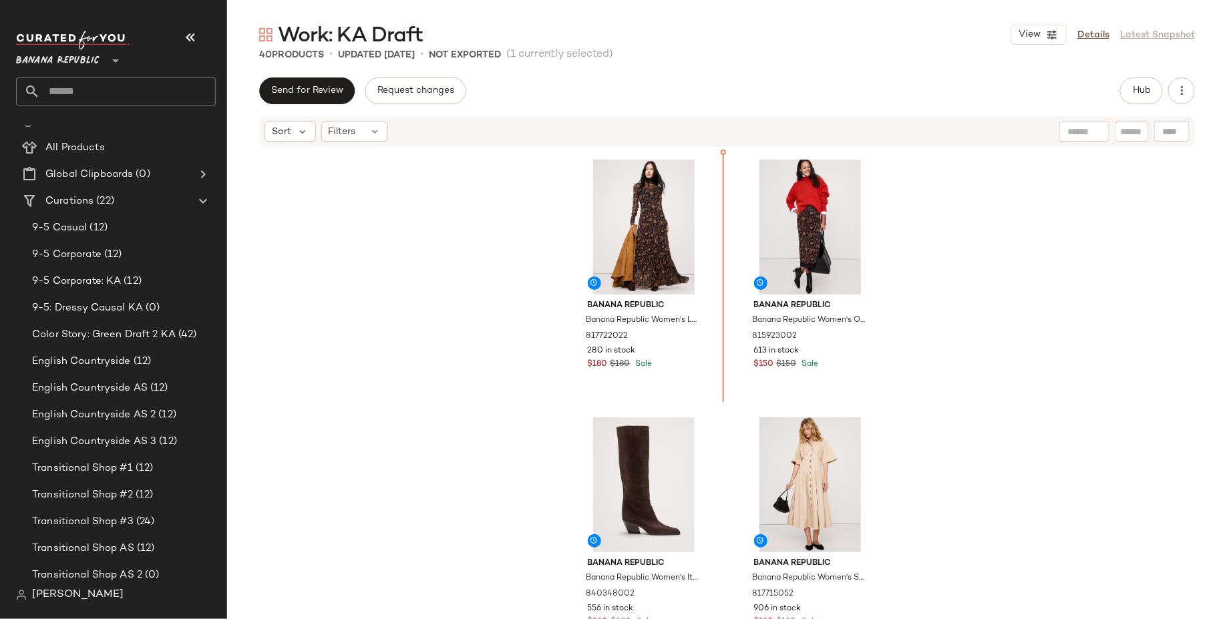
scroll to position [2583, 0]
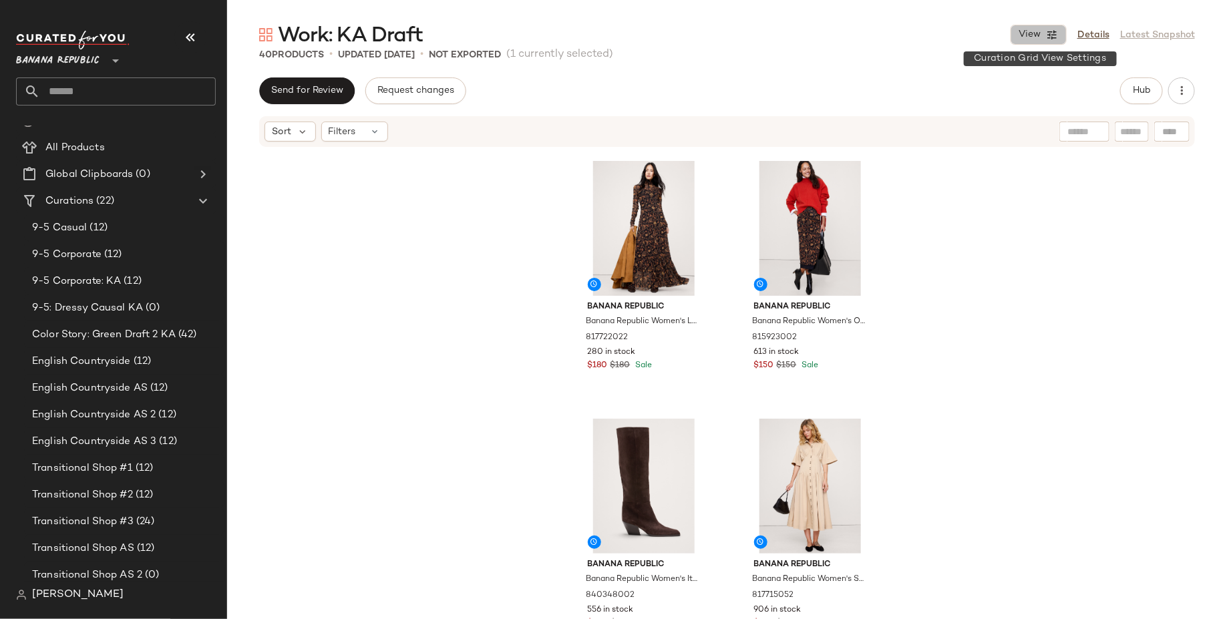
click at [1050, 33] on icon "button" at bounding box center [1052, 35] width 12 height 12
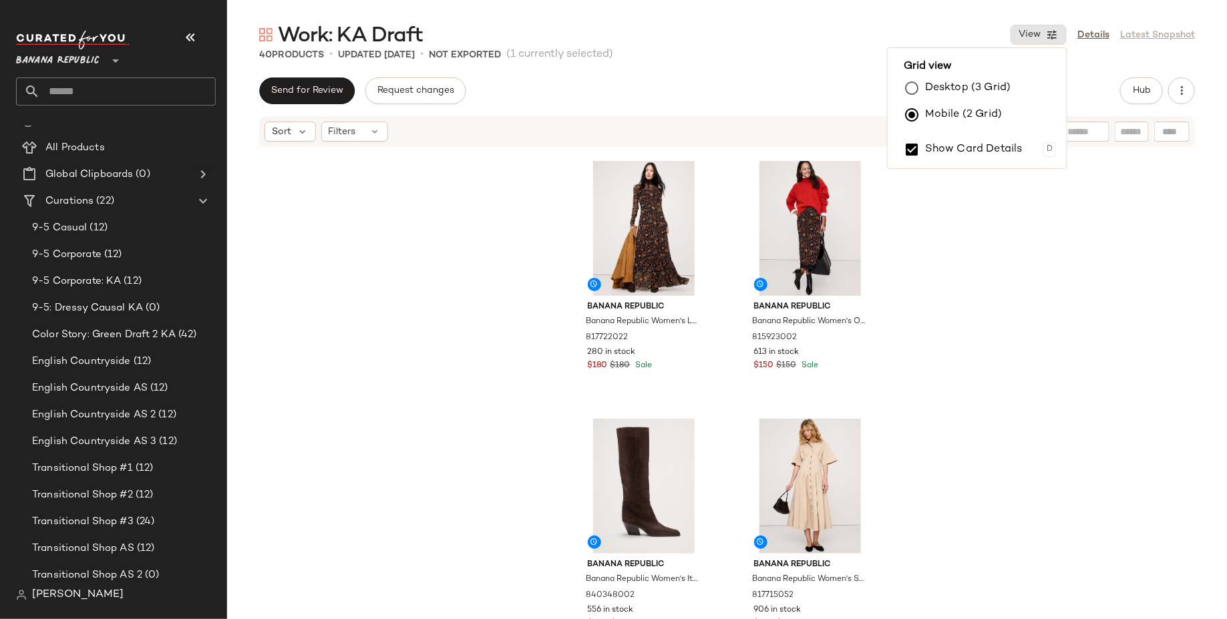
click at [988, 87] on label "Desktop (3 Grid)" at bounding box center [967, 88] width 85 height 27
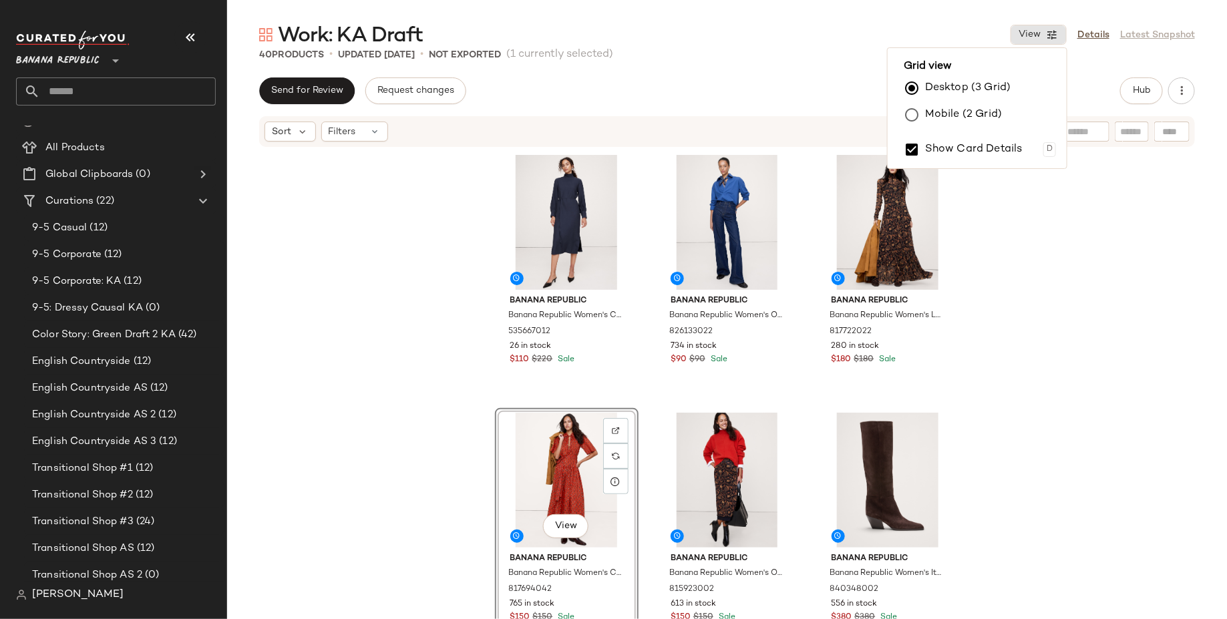
scroll to position [1678, 0]
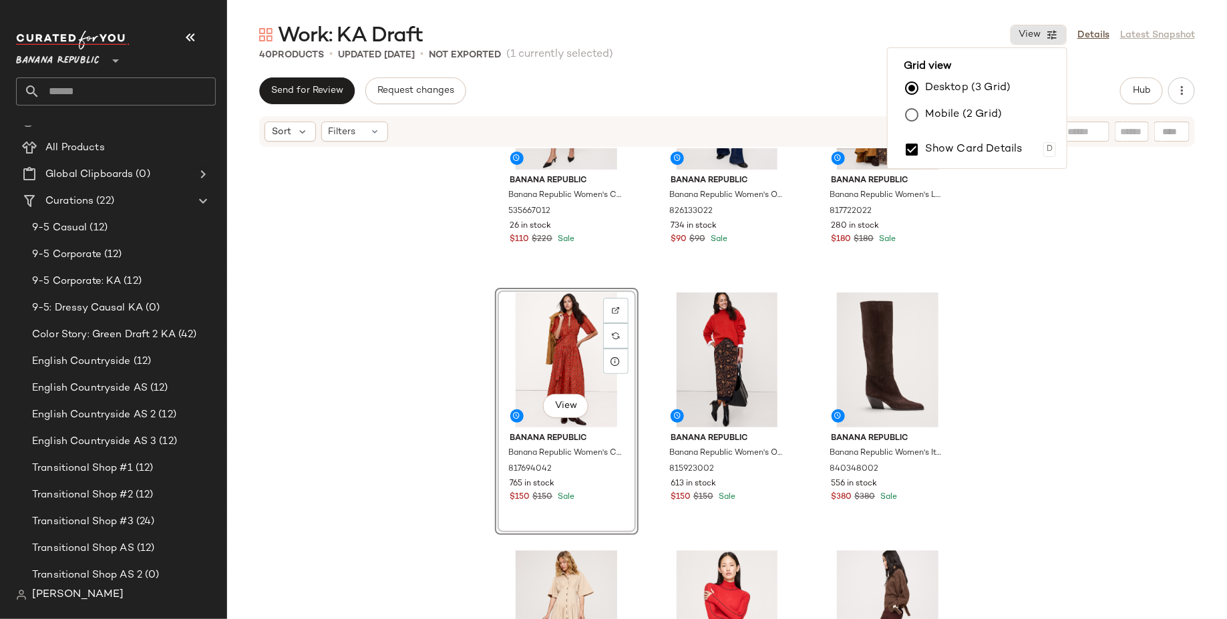
click at [1027, 297] on div "Banana Republic Banana Republic Women's Crepe Mock-Neck Midi Dress Navy Blue Pe…" at bounding box center [727, 403] width 1000 height 511
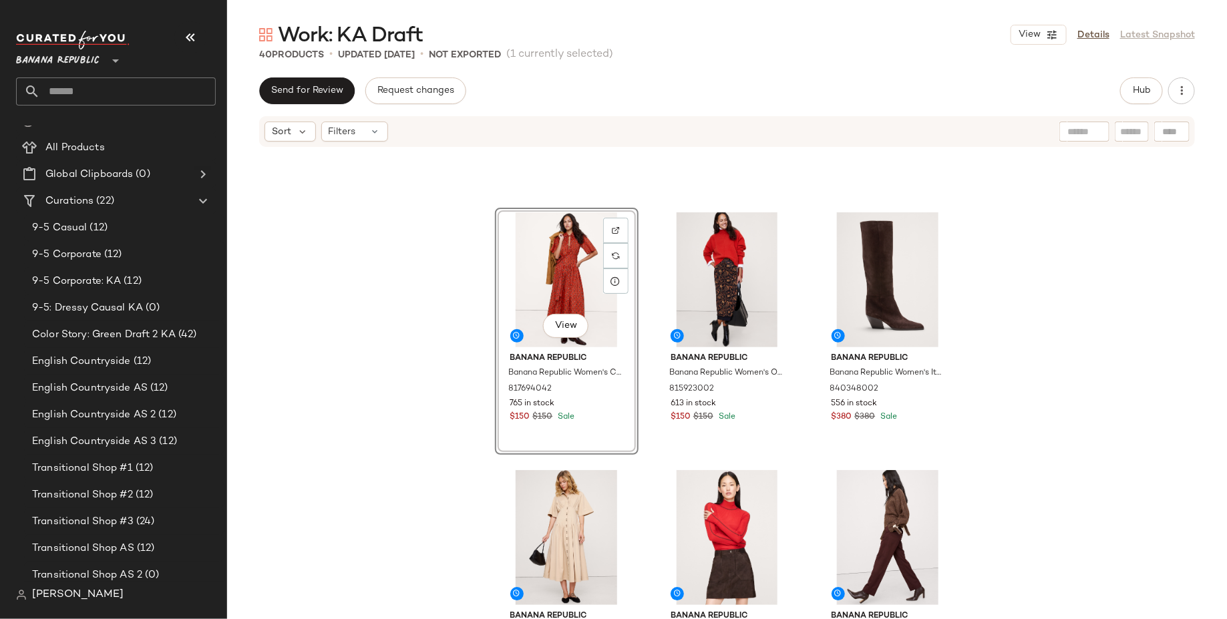
scroll to position [1754, 0]
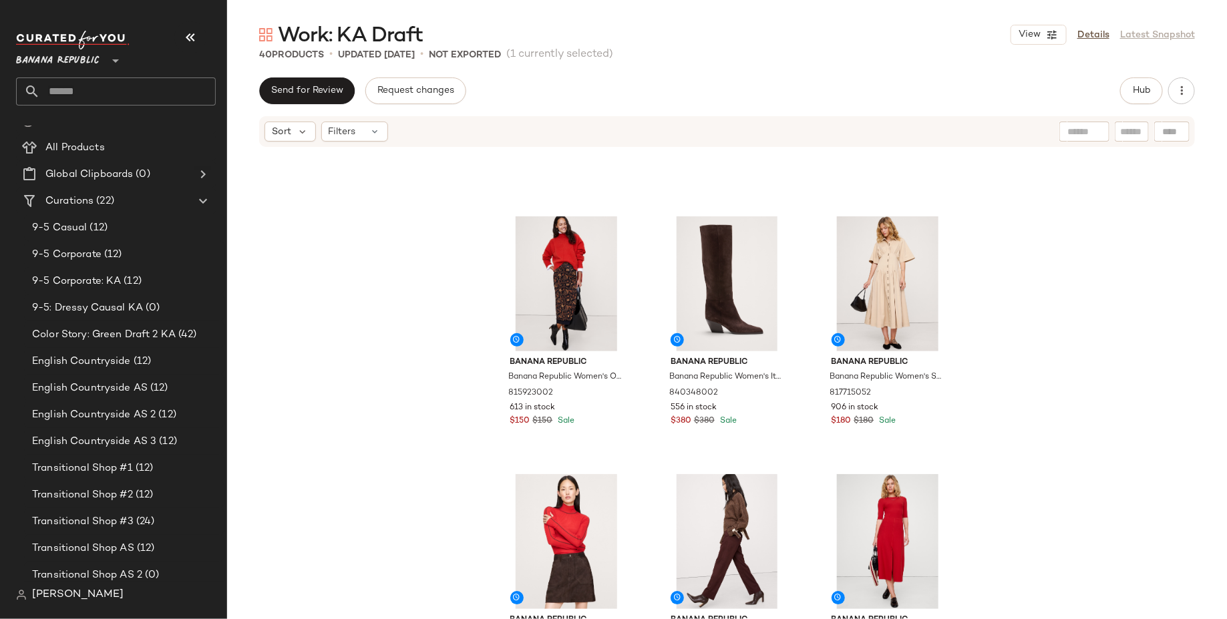
click at [1102, 386] on div "Banana Republic Banana Republic Women's Oversized Merino-Cotton High-Low Funnel…" at bounding box center [727, 403] width 1000 height 511
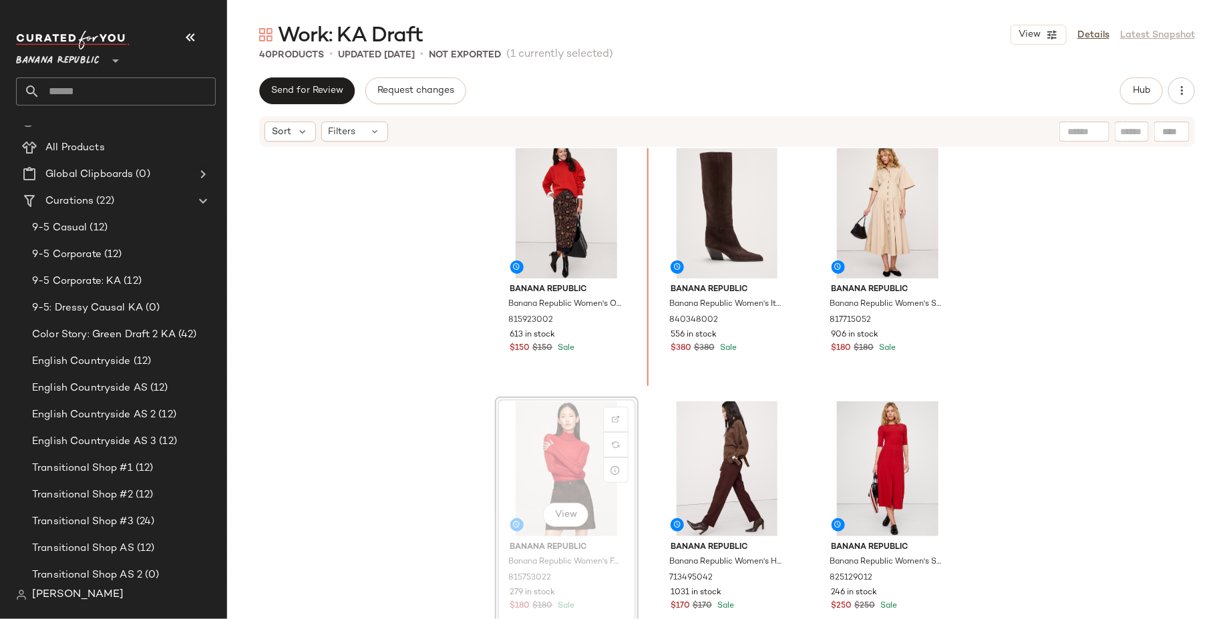
scroll to position [1844, 0]
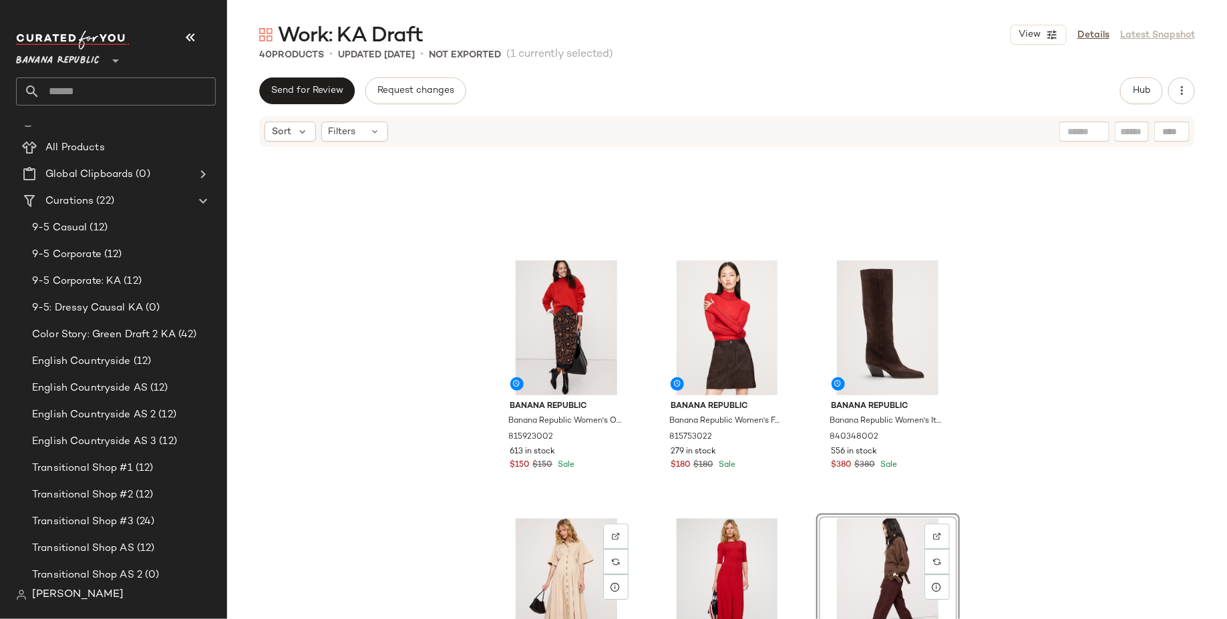
scroll to position [1709, 0]
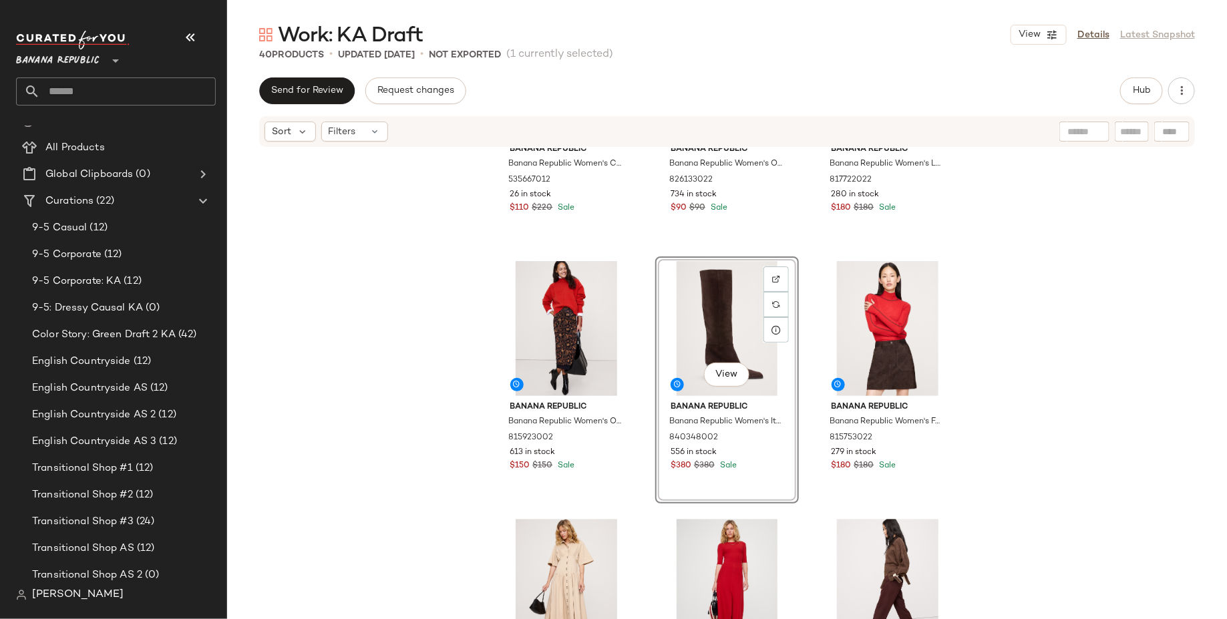
drag, startPoint x: 860, startPoint y: 343, endPoint x: 918, endPoint y: 5, distance: 342.2
click at [1018, 237] on div "Banana Republic Banana Republic Women's Crepe Mock-Neck Midi Dress Navy Blue Pe…" at bounding box center [727, 403] width 1000 height 511
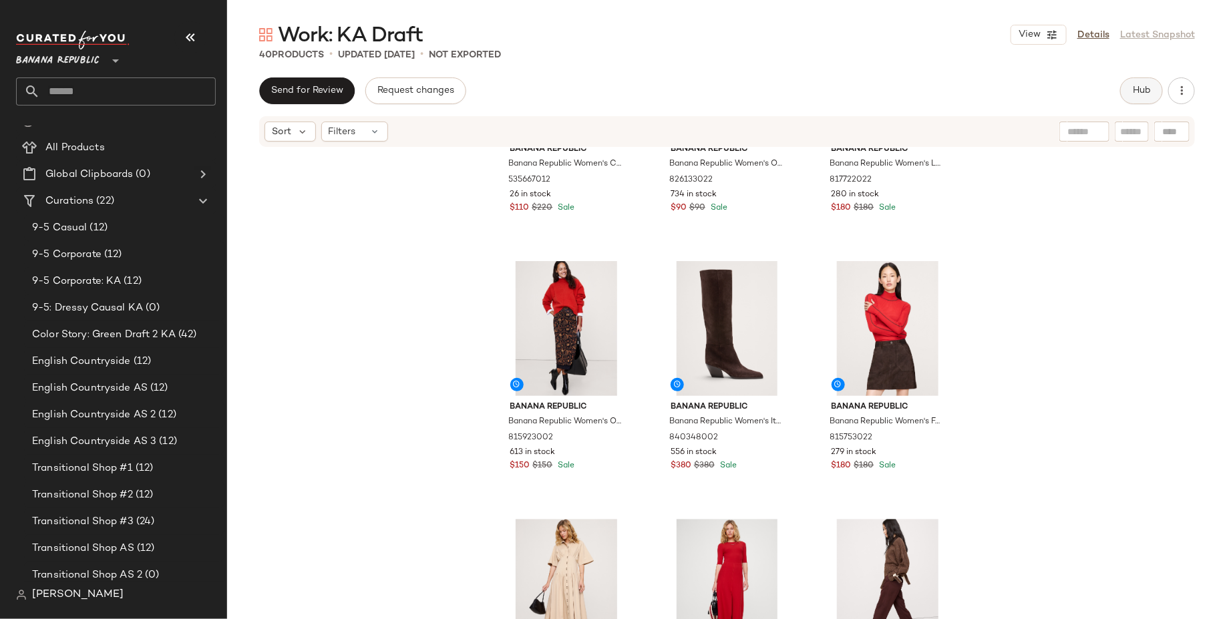
click at [1132, 87] on span "Hub" at bounding box center [1141, 90] width 19 height 11
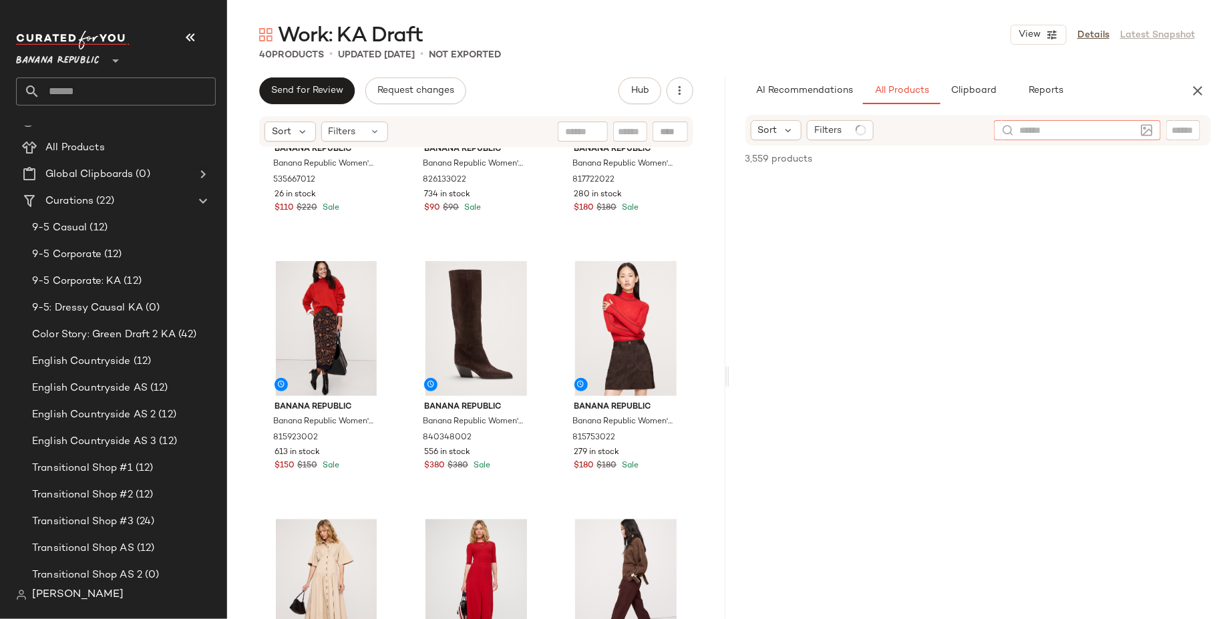
click at [1120, 127] on input "text" at bounding box center [1077, 131] width 116 height 14
click at [1056, 130] on icon at bounding box center [1057, 131] width 9 height 9
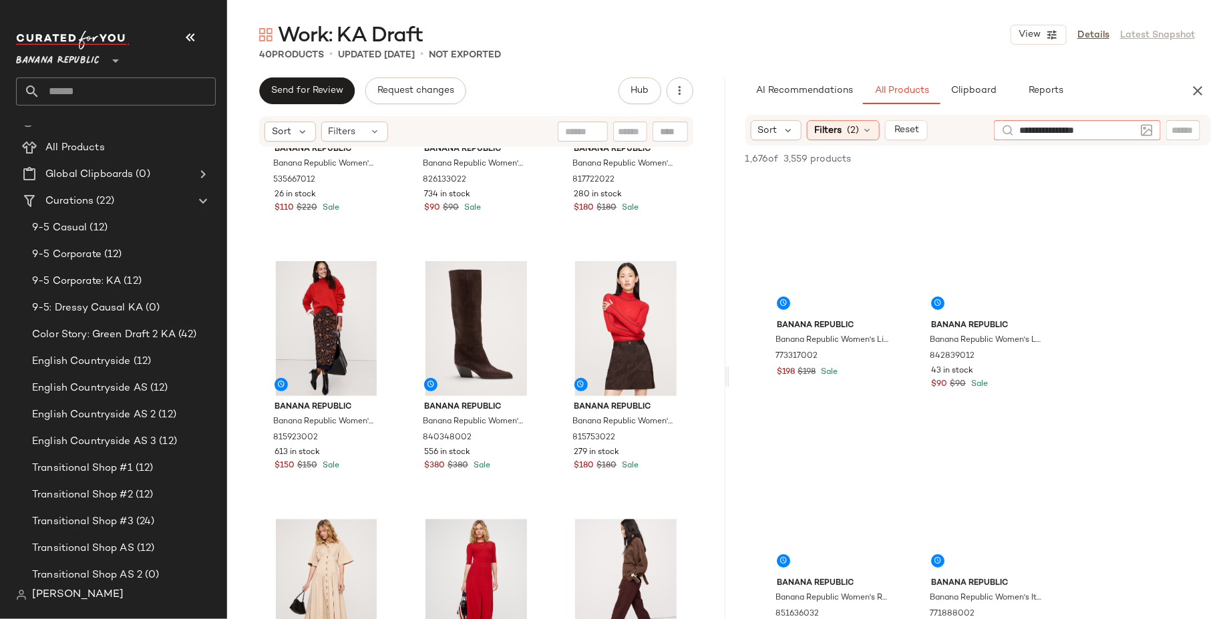
type input "**********"
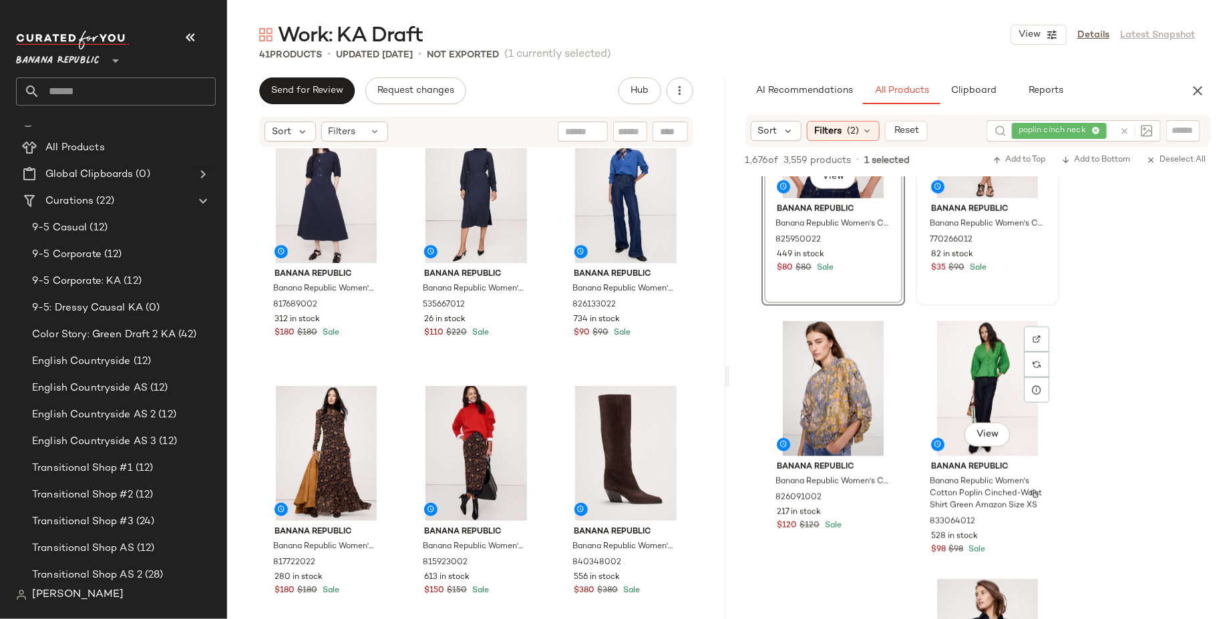
scroll to position [5529, 0]
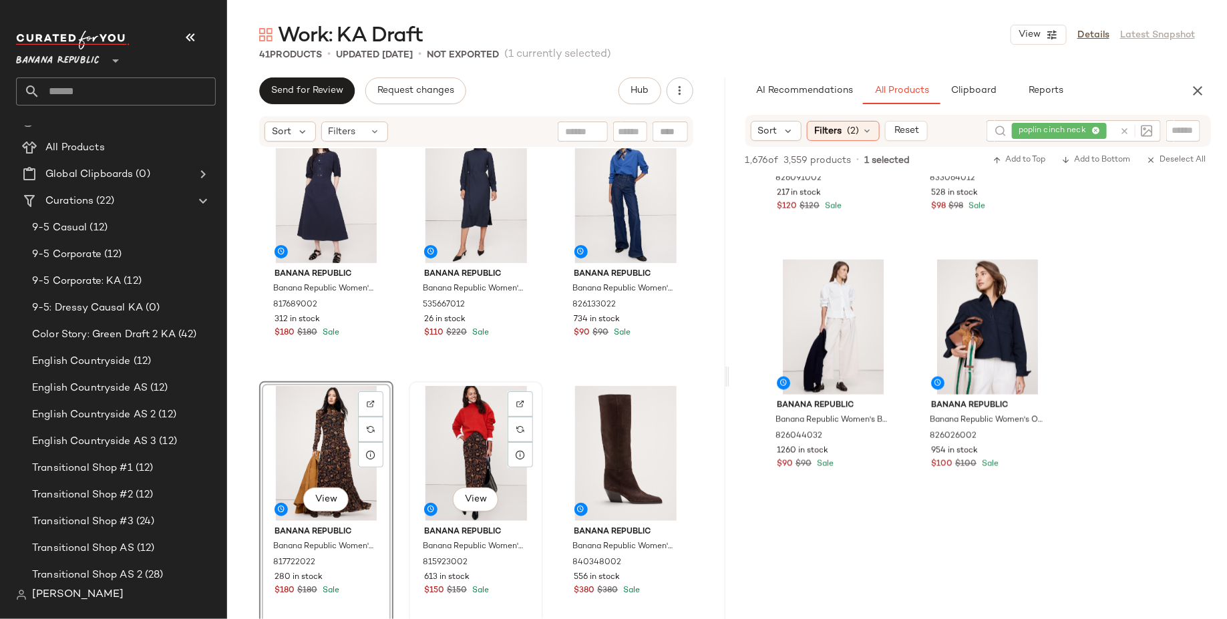
scroll to position [1918, 0]
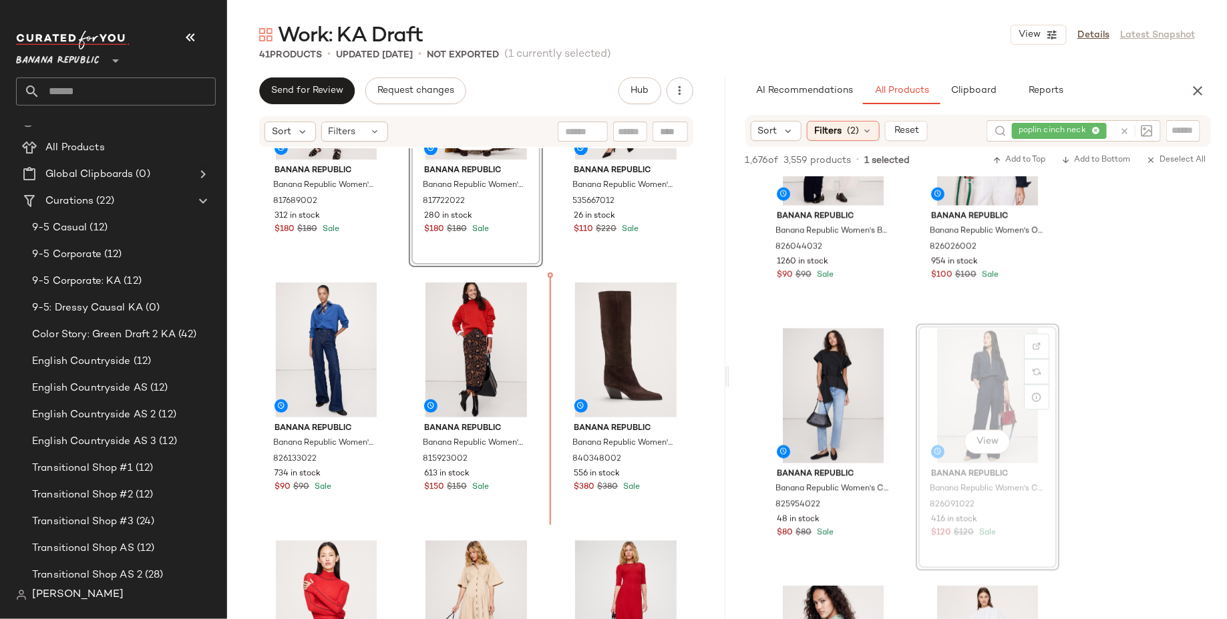
scroll to position [1581, 0]
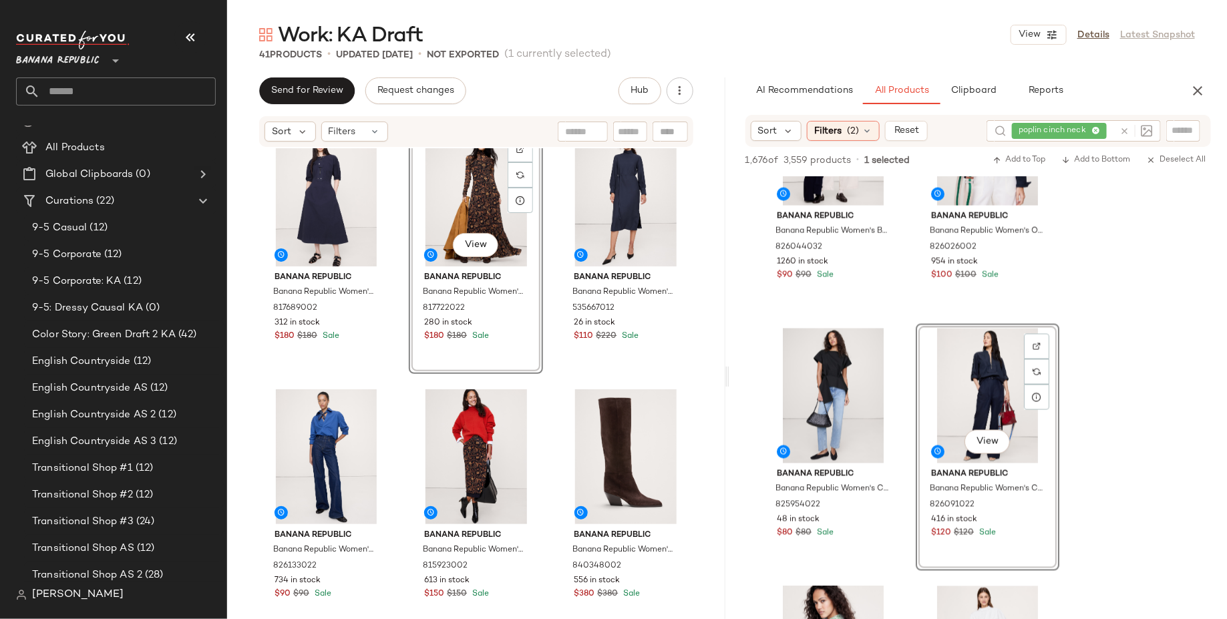
click at [425, 196] on div "View" at bounding box center [475, 199] width 125 height 135
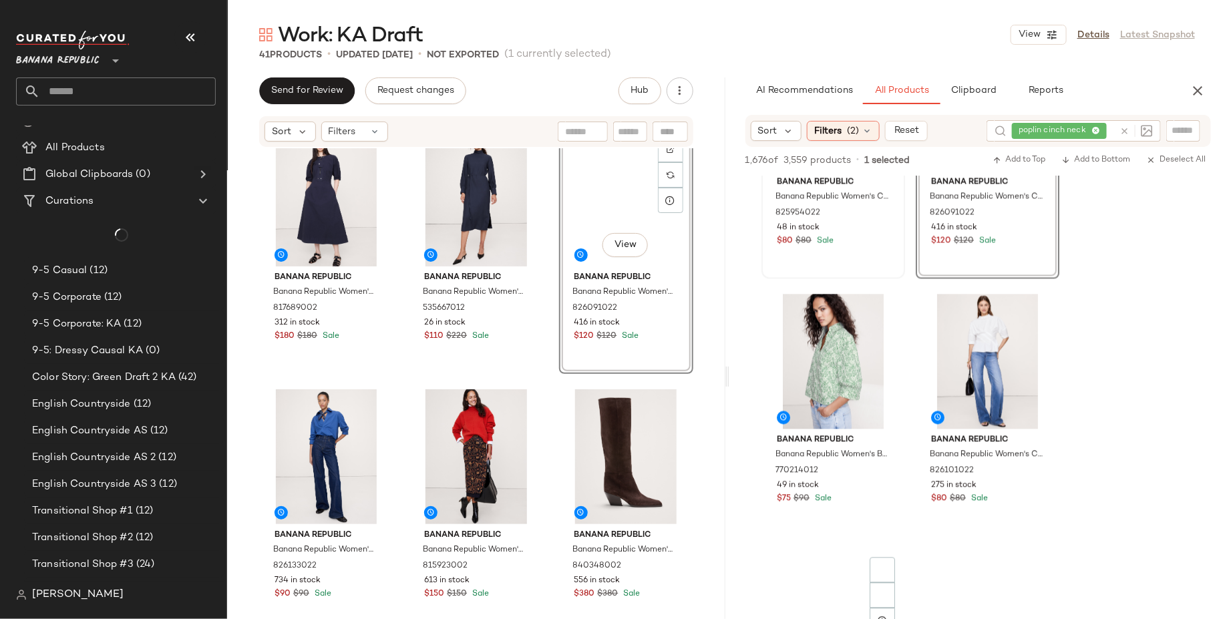
scroll to position [6578, 0]
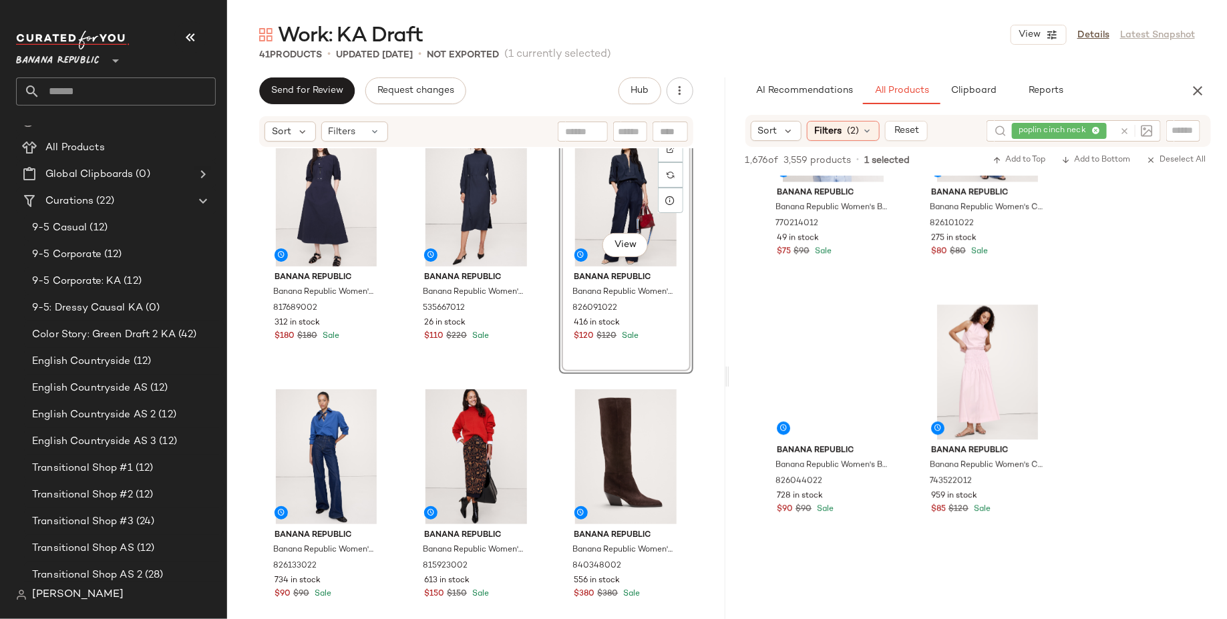
click at [605, 174] on div "View" at bounding box center [626, 199] width 125 height 135
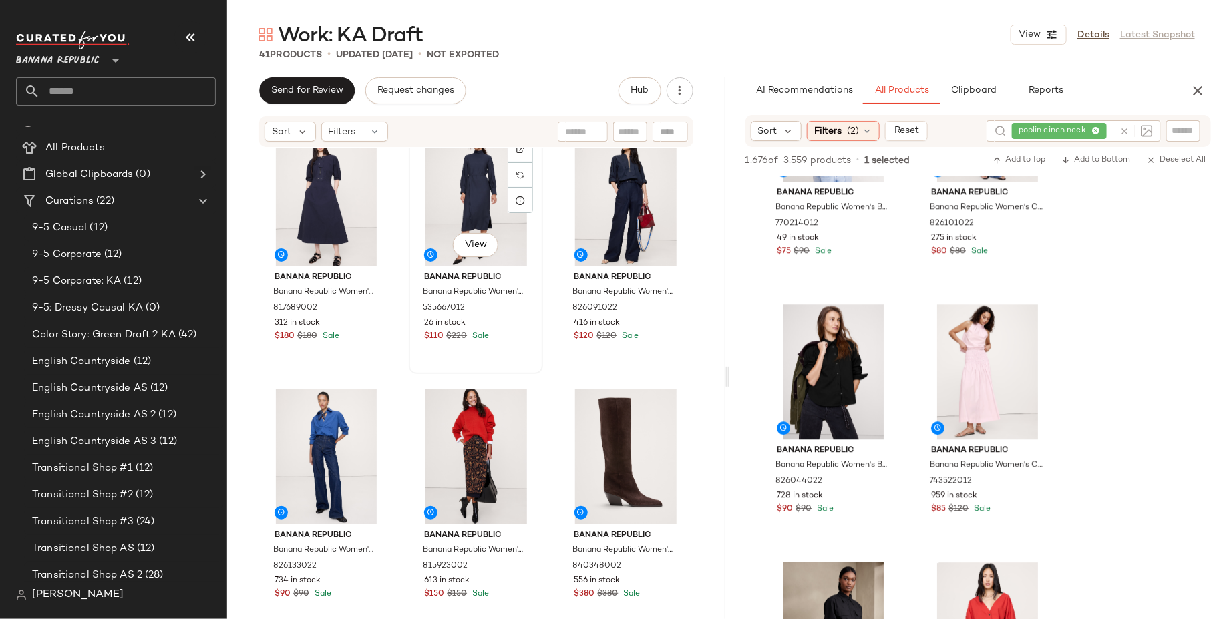
click at [438, 185] on div "View" at bounding box center [475, 199] width 125 height 135
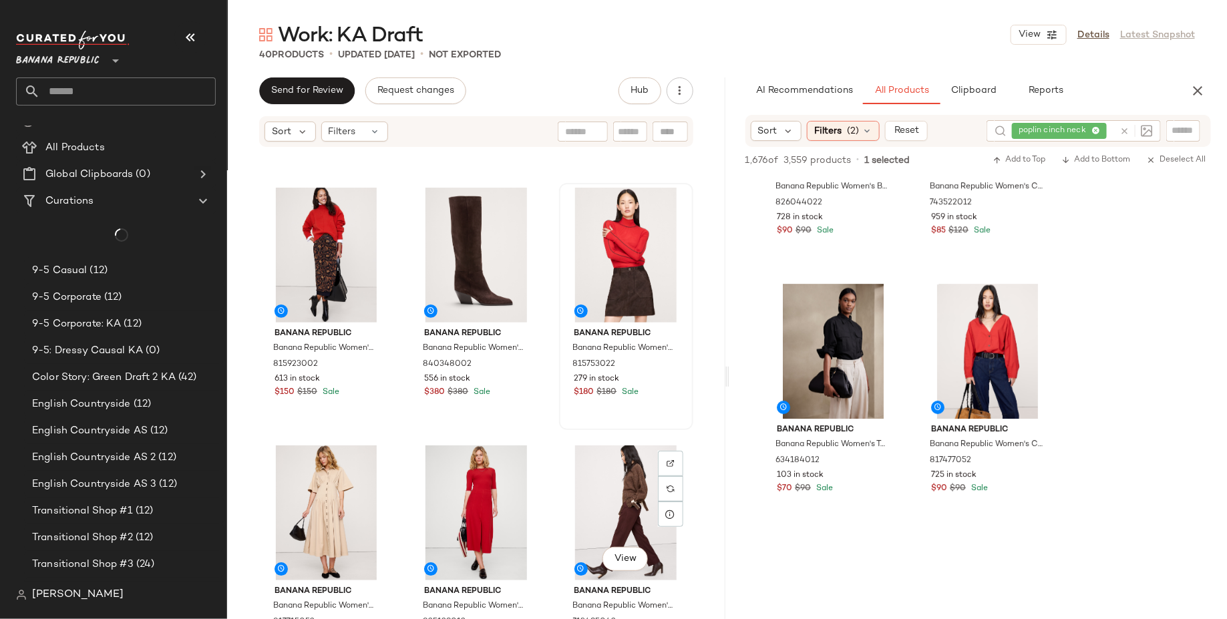
scroll to position [1828, 0]
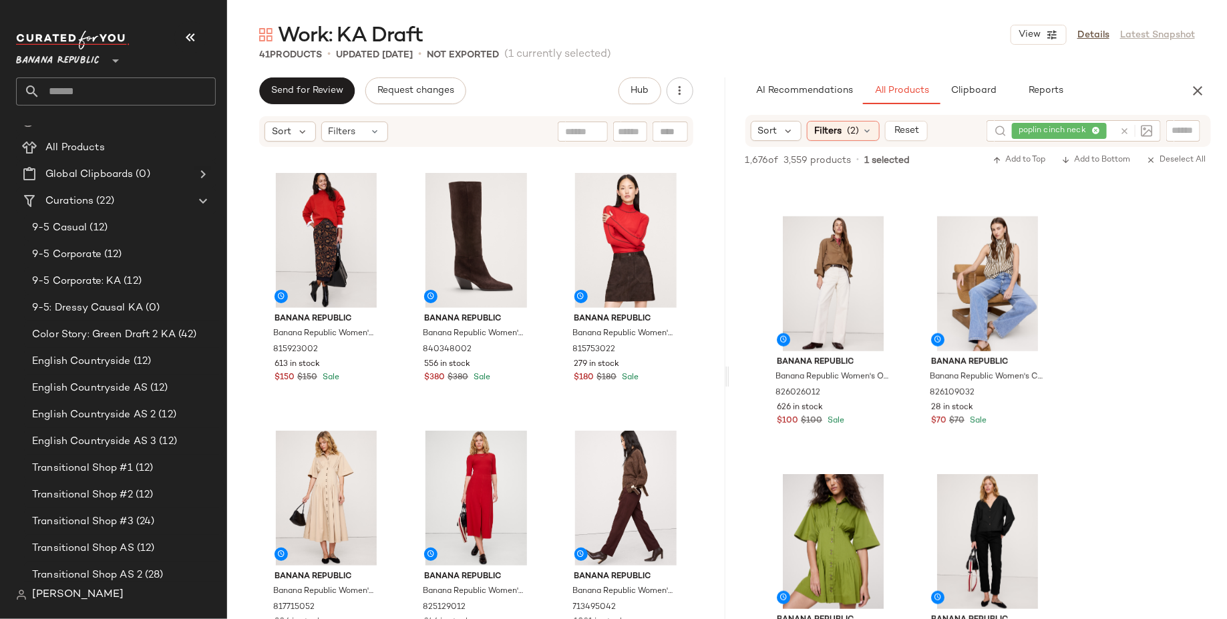
scroll to position [10261, 0]
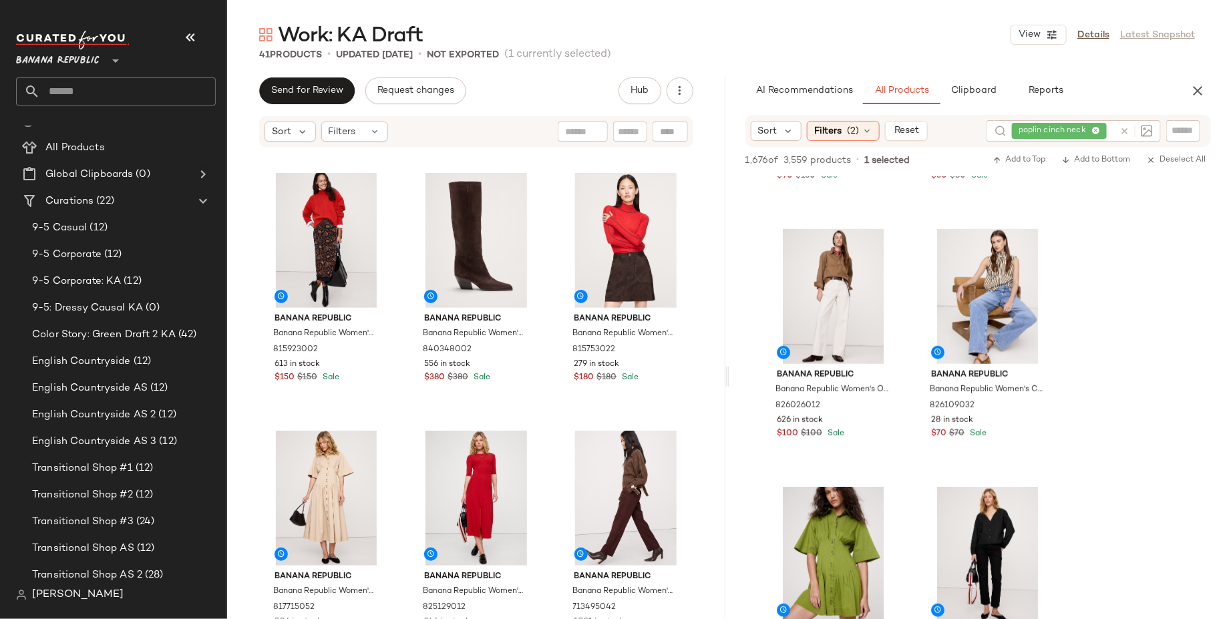
click at [1095, 128] on div "poplin cinch neck" at bounding box center [1063, 130] width 102 height 21
click at [1059, 128] on icon at bounding box center [1057, 131] width 9 height 9
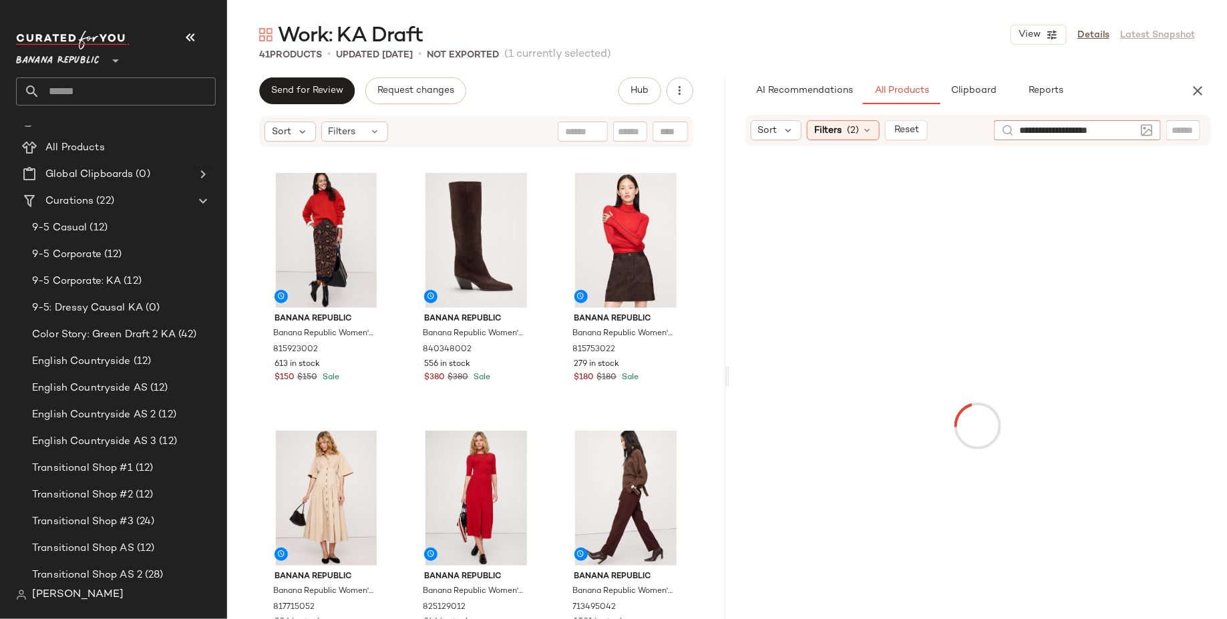
type input "**********"
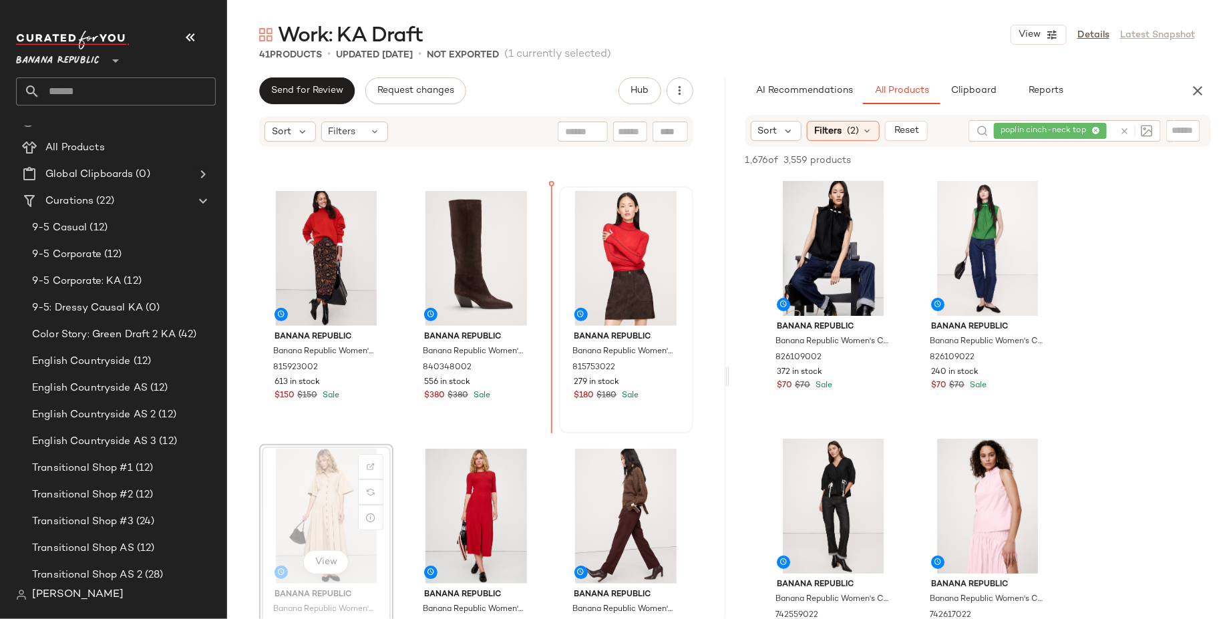
scroll to position [1776, 0]
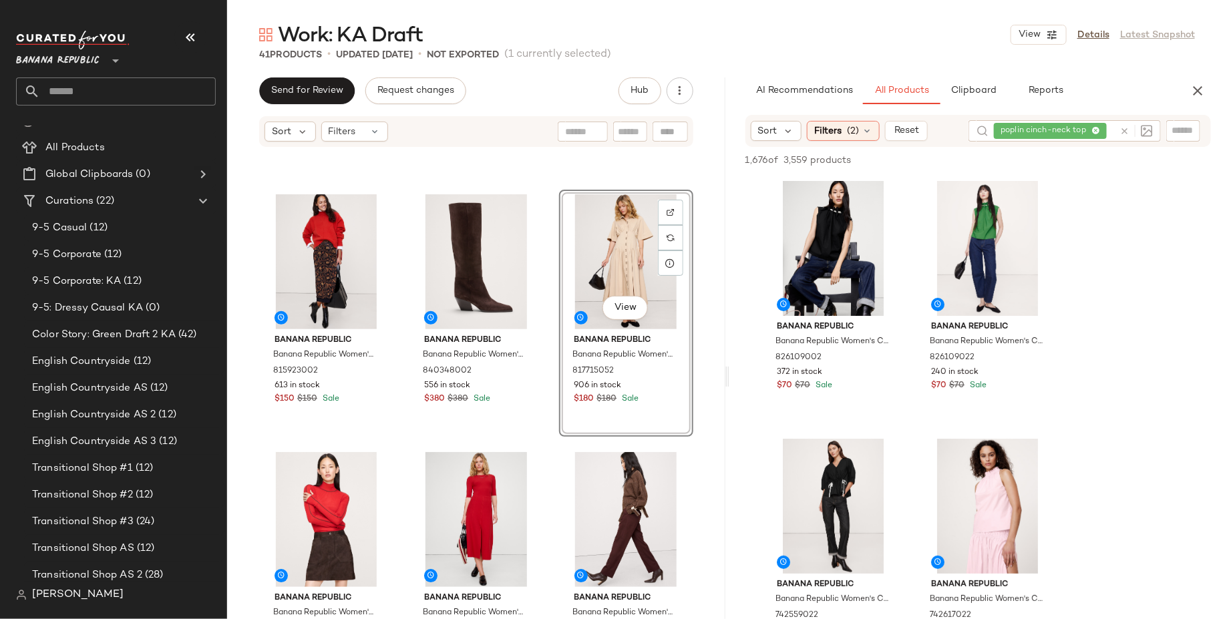
scroll to position [1770, 0]
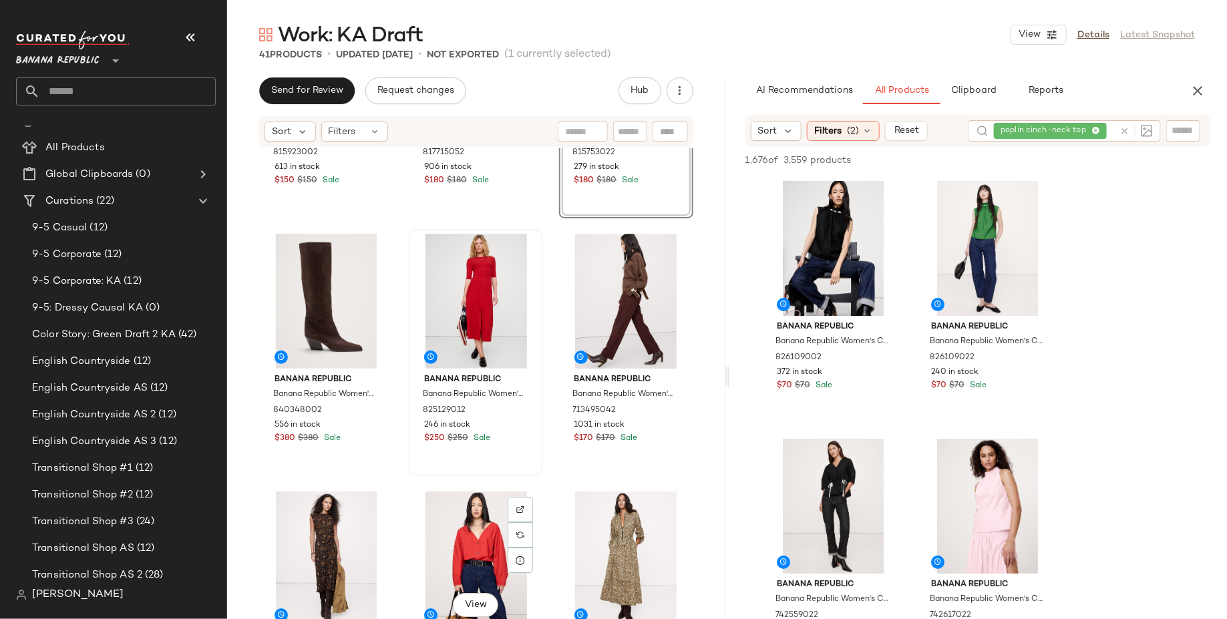
scroll to position [2006, 0]
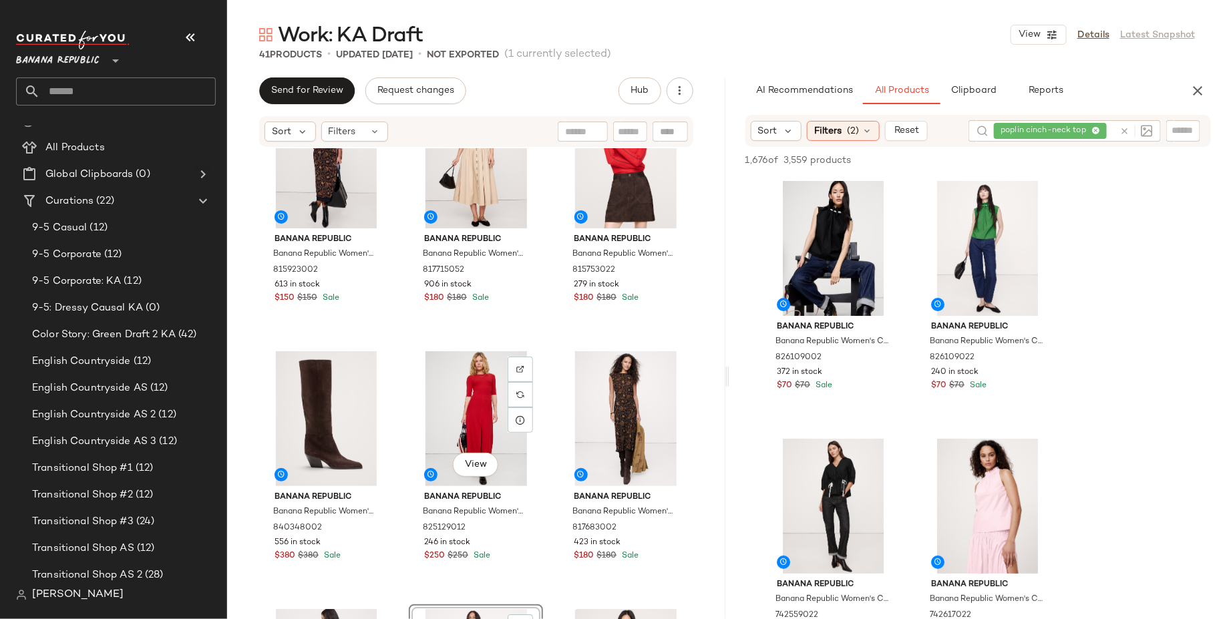
scroll to position [1903, 0]
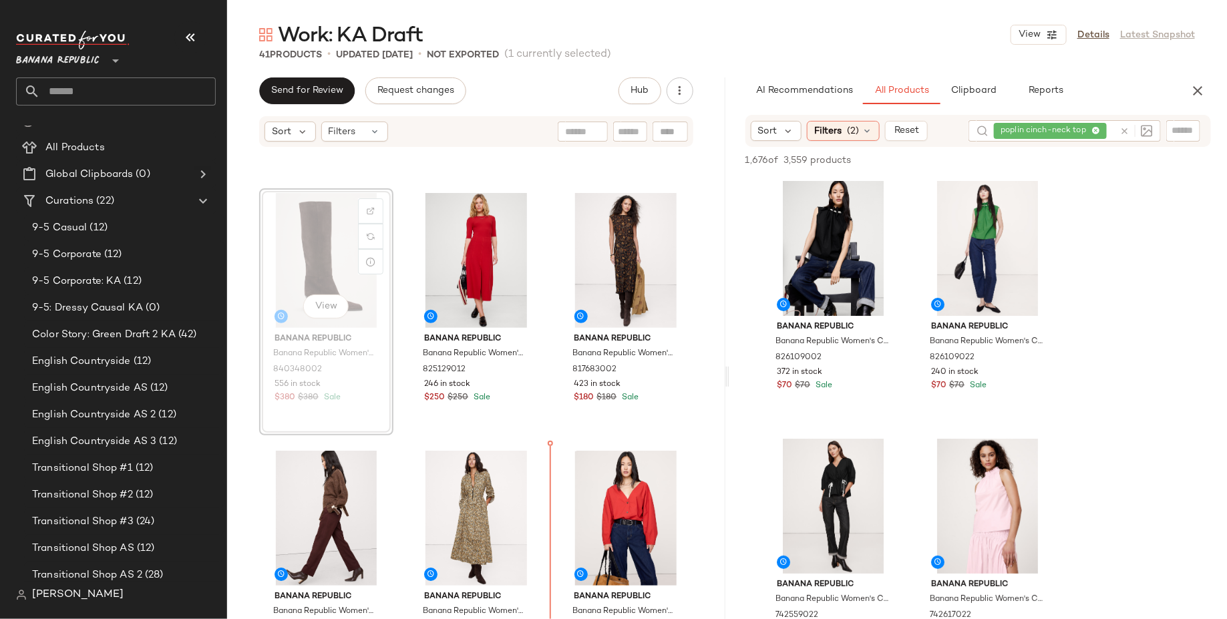
scroll to position [2055, 0]
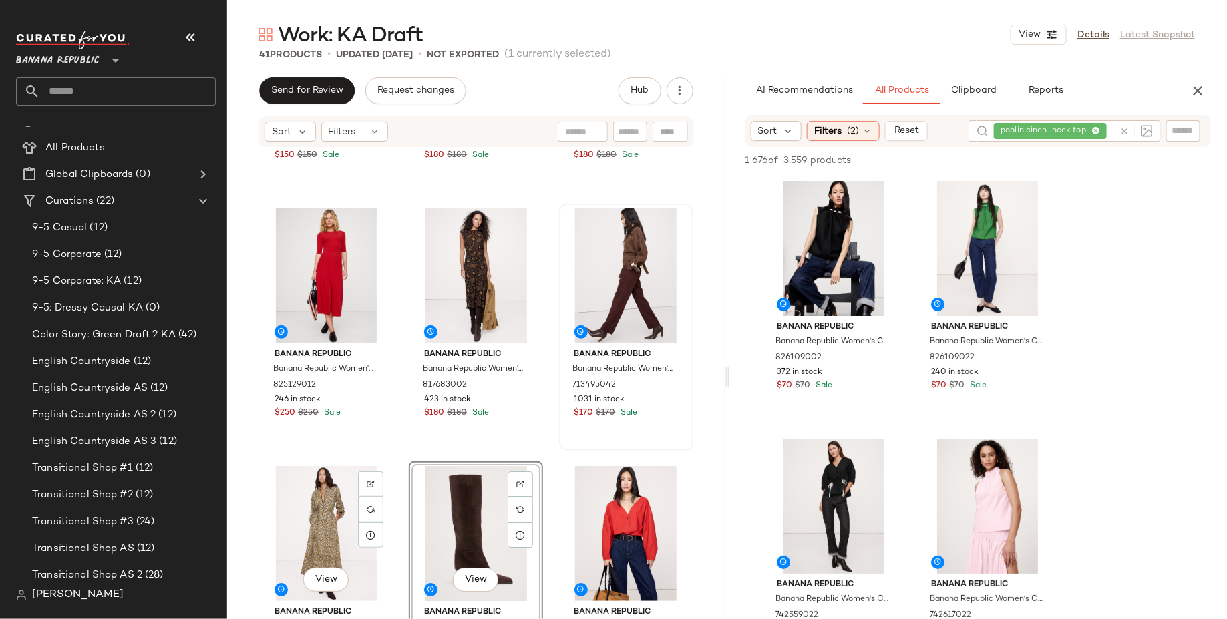
scroll to position [2021, 0]
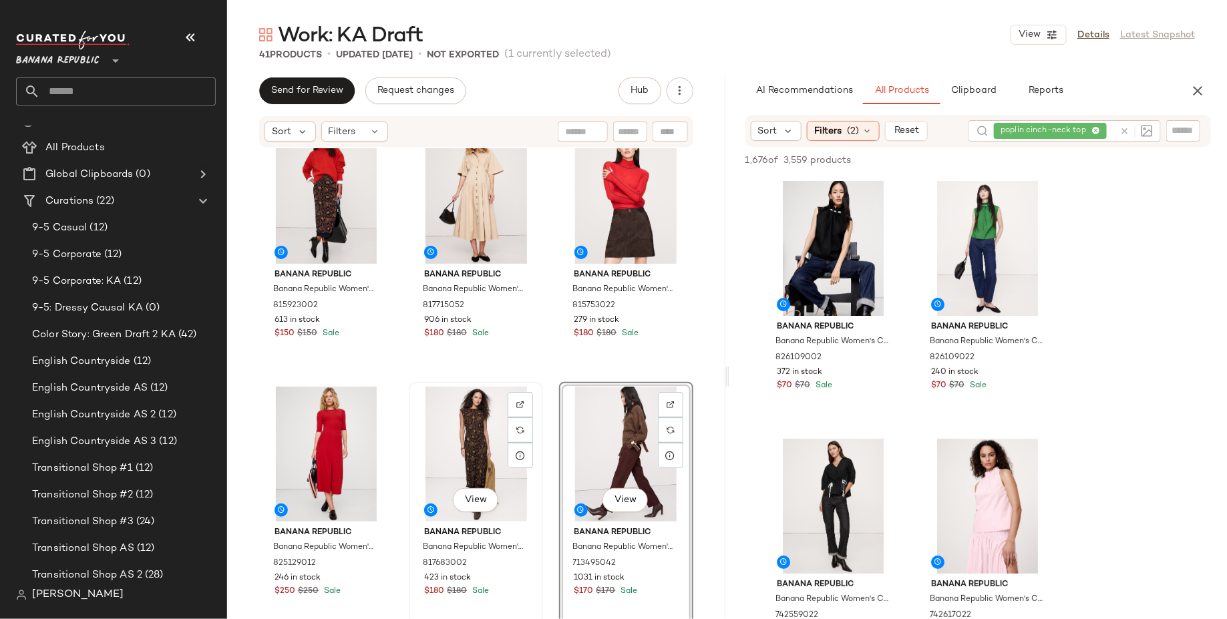
scroll to position [1804, 0]
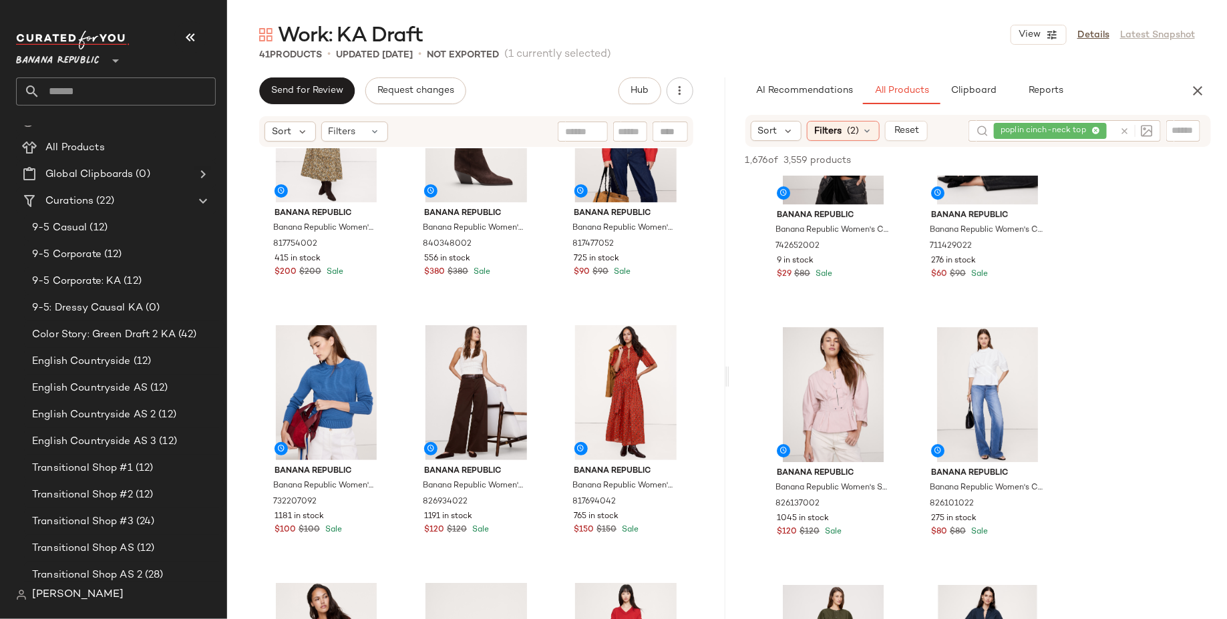
scroll to position [2205, 0]
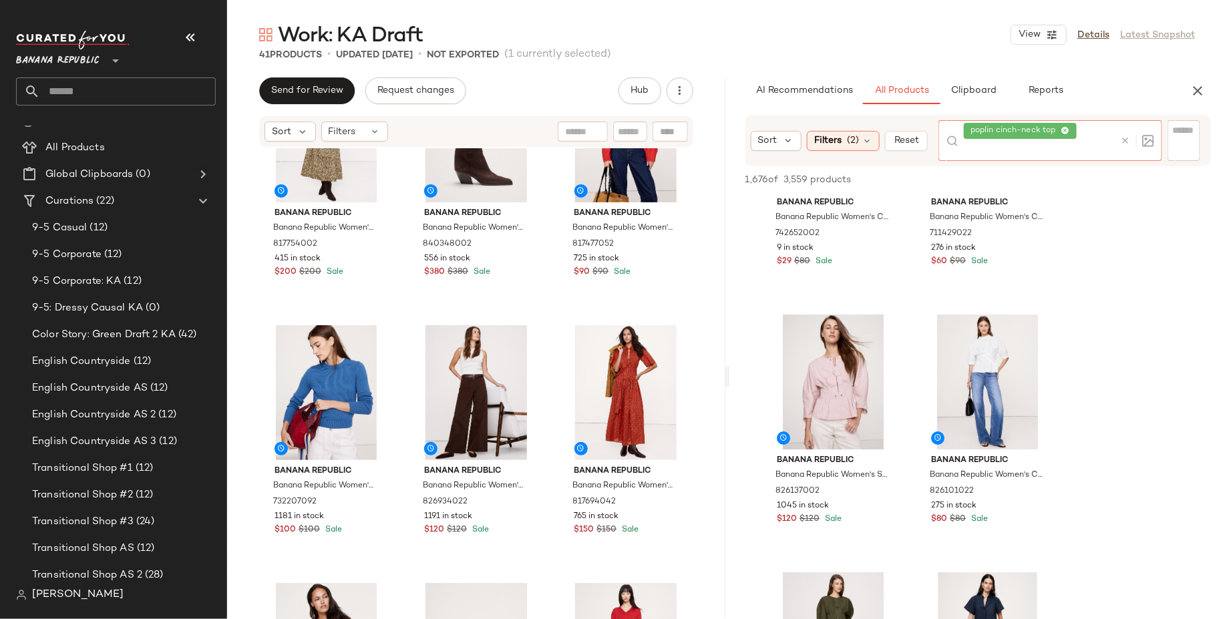
click at [1115, 132] on div at bounding box center [1134, 140] width 39 height 41
type input "*****"
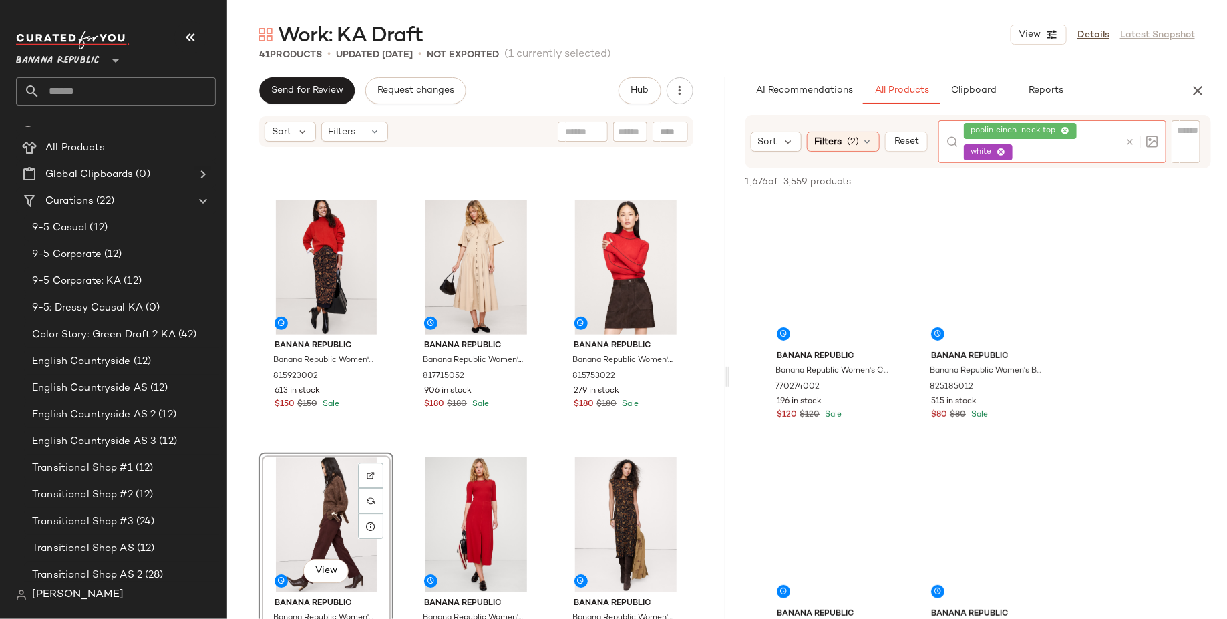
scroll to position [2571, 0]
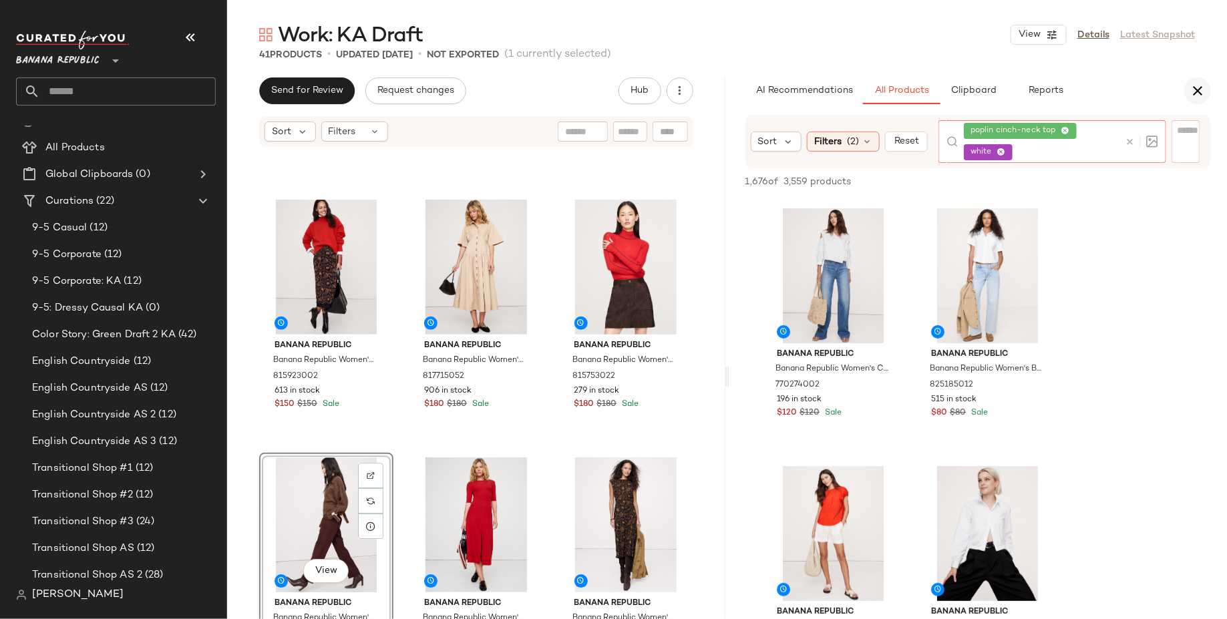
click at [1201, 85] on icon "button" at bounding box center [1197, 91] width 16 height 16
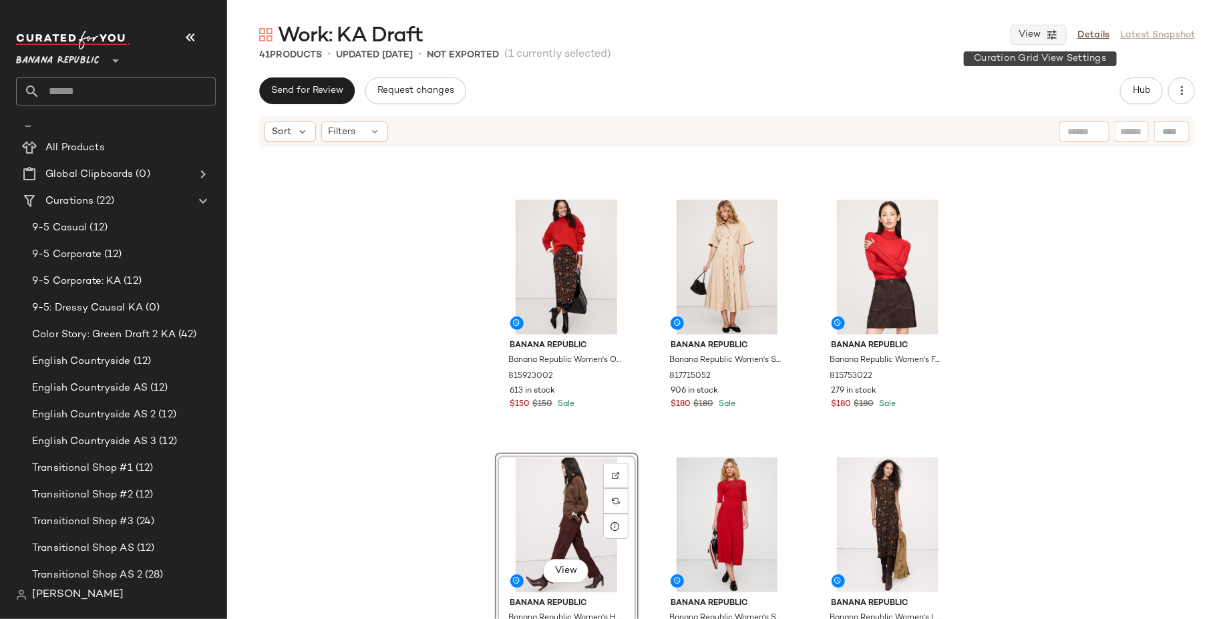
click at [1050, 39] on icon "button" at bounding box center [1052, 35] width 12 height 12
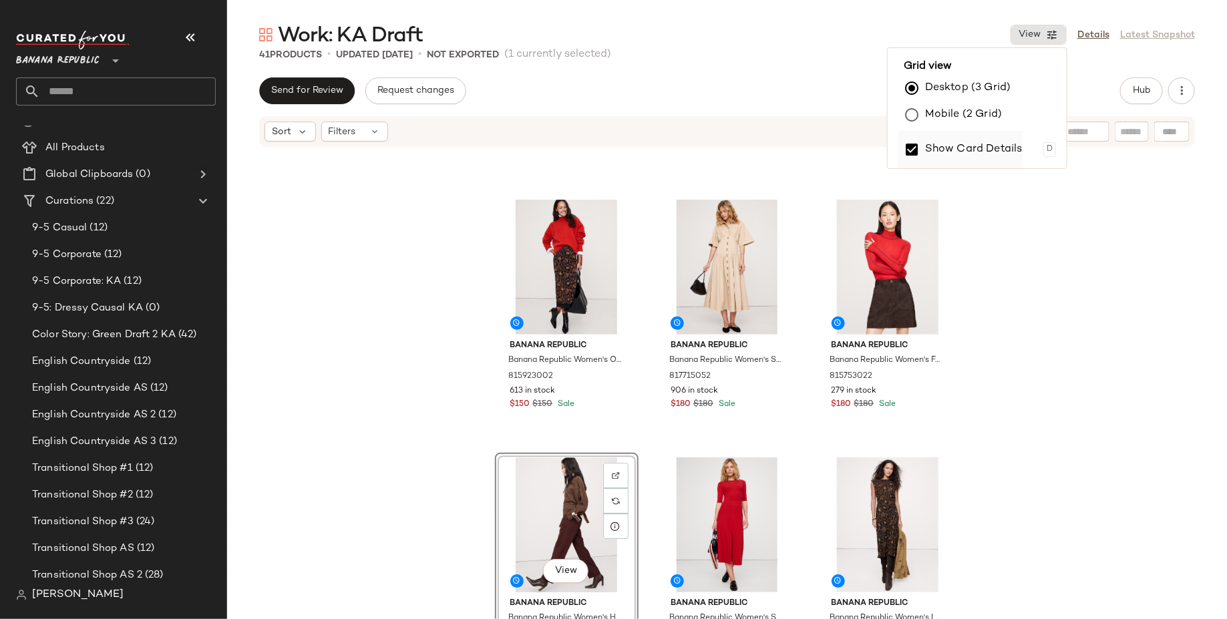
click at [989, 143] on label "Show Card Details" at bounding box center [973, 149] width 97 height 37
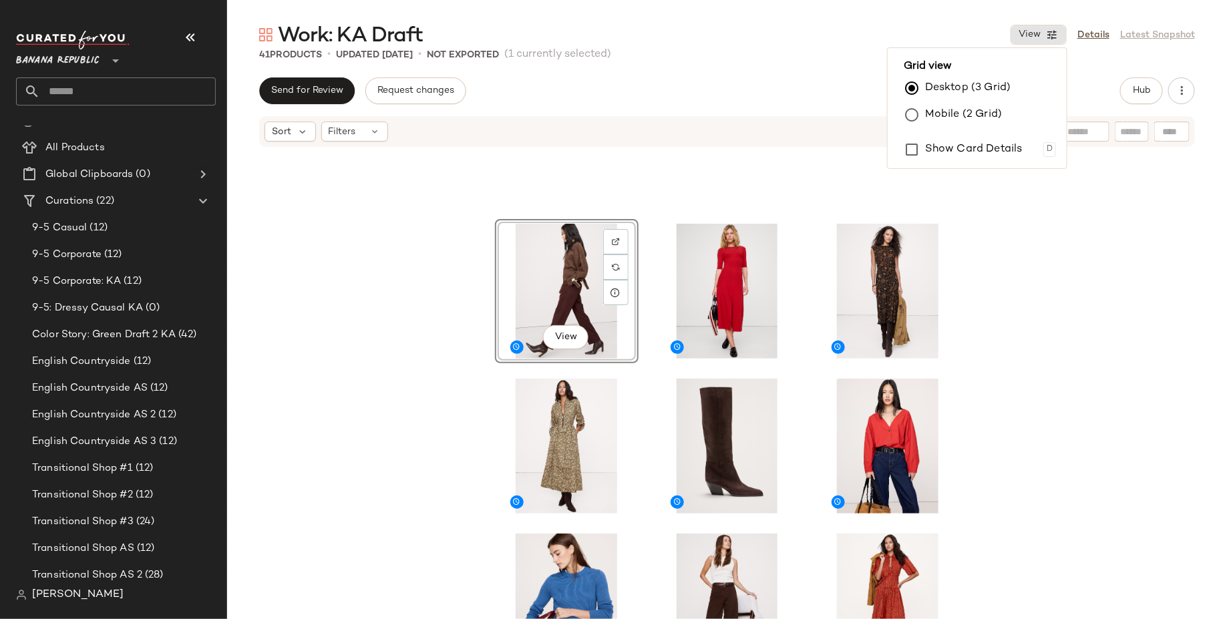
scroll to position [1073, 0]
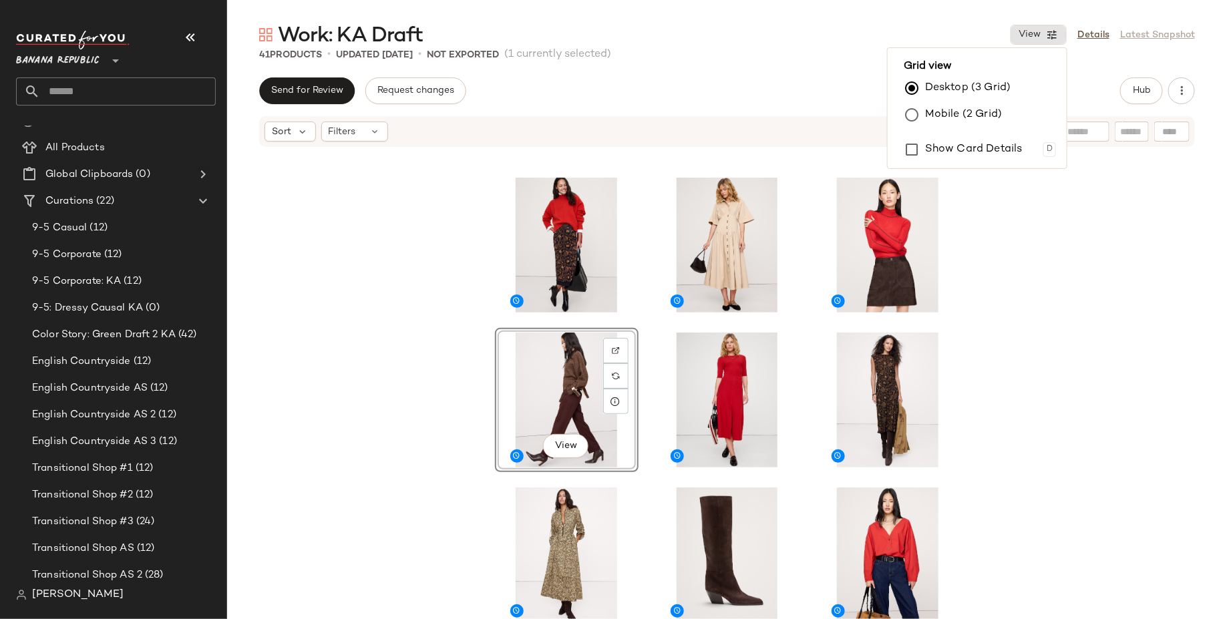
click at [1064, 385] on div "View" at bounding box center [727, 403] width 1000 height 511
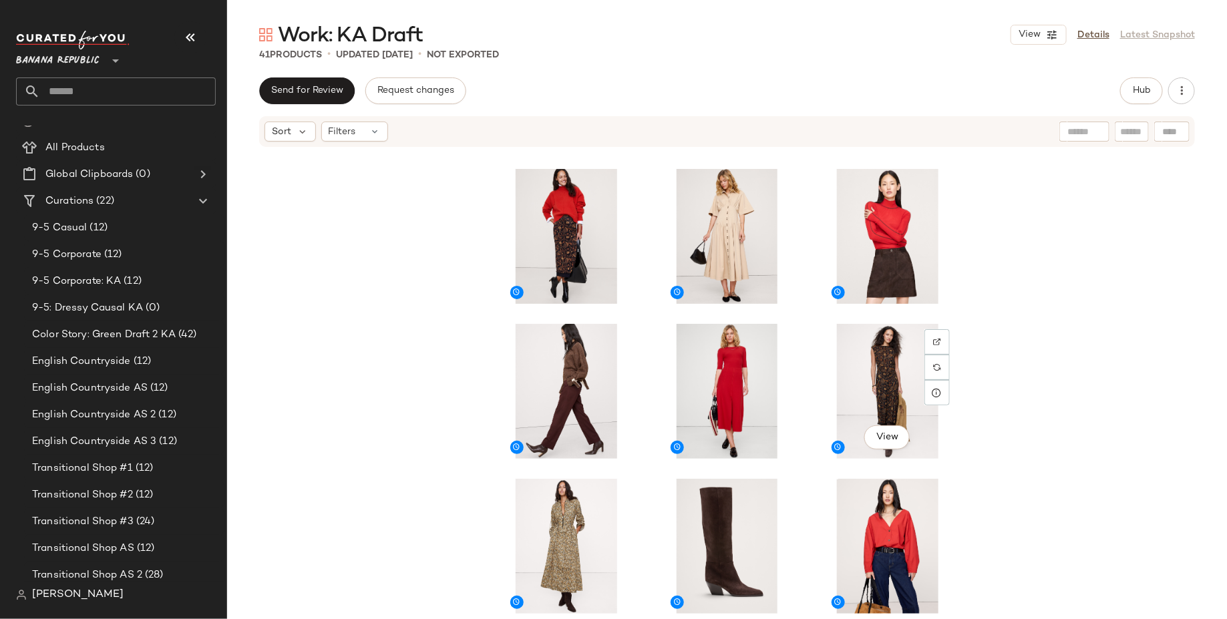
scroll to position [1080, 0]
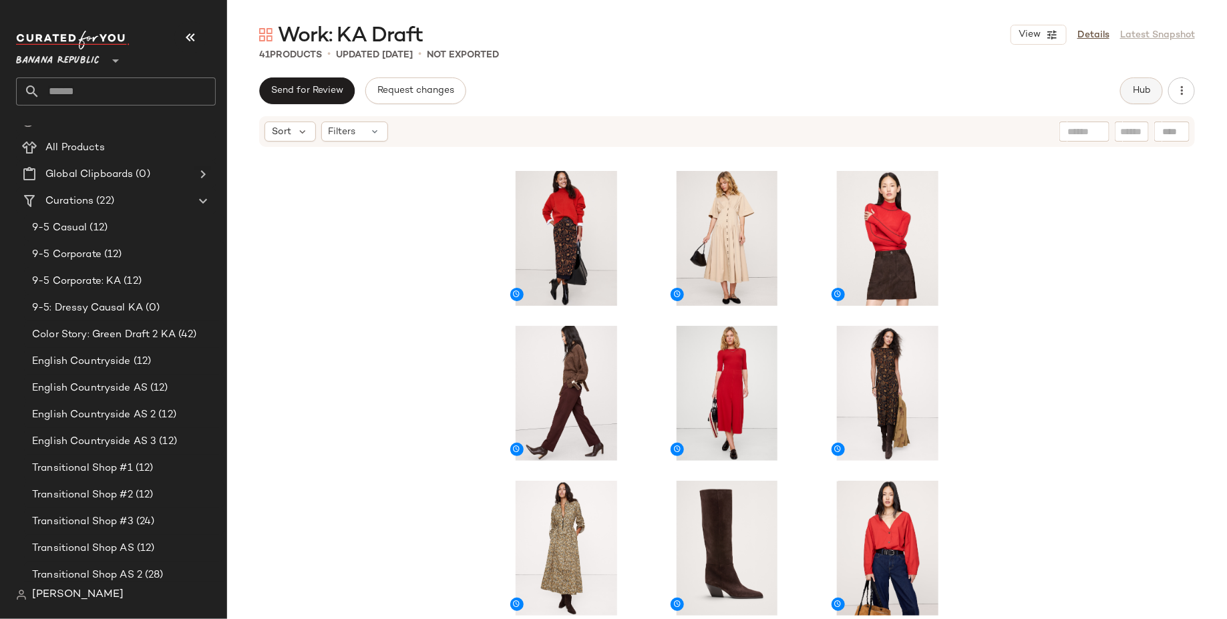
click at [1133, 90] on span "Hub" at bounding box center [1141, 90] width 19 height 11
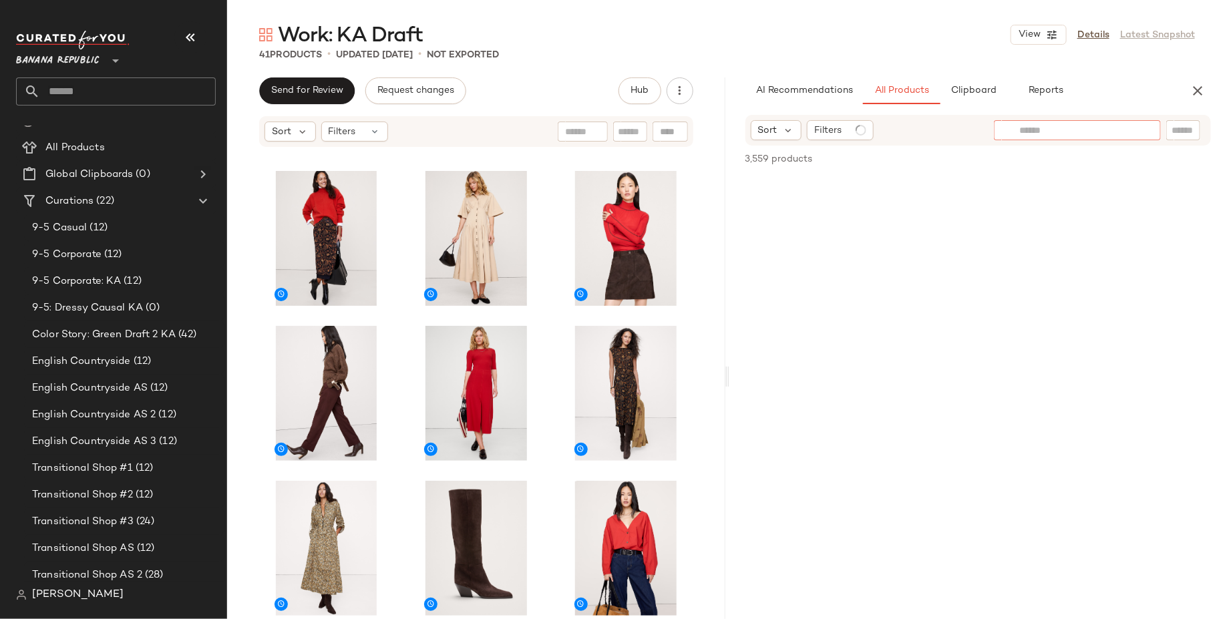
click at [1122, 130] on input "text" at bounding box center [1077, 131] width 116 height 14
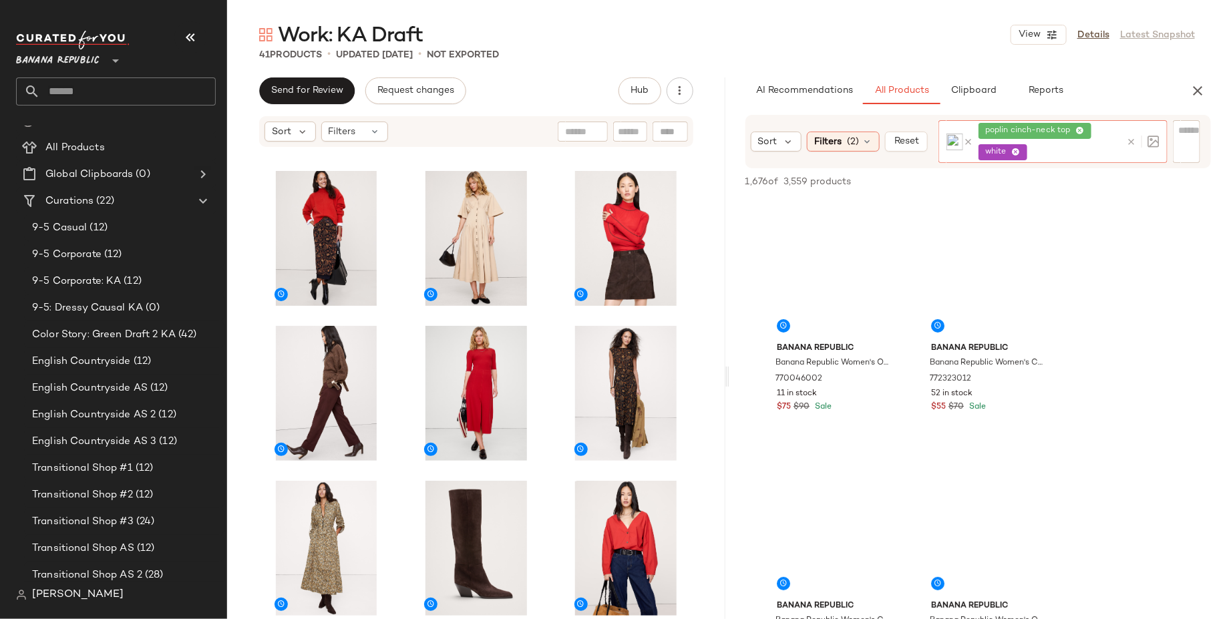
click at [1082, 130] on icon at bounding box center [1080, 131] width 9 height 9
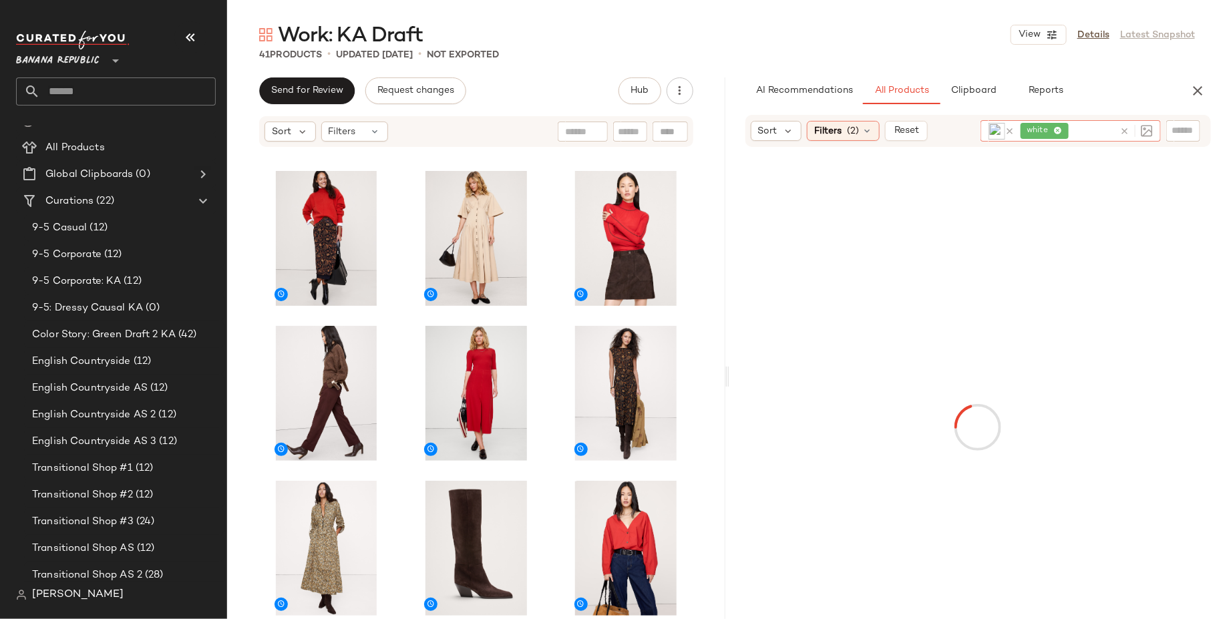
click at [1059, 129] on icon at bounding box center [1057, 131] width 9 height 9
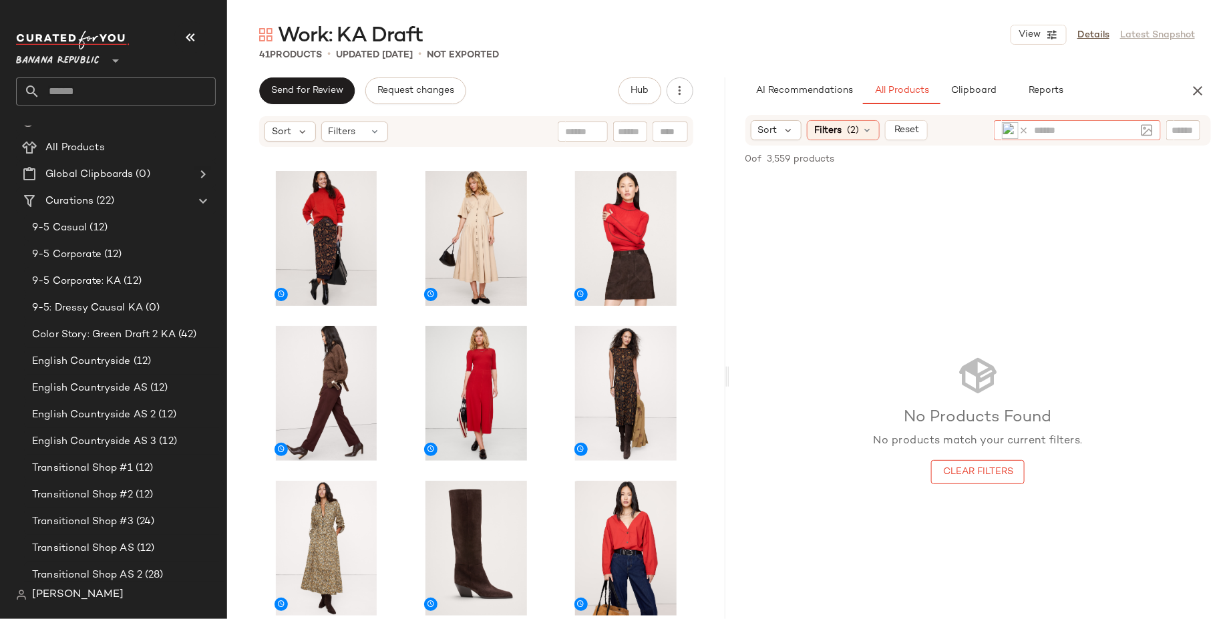
click at [1019, 128] on icon at bounding box center [1023, 131] width 10 height 10
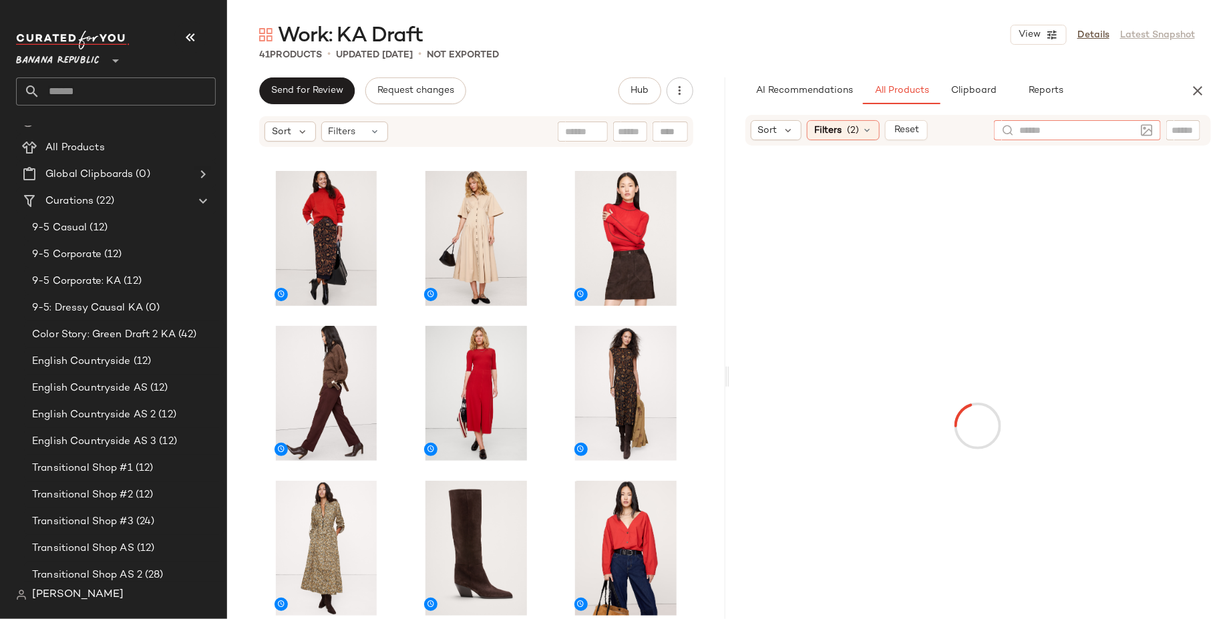
click at [1048, 138] on div at bounding box center [1077, 130] width 116 height 20
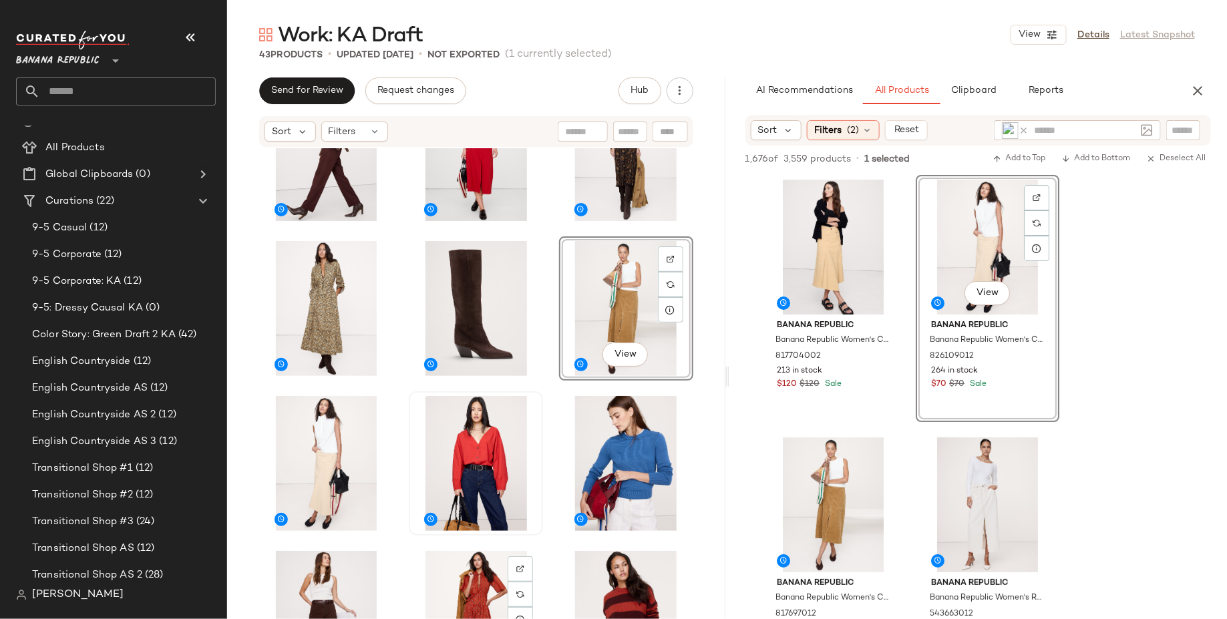
scroll to position [1323, 0]
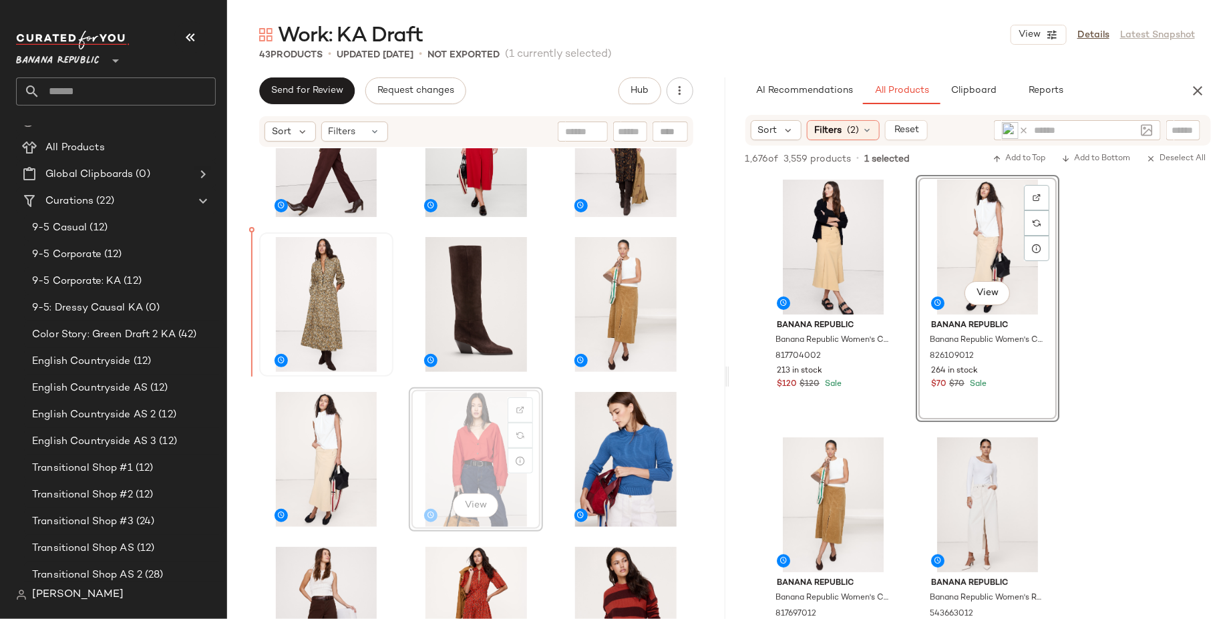
drag, startPoint x: 465, startPoint y: 431, endPoint x: 277, endPoint y: 321, distance: 217.6
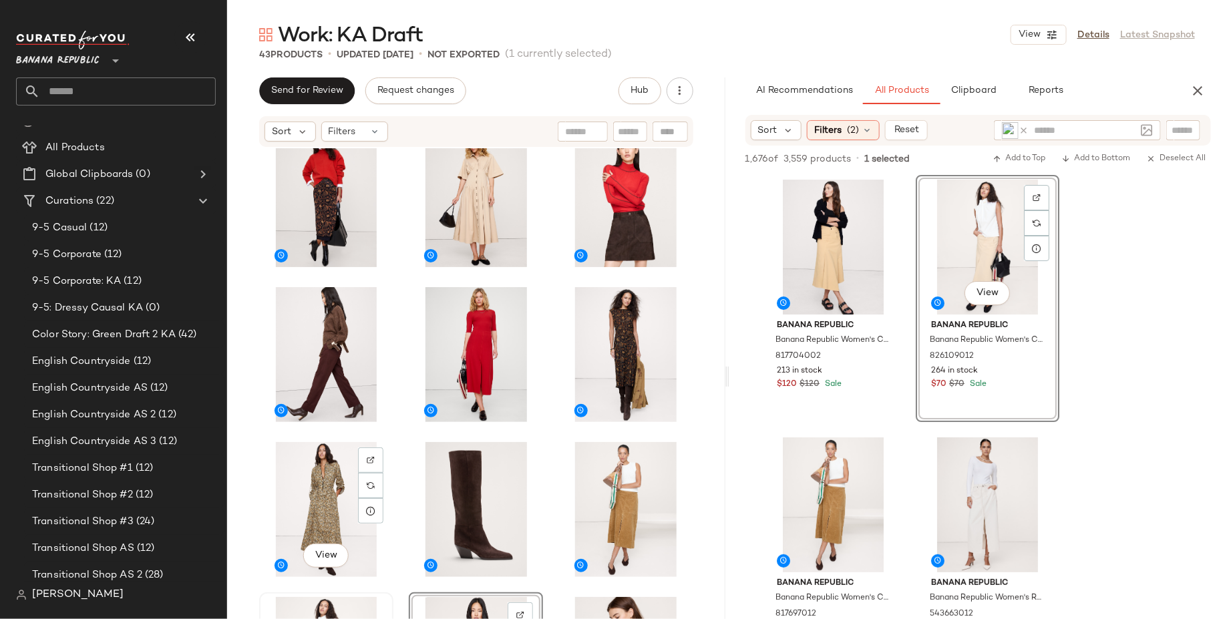
scroll to position [1214, 0]
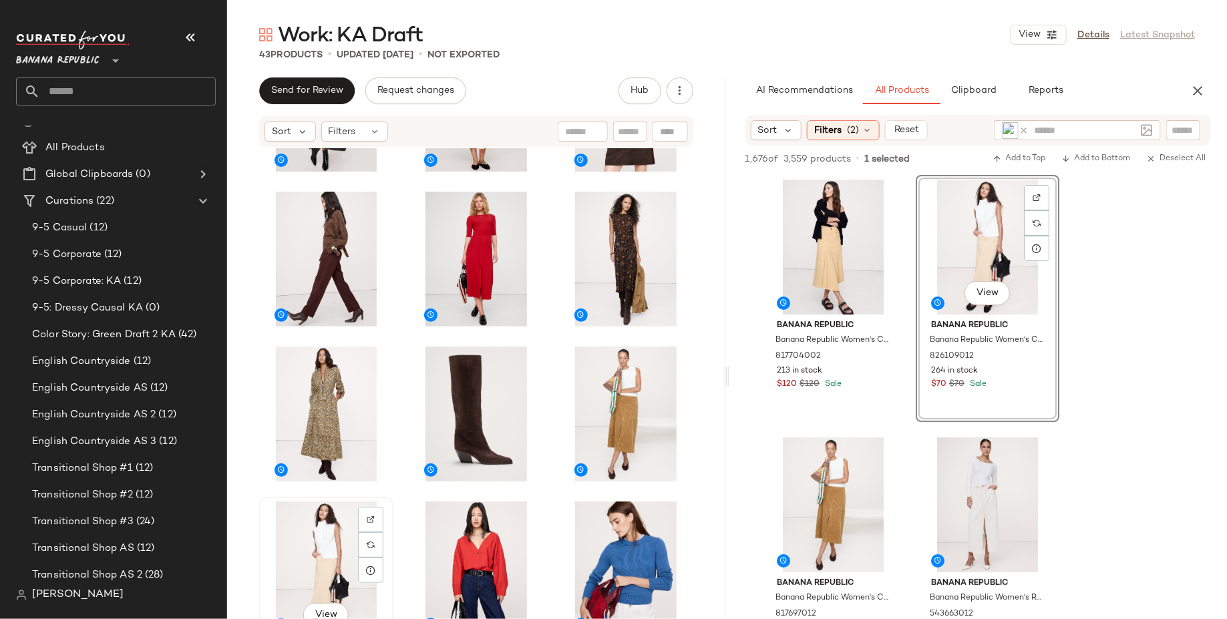
scroll to position [1215, 0]
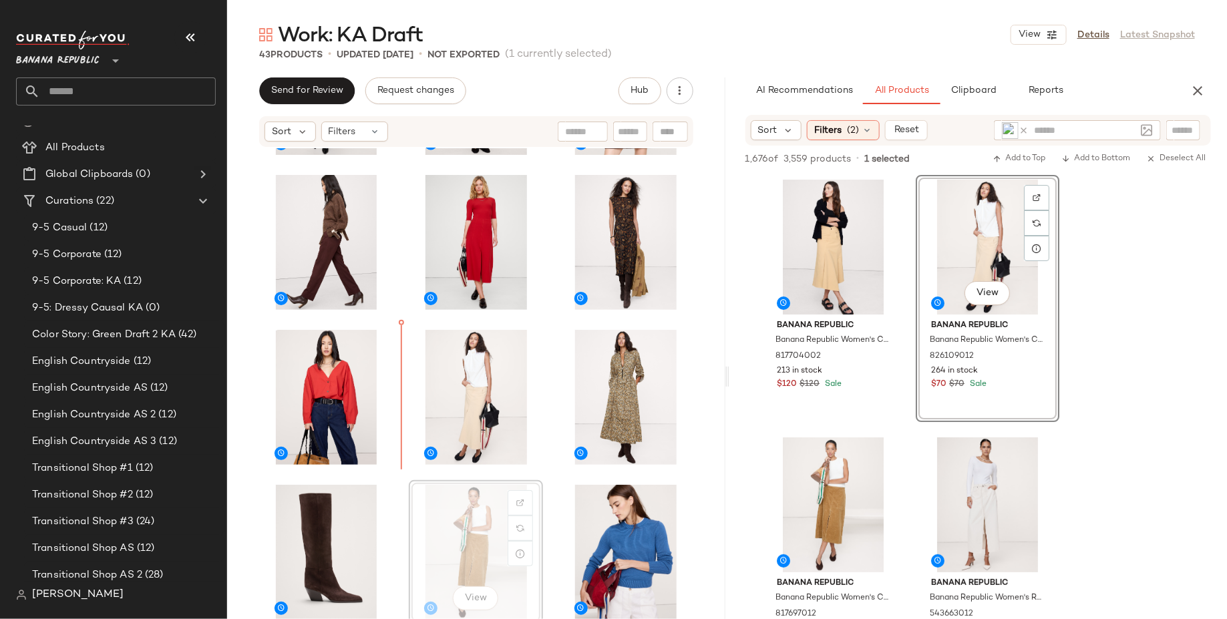
scroll to position [1231, 0]
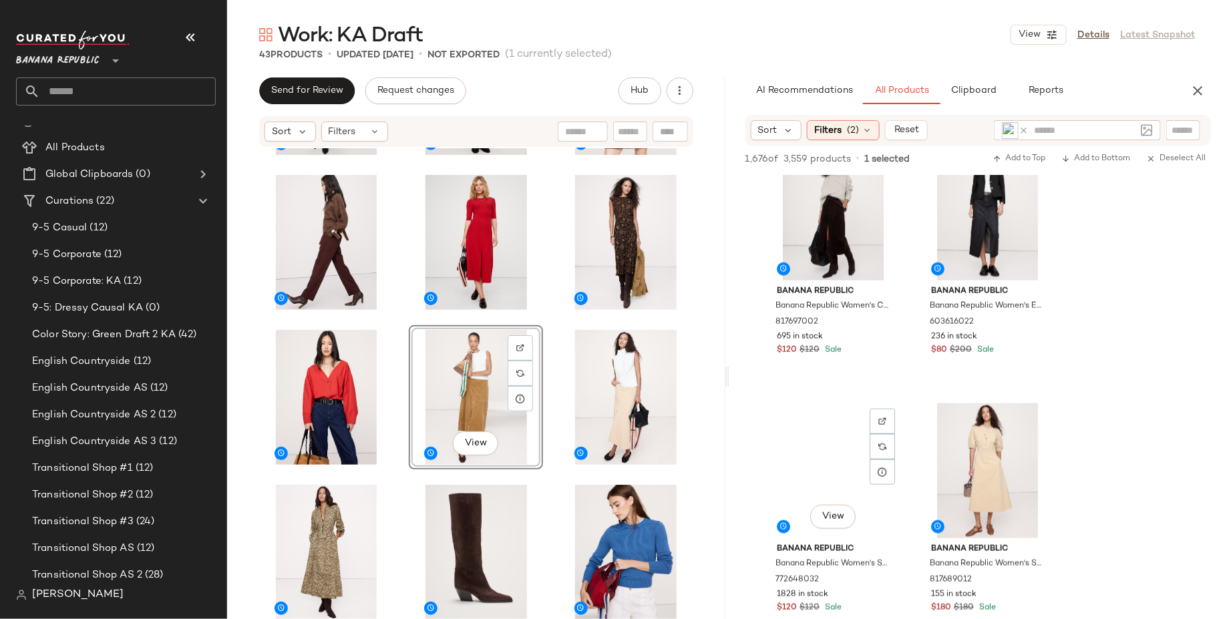
scroll to position [3162, 0]
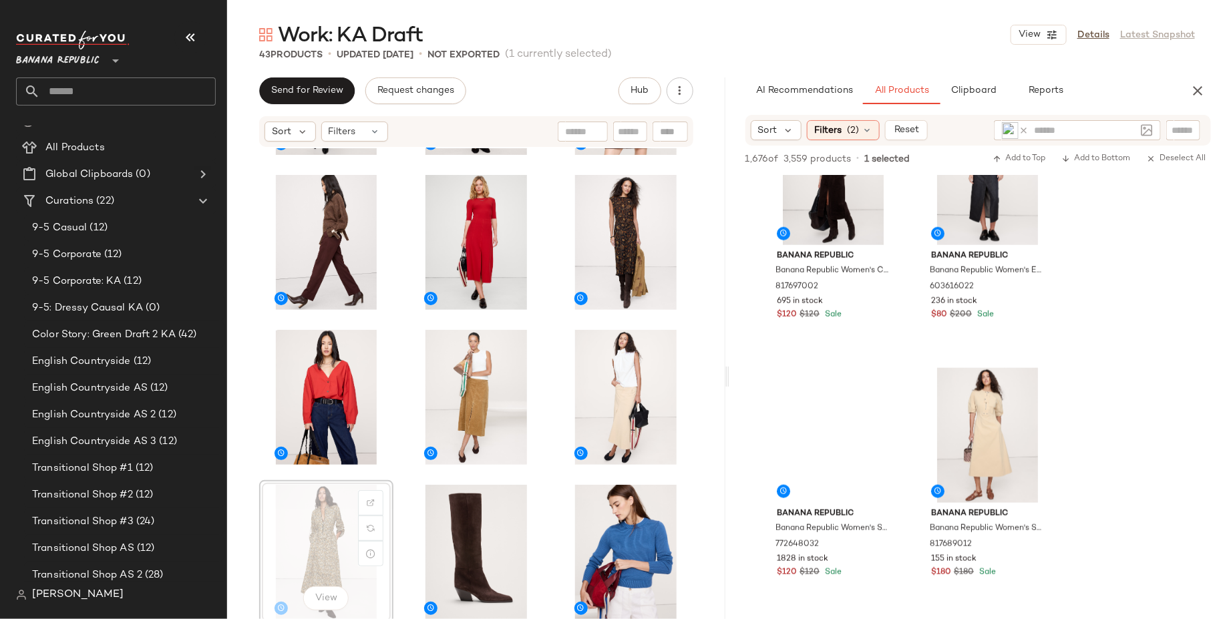
scroll to position [1235, 0]
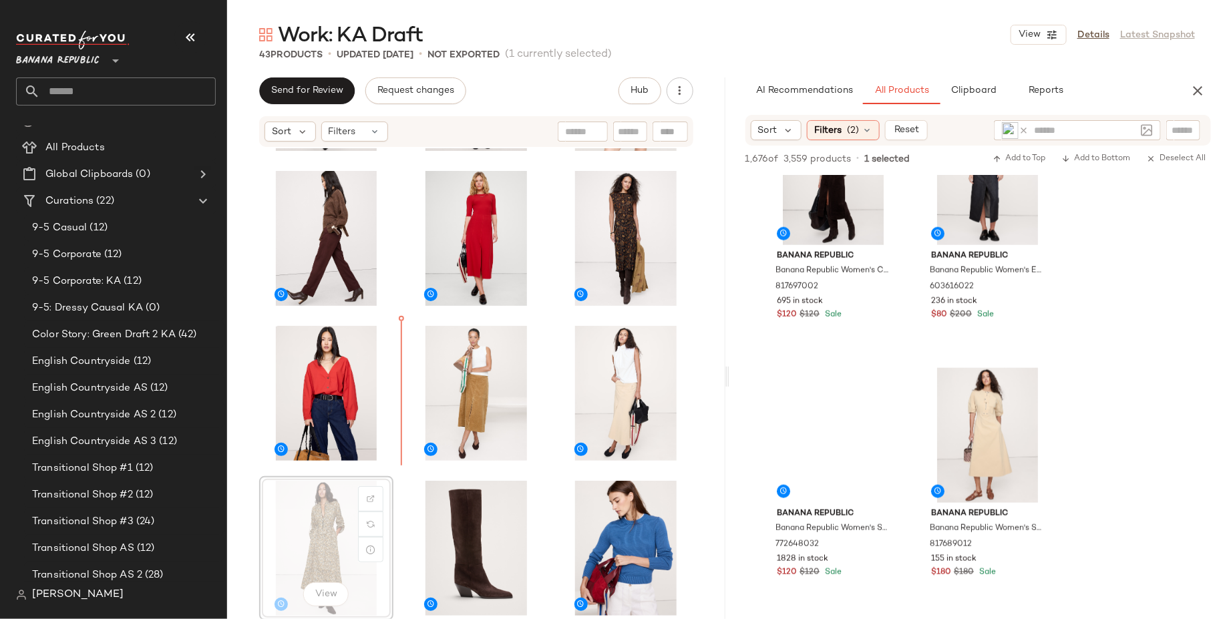
drag, startPoint x: 325, startPoint y: 554, endPoint x: 335, endPoint y: 543, distance: 15.1
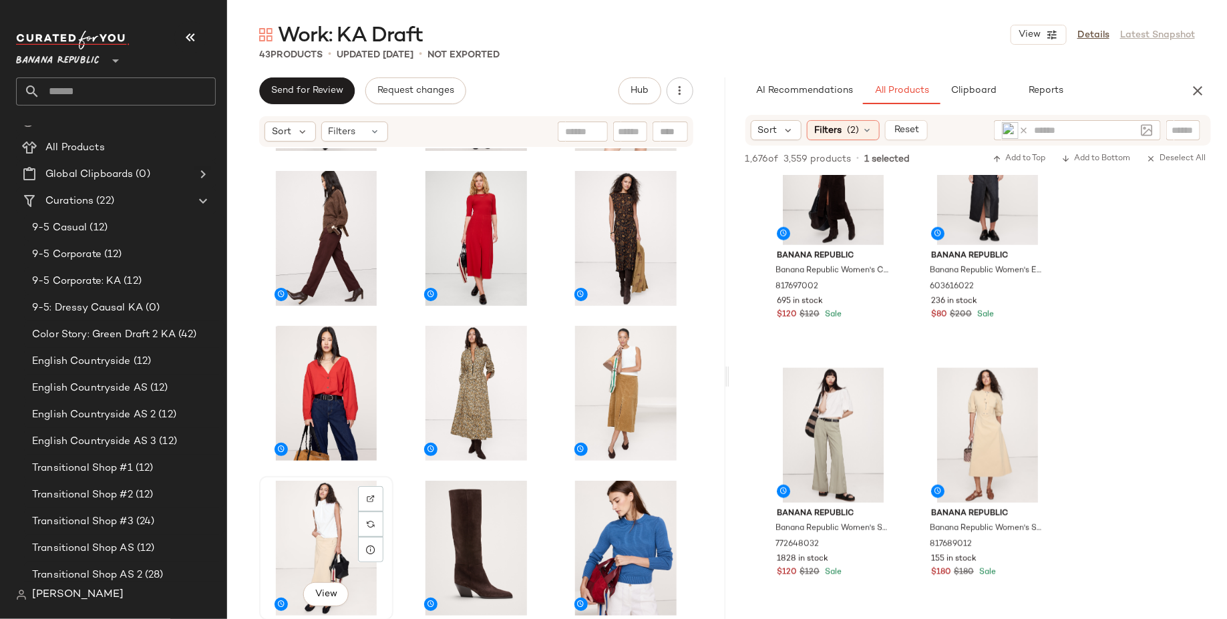
scroll to position [1236, 0]
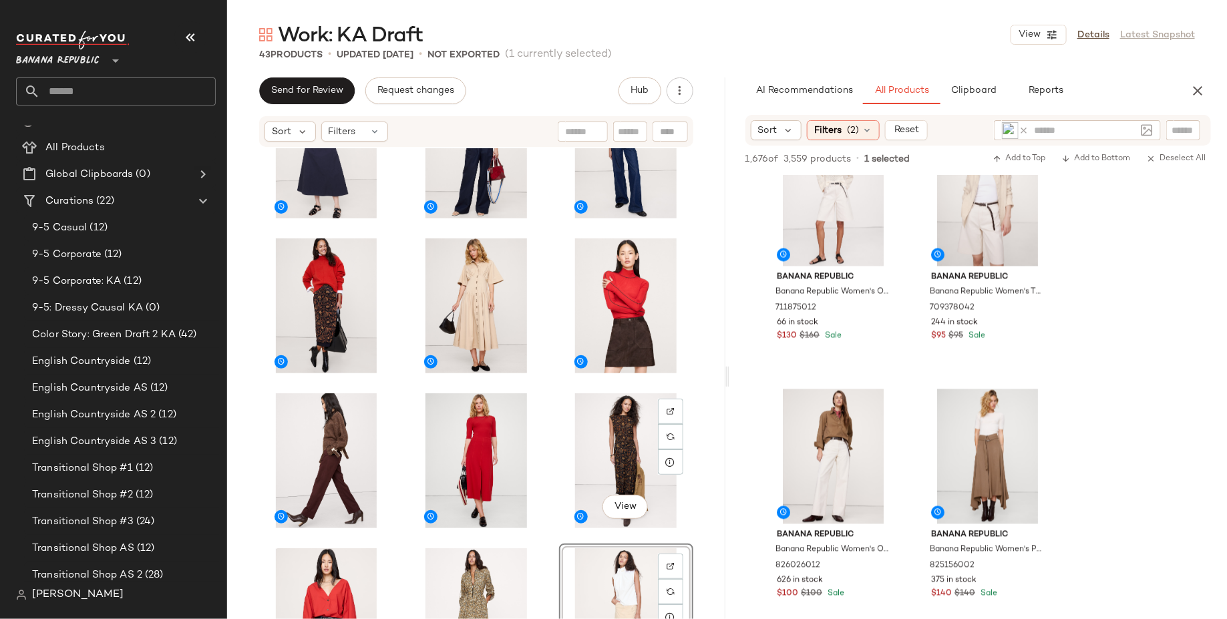
scroll to position [1010, 0]
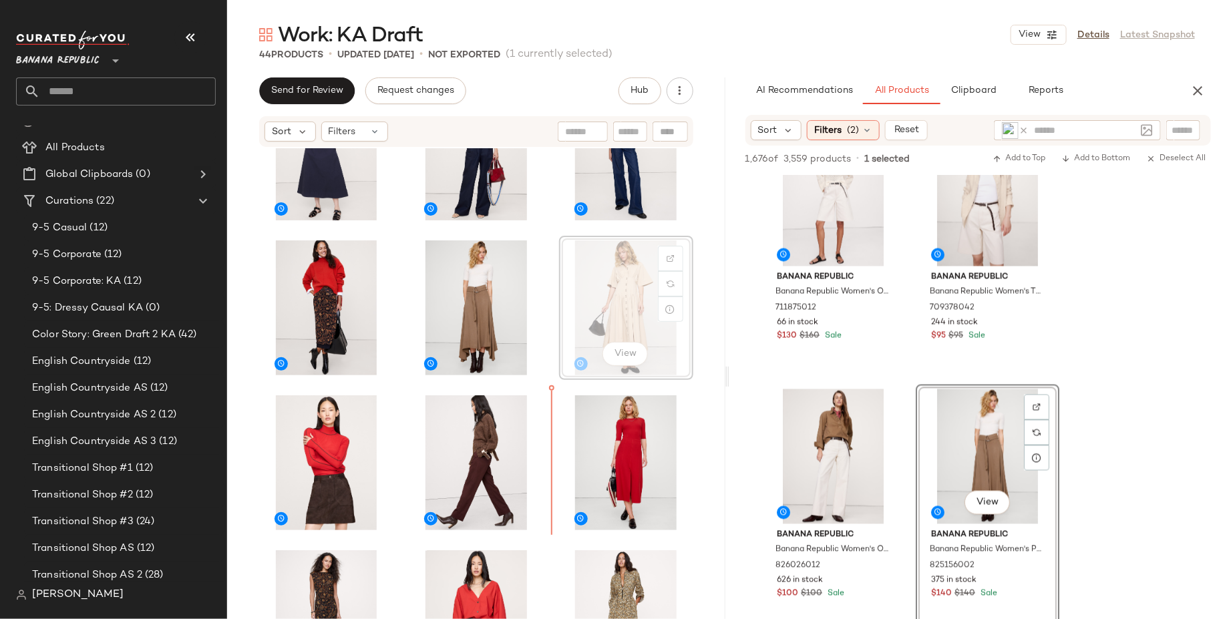
scroll to position [1111, 0]
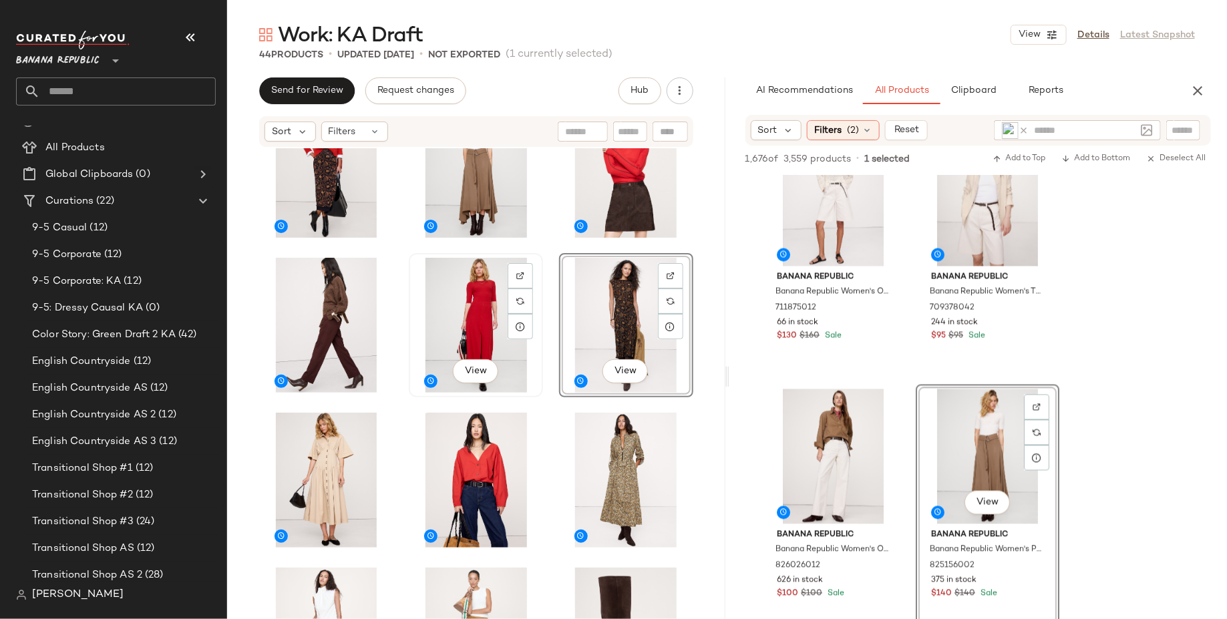
scroll to position [1147, 0]
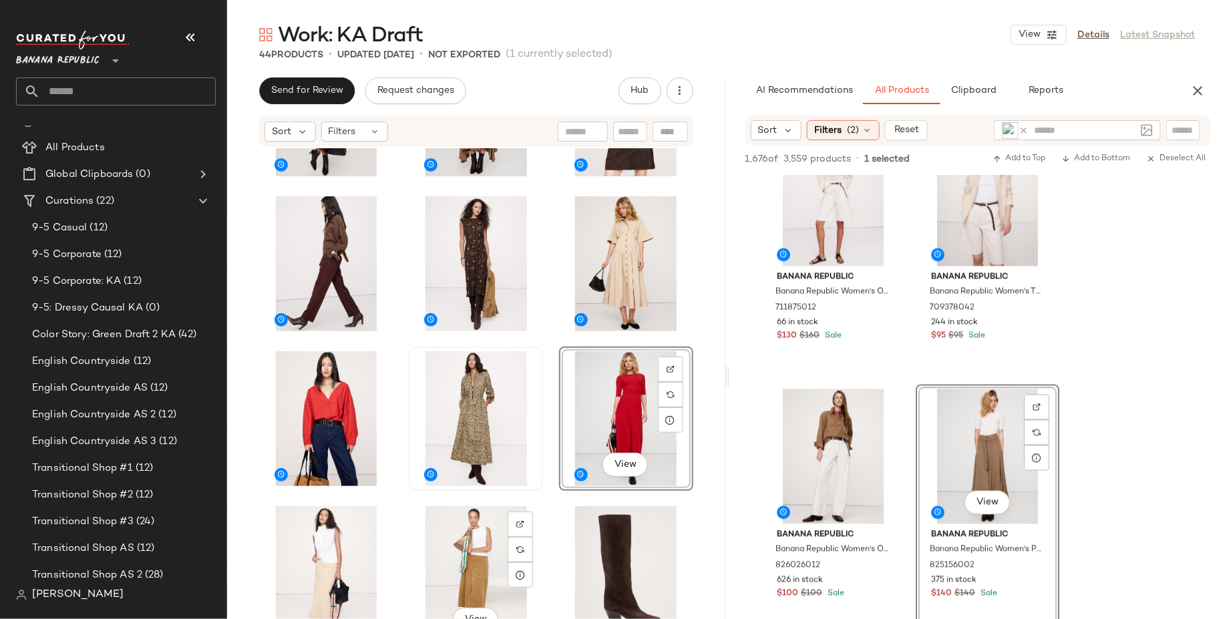
scroll to position [1215, 0]
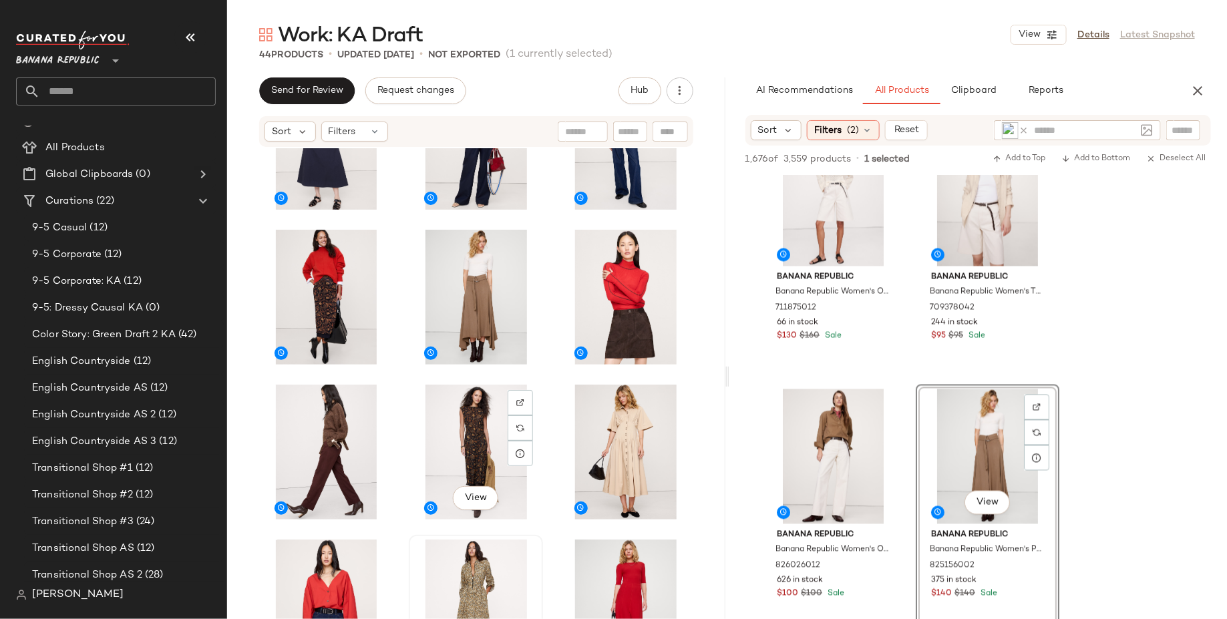
scroll to position [1020, 0]
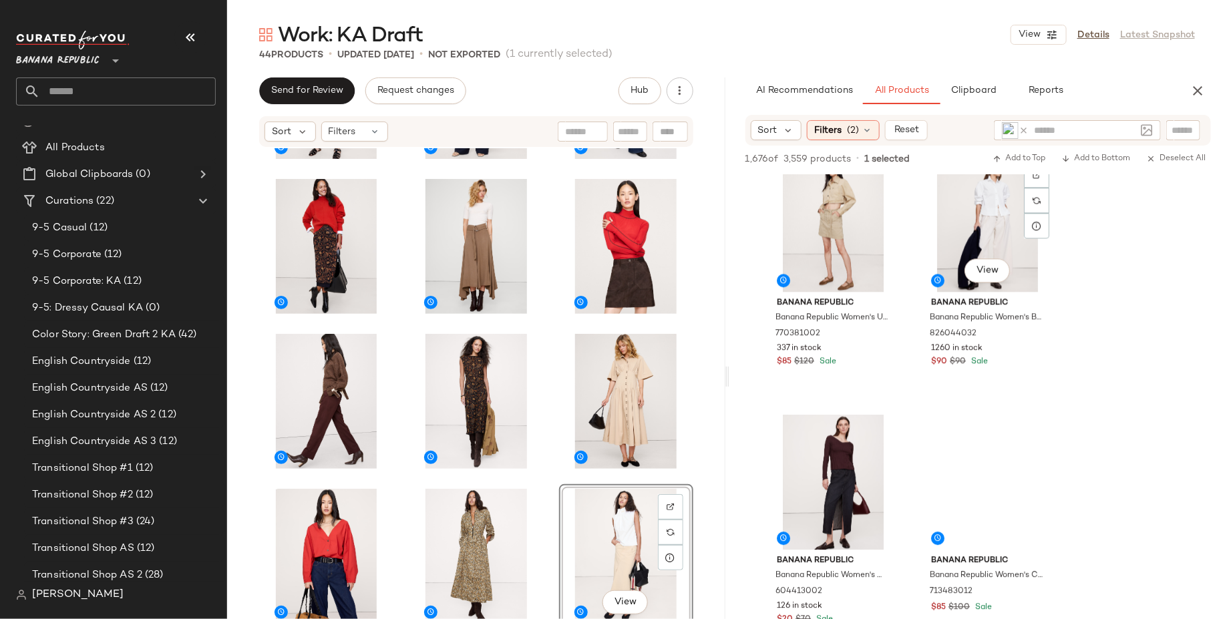
scroll to position [4197, 0]
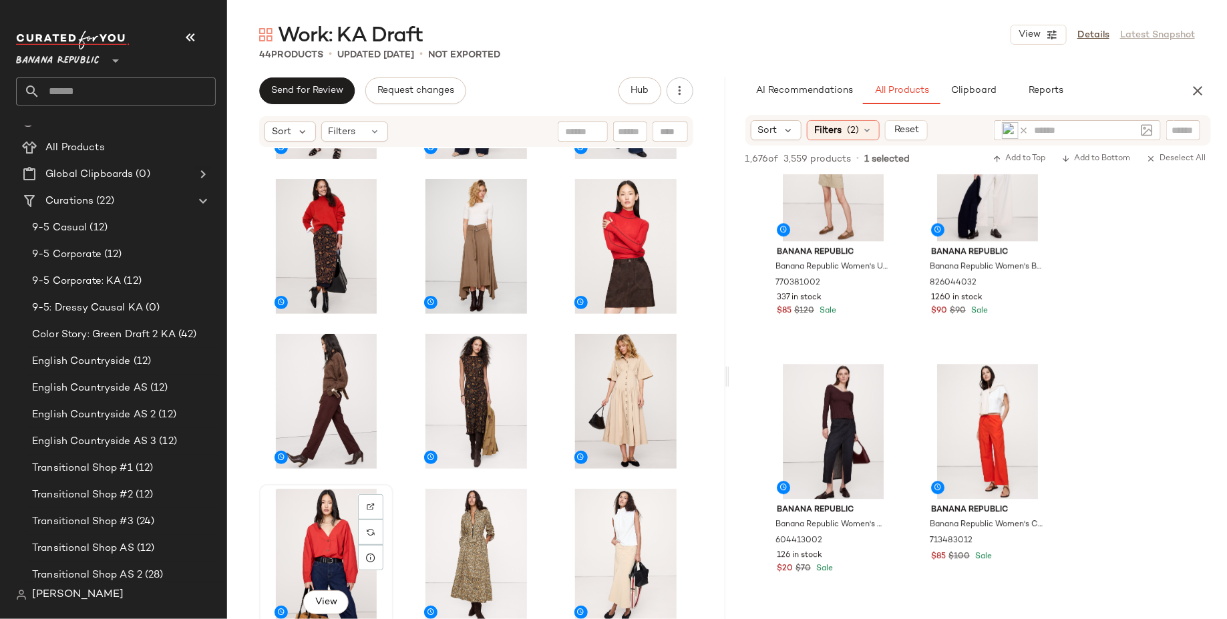
scroll to position [1074, 0]
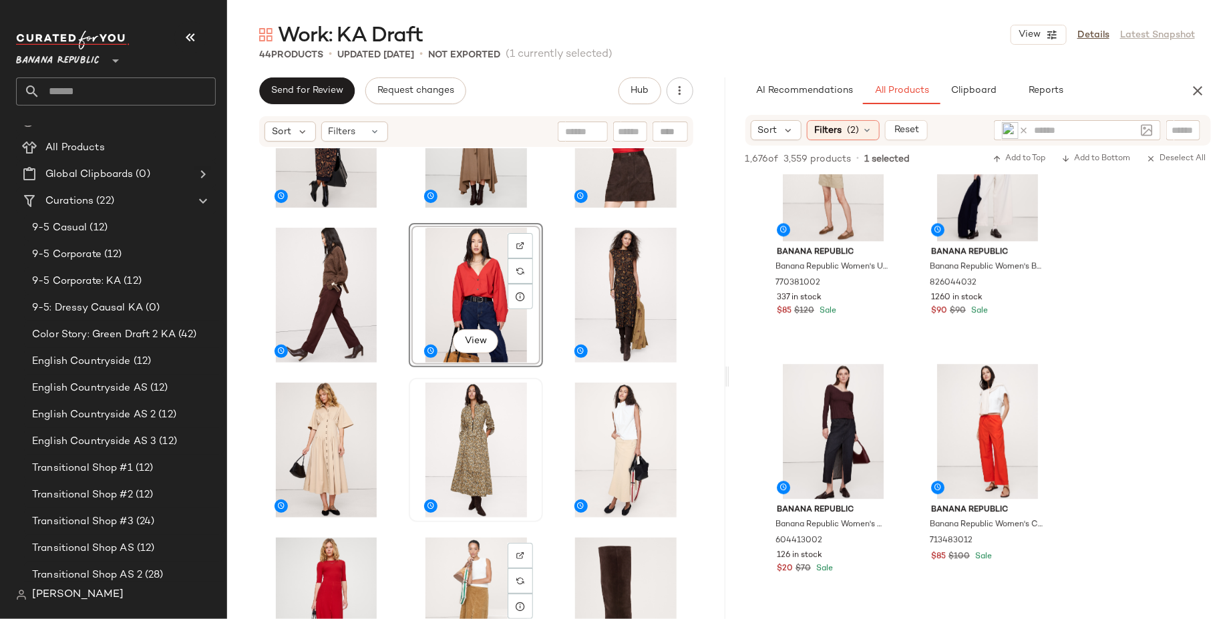
scroll to position [1176, 0]
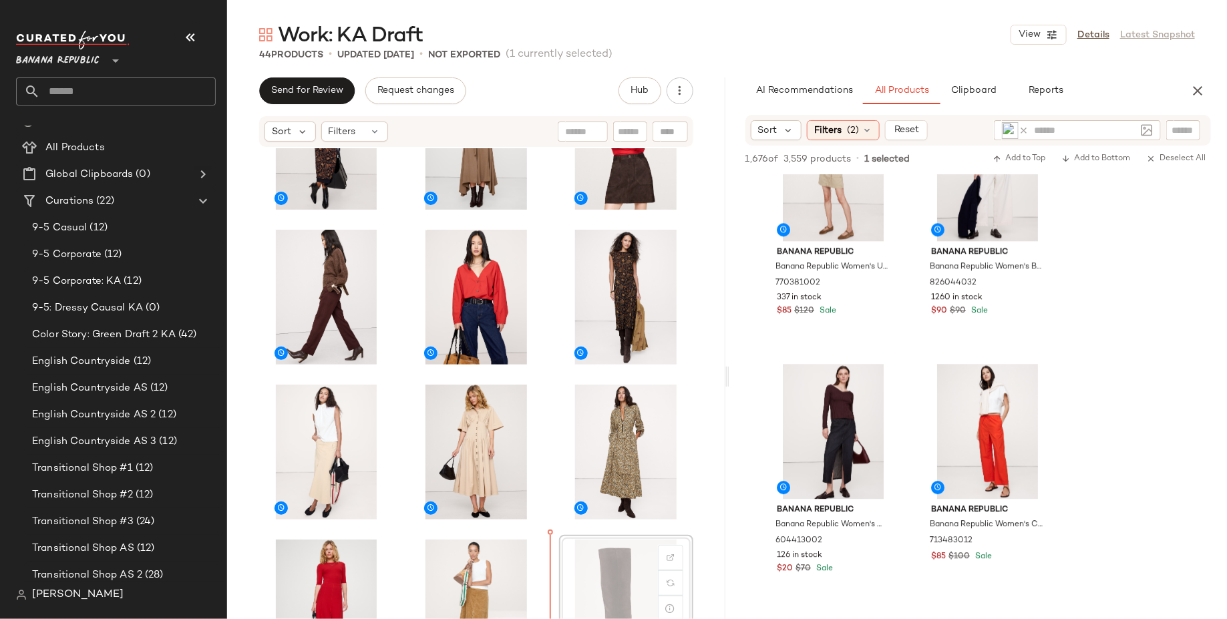
scroll to position [1177, 0]
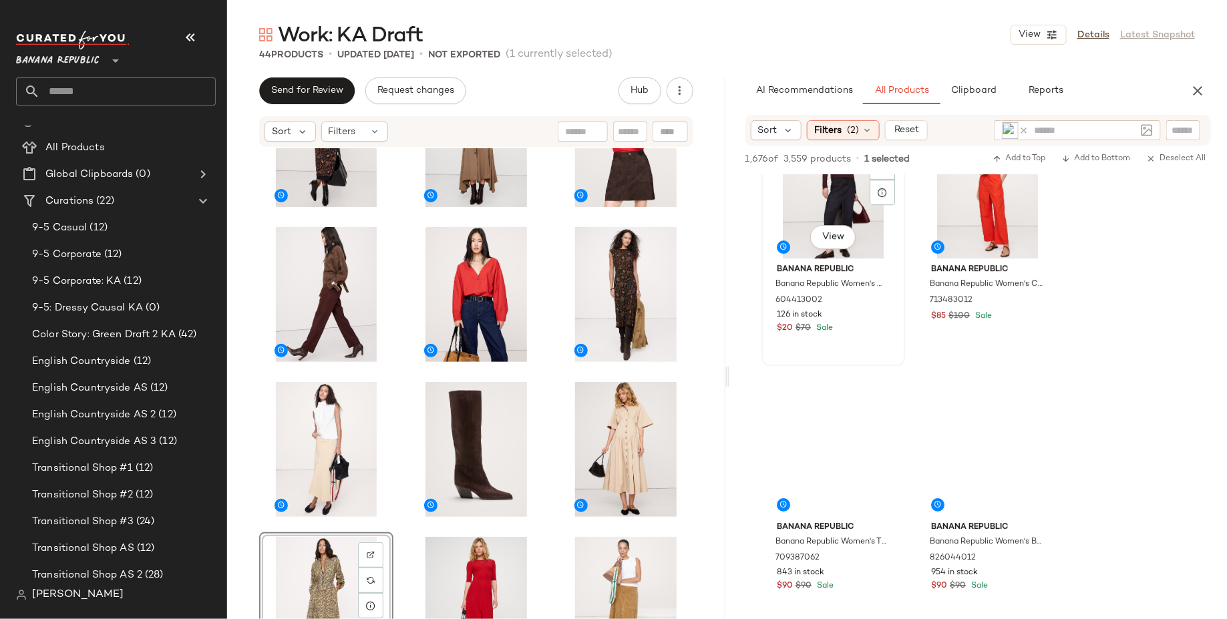
scroll to position [4438, 0]
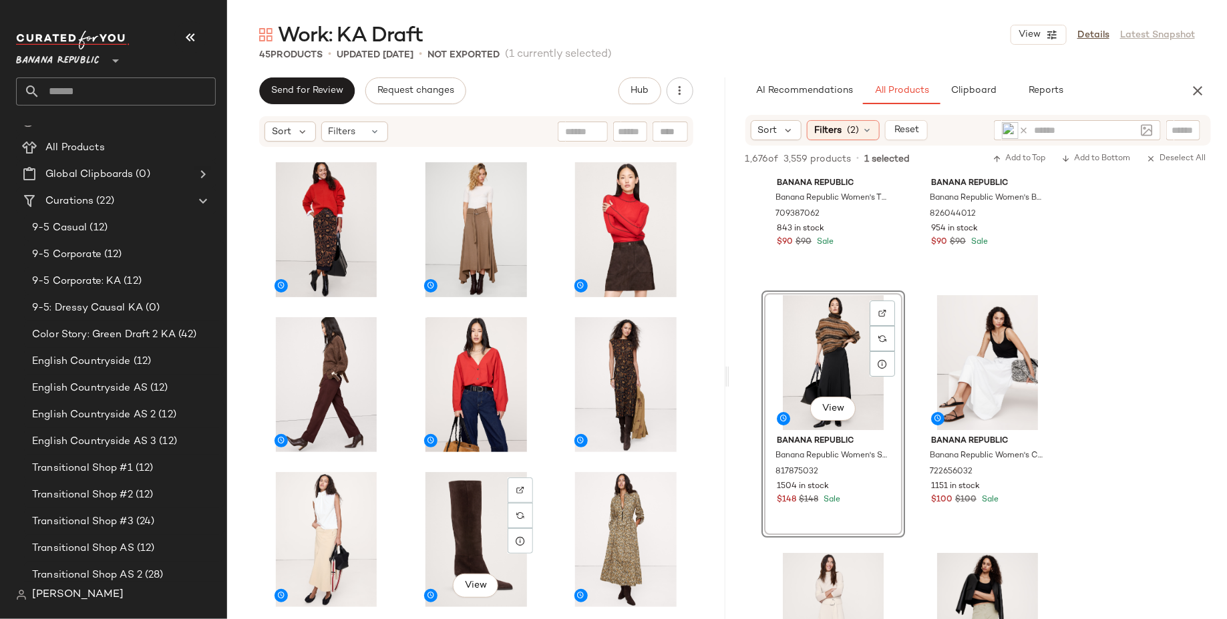
scroll to position [1087, 0]
drag, startPoint x: 805, startPoint y: 372, endPoint x: 924, endPoint y: 5, distance: 386.0
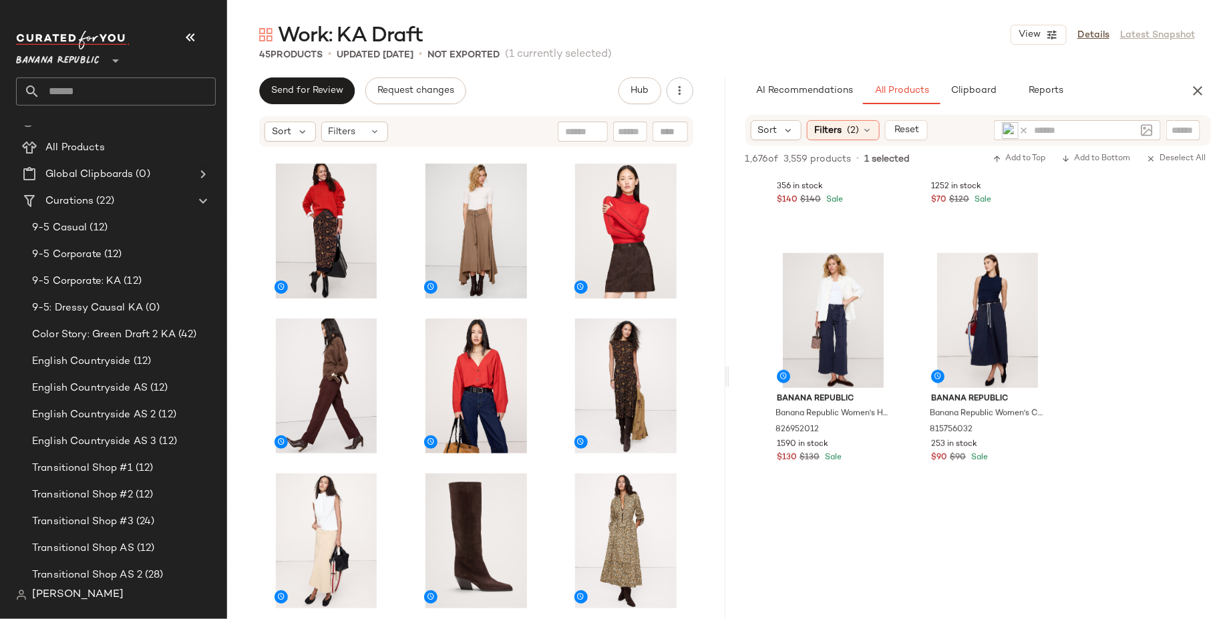
scroll to position [5457, 0]
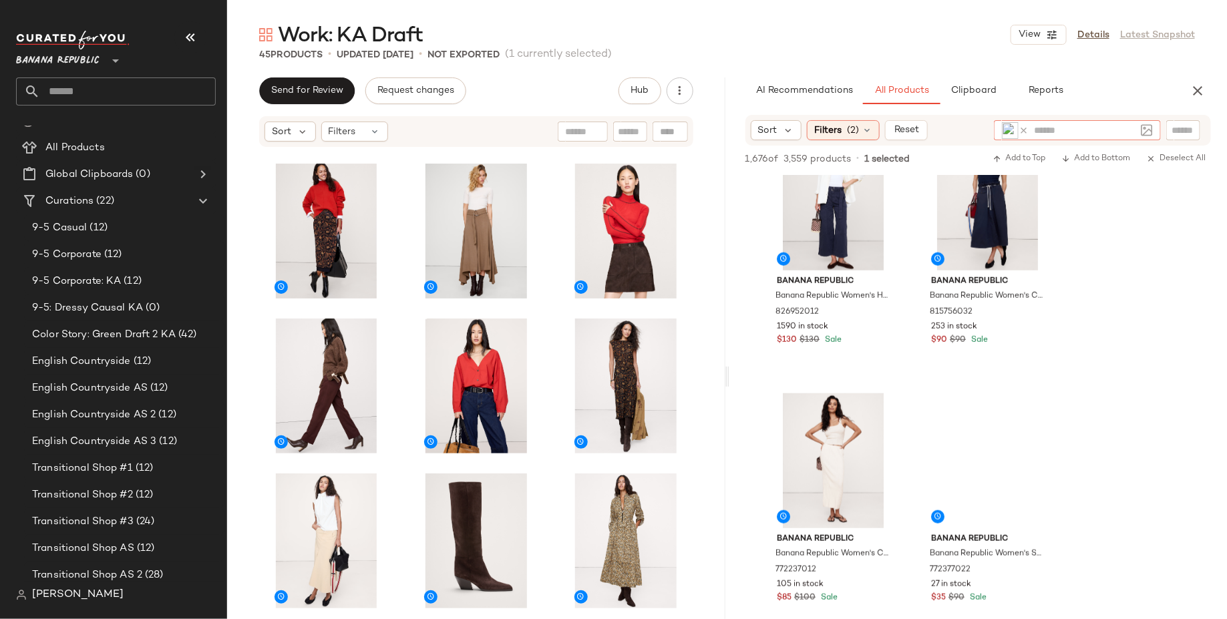
click at [1023, 127] on icon at bounding box center [1023, 131] width 10 height 10
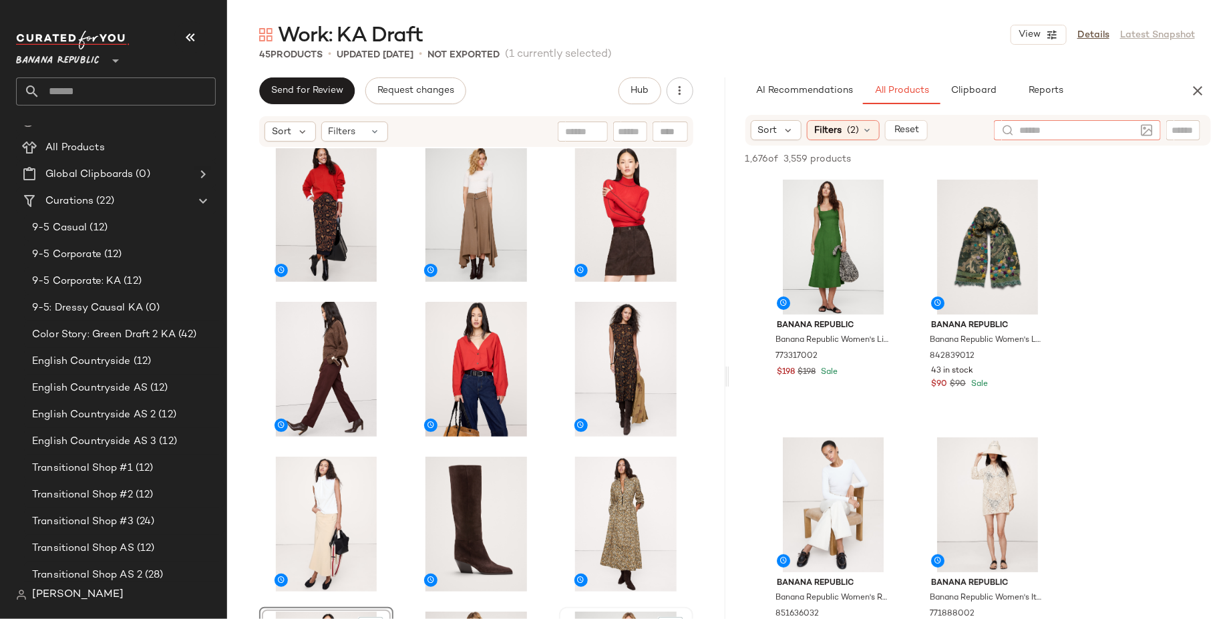
scroll to position [1102, 0]
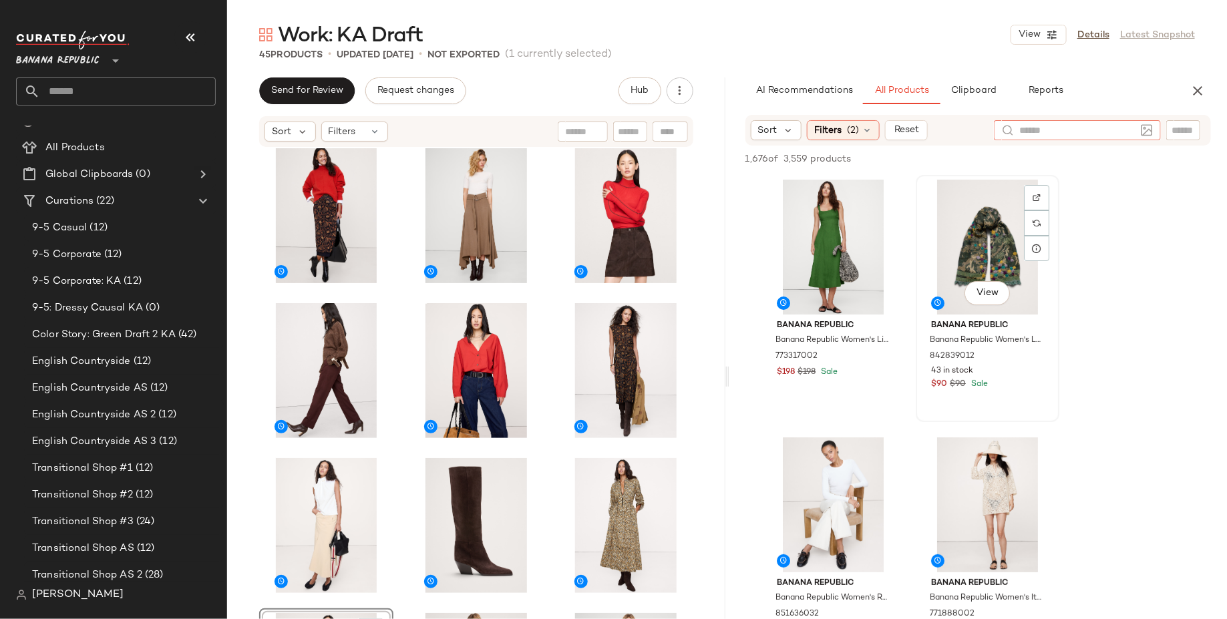
type input "*"
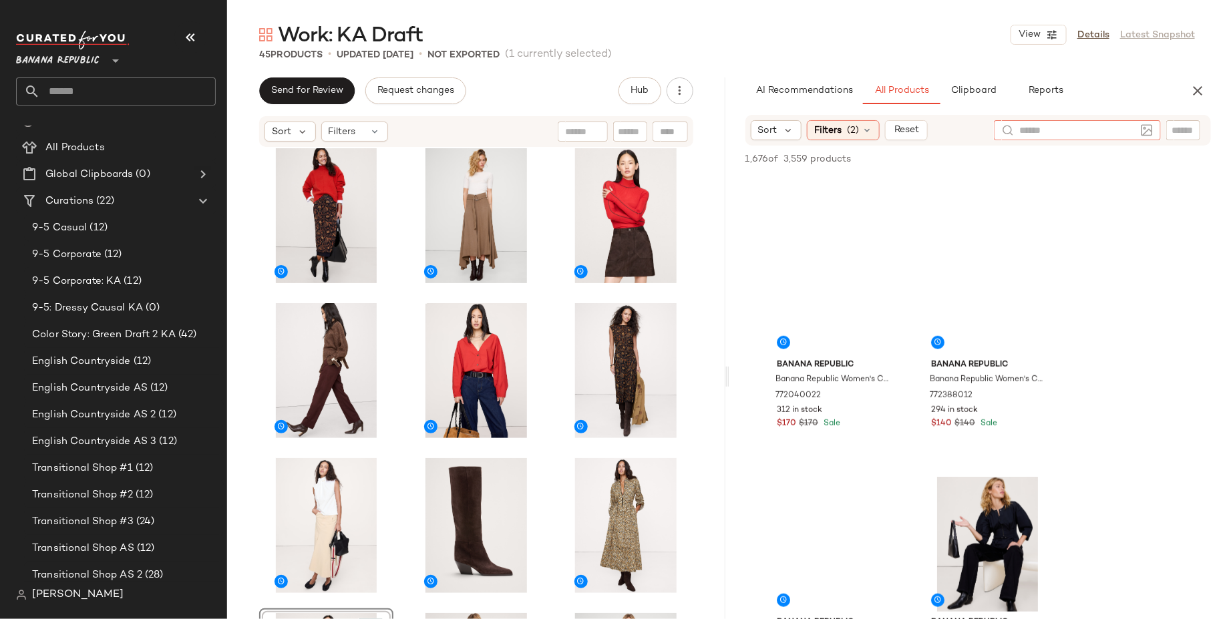
scroll to position [579, 0]
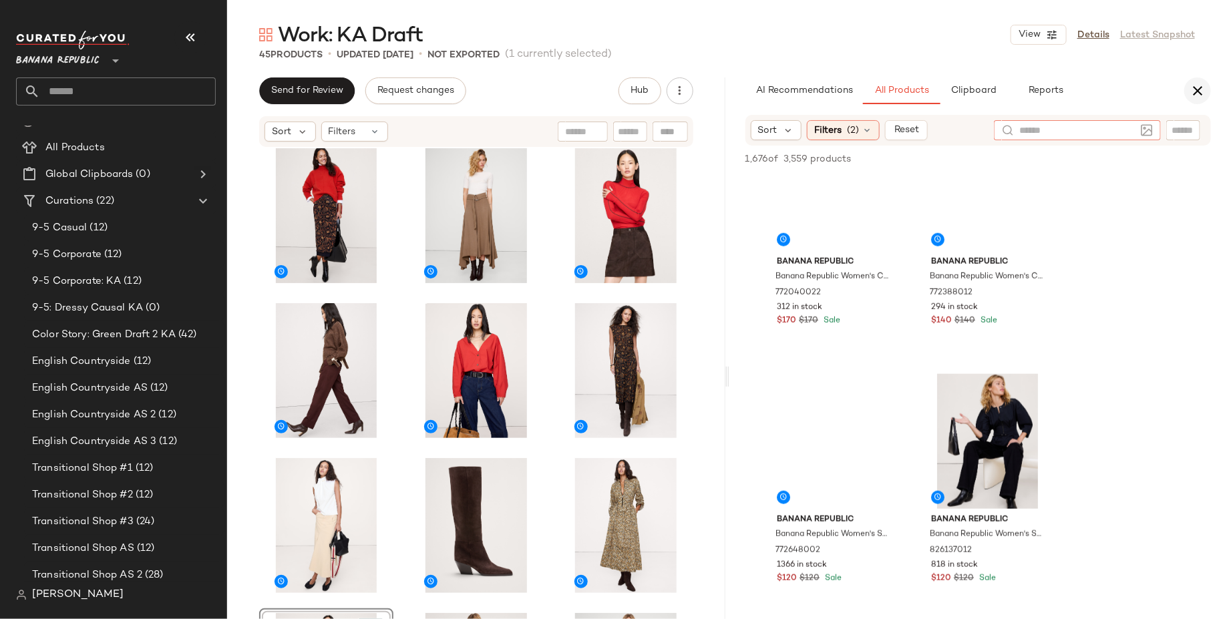
click at [1187, 96] on button "button" at bounding box center [1197, 90] width 27 height 27
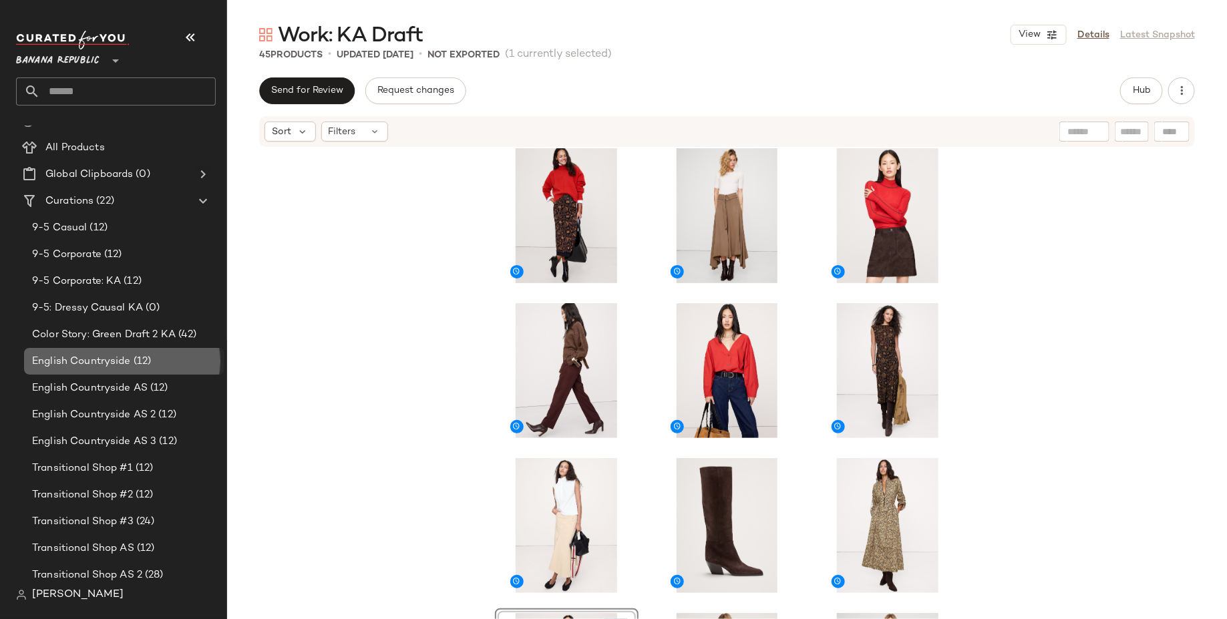
click at [126, 353] on div "English Countryside (12)" at bounding box center [124, 361] width 200 height 27
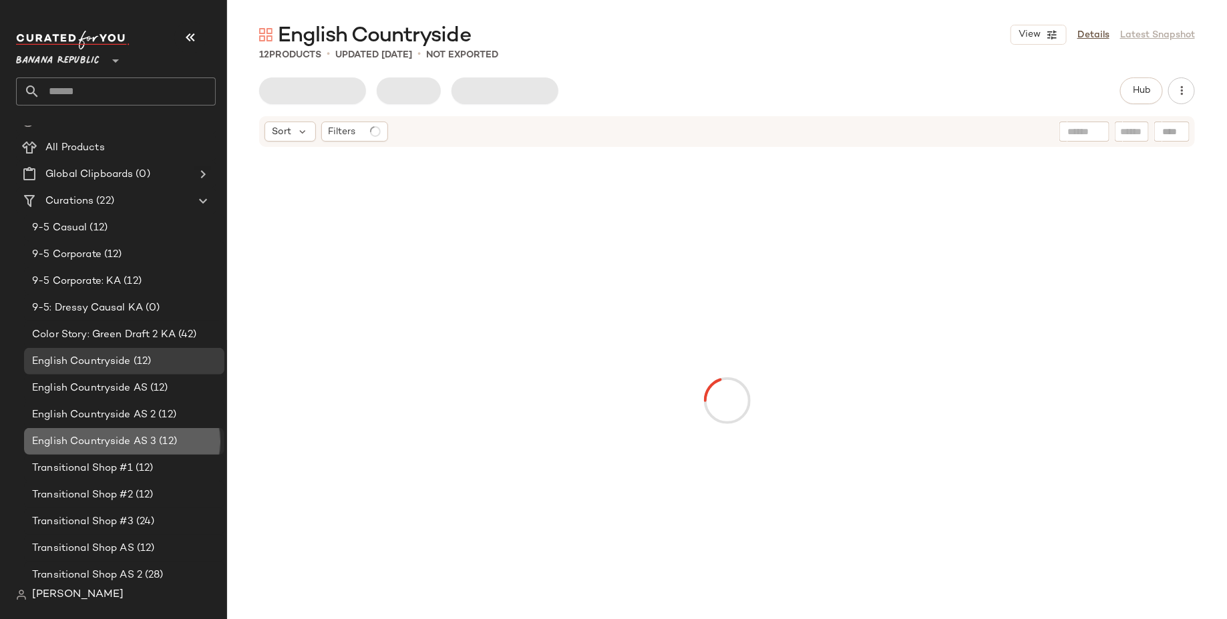
click at [137, 429] on div "English Countryside AS 3 (12)" at bounding box center [124, 441] width 200 height 27
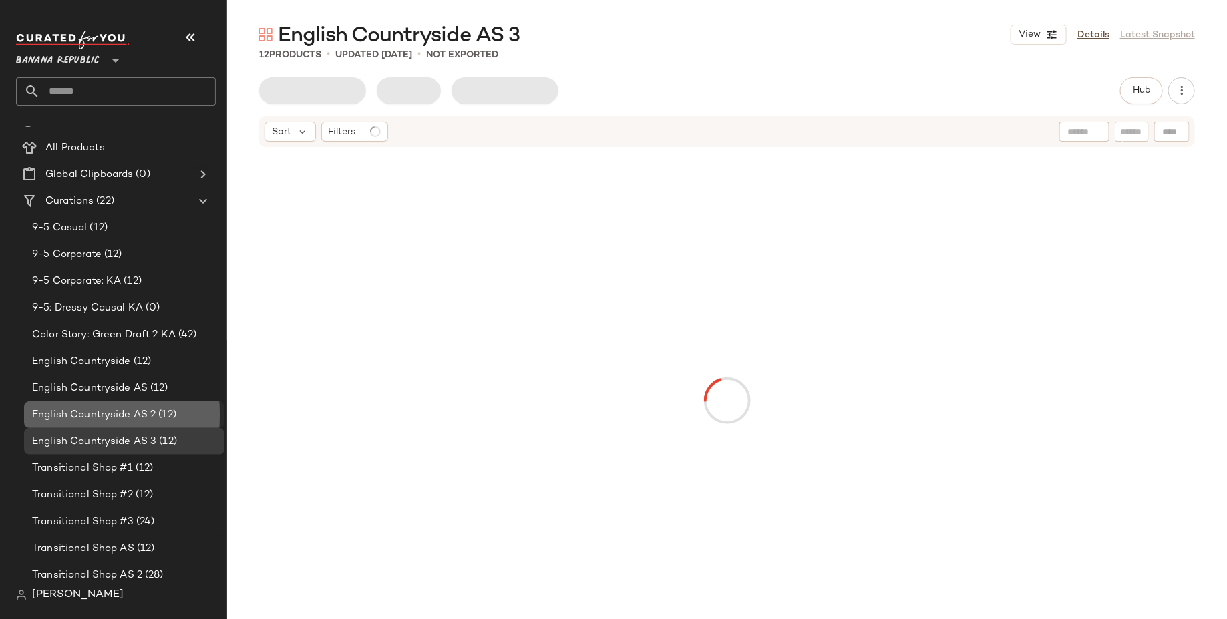
click at [158, 409] on span "(12)" at bounding box center [166, 414] width 21 height 15
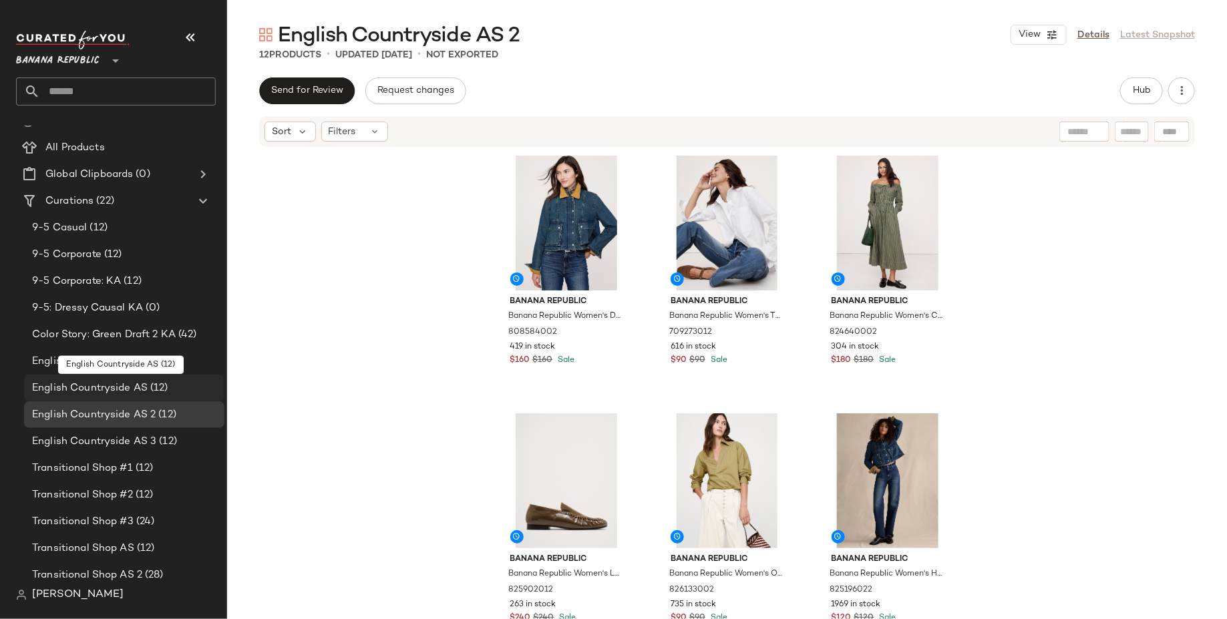
click at [176, 375] on div "English Countryside AS (12)" at bounding box center [124, 388] width 200 height 27
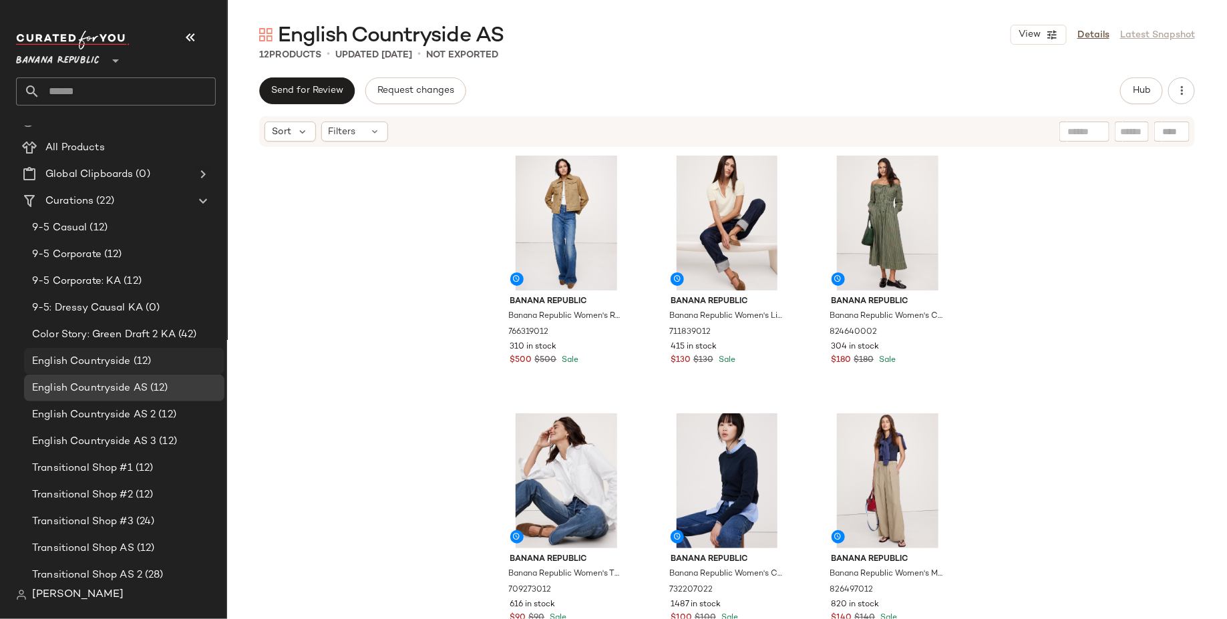
click at [149, 355] on span "(12)" at bounding box center [141, 361] width 21 height 15
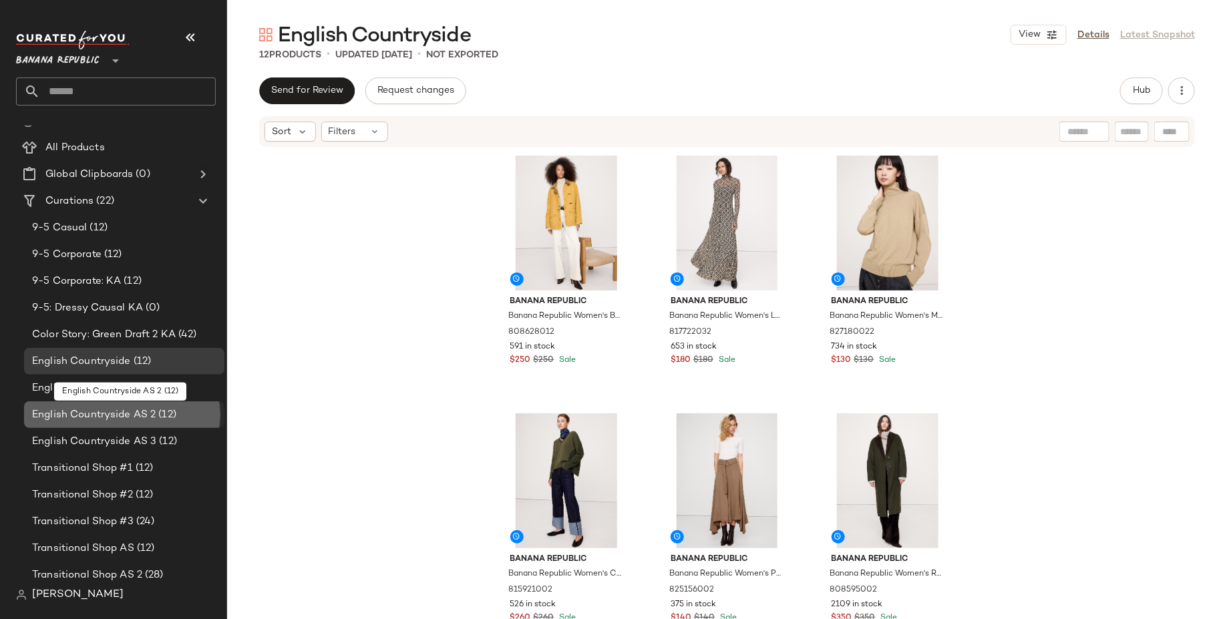
click at [156, 418] on span "(12)" at bounding box center [166, 414] width 21 height 15
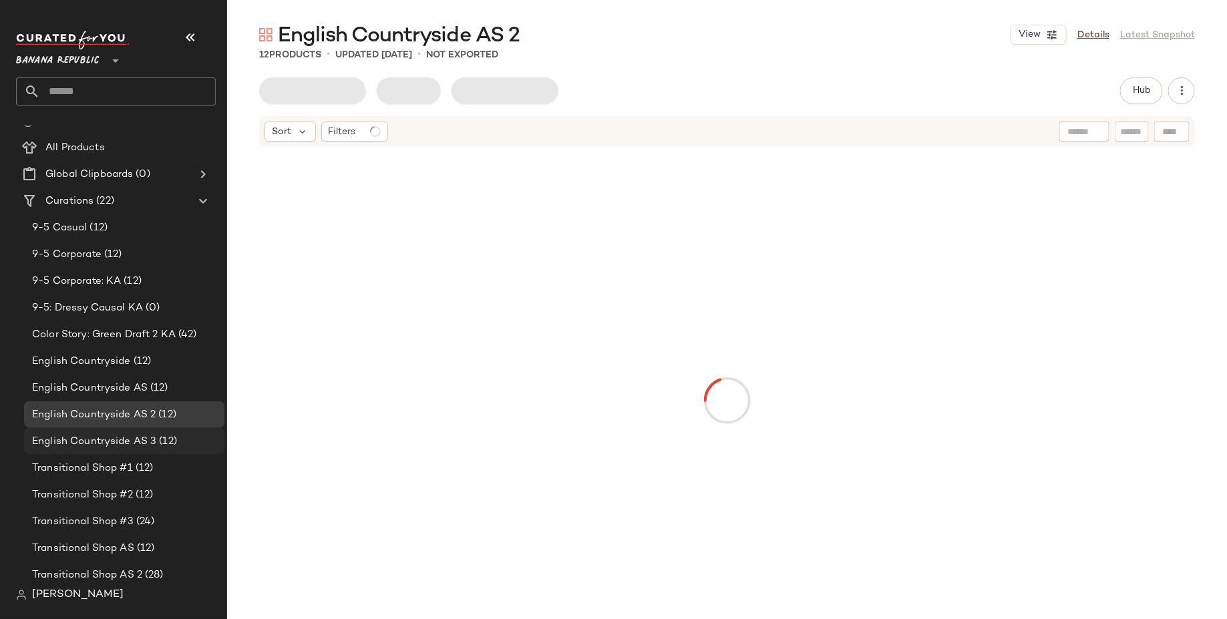
click at [160, 451] on div "English Countryside AS 3 (12)" at bounding box center [124, 441] width 200 height 27
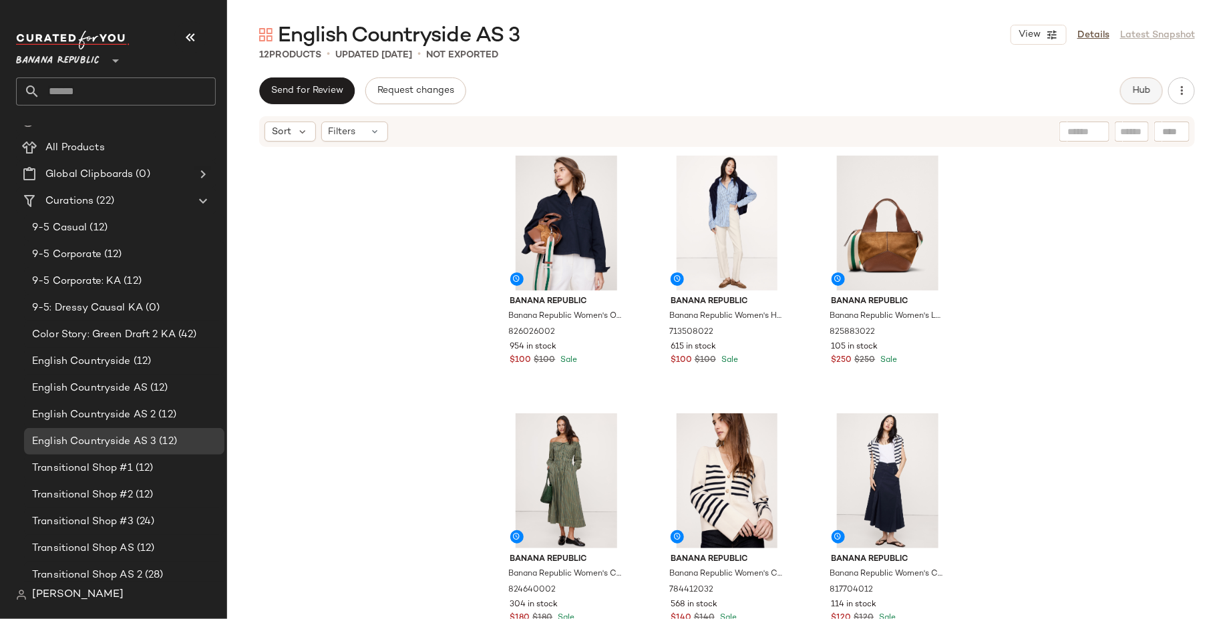
click at [1143, 88] on span "Hub" at bounding box center [1141, 90] width 19 height 11
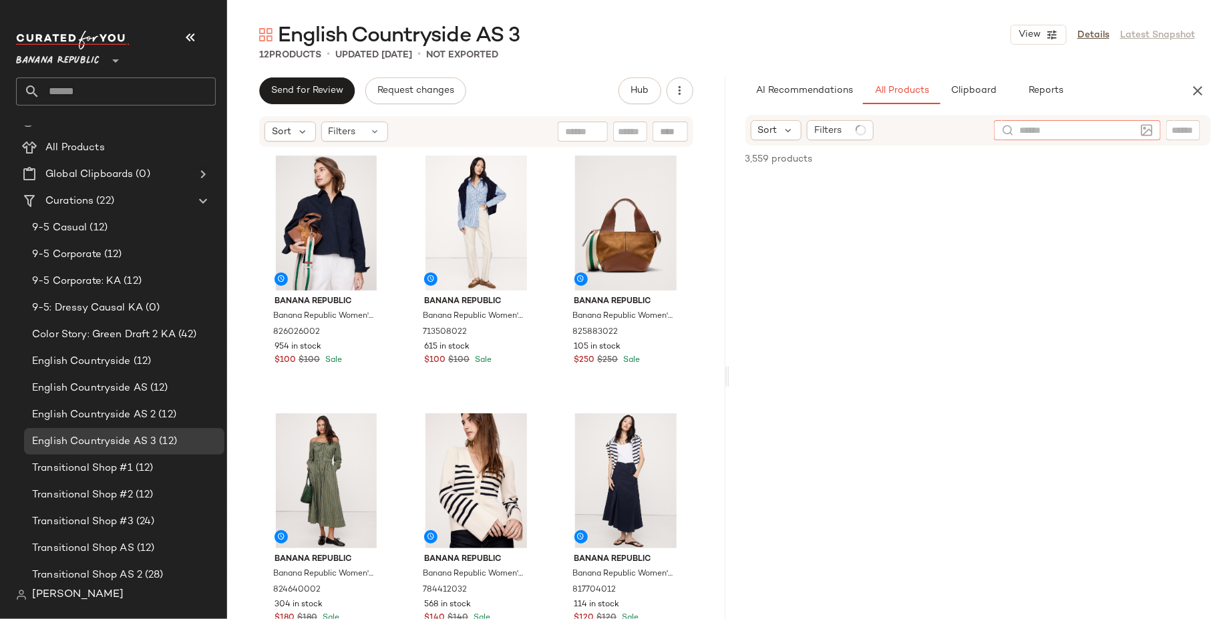
click at [1146, 135] on div at bounding box center [1077, 130] width 167 height 20
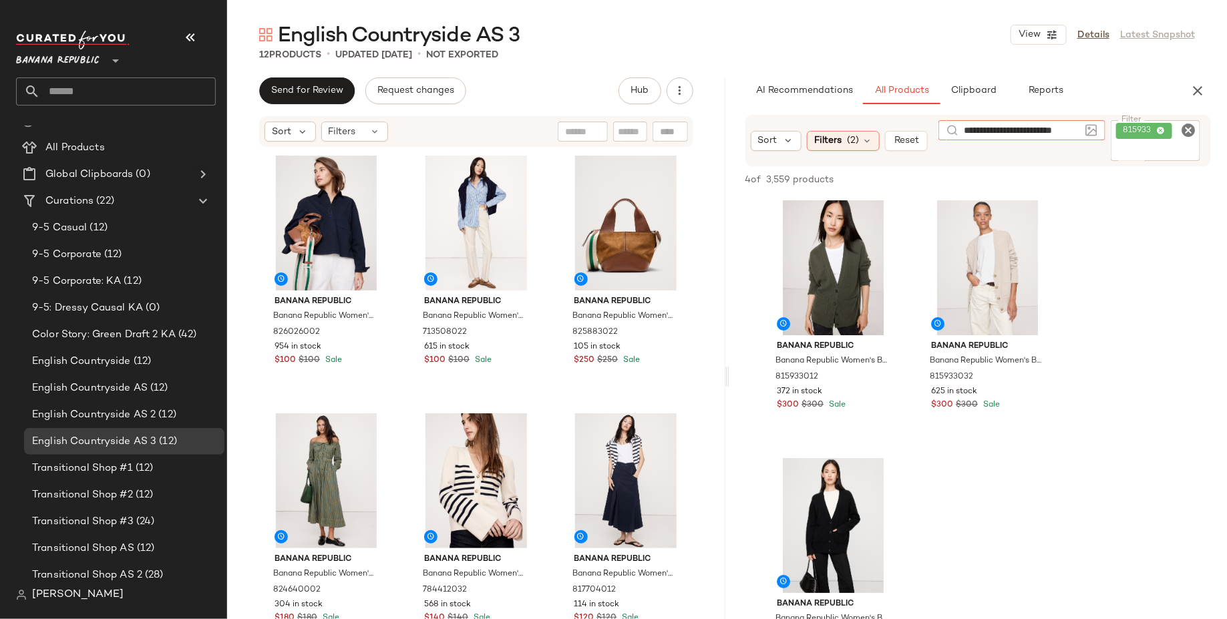
type input "**********"
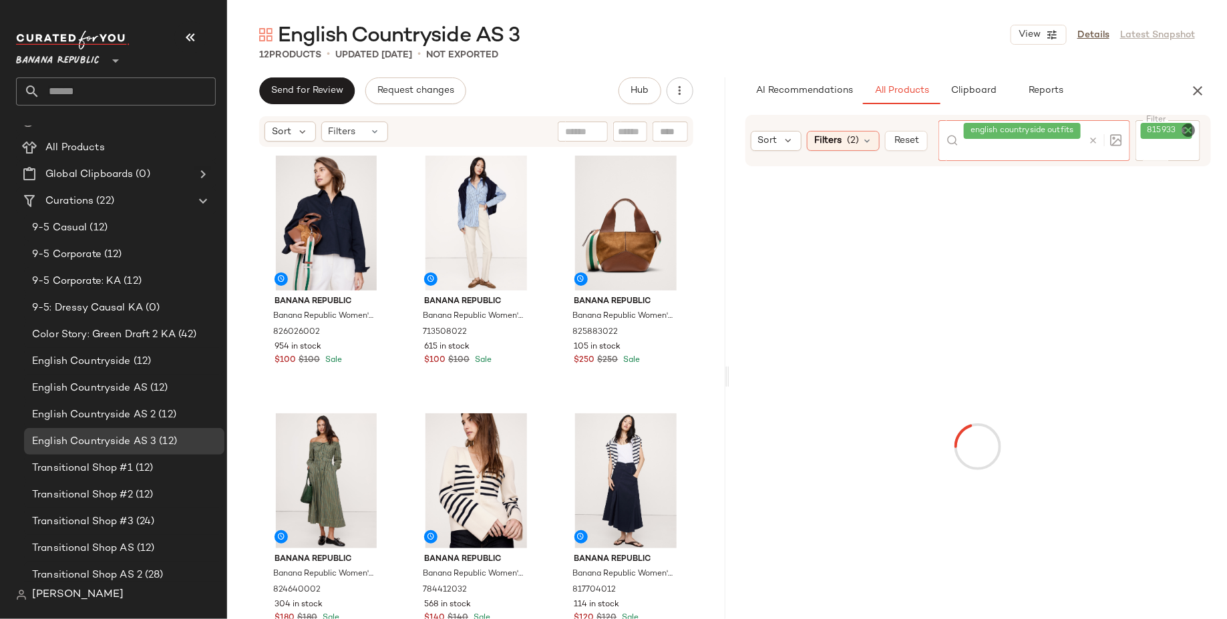
click at [1181, 128] on icon "Clear Filter" at bounding box center [1188, 130] width 16 height 16
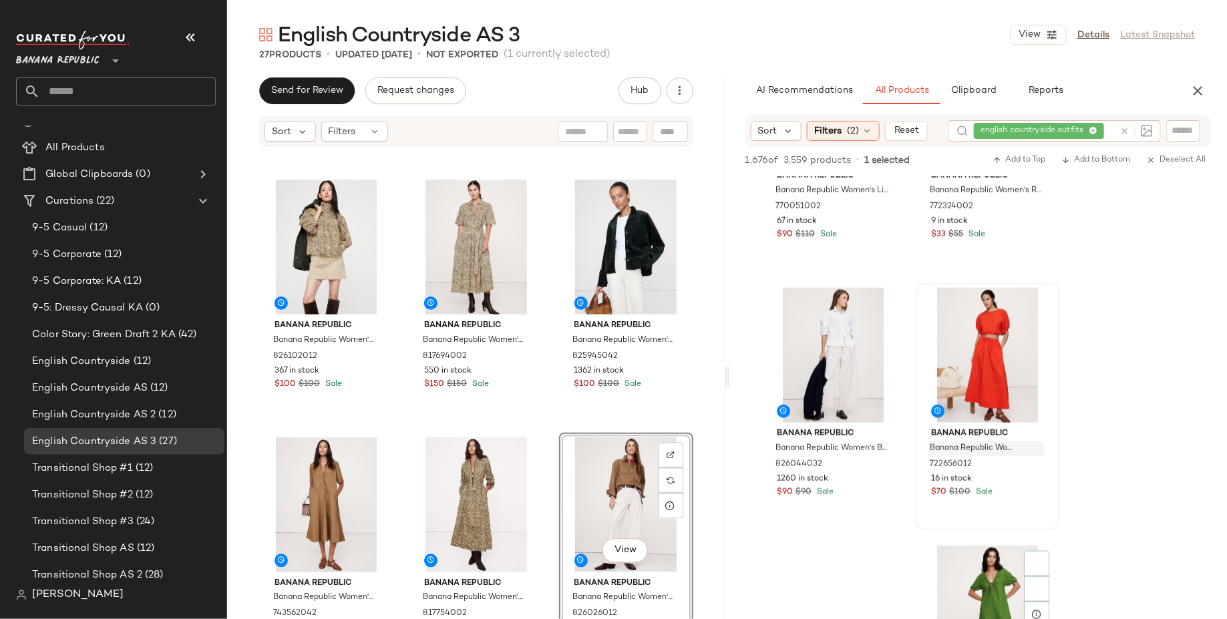
scroll to position [10787, 0]
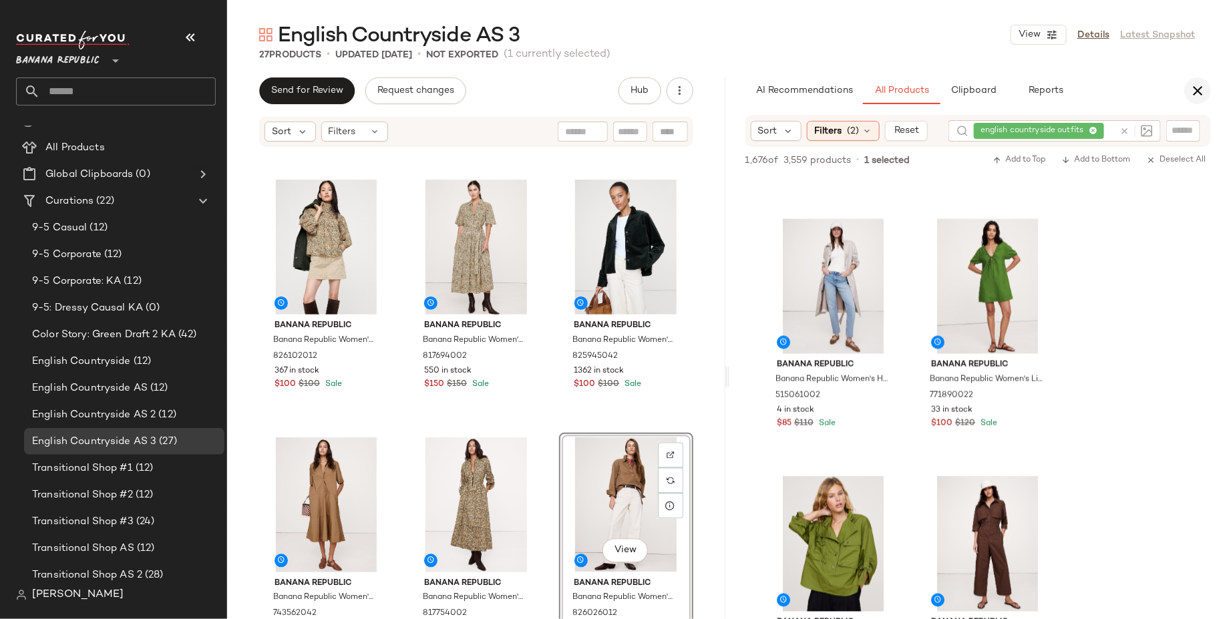
click at [1199, 93] on icon "button" at bounding box center [1197, 91] width 16 height 16
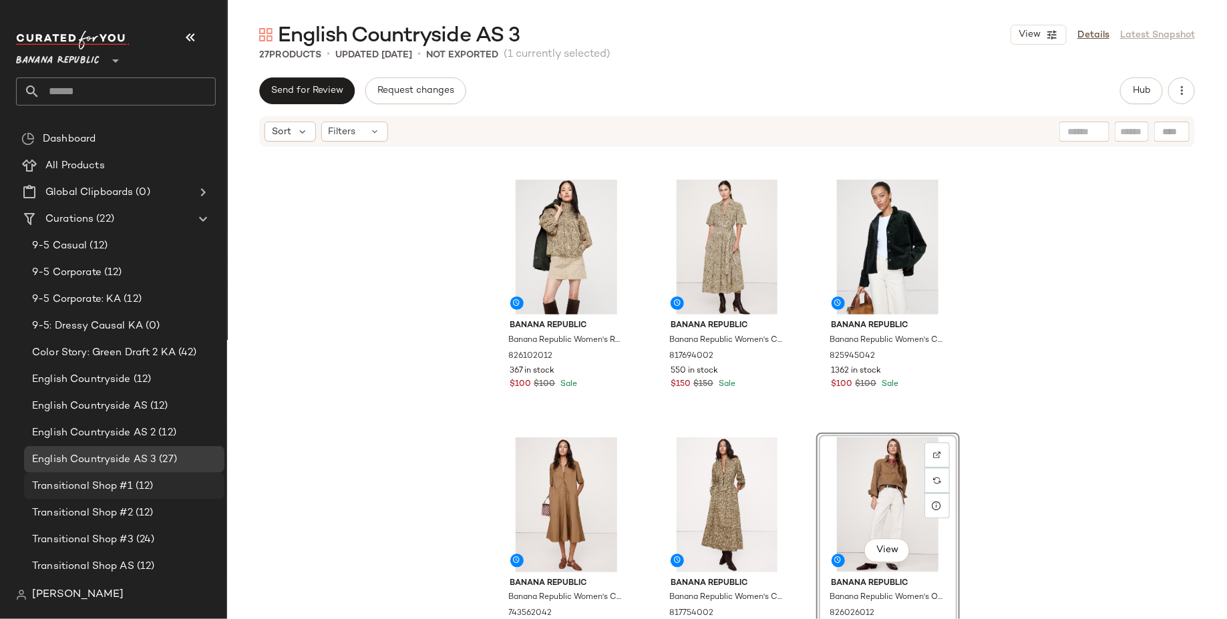
scroll to position [238, 0]
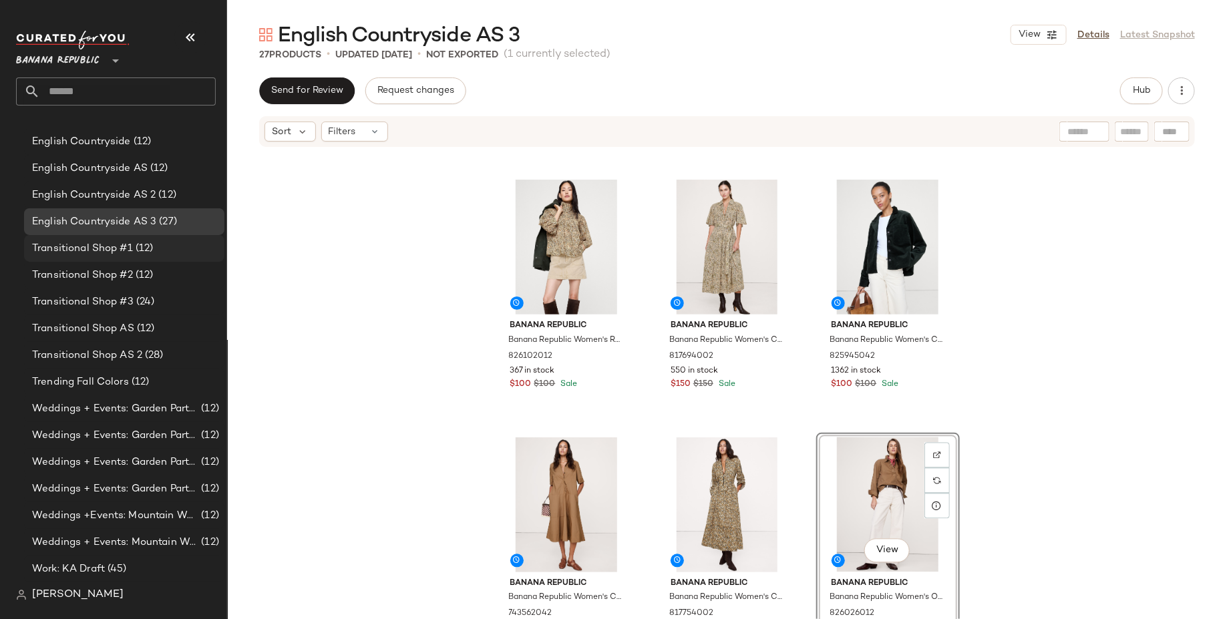
click at [117, 485] on span "Weddings + Events: Garden Party 4" at bounding box center [115, 488] width 166 height 15
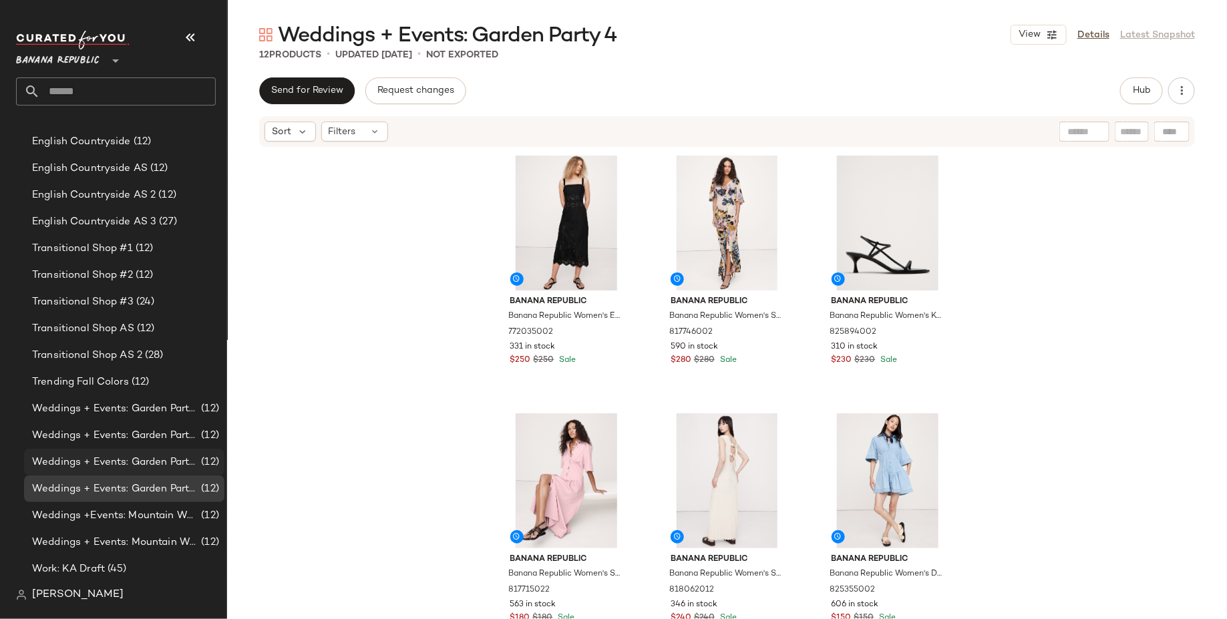
click at [156, 460] on span "Weddings + Events: Garden Party 3" at bounding box center [115, 462] width 166 height 15
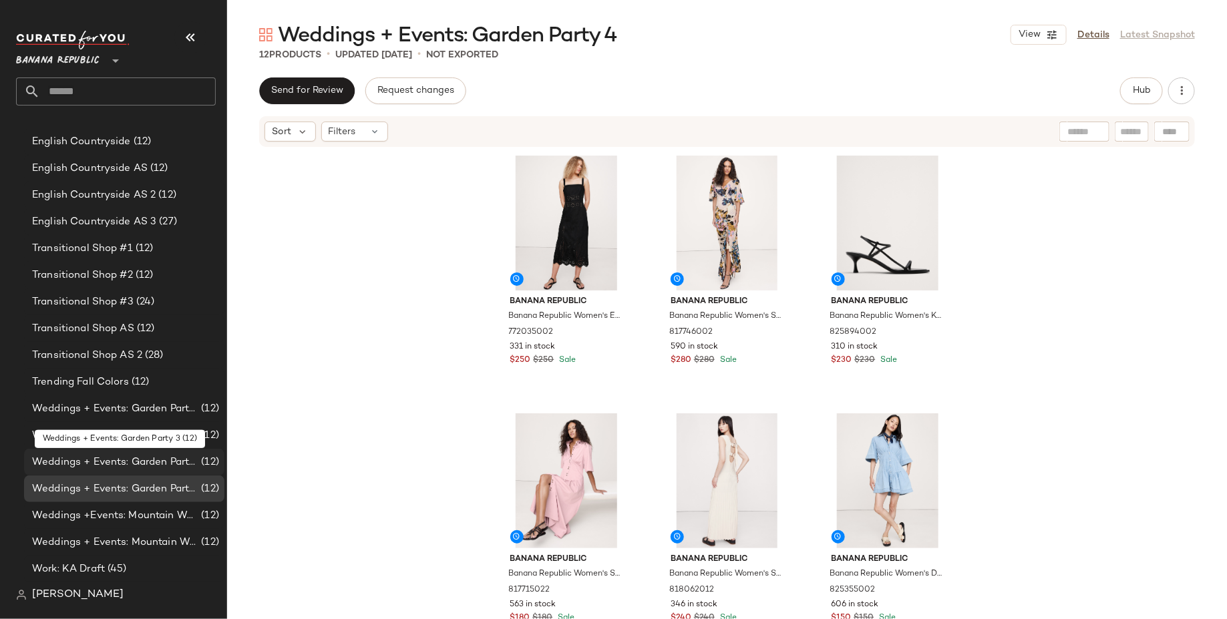
click at [156, 460] on span "Weddings + Events: Garden Party 3" at bounding box center [115, 462] width 166 height 15
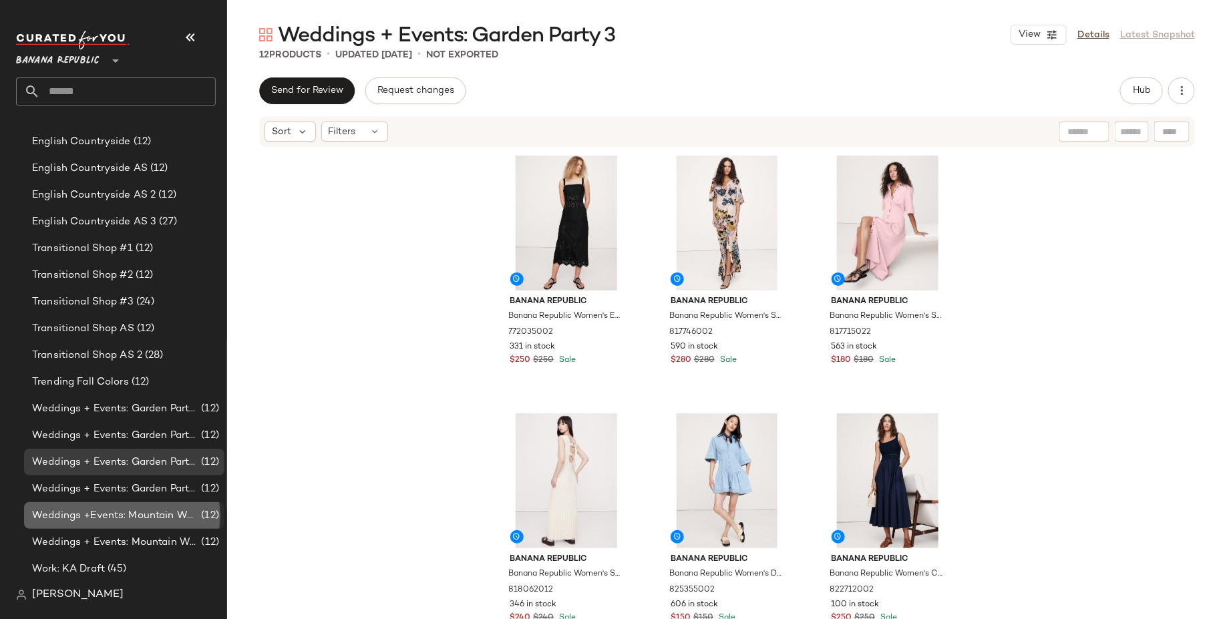
click at [157, 513] on span "Weddings +Events: Mountain Wedding" at bounding box center [115, 515] width 166 height 15
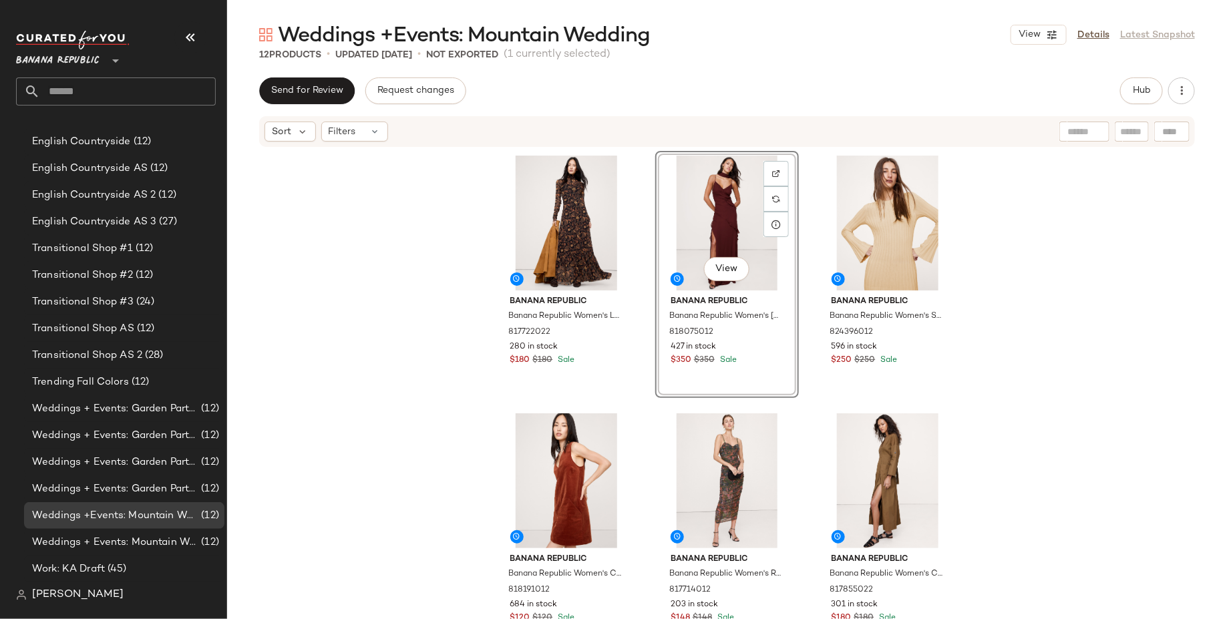
click at [417, 533] on div "Banana Republic Banana Republic Women's Long-Sleeve Mesh Maxi Dress Black Flora…" at bounding box center [727, 403] width 1000 height 511
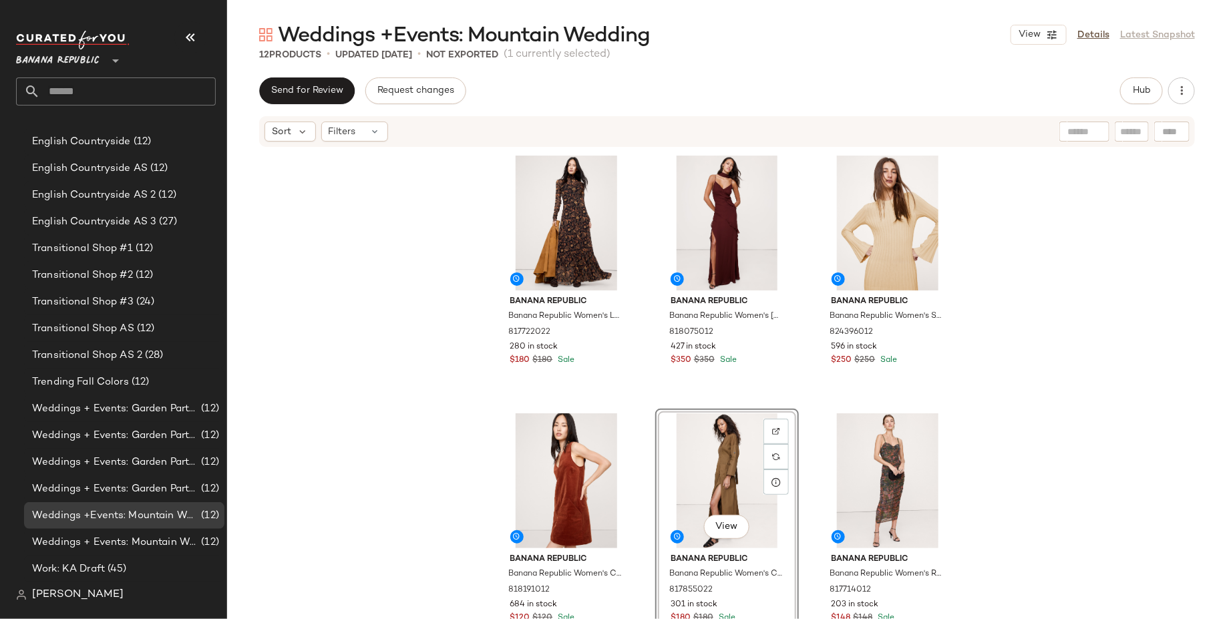
click at [1021, 381] on div "Banana Republic Banana Republic Women's Long-Sleeve Mesh Maxi Dress Black Flora…" at bounding box center [727, 403] width 1000 height 511
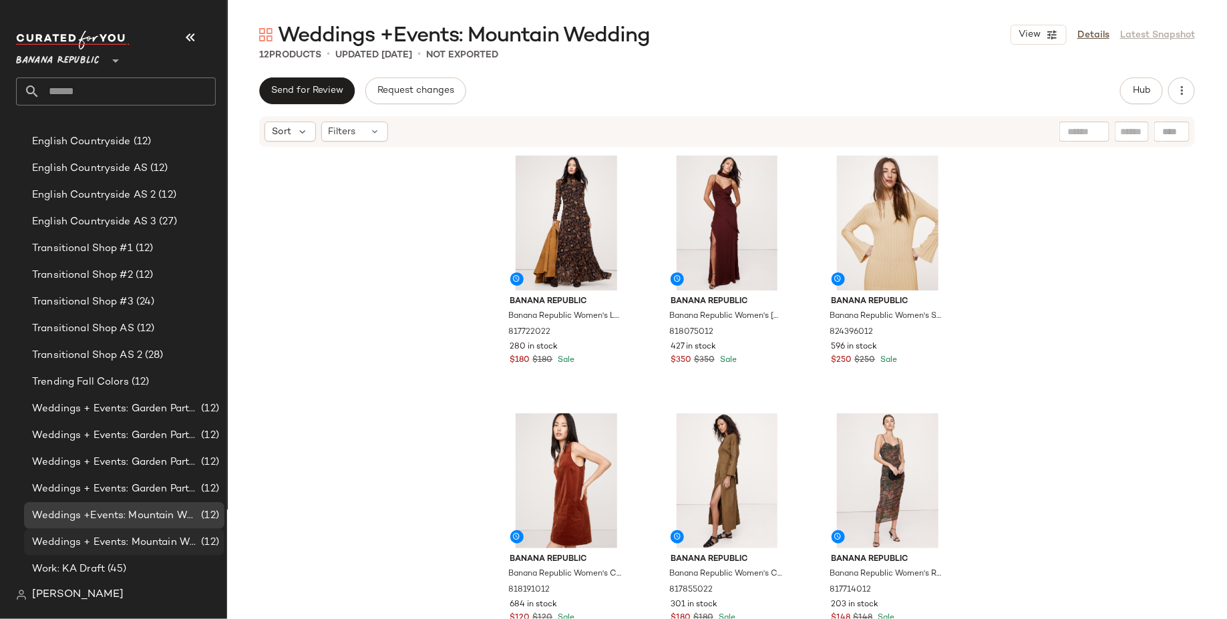
click at [171, 545] on span "Weddings + Events: Mountain Wedding 2" at bounding box center [115, 542] width 166 height 15
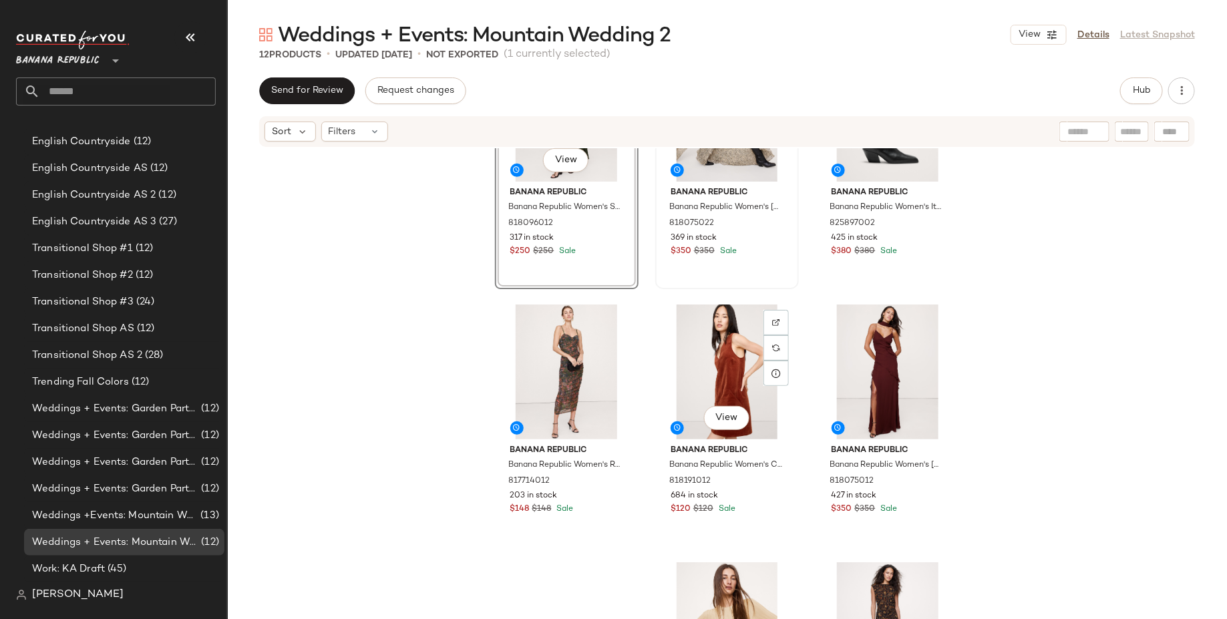
scroll to position [522, 0]
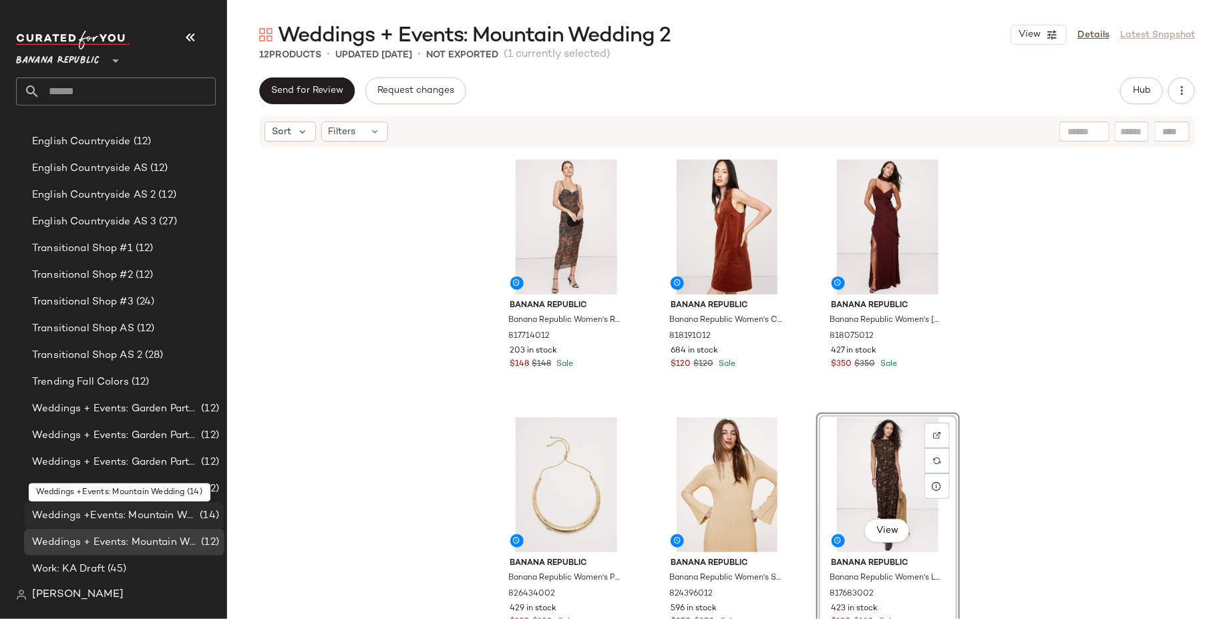
scroll to position [238, 0]
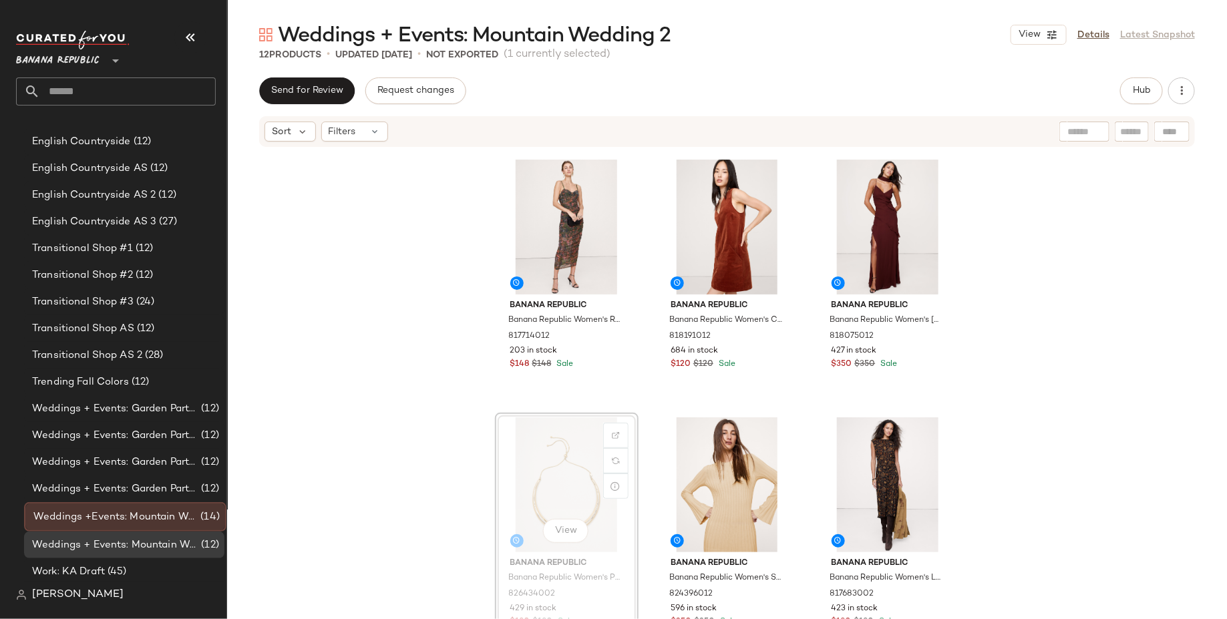
scroll to position [280, 0]
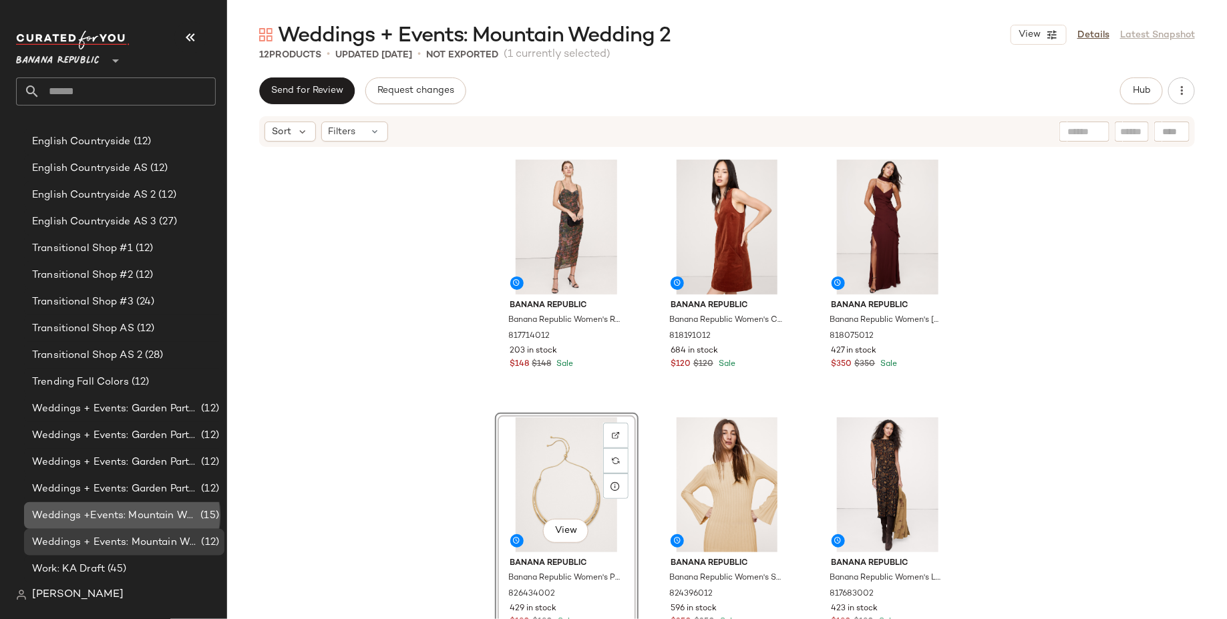
click at [131, 518] on span "Weddings +Events: Mountain Wedding" at bounding box center [115, 515] width 166 height 15
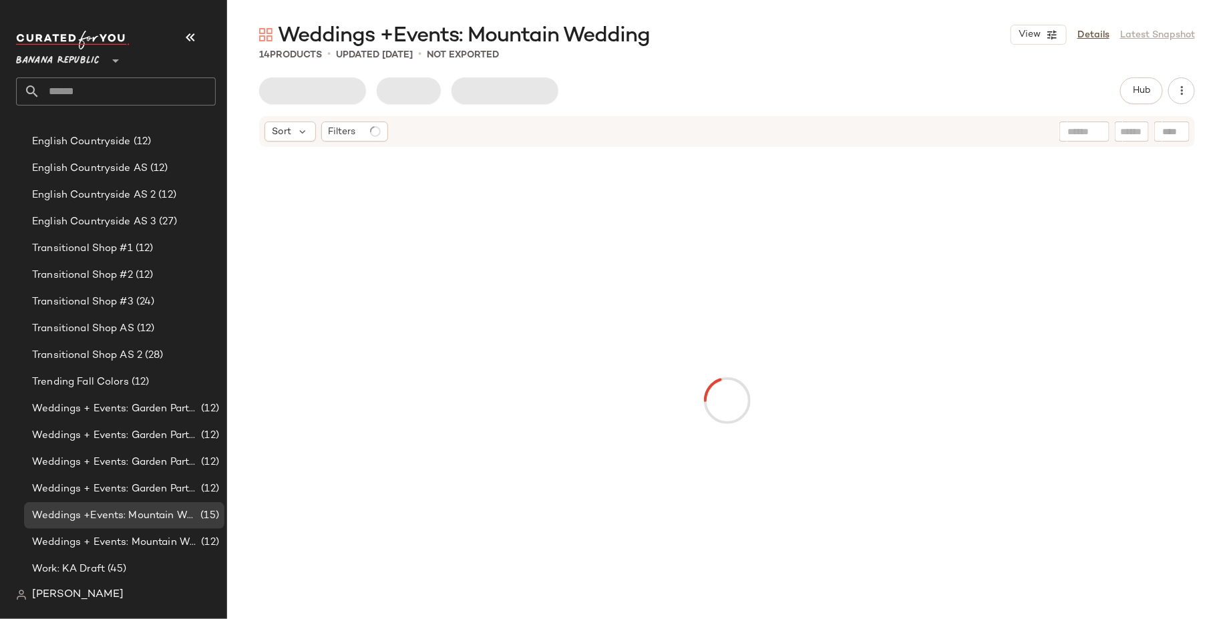
scroll to position [238, 0]
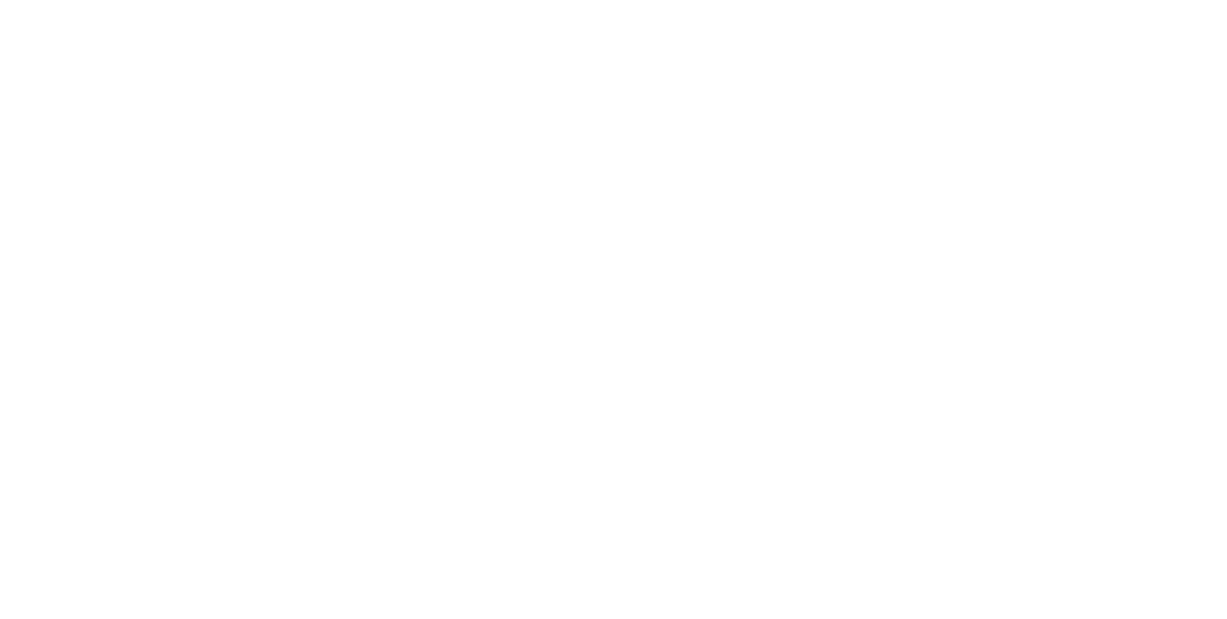
scroll to position [773, 0]
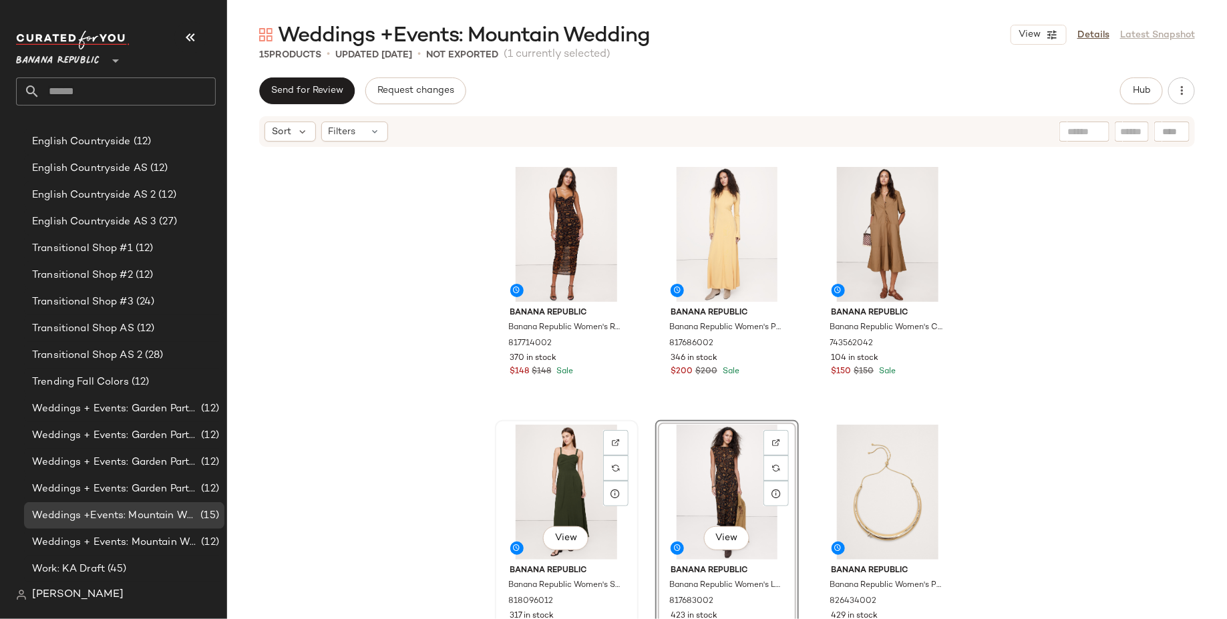
click at [564, 481] on div "View" at bounding box center [566, 492] width 134 height 135
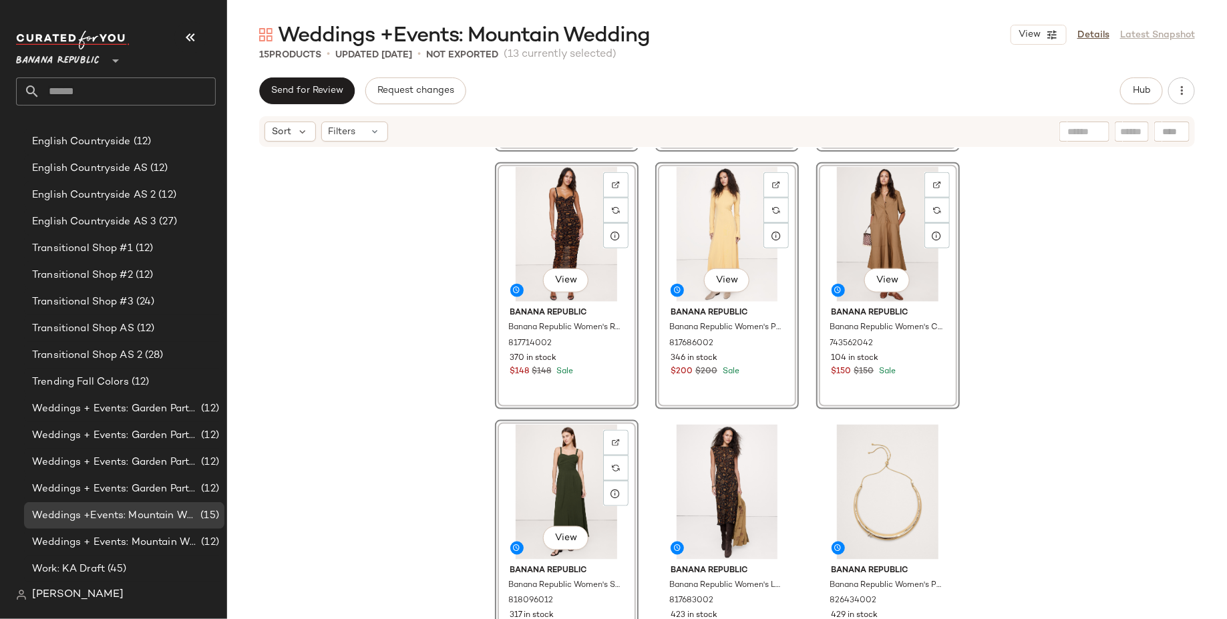
click at [564, 481] on div "View" at bounding box center [566, 492] width 134 height 135
click at [744, 462] on div "View" at bounding box center [727, 492] width 134 height 135
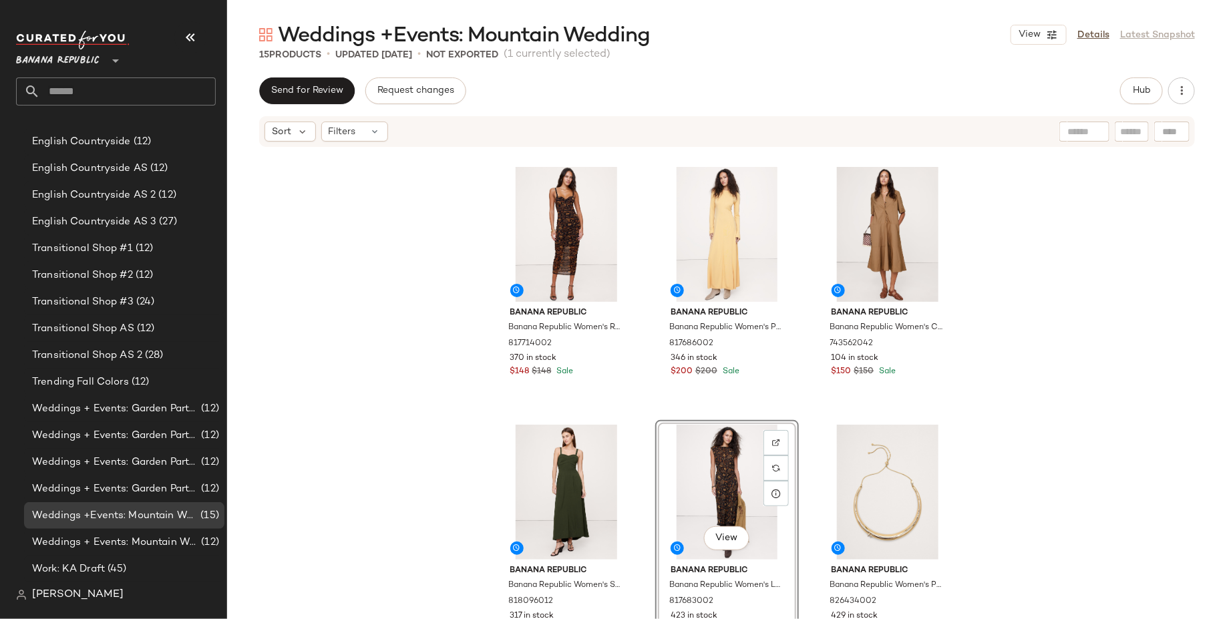
click at [418, 514] on div "Banana Republic Banana Republic Women's Stretch-Cotton Poplin Pintuck Long-Midi…" at bounding box center [727, 403] width 1000 height 511
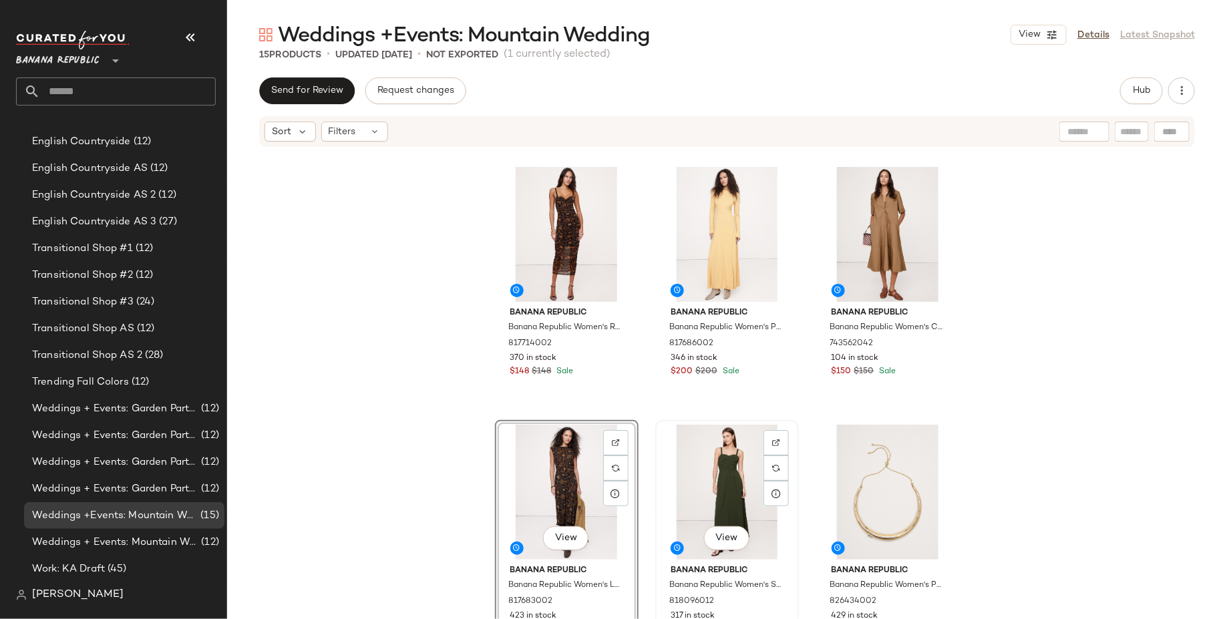
click at [703, 461] on div "View" at bounding box center [727, 492] width 134 height 135
click at [562, 481] on div "View" at bounding box center [566, 492] width 134 height 135
click at [660, 477] on div "View" at bounding box center [727, 492] width 134 height 135
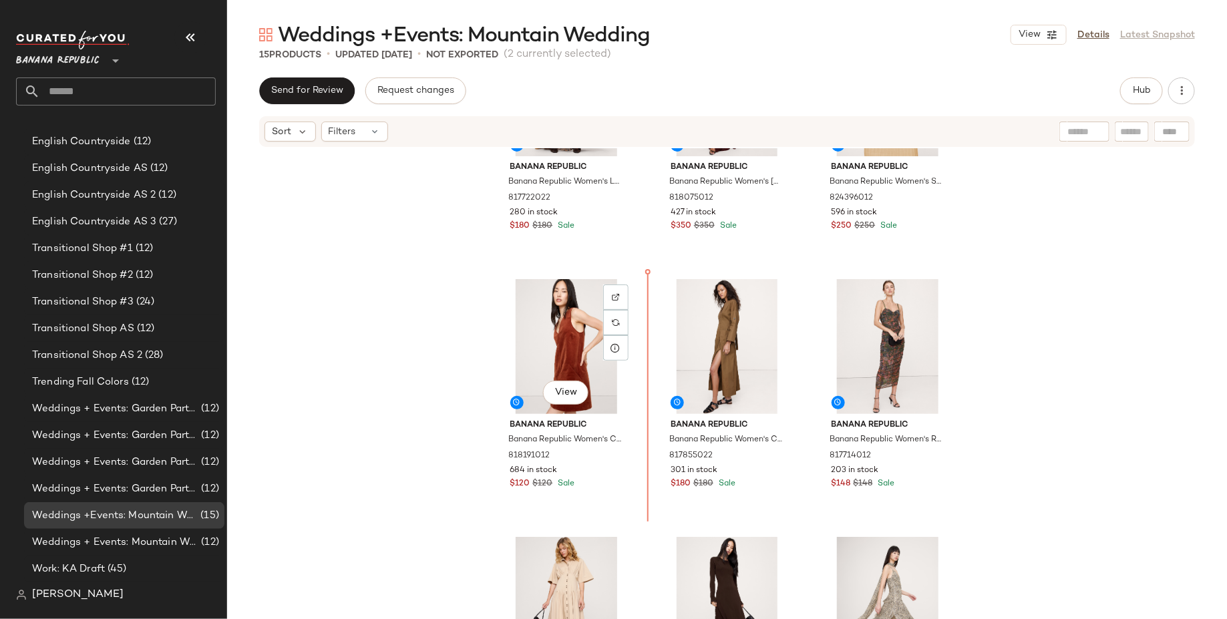
scroll to position [148, 0]
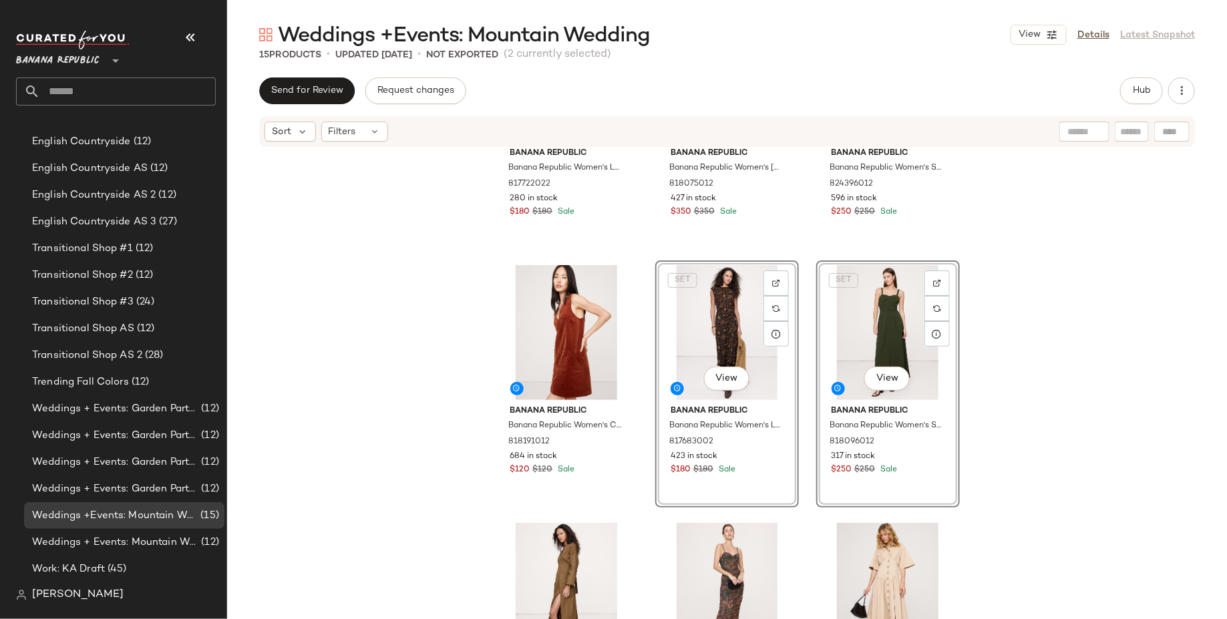
click at [1070, 423] on div "Banana Republic Banana Republic Women's Long-Sleeve Mesh Maxi Dress Black Flora…" at bounding box center [727, 403] width 1000 height 511
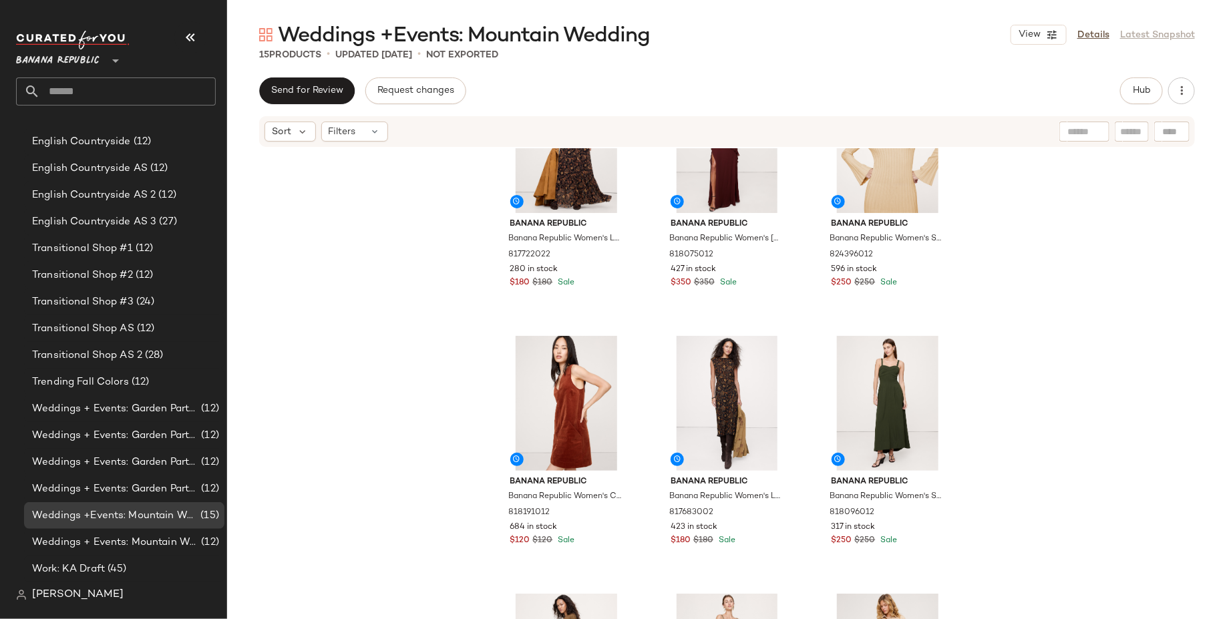
scroll to position [89, 0]
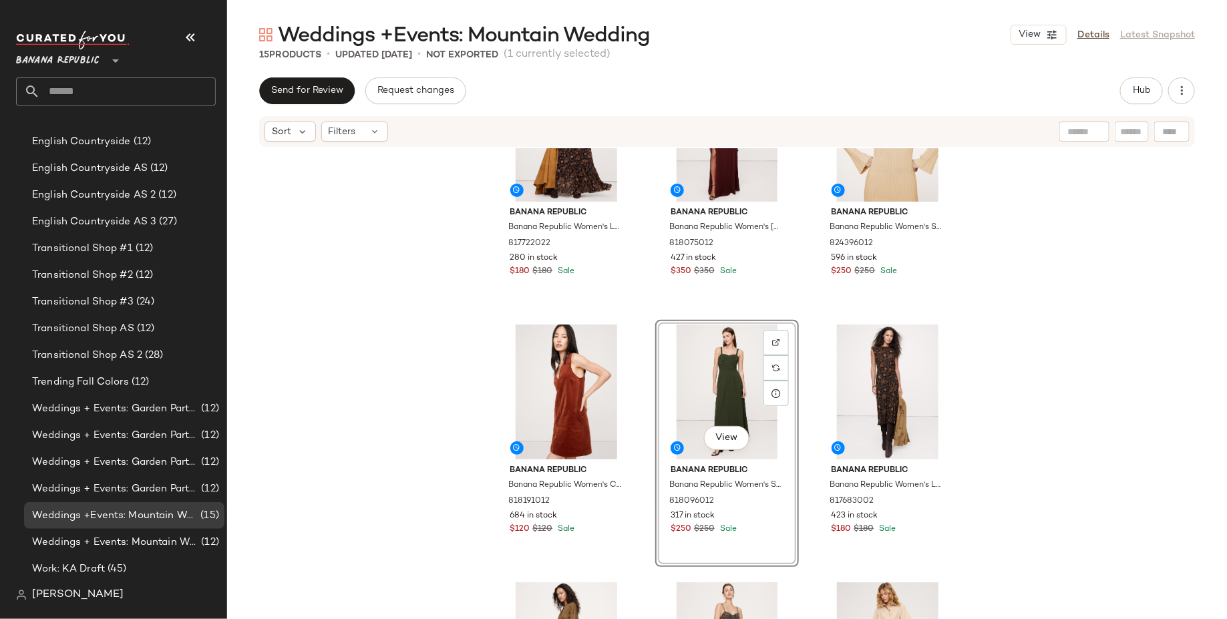
click at [1148, 385] on div "Banana Republic Banana Republic Women's Long-Sleeve Mesh Maxi Dress Black Flora…" at bounding box center [727, 403] width 1000 height 511
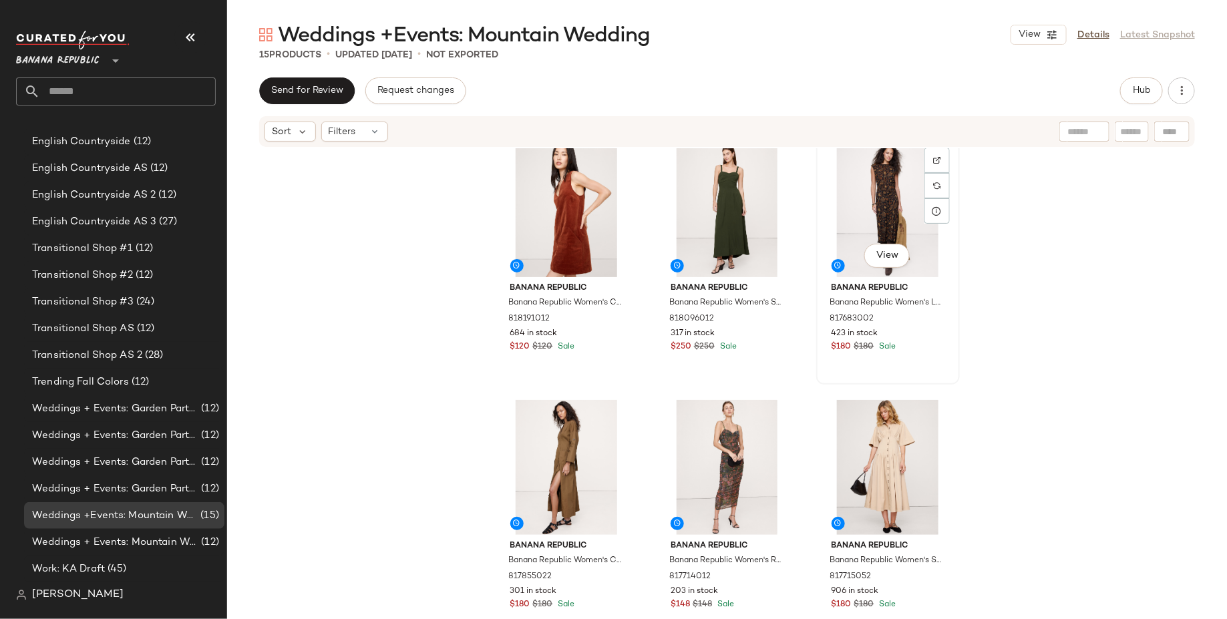
scroll to position [294, 0]
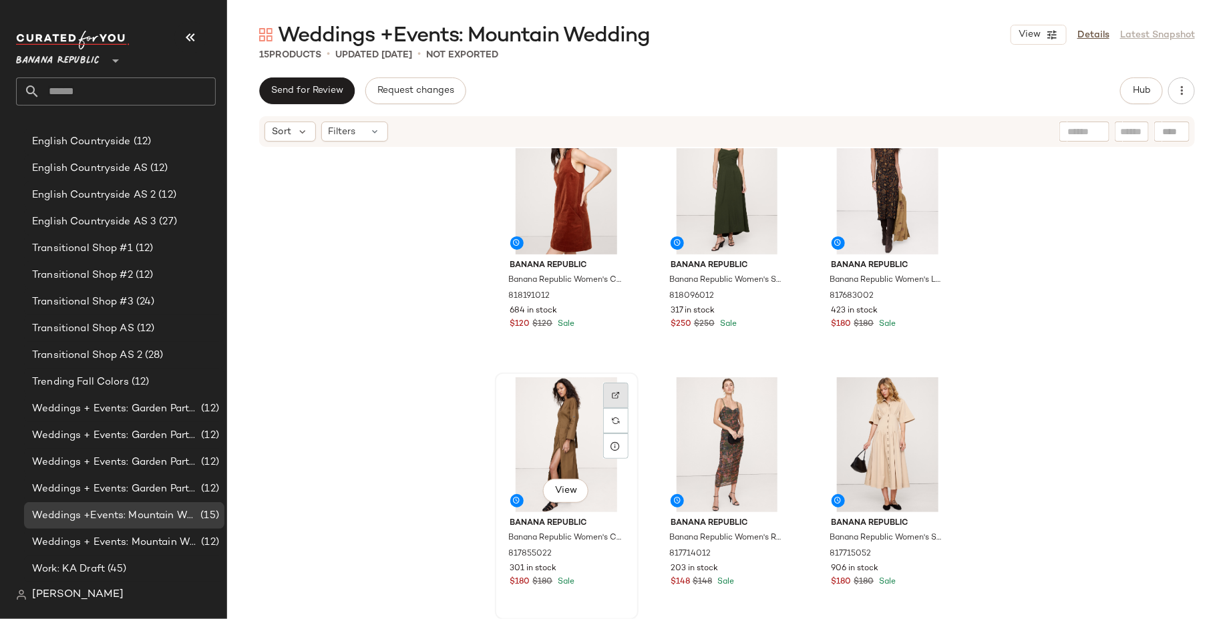
click at [614, 392] on img at bounding box center [616, 395] width 8 height 8
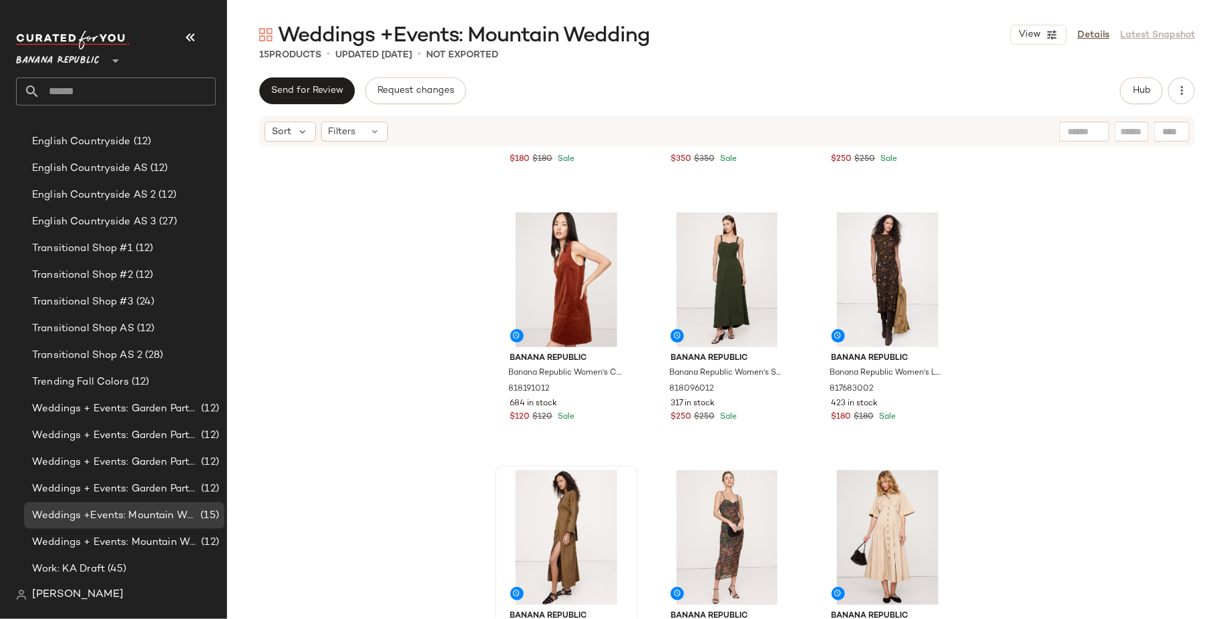
scroll to position [202, 0]
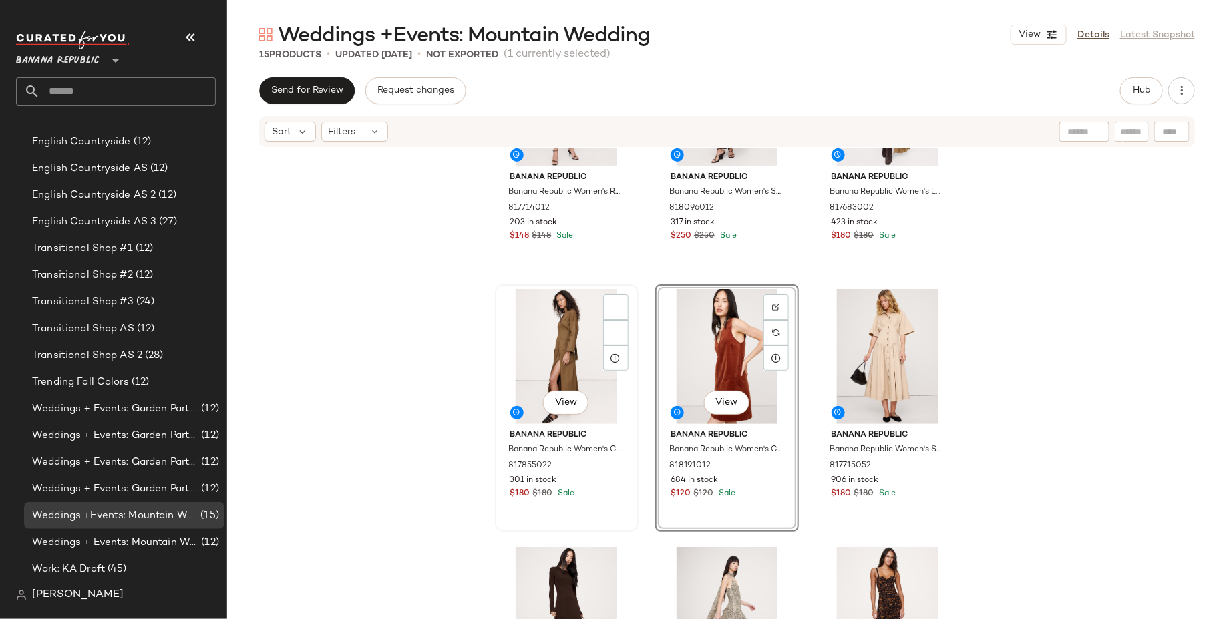
scroll to position [501, 0]
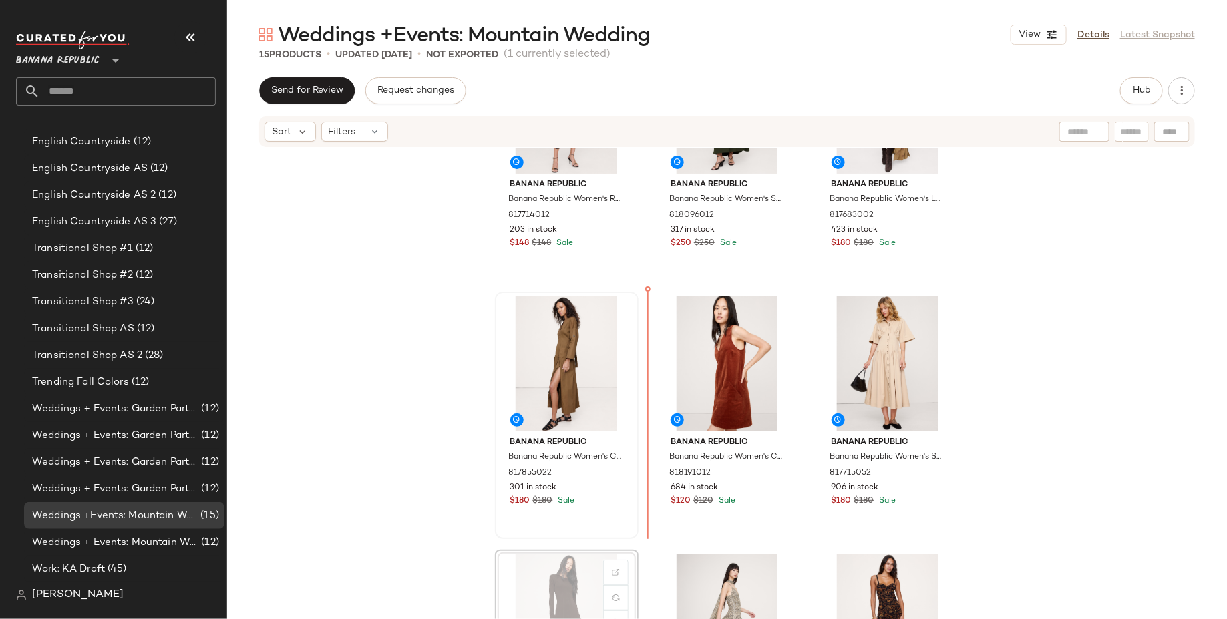
scroll to position [40, 0]
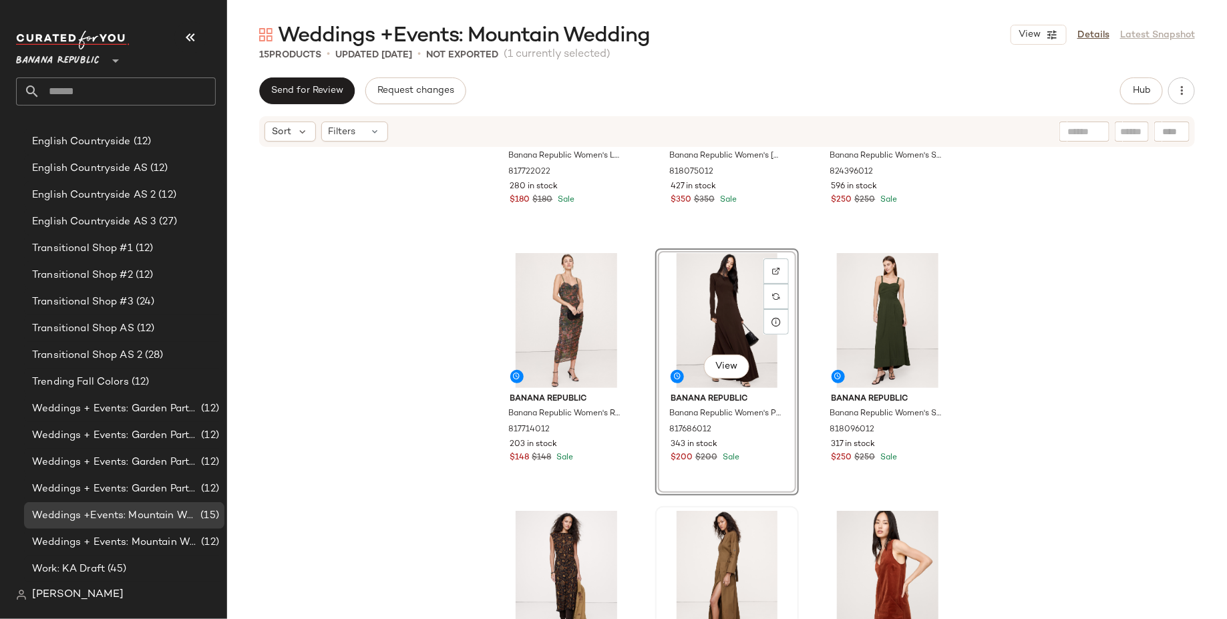
scroll to position [168, 0]
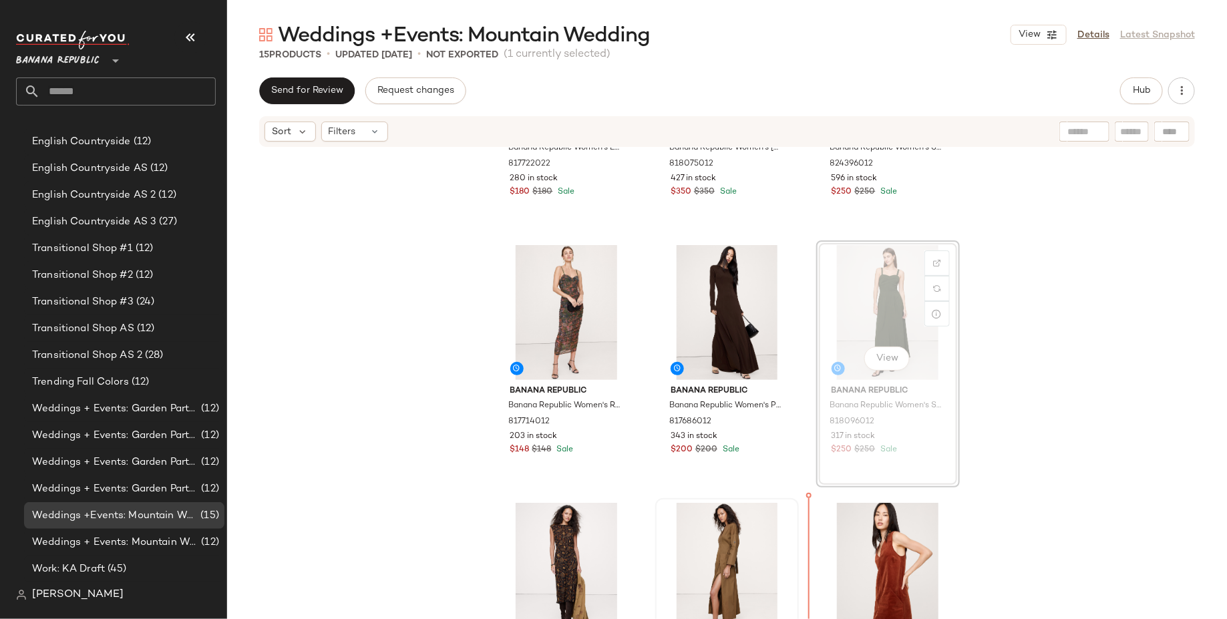
scroll to position [178, 0]
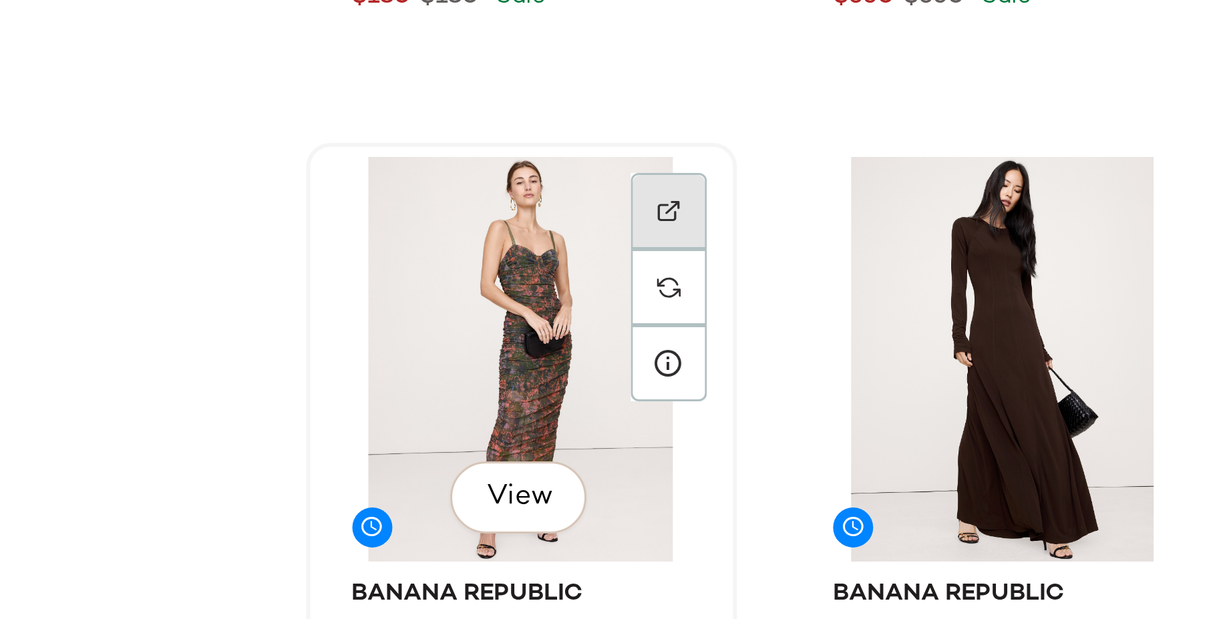
click at [606, 444] on div at bounding box center [615, 456] width 25 height 25
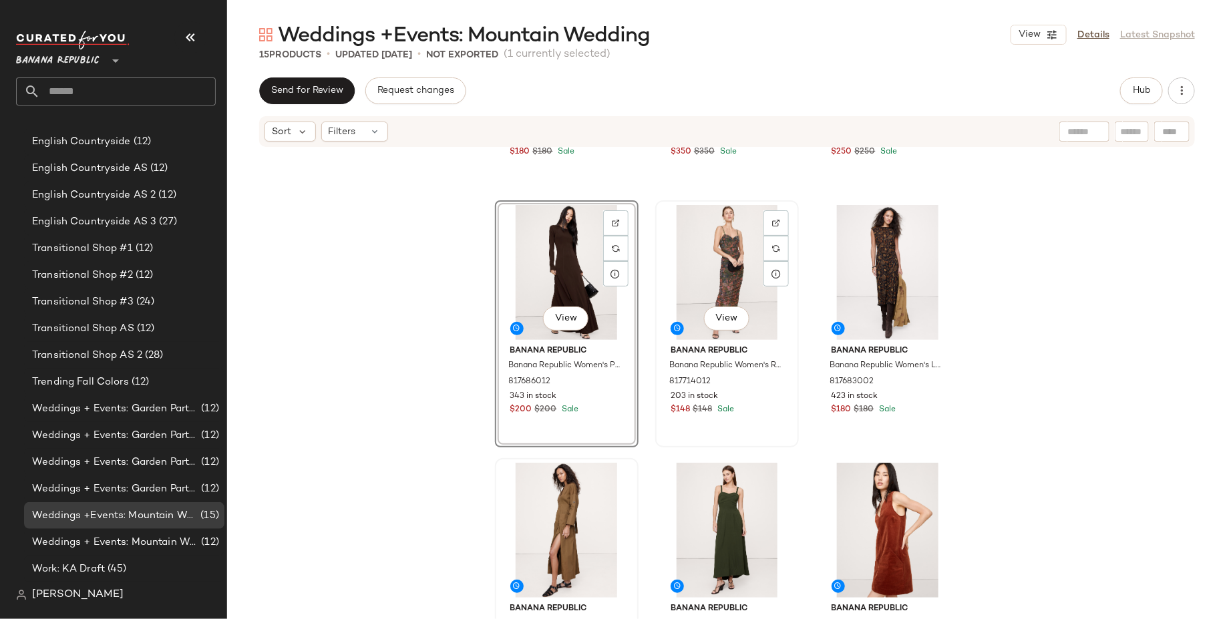
scroll to position [202, 0]
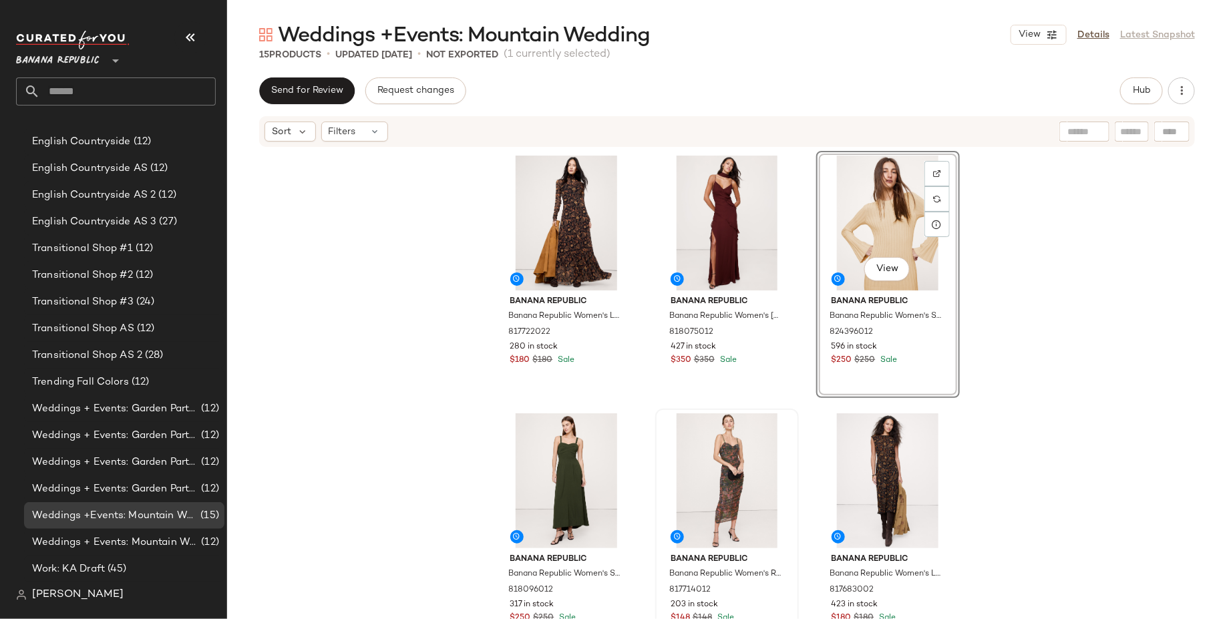
click at [1062, 273] on div "Banana Republic Banana Republic Women's Long-Sleeve Mesh Maxi Dress Black Flora…" at bounding box center [727, 403] width 1000 height 511
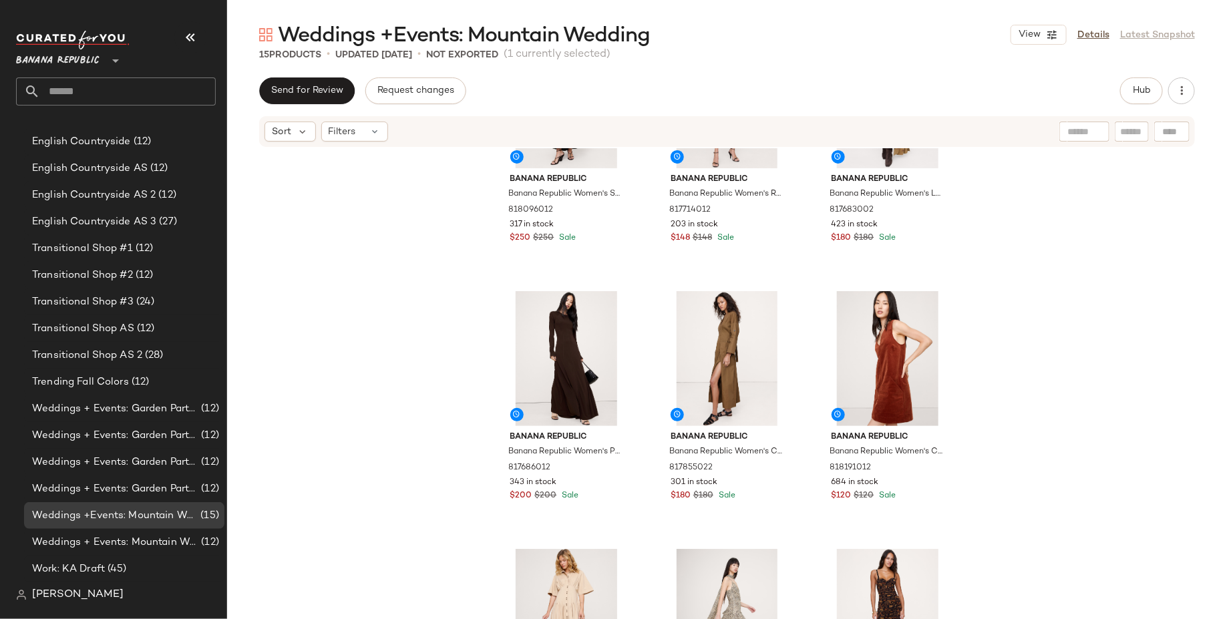
scroll to position [391, 0]
click at [772, 566] on img at bounding box center [776, 566] width 8 height 8
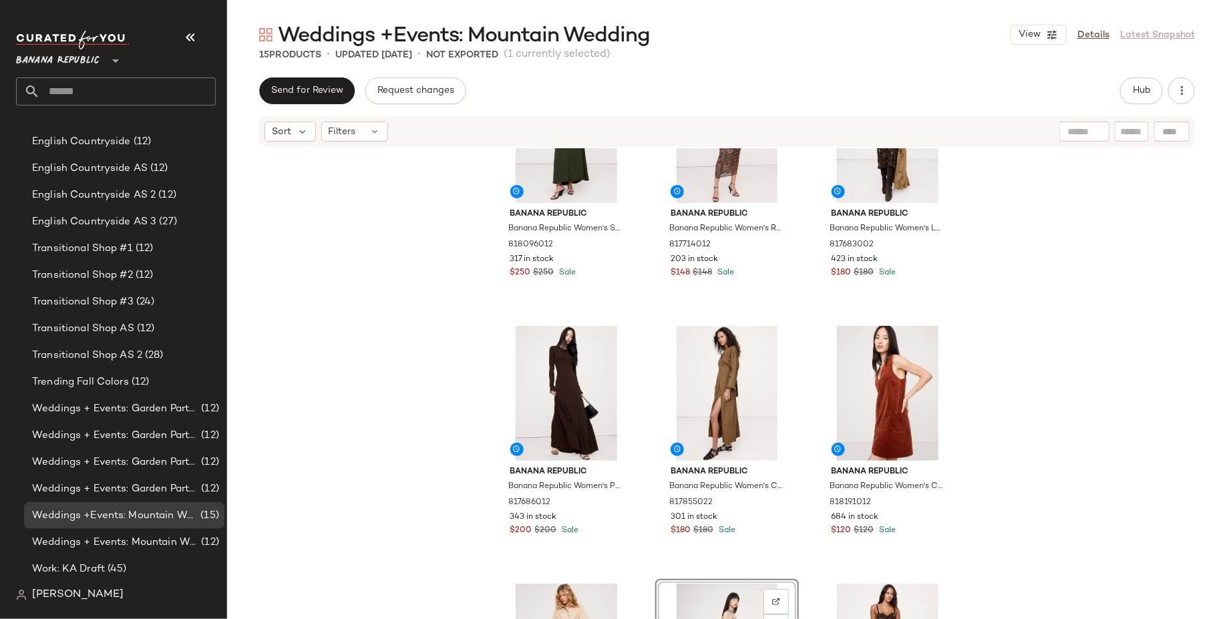
scroll to position [358, 0]
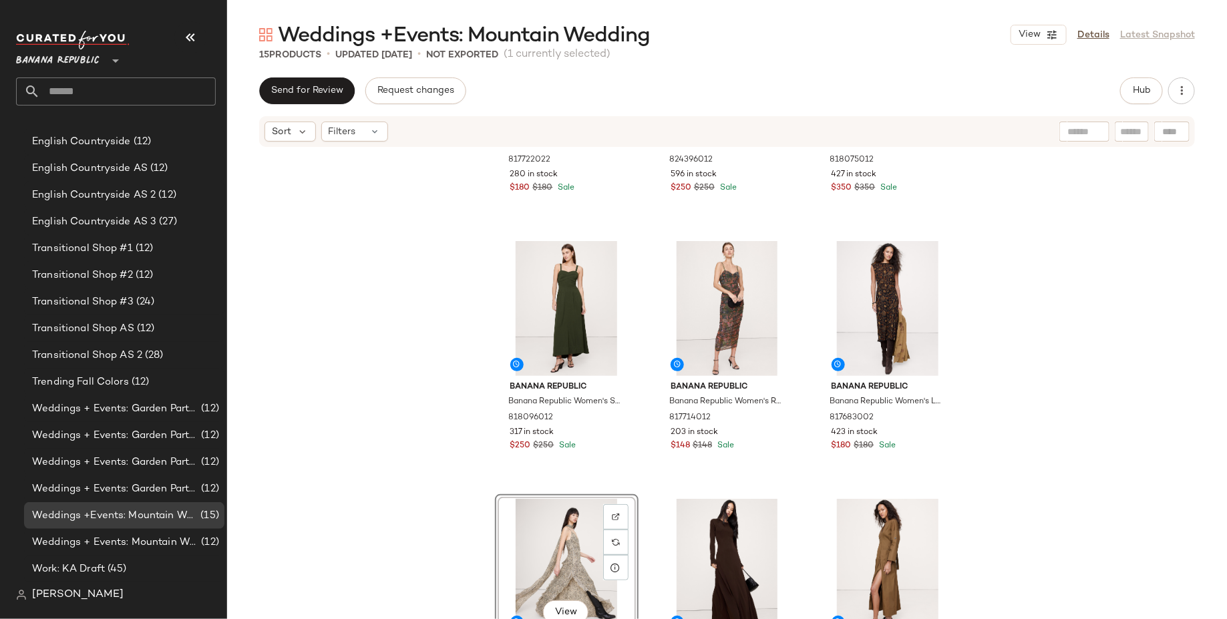
scroll to position [166, 0]
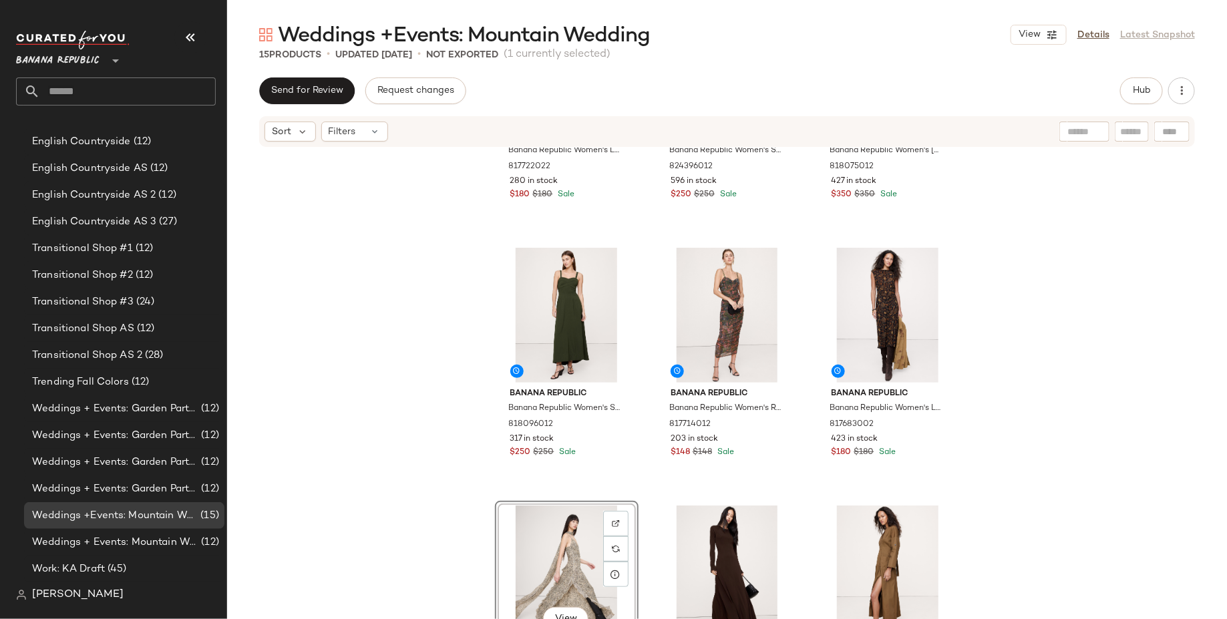
click at [1066, 467] on div "Banana Republic Banana Republic Women's Long-Sleeve Mesh Maxi Dress Black Flora…" at bounding box center [727, 403] width 1000 height 511
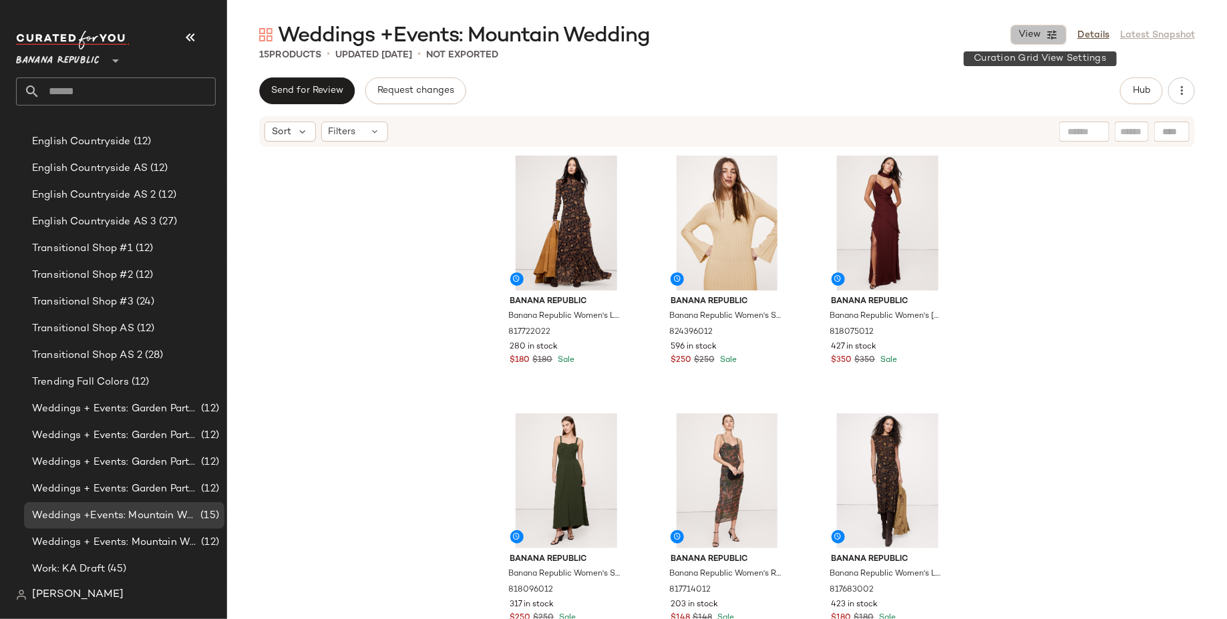
click at [1052, 36] on icon "button" at bounding box center [1052, 35] width 12 height 12
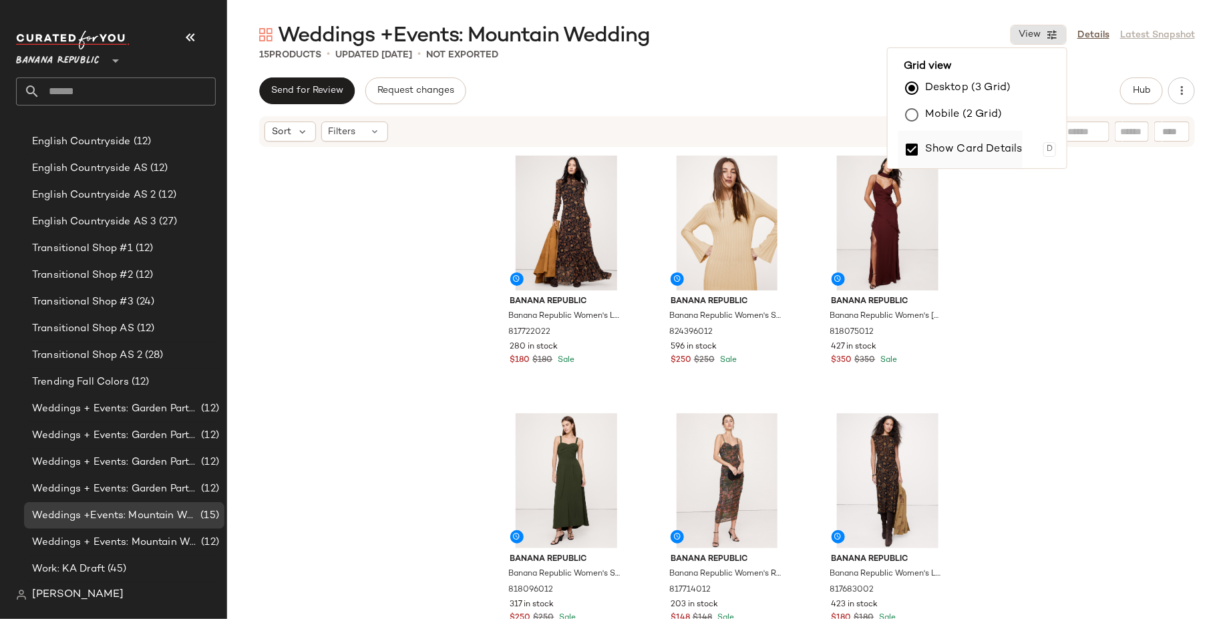
click at [986, 141] on label "Show Card Details" at bounding box center [973, 149] width 97 height 37
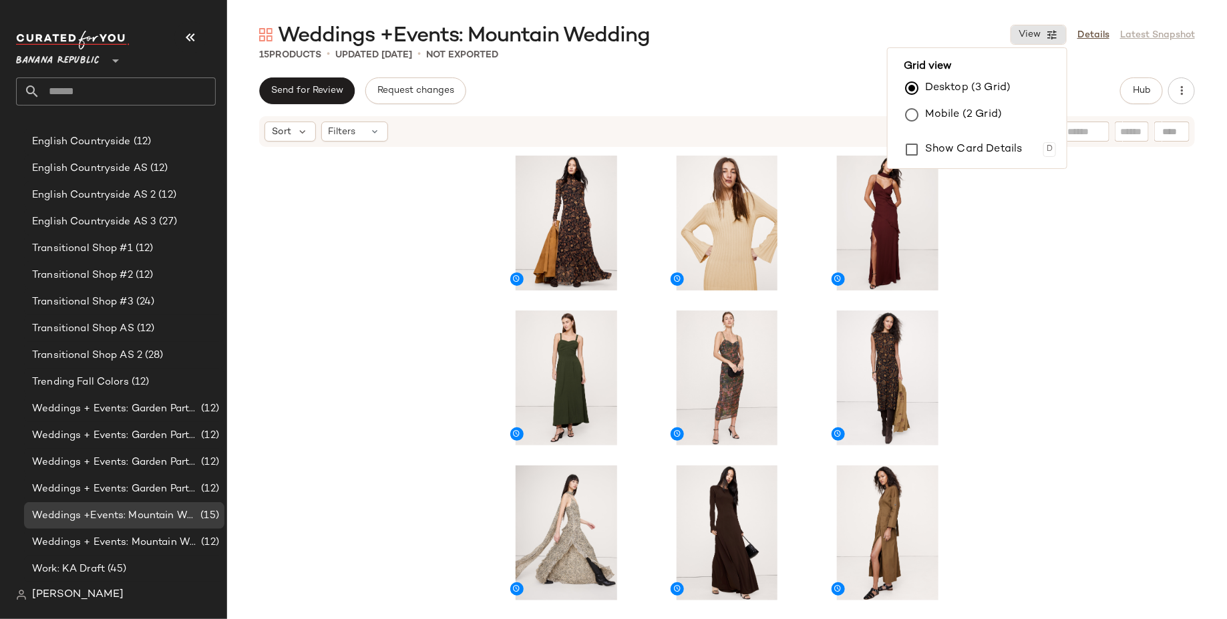
click at [1095, 403] on div at bounding box center [727, 403] width 1000 height 511
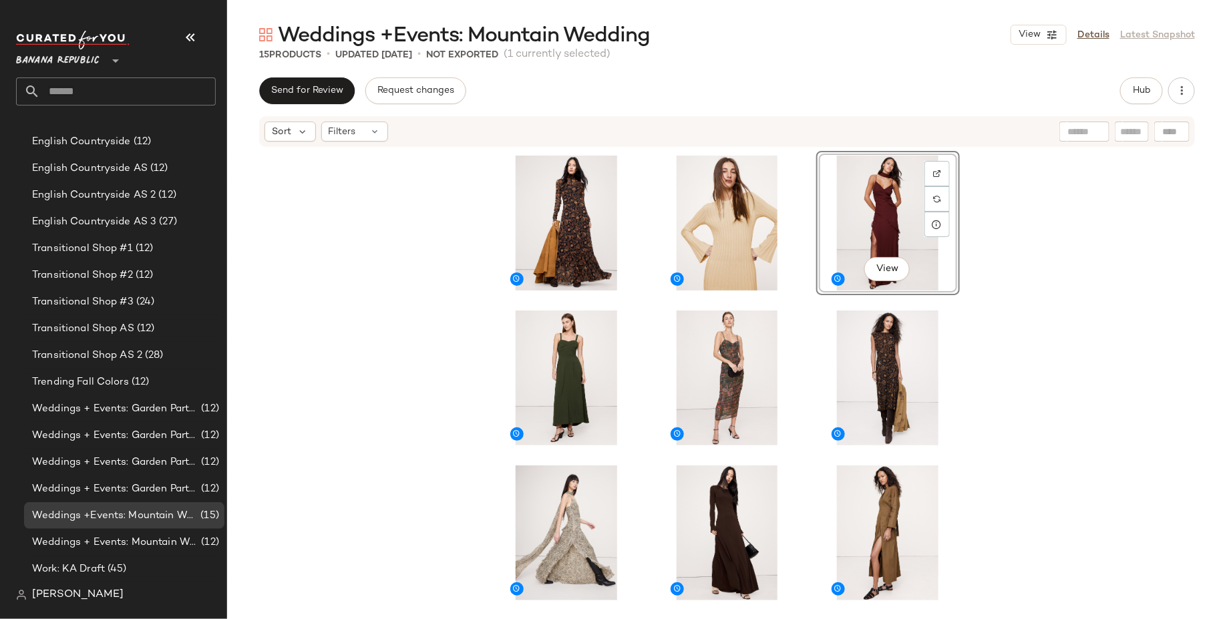
click at [1132, 285] on div "View" at bounding box center [727, 403] width 1000 height 511
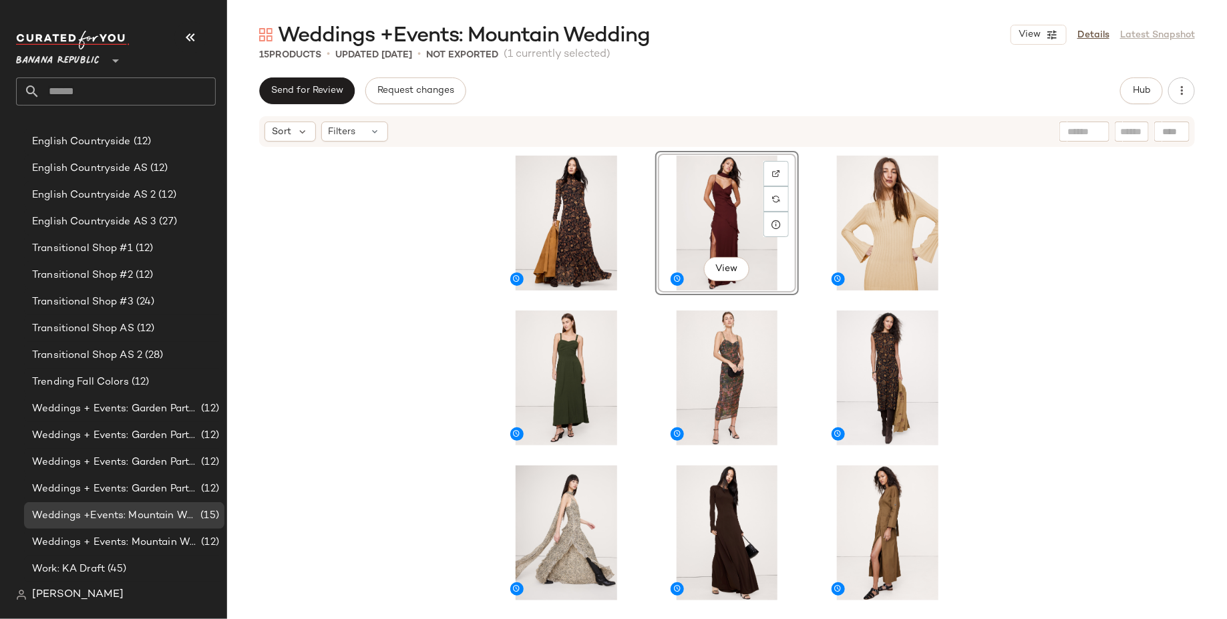
click at [1132, 285] on div "View" at bounding box center [727, 403] width 1000 height 511
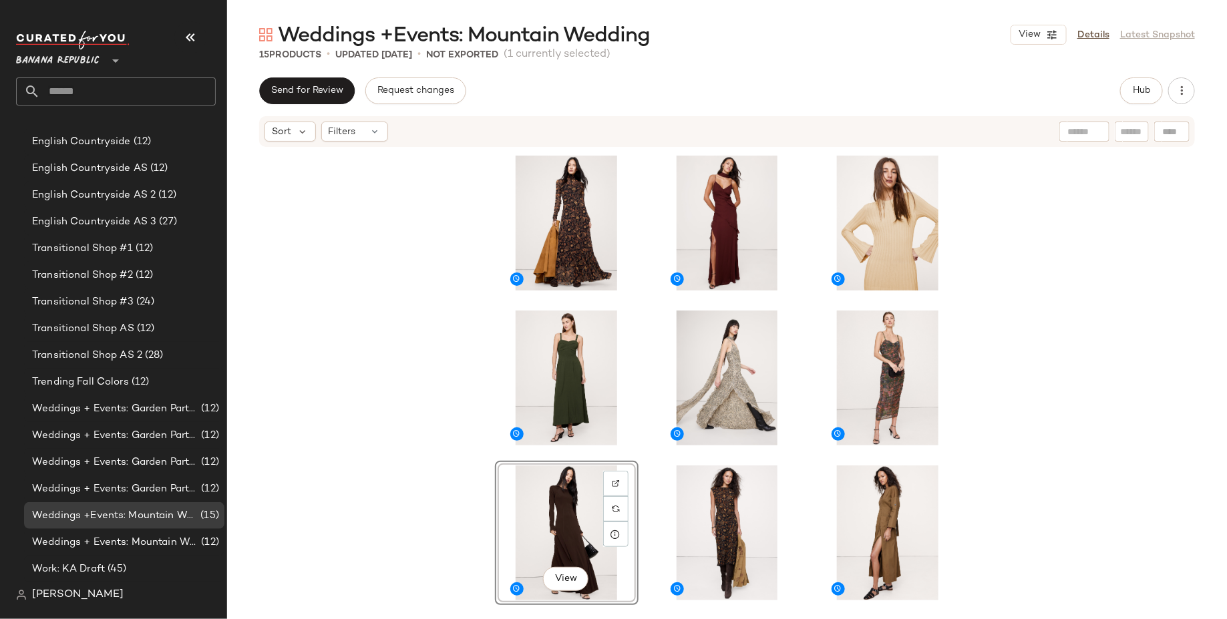
click at [1045, 393] on div "View" at bounding box center [727, 403] width 1000 height 511
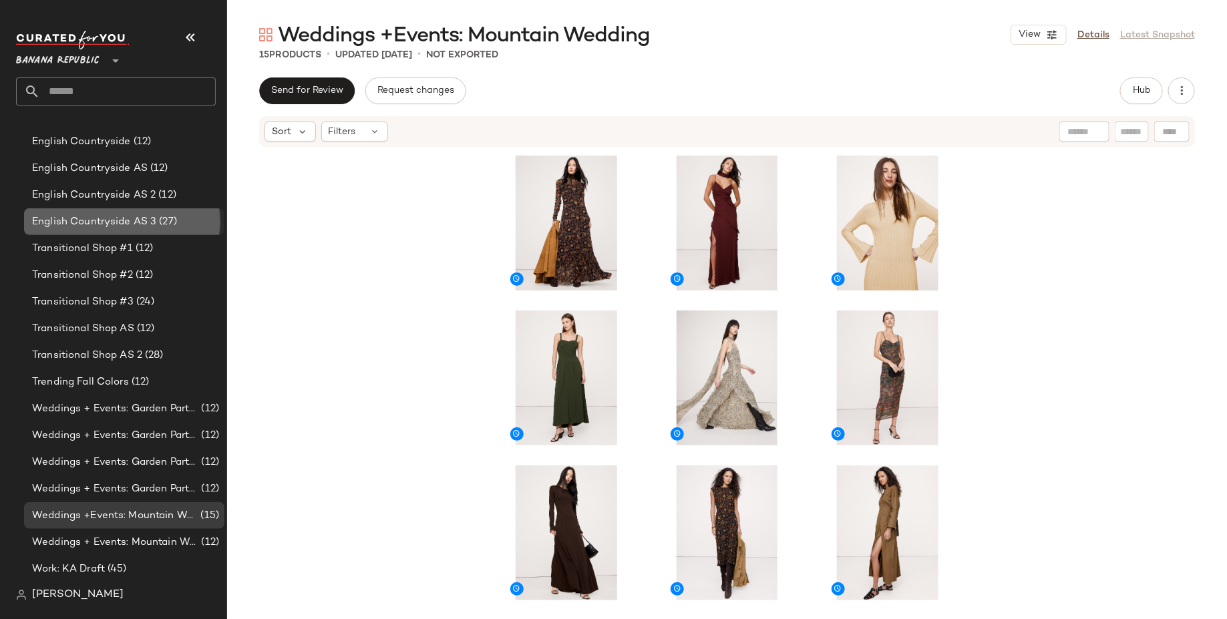
click at [166, 224] on span "(27)" at bounding box center [166, 221] width 21 height 15
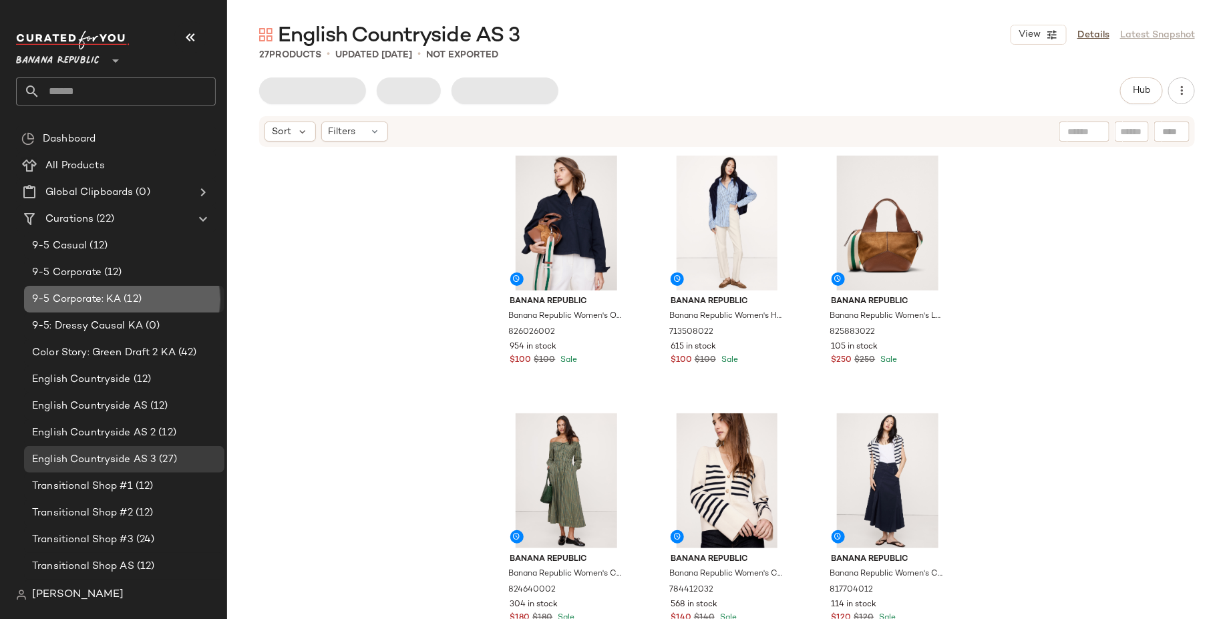
click at [162, 302] on div "9-5 Corporate: KA (12)" at bounding box center [123, 299] width 191 height 15
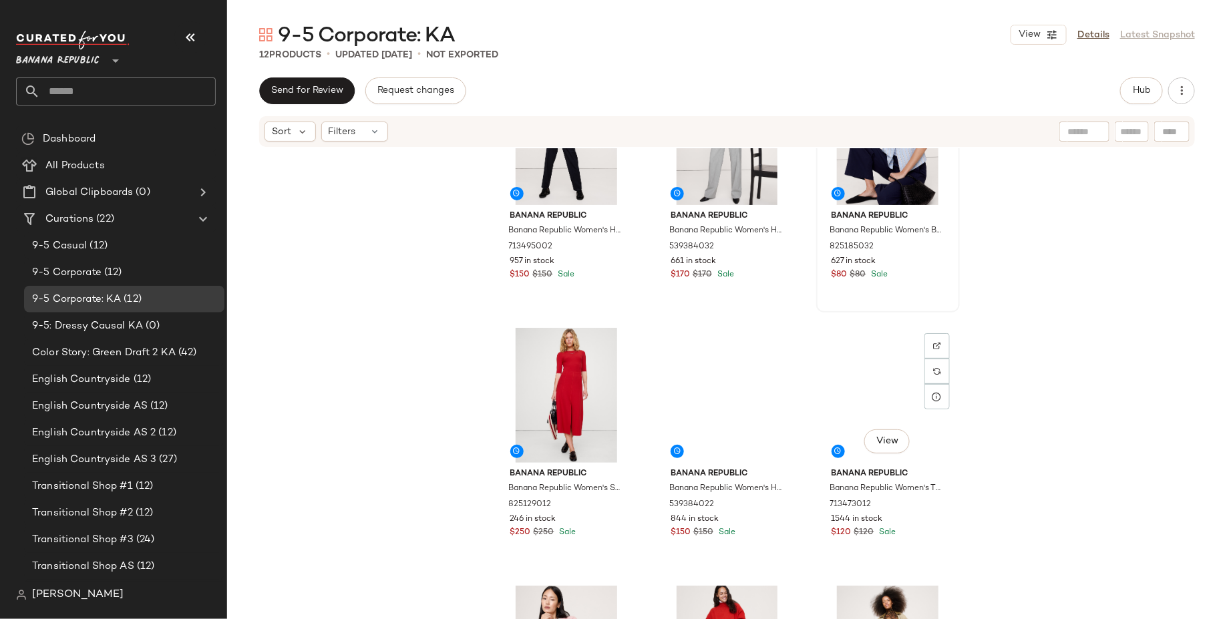
scroll to position [522, 0]
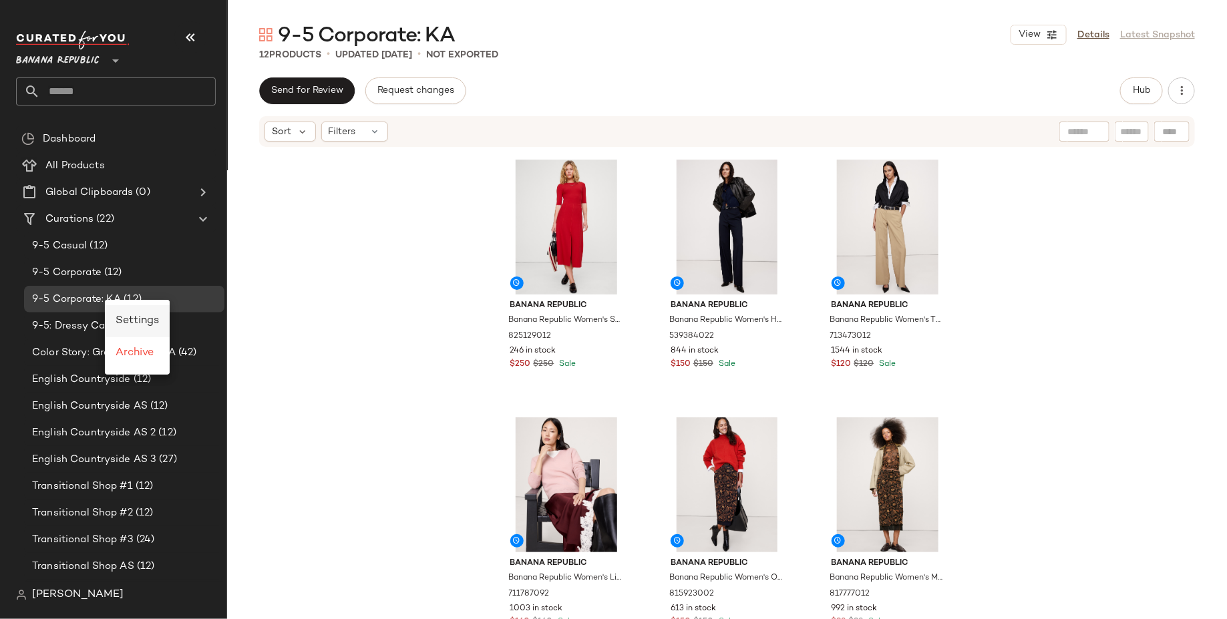
click at [150, 323] on span "Settings" at bounding box center [137, 320] width 43 height 11
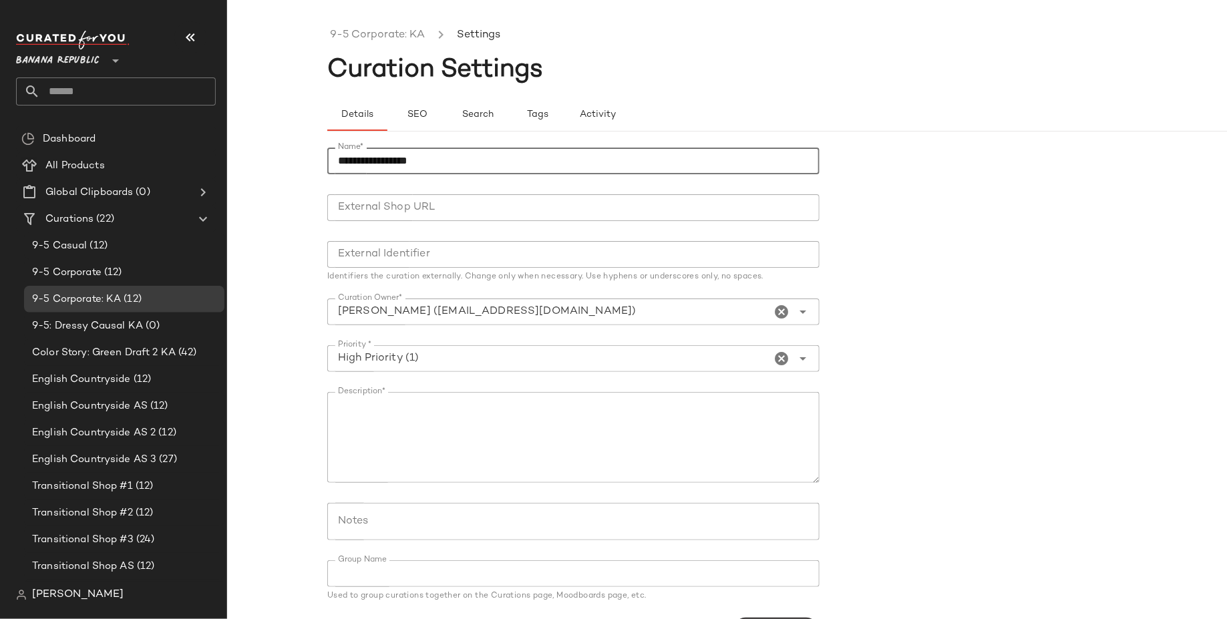
drag, startPoint x: 475, startPoint y: 162, endPoint x: 262, endPoint y: 157, distance: 213.1
click at [262, 157] on div "**********" at bounding box center [613, 320] width 1227 height 598
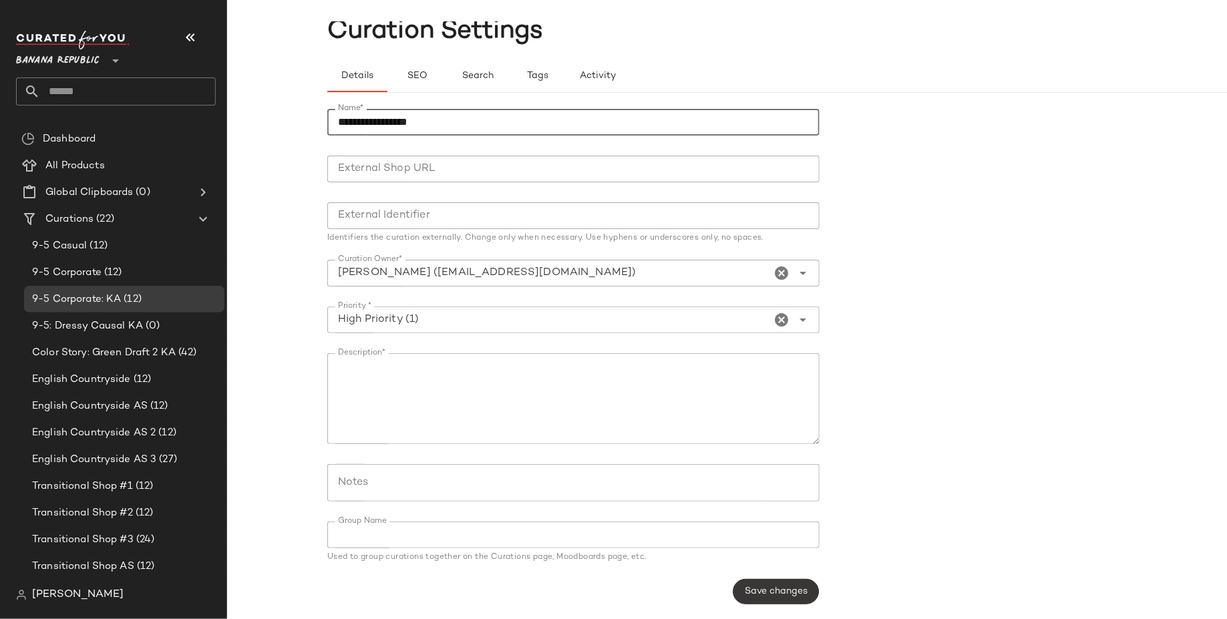
type input "**********"
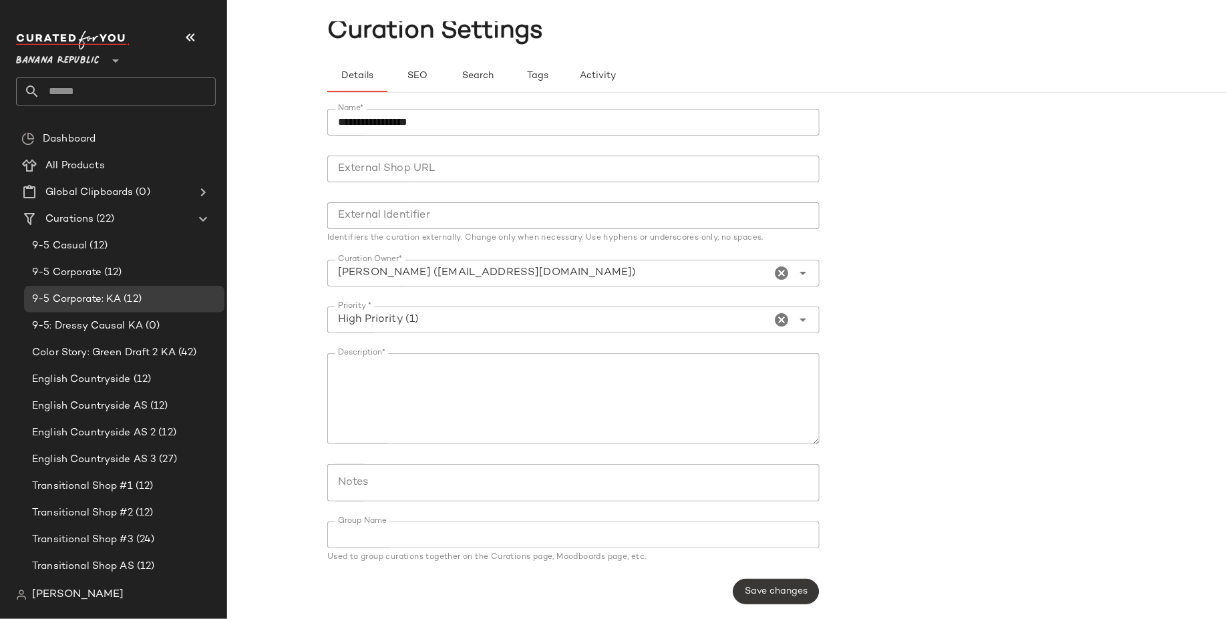
click at [788, 591] on span "Save changes" at bounding box center [775, 591] width 63 height 11
click at [141, 321] on span "9-5: Dressy Causal KA" at bounding box center [87, 326] width 111 height 15
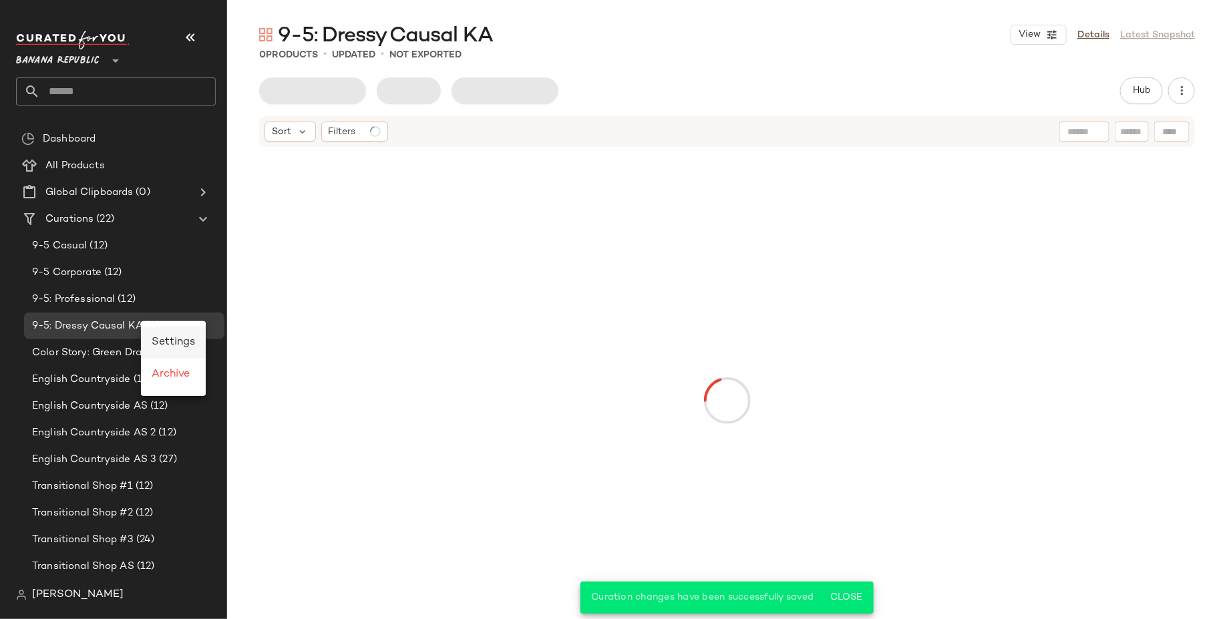
click at [178, 341] on span "Settings" at bounding box center [173, 342] width 43 height 11
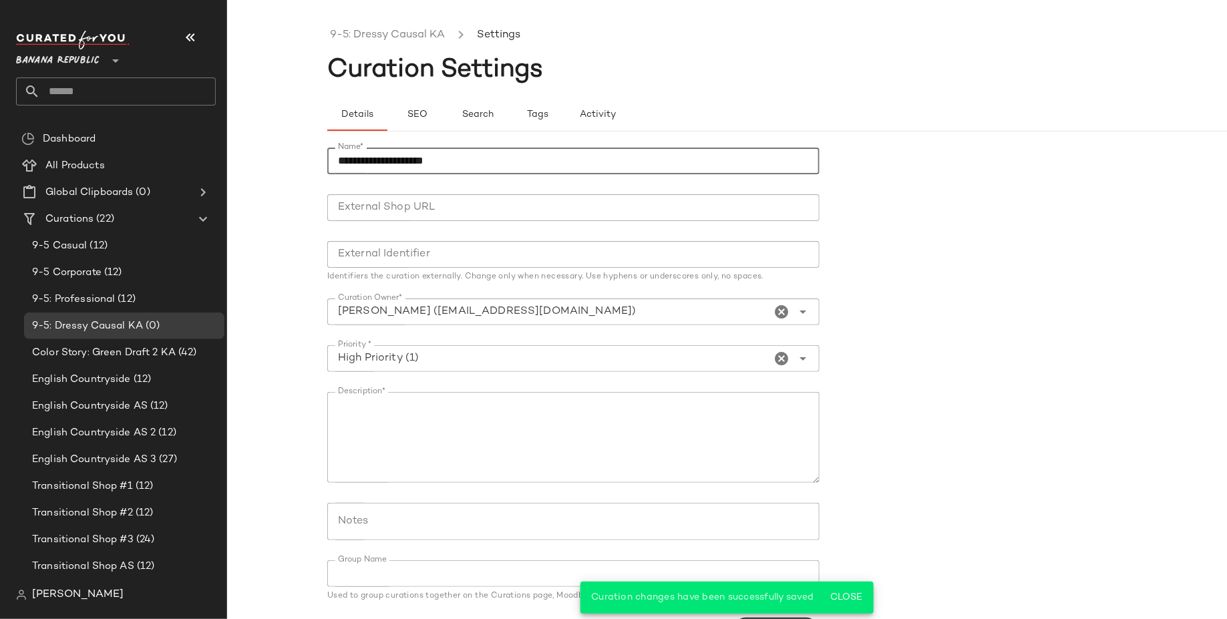
drag, startPoint x: 485, startPoint y: 153, endPoint x: 365, endPoint y: 158, distance: 120.9
click at [365, 158] on input "**********" at bounding box center [573, 161] width 492 height 27
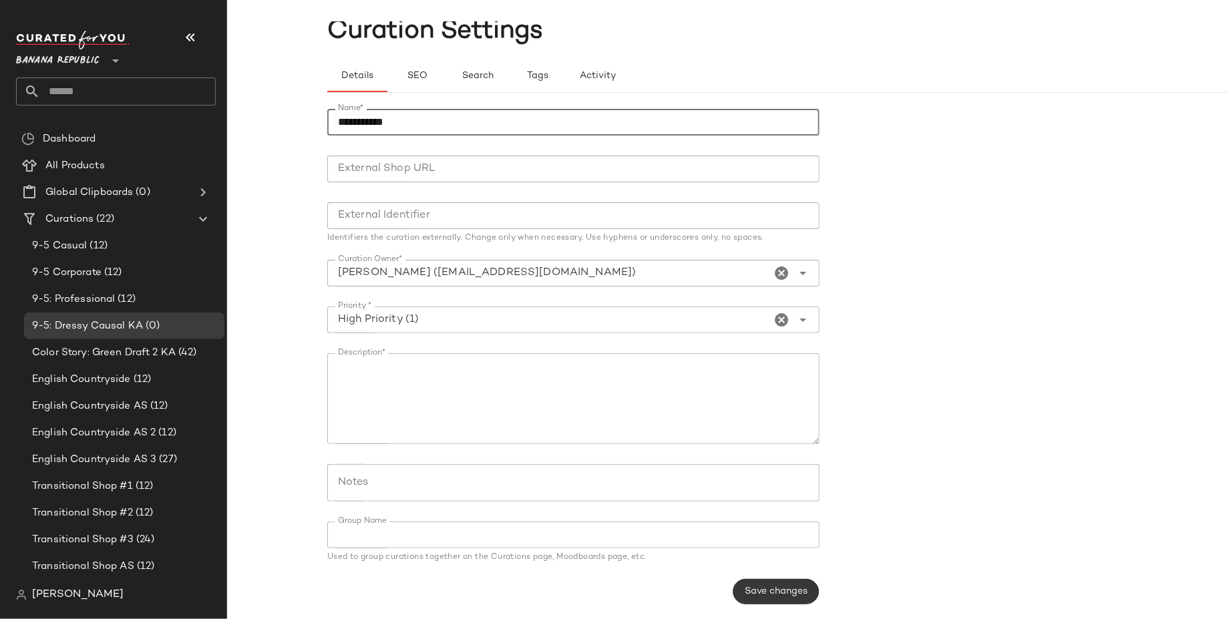
type input "**********"
click at [777, 594] on span "Save changes" at bounding box center [775, 591] width 63 height 11
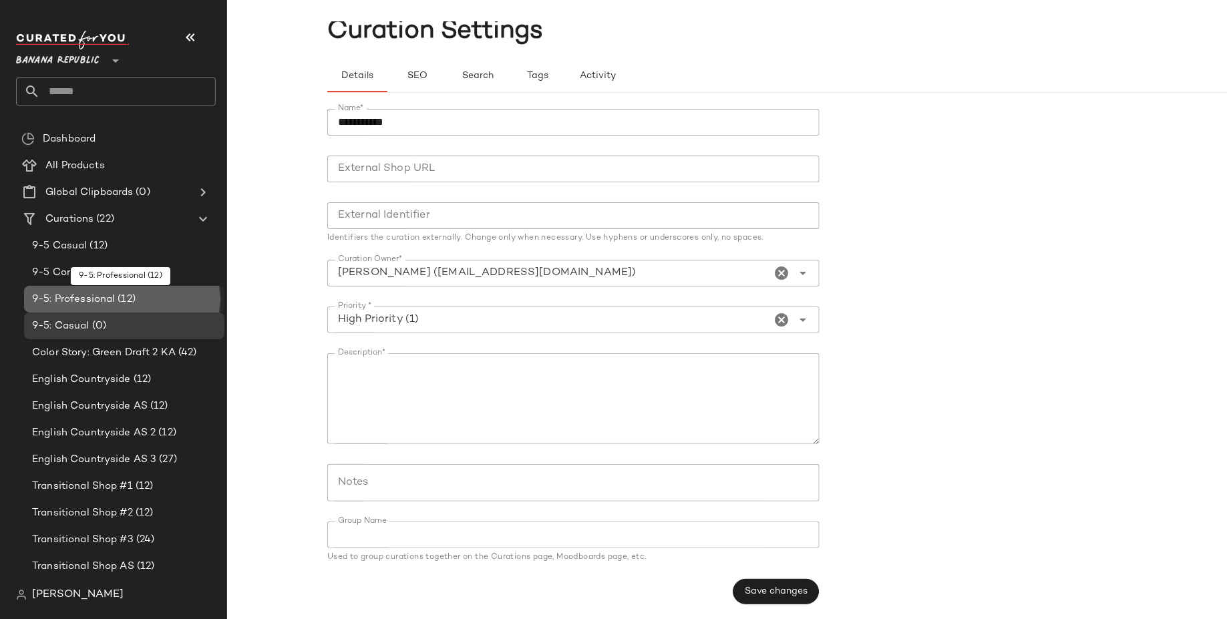
click at [138, 300] on div "9-5: Professional (12)" at bounding box center [123, 299] width 191 height 15
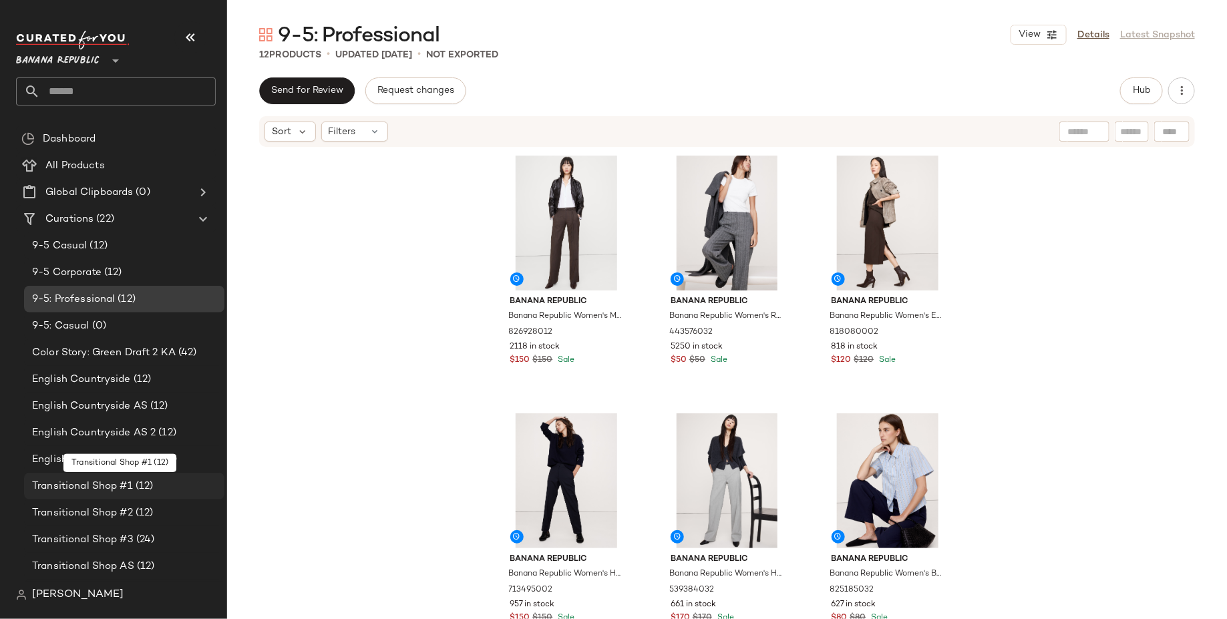
scroll to position [238, 0]
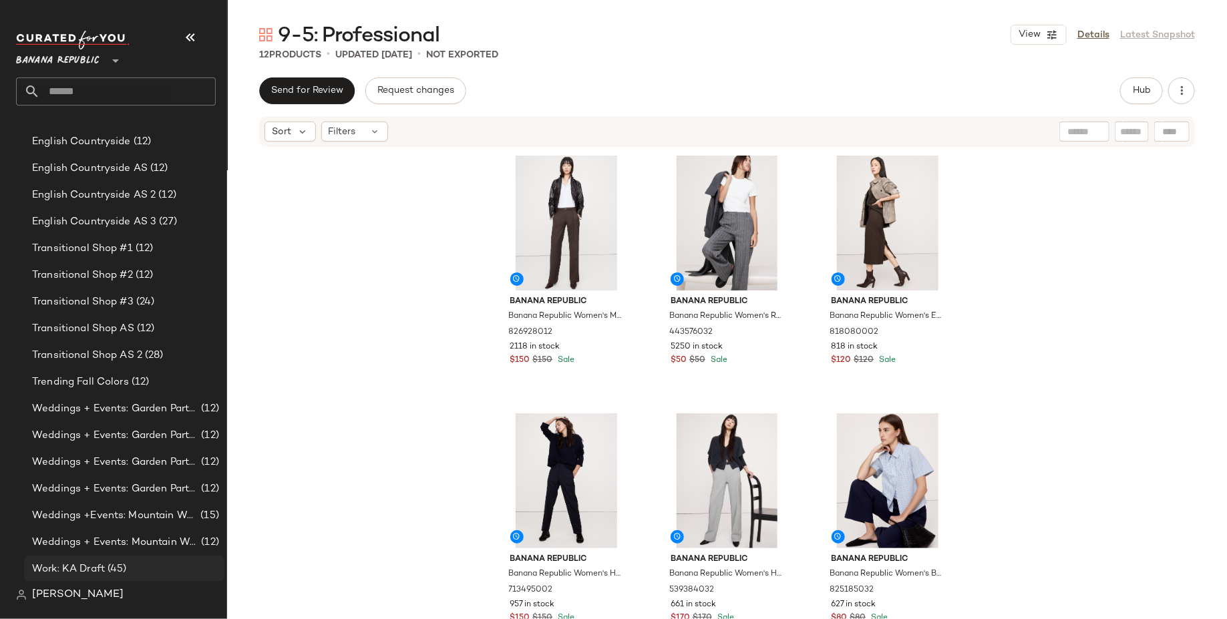
click at [123, 557] on div "Work: KA Draft (45)" at bounding box center [124, 569] width 200 height 27
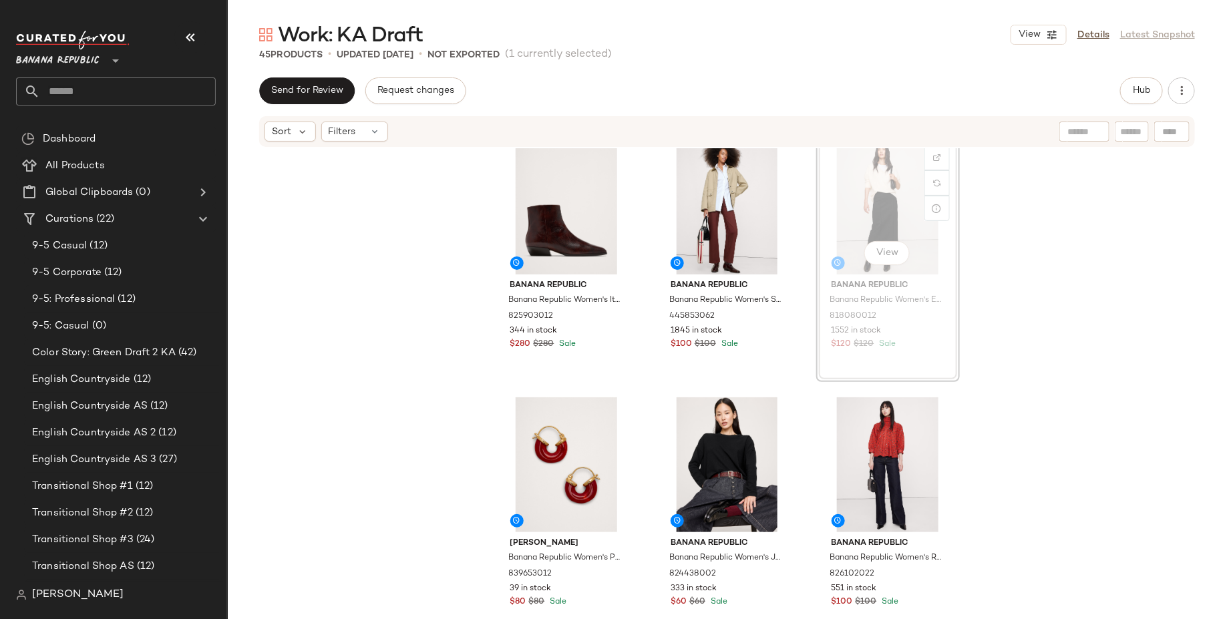
scroll to position [1048, 0]
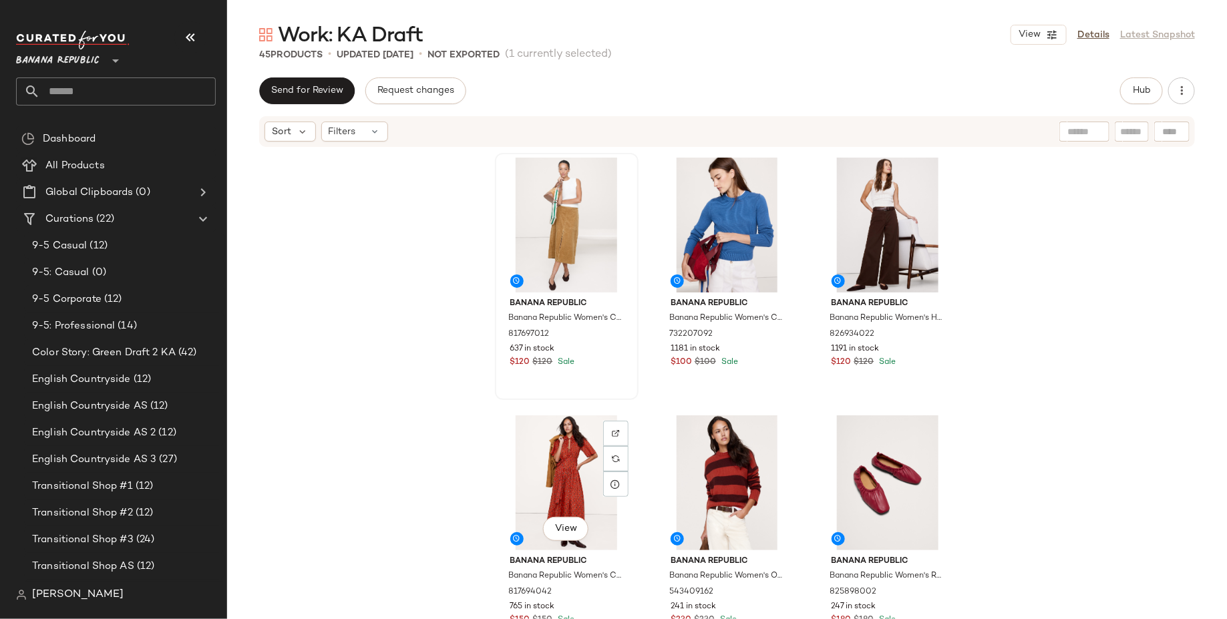
scroll to position [2842, 0]
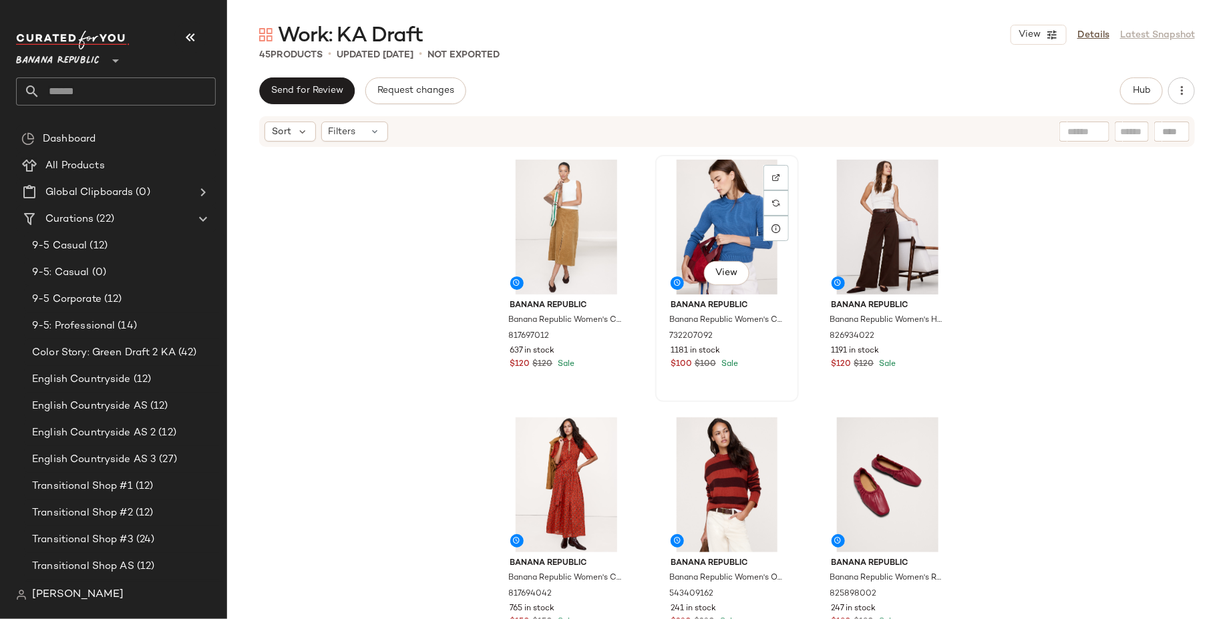
click at [698, 254] on div "View" at bounding box center [727, 227] width 134 height 135
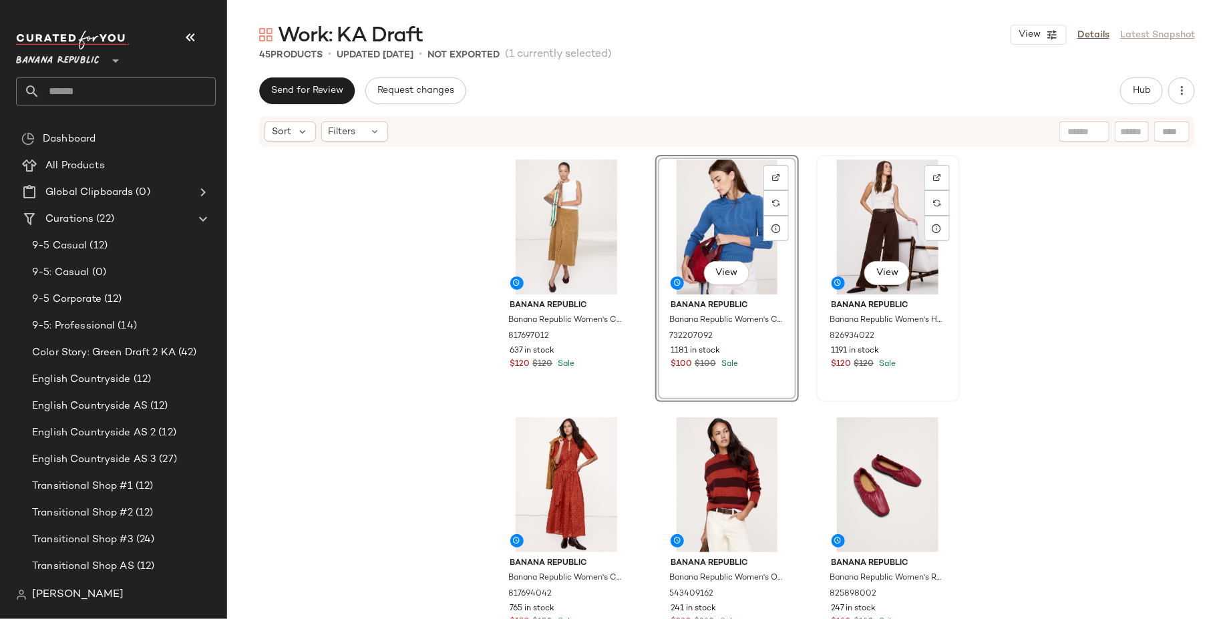
click at [882, 215] on div "View" at bounding box center [888, 227] width 134 height 135
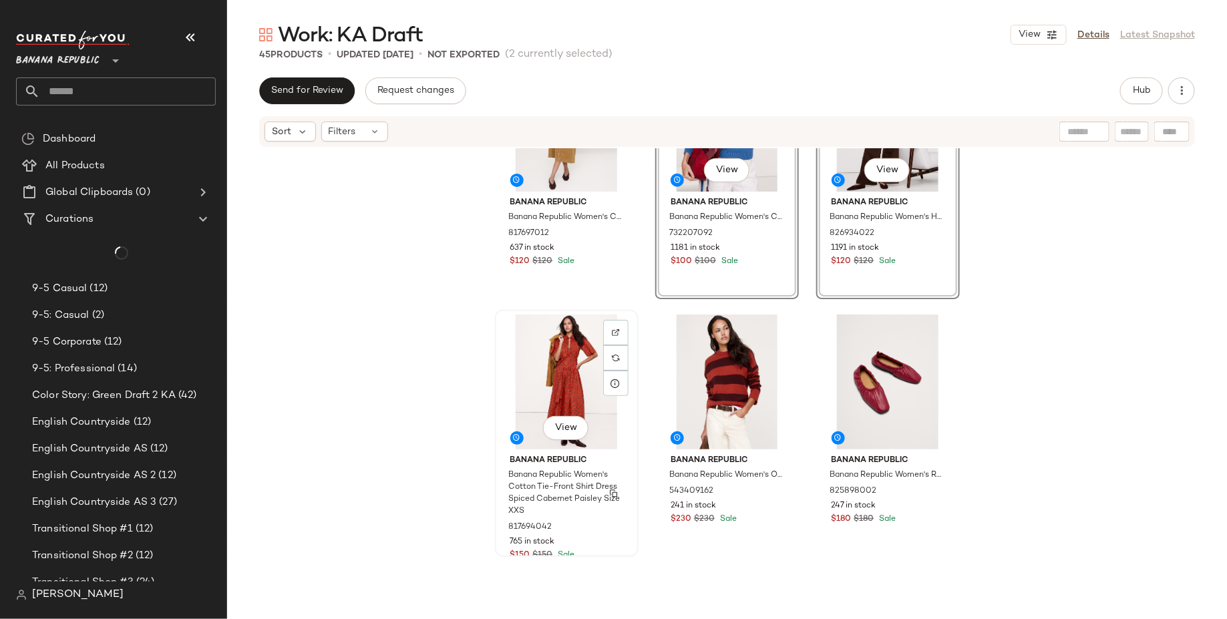
scroll to position [2963, 0]
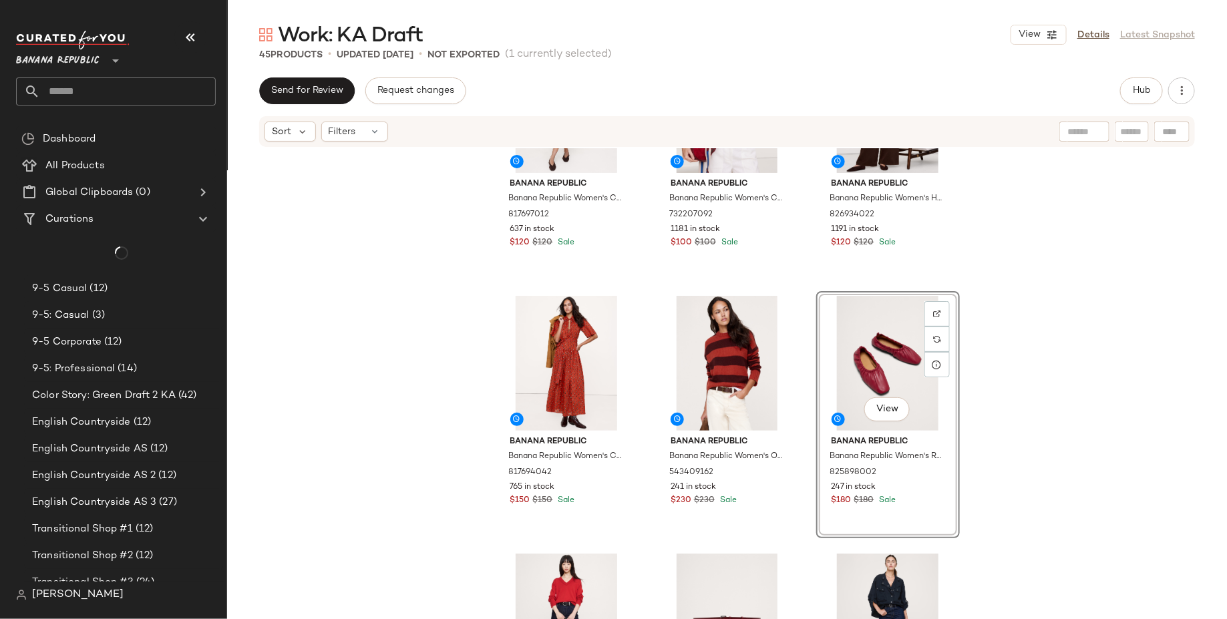
scroll to position [3222, 0]
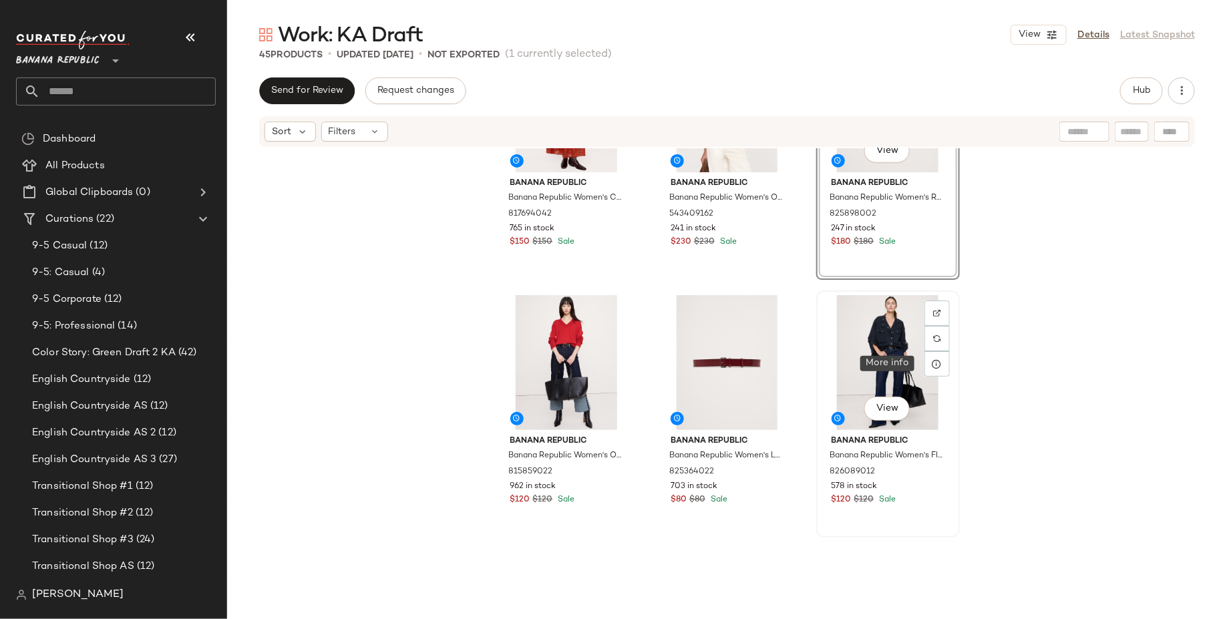
click at [893, 354] on div "View" at bounding box center [888, 362] width 134 height 135
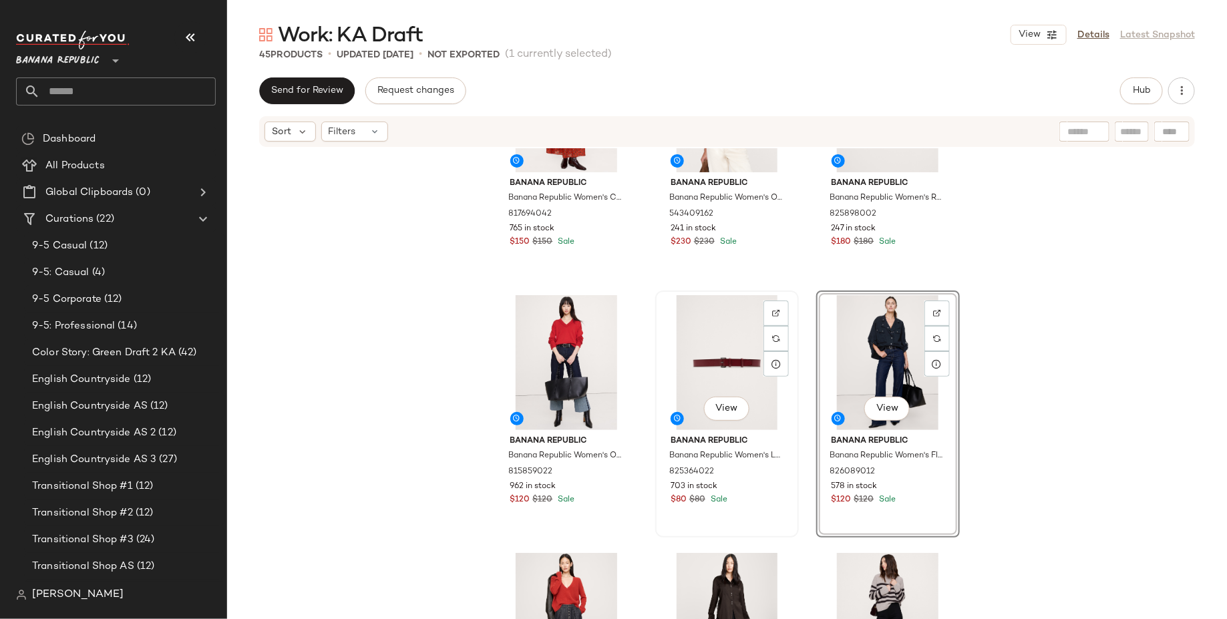
scroll to position [3357, 0]
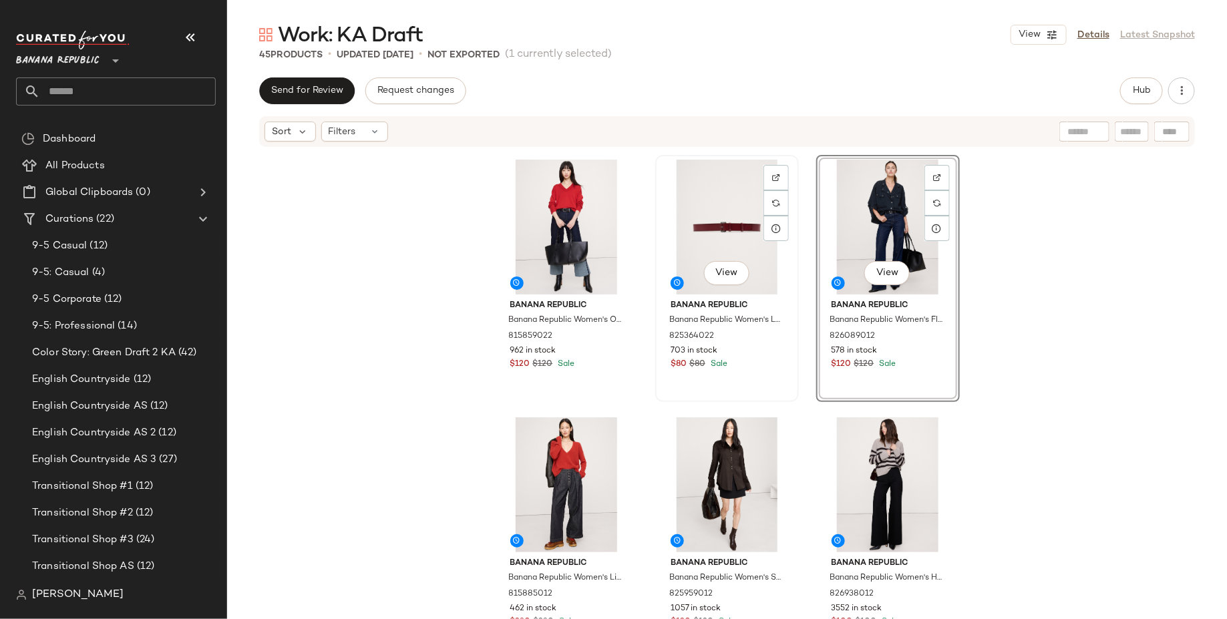
click at [731, 247] on div "View" at bounding box center [727, 227] width 134 height 135
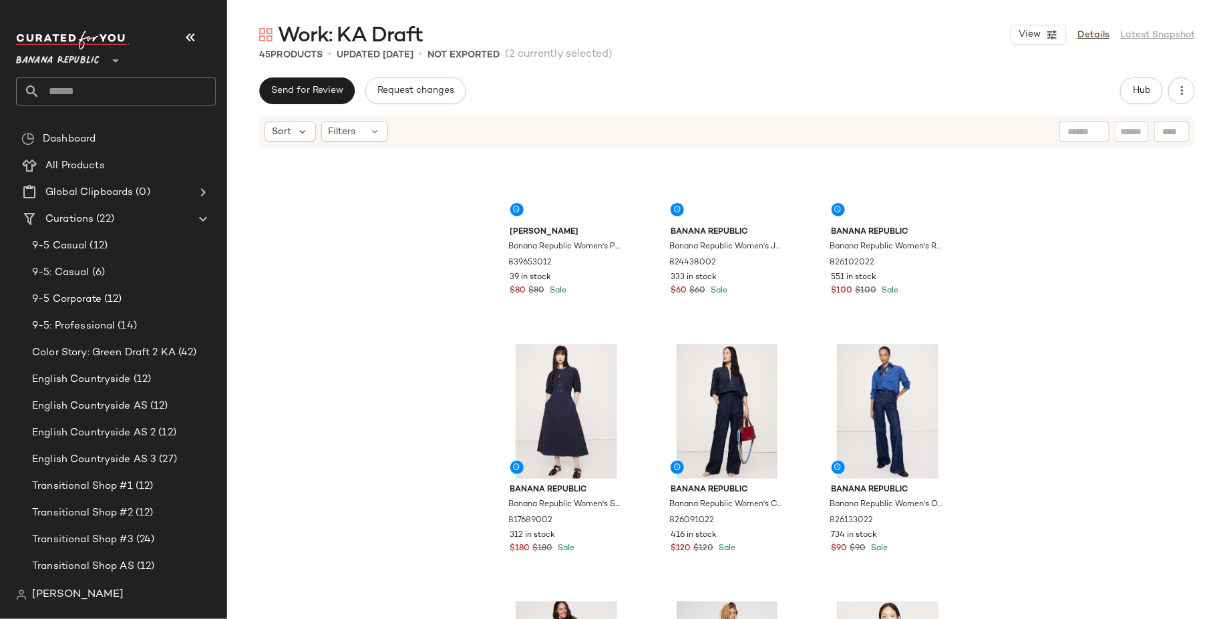
scroll to position [1365, 0]
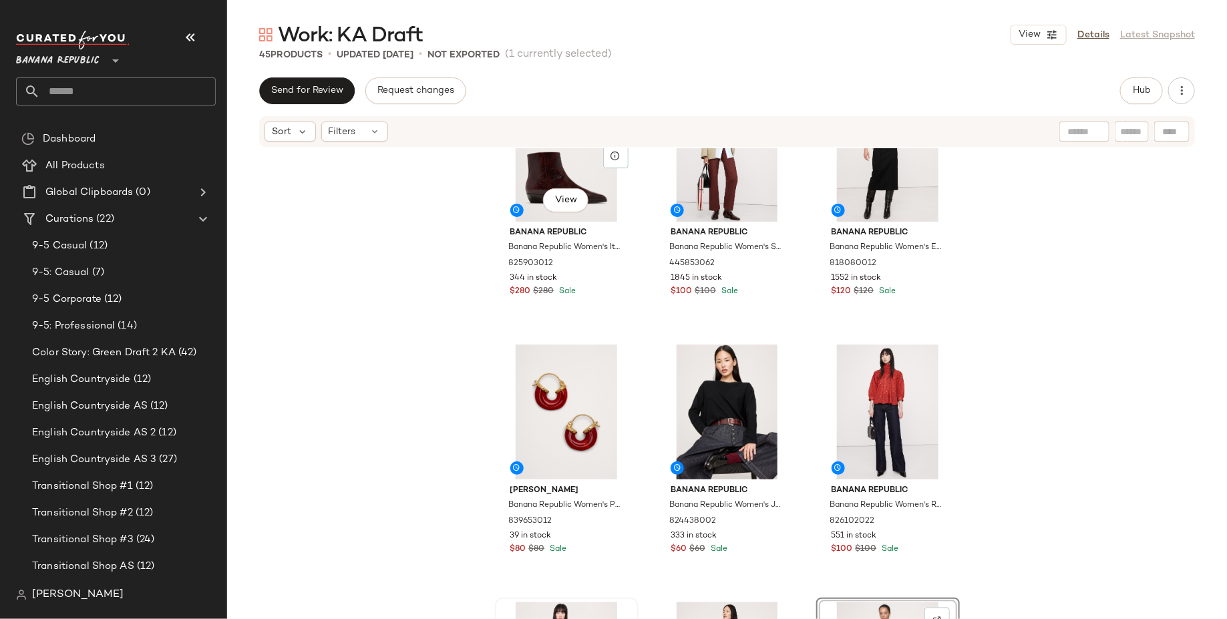
scroll to position [1111, 0]
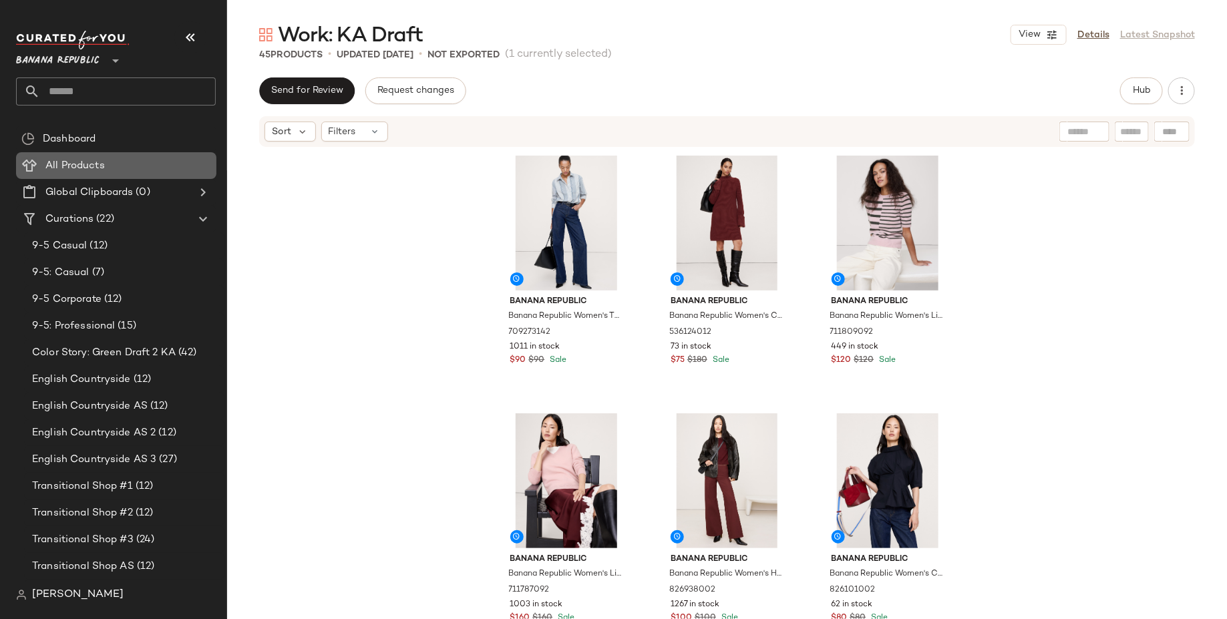
click at [167, 158] on div "All Products" at bounding box center [126, 165] width 170 height 15
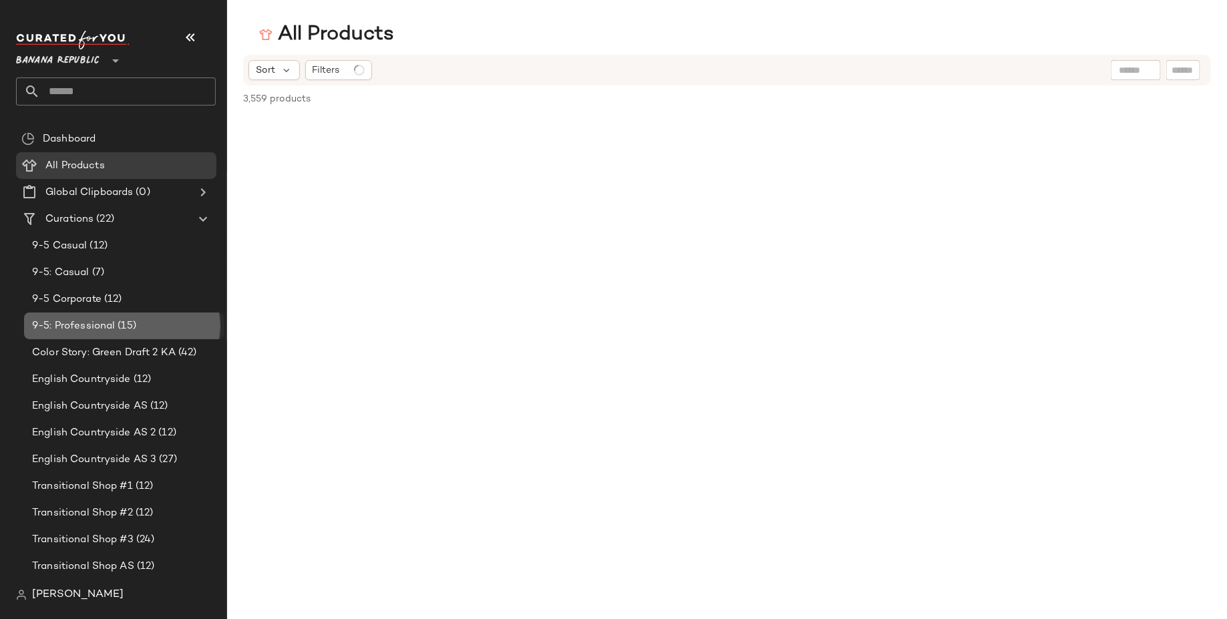
click at [150, 314] on div "9-5: Professional (15)" at bounding box center [124, 325] width 200 height 27
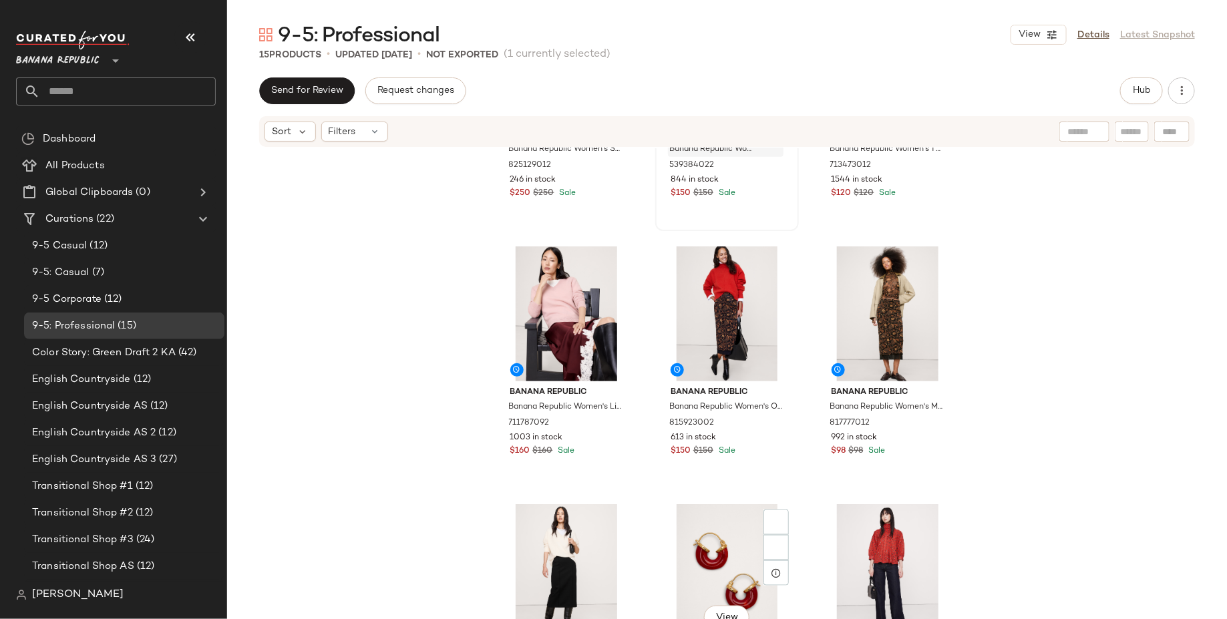
scroll to position [780, 0]
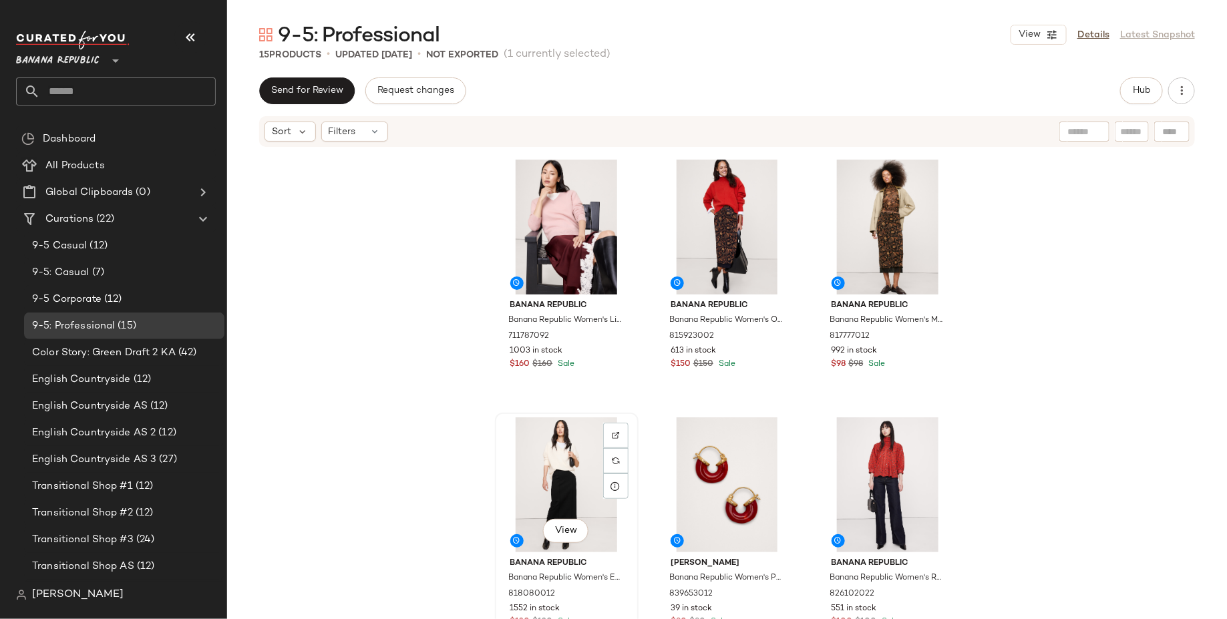
click at [539, 481] on div "View" at bounding box center [566, 484] width 134 height 135
click at [554, 468] on div "View" at bounding box center [566, 484] width 134 height 135
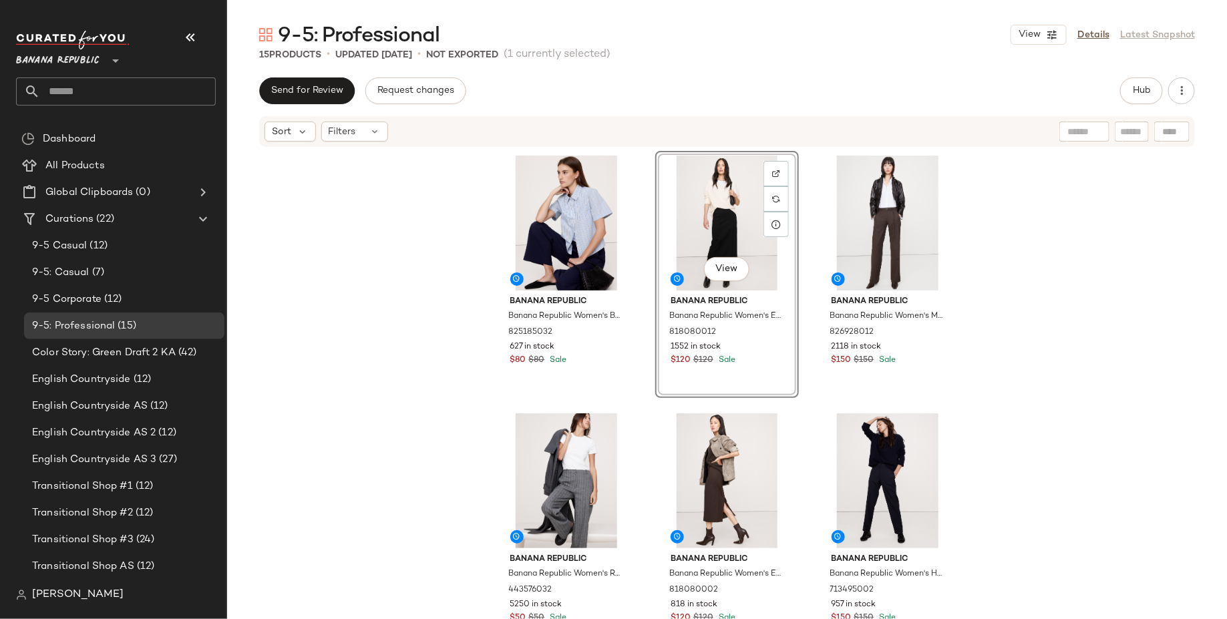
click at [1030, 289] on div "Banana Republic Banana Republic Women's Boxy Cotton Poplin Short-Sleeve Shirt L…" at bounding box center [727, 403] width 1000 height 511
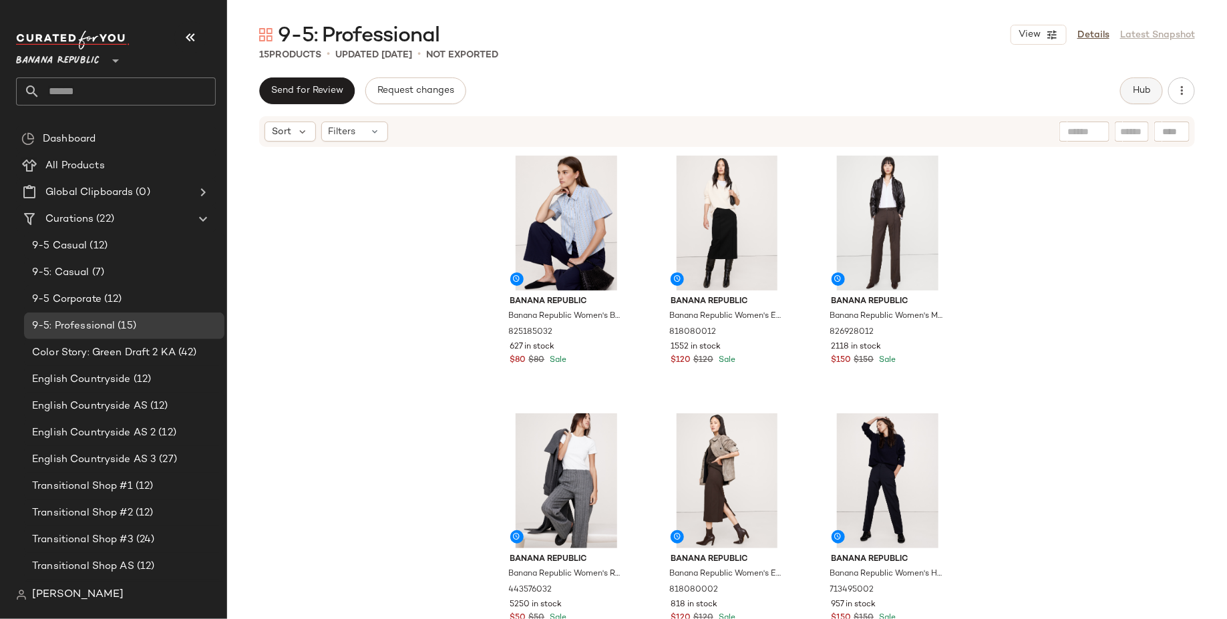
click at [1153, 89] on button "Hub" at bounding box center [1141, 90] width 43 height 27
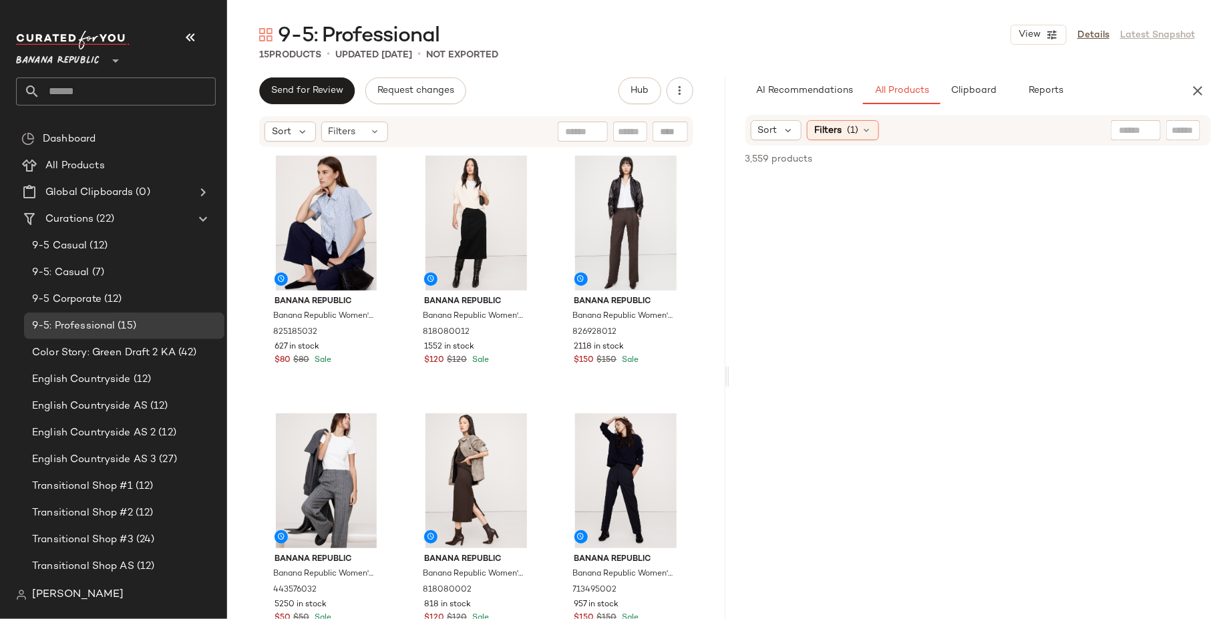
click at [1140, 132] on div at bounding box center [1135, 130] width 50 height 20
type input "*"
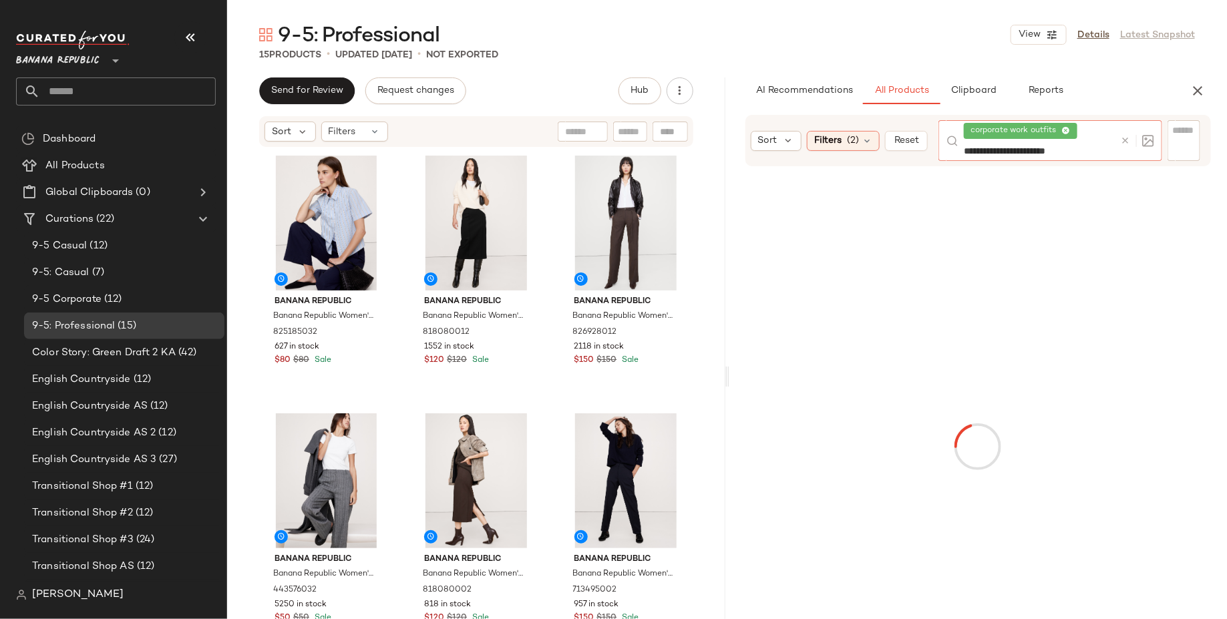
type input "**********"
click at [1066, 128] on icon at bounding box center [1066, 131] width 9 height 9
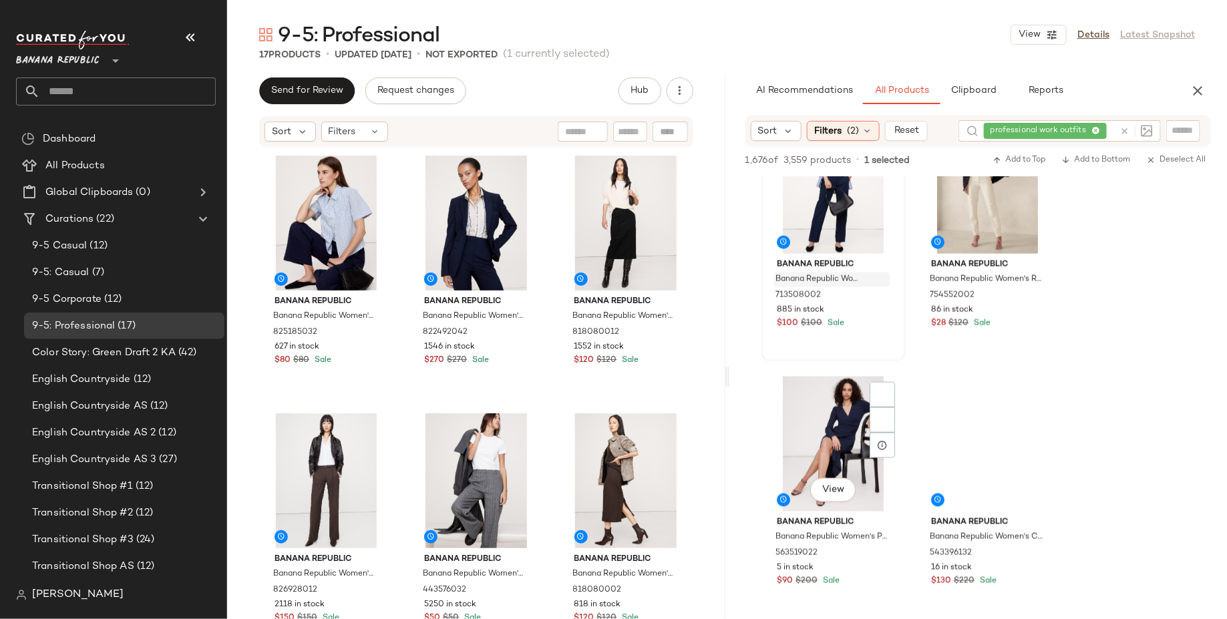
scroll to position [836, 0]
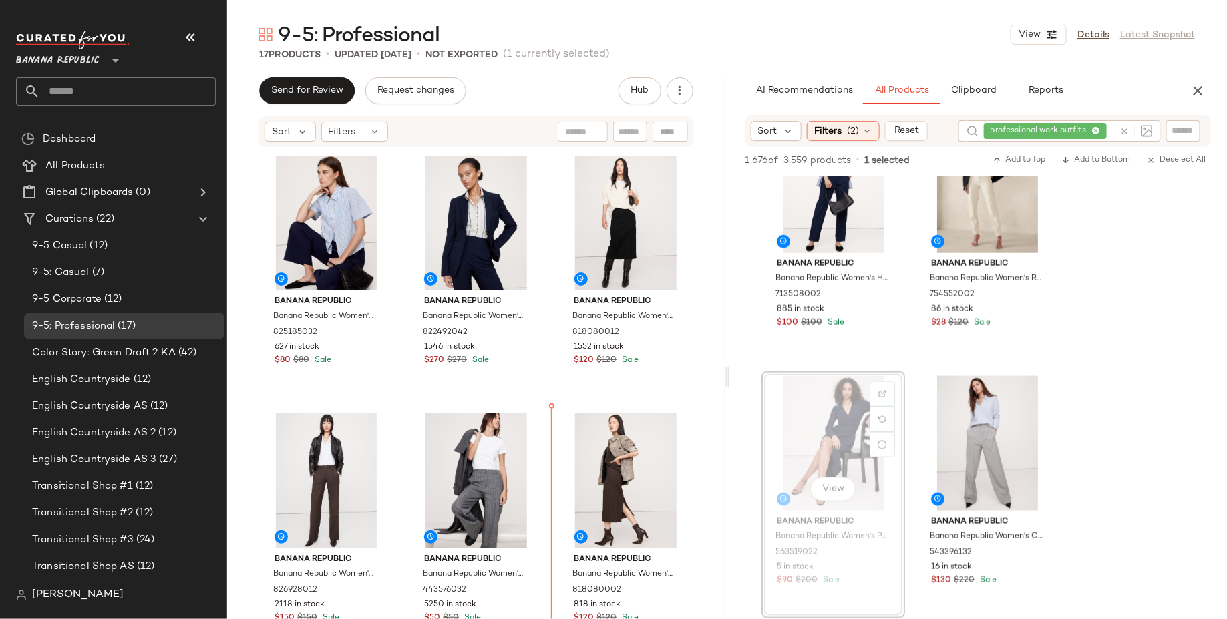
drag, startPoint x: 821, startPoint y: 443, endPoint x: 812, endPoint y: 443, distance: 8.7
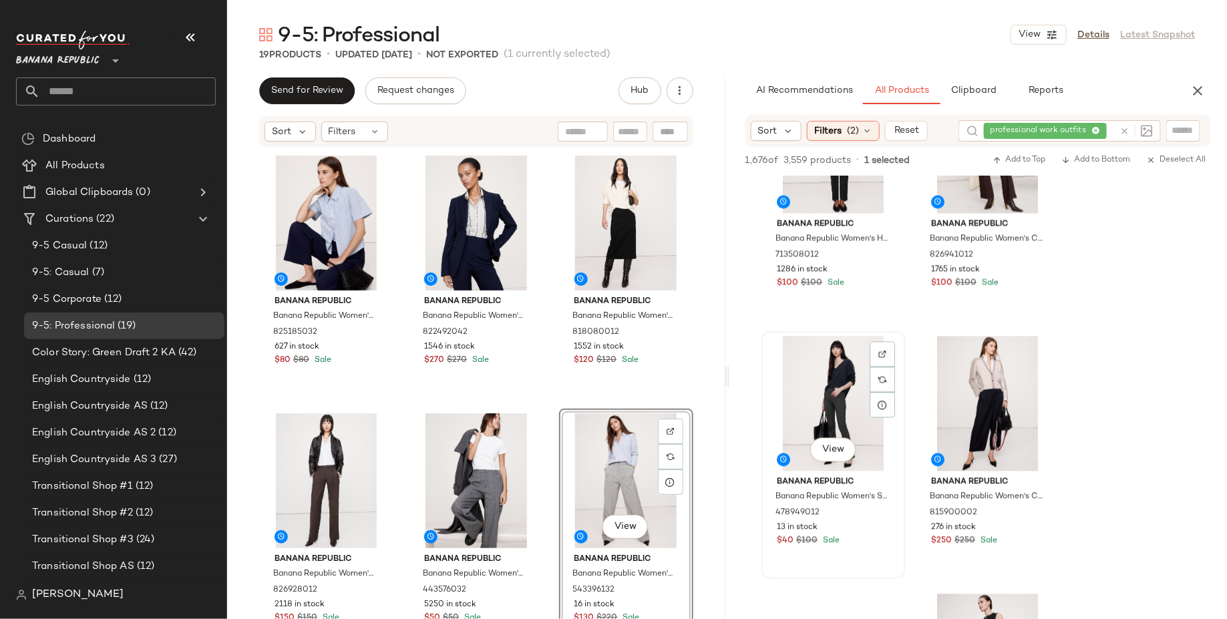
scroll to position [1398, 0]
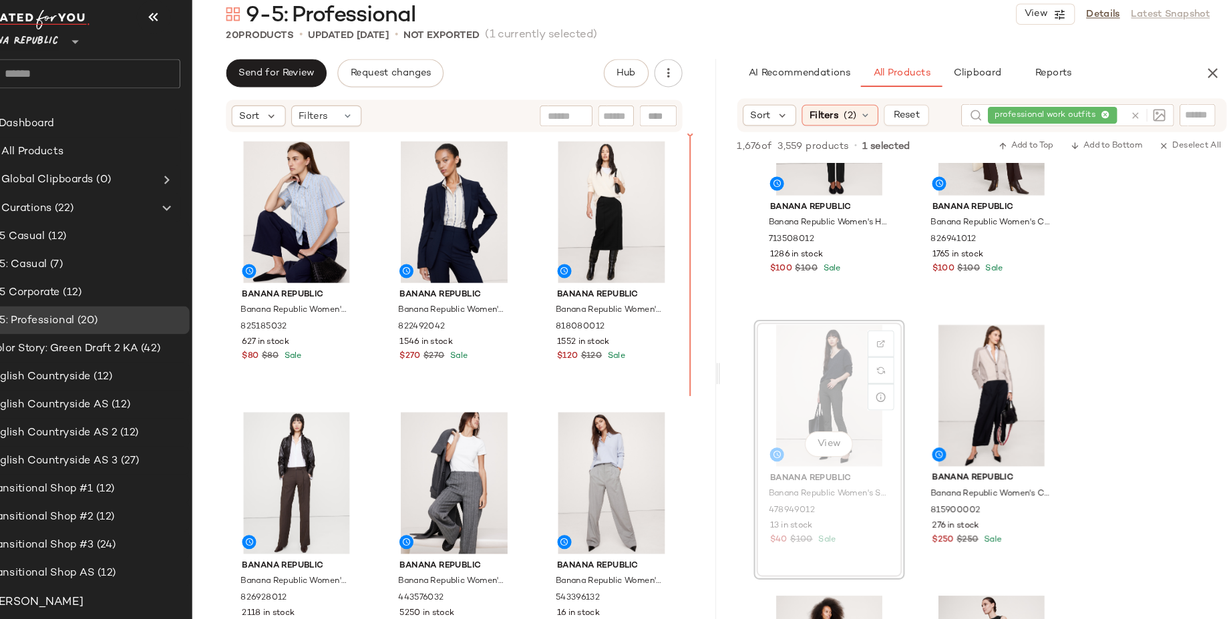
drag, startPoint x: 825, startPoint y: 389, endPoint x: 816, endPoint y: 390, distance: 9.4
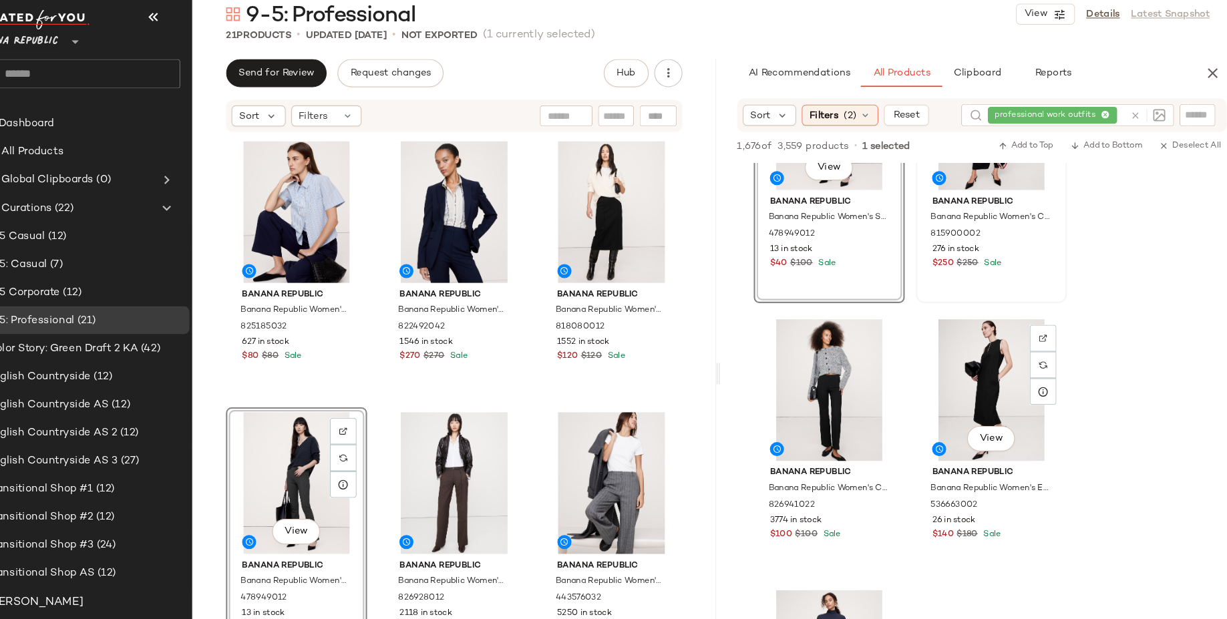
scroll to position [1663, 0]
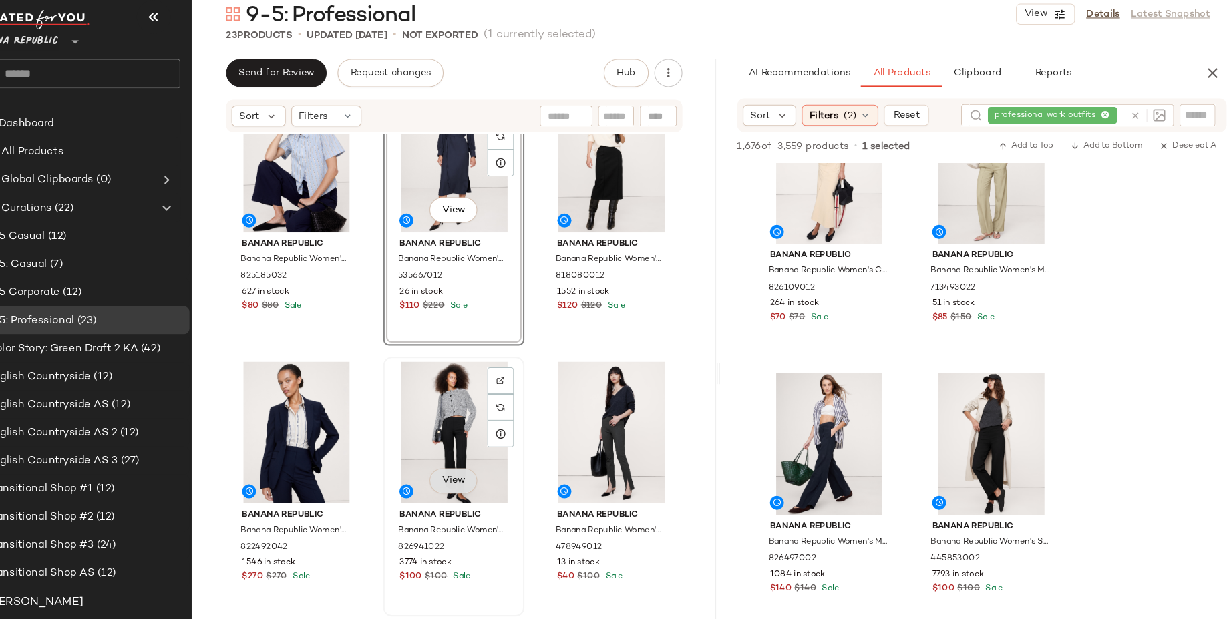
scroll to position [53, 0]
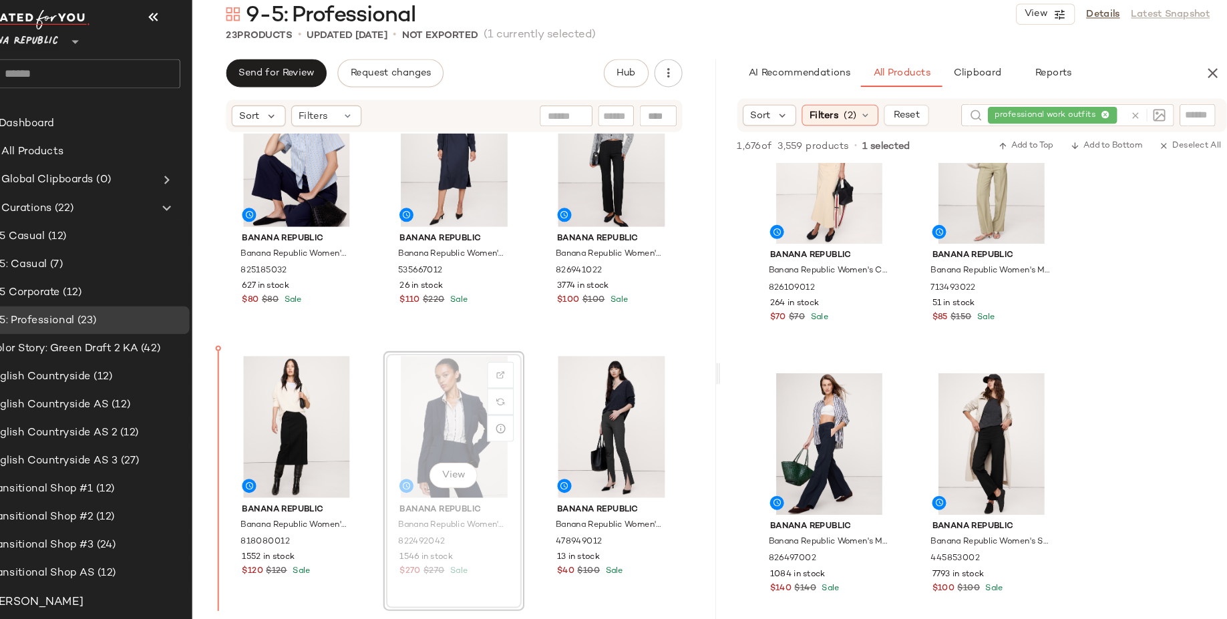
drag, startPoint x: 481, startPoint y: 421, endPoint x: 258, endPoint y: 444, distance: 224.2
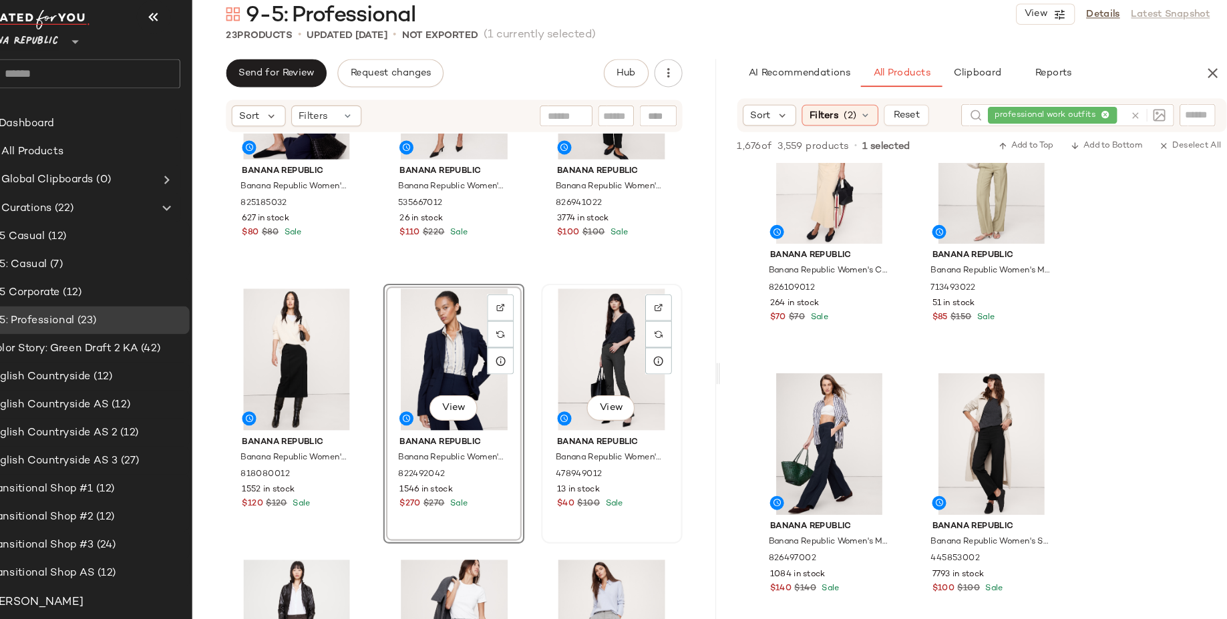
scroll to position [124, 0]
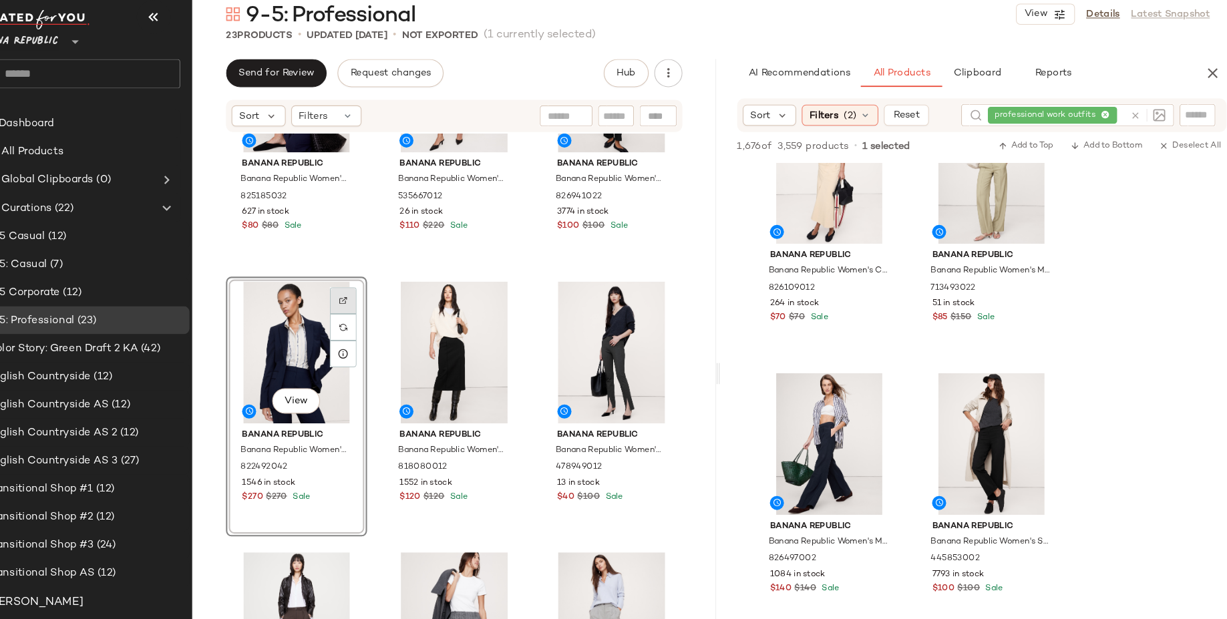
click at [368, 305] on img at bounding box center [371, 307] width 8 height 8
click at [117, 242] on div "9-5 Casual (12)" at bounding box center [123, 245] width 191 height 15
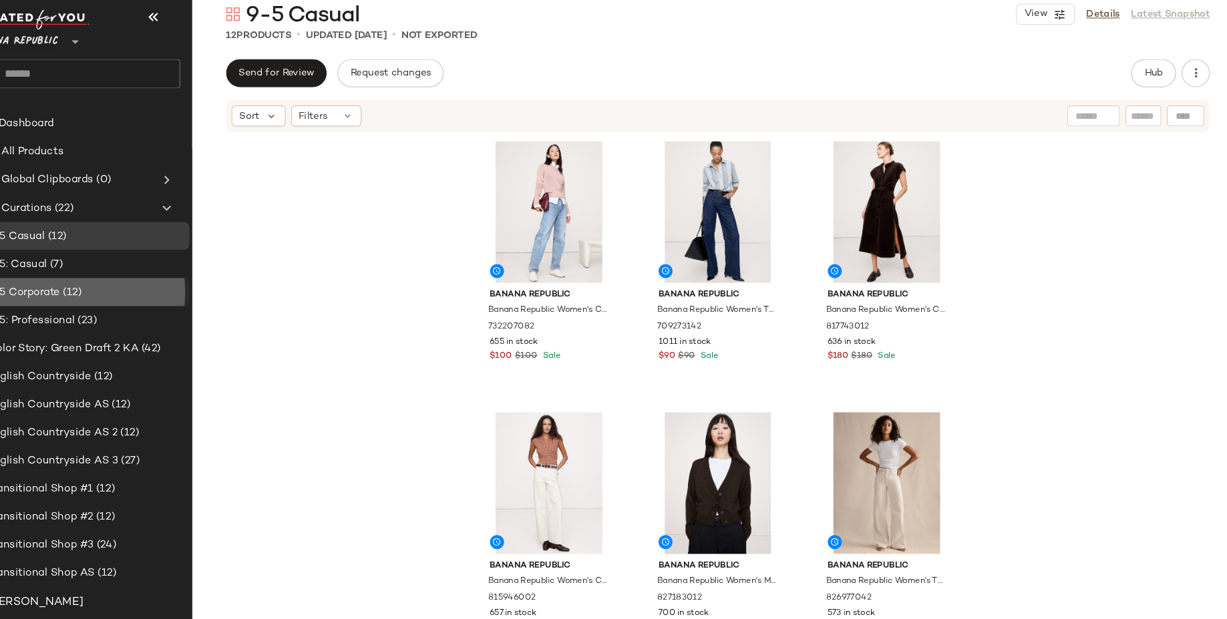
click at [170, 296] on div "9-5 Corporate (12)" at bounding box center [123, 299] width 191 height 15
click at [170, 321] on div "9-5: Professional (23)" at bounding box center [123, 326] width 191 height 15
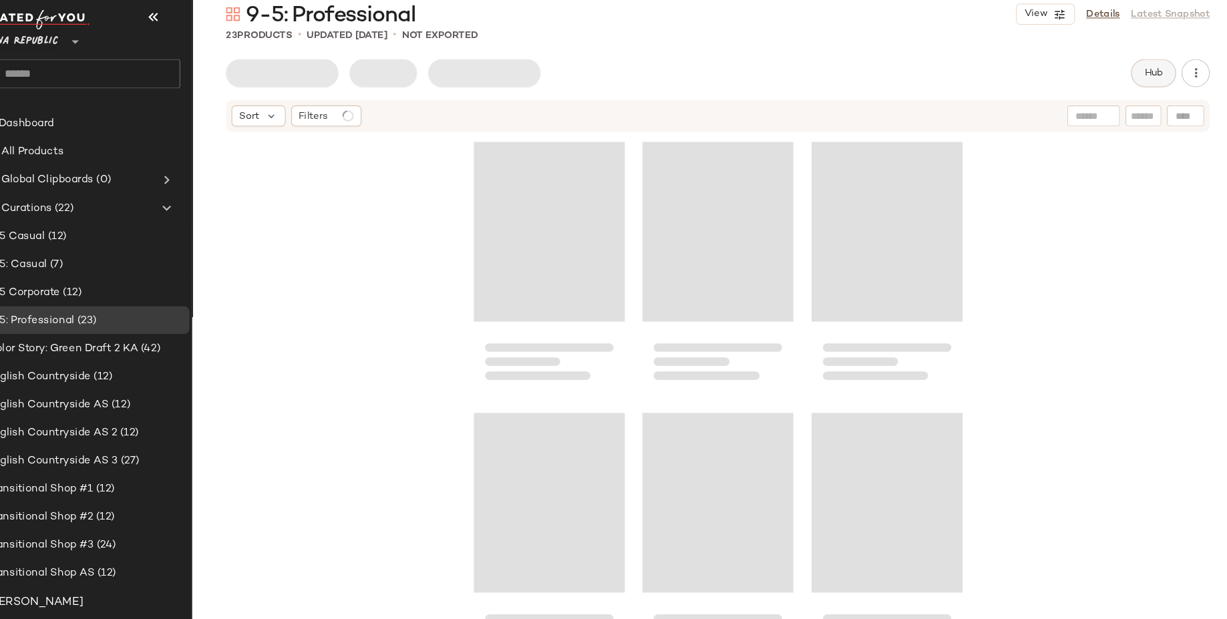
click at [1124, 85] on button "Hub" at bounding box center [1141, 90] width 43 height 27
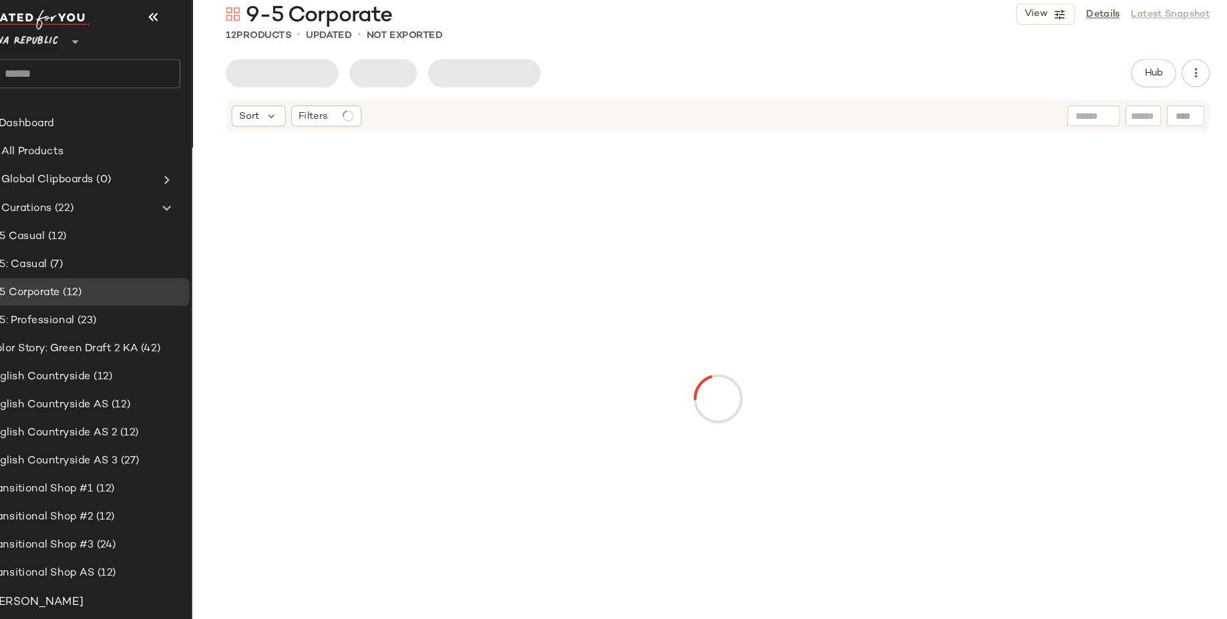
click at [1092, 130] on div at bounding box center [1084, 132] width 50 height 20
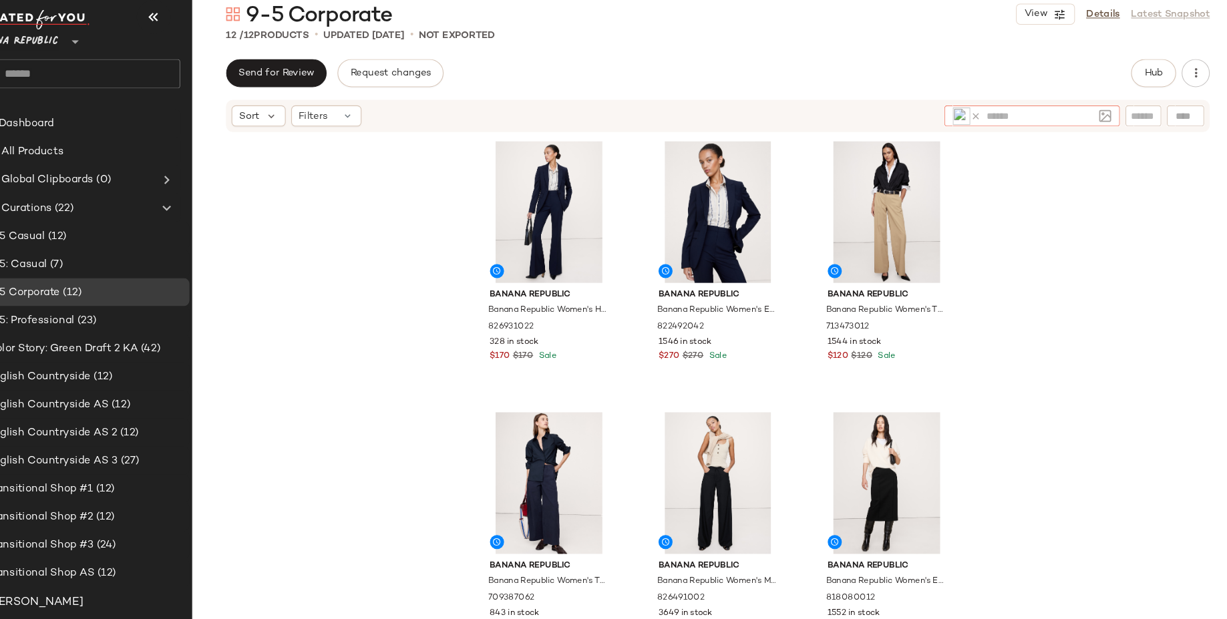
click at [972, 133] on icon at bounding box center [972, 132] width 10 height 10
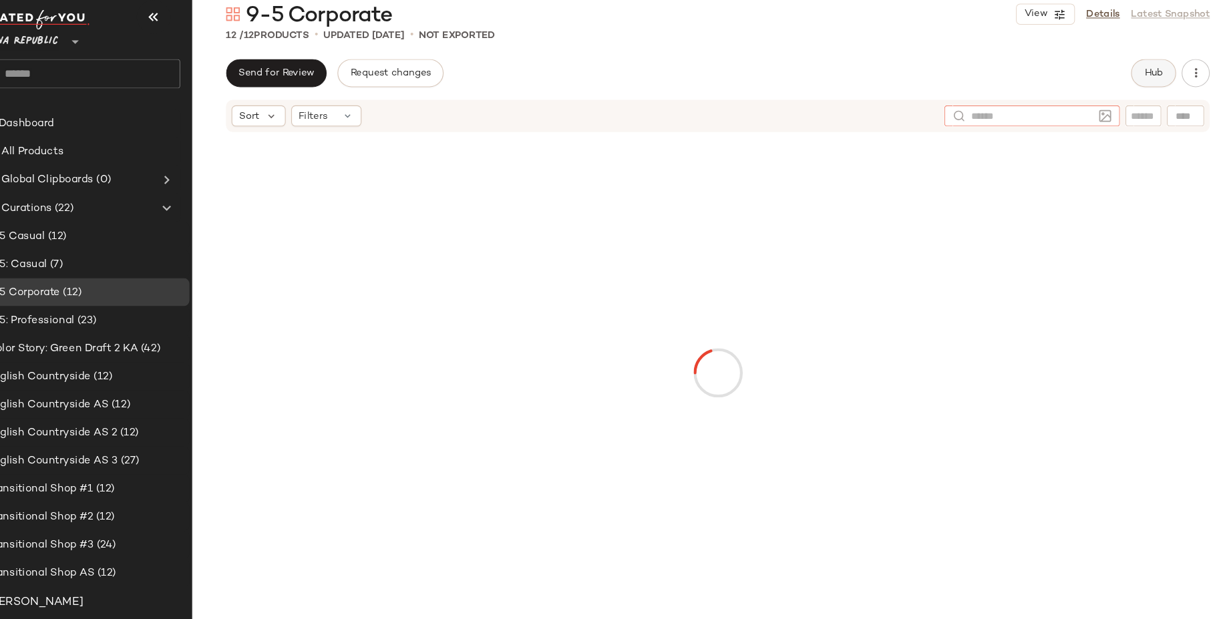
click at [1136, 95] on span "Hub" at bounding box center [1141, 90] width 19 height 11
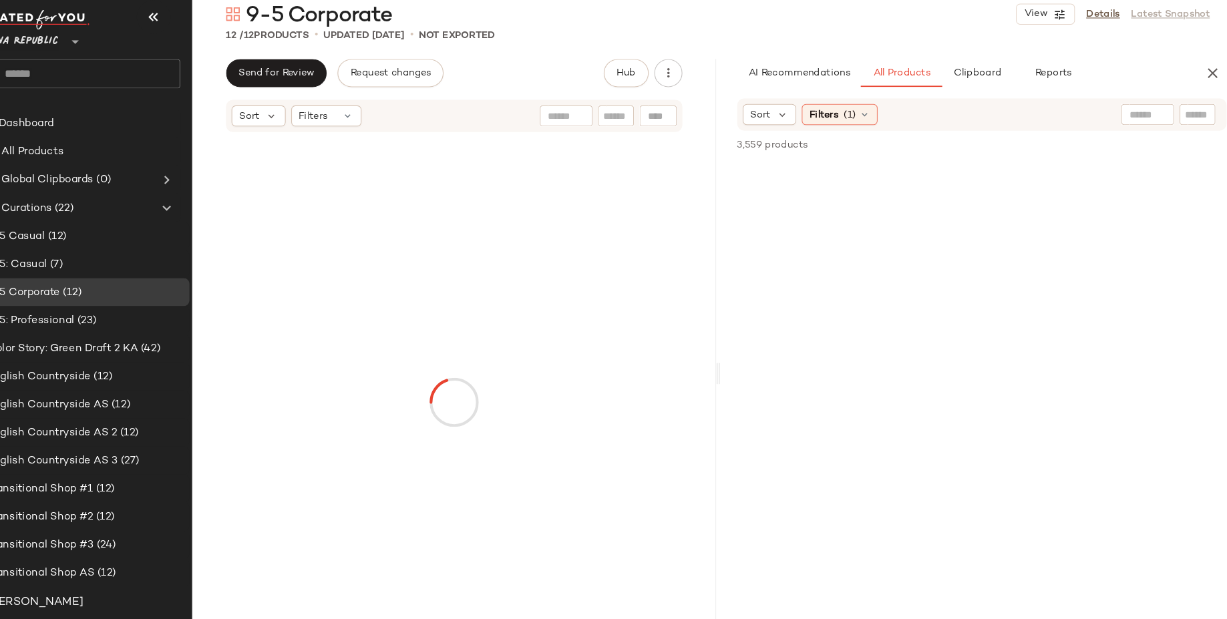
click at [1132, 134] on input "text" at bounding box center [1135, 131] width 34 height 14
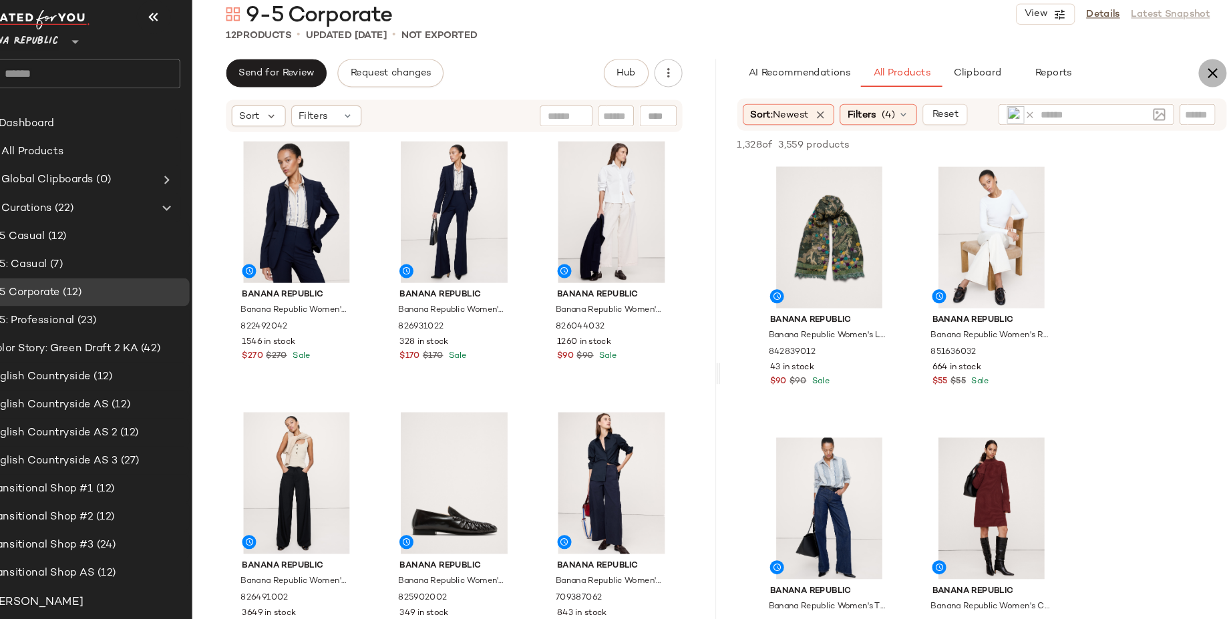
click at [1189, 95] on icon "button" at bounding box center [1197, 91] width 16 height 16
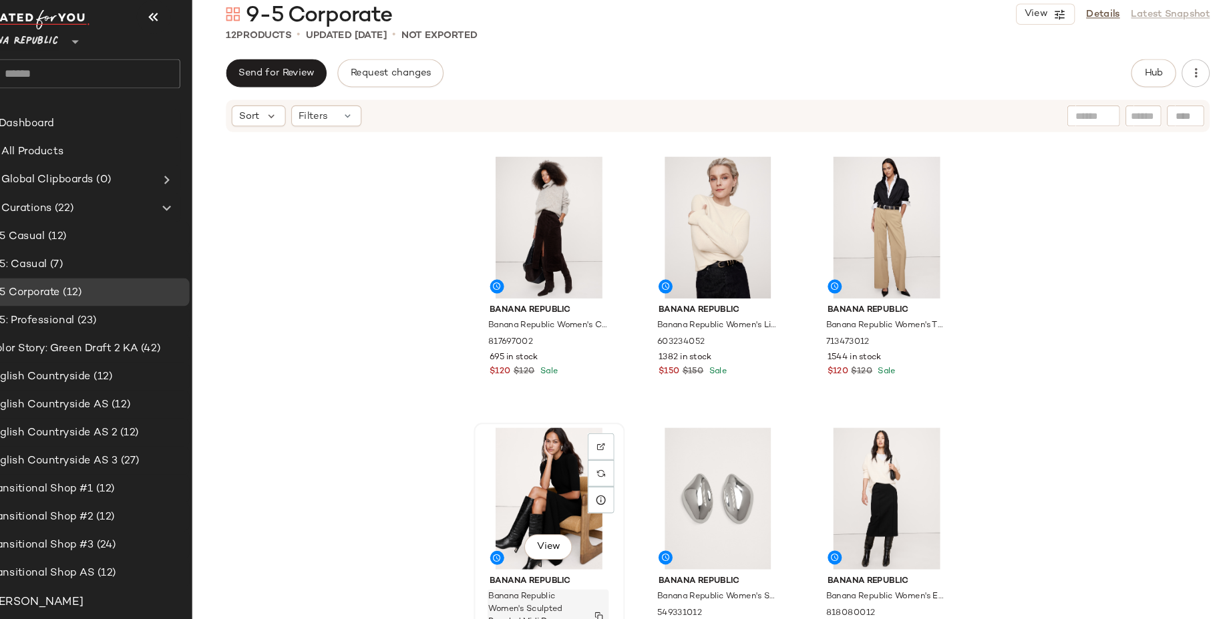
scroll to position [522, 0]
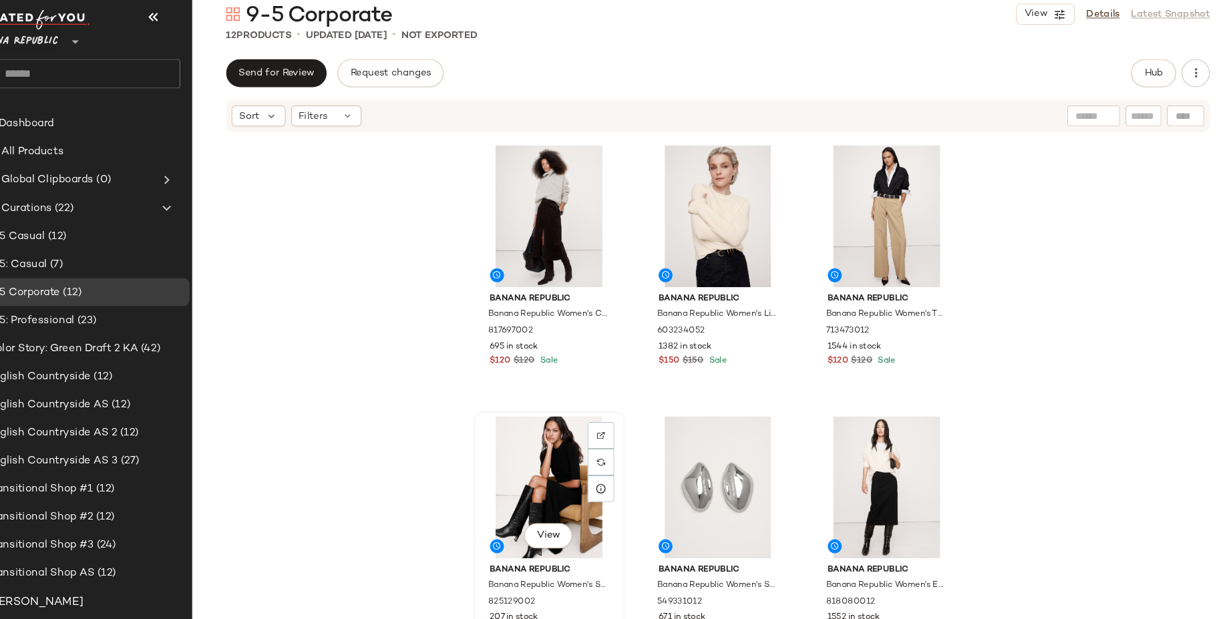
click at [549, 483] on div "View" at bounding box center [566, 484] width 134 height 135
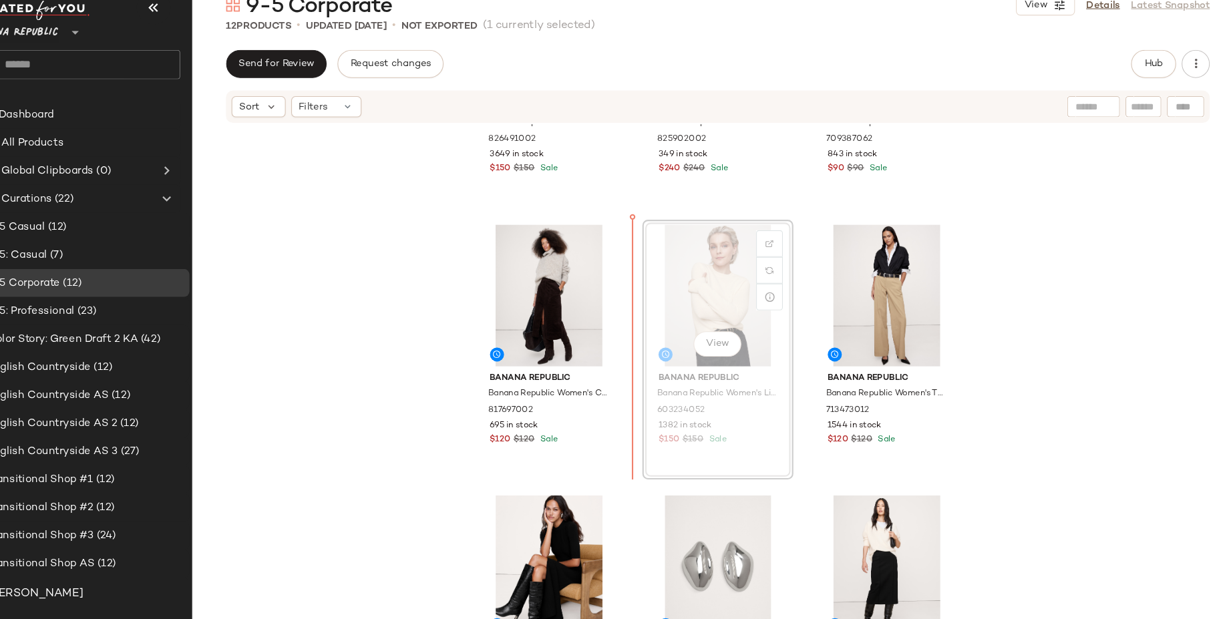
scroll to position [429, 0]
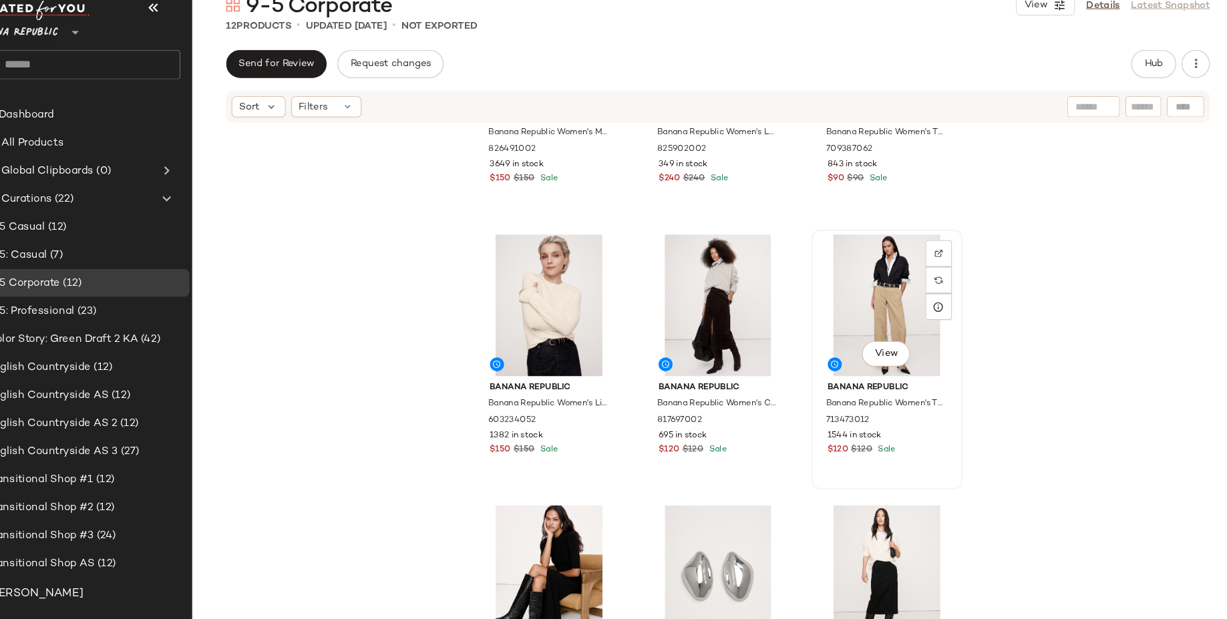
click at [879, 347] on div "View" at bounding box center [888, 320] width 134 height 135
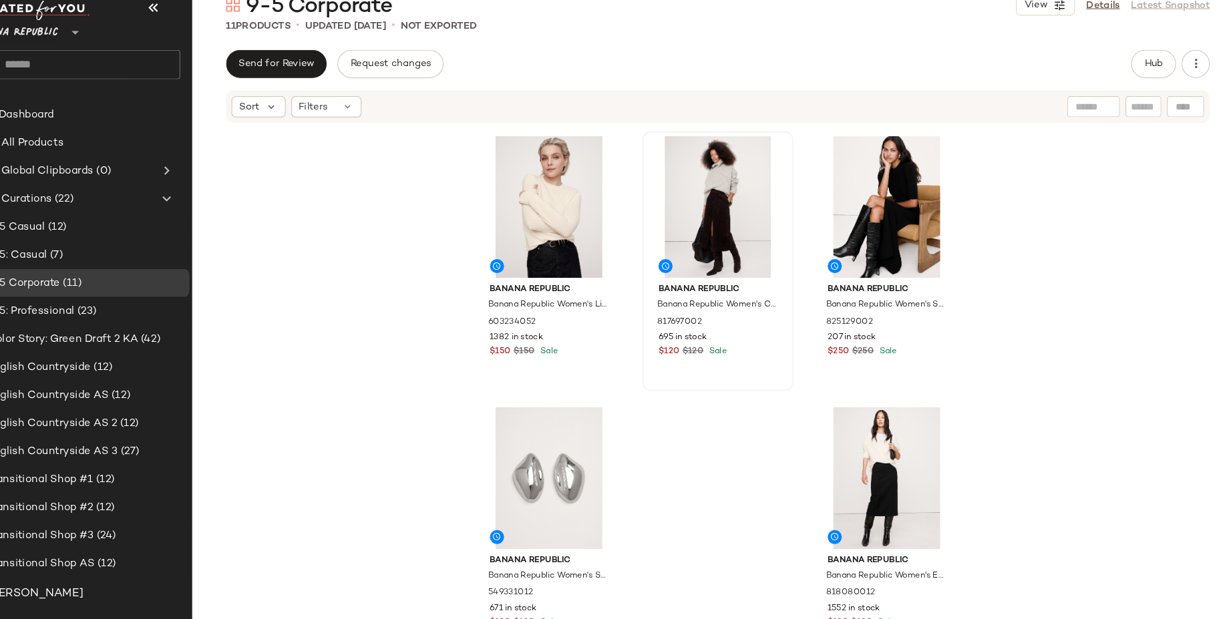
scroll to position [314, 0]
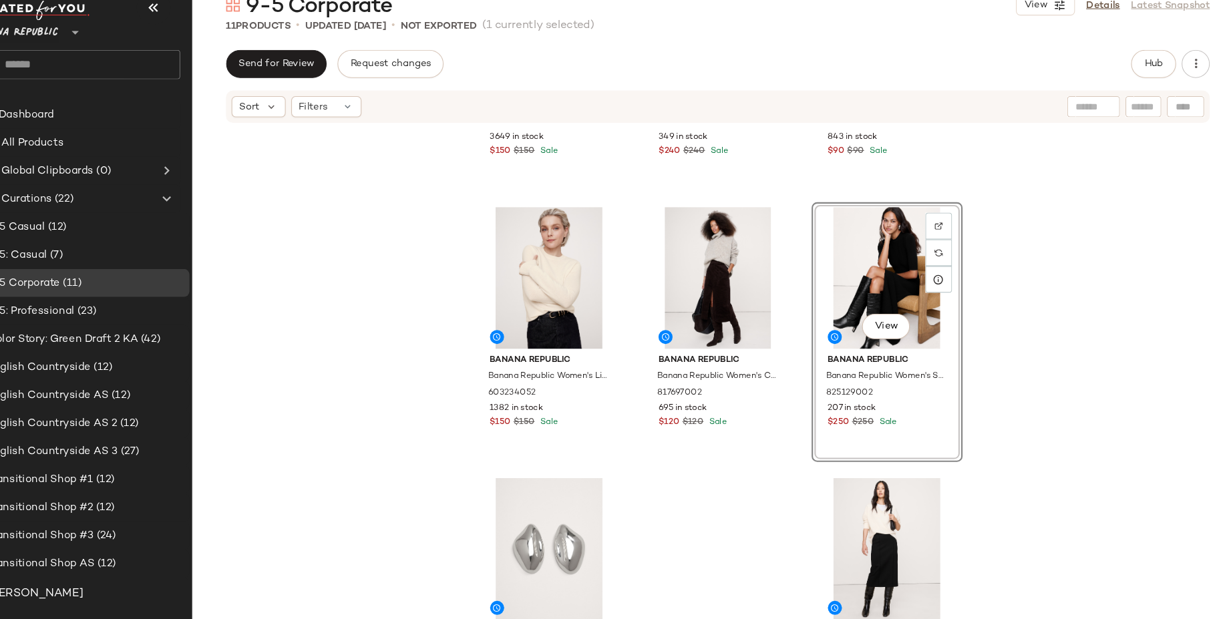
scroll to position [522, 0]
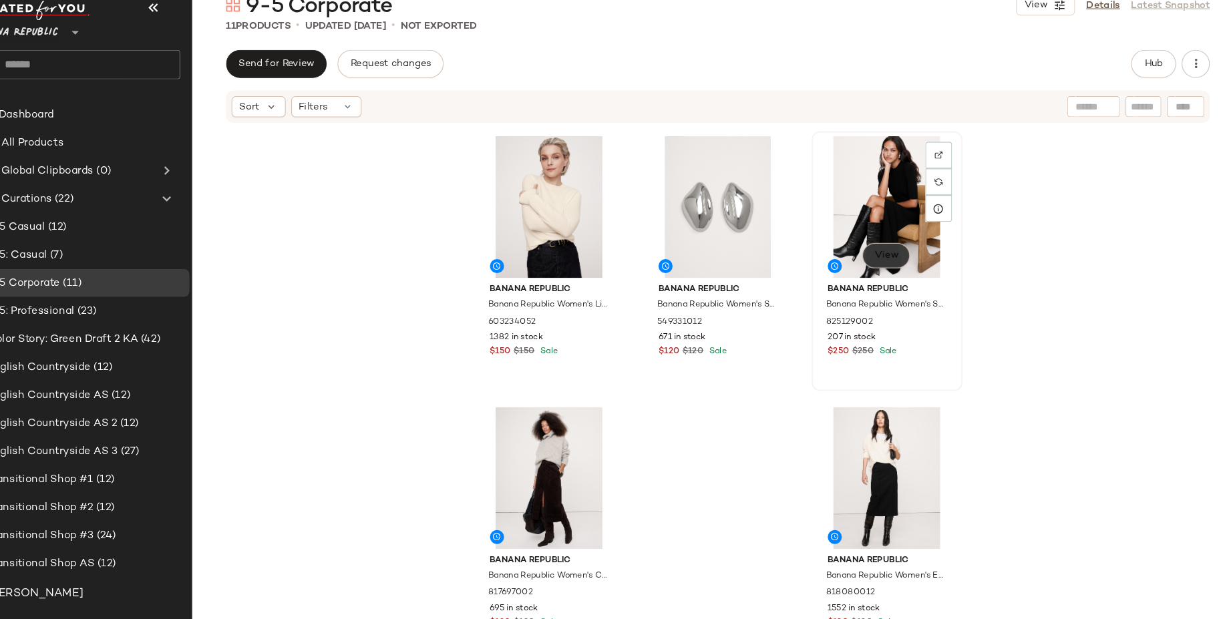
click at [894, 267] on button "View" at bounding box center [886, 273] width 45 height 24
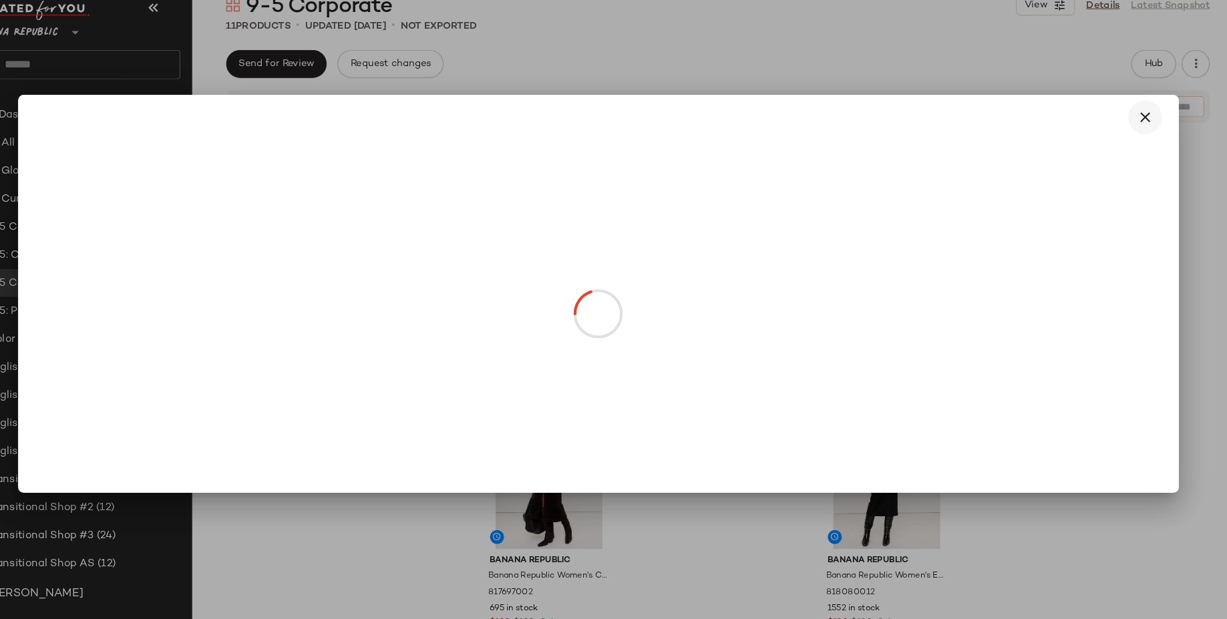
click at [1134, 140] on icon "button" at bounding box center [1133, 142] width 16 height 16
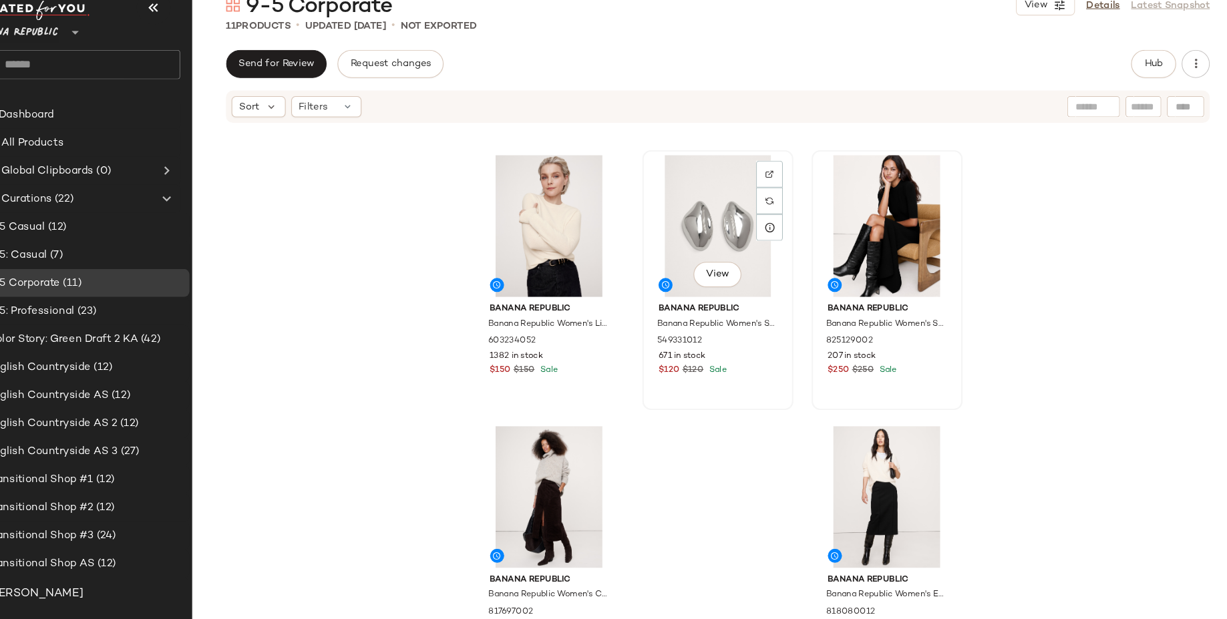
scroll to position [493, 0]
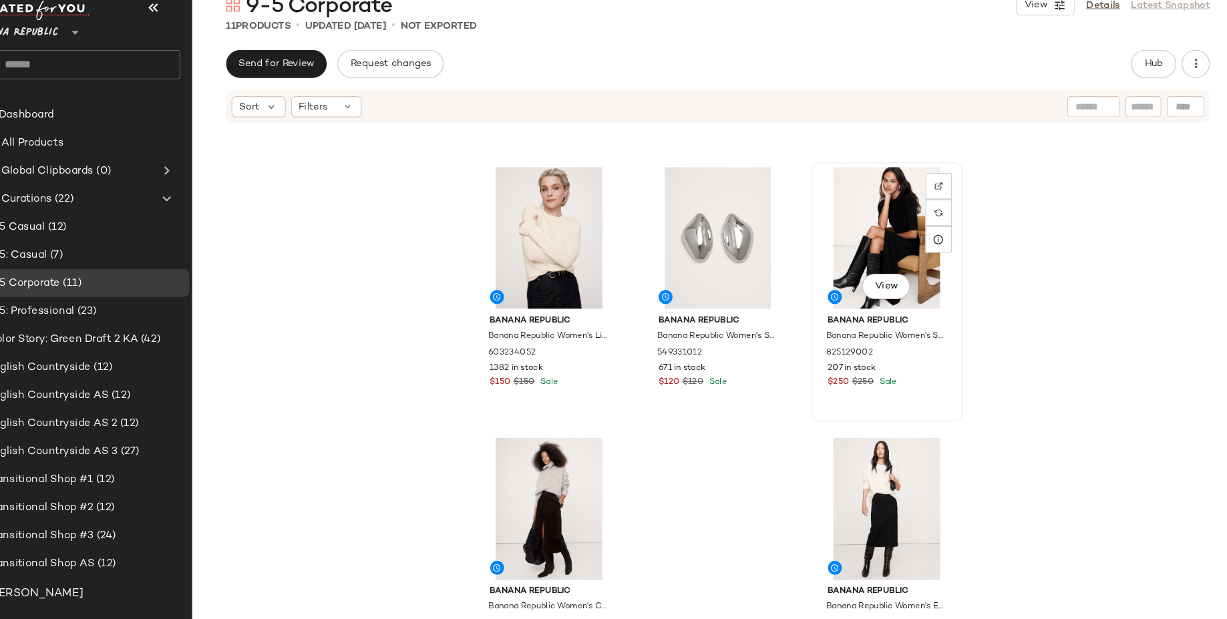
click at [896, 250] on div "View" at bounding box center [888, 256] width 134 height 135
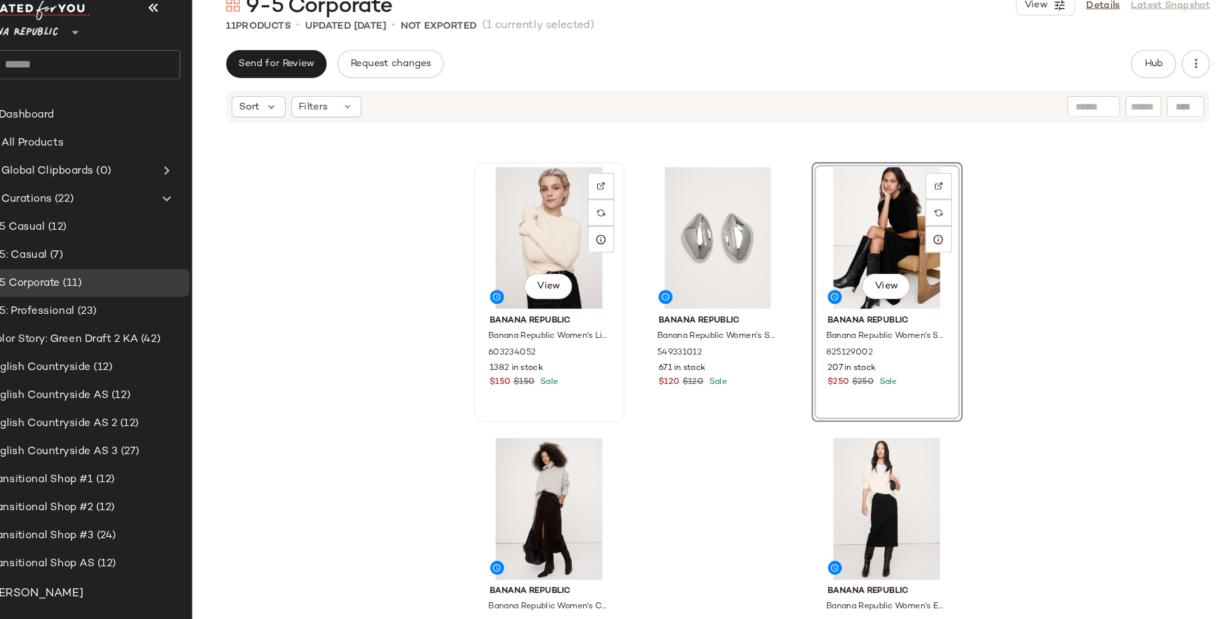
click at [567, 266] on div "View" at bounding box center [566, 256] width 134 height 135
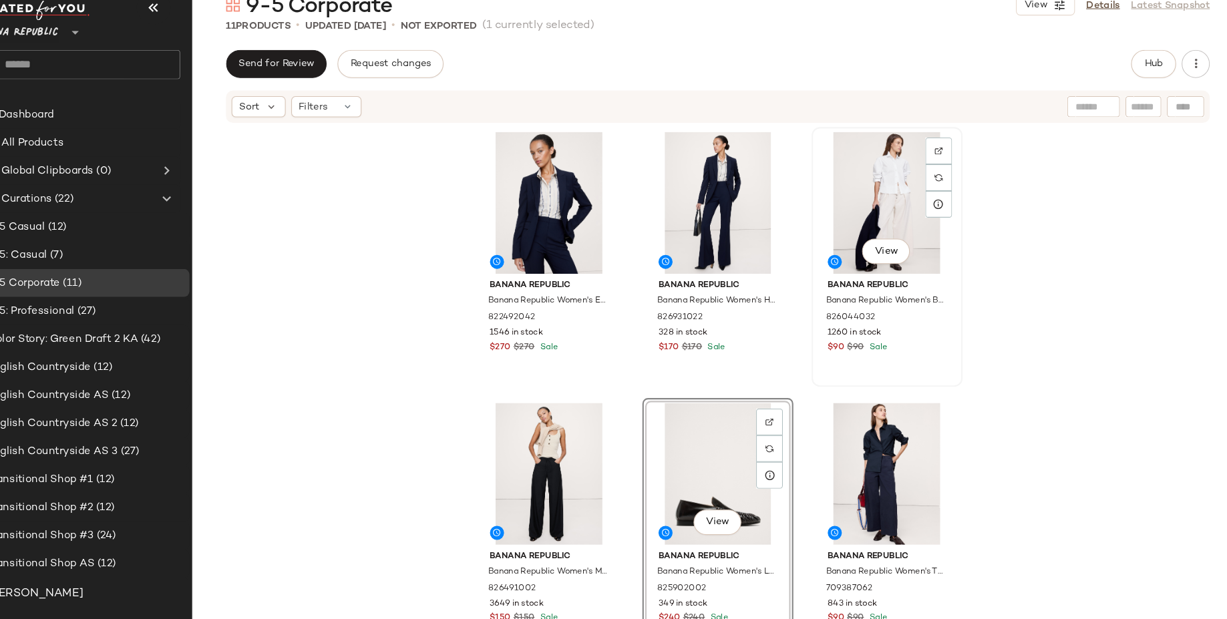
click at [867, 228] on div "View" at bounding box center [888, 223] width 134 height 135
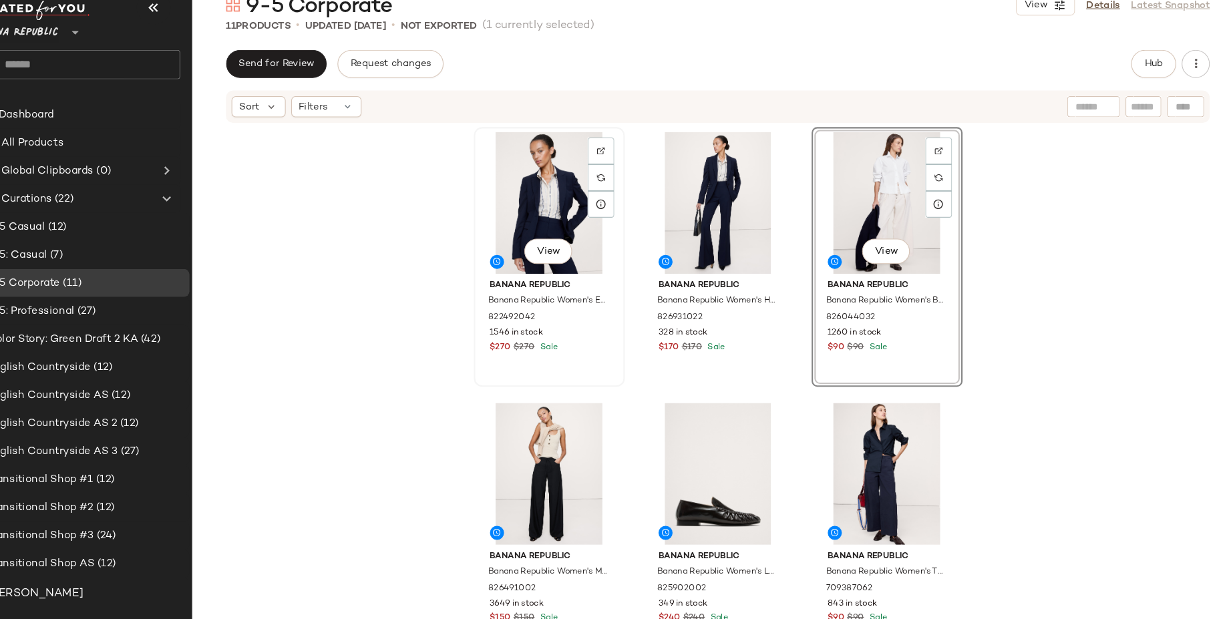
click at [535, 208] on div "View" at bounding box center [566, 223] width 134 height 135
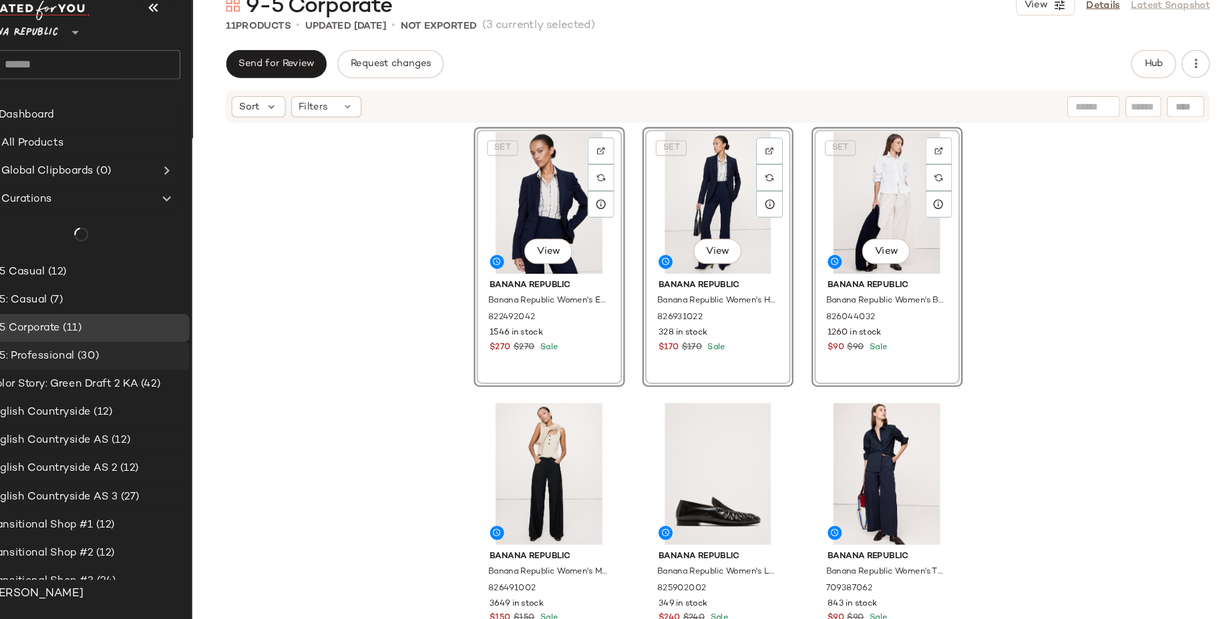
click at [148, 367] on div "9-5: Professional (30)" at bounding box center [123, 368] width 191 height 15
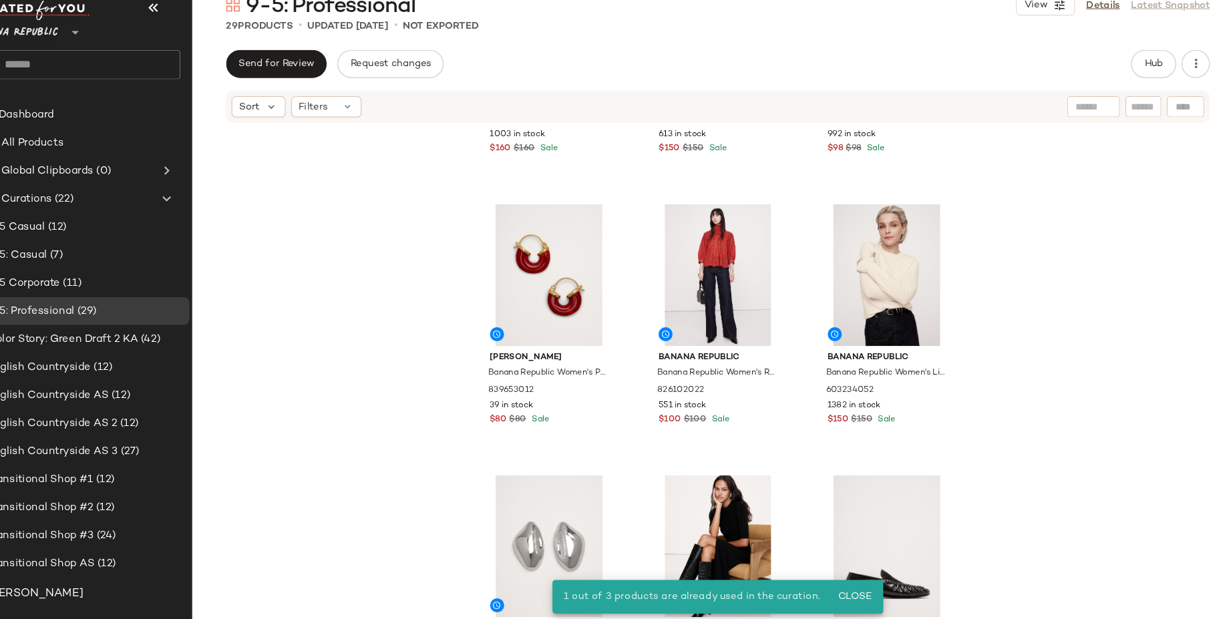
scroll to position [2069, 0]
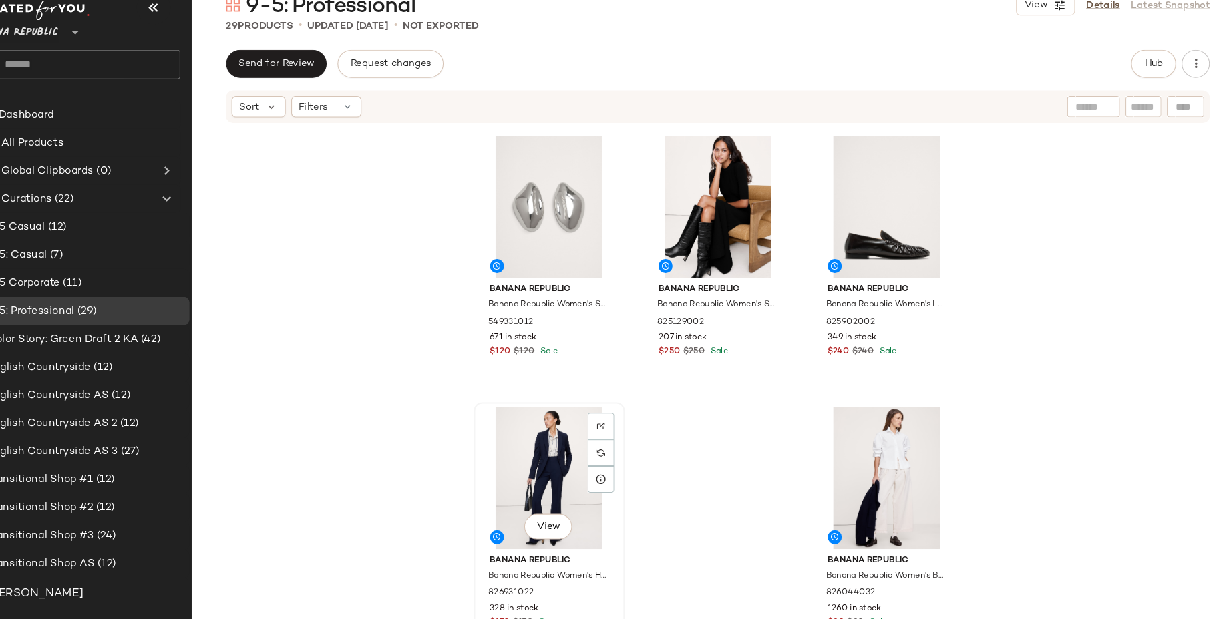
click at [516, 466] on div "View" at bounding box center [566, 484] width 134 height 135
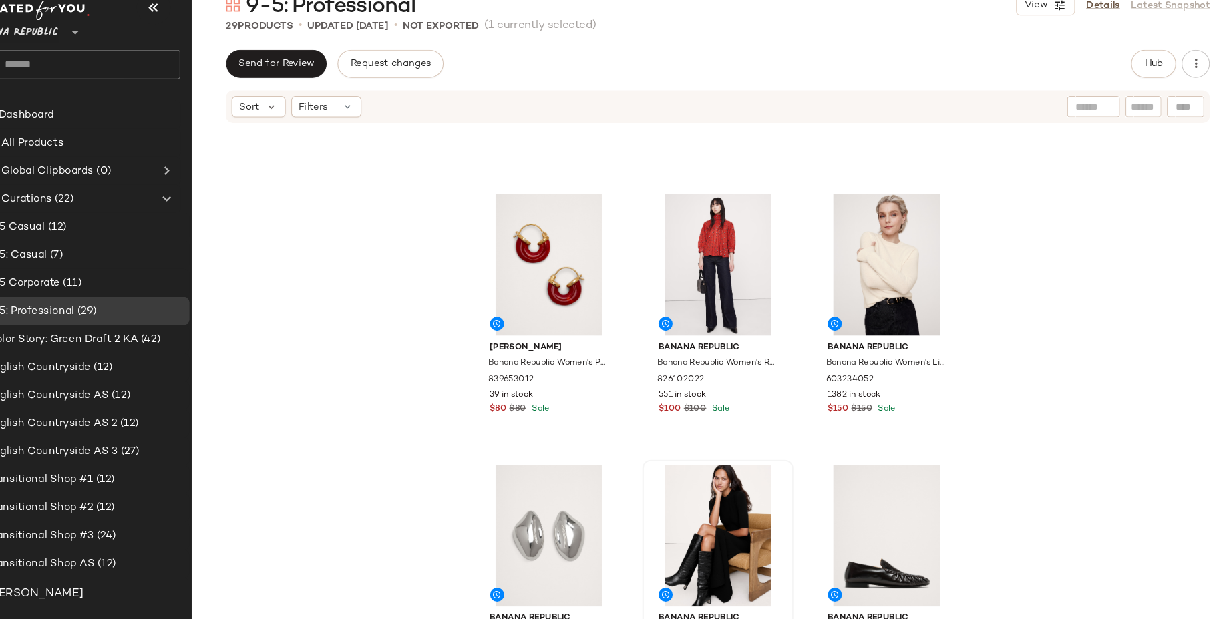
scroll to position [1754, 0]
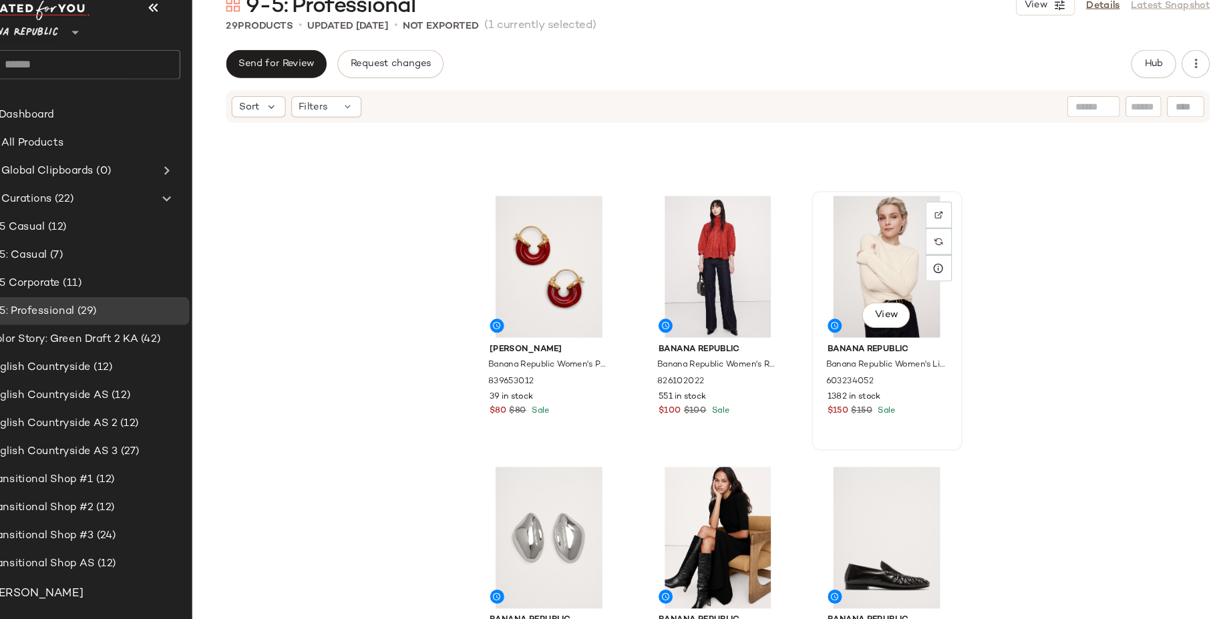
click at [879, 288] on div "View" at bounding box center [888, 283] width 134 height 135
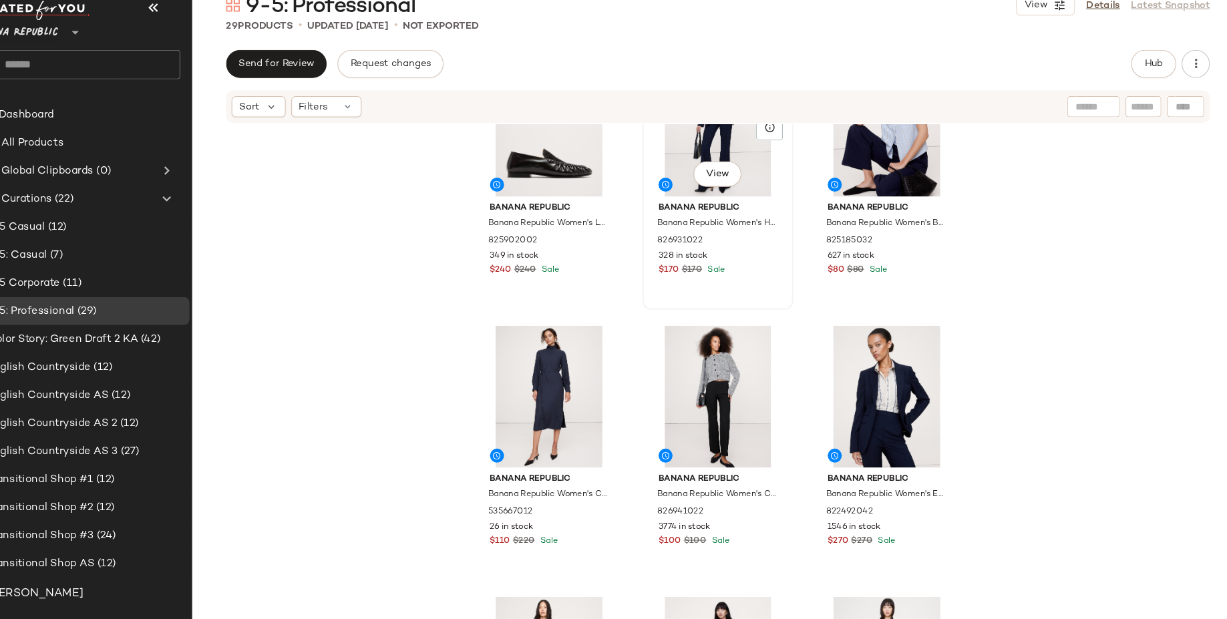
scroll to position [387, 0]
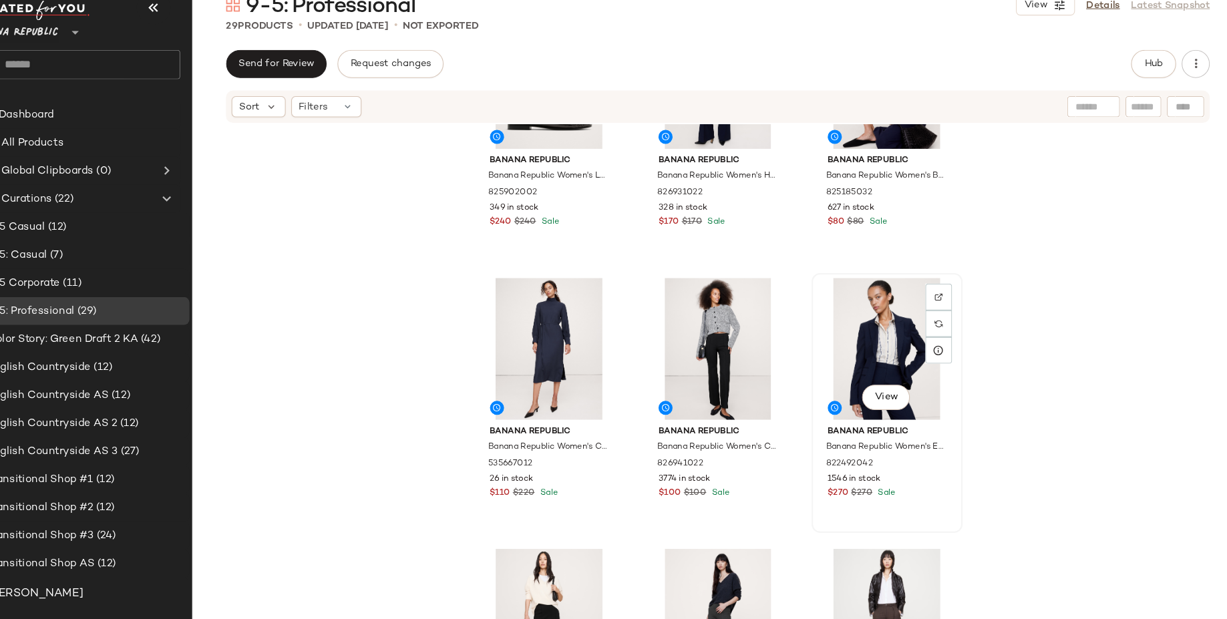
click at [867, 391] on div "View" at bounding box center [888, 361] width 134 height 135
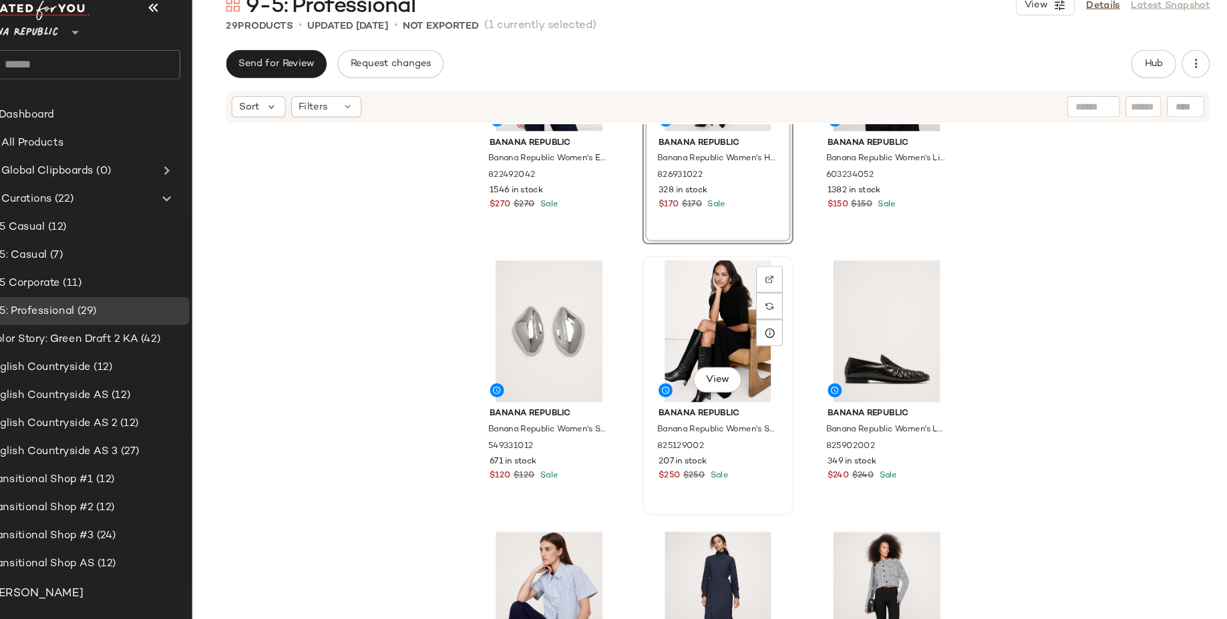
scroll to position [145, 0]
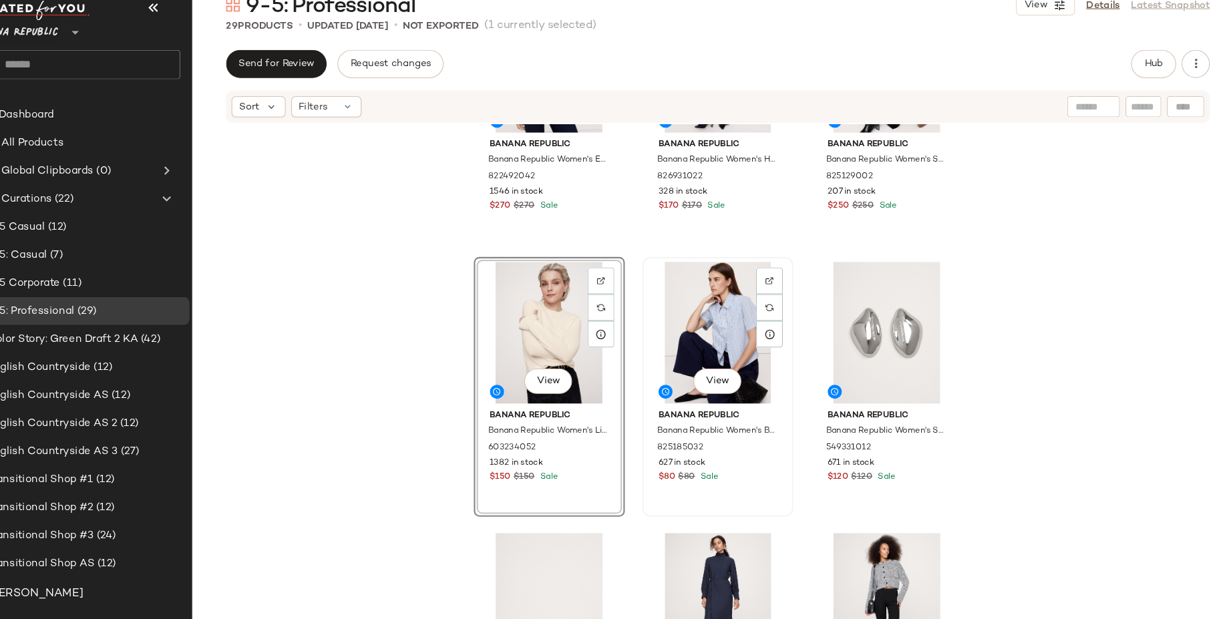
scroll to position [134, 0]
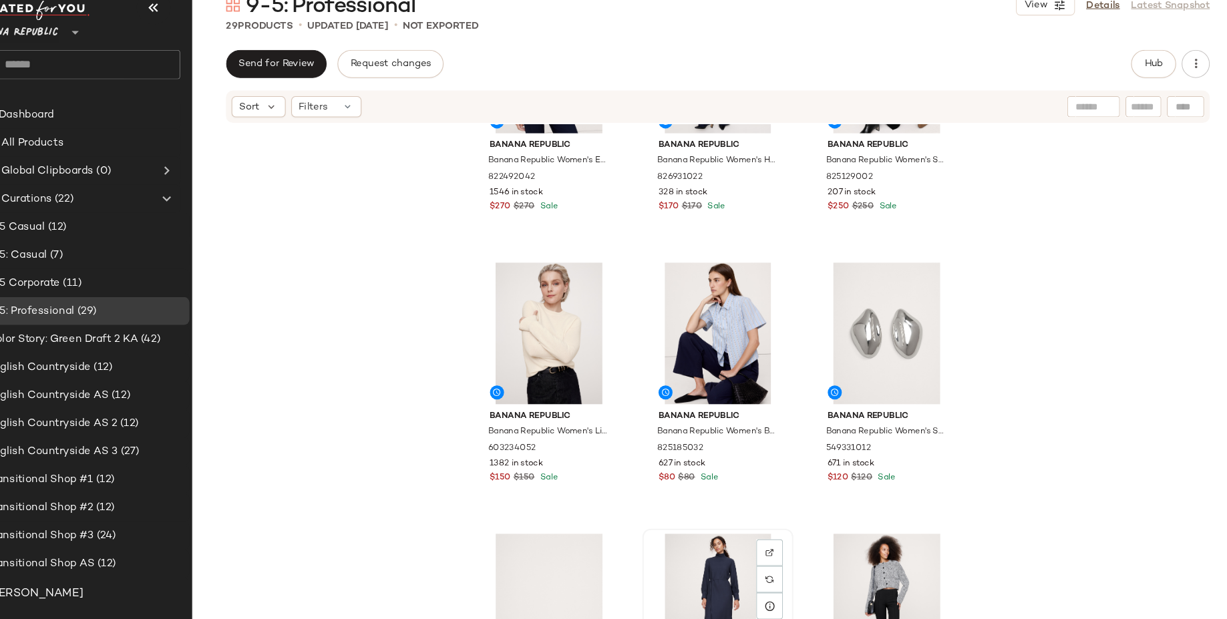
scroll to position [135, 0]
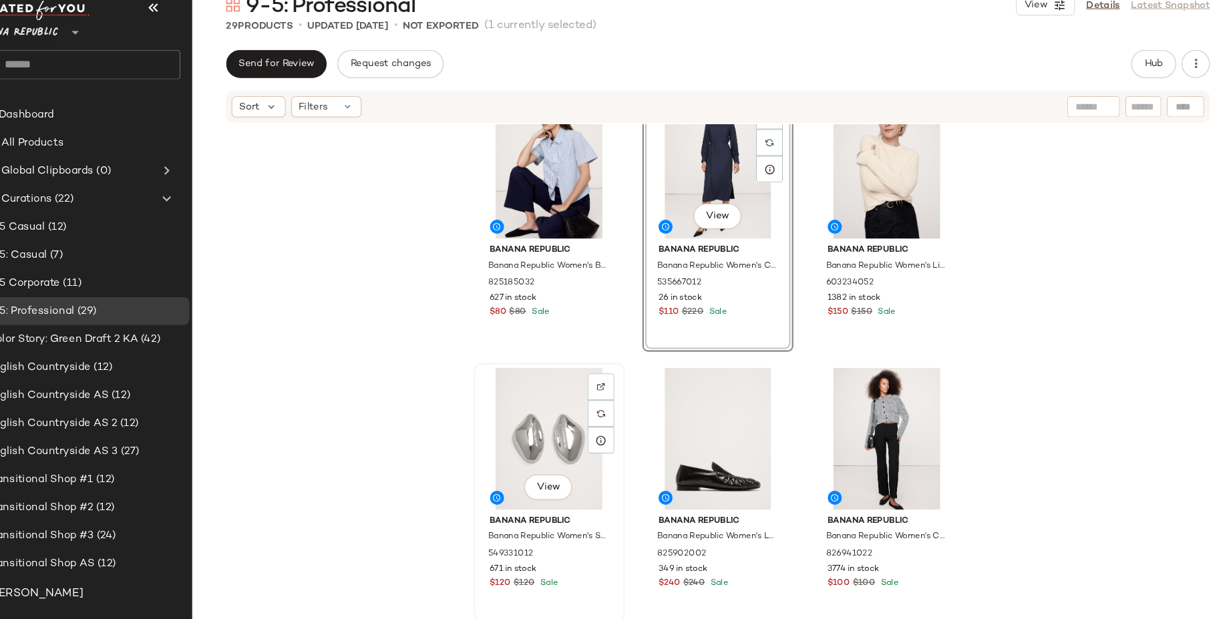
scroll to position [289, 0]
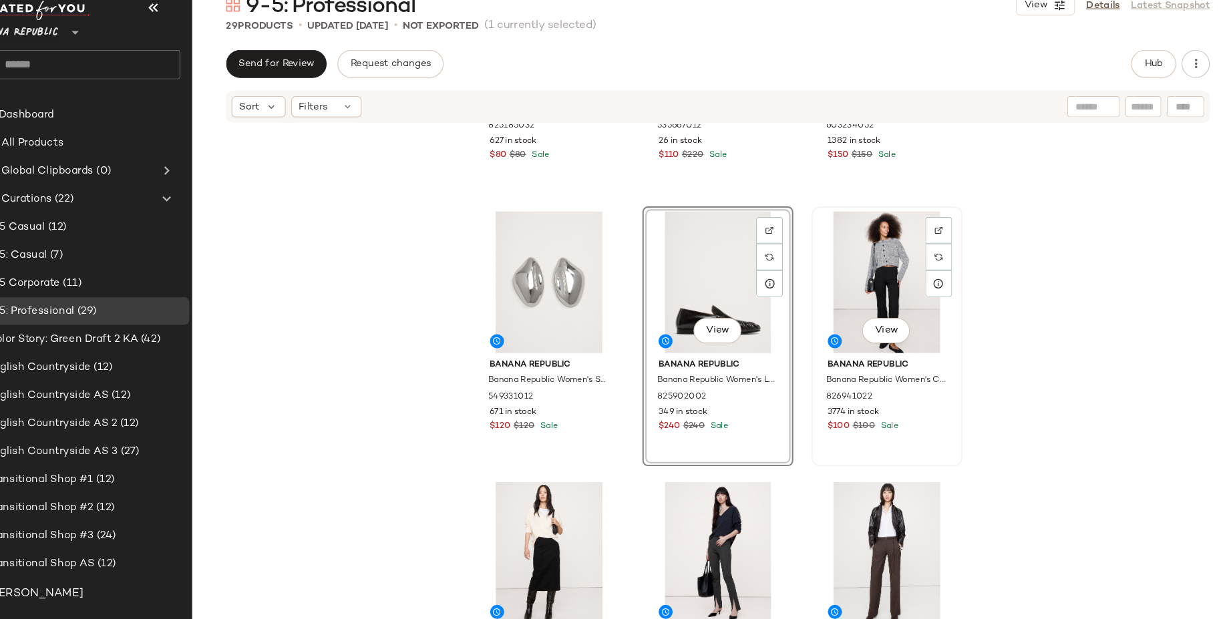
scroll to position [463, 0]
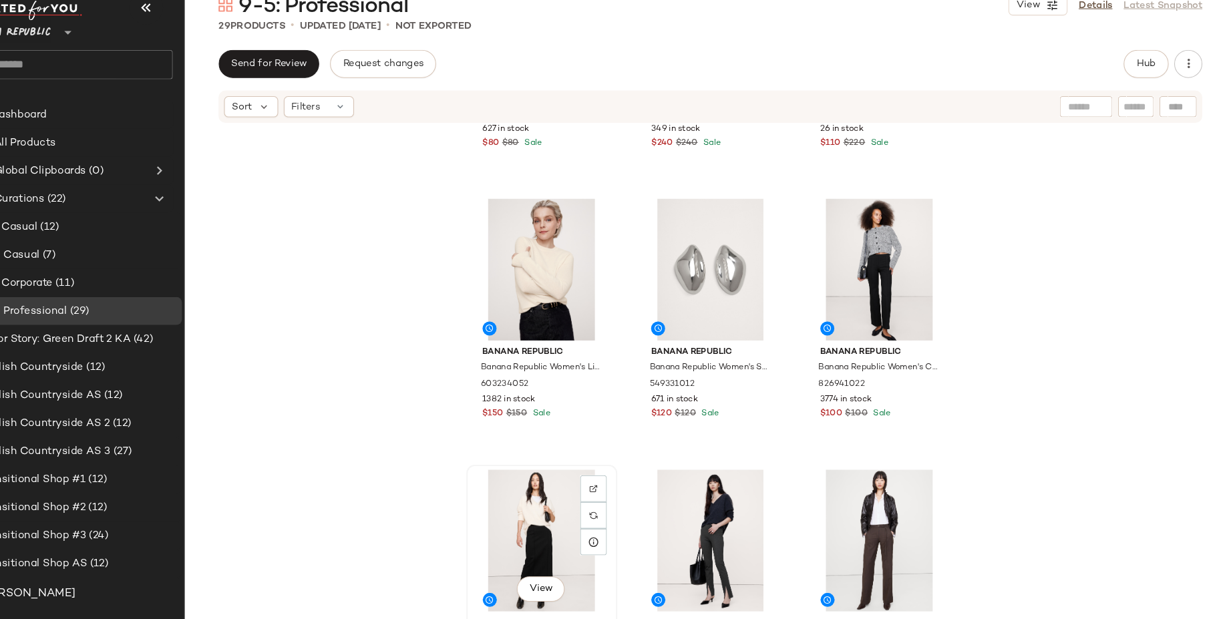
scroll to position [465, 0]
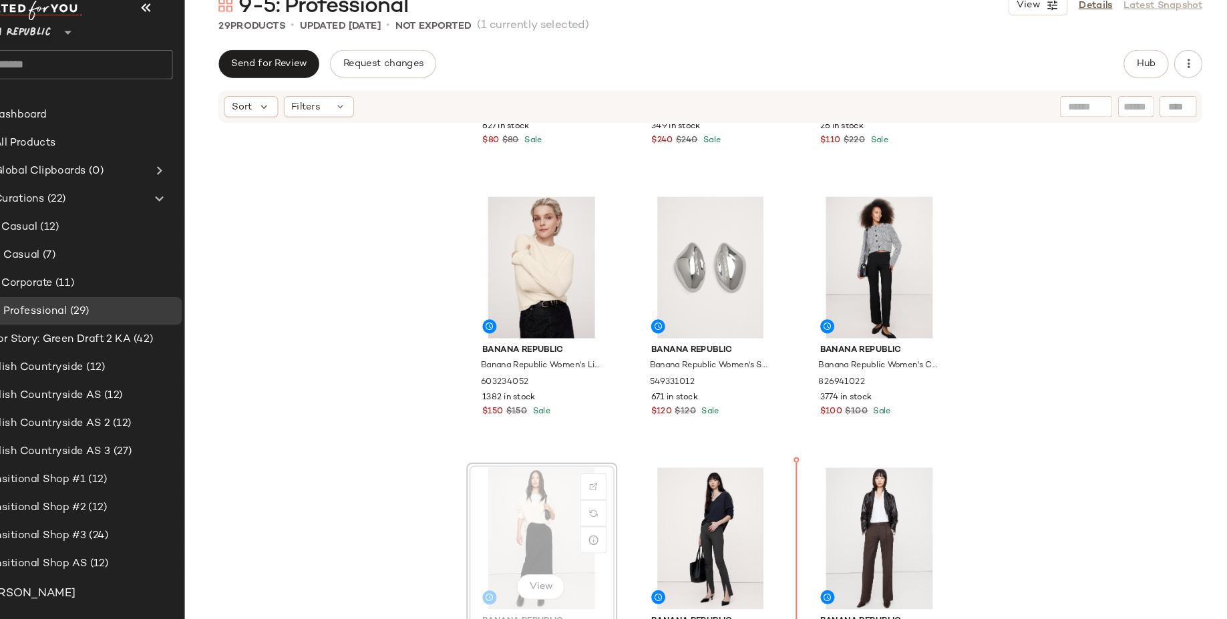
drag, startPoint x: 549, startPoint y: 550, endPoint x: 556, endPoint y: 547, distance: 7.5
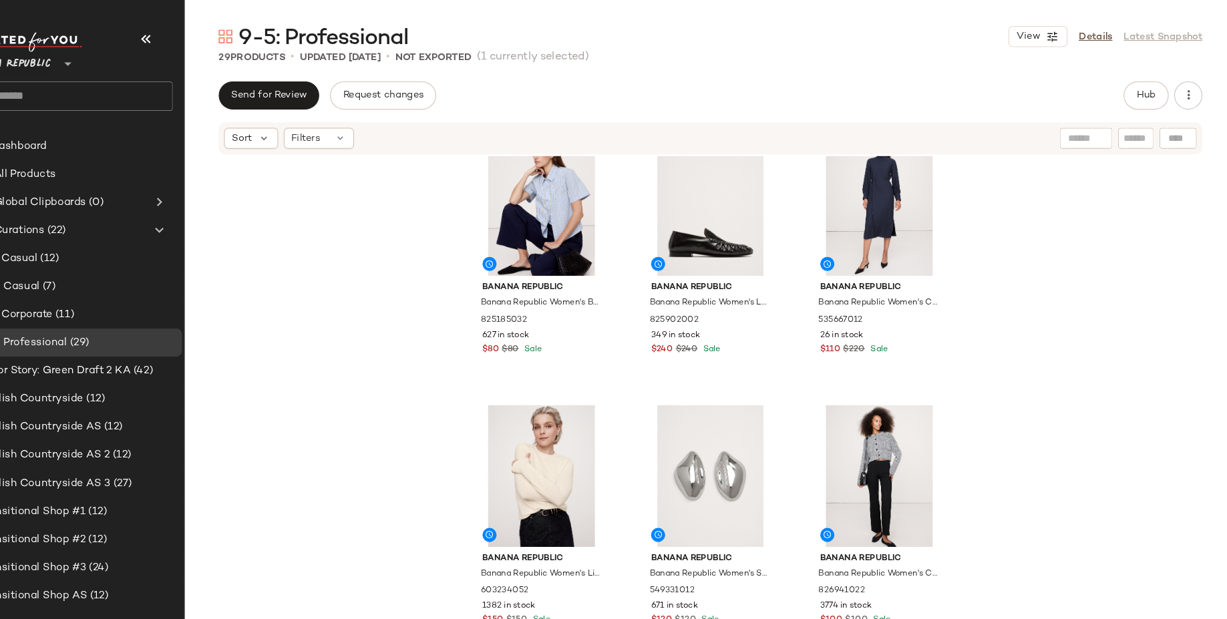
scroll to position [284, 0]
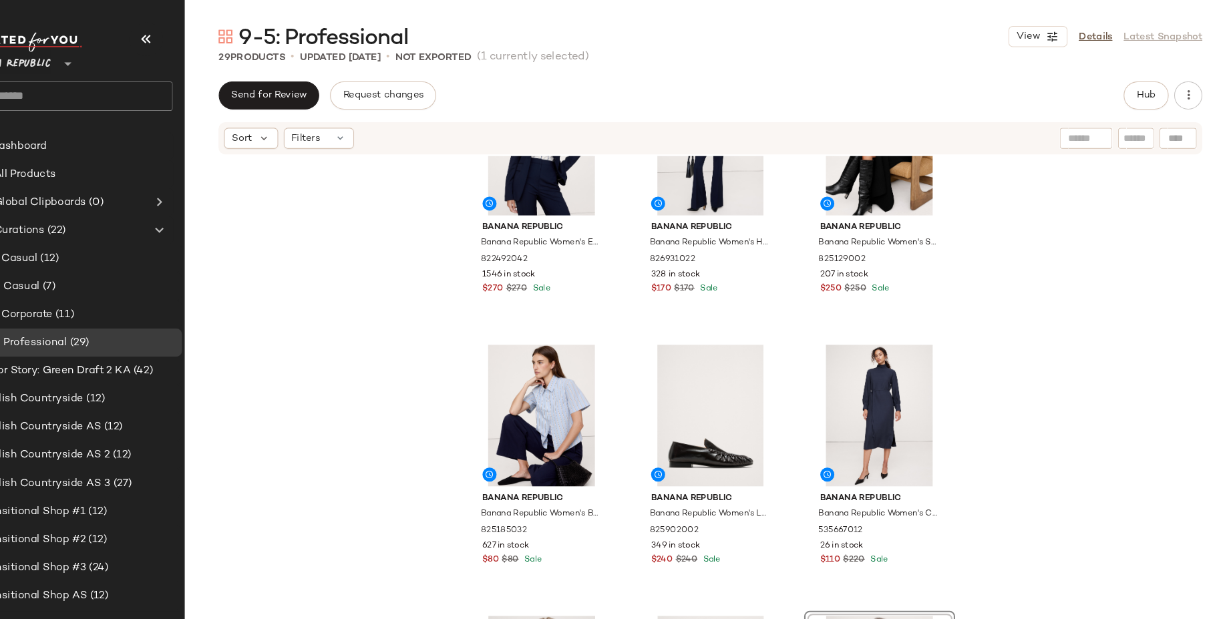
scroll to position [269, 0]
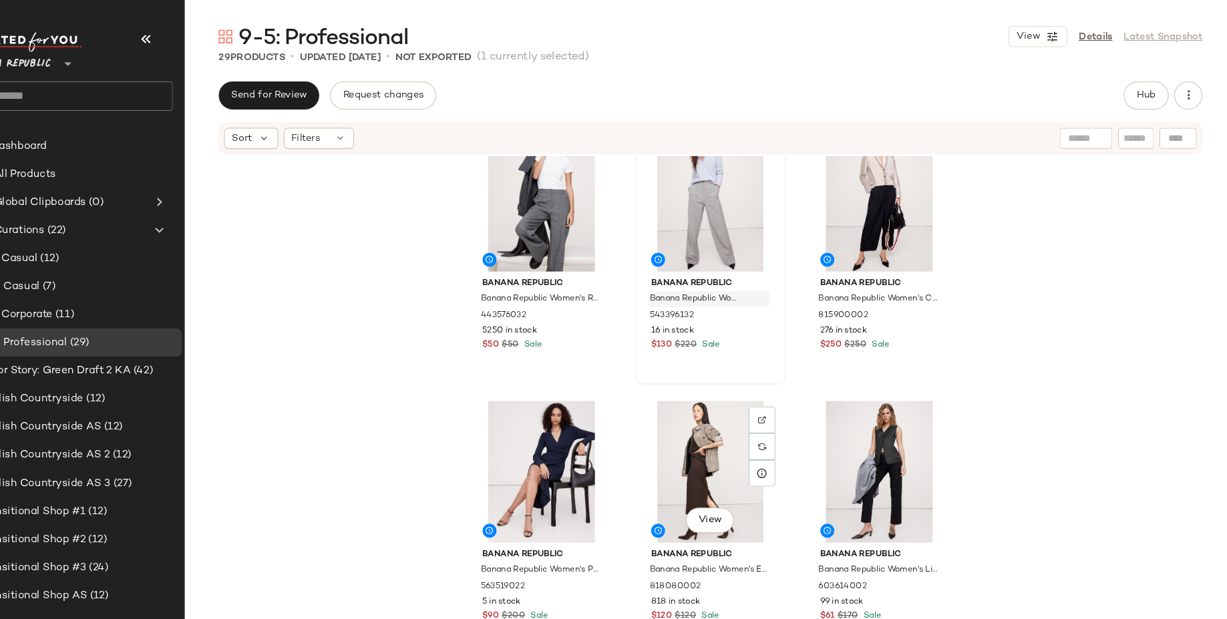
scroll to position [1076, 0]
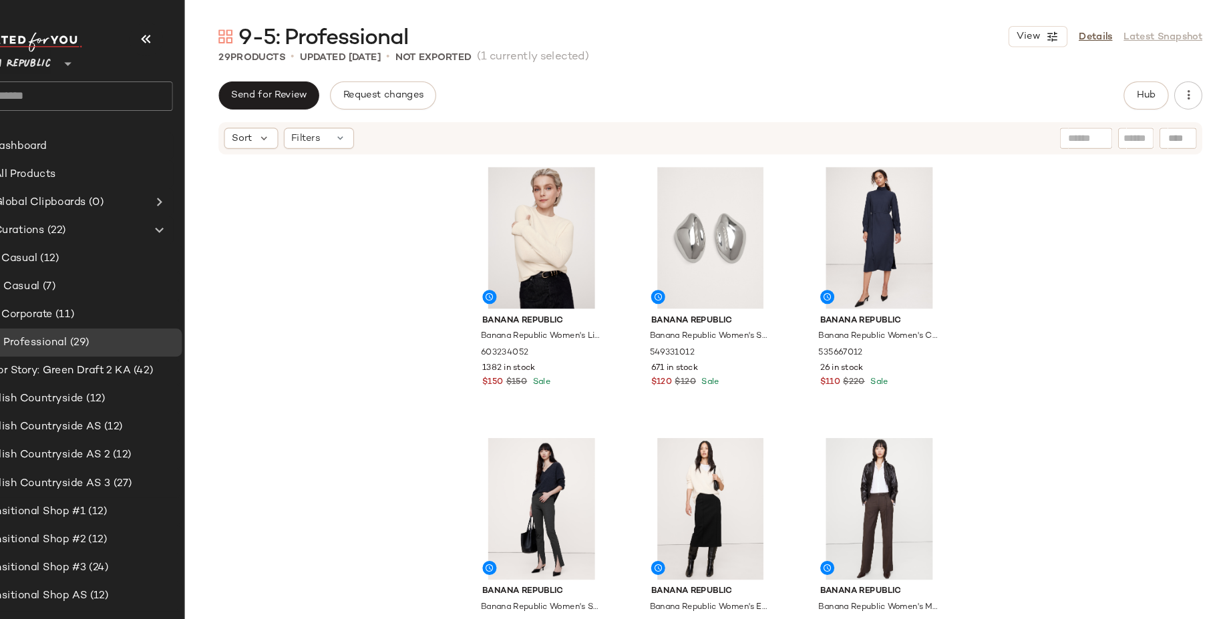
scroll to position [514, 0]
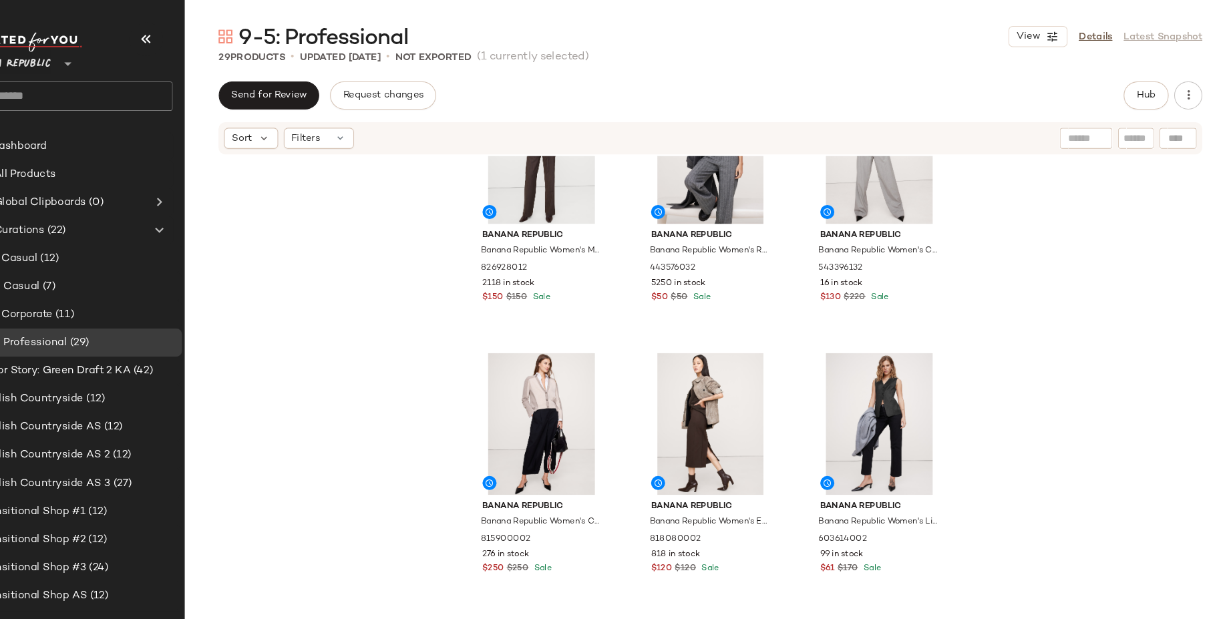
scroll to position [1130, 0]
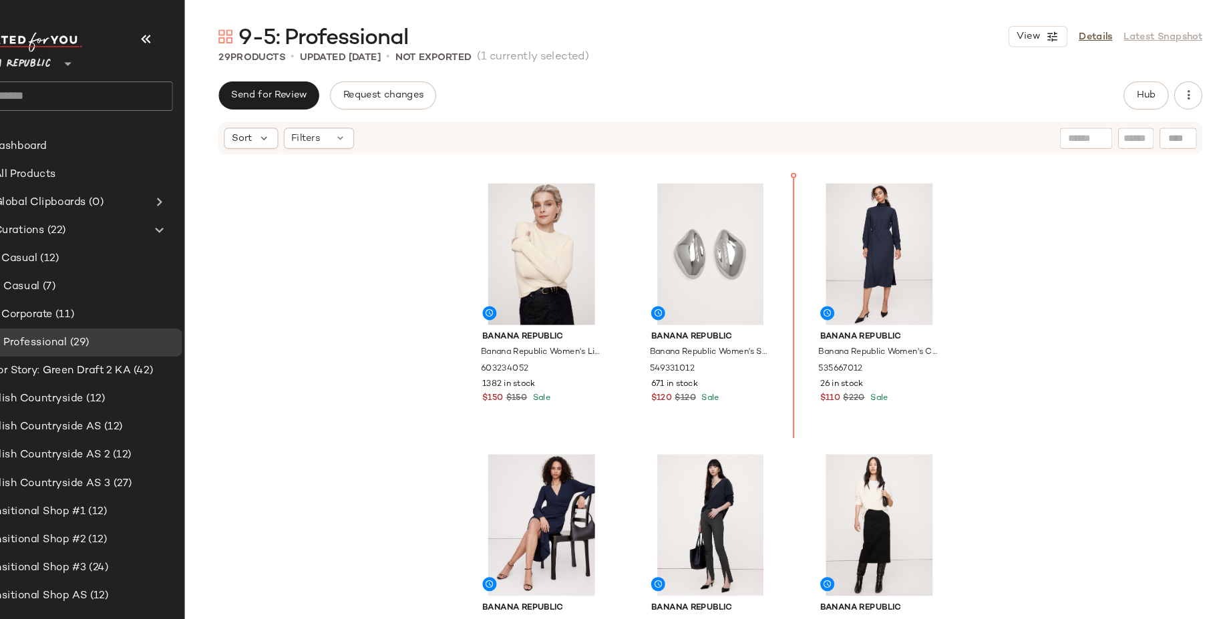
scroll to position [504, 0]
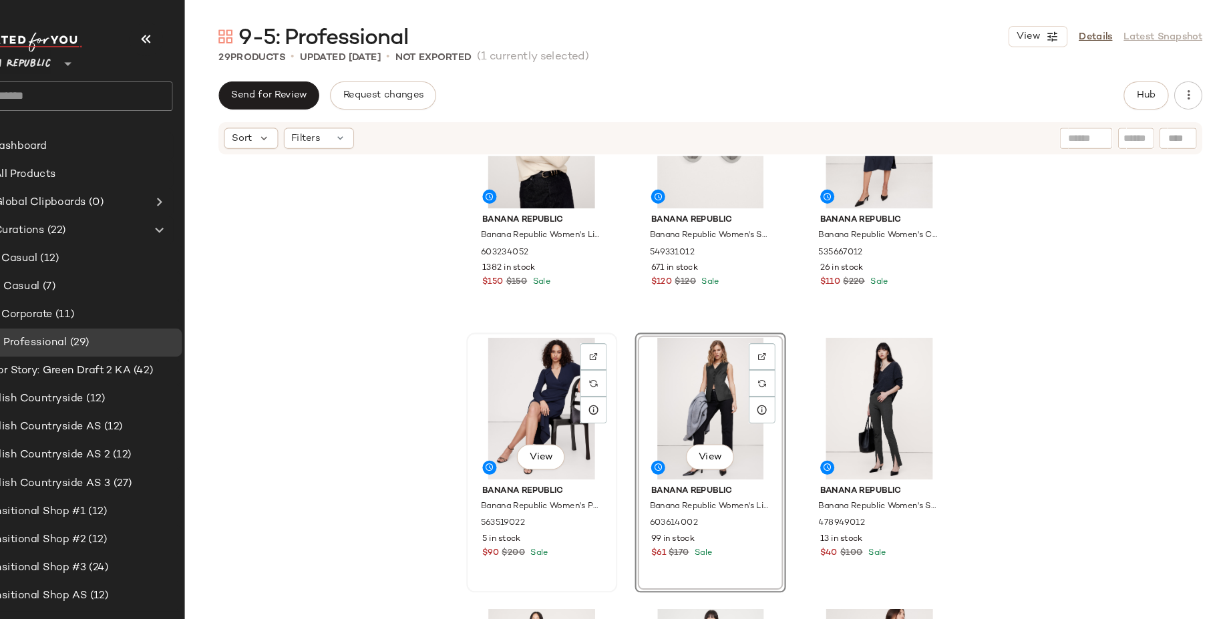
scroll to position [668, 0]
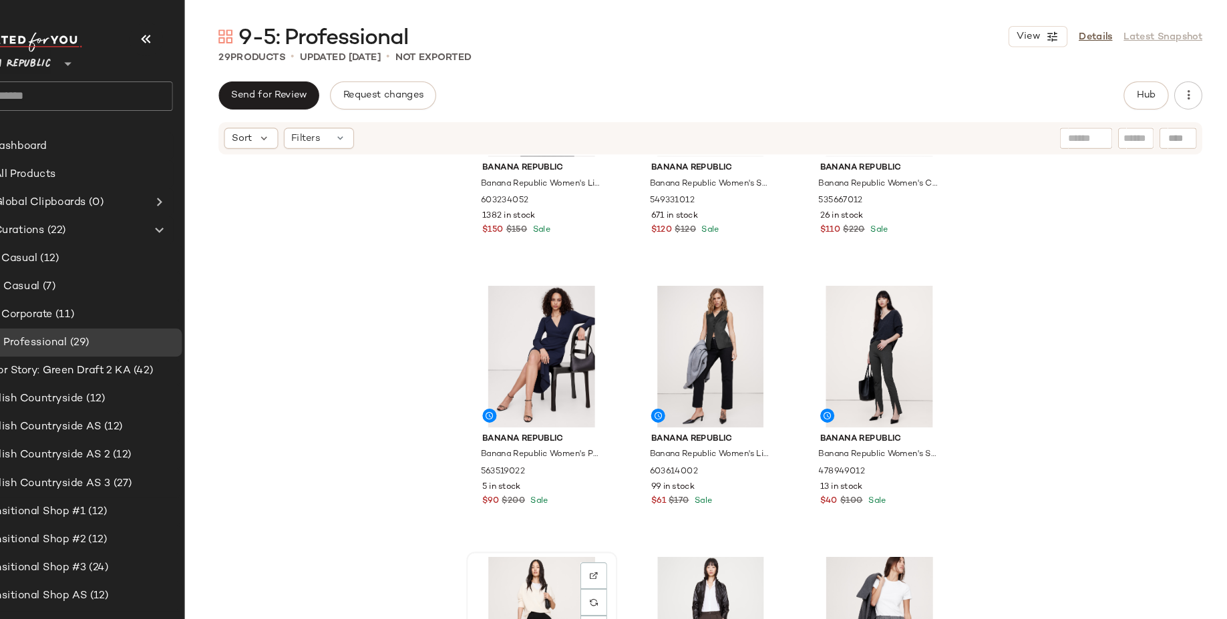
scroll to position [668, 0]
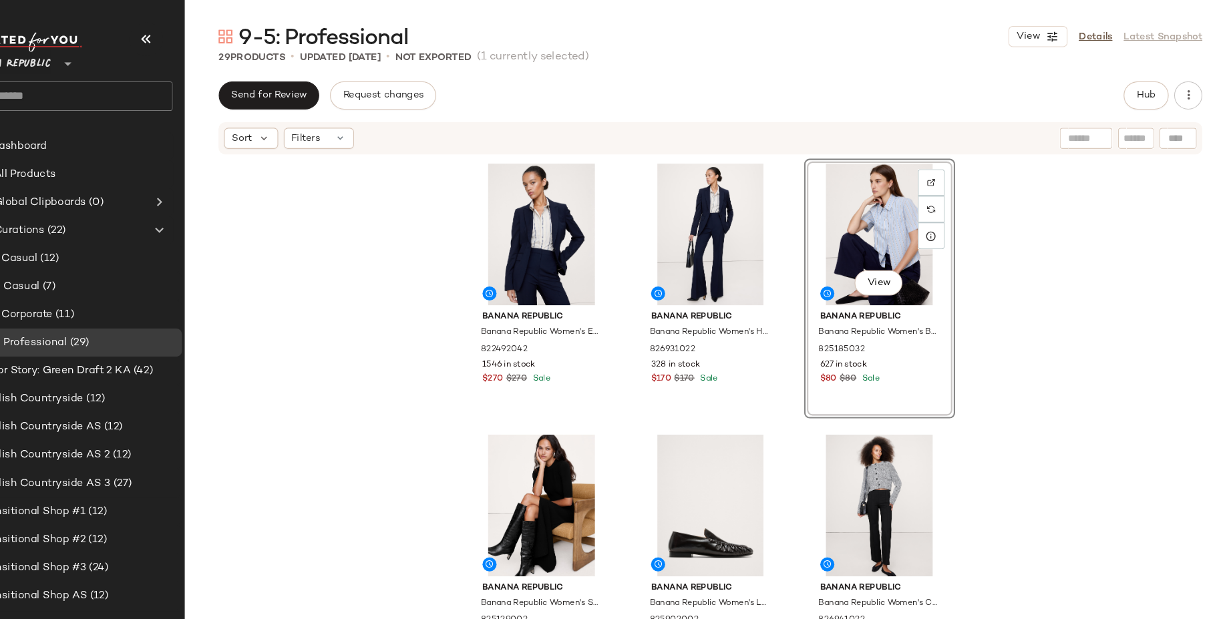
click at [1019, 324] on div "Banana Republic Banana Republic Women's Essential Italian Wool Blazer Navy Blue…" at bounding box center [727, 403] width 1000 height 511
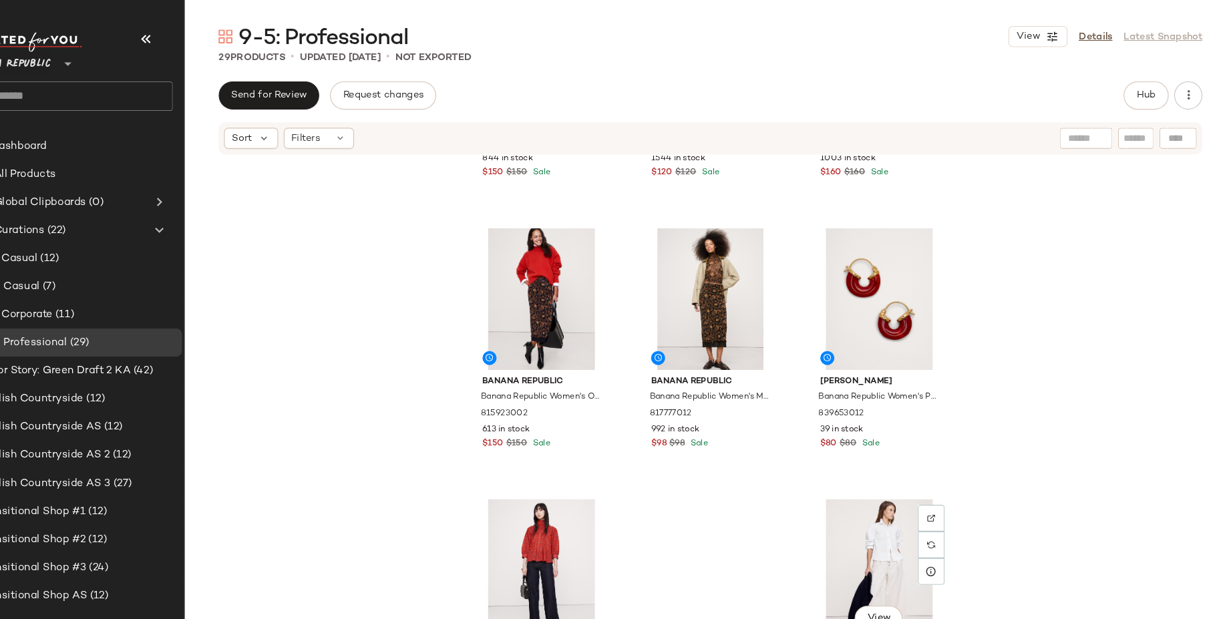
scroll to position [2069, 0]
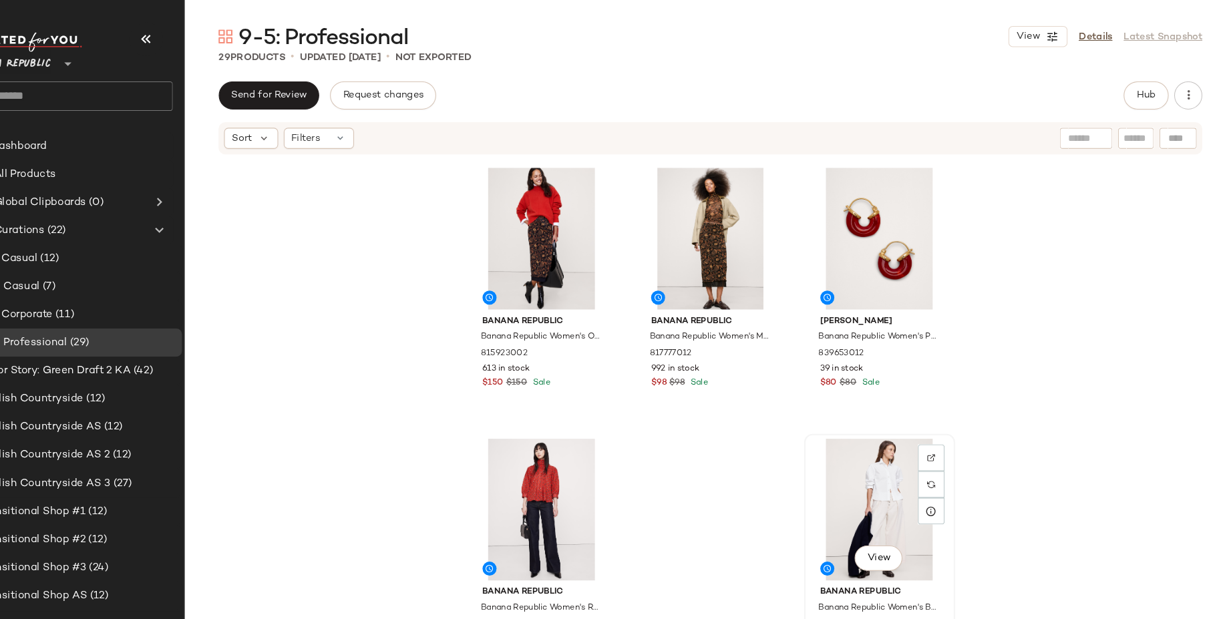
click at [880, 449] on div "View" at bounding box center [888, 484] width 134 height 135
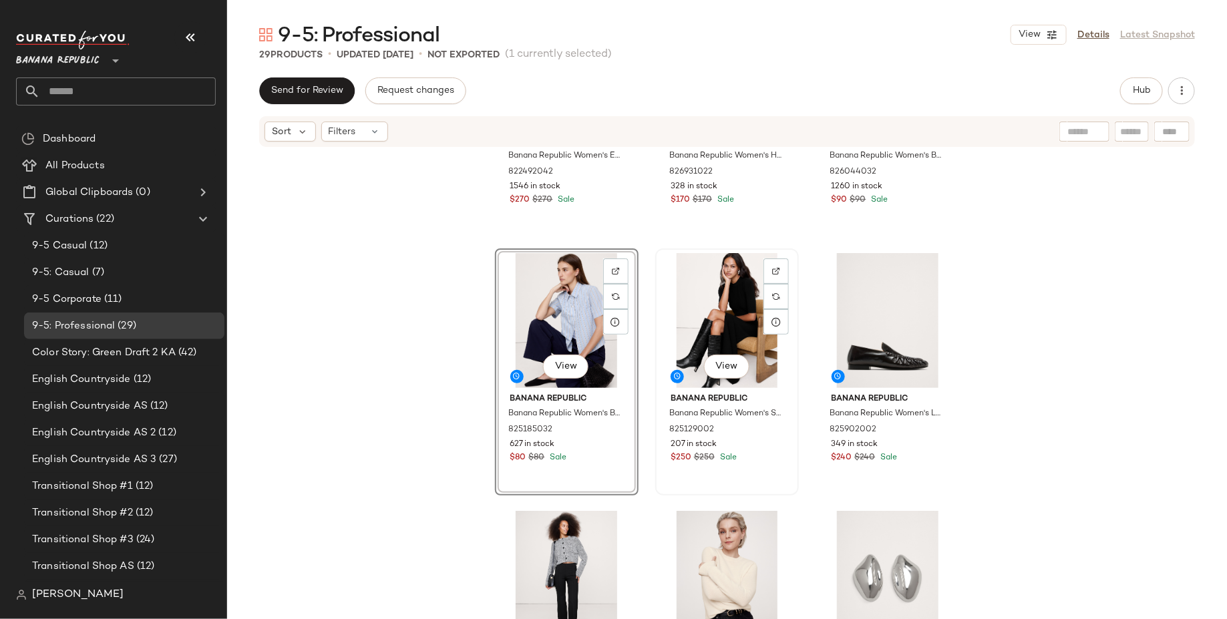
scroll to position [165, 0]
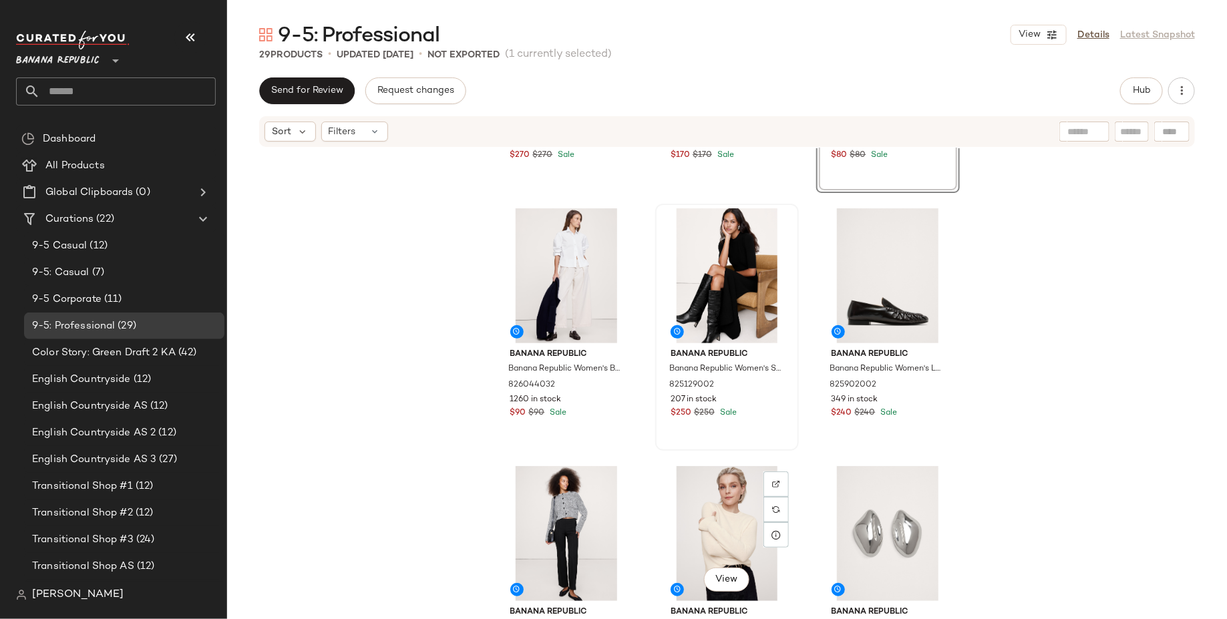
scroll to position [218, 0]
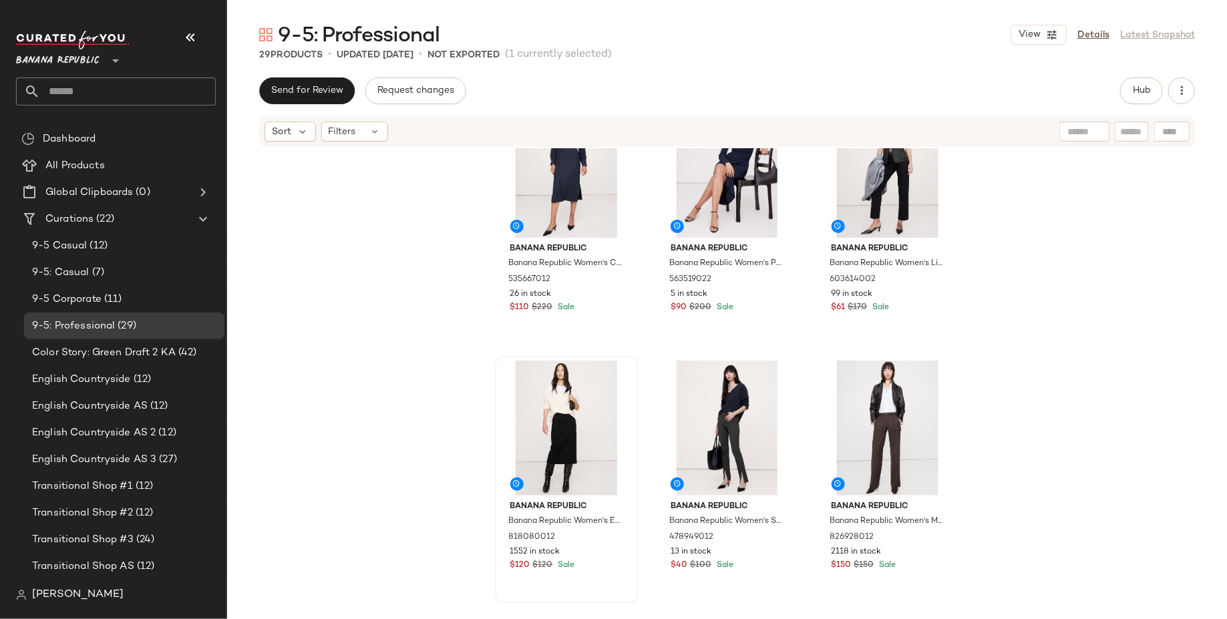
scroll to position [860, 0]
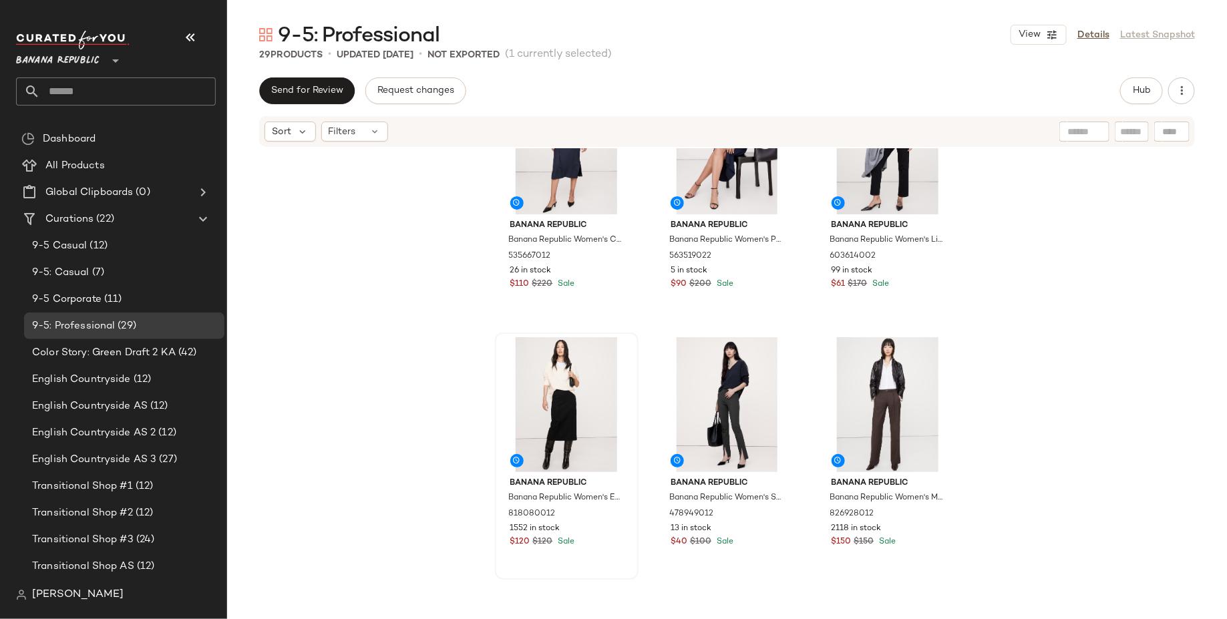
click at [618, 470] on div at bounding box center [617, 469] width 1 height 1
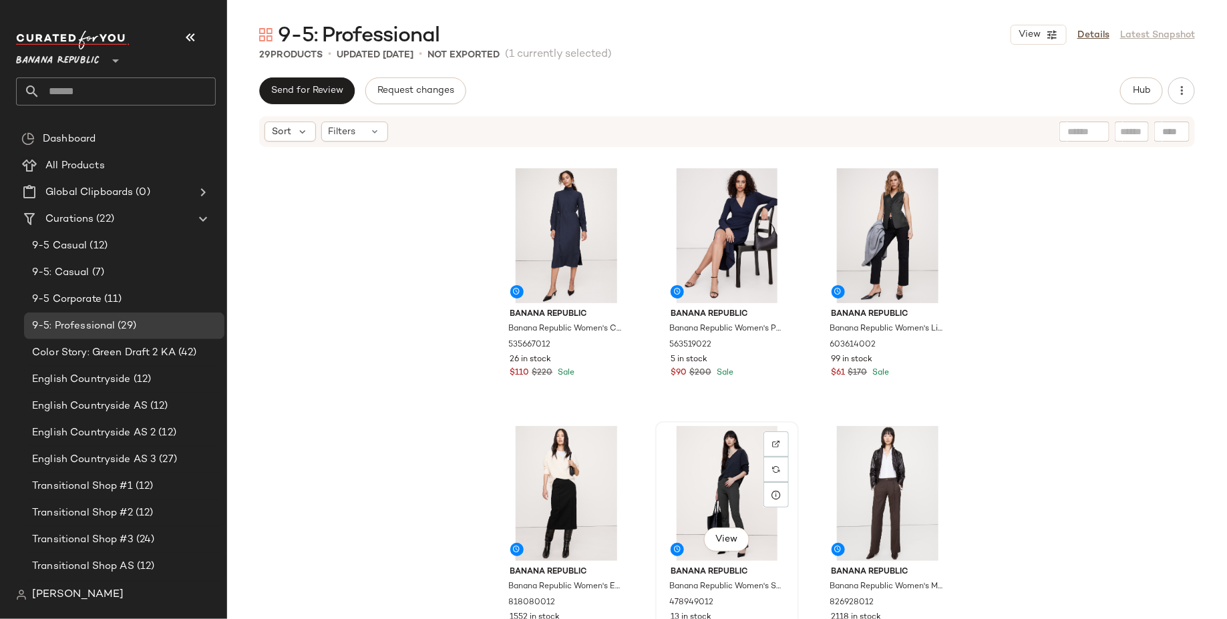
scroll to position [769, 0]
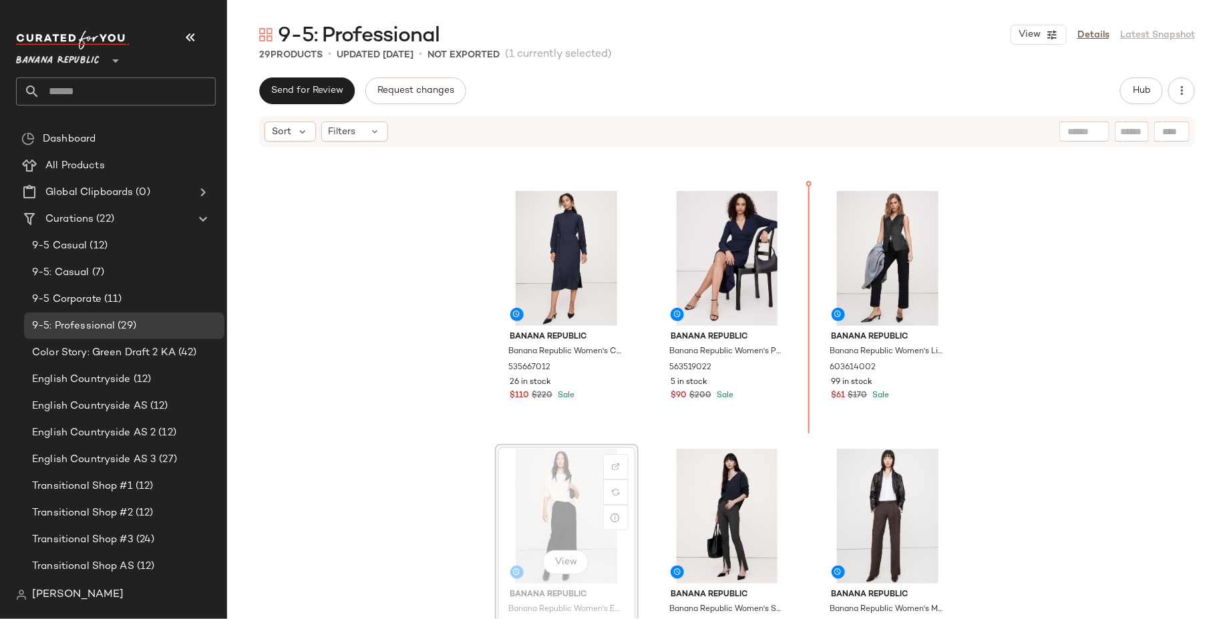
scroll to position [749, 0]
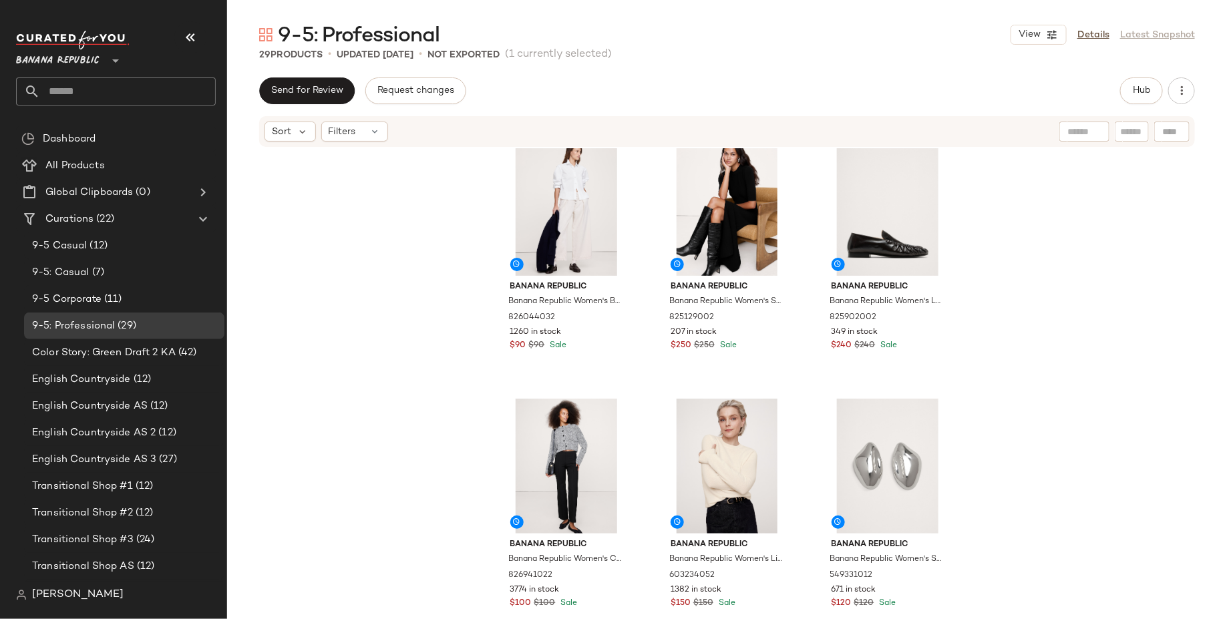
scroll to position [268, 0]
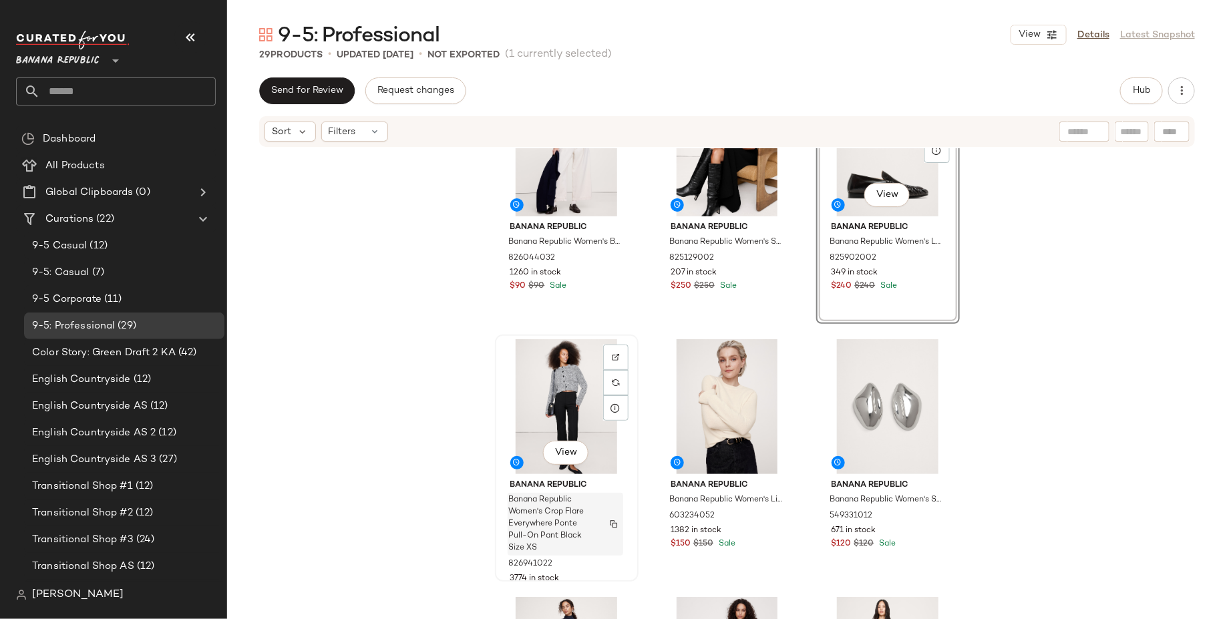
scroll to position [345, 0]
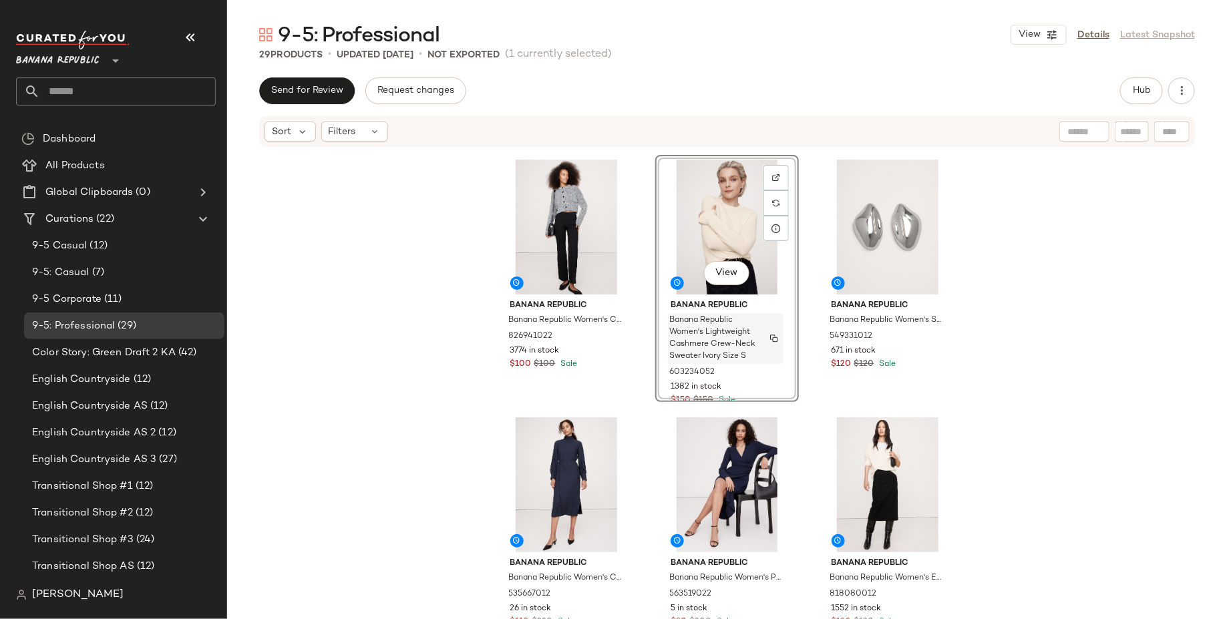
scroll to position [524, 0]
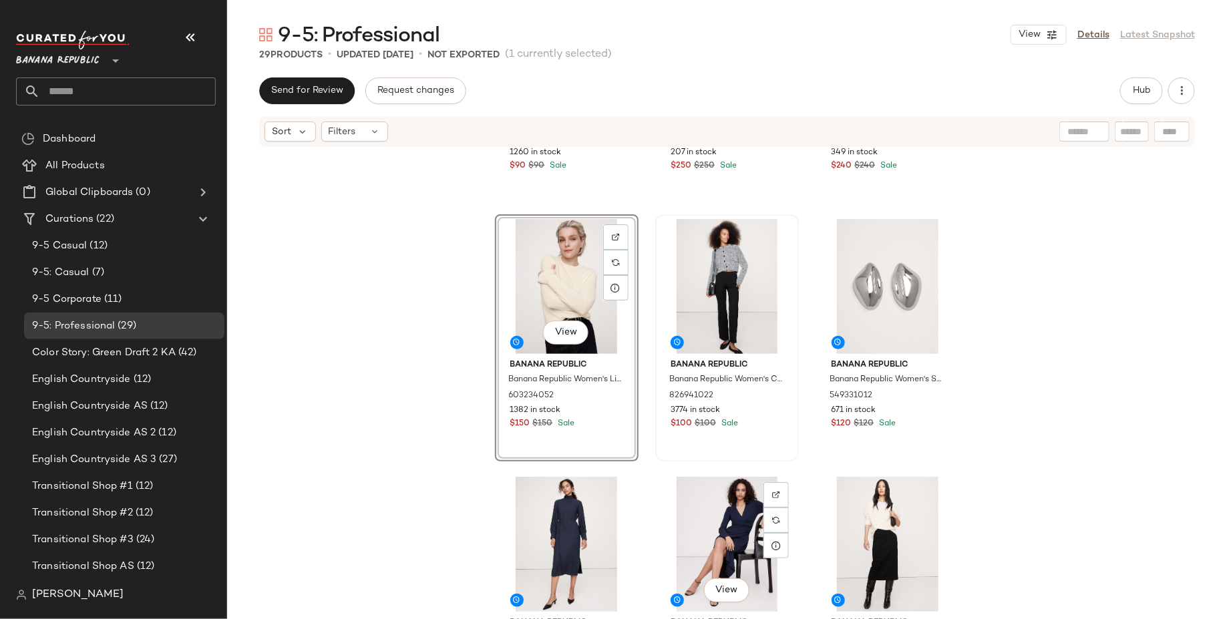
scroll to position [475, 0]
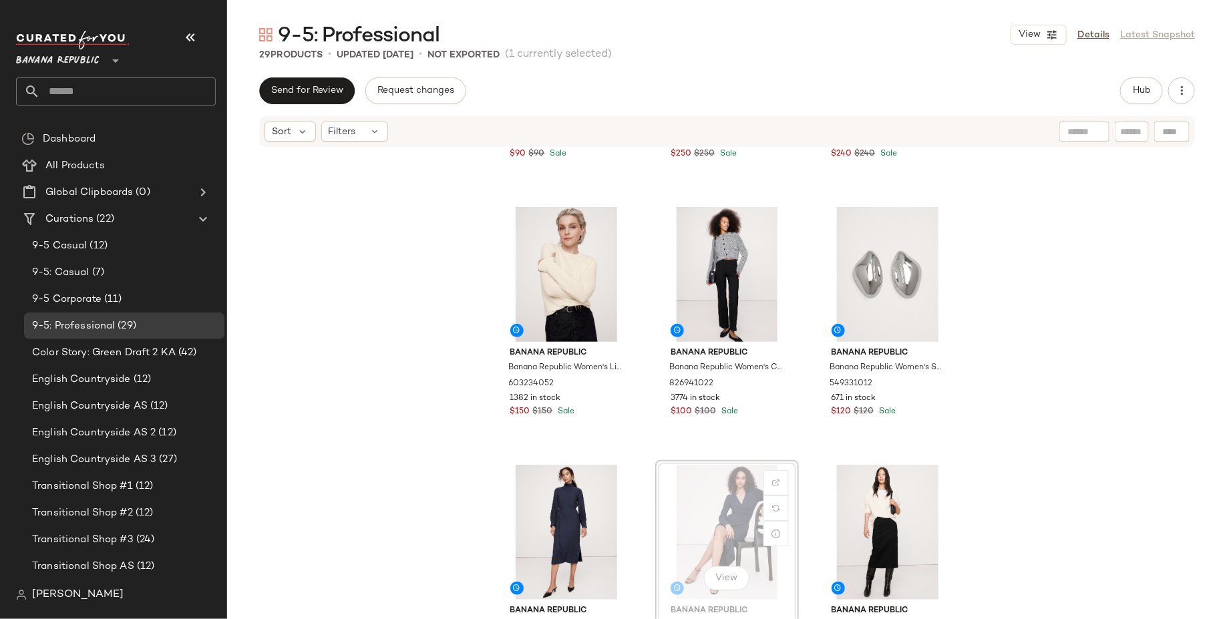
scroll to position [475, 0]
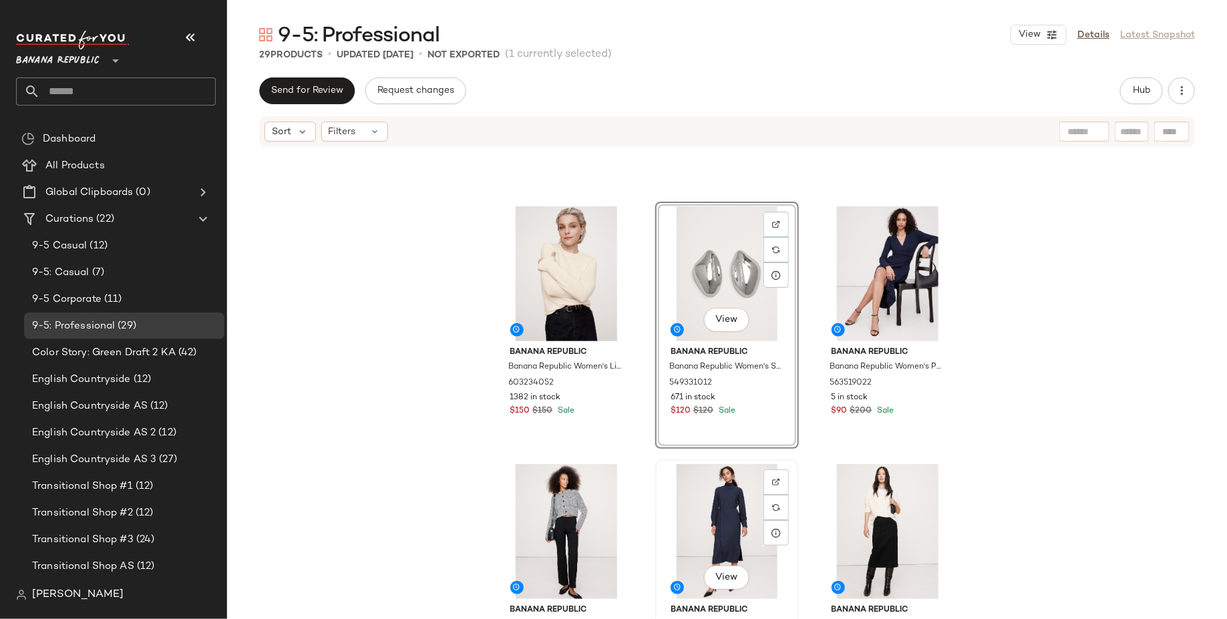
scroll to position [634, 0]
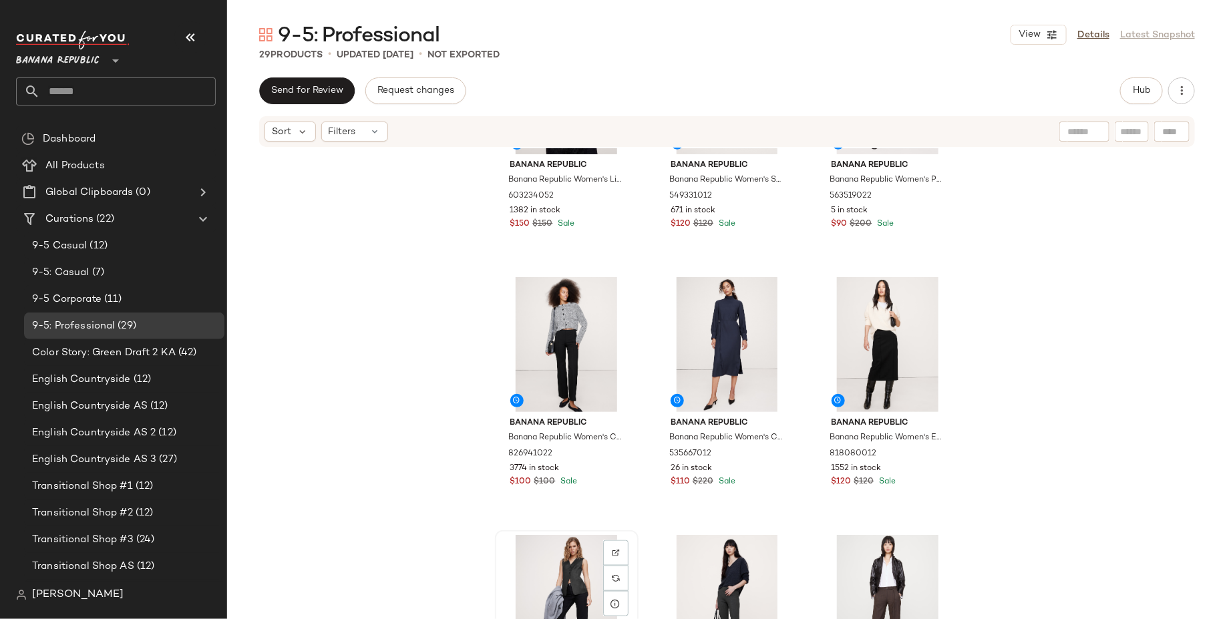
scroll to position [664, 0]
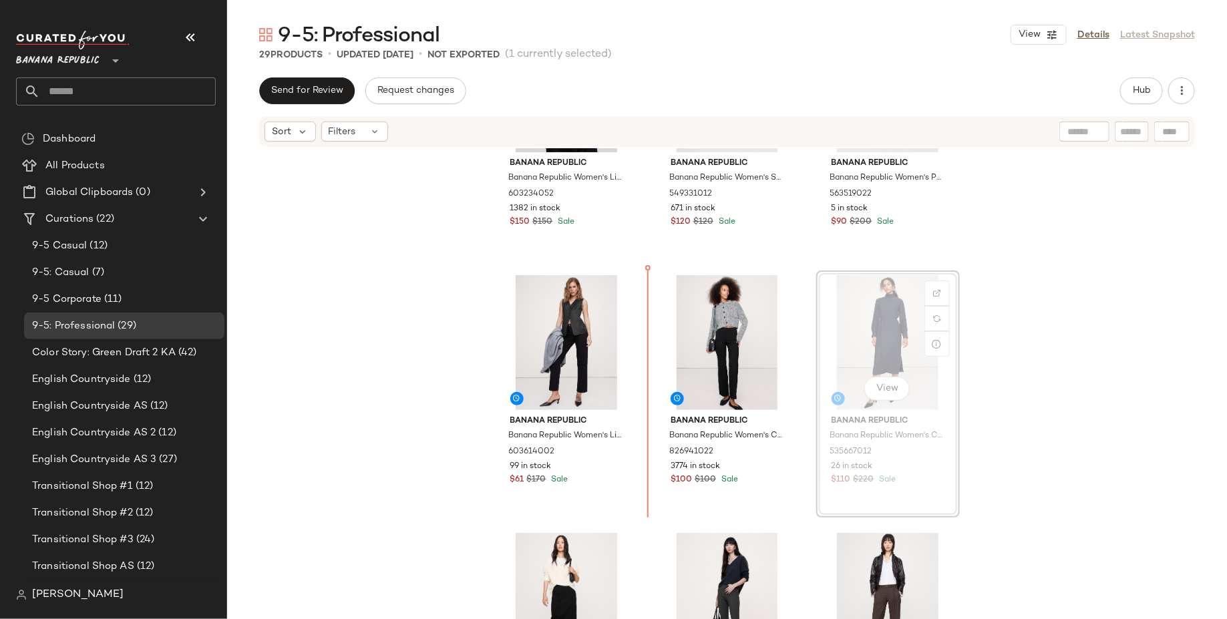
drag, startPoint x: 865, startPoint y: 348, endPoint x: 855, endPoint y: 348, distance: 9.3
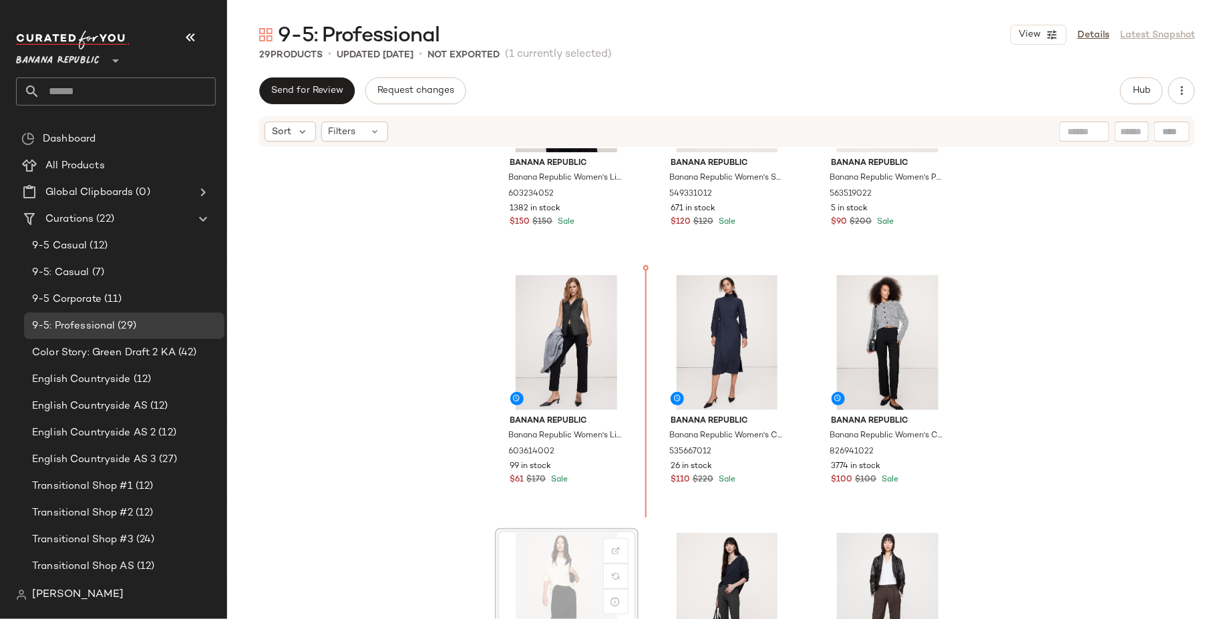
scroll to position [666, 0]
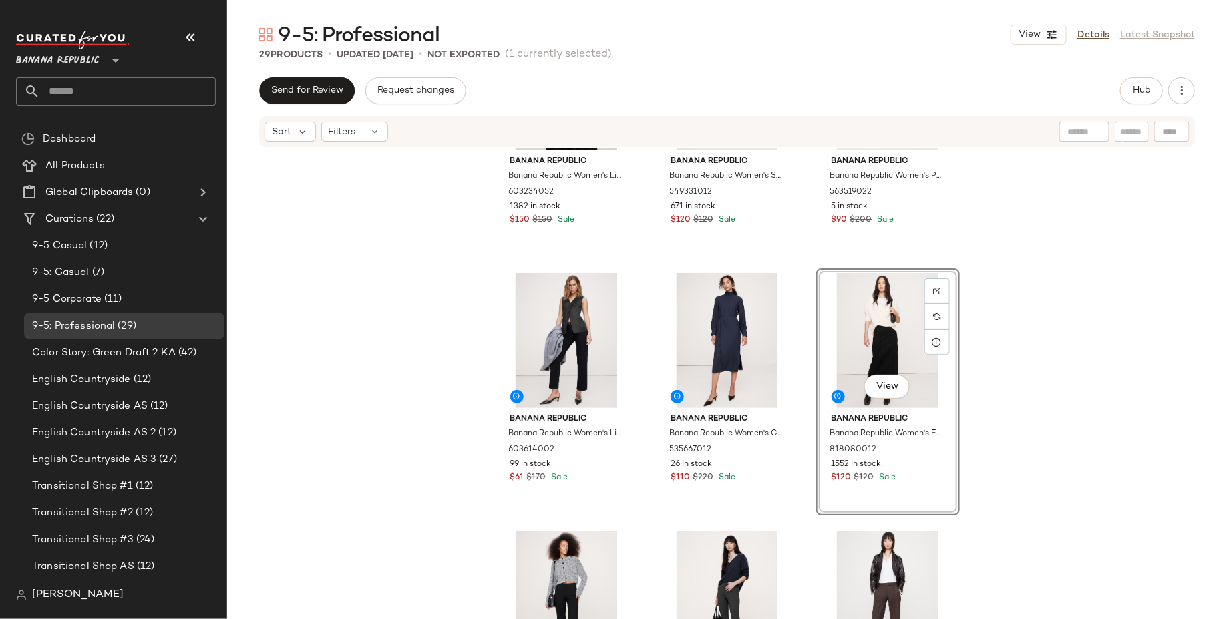
click at [1039, 397] on div "Banana Republic Banana Republic Women's Lightweight Cashmere Crew-Neck Sweater …" at bounding box center [727, 403] width 1000 height 511
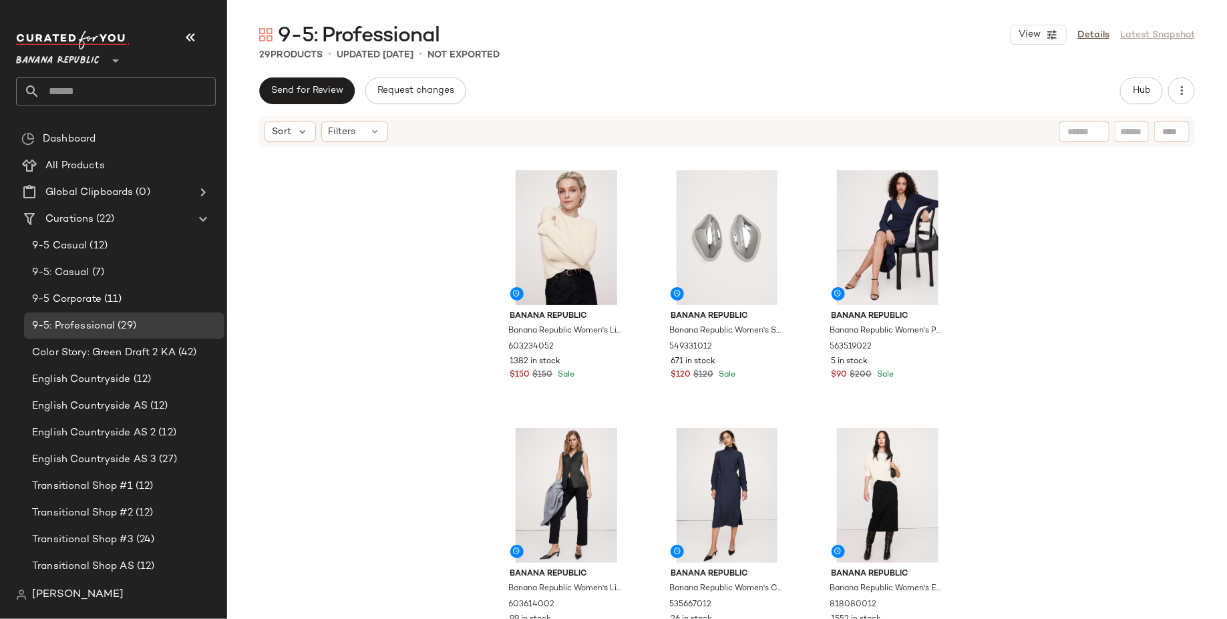
scroll to position [503, 0]
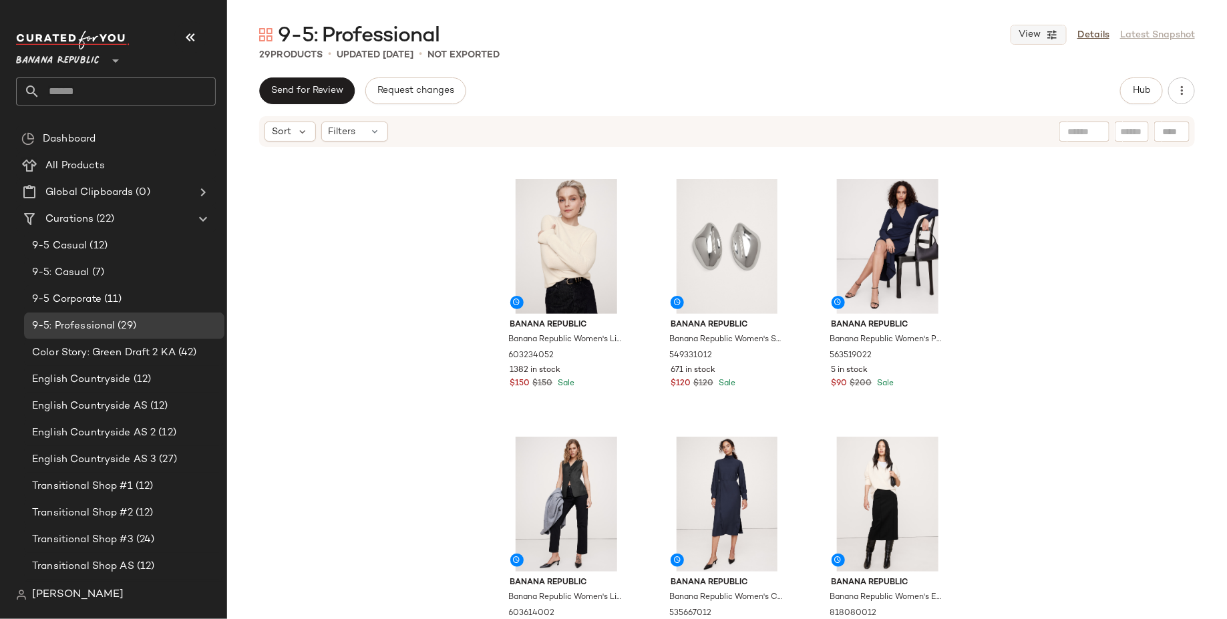
click at [1052, 33] on icon "button" at bounding box center [1052, 35] width 12 height 12
click at [997, 145] on label "Show Card Details" at bounding box center [973, 149] width 97 height 37
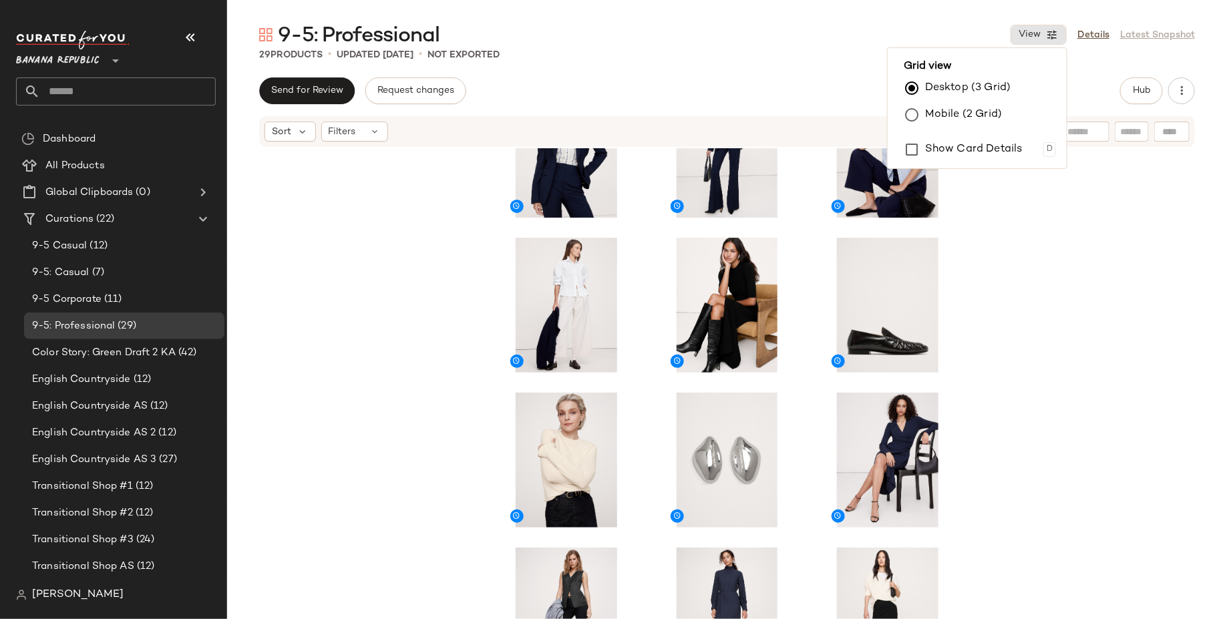
scroll to position [0, 0]
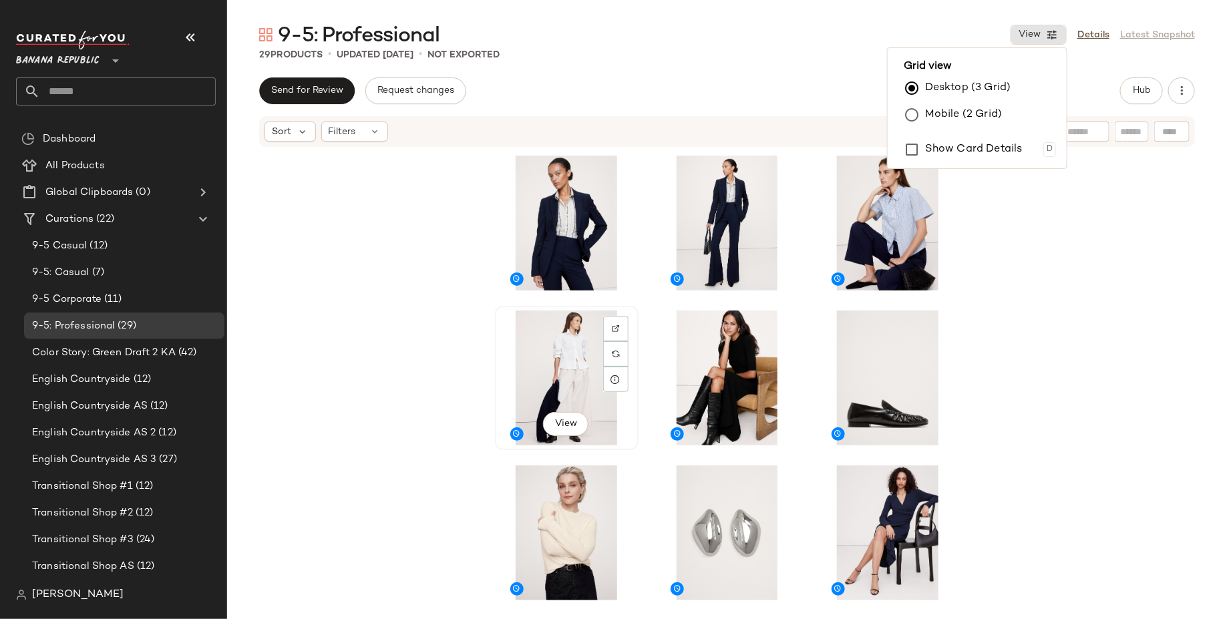
click at [572, 361] on div "View" at bounding box center [566, 377] width 134 height 135
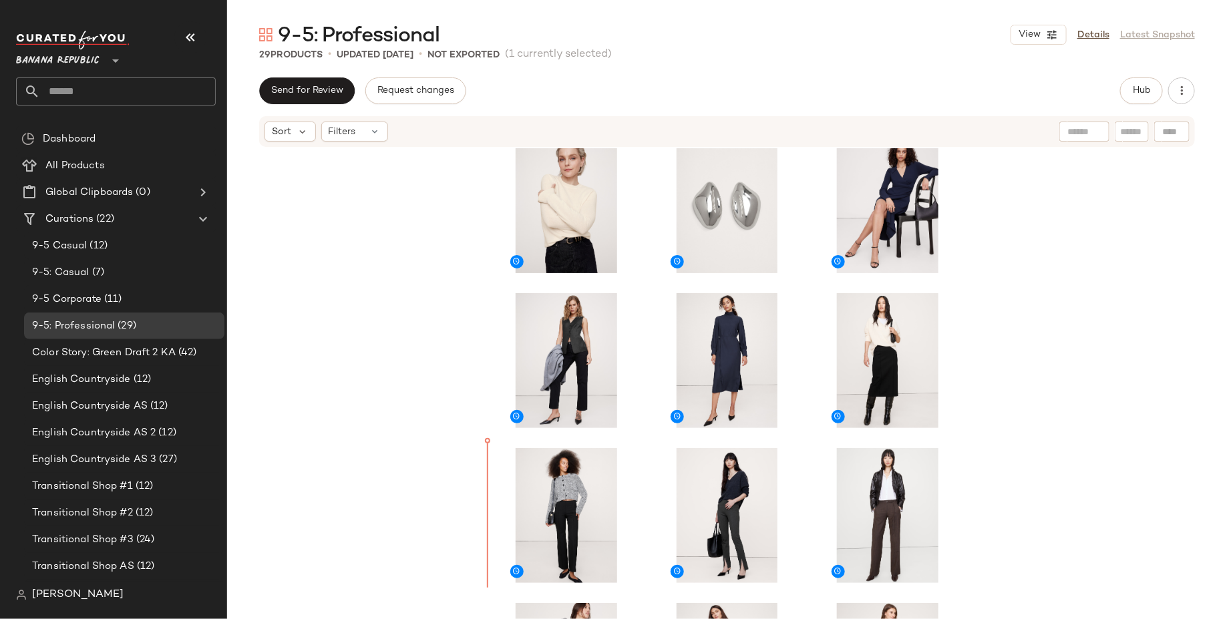
scroll to position [367, 0]
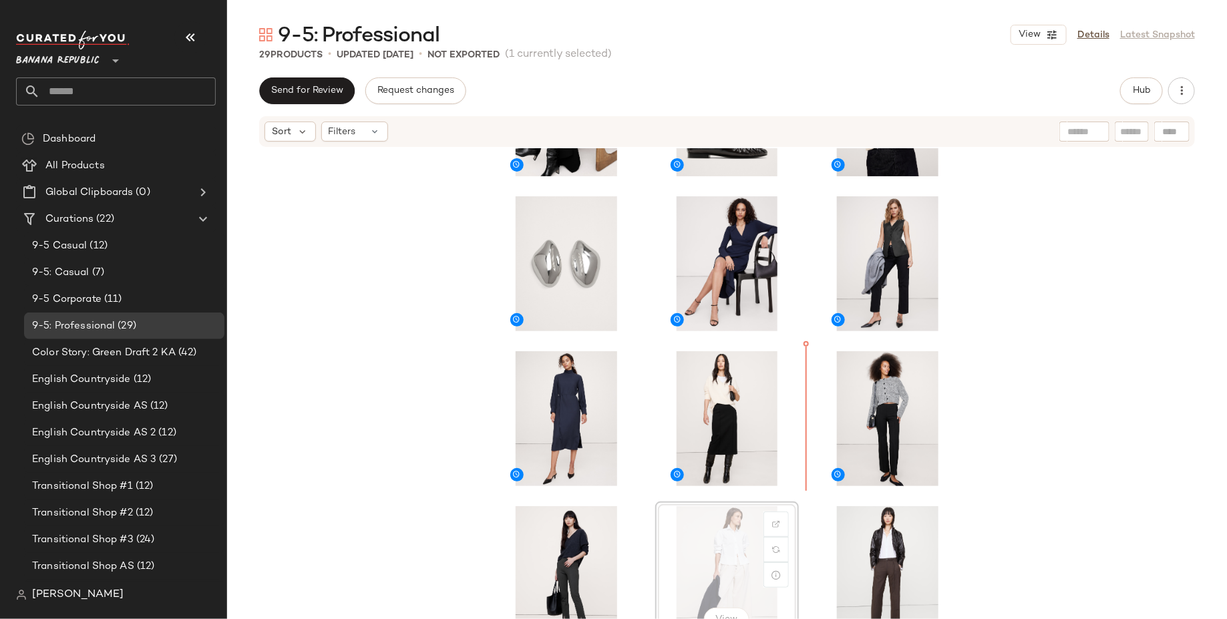
scroll to position [318, 0]
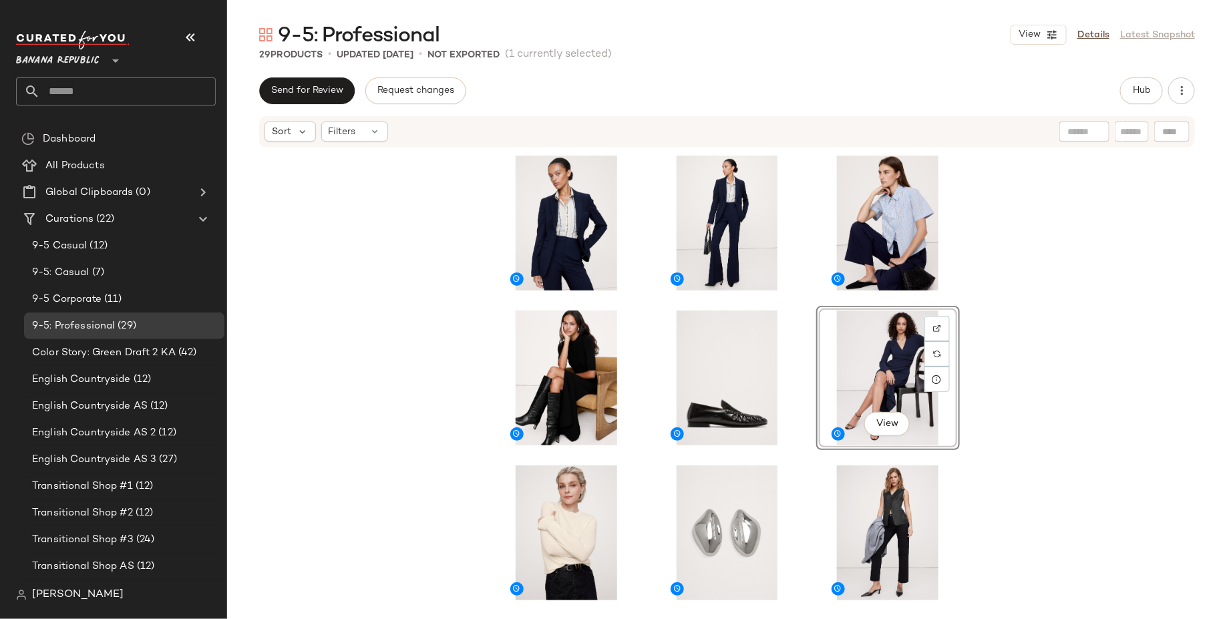
click at [1060, 407] on div "View" at bounding box center [727, 403] width 1000 height 511
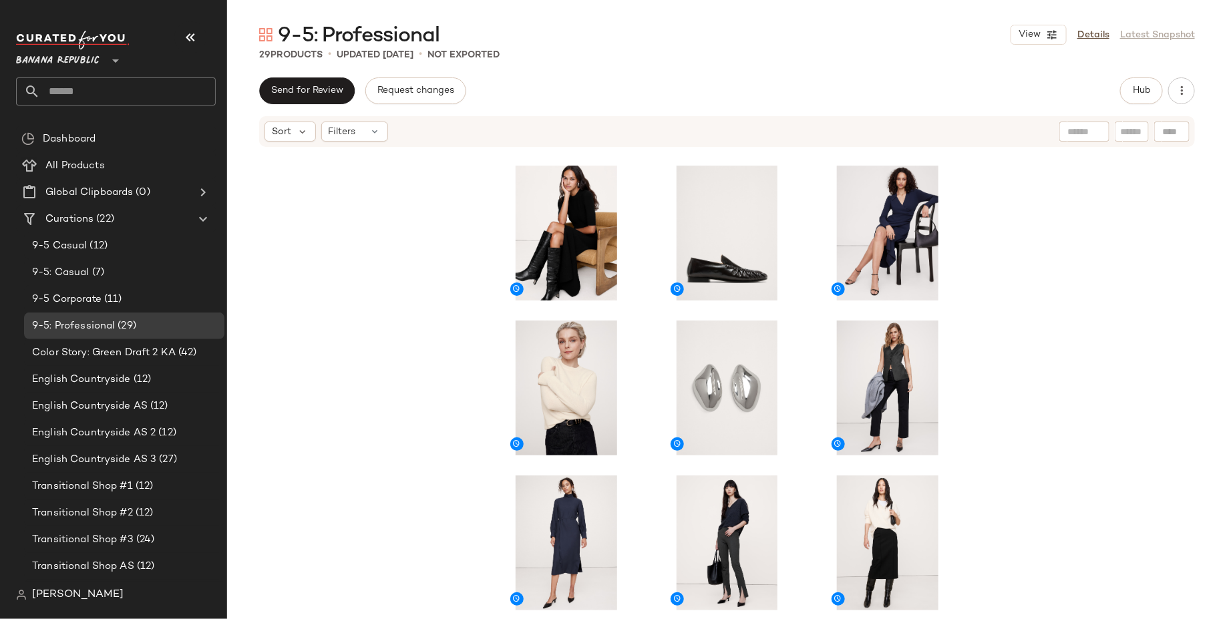
scroll to position [147, 0]
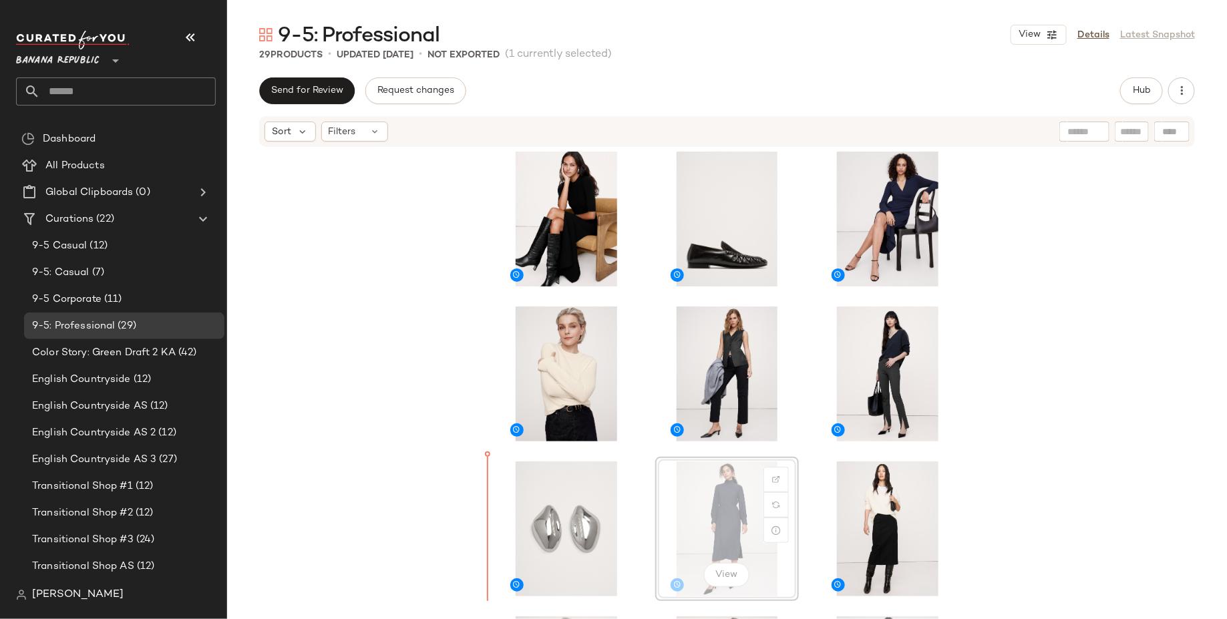
scroll to position [162, 0]
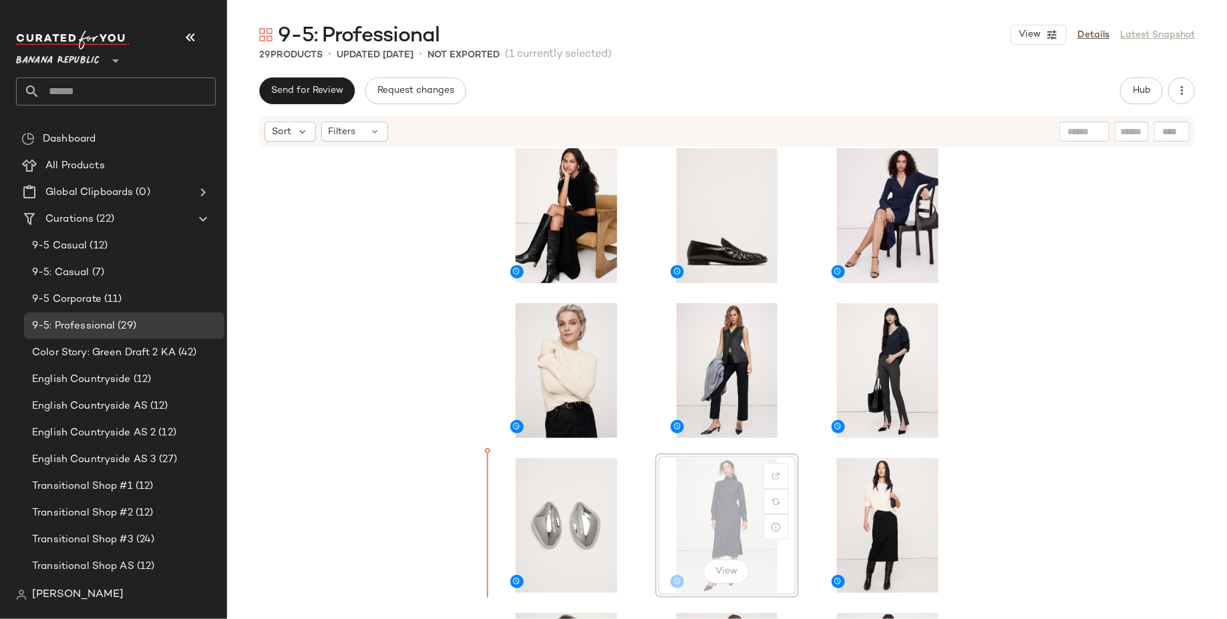
drag, startPoint x: 724, startPoint y: 530, endPoint x: 694, endPoint y: 530, distance: 30.7
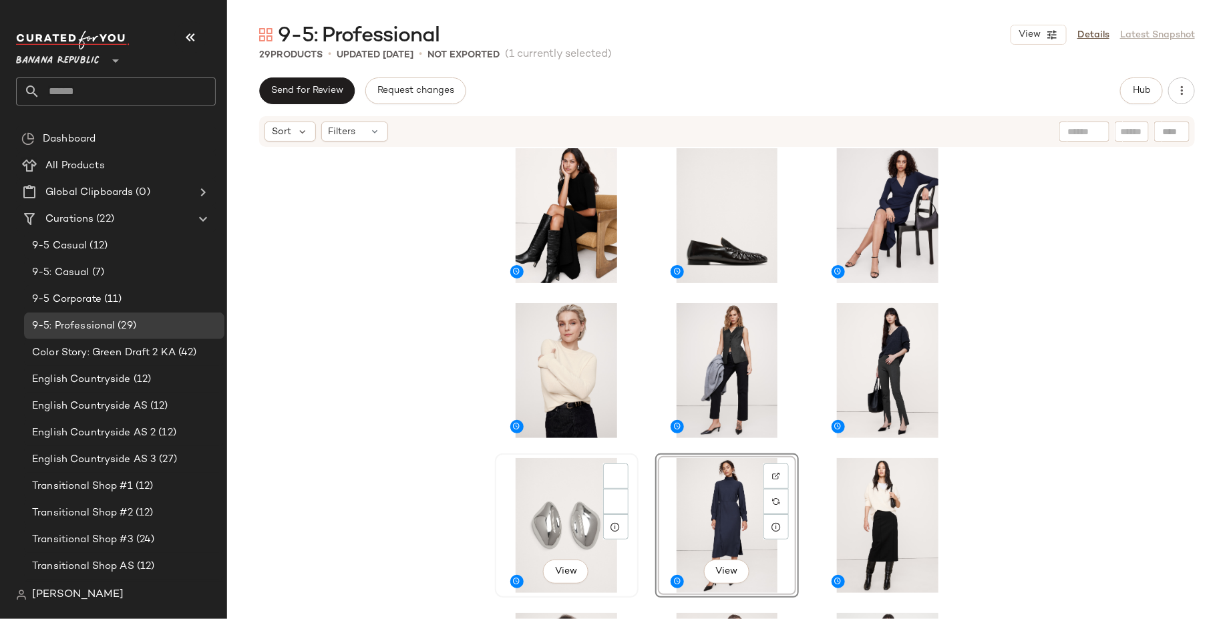
click at [541, 501] on div "View" at bounding box center [566, 525] width 134 height 135
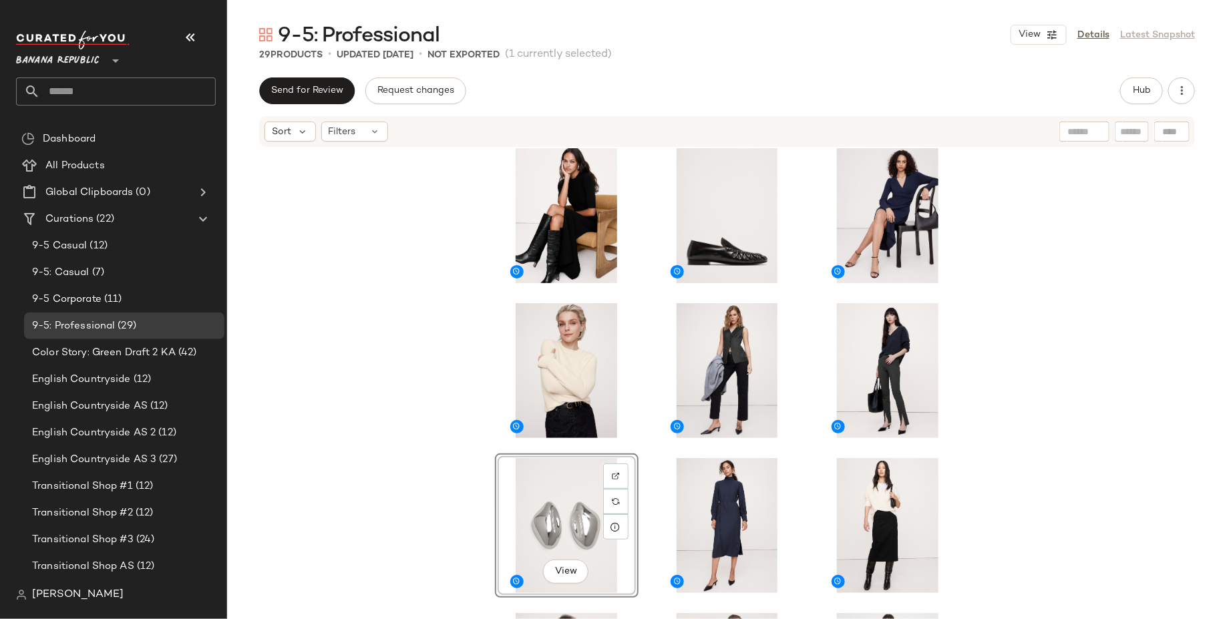
click at [1118, 409] on div "View" at bounding box center [727, 403] width 1000 height 511
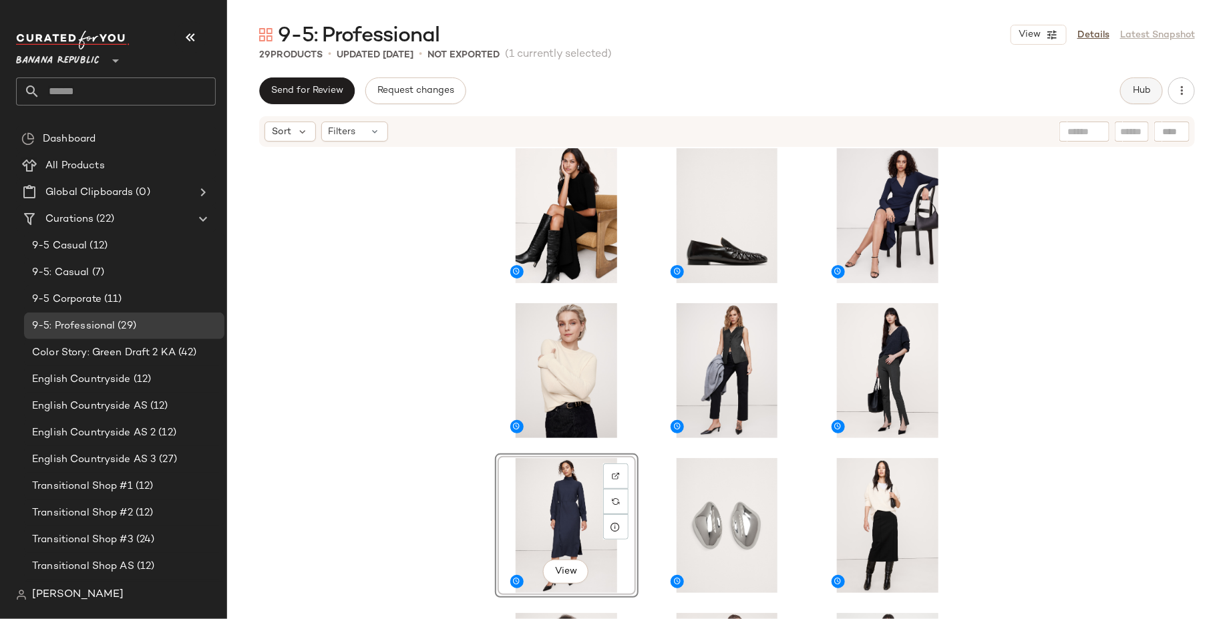
click at [1139, 97] on button "Hub" at bounding box center [1141, 90] width 43 height 27
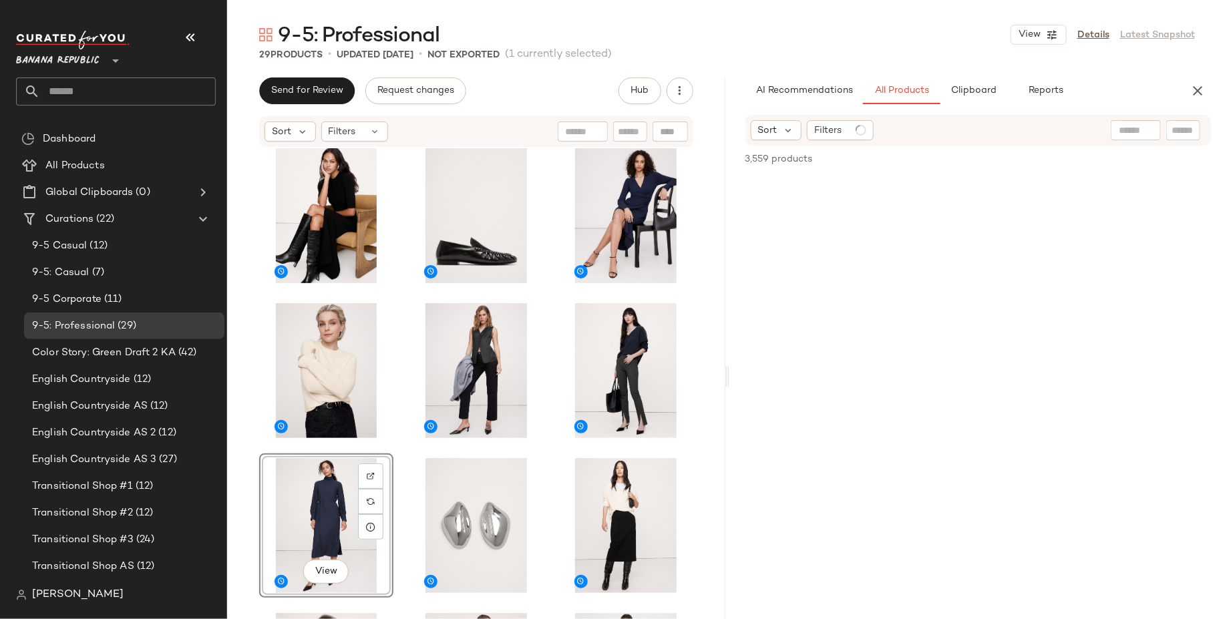
click at [1140, 140] on div "Sort Filters" at bounding box center [978, 130] width 466 height 31
click at [1133, 128] on input "text" at bounding box center [1077, 131] width 116 height 14
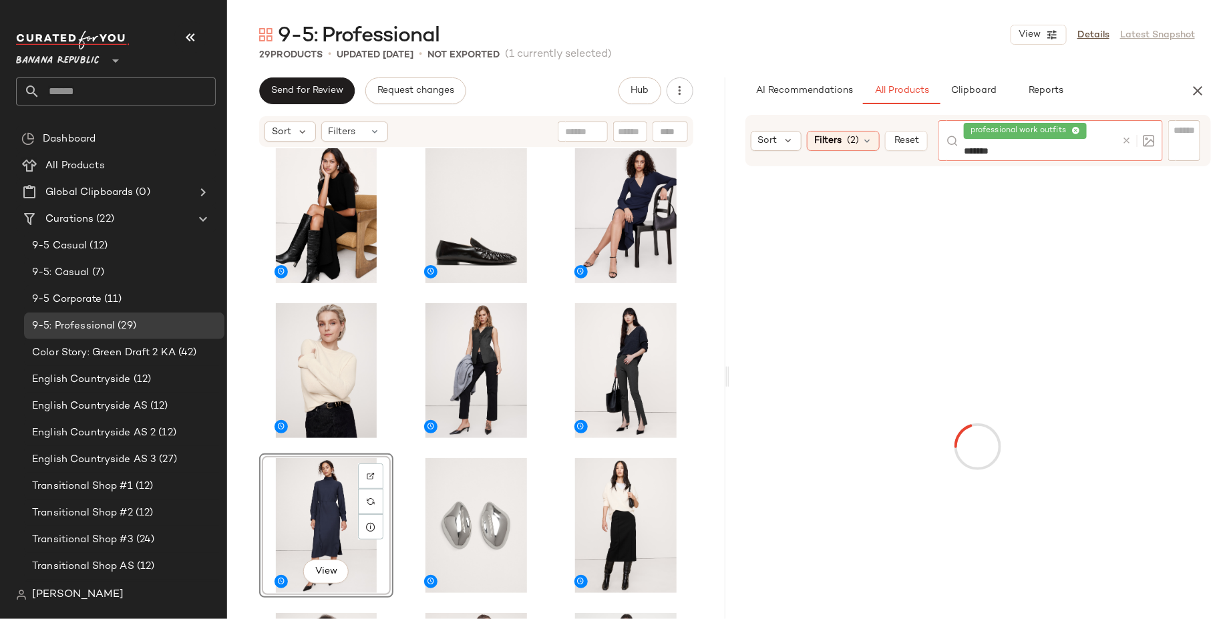
click at [1077, 129] on icon at bounding box center [1075, 131] width 9 height 9
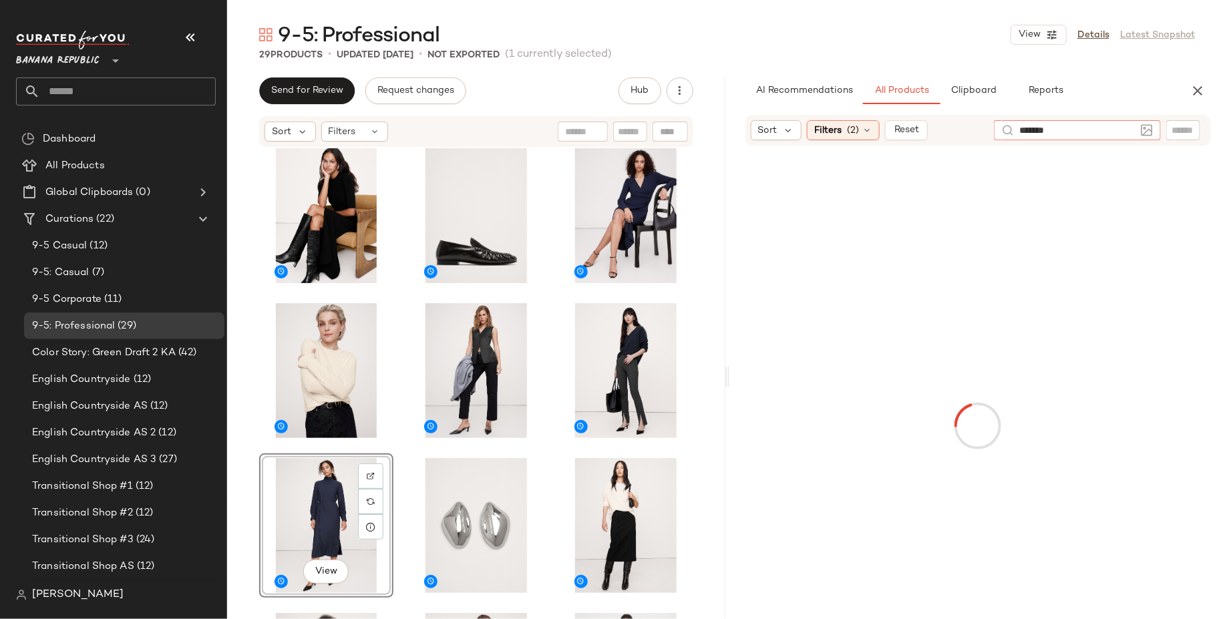
click at [1077, 129] on input "*******" at bounding box center [1077, 131] width 116 height 14
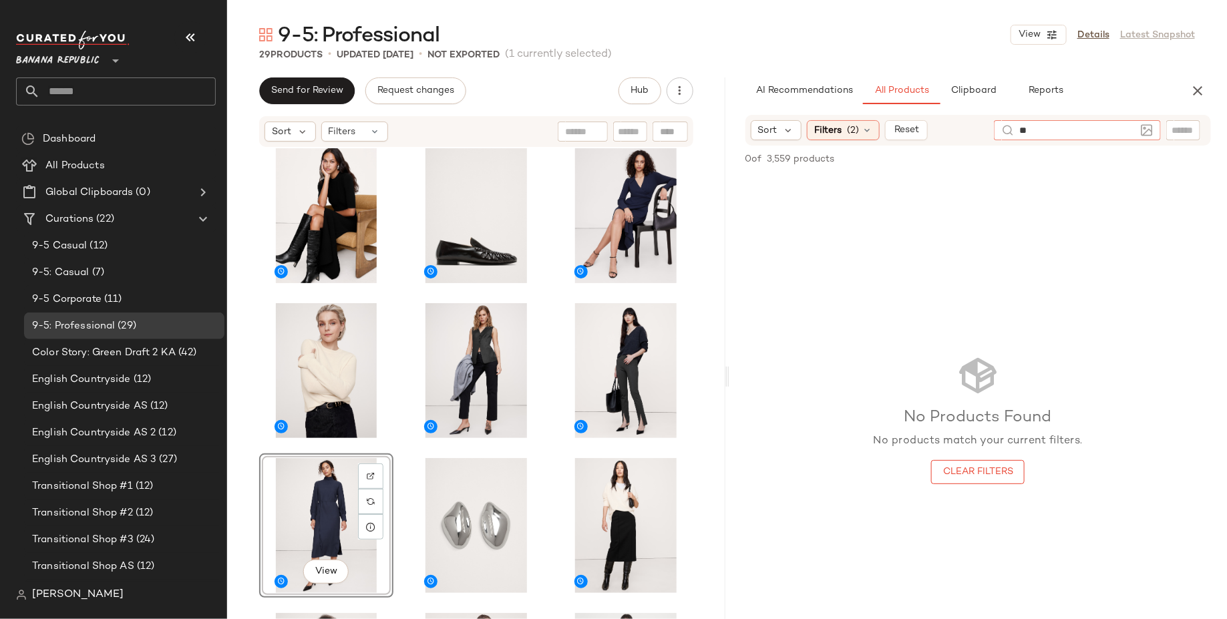
type input "*"
type input "****"
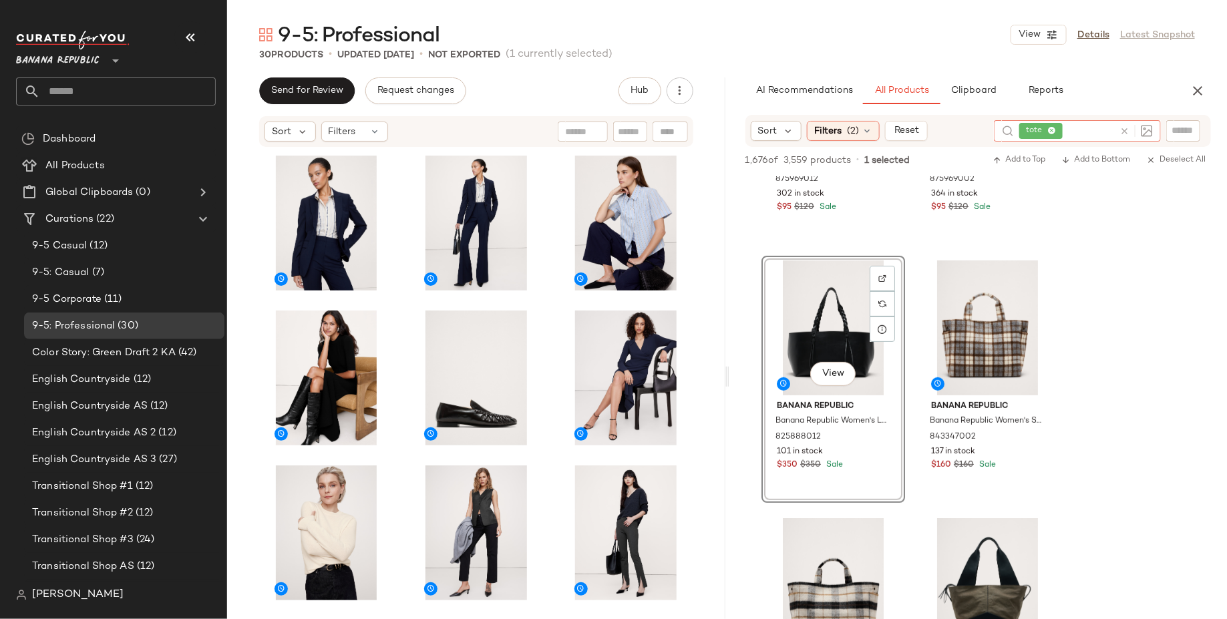
click at [1053, 129] on icon at bounding box center [1052, 131] width 9 height 9
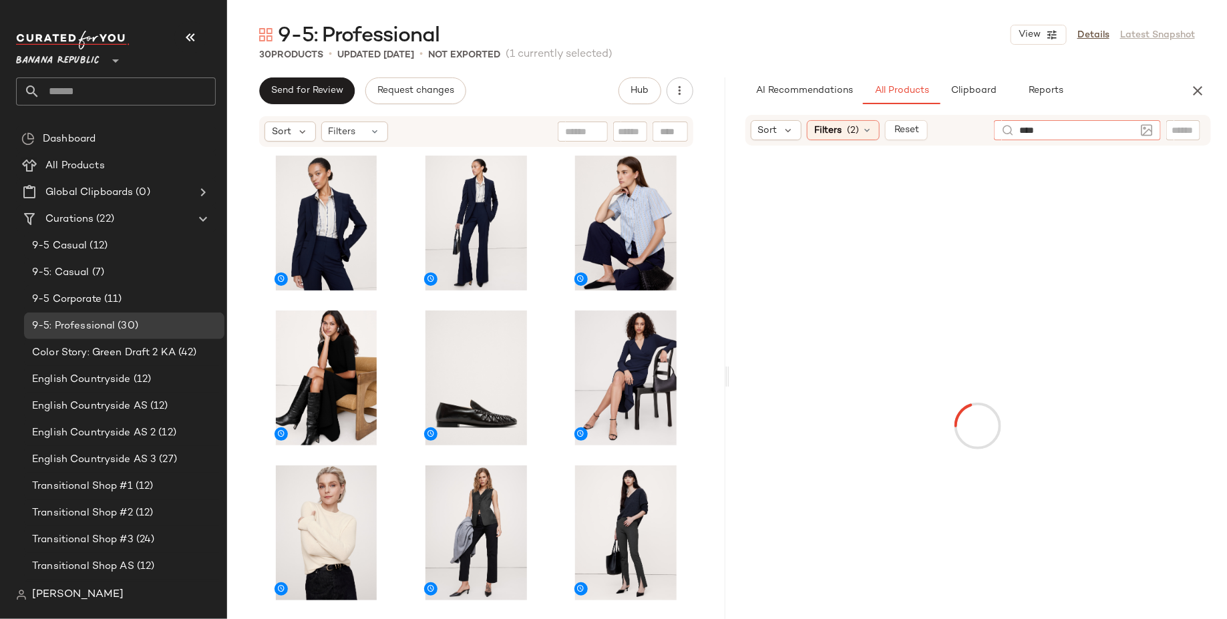
type input "*****"
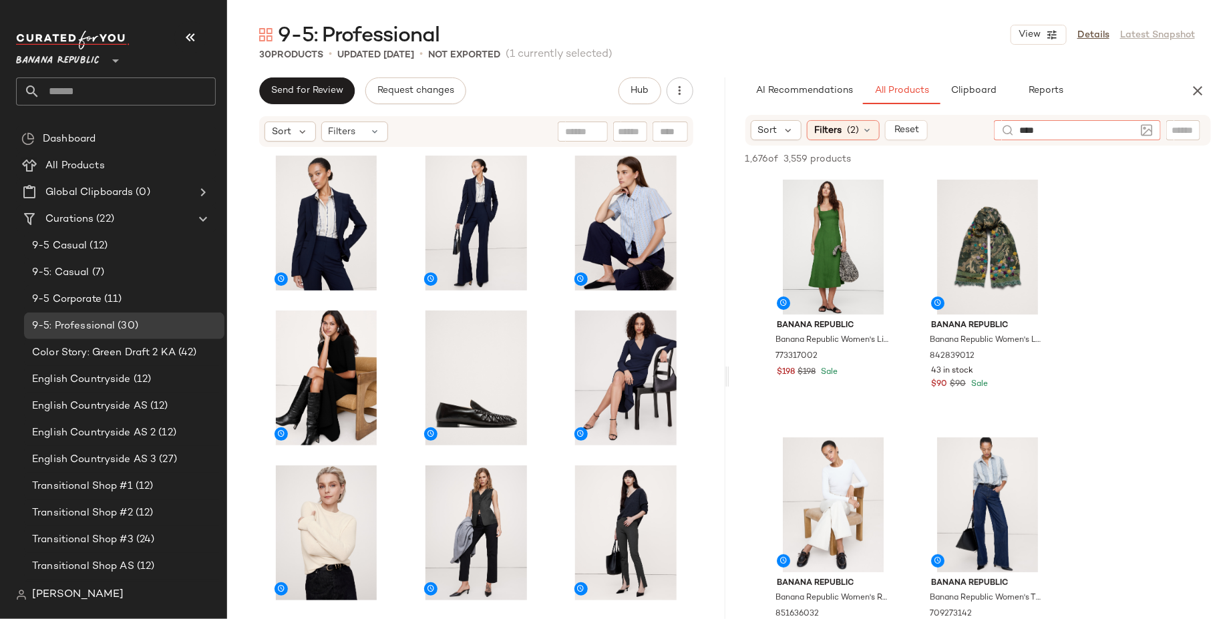
type input "*****"
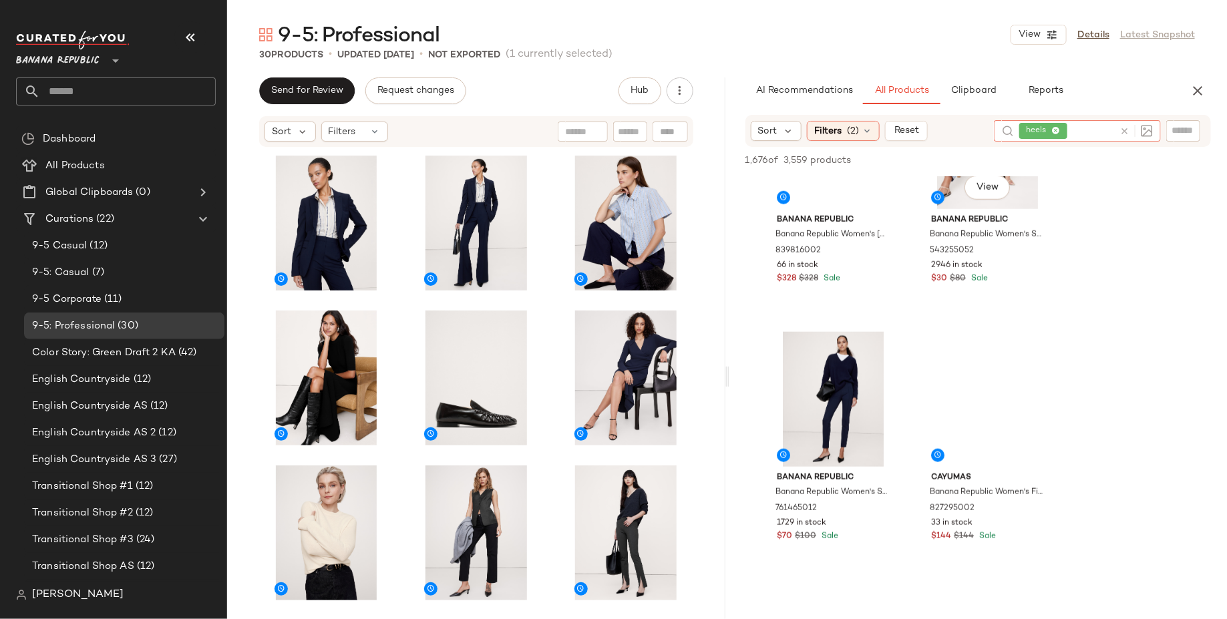
scroll to position [5542, 0]
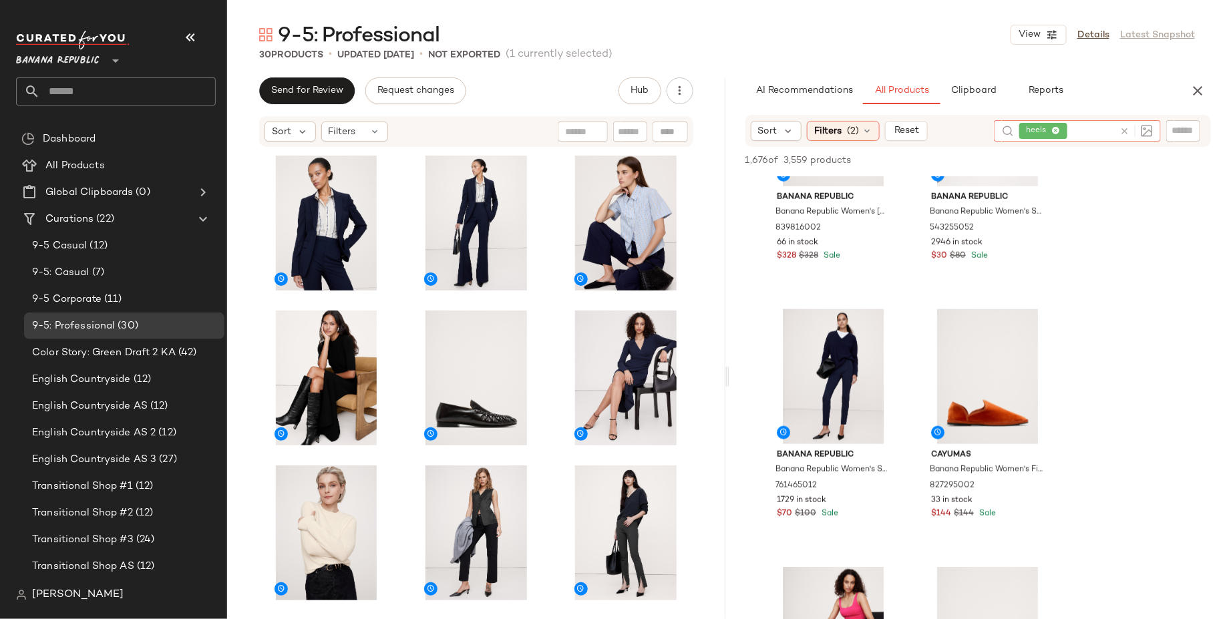
click at [1058, 130] on icon at bounding box center [1056, 131] width 9 height 9
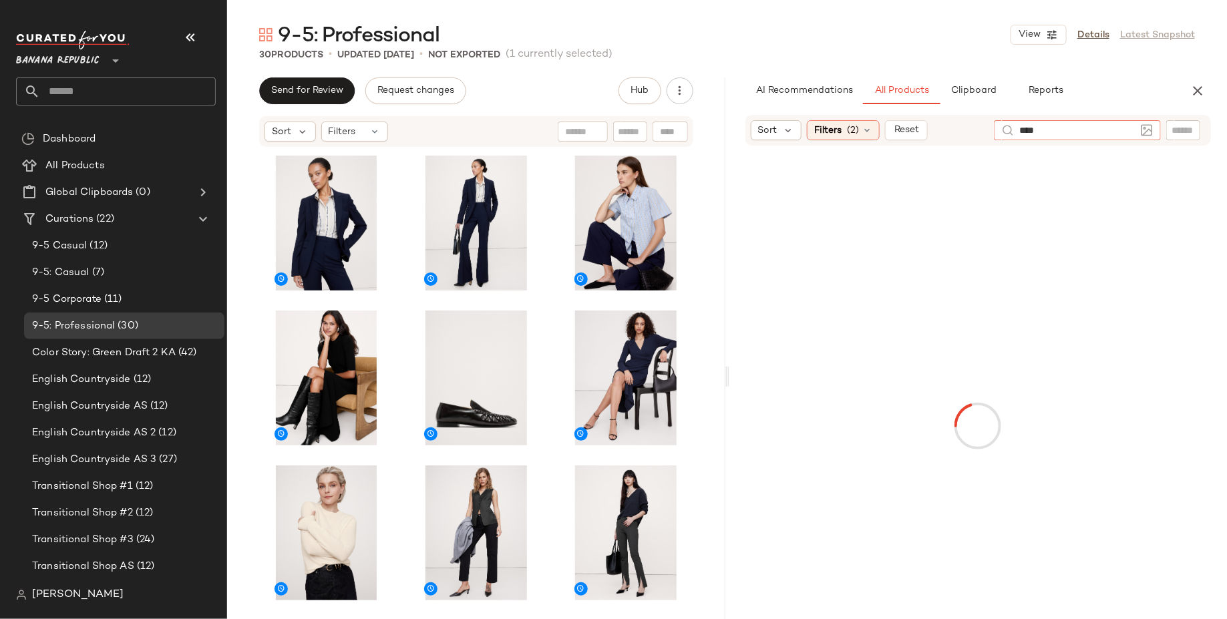
type input "*****"
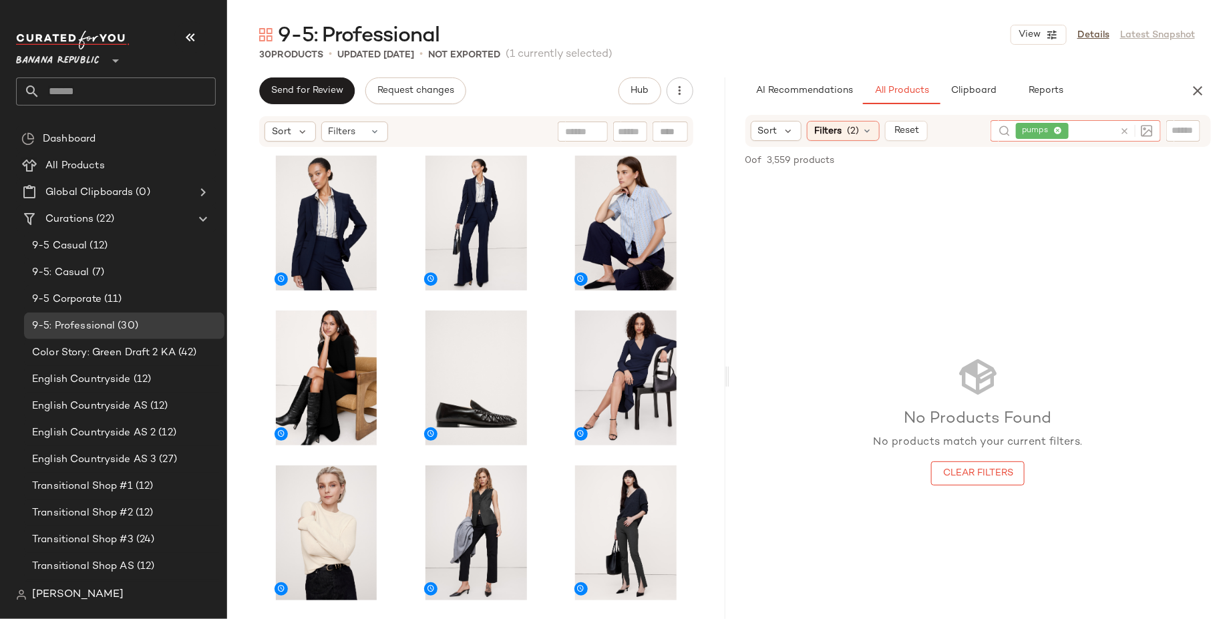
click at [1056, 129] on icon at bounding box center [1057, 131] width 9 height 9
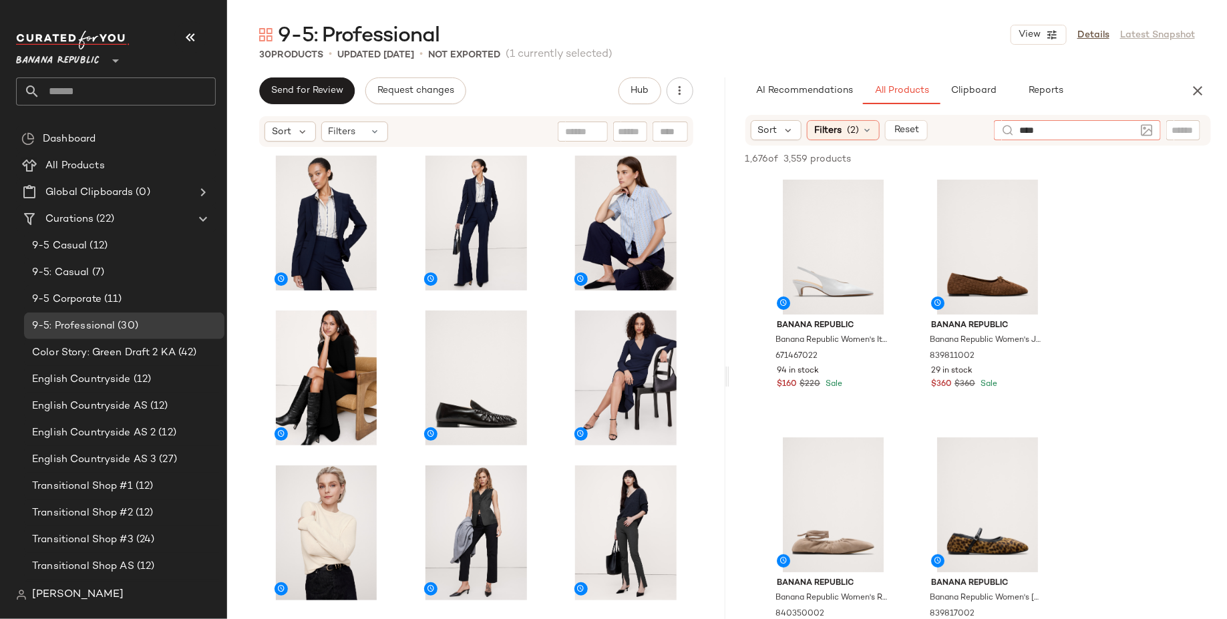
type input "*****"
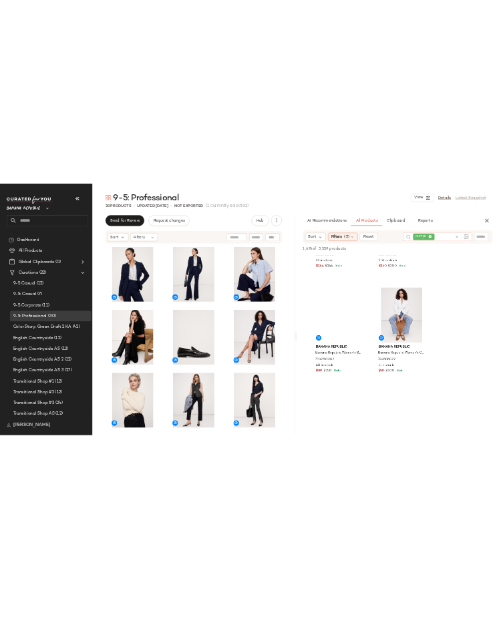
scroll to position [3632, 0]
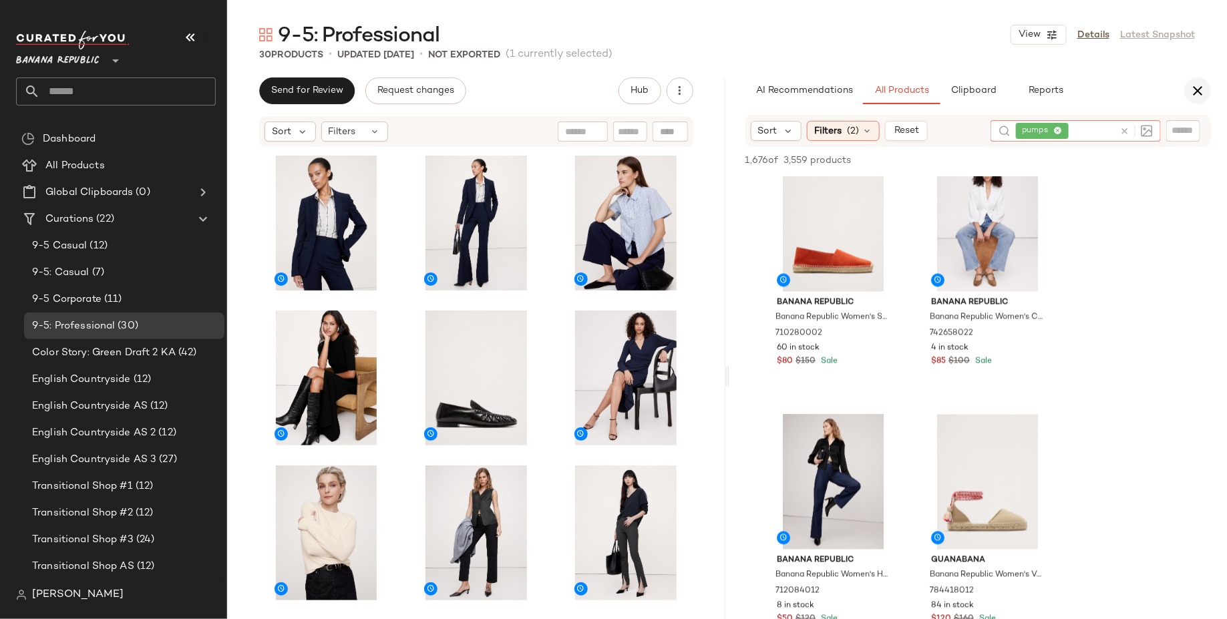
click at [1187, 87] on button "button" at bounding box center [1197, 90] width 27 height 27
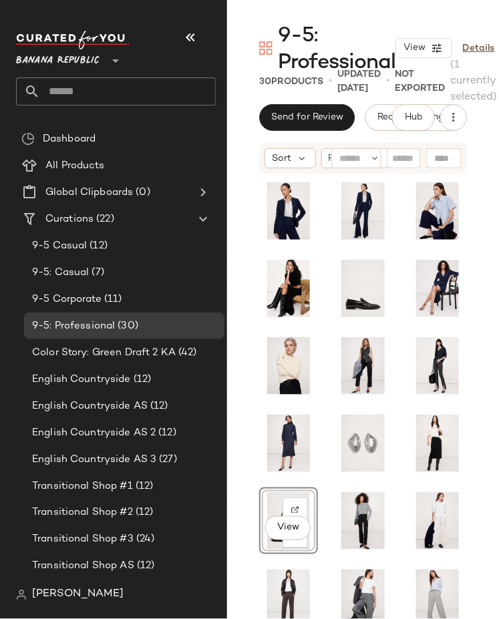
click at [464, 604] on div "View" at bounding box center [363, 430] width 272 height 511
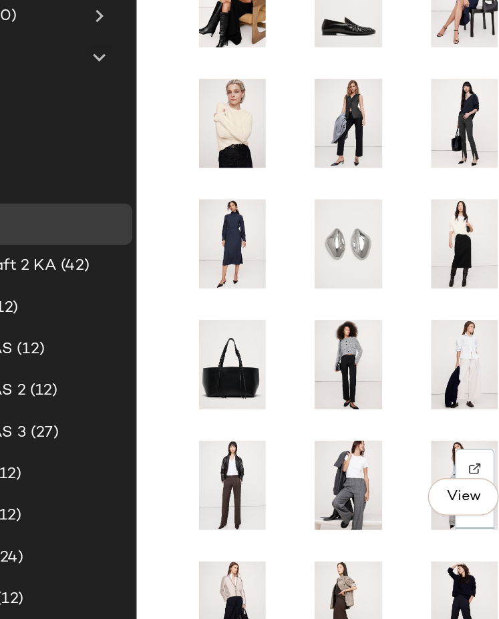
scroll to position [117, 0]
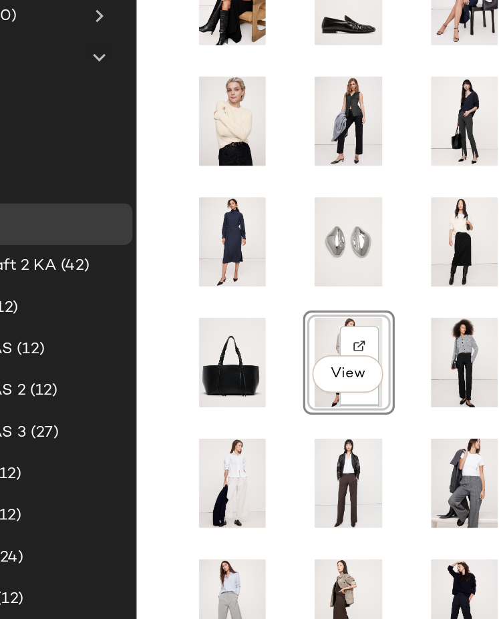
click at [248, 456] on div "View" at bounding box center [363, 430] width 272 height 511
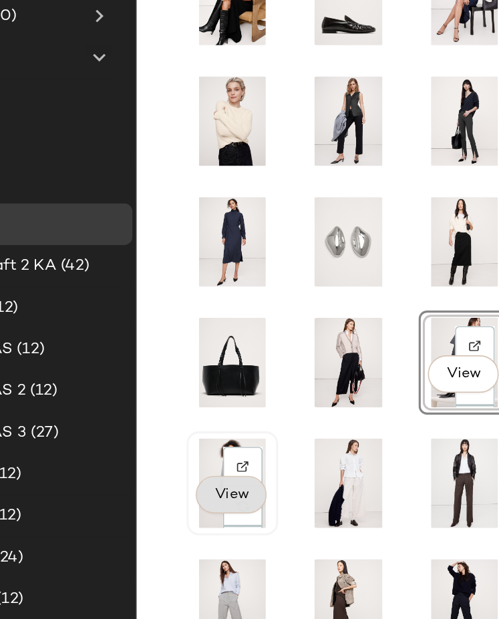
click at [277, 495] on span "View" at bounding box center [287, 499] width 23 height 11
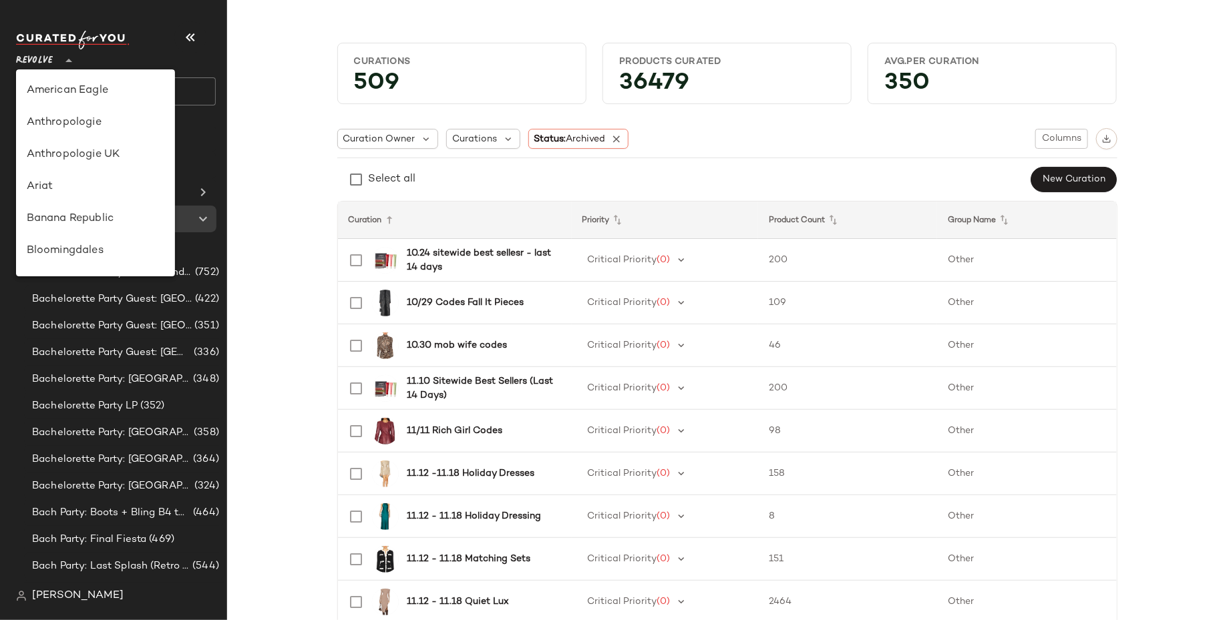
click at [55, 55] on div "Revolve **" at bounding box center [37, 52] width 42 height 33
click at [82, 154] on div "Banana Republic" at bounding box center [96, 154] width 138 height 16
type input "**"
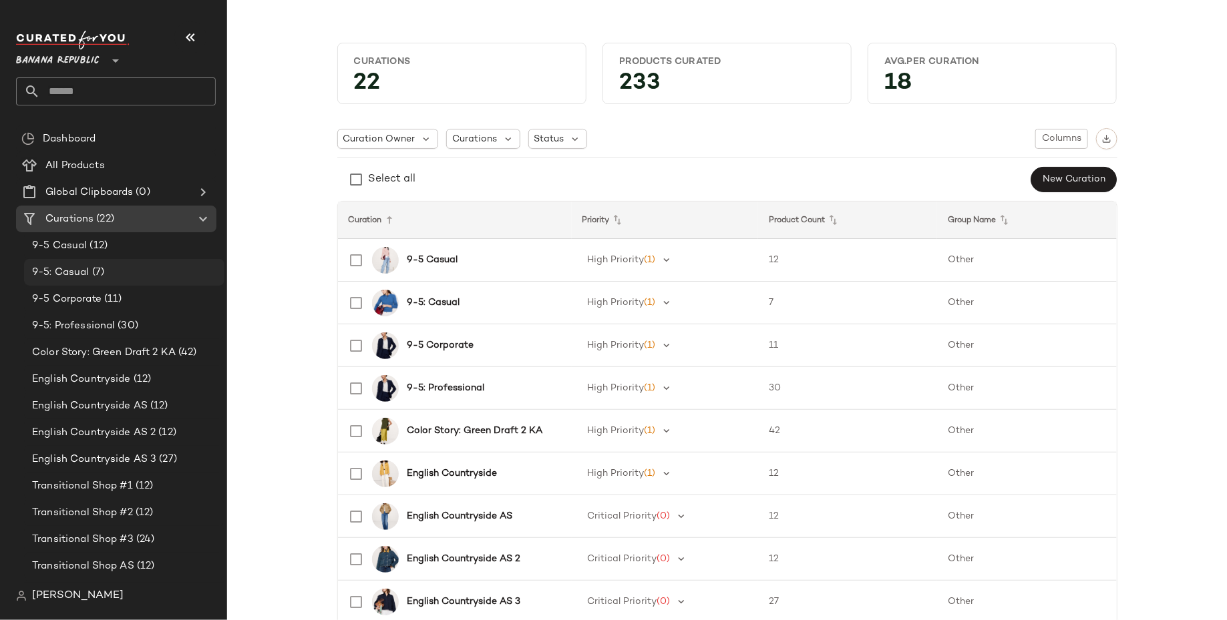
click at [140, 274] on div "9-5: Casual (7)" at bounding box center [123, 272] width 191 height 15
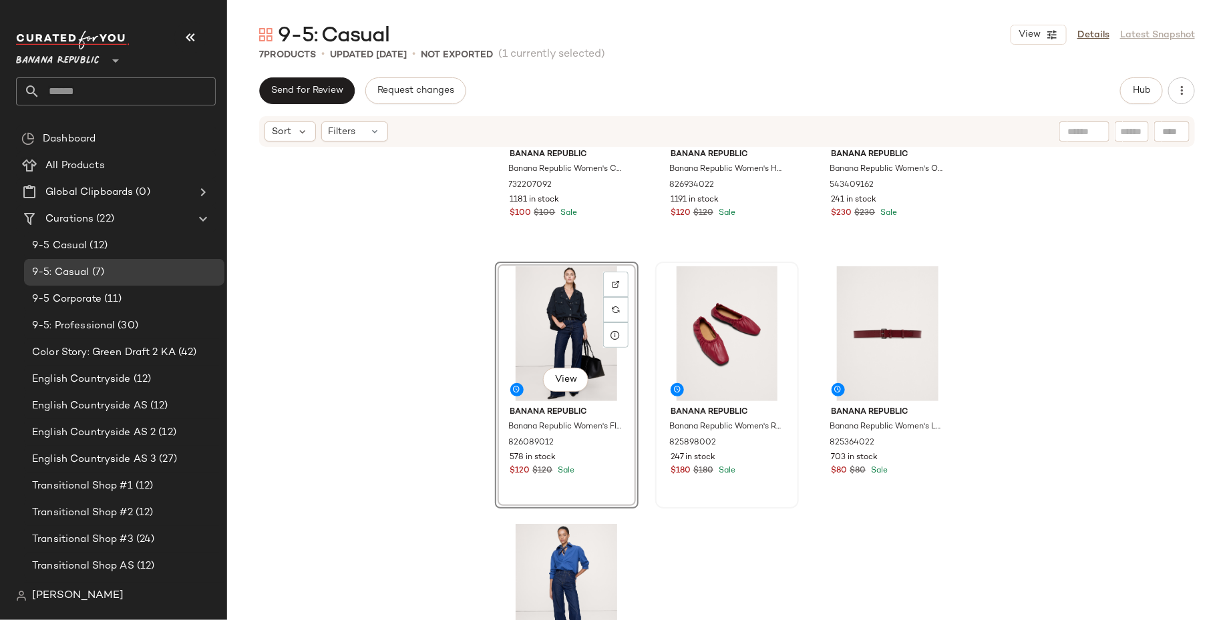
scroll to position [149, 0]
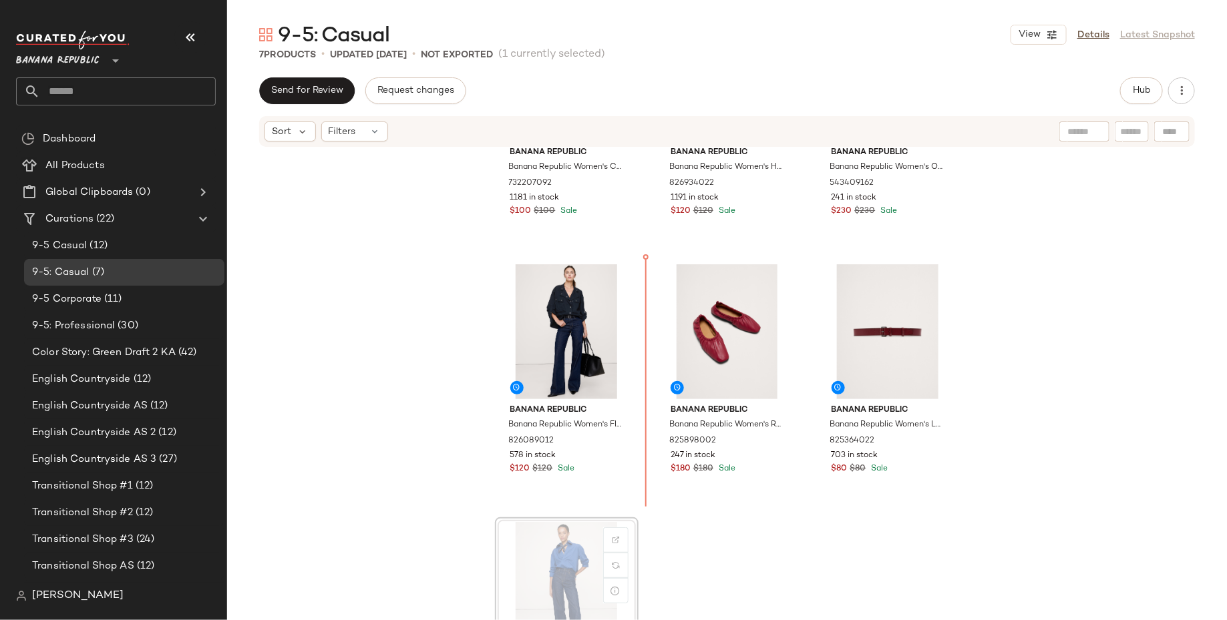
scroll to position [150, 0]
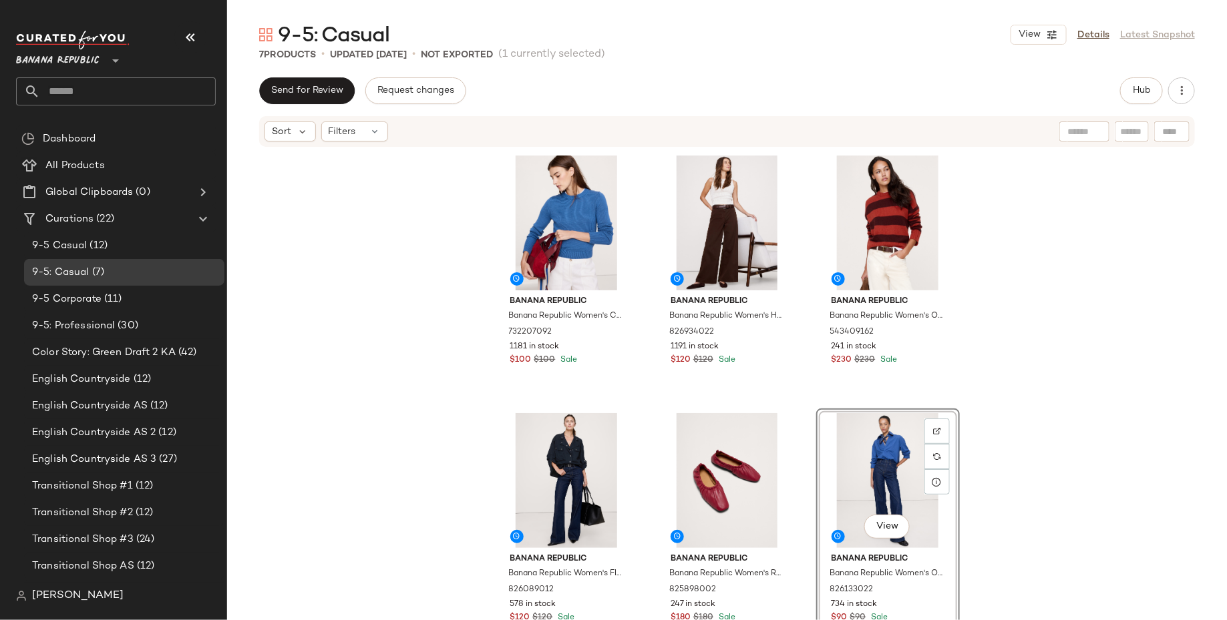
click at [1054, 348] on div "Banana Republic Banana Republic Women's Cotton-Silk Crew-Neck Sweater Night Sai…" at bounding box center [727, 404] width 1000 height 512
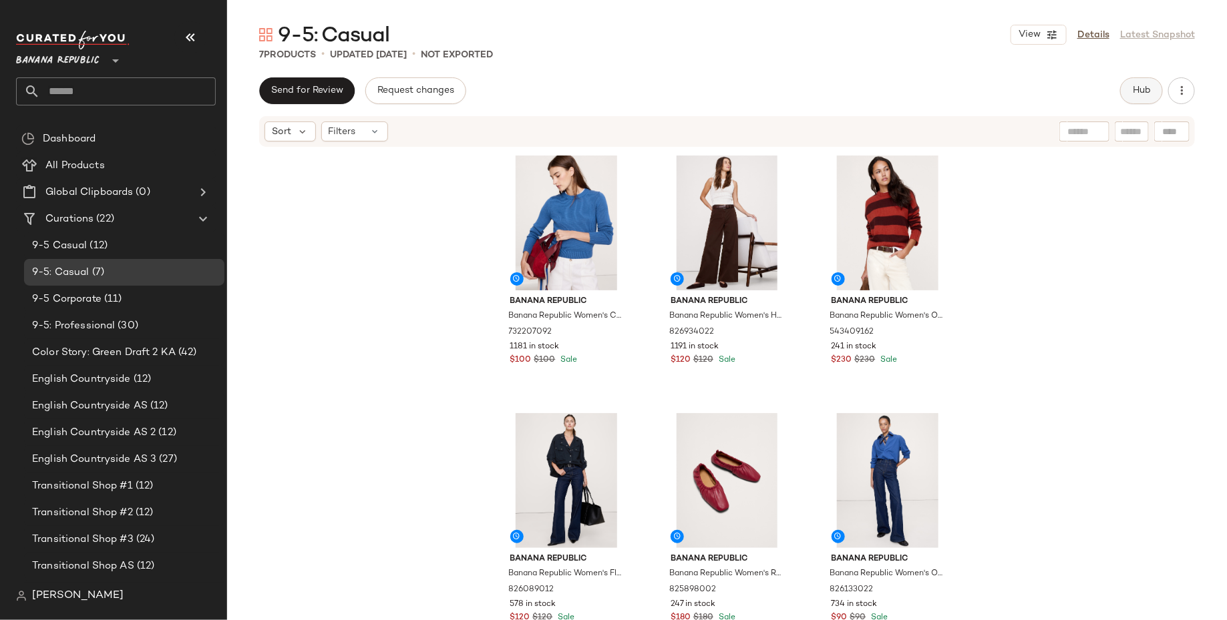
click at [1148, 85] on span "Hub" at bounding box center [1141, 90] width 19 height 11
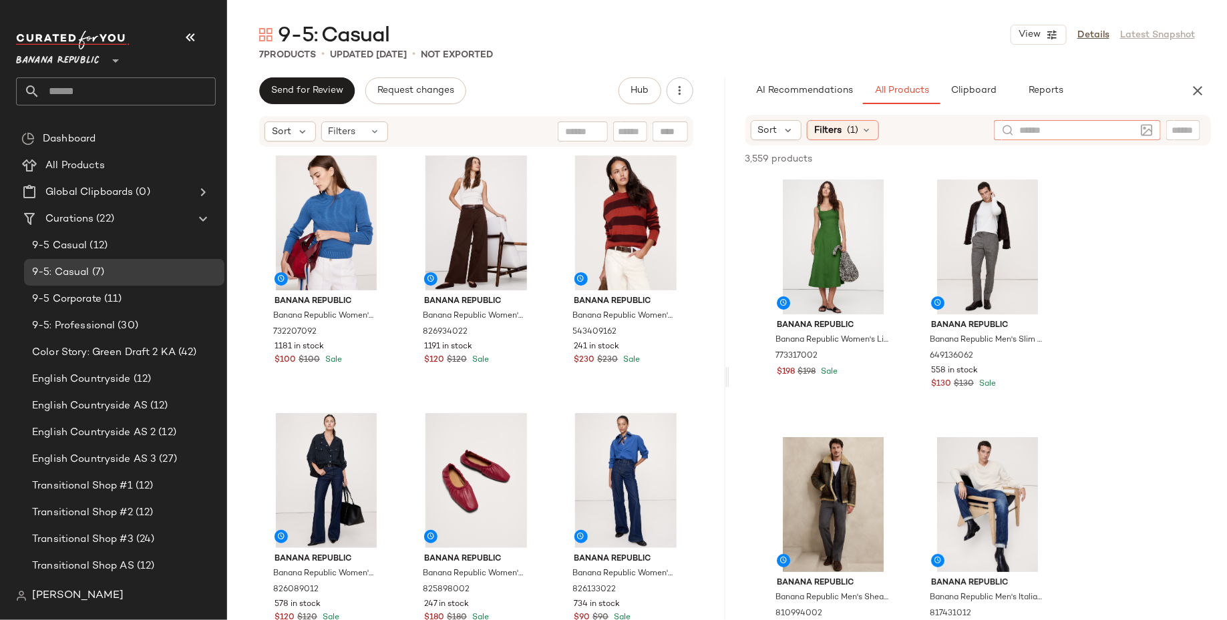
click at [1124, 128] on input "text" at bounding box center [1077, 131] width 116 height 14
type input "*"
type input "*******"
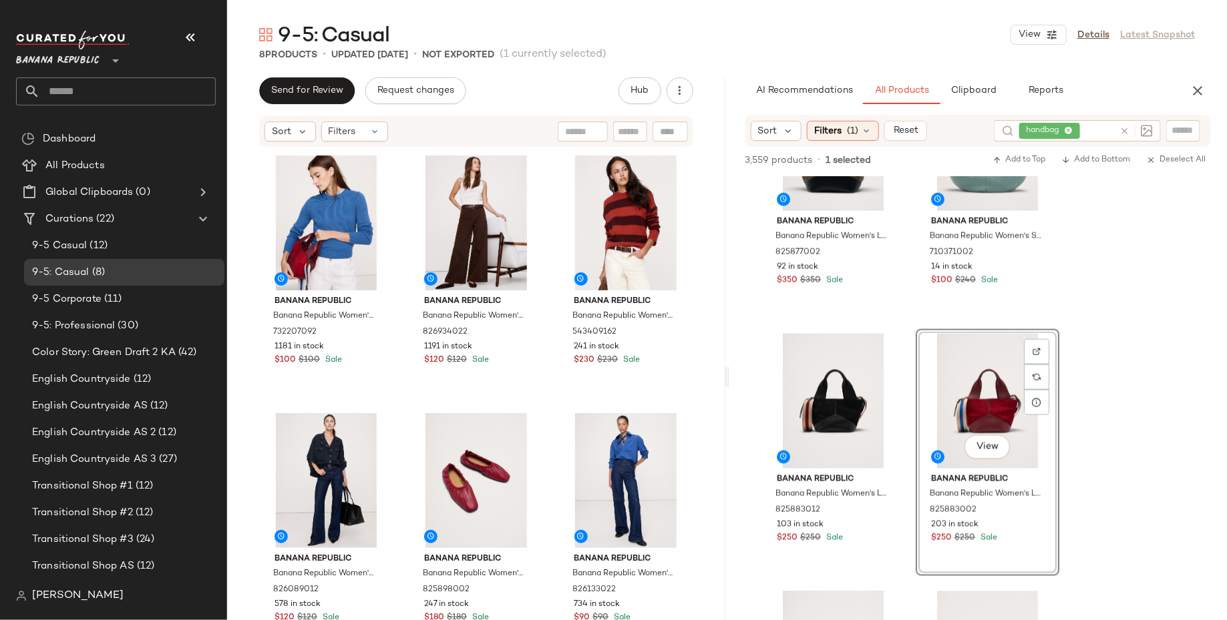
click at [1069, 130] on div "handbag" at bounding box center [1066, 130] width 95 height 21
click at [1059, 130] on icon at bounding box center [1057, 131] width 9 height 9
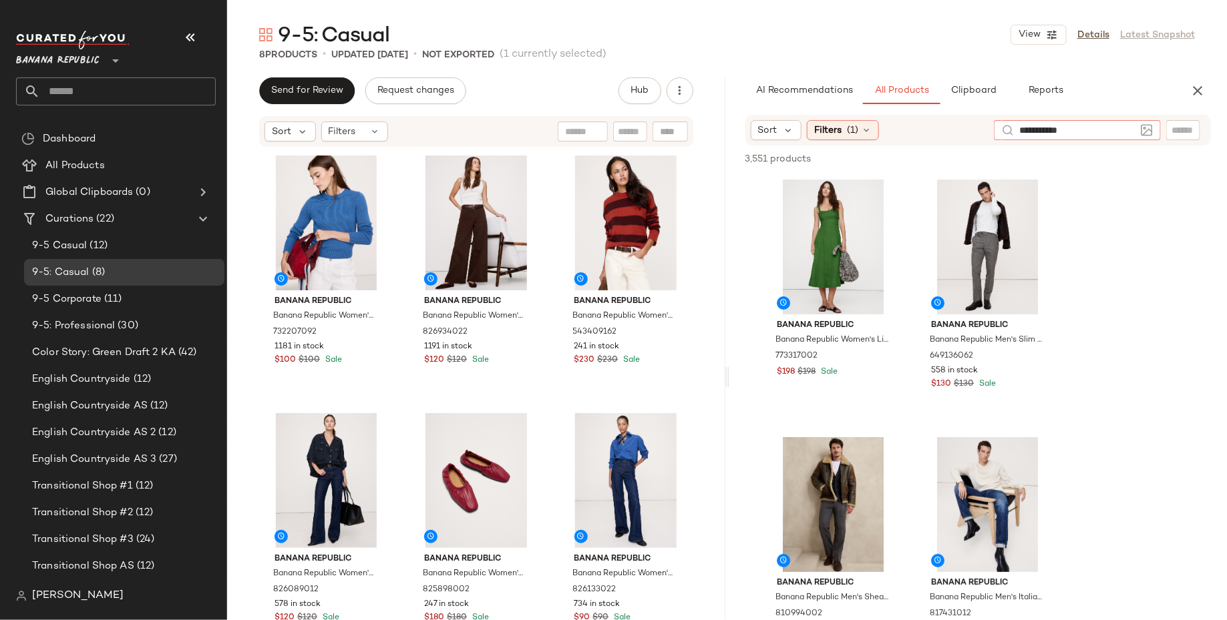
type input "**********"
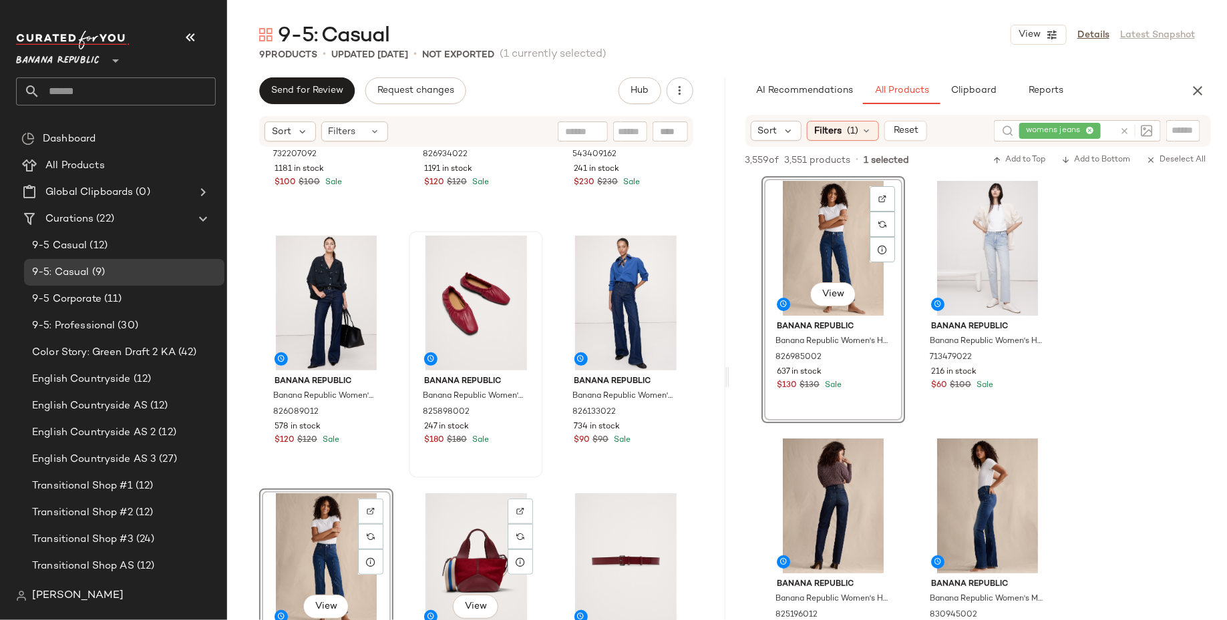
scroll to position [253, 0]
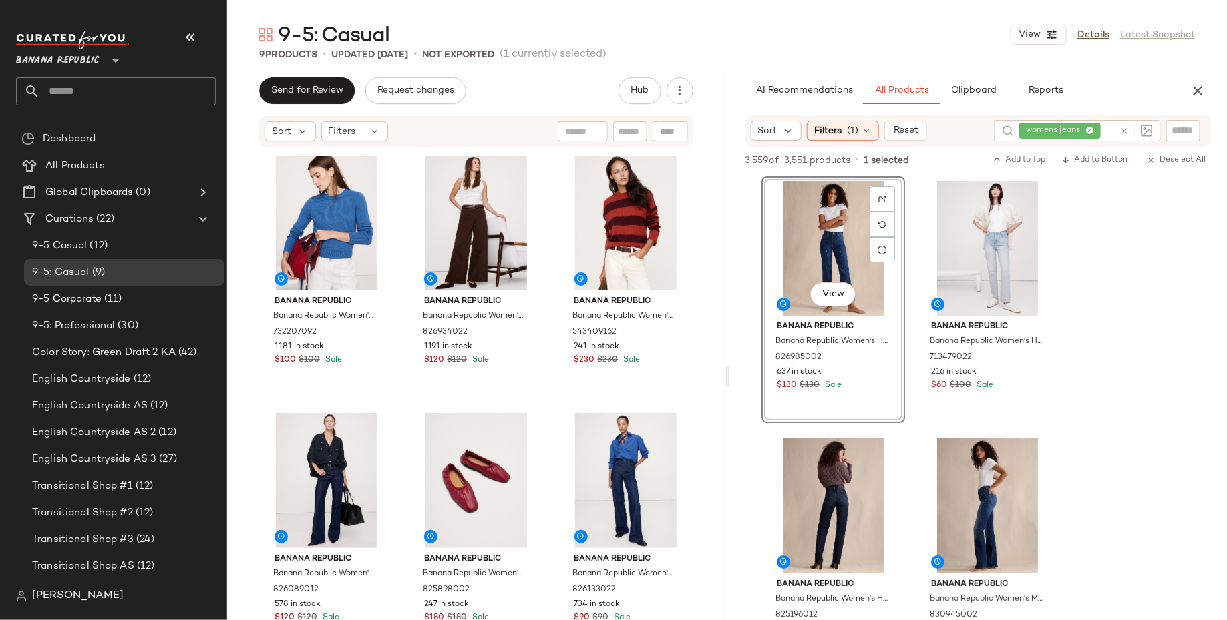
click at [1092, 128] on div "womens jeans" at bounding box center [1066, 130] width 95 height 21
click at [1056, 130] on icon at bounding box center [1057, 131] width 9 height 9
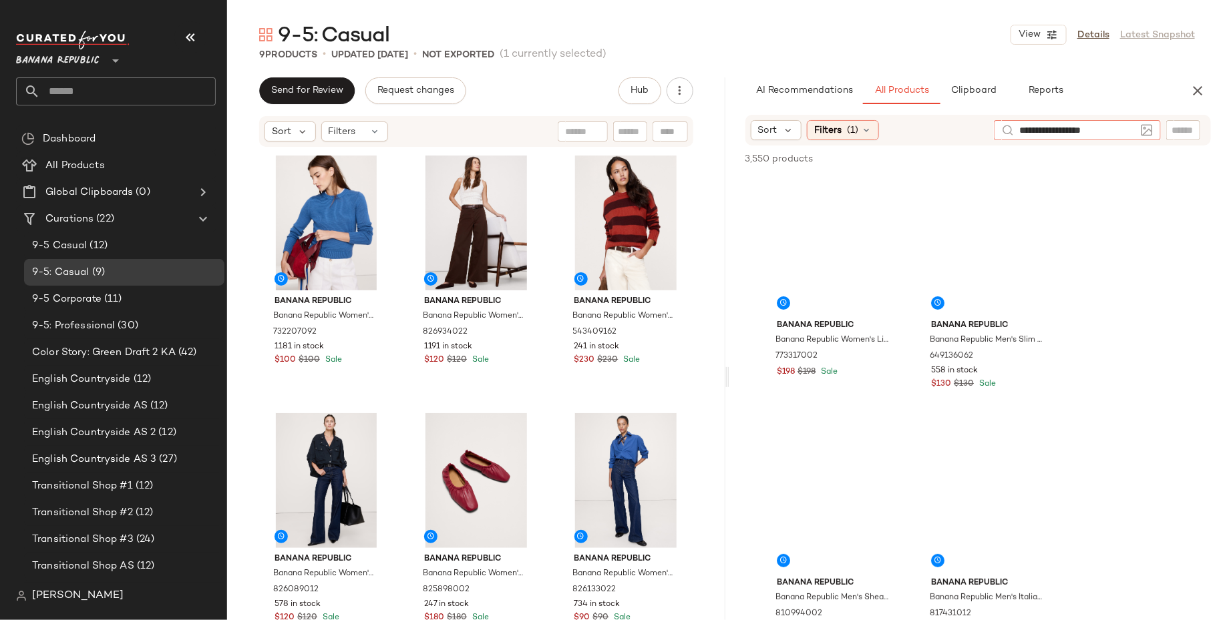
type input "**********"
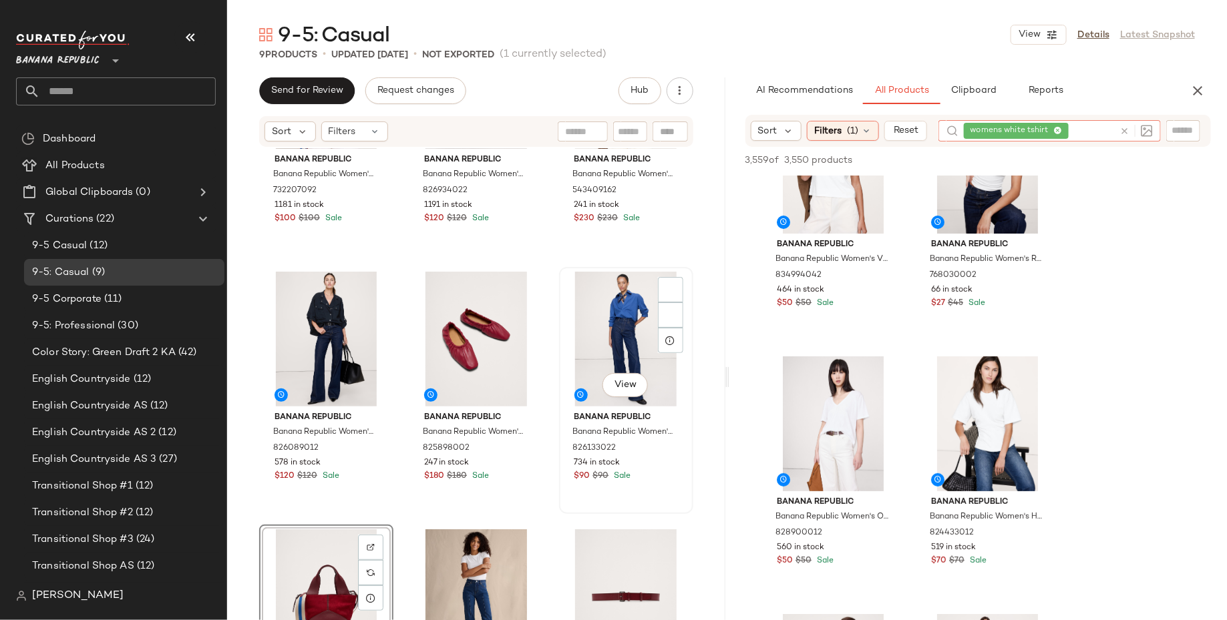
scroll to position [253, 0]
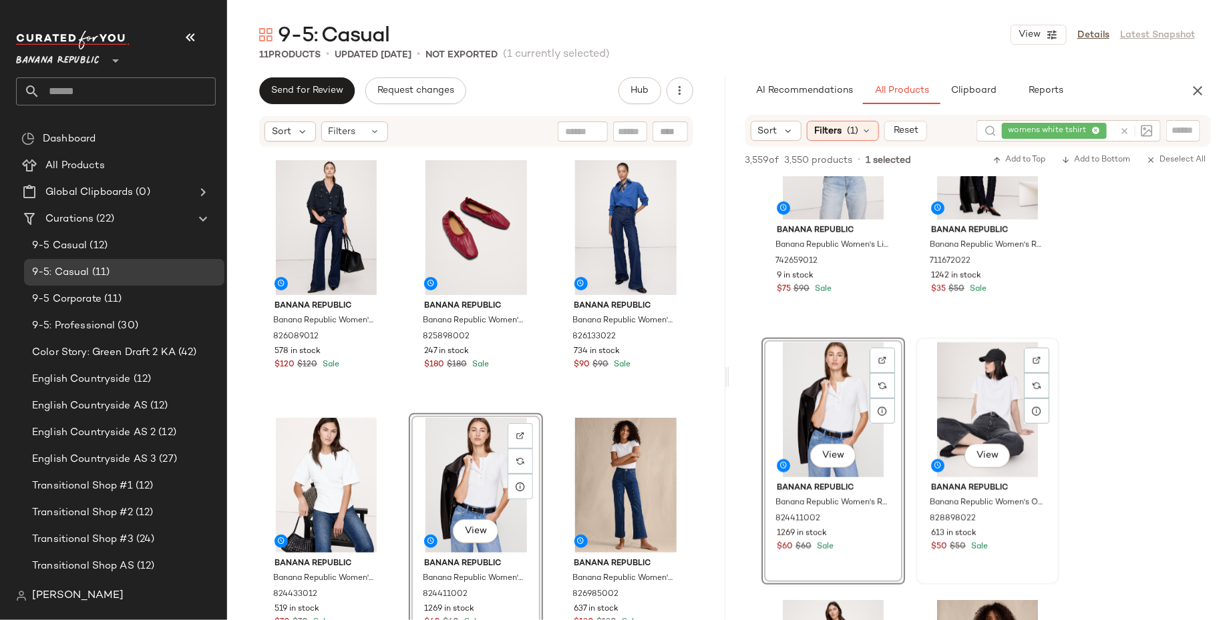
scroll to position [913, 0]
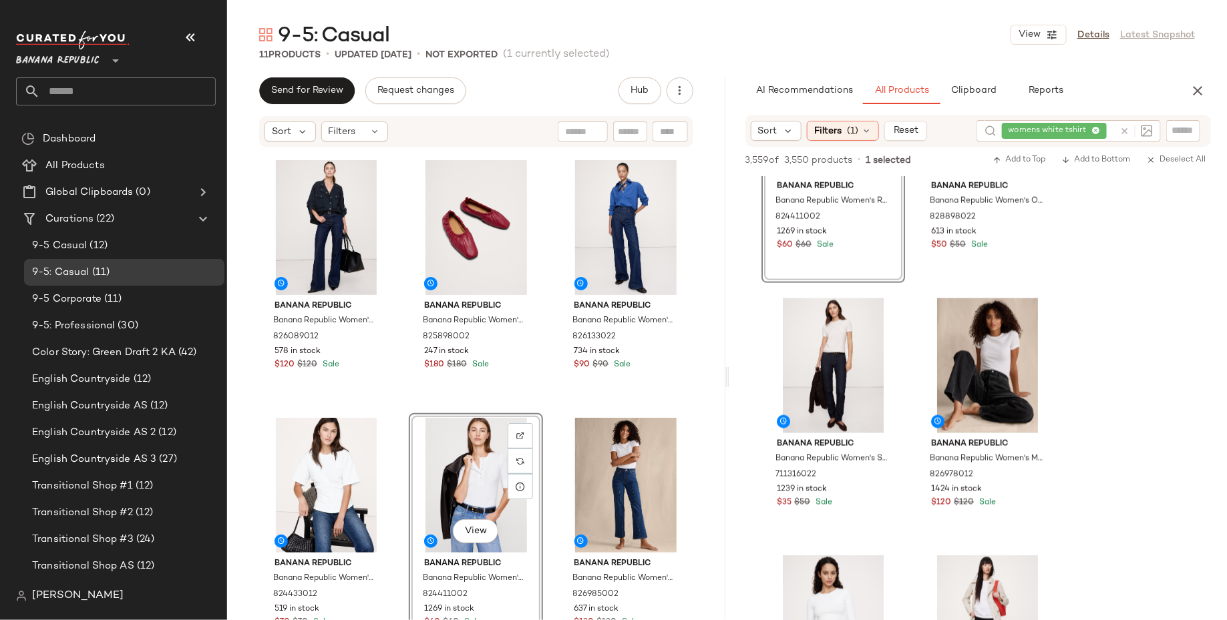
click at [1093, 128] on div "womens white tshirt" at bounding box center [1058, 130] width 112 height 21
click at [1056, 130] on icon at bounding box center [1057, 131] width 9 height 9
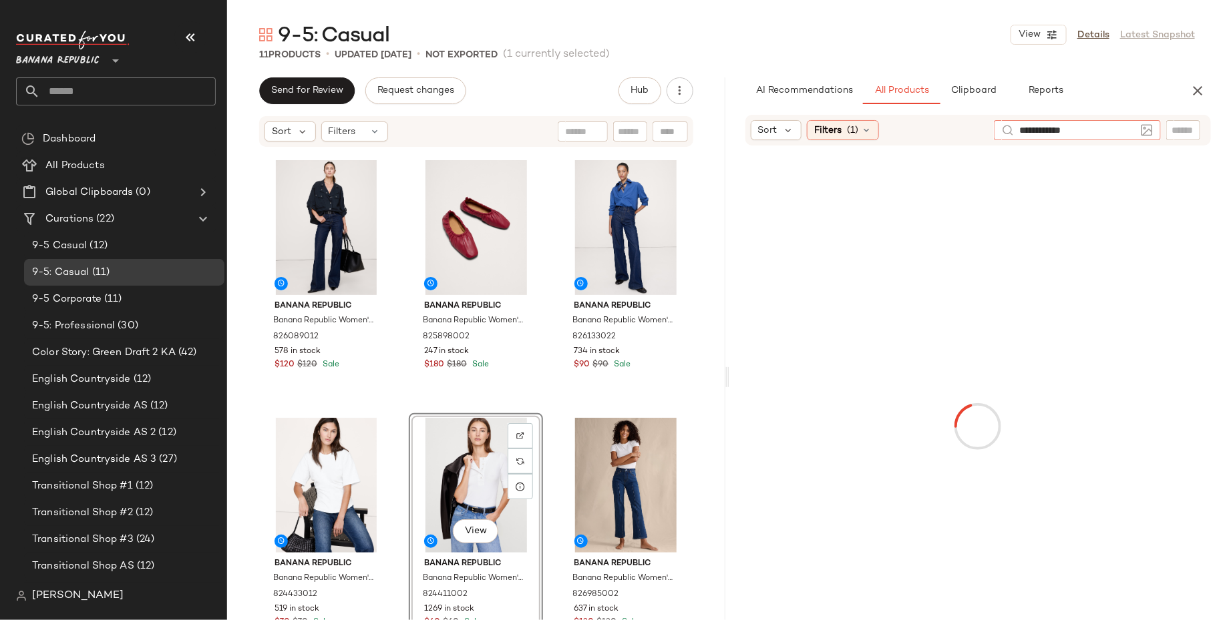
type input "**********"
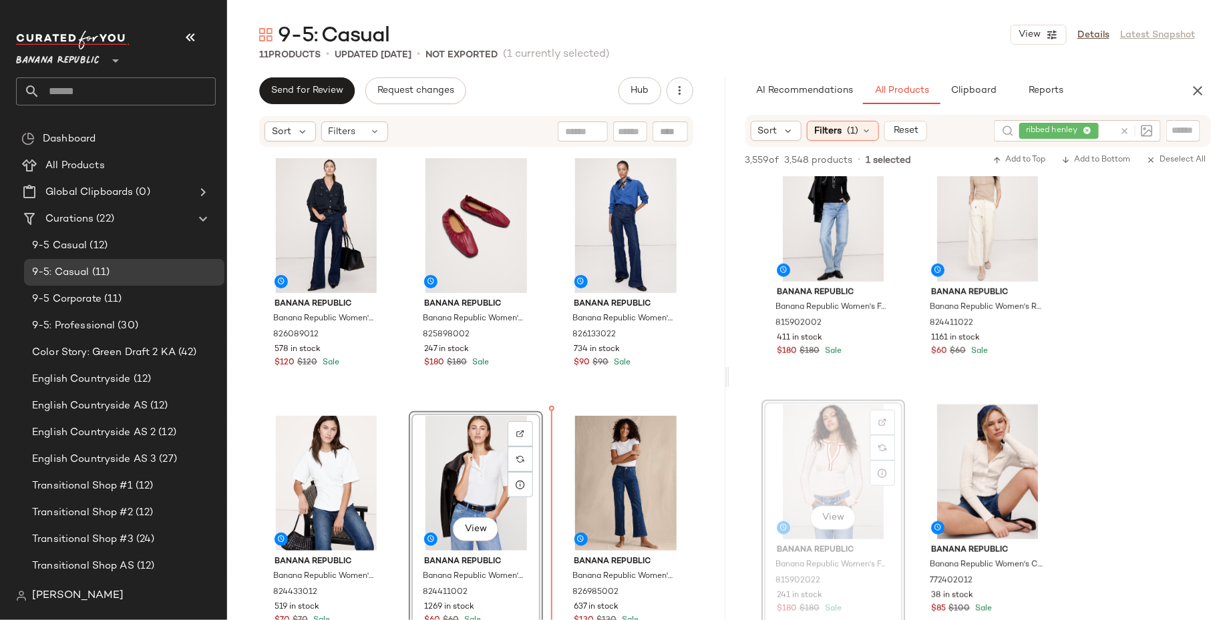
scroll to position [255, 0]
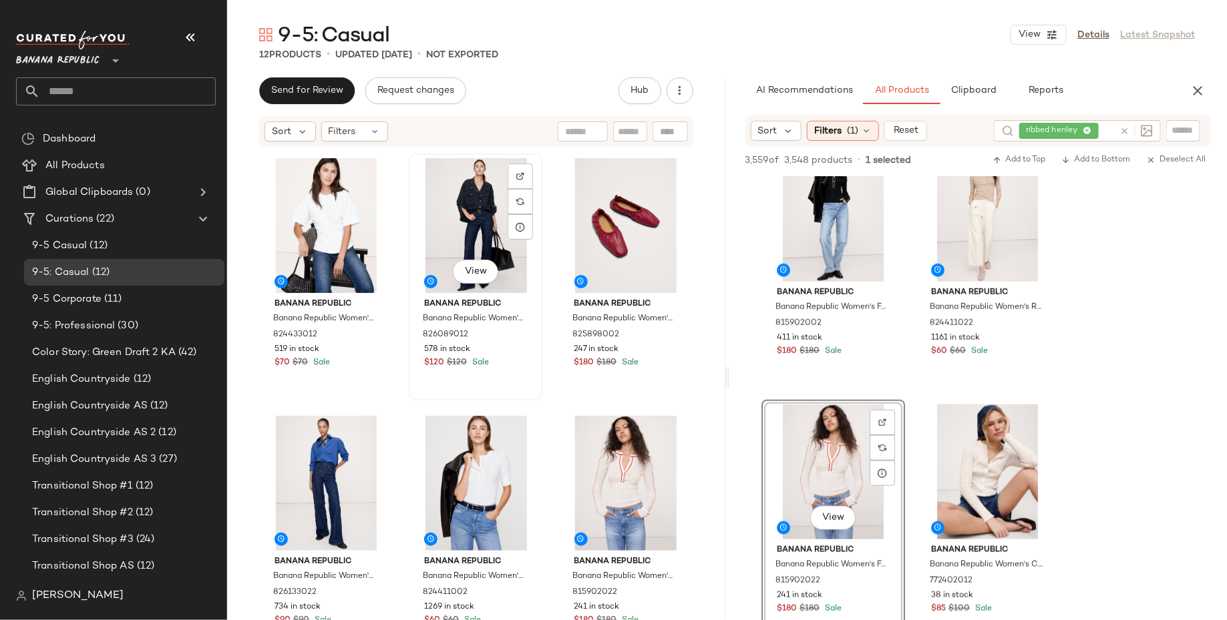
scroll to position [251, 0]
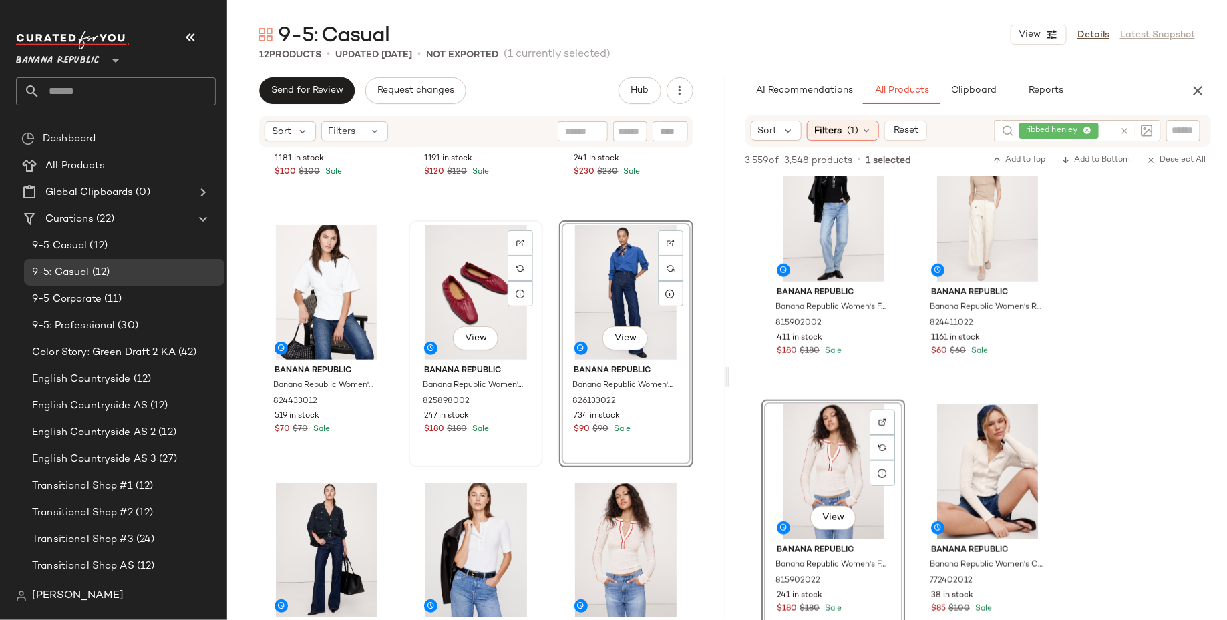
scroll to position [202, 0]
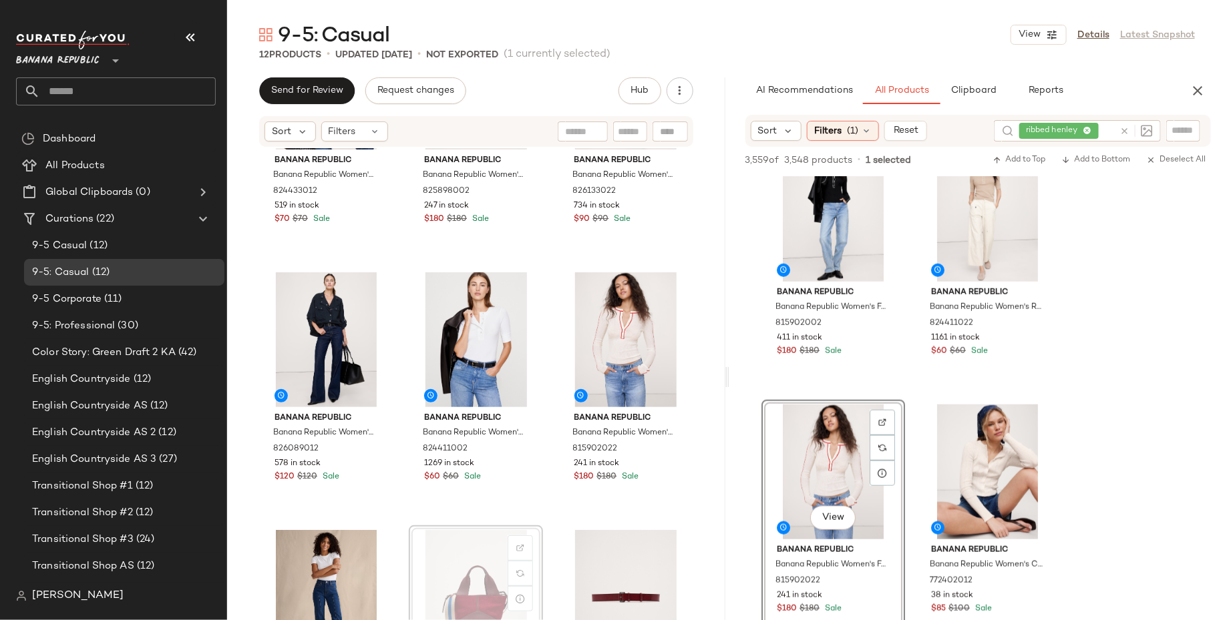
scroll to position [412, 0]
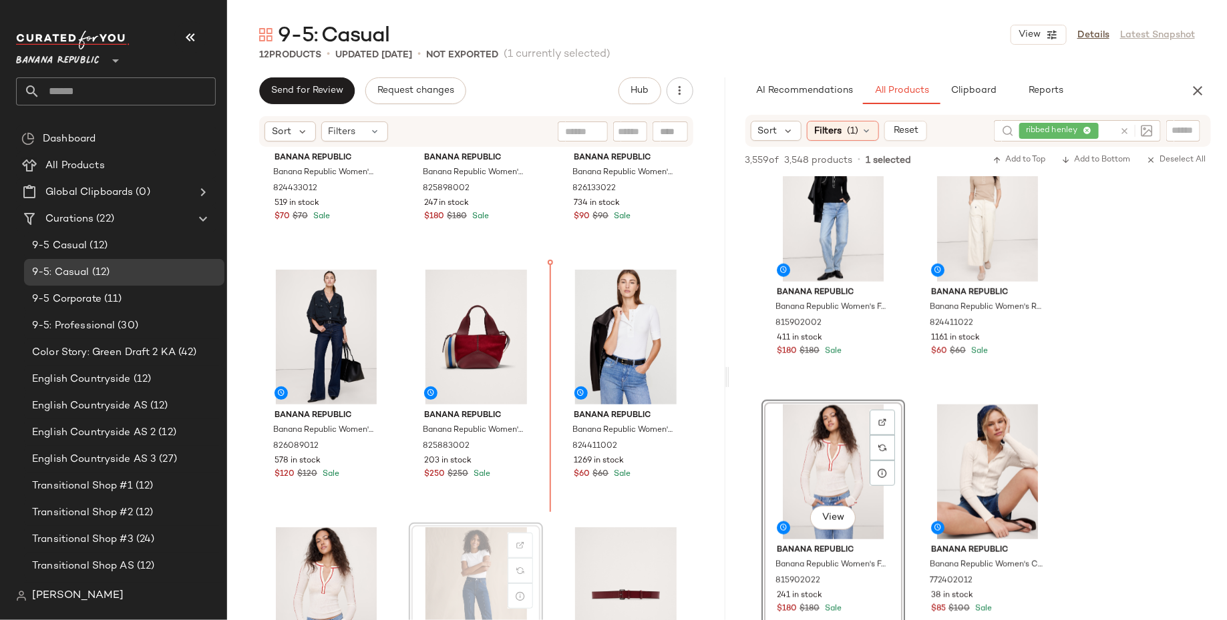
scroll to position [413, 0]
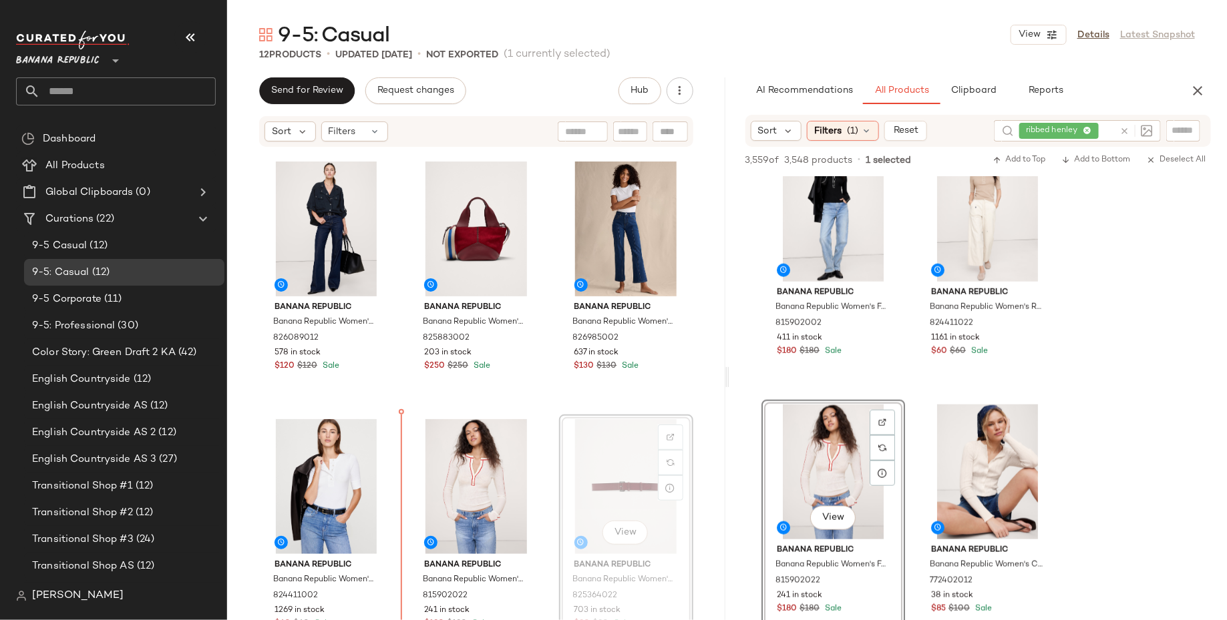
scroll to position [521, 0]
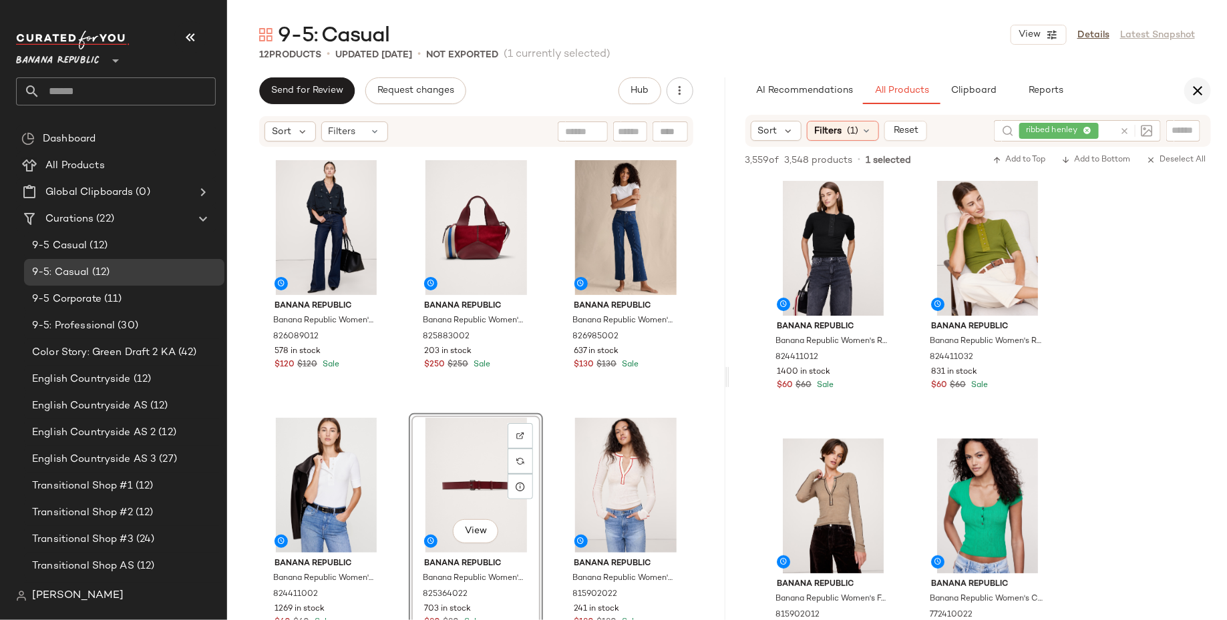
click at [1198, 91] on icon "button" at bounding box center [1197, 91] width 16 height 16
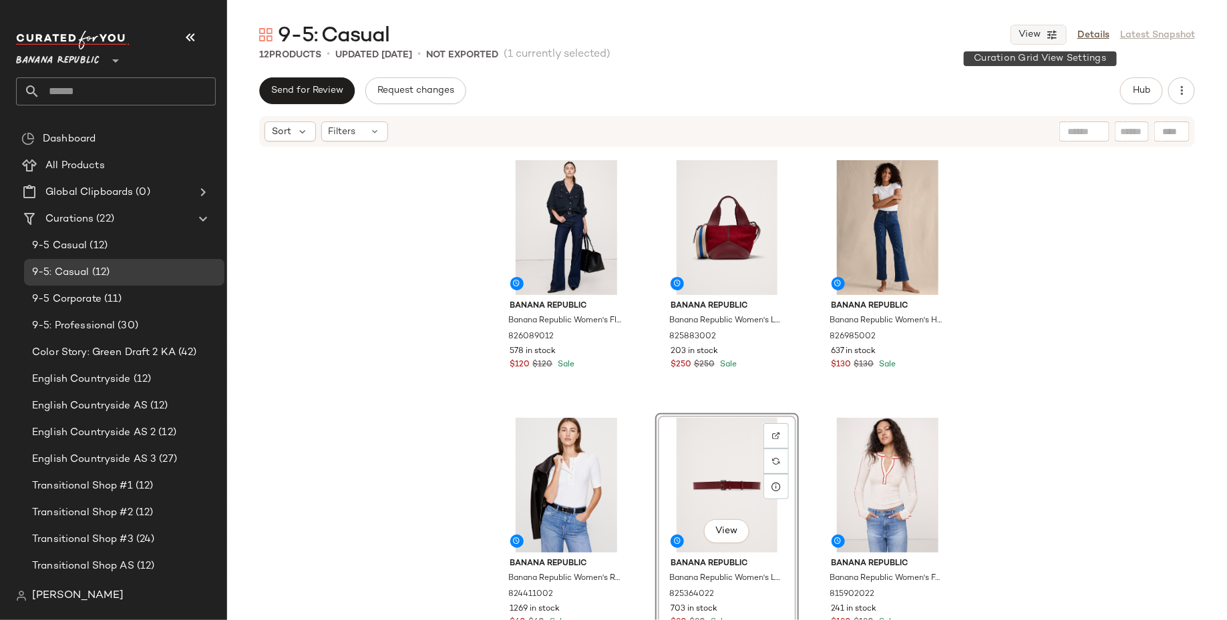
click at [1029, 37] on span "View" at bounding box center [1029, 34] width 23 height 11
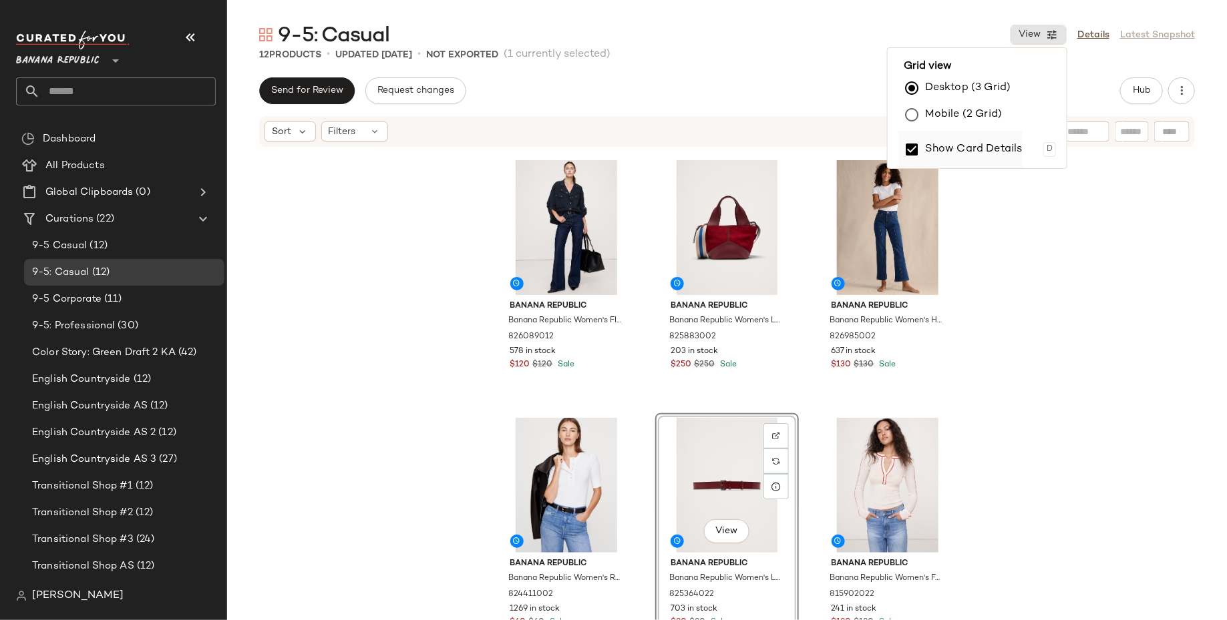
click at [992, 145] on label "Show Card Details" at bounding box center [973, 149] width 97 height 37
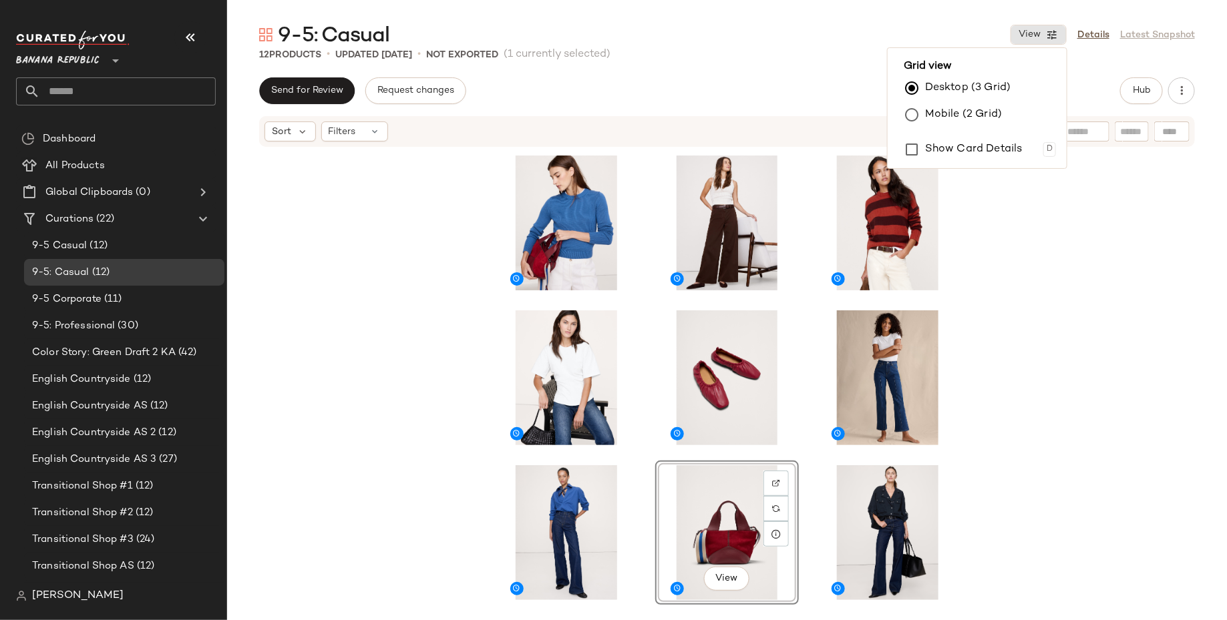
click at [1036, 369] on div "View" at bounding box center [727, 404] width 1000 height 512
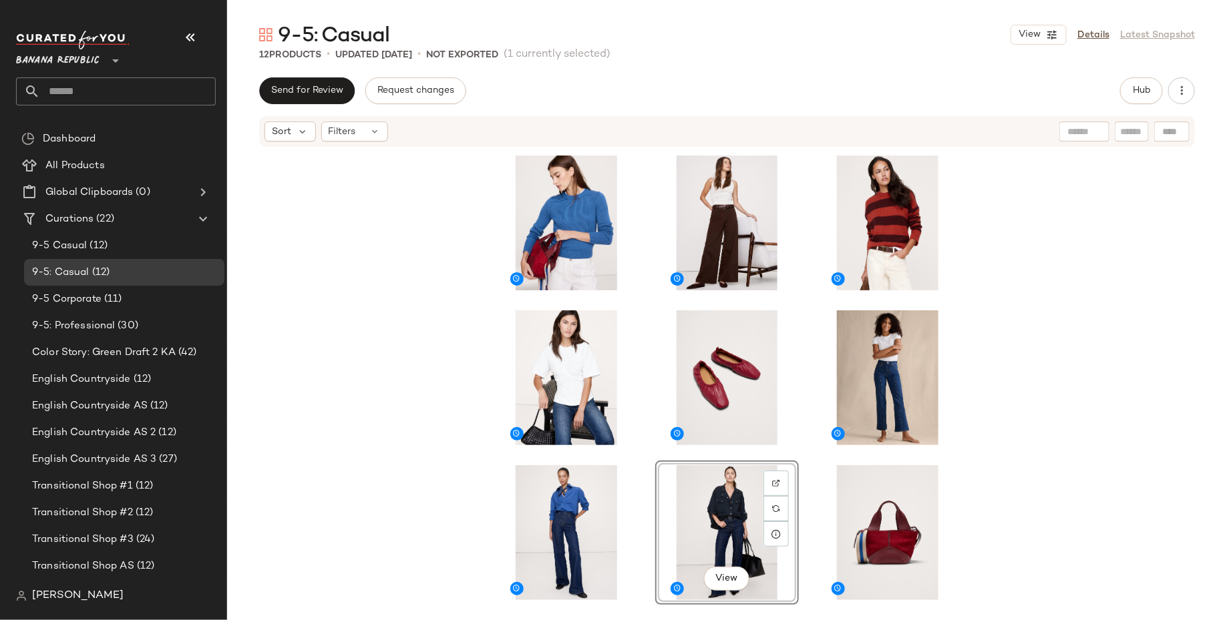
click at [369, 474] on div "View" at bounding box center [727, 404] width 1000 height 512
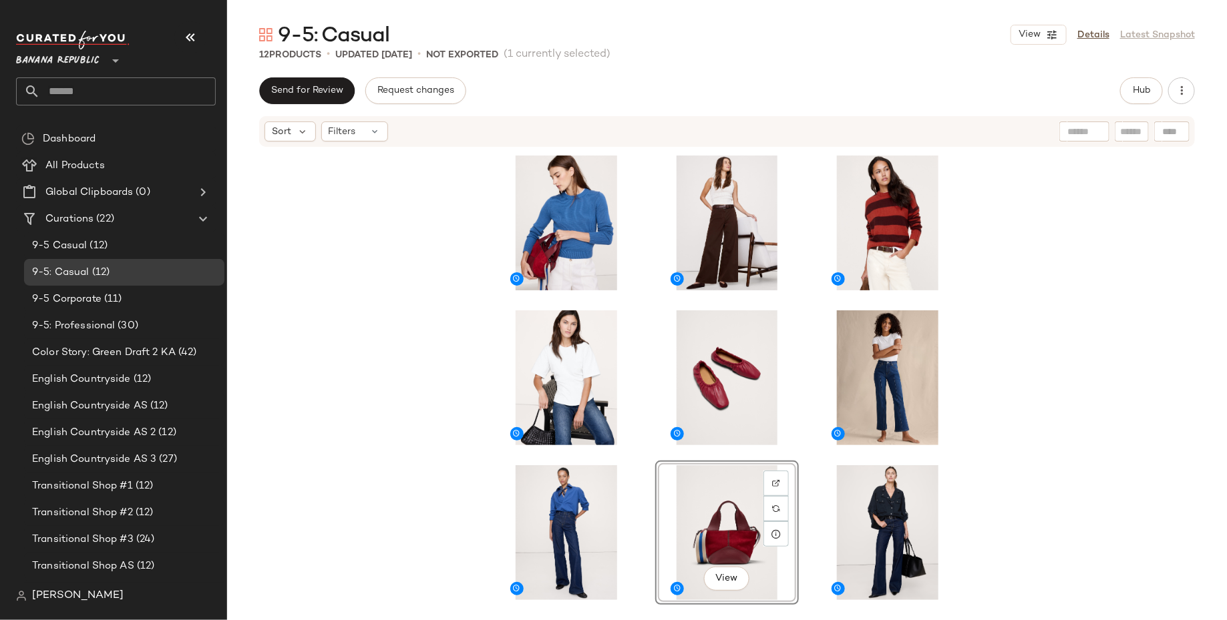
click at [1120, 429] on div "View" at bounding box center [727, 404] width 1000 height 512
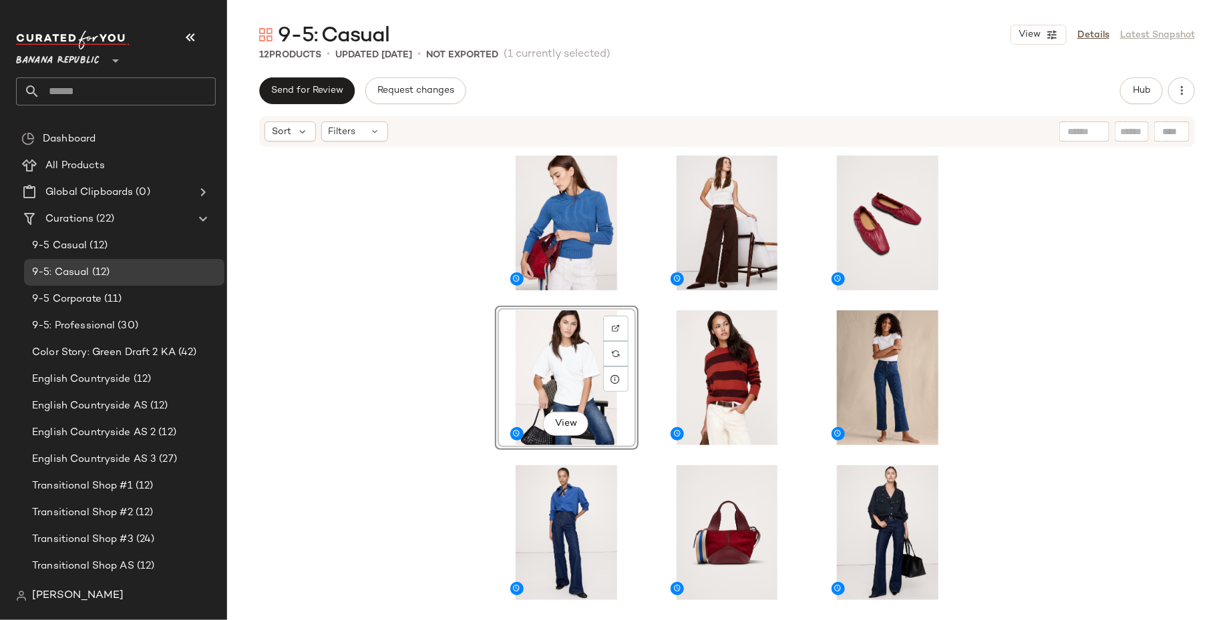
click at [1109, 359] on div "View" at bounding box center [727, 404] width 1000 height 512
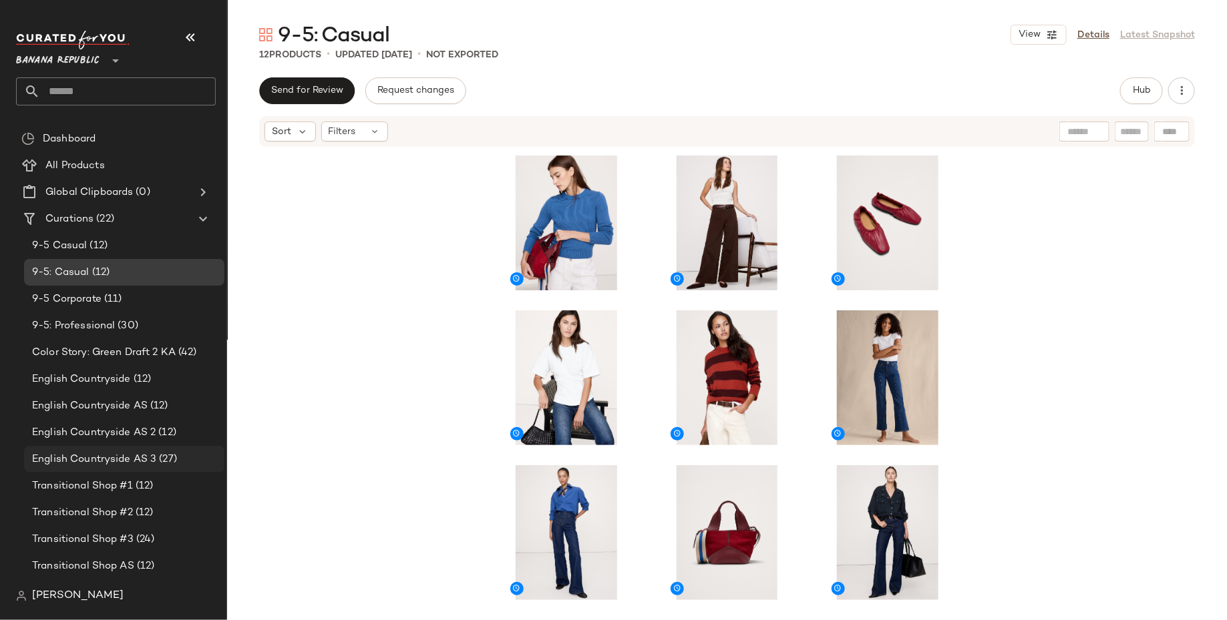
click at [138, 453] on span "English Countryside AS 3" at bounding box center [94, 459] width 124 height 15
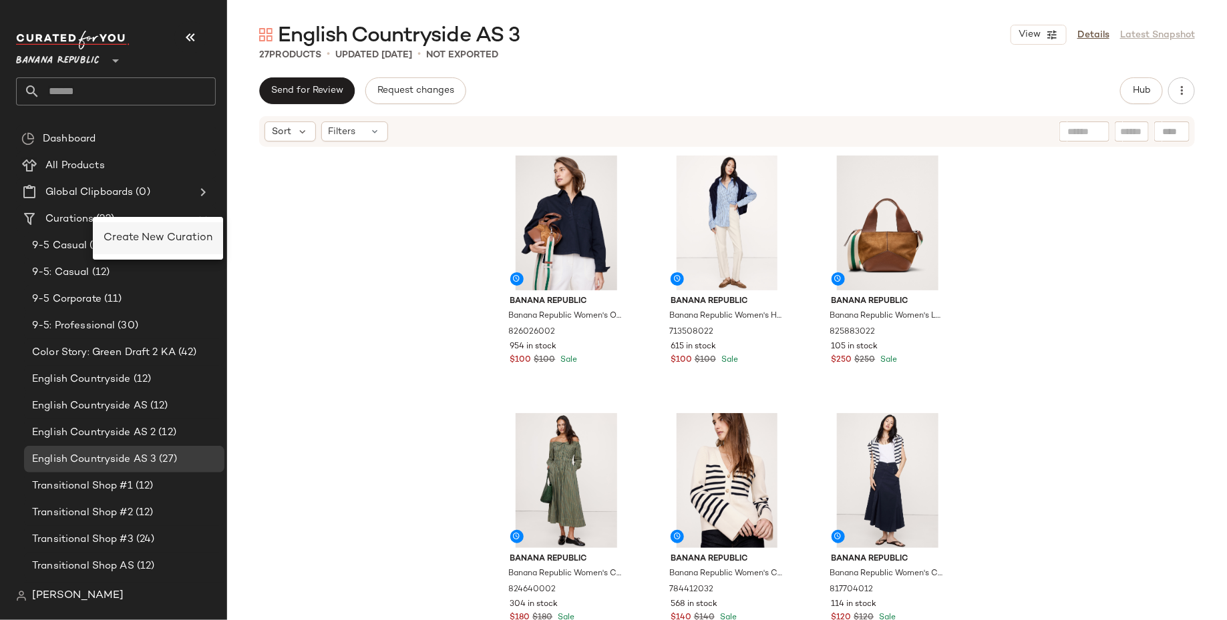
click at [131, 241] on span "Create New Curation" at bounding box center [157, 237] width 109 height 11
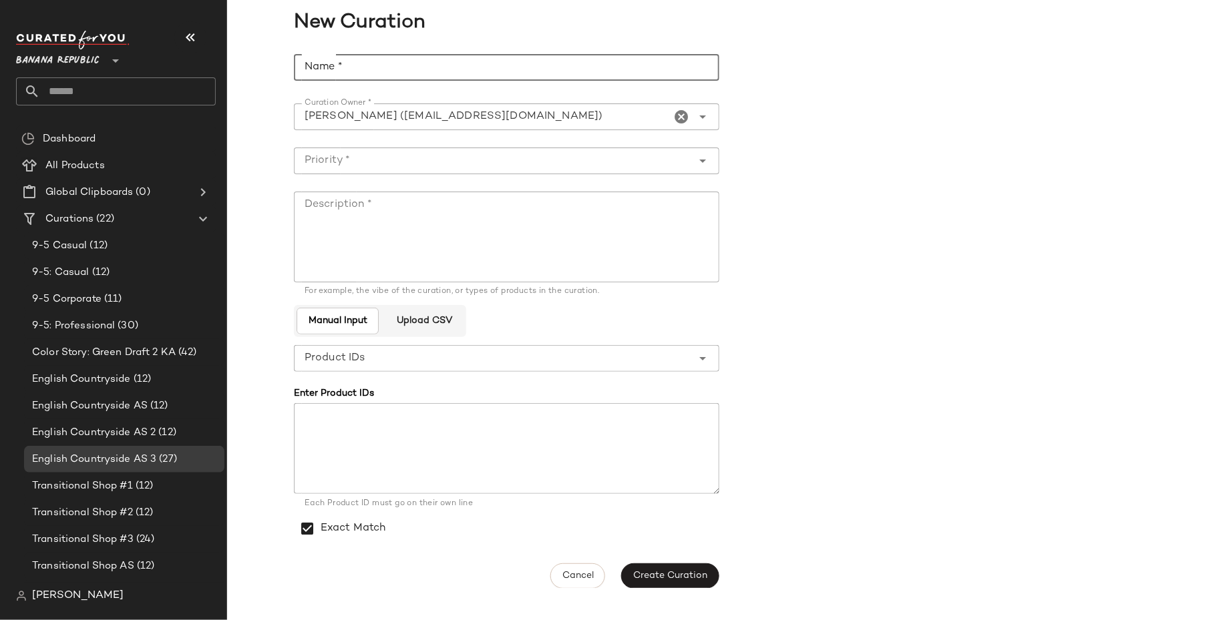
click at [572, 76] on input "Name *" at bounding box center [506, 67] width 425 height 27
click at [467, 69] on input "**********" at bounding box center [506, 67] width 425 height 27
type input "**********"
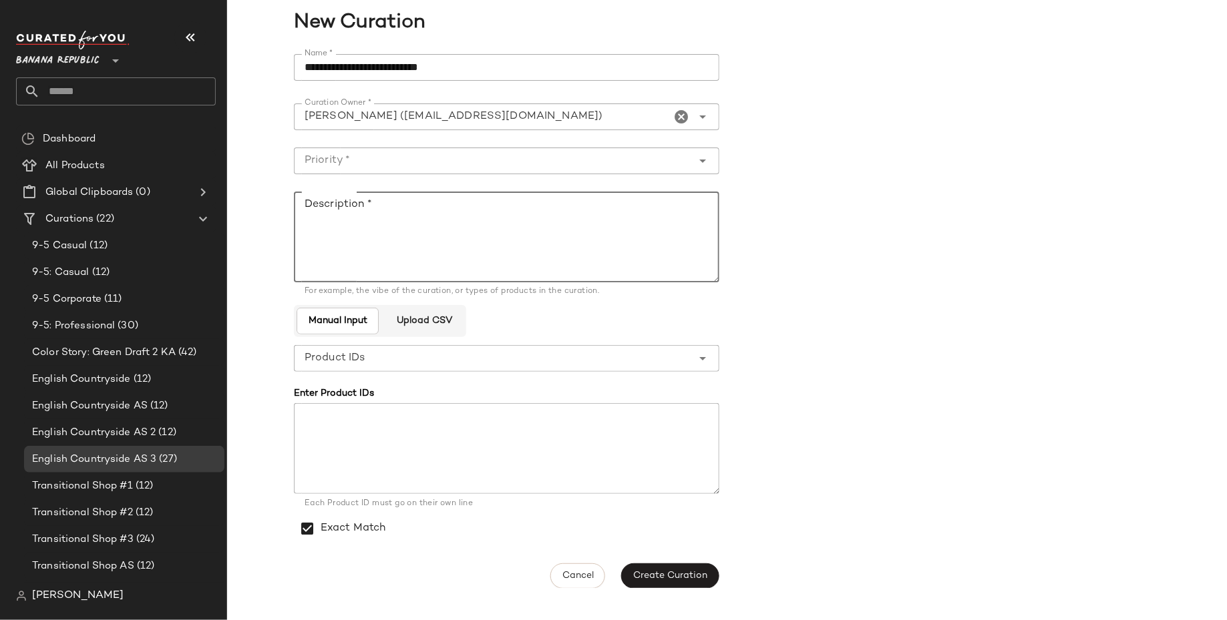
click at [452, 232] on textarea "Description *" at bounding box center [506, 237] width 425 height 91
paste textarea "**********"
type textarea "**********"
click at [499, 162] on input "Priority *" at bounding box center [493, 161] width 399 height 16
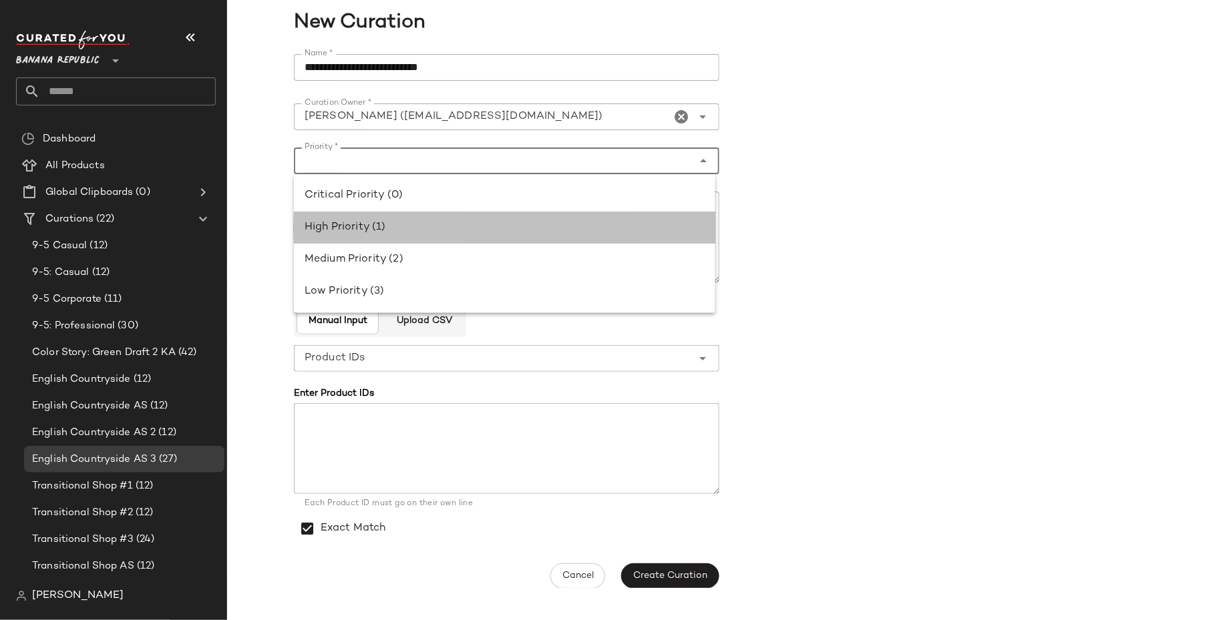
click at [499, 226] on div "High Priority (1)" at bounding box center [504, 228] width 400 height 16
type input "**********"
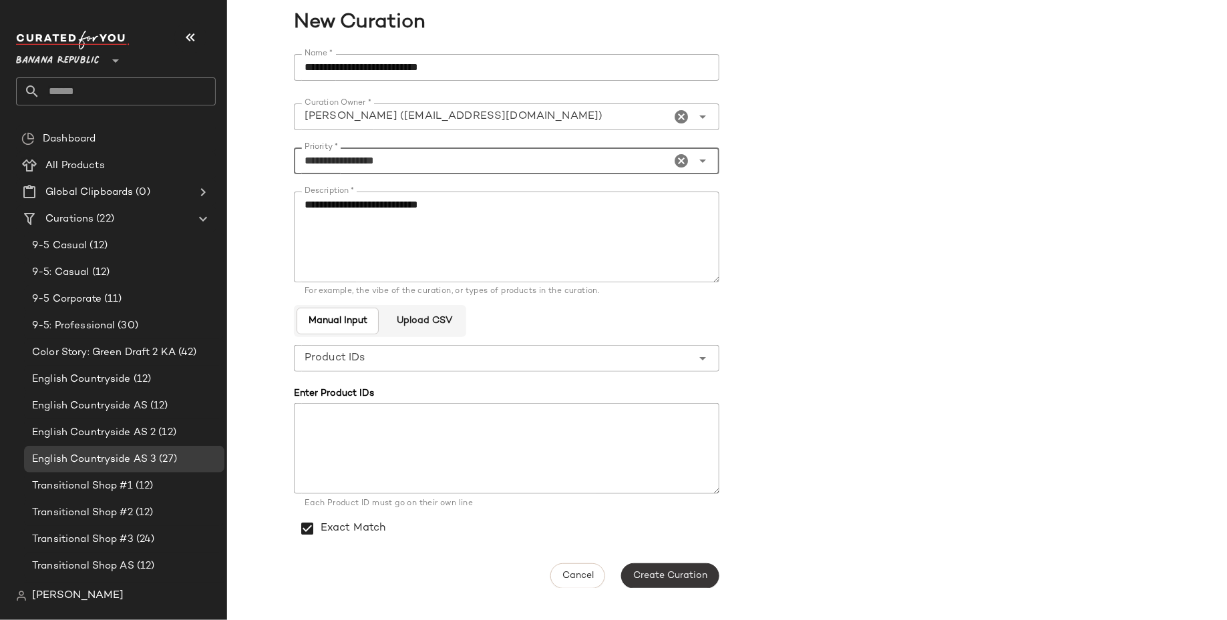
click at [650, 571] on span "Create Curation" at bounding box center [669, 576] width 75 height 11
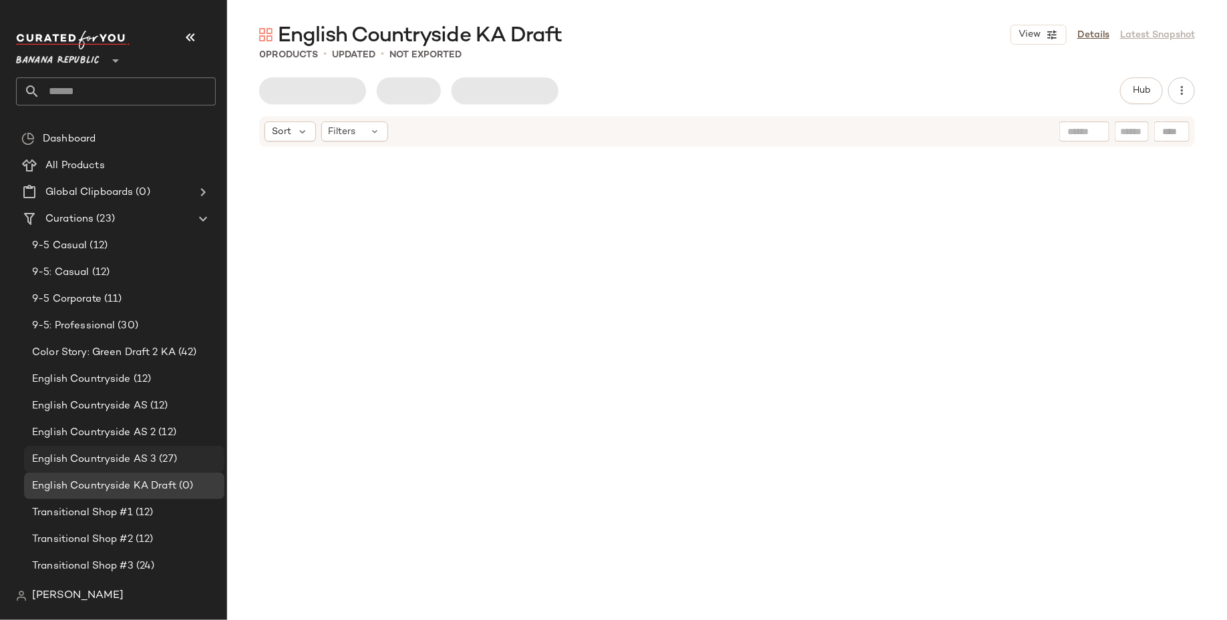
click at [182, 458] on div "English Countryside AS 3 (27)" at bounding box center [123, 459] width 191 height 15
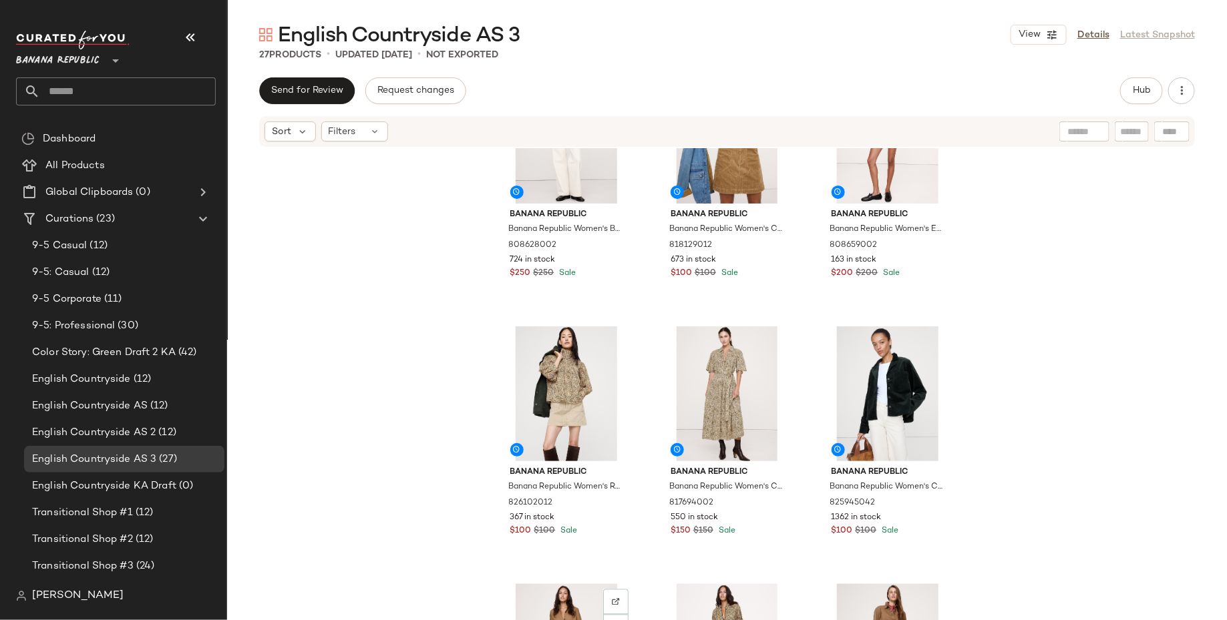
scroll to position [1040, 0]
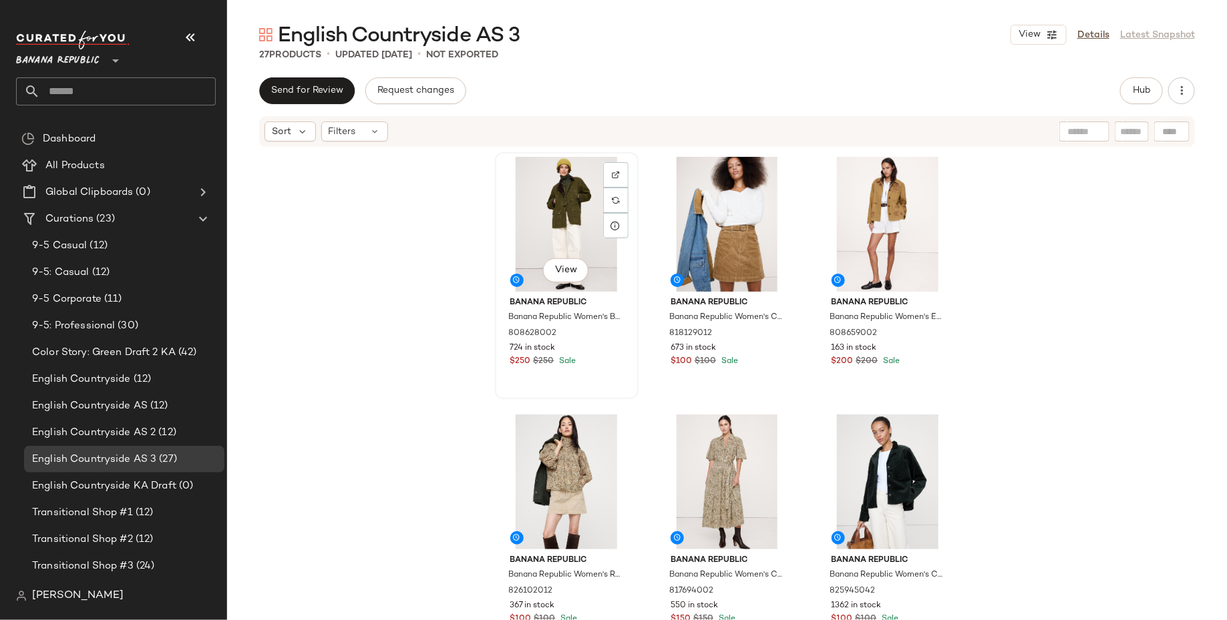
click at [540, 220] on div "View" at bounding box center [566, 224] width 134 height 135
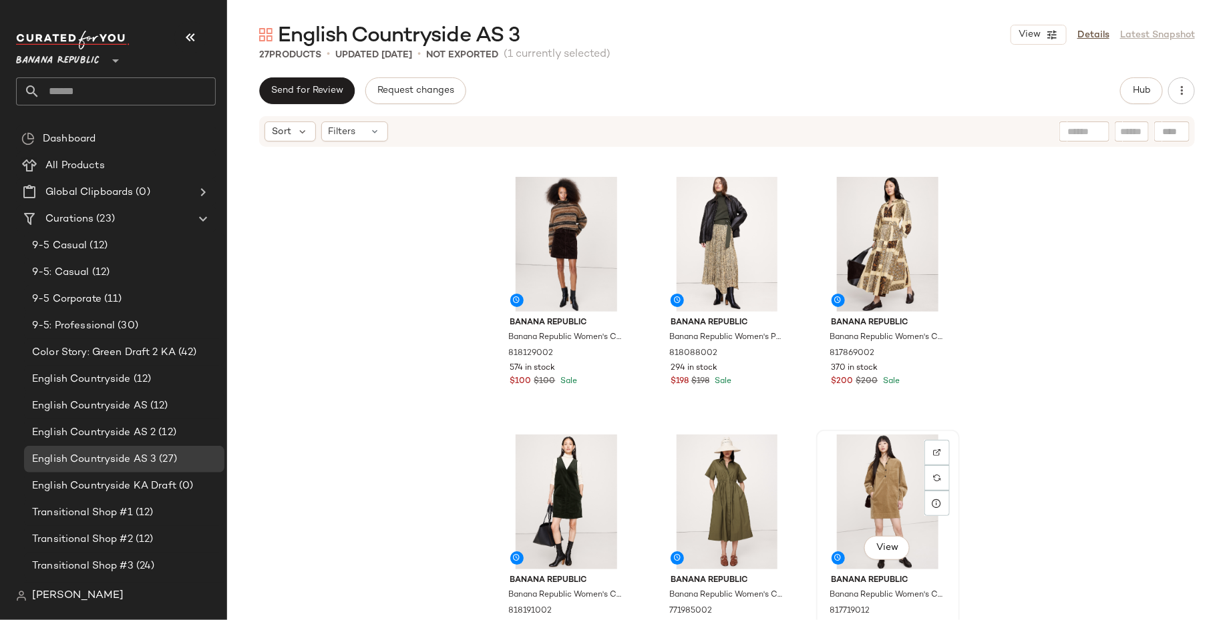
scroll to position [1783, 0]
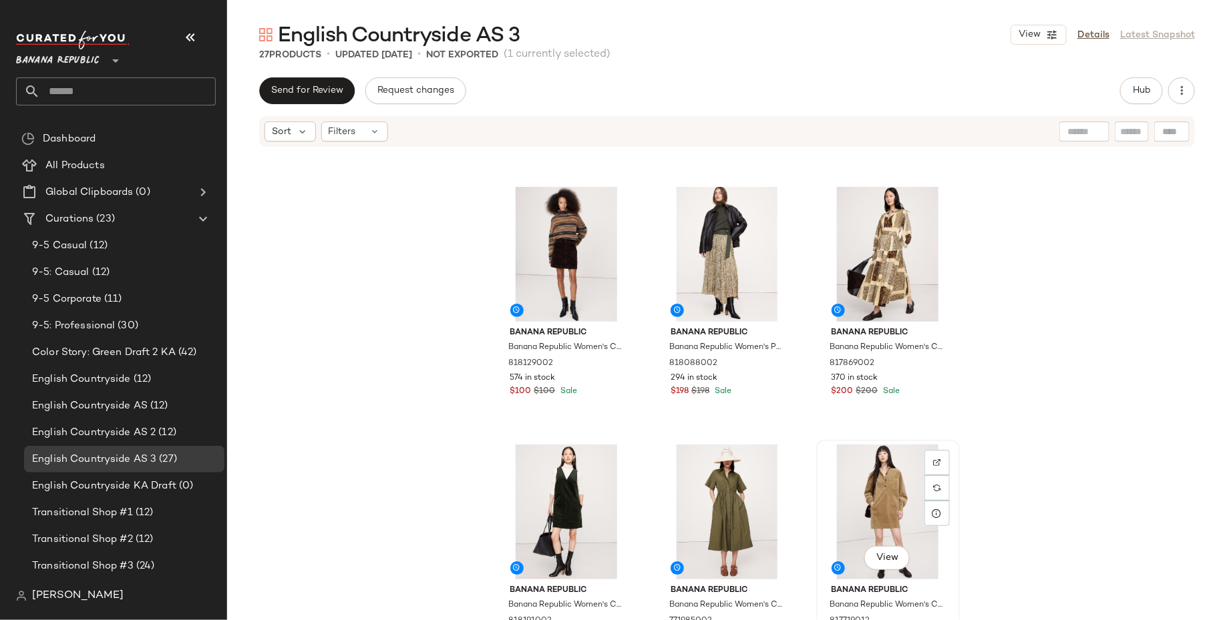
click at [874, 479] on div "View" at bounding box center [888, 512] width 134 height 135
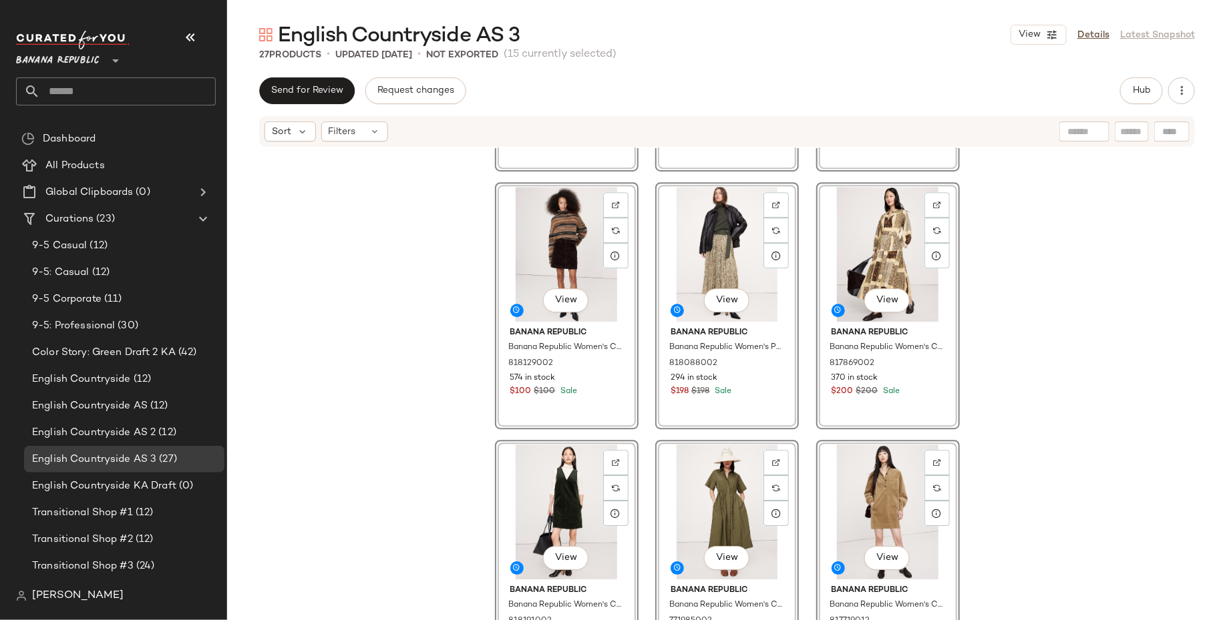
scroll to position [1780, 0]
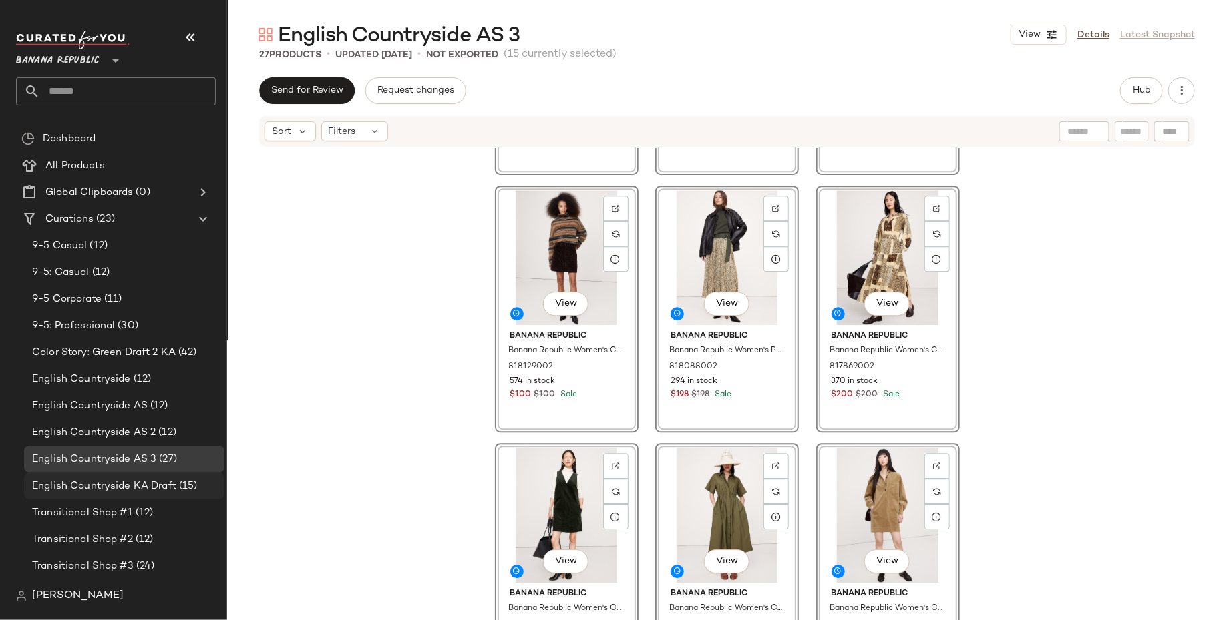
click at [192, 482] on span "(15)" at bounding box center [186, 486] width 21 height 15
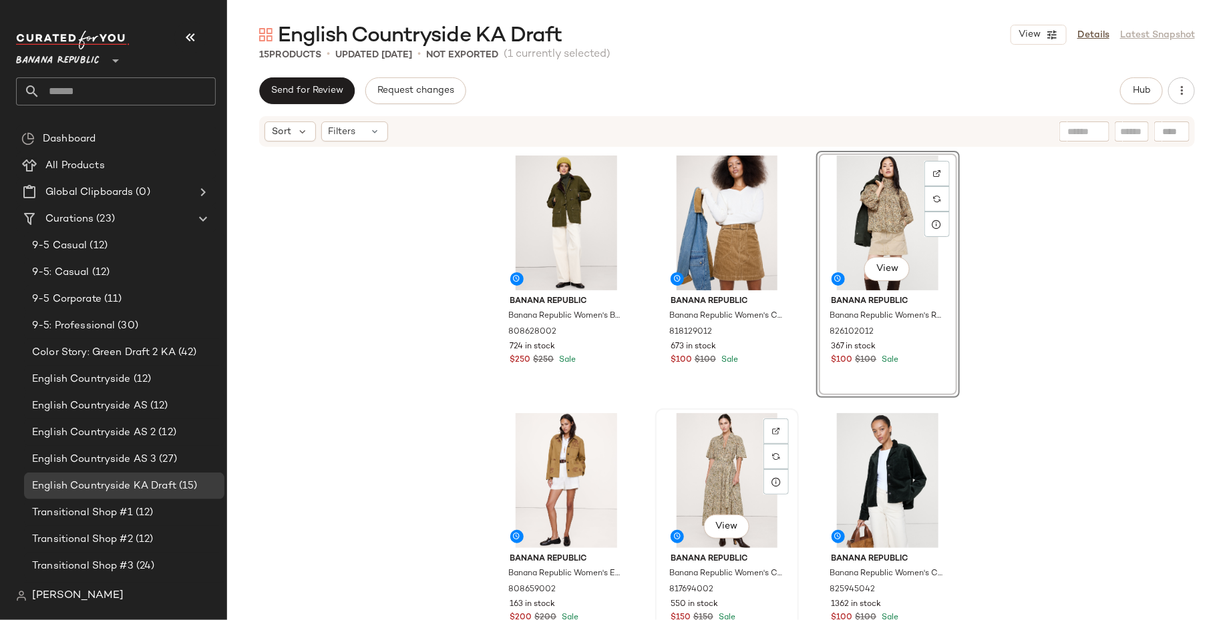
scroll to position [164, 0]
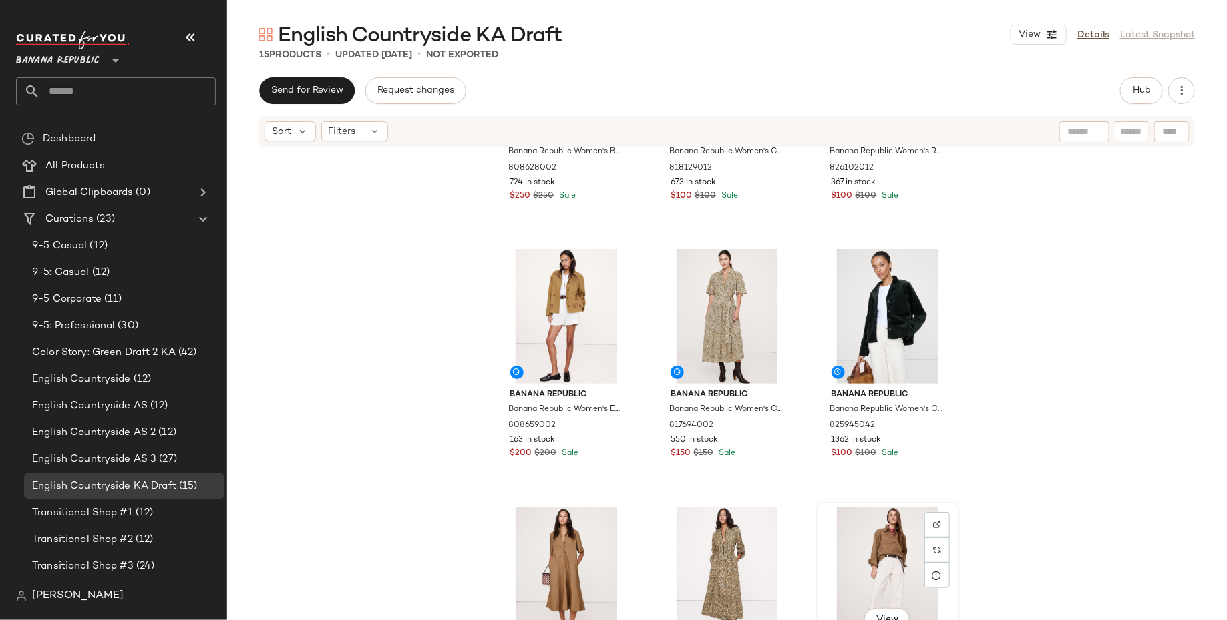
scroll to position [165, 0]
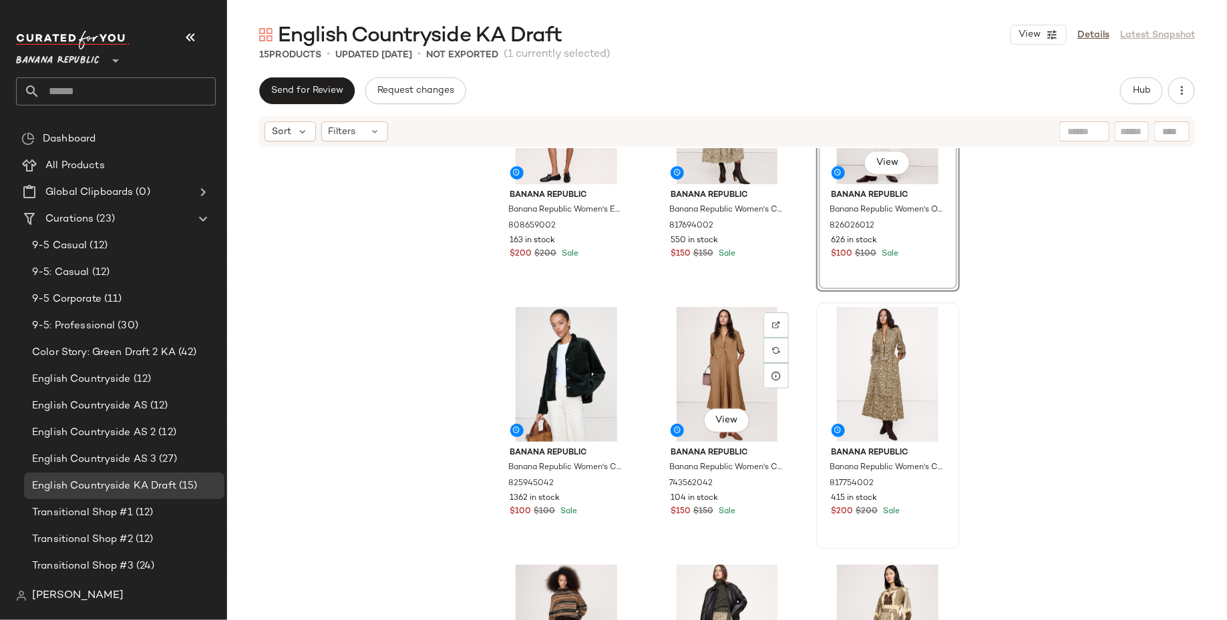
scroll to position [399, 0]
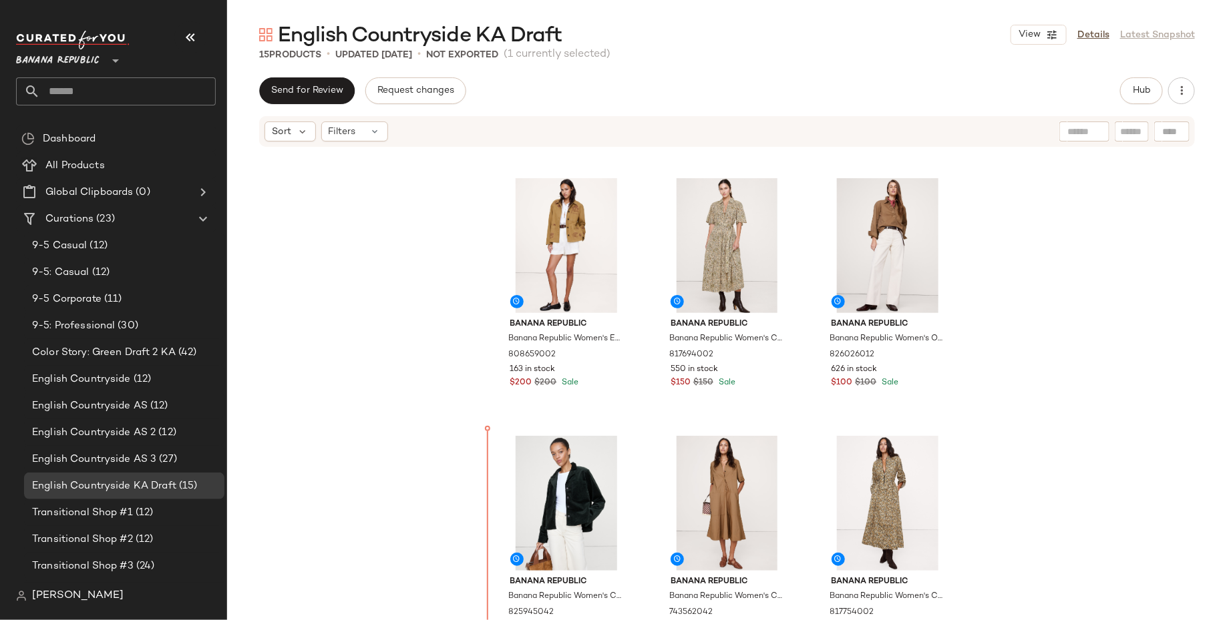
scroll to position [292, 0]
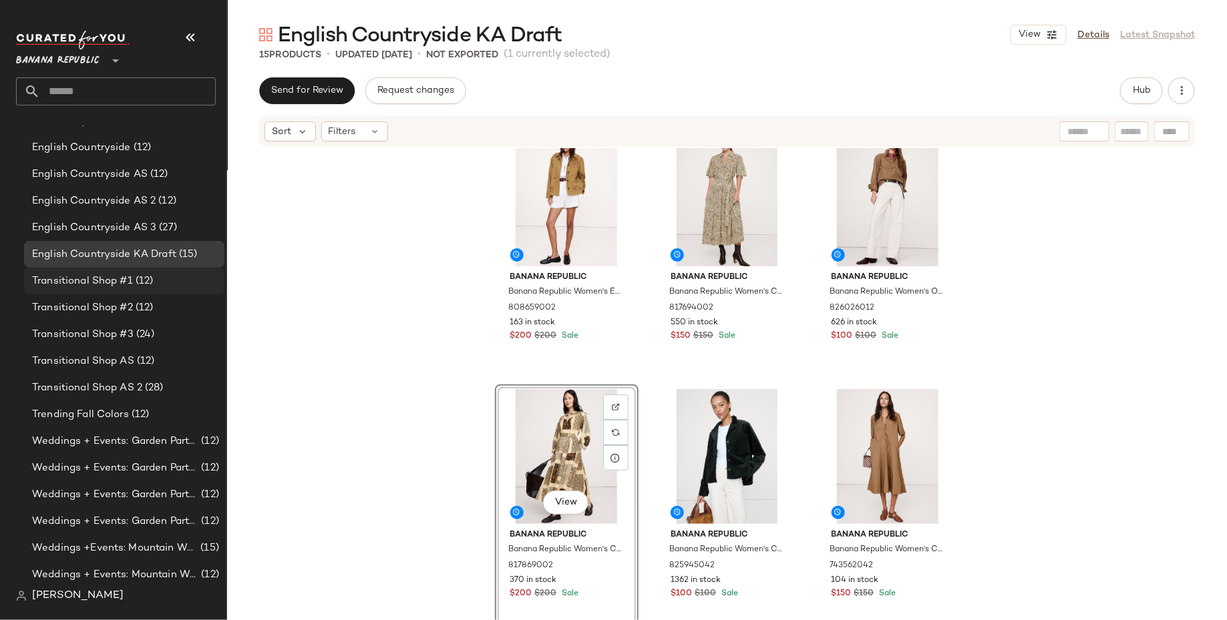
scroll to position [242, 0]
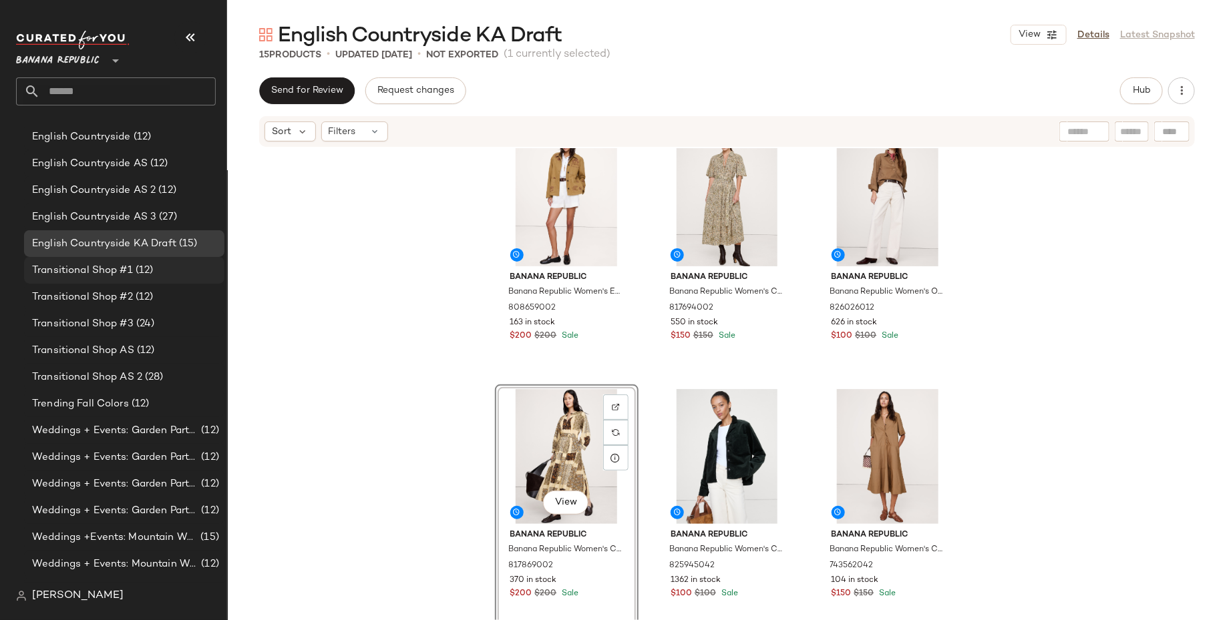
click at [157, 501] on div "Weddings + Events: Garden Party 4 (12)" at bounding box center [124, 510] width 200 height 27
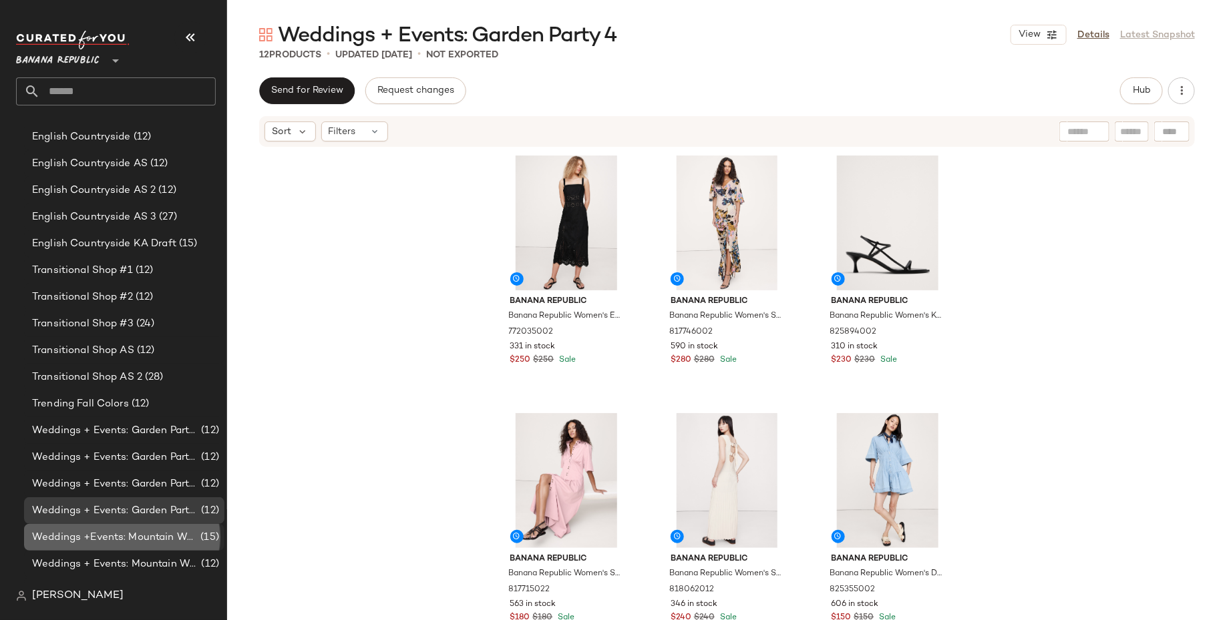
click at [162, 544] on span "Weddings +Events: Mountain Wedding" at bounding box center [115, 537] width 166 height 15
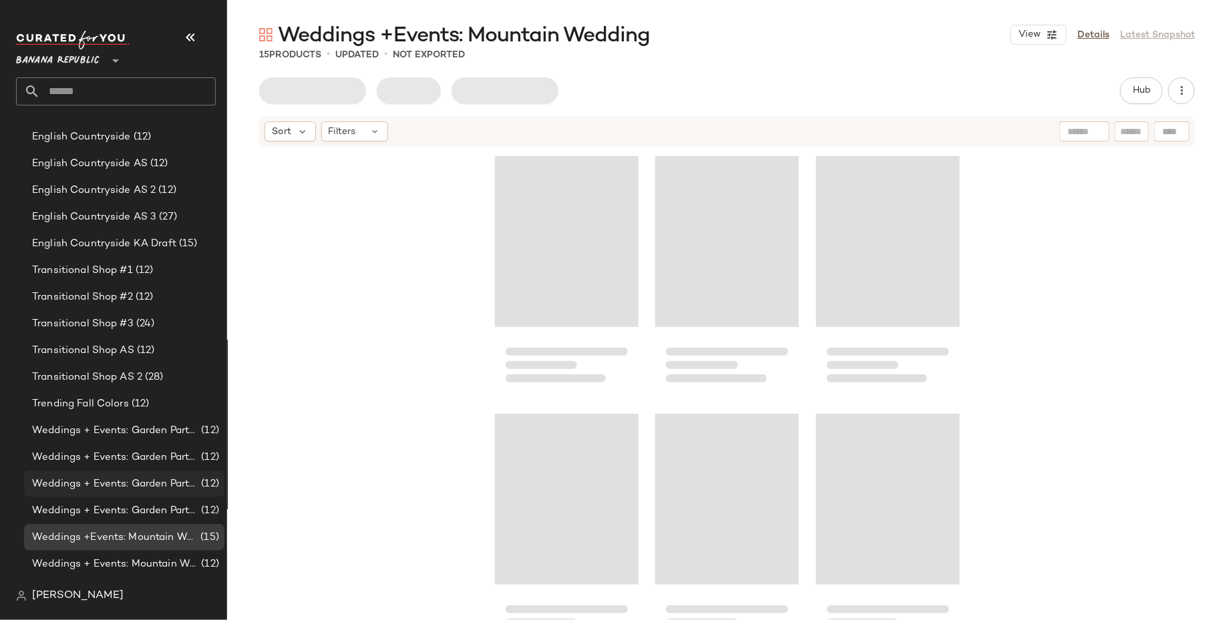
click at [191, 486] on span "Weddings + Events: Garden Party 3" at bounding box center [115, 484] width 166 height 15
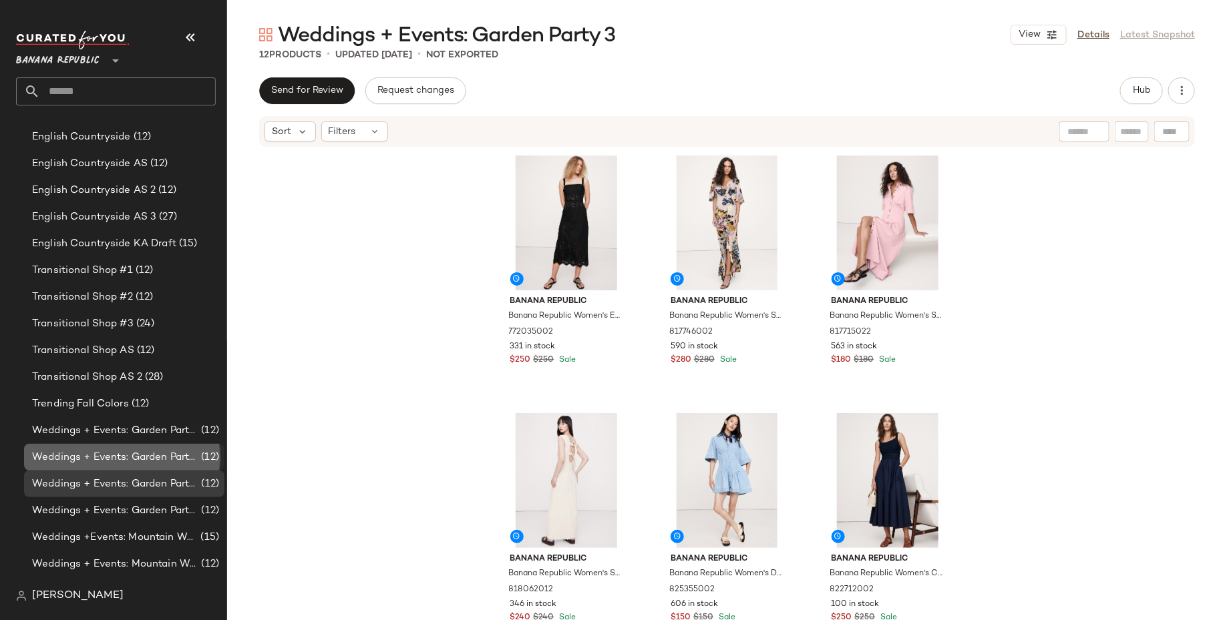
click at [204, 444] on div "Weddings + Events: Garden Party 2 (12)" at bounding box center [124, 457] width 200 height 27
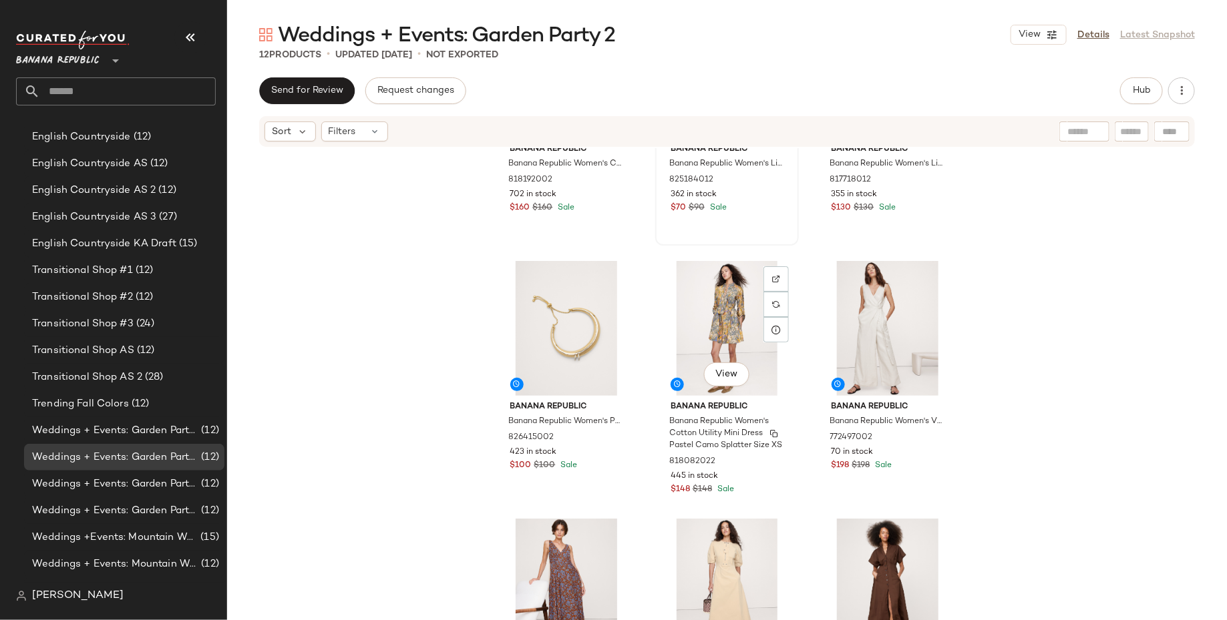
scroll to position [421, 0]
